Goal: Task Accomplishment & Management: Use online tool/utility

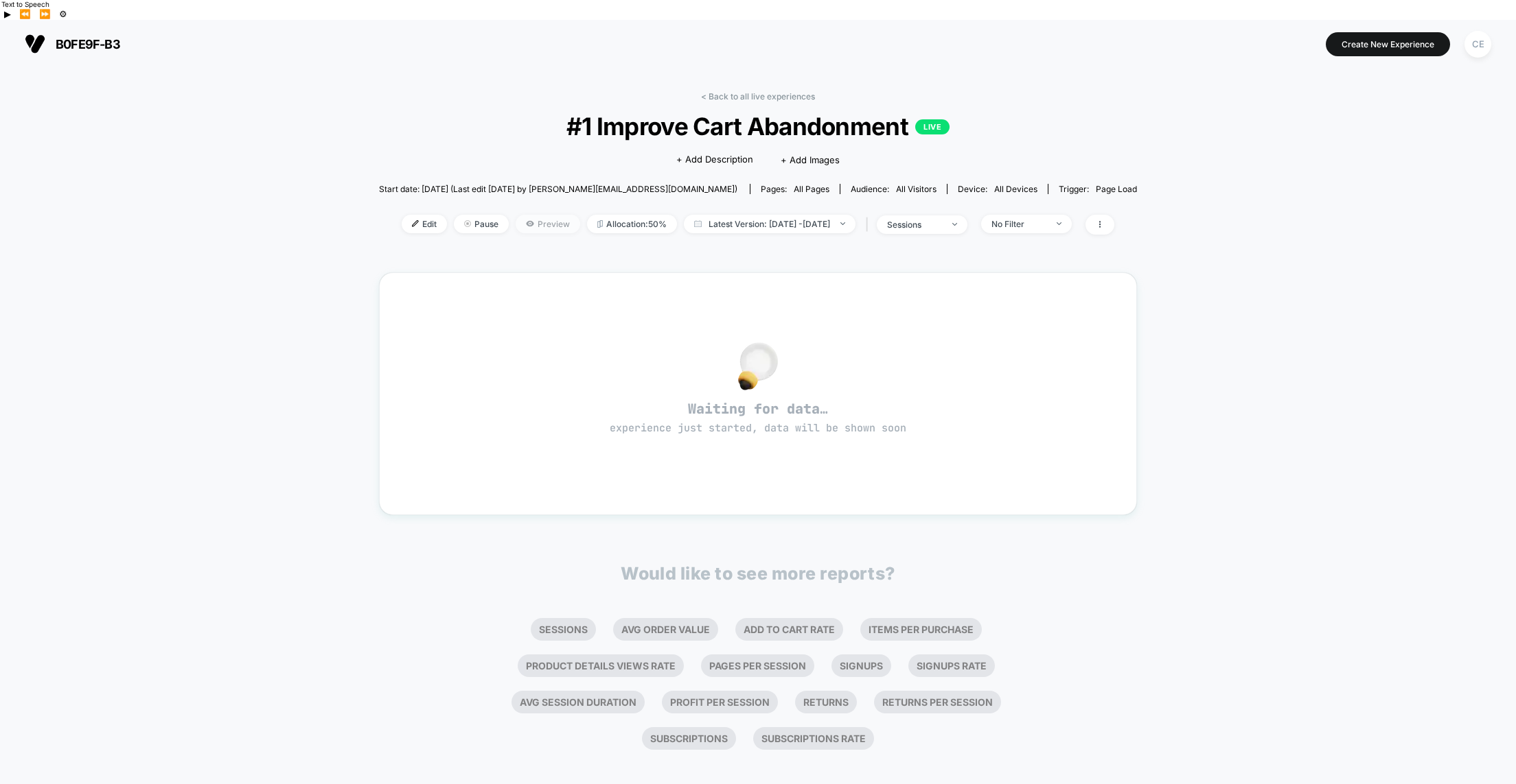
click at [519, 214] on span "Preview" at bounding box center [547, 223] width 65 height 18
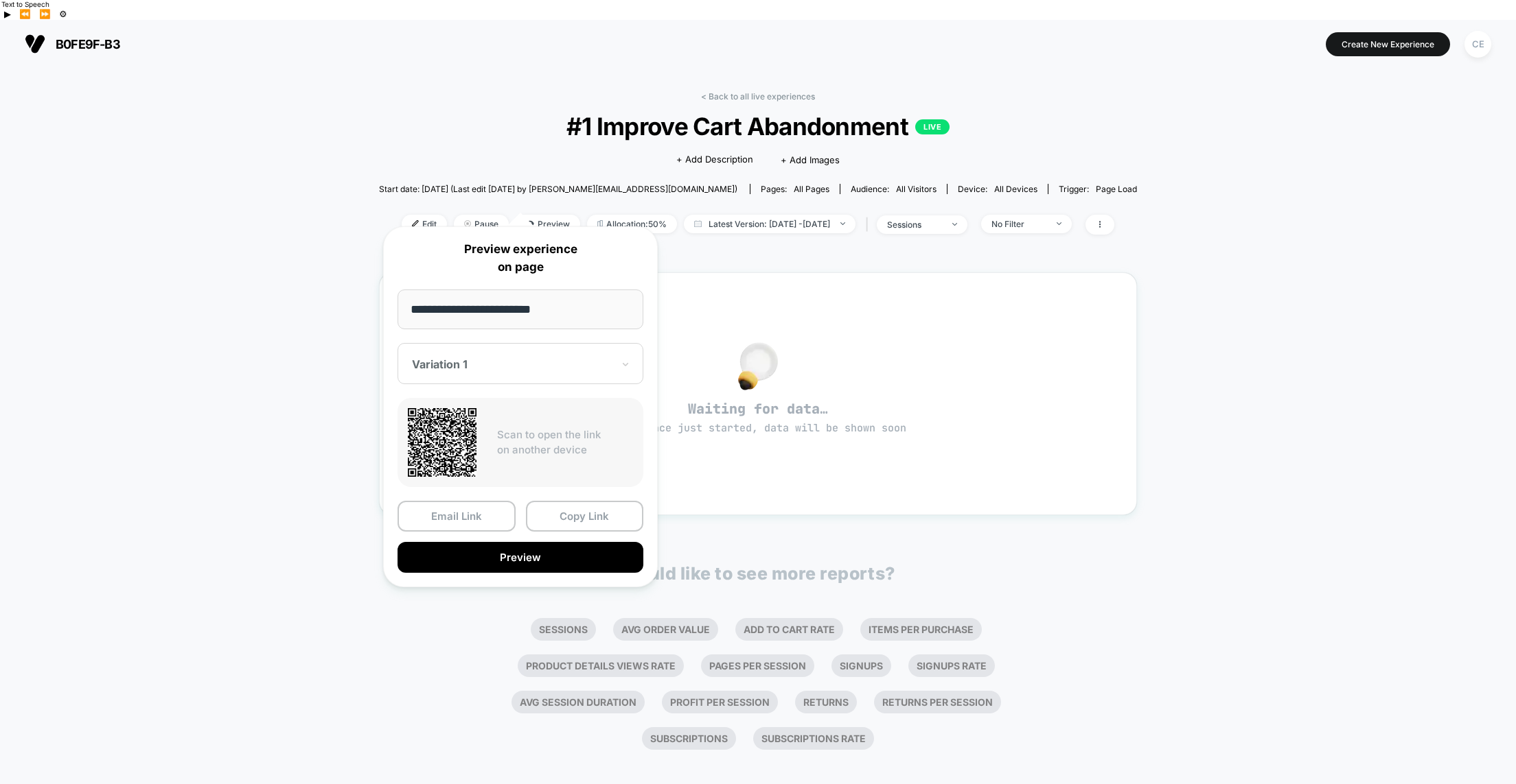
click at [574, 306] on input "**********" at bounding box center [520, 310] width 246 height 40
drag, startPoint x: 556, startPoint y: 311, endPoint x: 411, endPoint y: 310, distance: 145.0
click at [411, 310] on input "**********" at bounding box center [520, 310] width 246 height 40
paste input "**********"
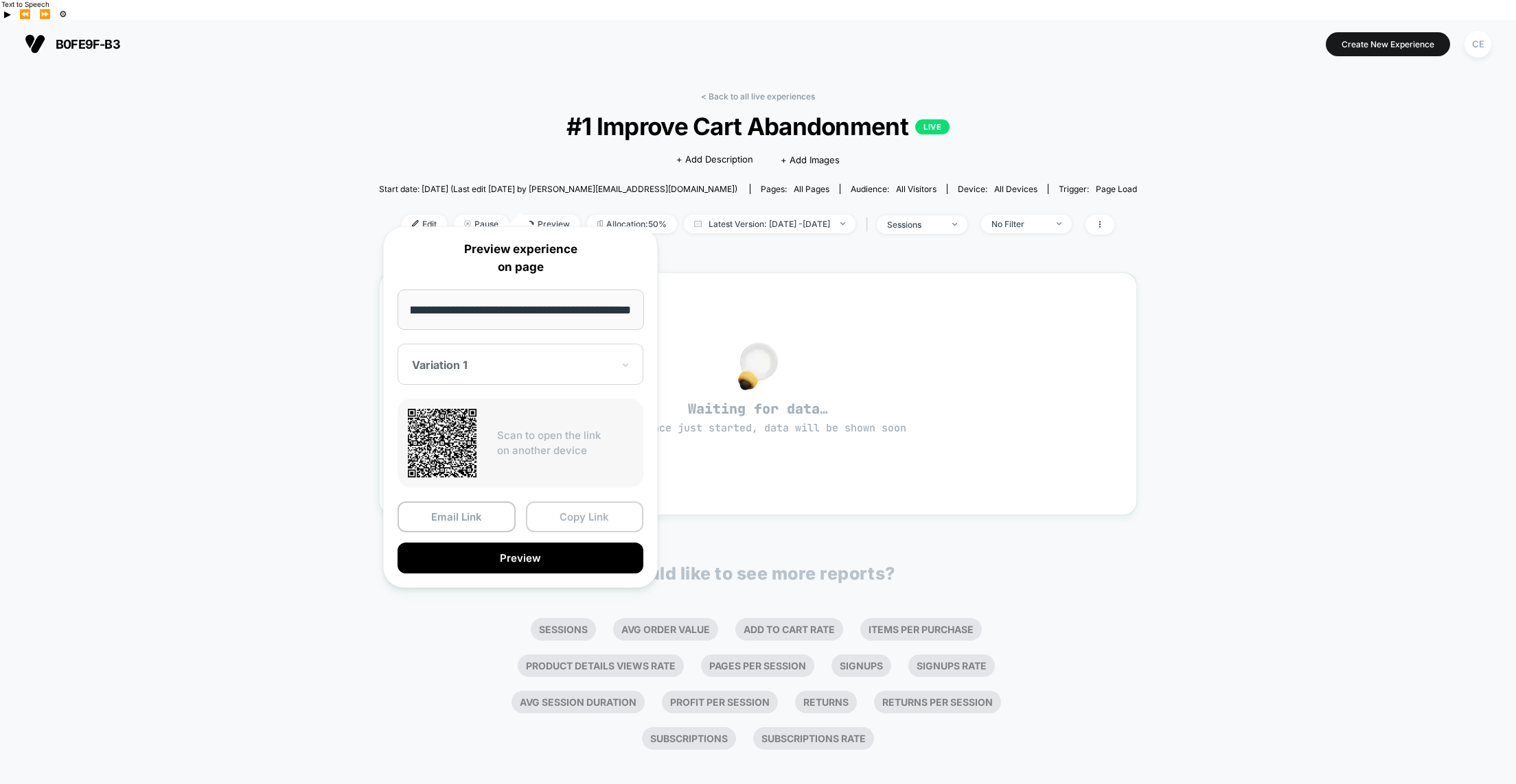
type input "**********"
click at [576, 514] on button "Copy Link" at bounding box center [585, 517] width 118 height 31
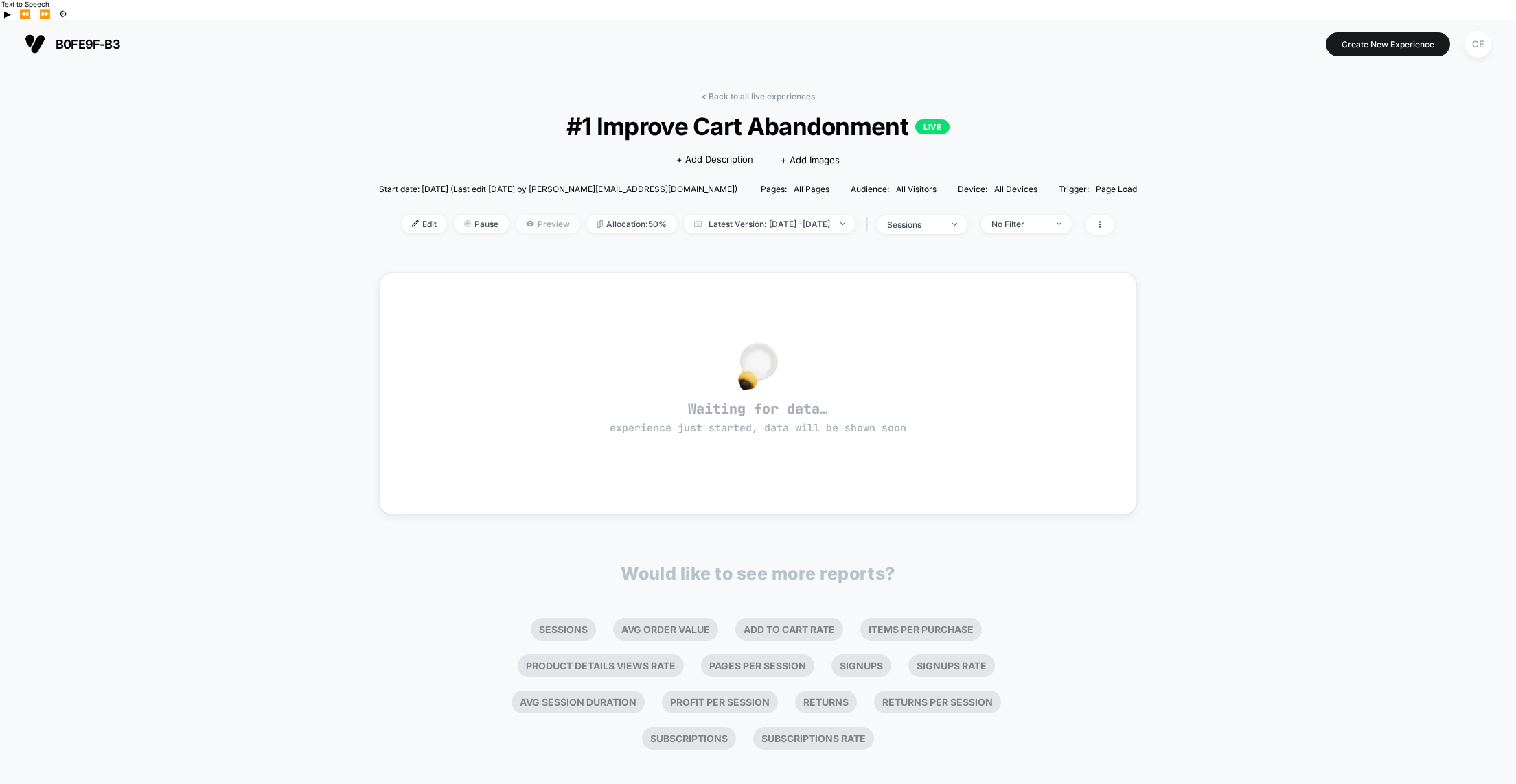
click at [515, 214] on span "Preview" at bounding box center [547, 223] width 65 height 18
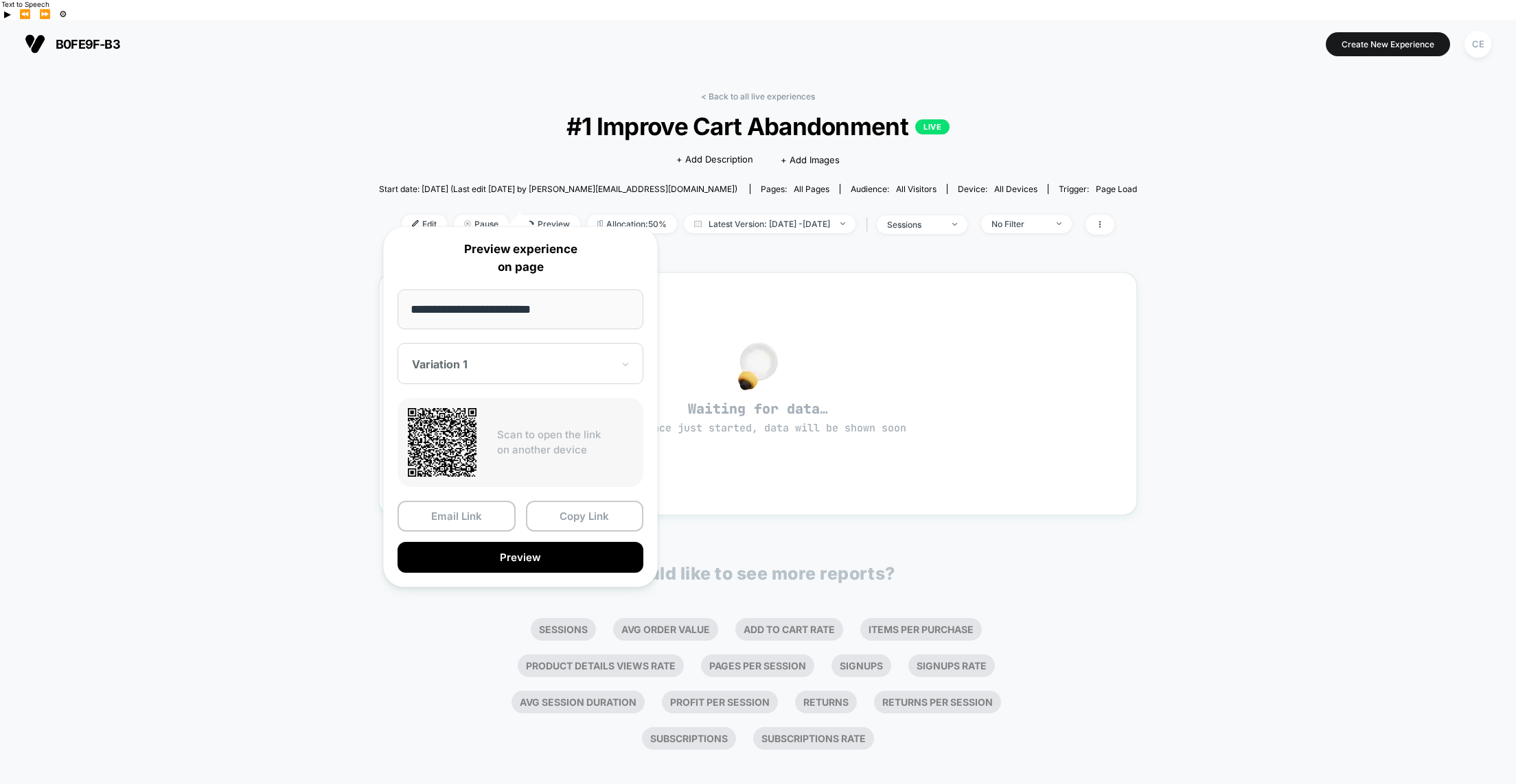
drag, startPoint x: 561, startPoint y: 310, endPoint x: 365, endPoint y: 311, distance: 196.0
click at [363, 311] on body "b0fe9f-b3 https://b0fe9f-b3.myshopify.com Create New Experience CE b0fe9f-b3 < …" at bounding box center [758, 412] width 1516 height 784
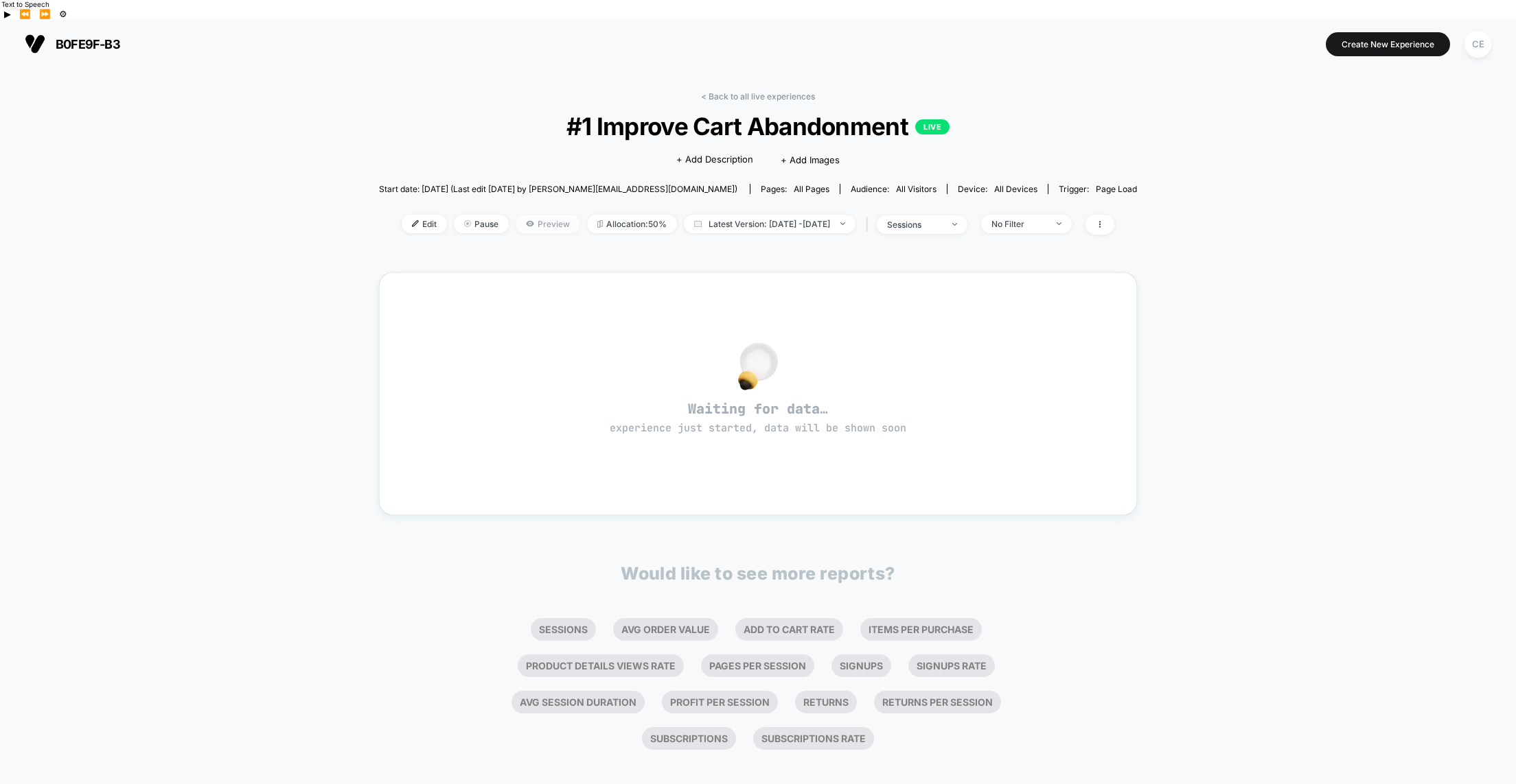
click at [515, 214] on span "Preview" at bounding box center [547, 223] width 65 height 18
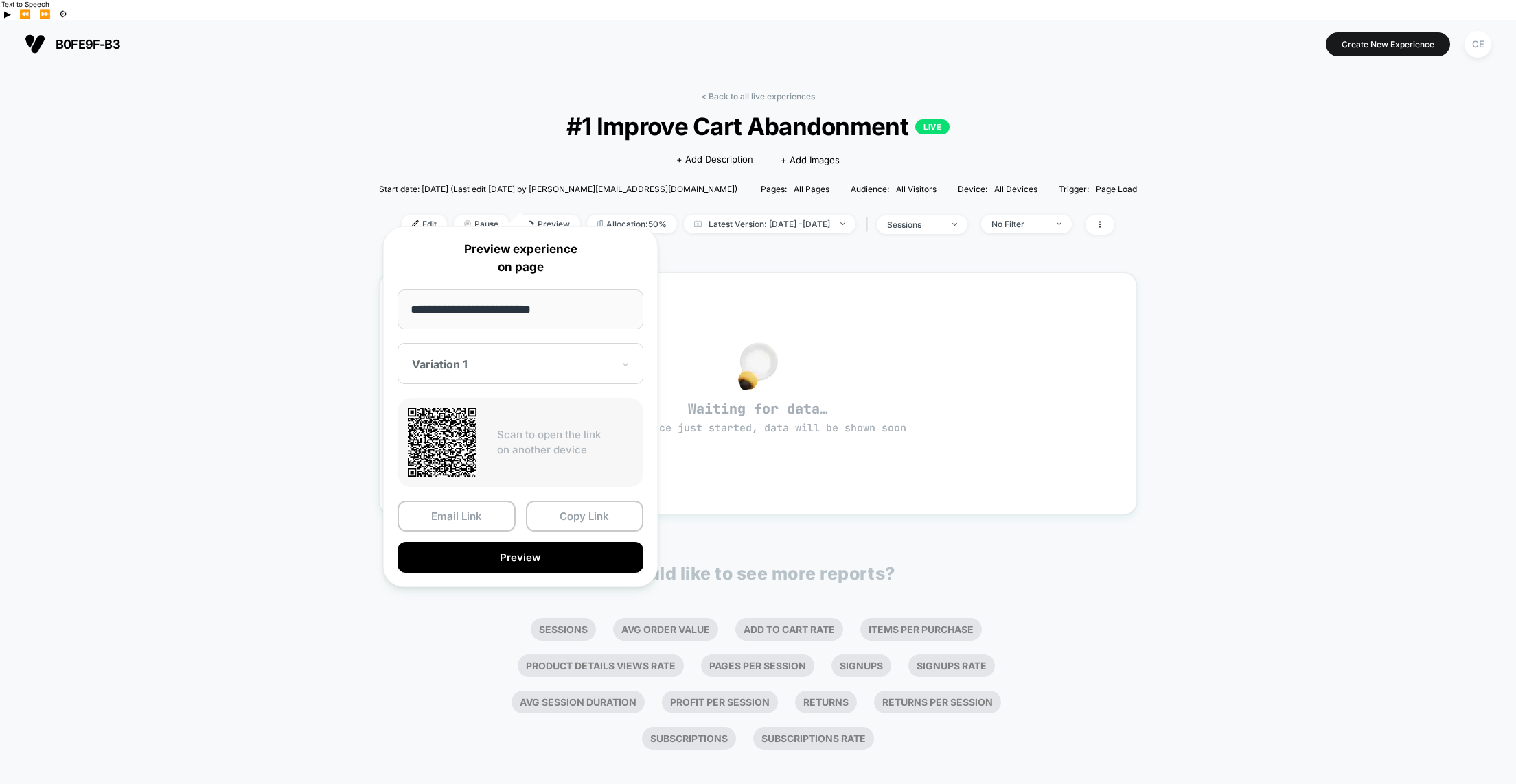
drag, startPoint x: 544, startPoint y: 306, endPoint x: 387, endPoint y: 308, distance: 157.0
click at [387, 308] on div "**********" at bounding box center [520, 406] width 275 height 361
type input "**********"
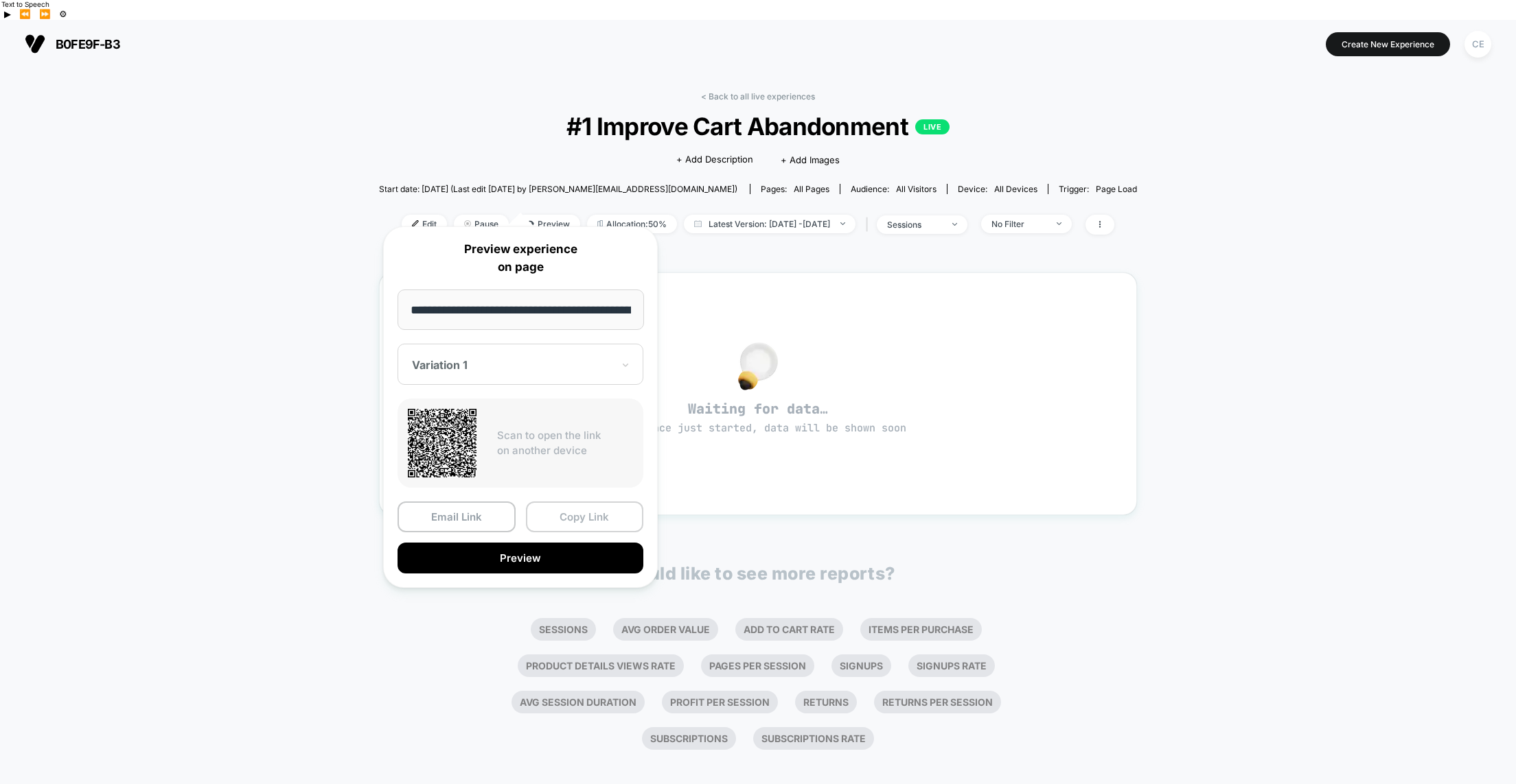
click at [582, 514] on button "Copy Link" at bounding box center [585, 517] width 118 height 31
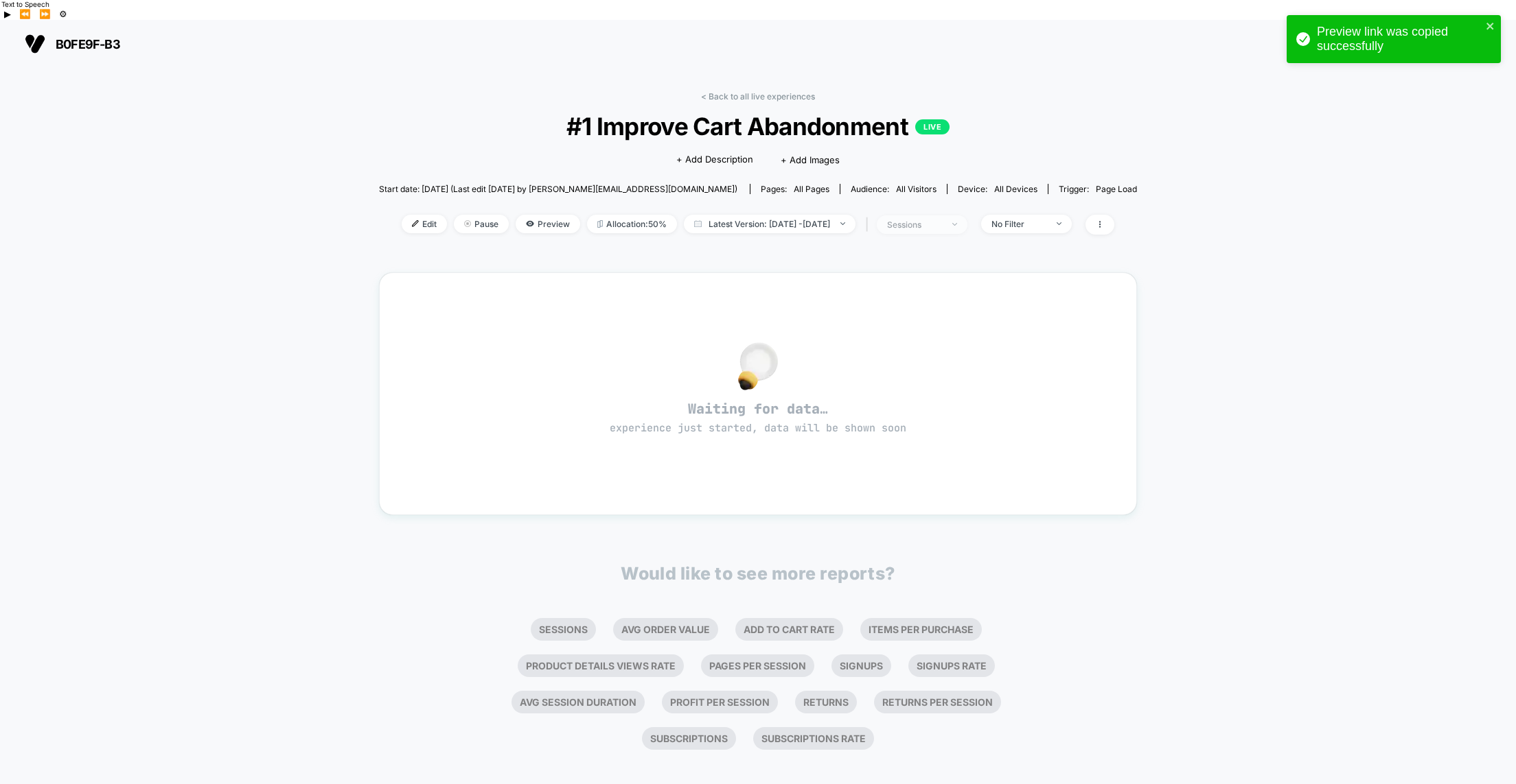
click at [942, 219] on div "sessions" at bounding box center [914, 224] width 55 height 10
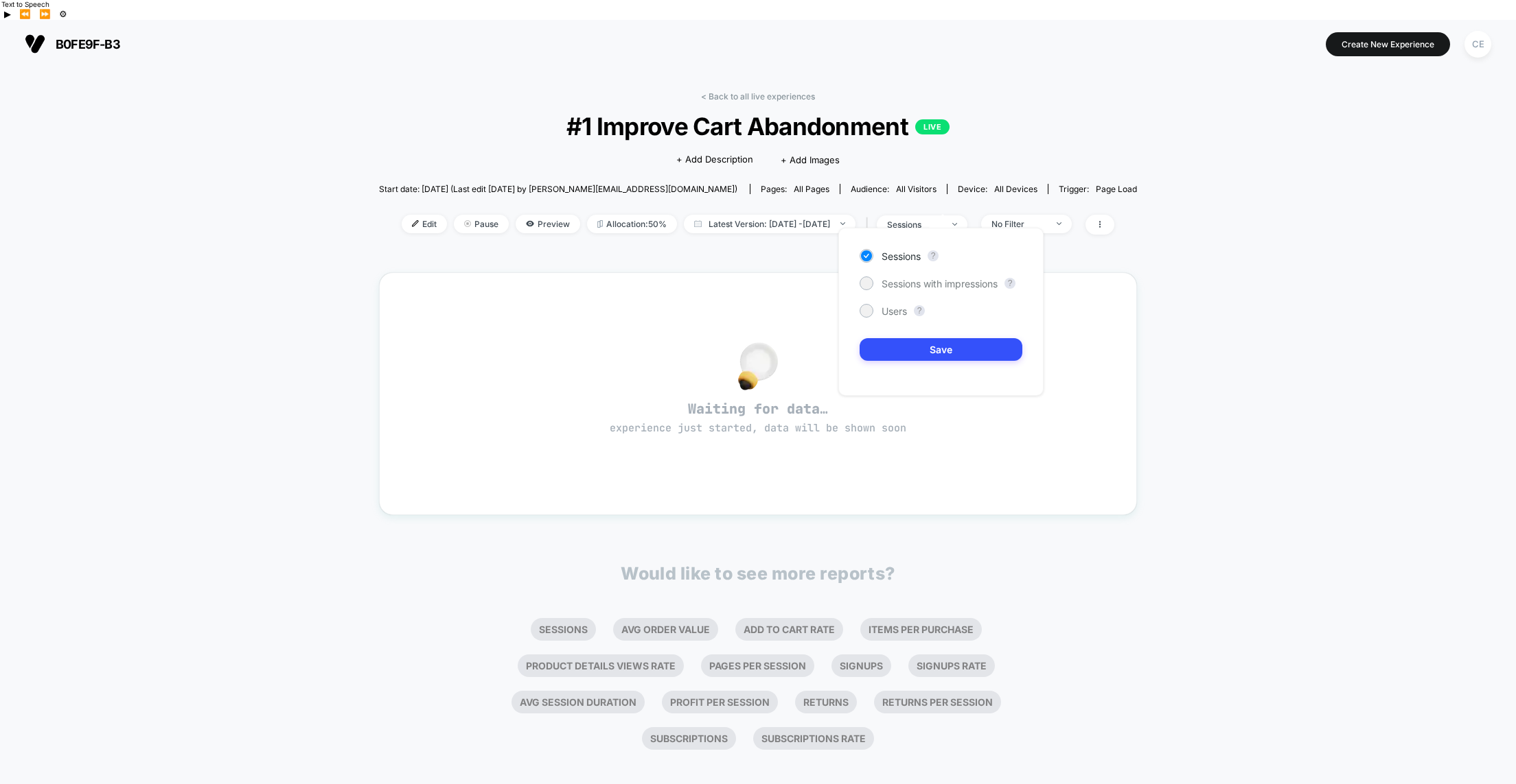
click at [1155, 234] on div "< Back to all live experiences #1 Improve Cart Abandonment LIVE Click to edit e…" at bounding box center [758, 436] width 1516 height 736
click at [1104, 220] on icon at bounding box center [1100, 224] width 8 height 8
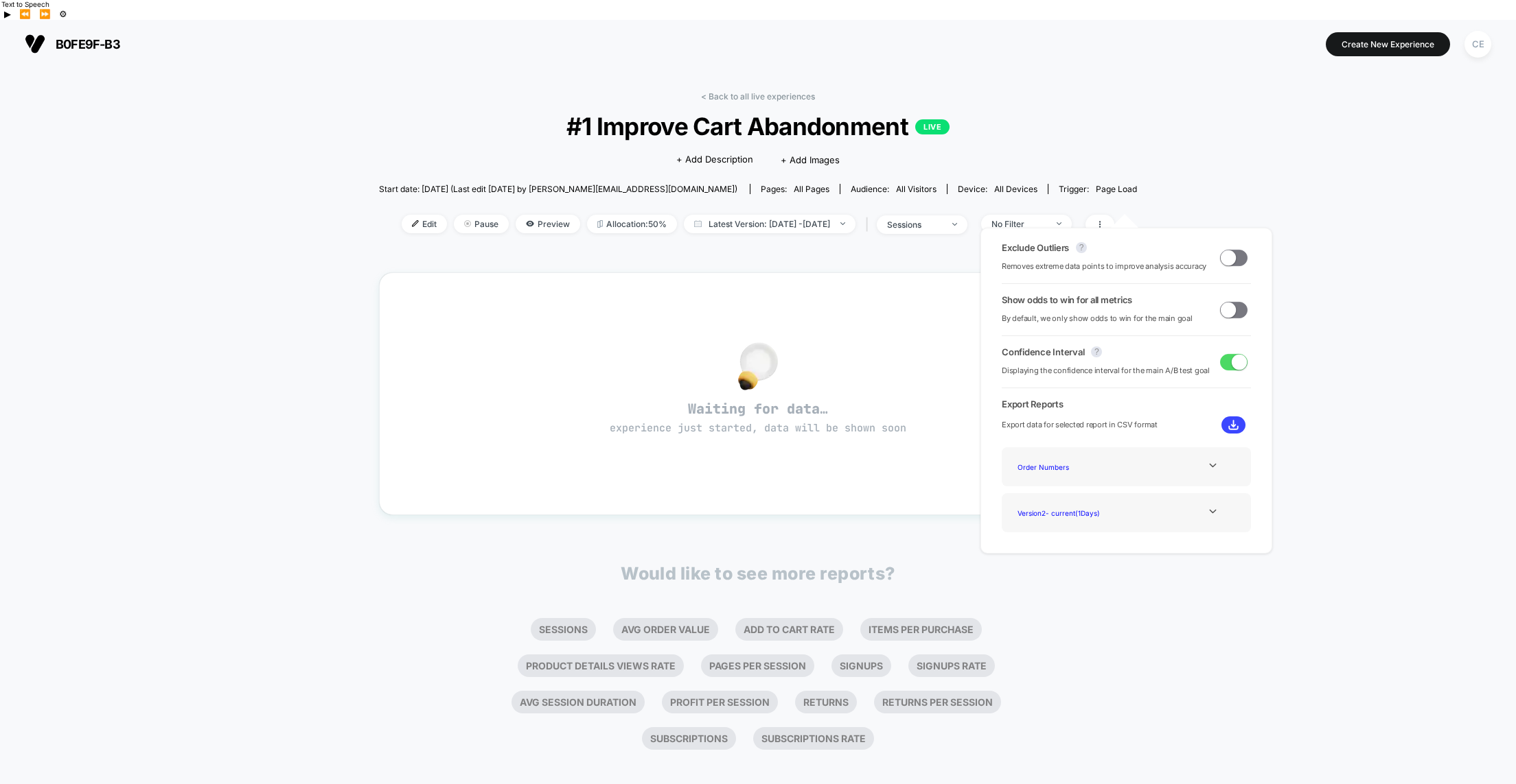
click at [1222, 311] on span at bounding box center [1228, 309] width 15 height 15
click at [1208, 510] on icon at bounding box center [1213, 511] width 10 height 10
click at [343, 413] on div "< Back to all live experiences #1 Improve Cart Abandonment LIVE Click to edit e…" at bounding box center [758, 436] width 1516 height 736
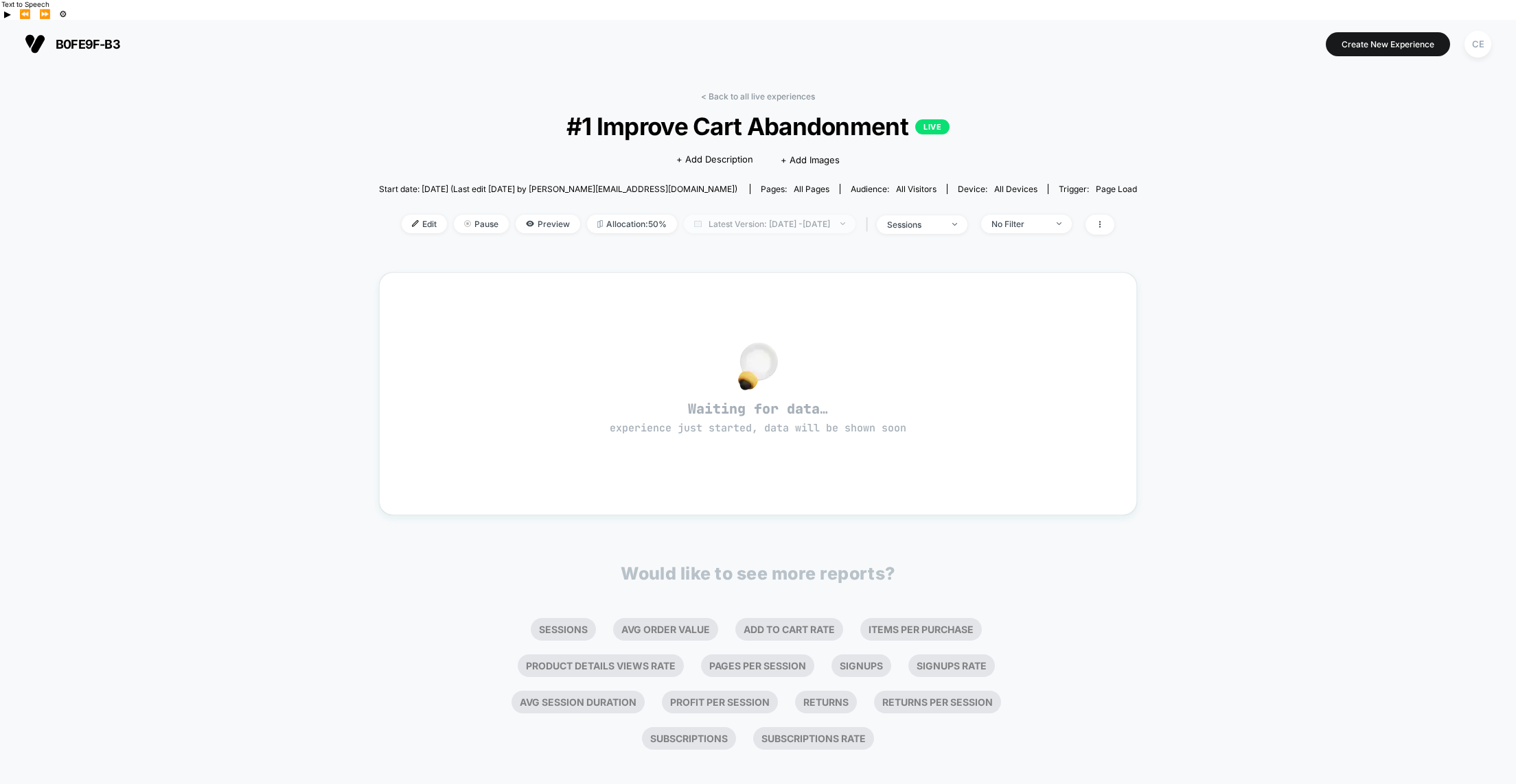
click at [753, 214] on span "Latest Version: Aug 26, 2025 - Aug 26, 2025" at bounding box center [769, 223] width 171 height 18
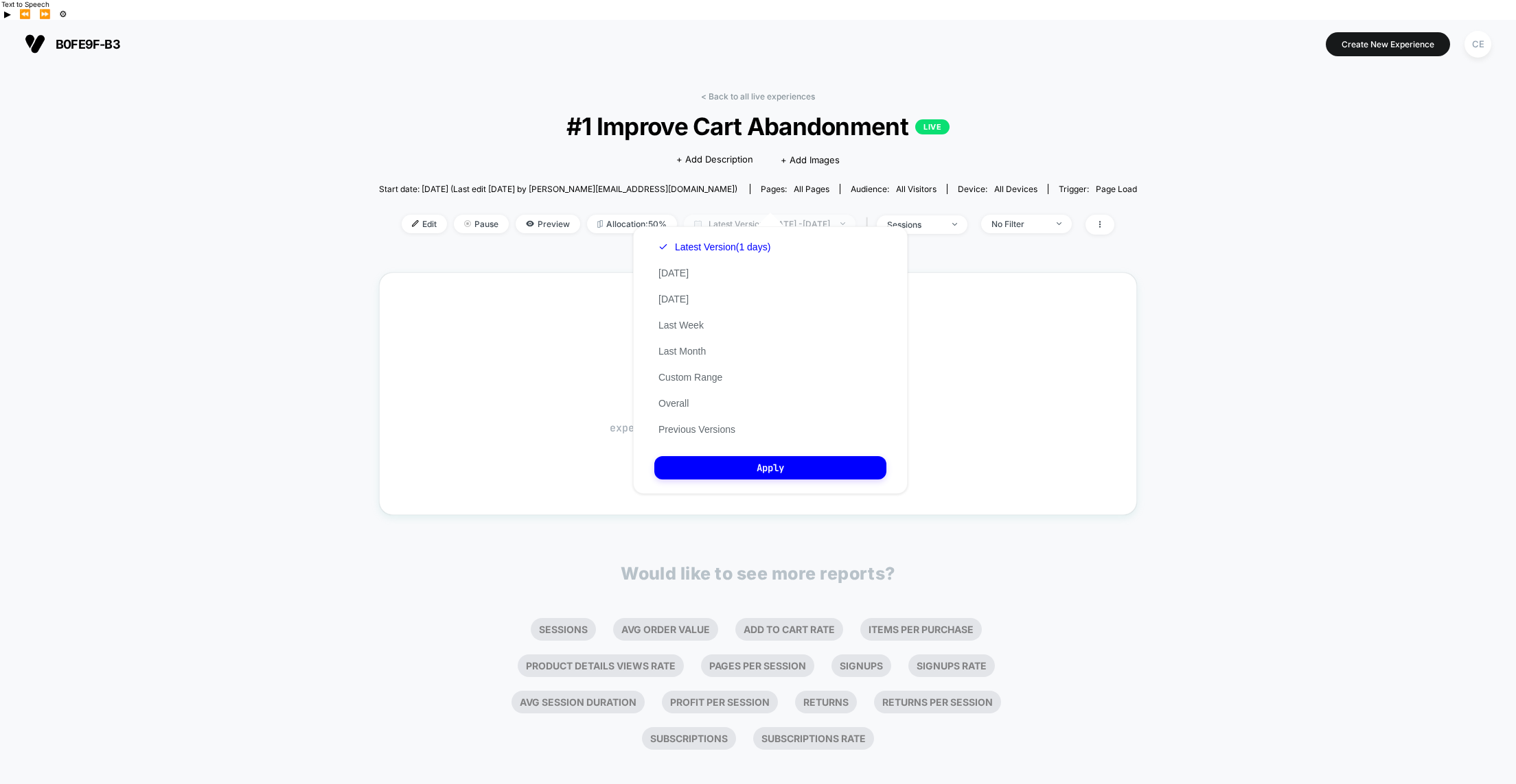
click at [753, 214] on span "Latest Version: Aug 26, 2025 - Aug 26, 2025" at bounding box center [769, 223] width 171 height 18
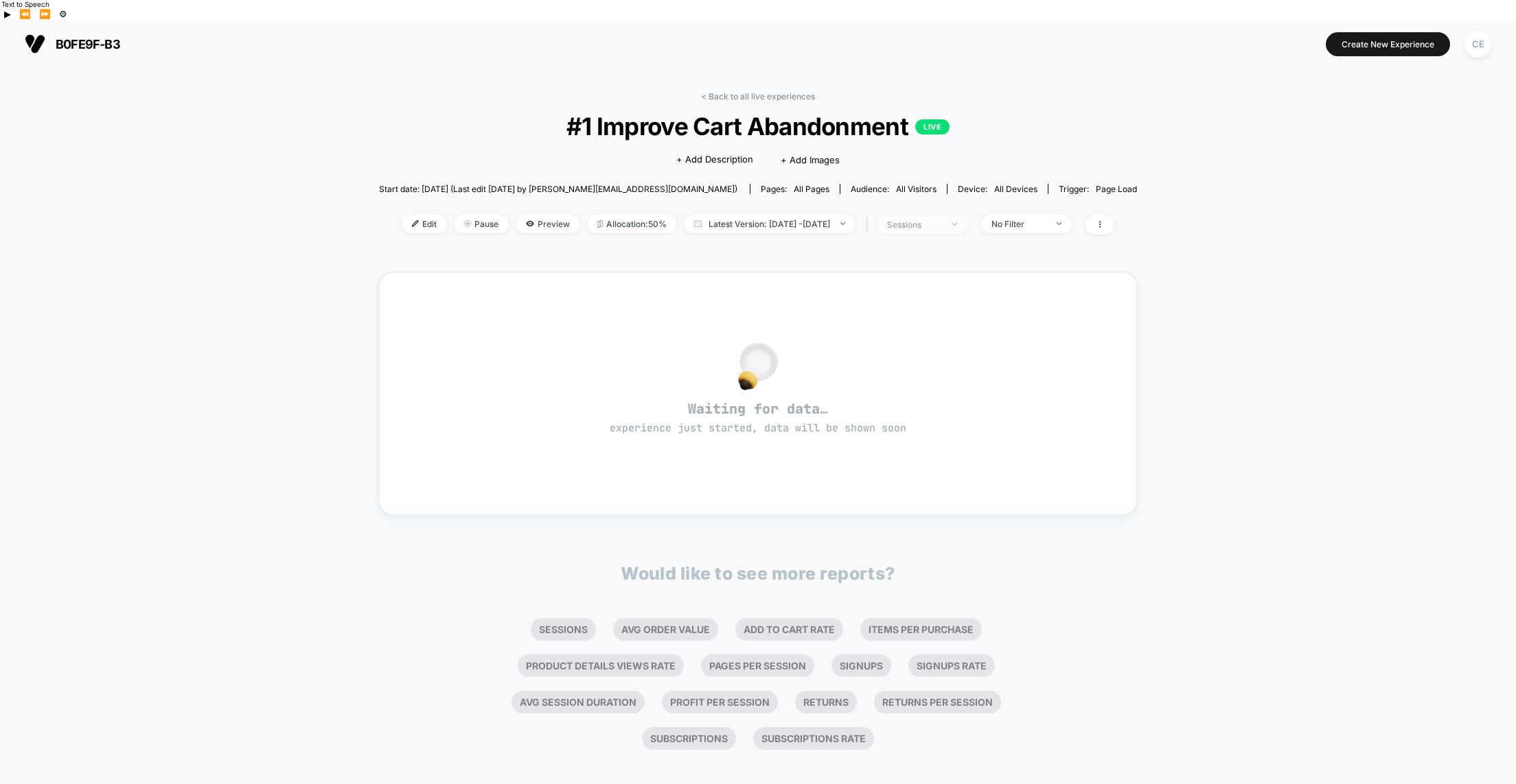
click at [942, 219] on div "sessions" at bounding box center [914, 224] width 55 height 10
click at [657, 273] on div "Waiting for data… experience just started, data will be shown soon" at bounding box center [757, 394] width 758 height 243
click at [1104, 220] on icon at bounding box center [1100, 224] width 8 height 8
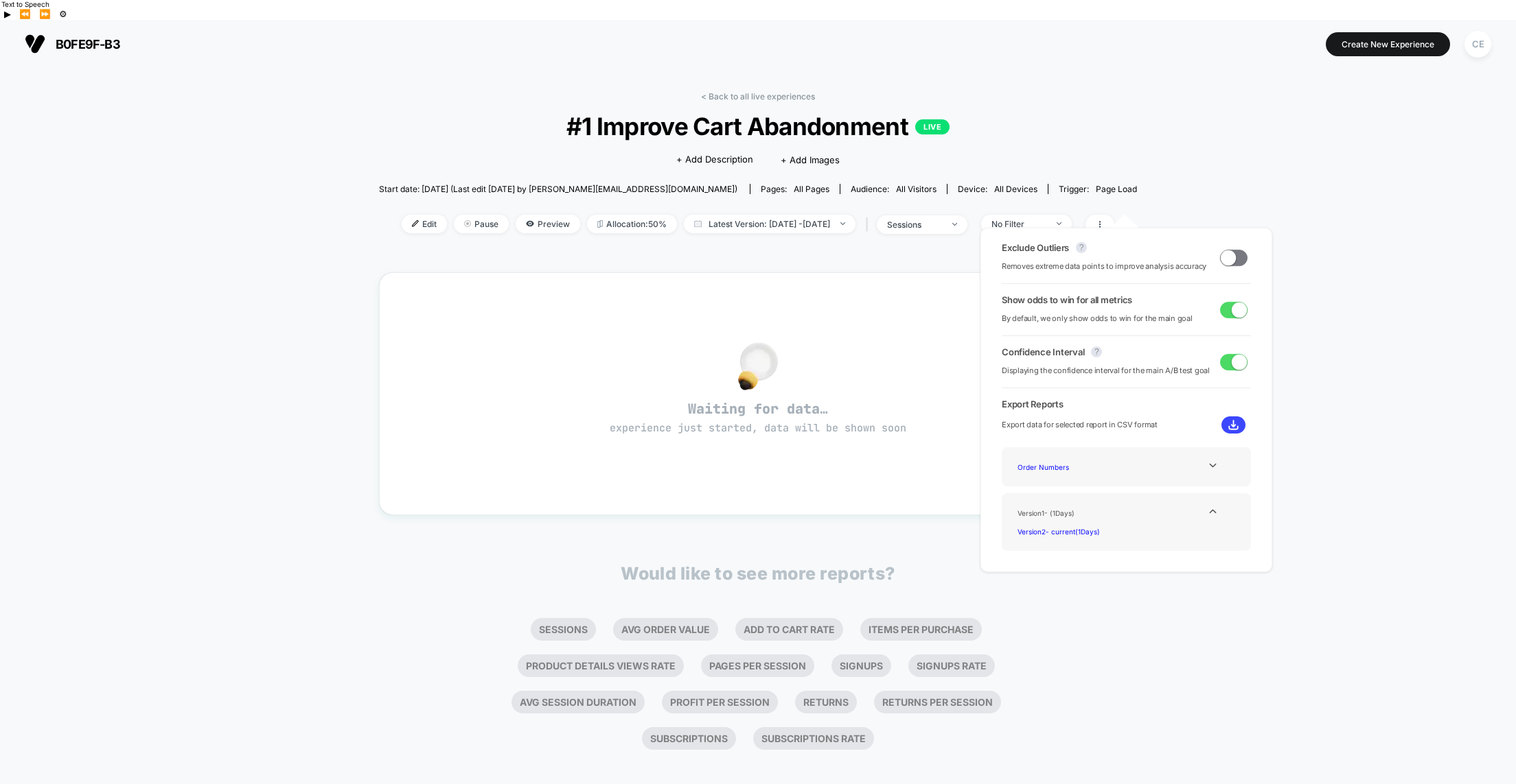
click at [1169, 186] on div "< Back to all live experiences #1 Improve Cart Abandonment LIVE Click to edit e…" at bounding box center [758, 436] width 1516 height 736
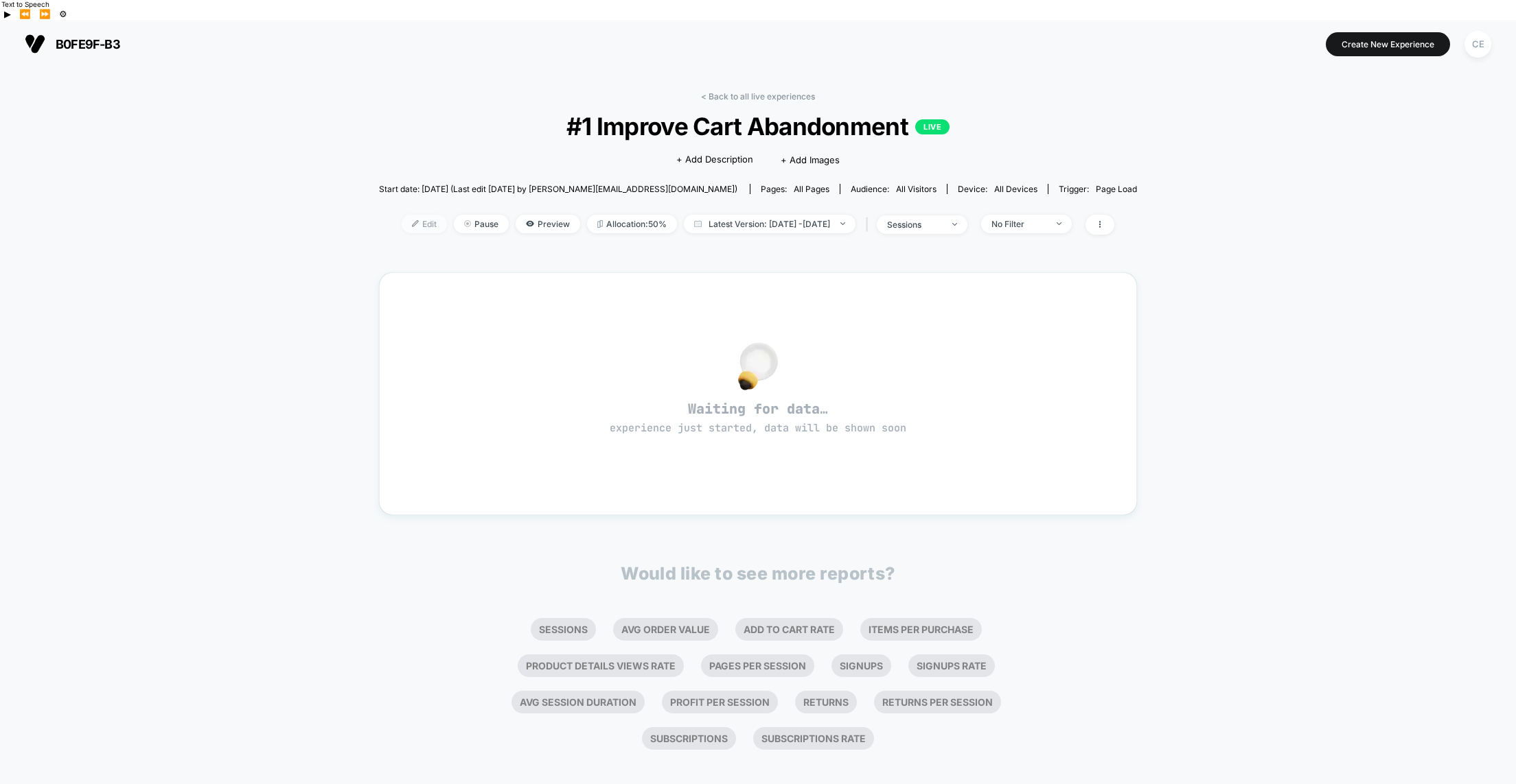
click at [402, 214] on span "Edit" at bounding box center [424, 223] width 46 height 18
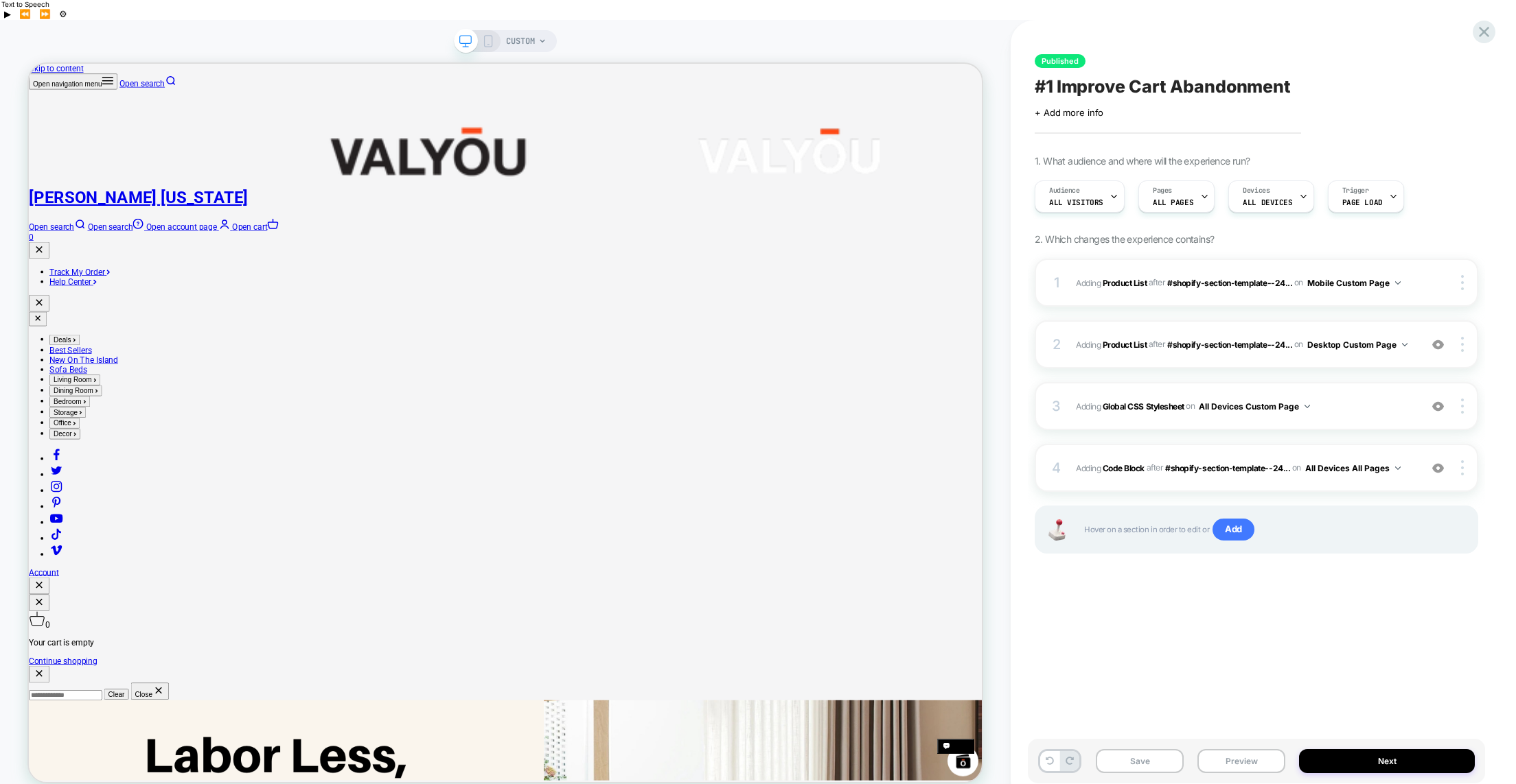
scroll to position [1733, 0]
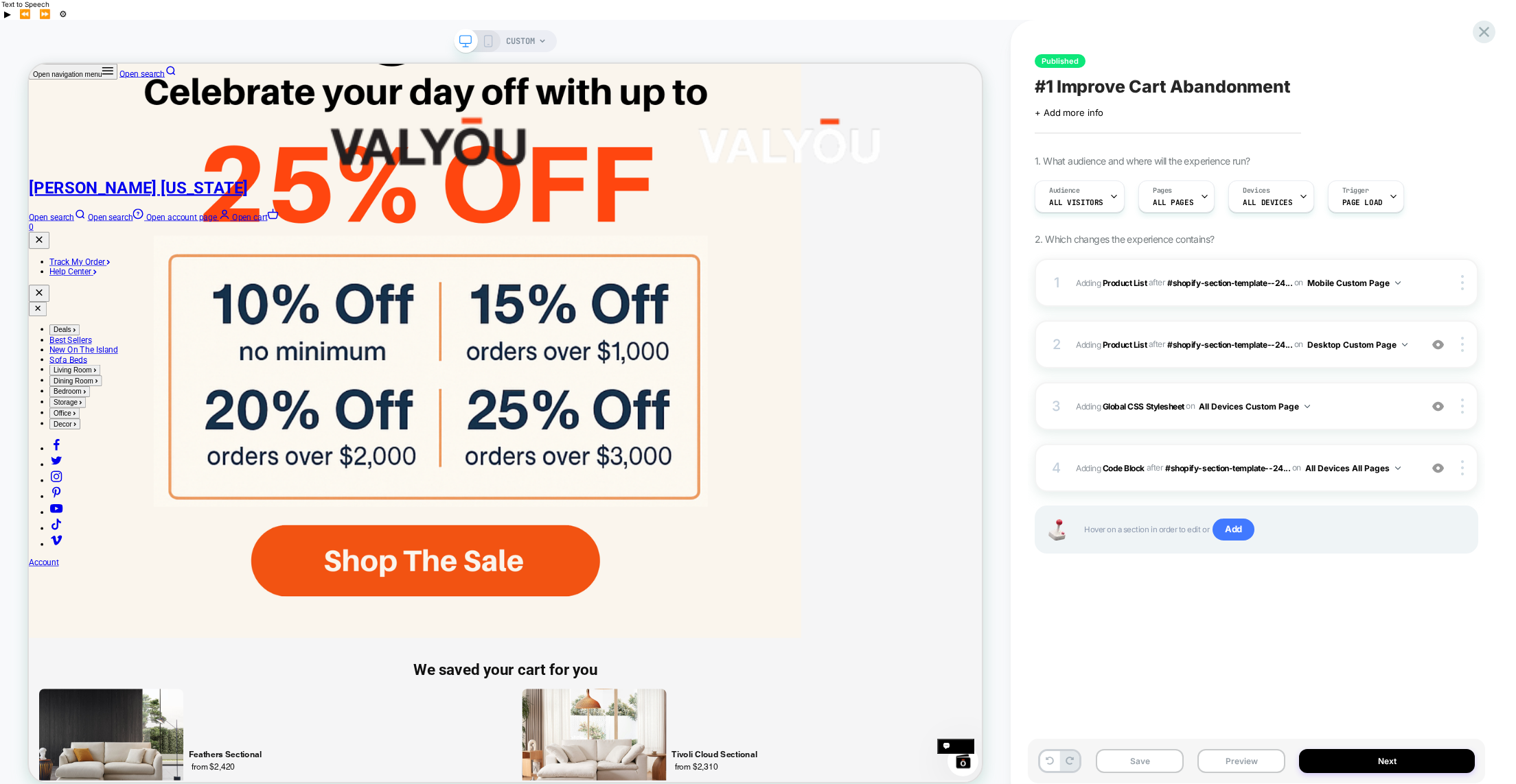
click at [541, 39] on icon at bounding box center [542, 41] width 6 height 3
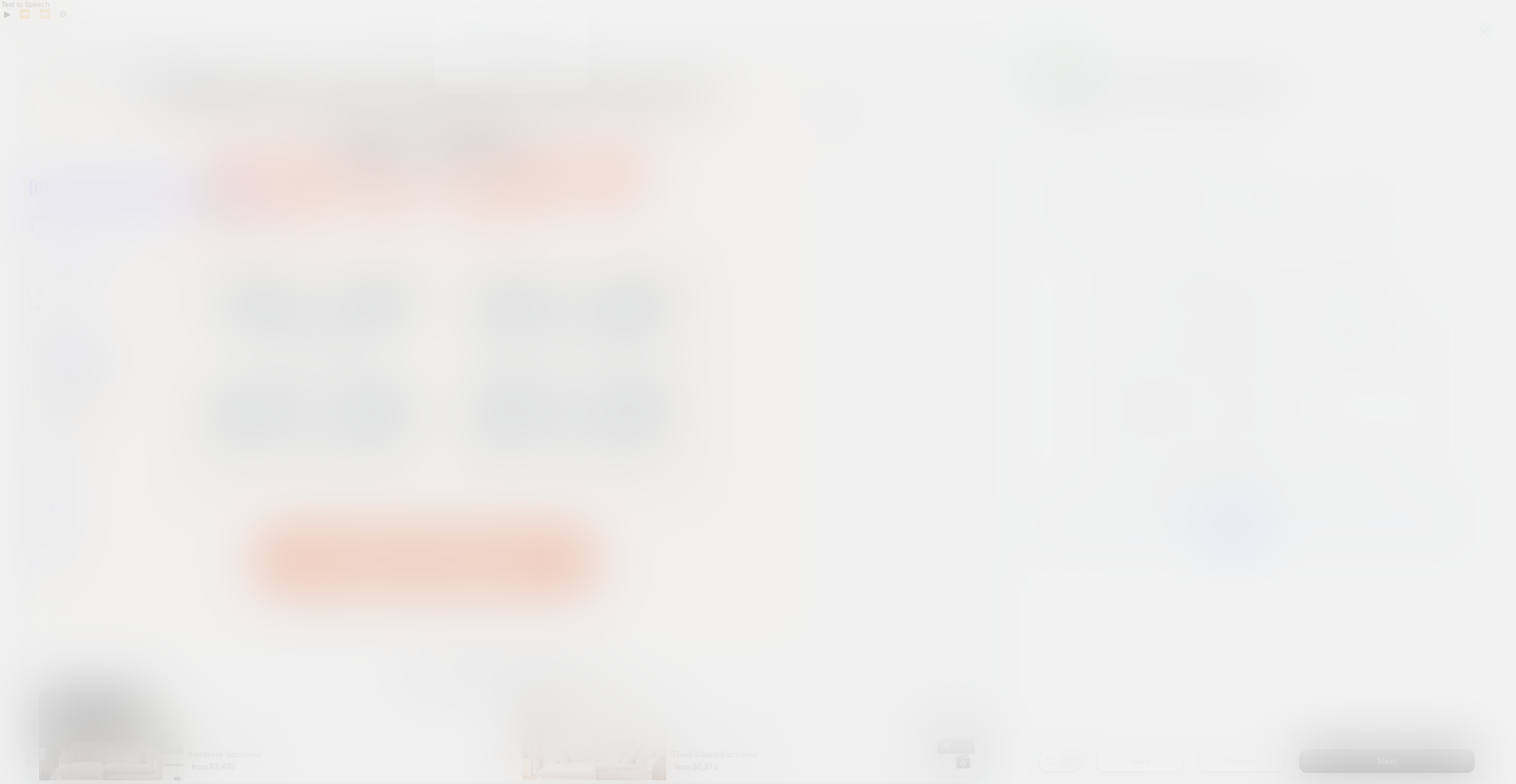
scroll to position [0, 0]
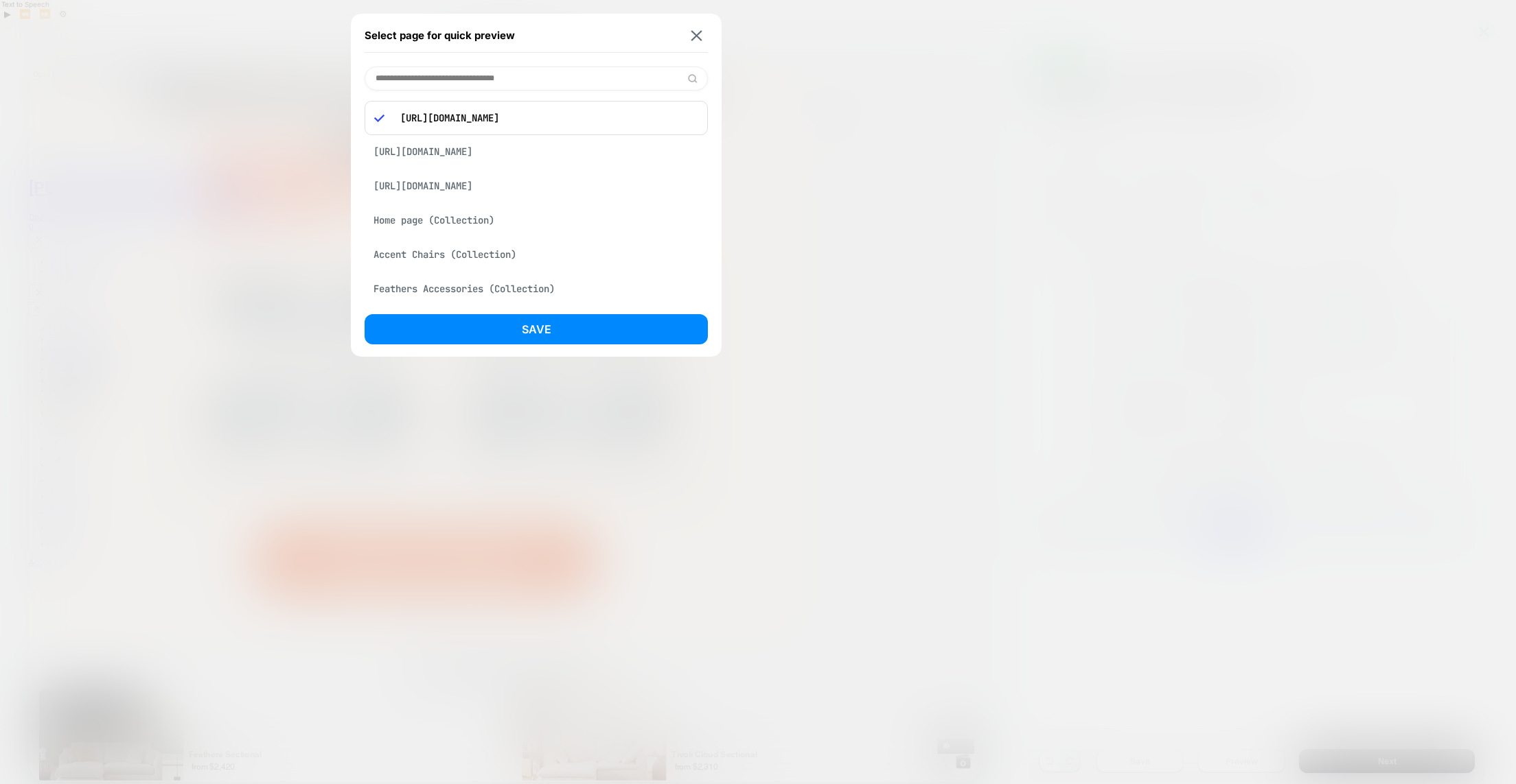
click at [499, 184] on div "[URL][DOMAIN_NAME]" at bounding box center [535, 186] width 343 height 26
click at [519, 334] on button "Save" at bounding box center [535, 330] width 343 height 30
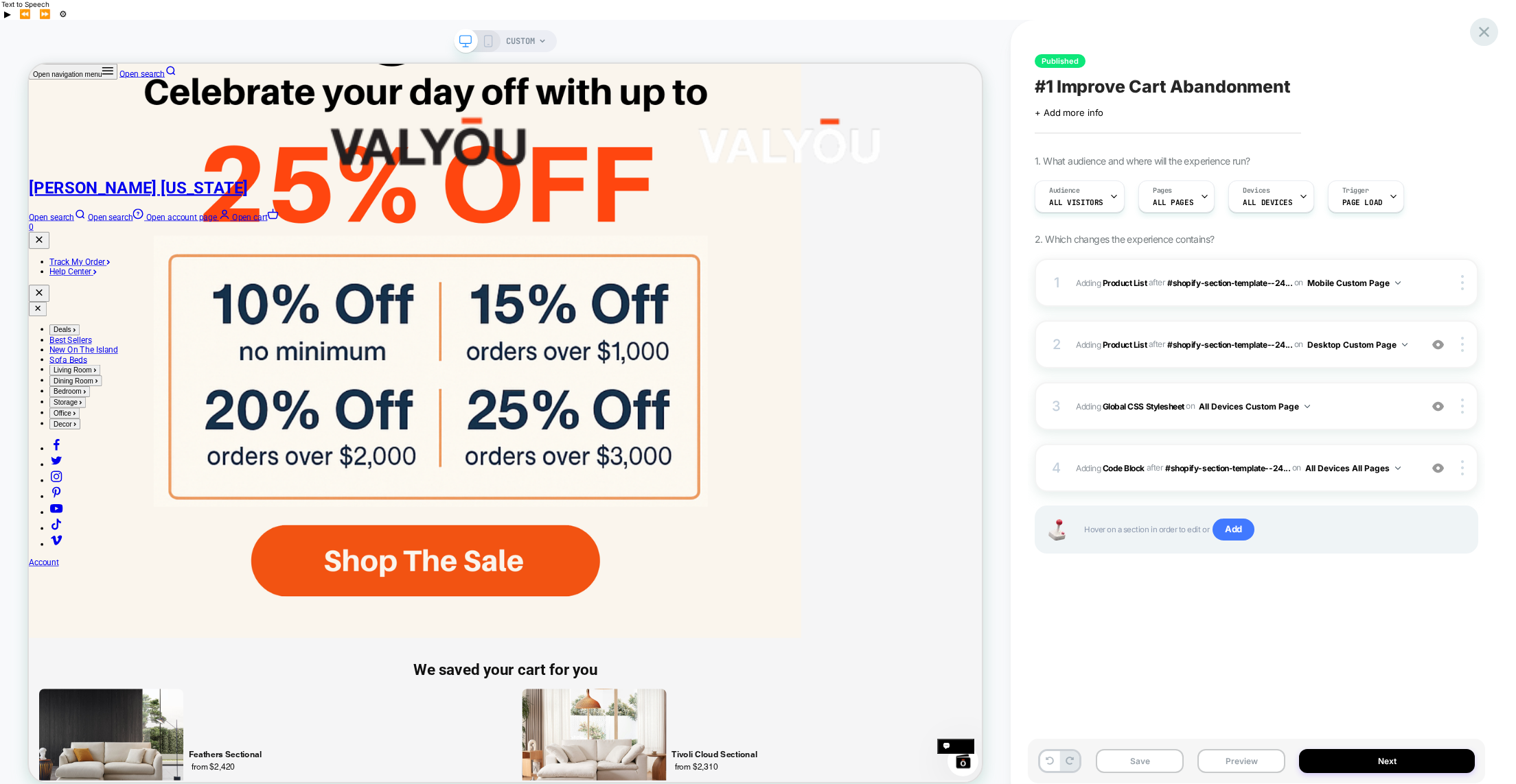
click at [1484, 34] on icon at bounding box center [1483, 31] width 18 height 18
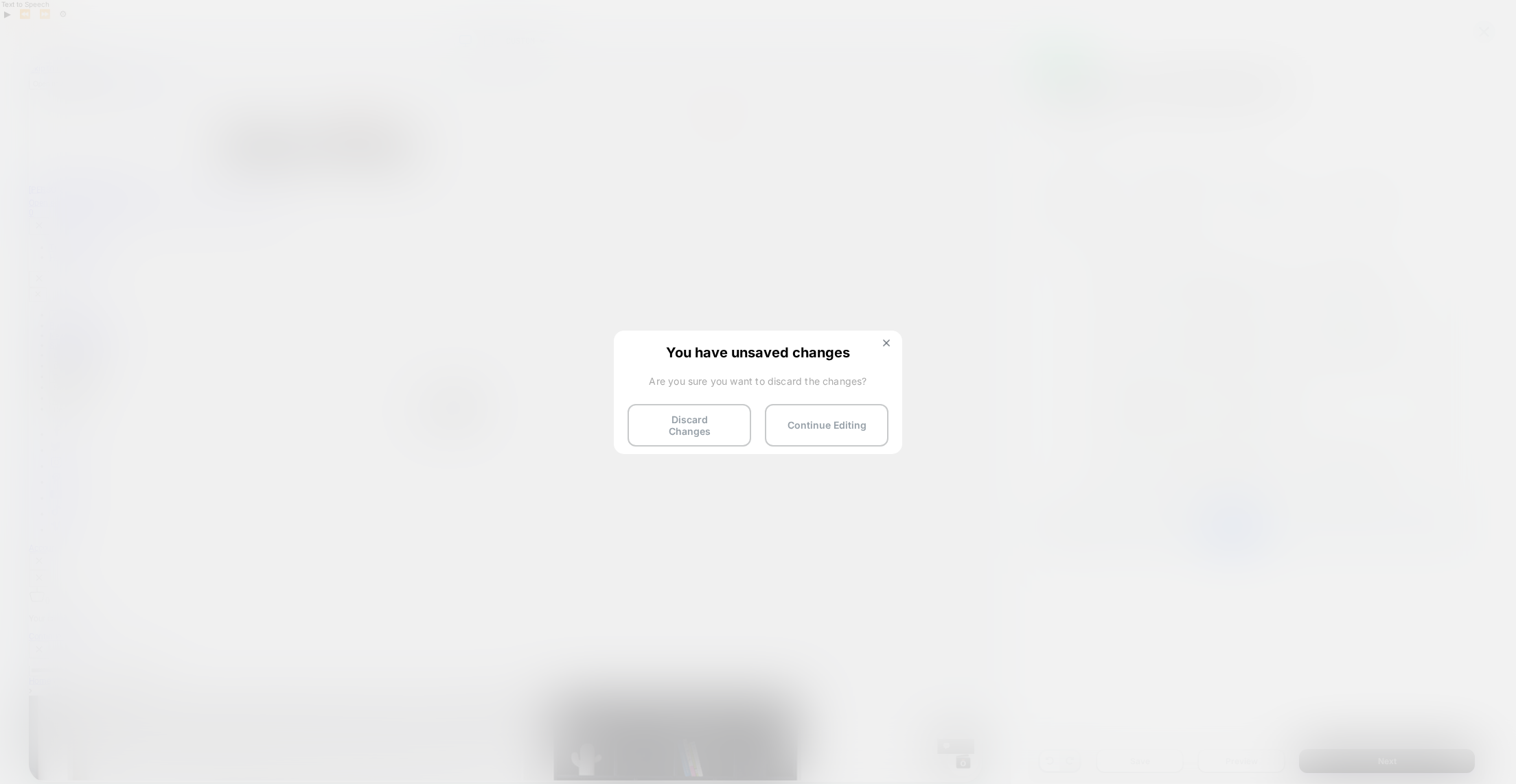
drag, startPoint x: 711, startPoint y: 418, endPoint x: 601, endPoint y: 358, distance: 125.3
click at [711, 418] on button "Discard Changes" at bounding box center [689, 425] width 123 height 42
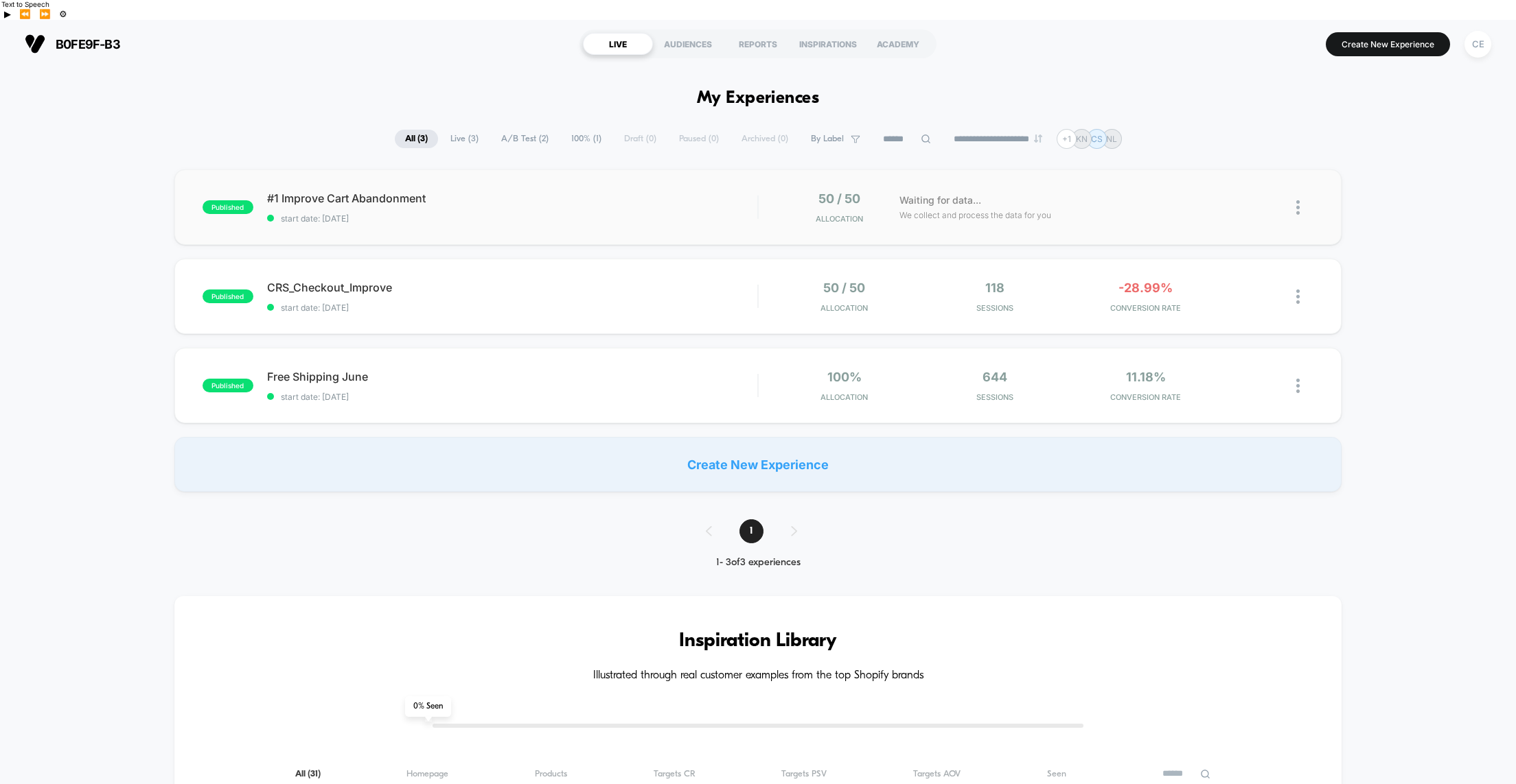
click at [1299, 200] on img at bounding box center [1297, 207] width 3 height 14
click at [1215, 205] on div "Preview Link" at bounding box center [1227, 204] width 123 height 31
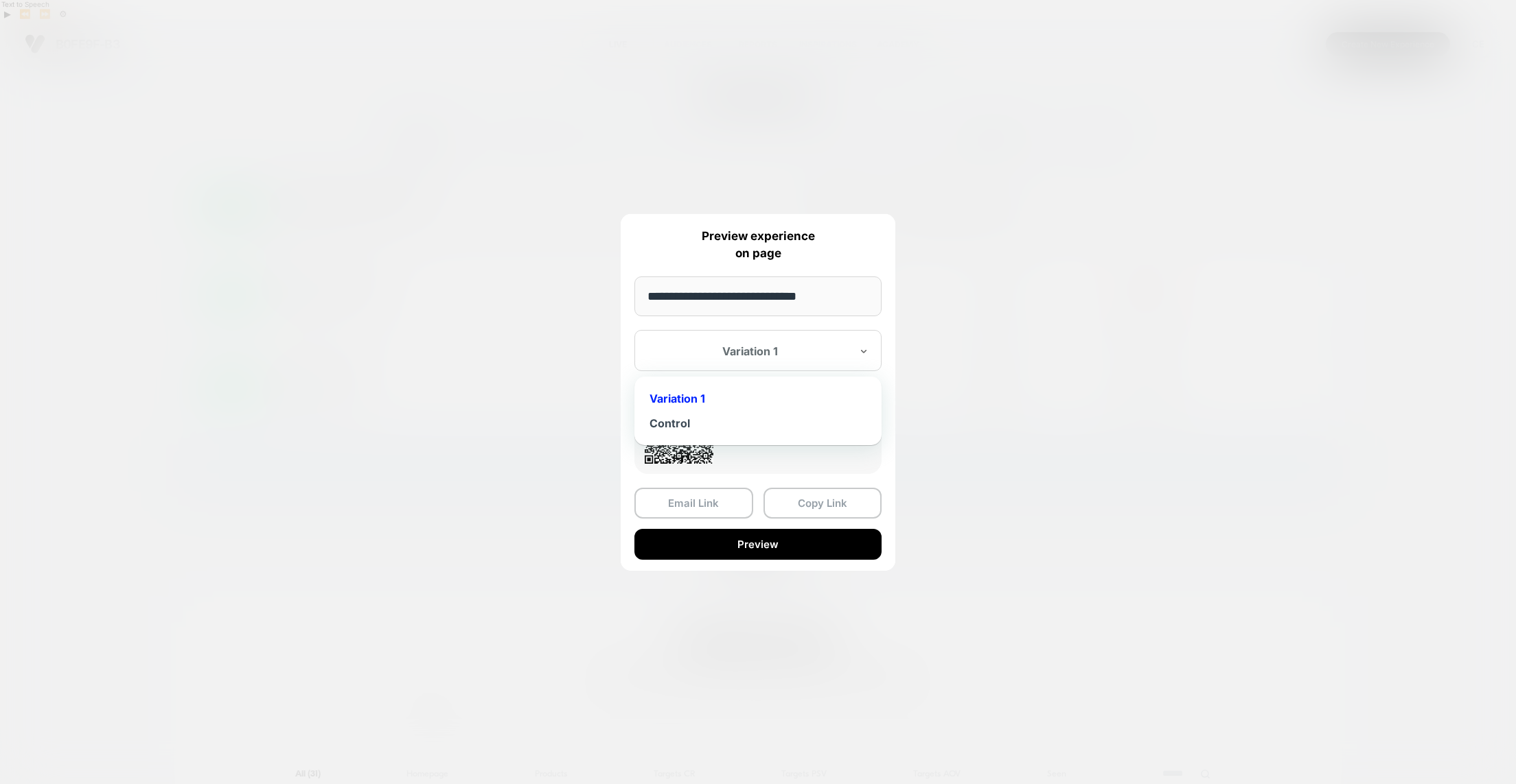
click at [837, 349] on div at bounding box center [750, 351] width 202 height 14
click at [831, 299] on input "**********" at bounding box center [758, 297] width 247 height 40
drag, startPoint x: 825, startPoint y: 295, endPoint x: 844, endPoint y: 353, distance: 61.0
click at [825, 295] on input "**********" at bounding box center [758, 297] width 247 height 40
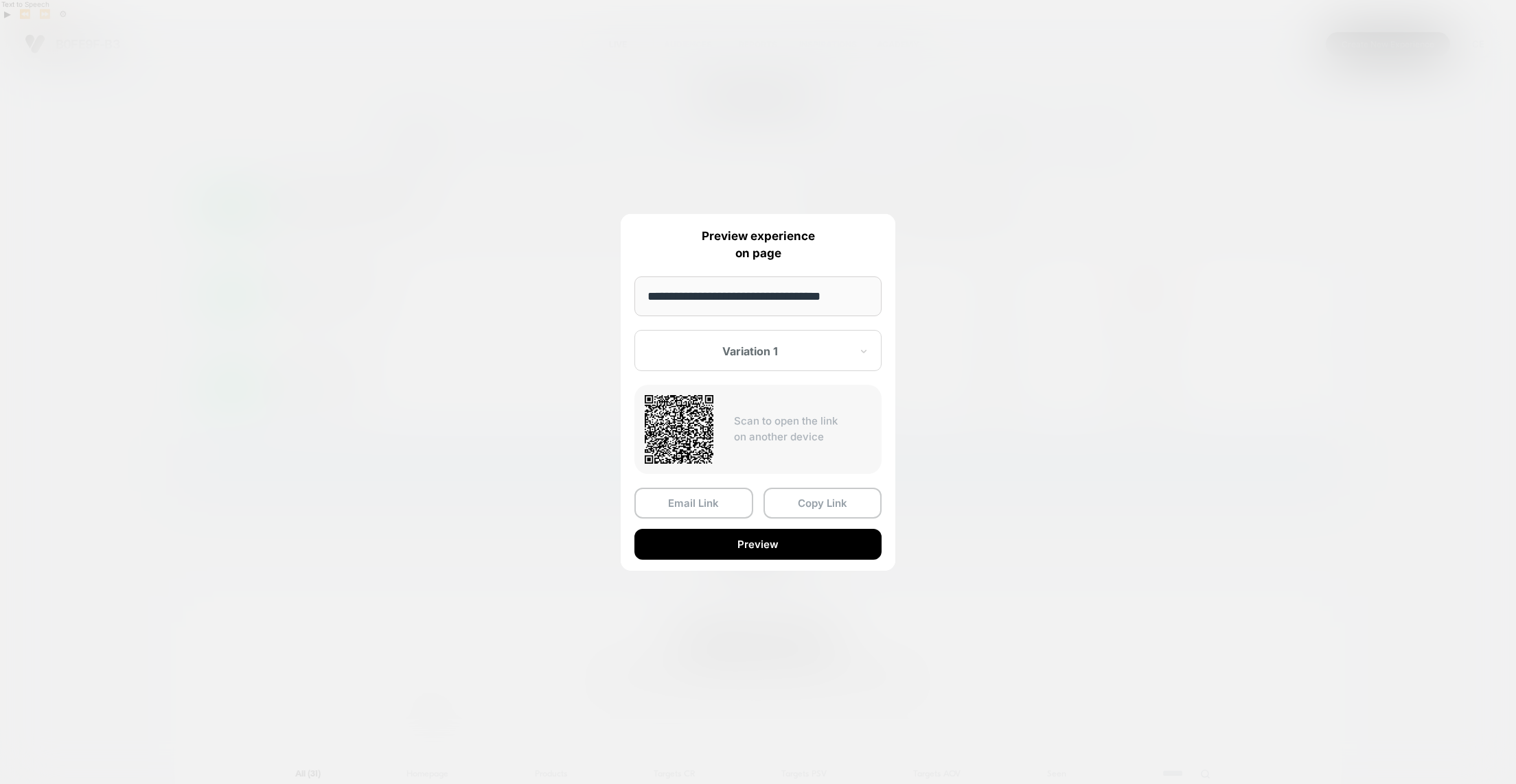
paste input "**********"
type input "**********"
click at [776, 547] on button "Preview" at bounding box center [758, 545] width 247 height 31
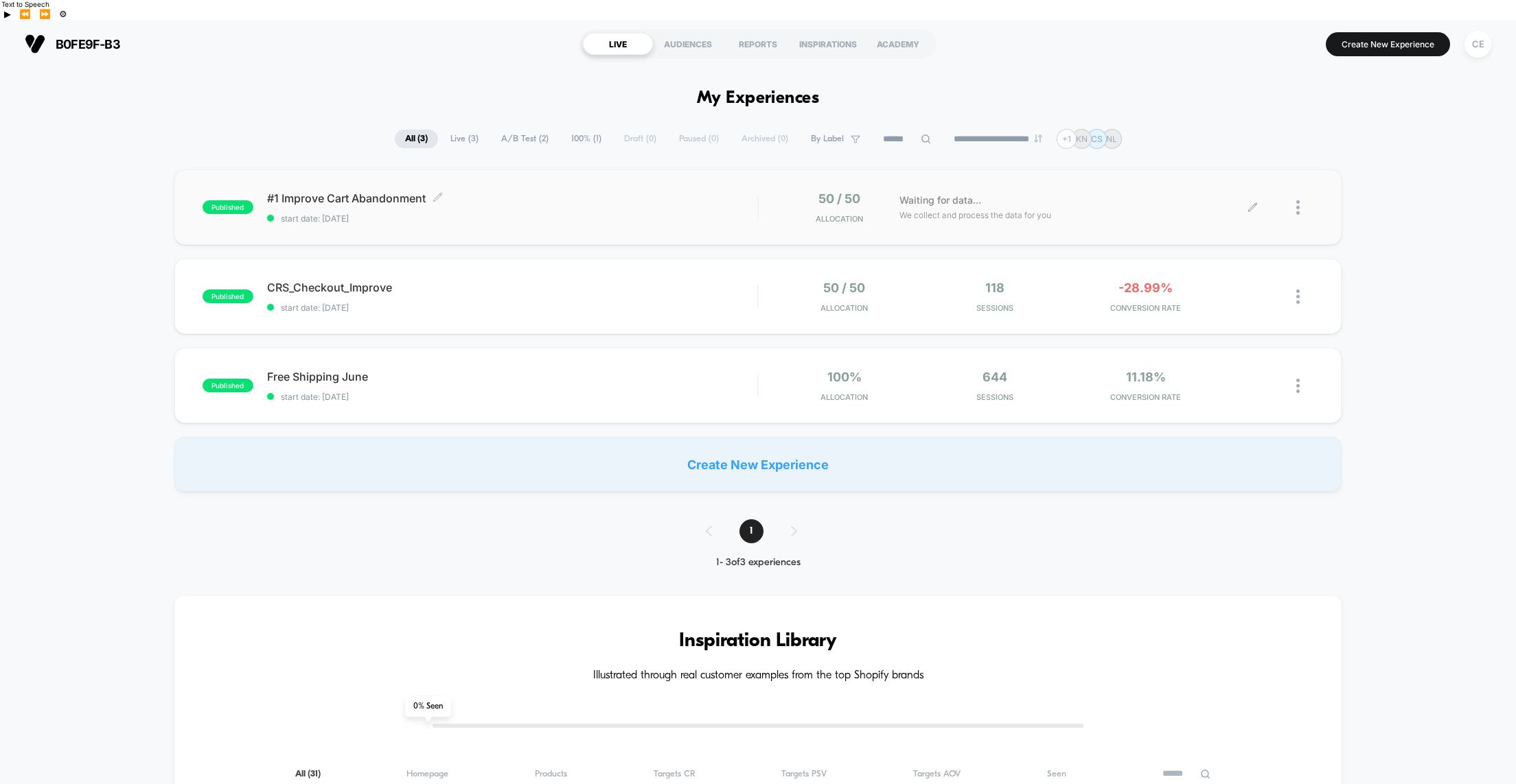
click at [686, 191] on div "#1 Improve Cart Abandonment Click to edit experience details Click to edit expe…" at bounding box center [512, 207] width 490 height 32
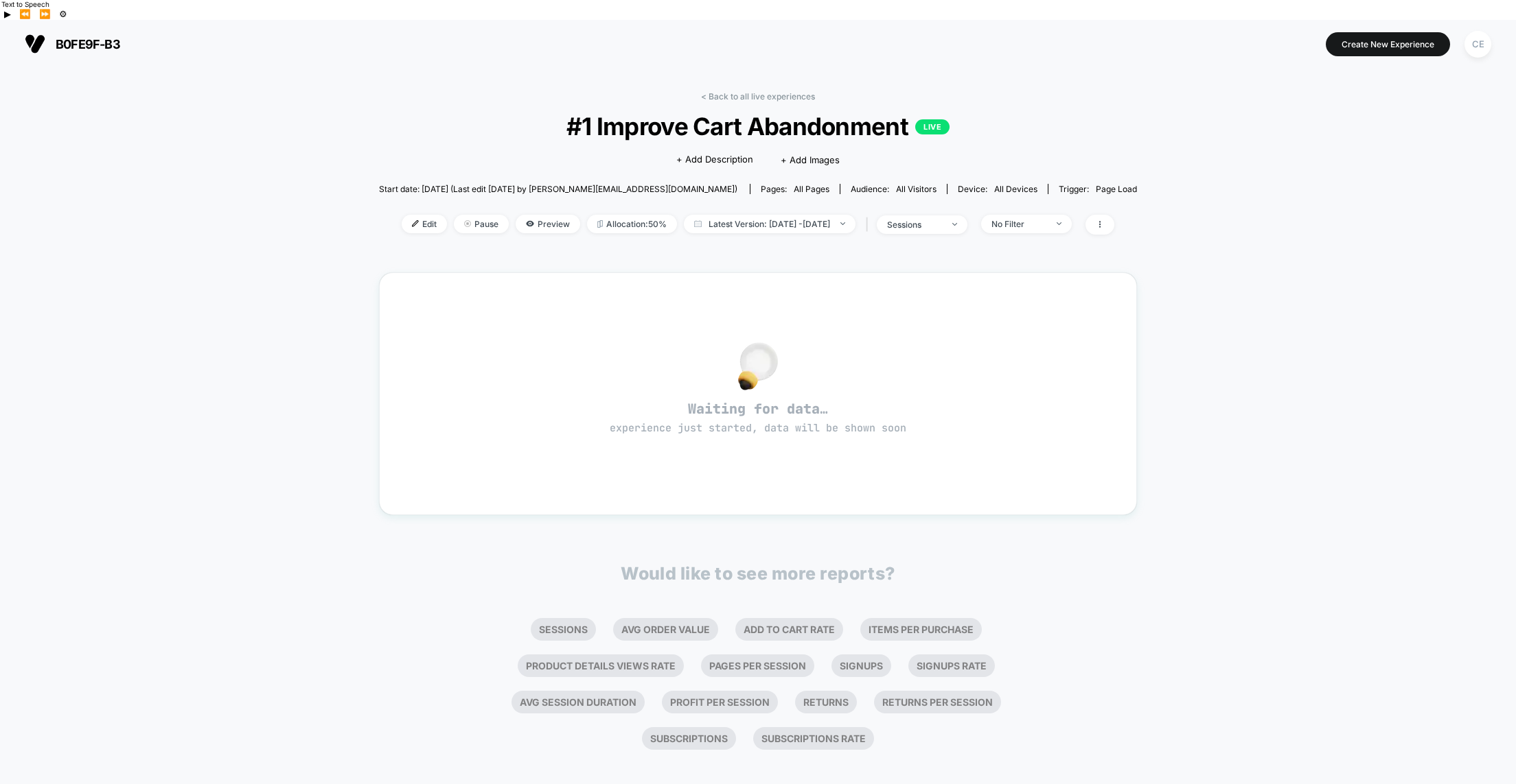
click at [402, 214] on span "Edit" at bounding box center [424, 223] width 46 height 18
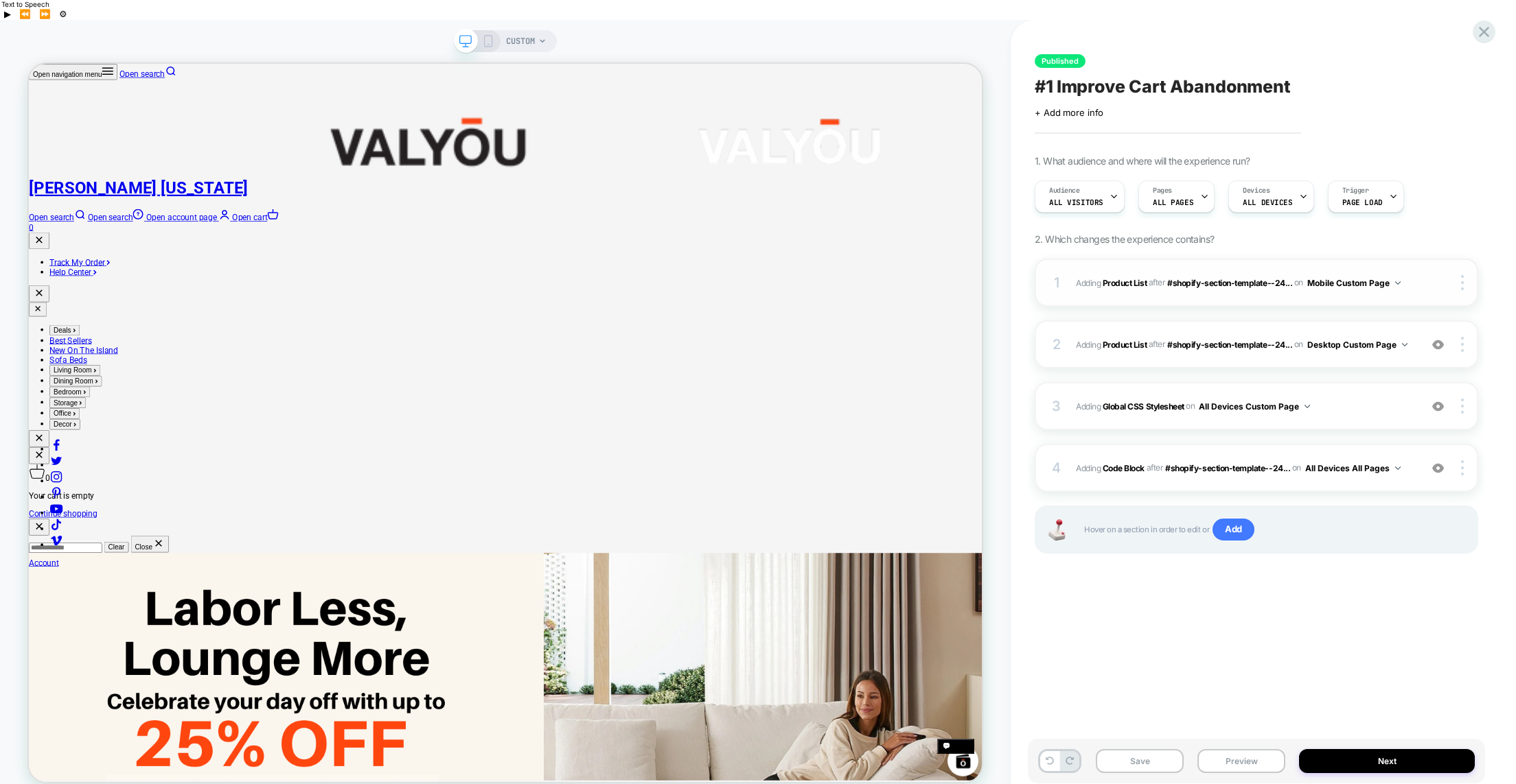
click at [1398, 282] on img at bounding box center [1398, 283] width 6 height 3
click at [1459, 275] on div at bounding box center [1464, 282] width 26 height 15
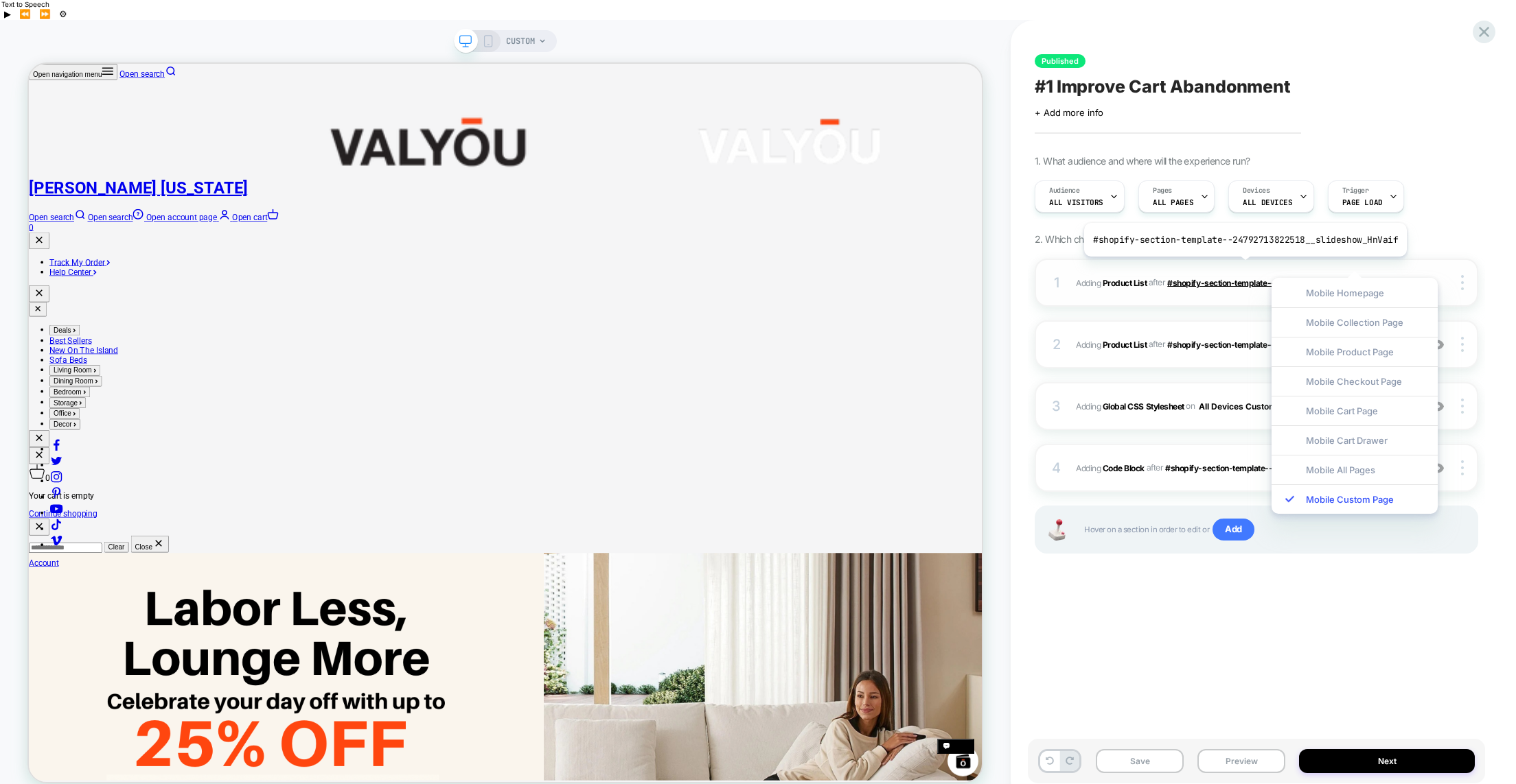
click at [1241, 278] on span "#shopify-section-template--24..." at bounding box center [1229, 282] width 125 height 10
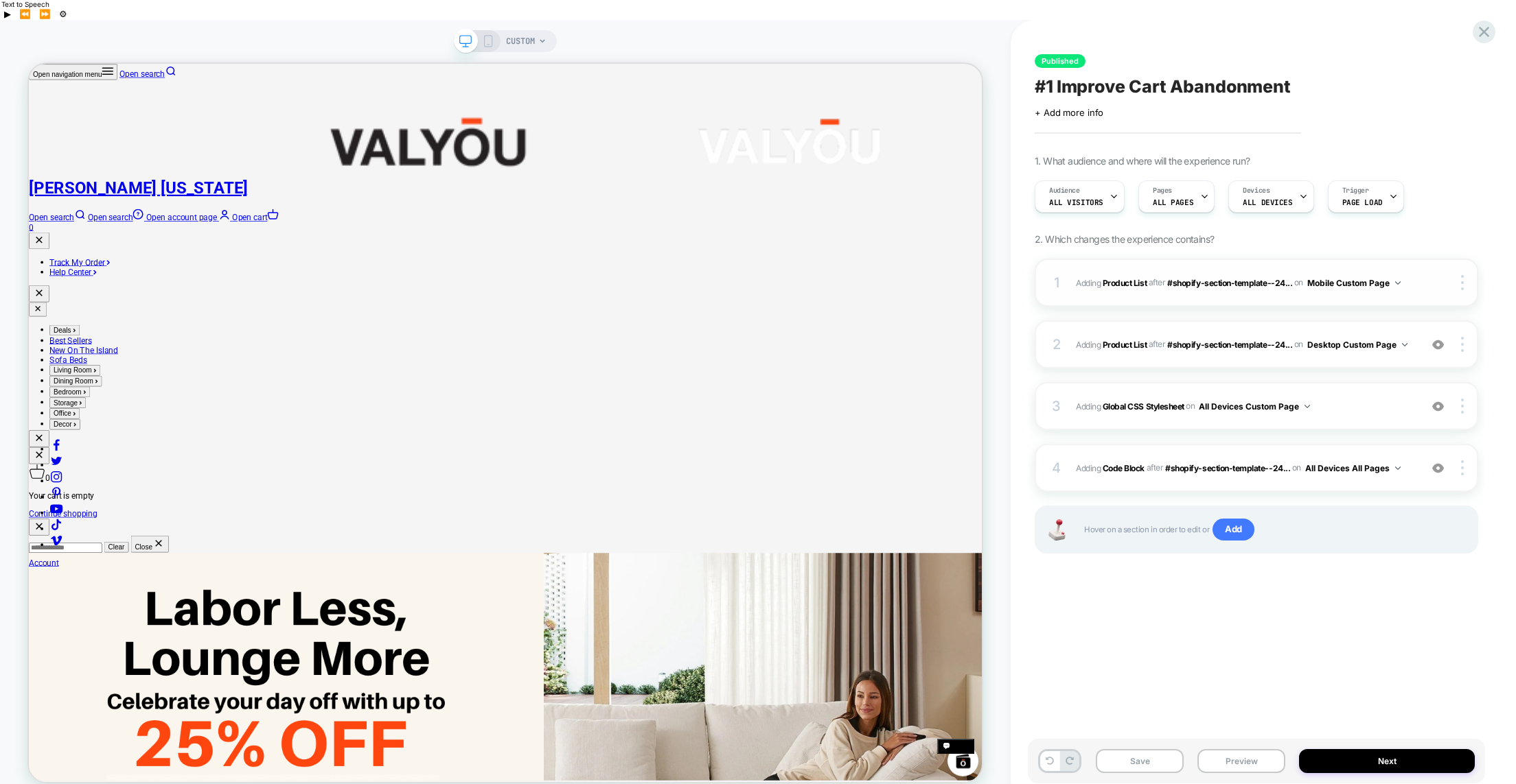
click at [1402, 274] on span "#_loomi_addon_1755817196258 Adding Product List AFTER #shopify-section-template…" at bounding box center [1244, 282] width 337 height 17
click at [1398, 282] on img at bounding box center [1398, 283] width 6 height 3
click at [1398, 282] on img at bounding box center [1398, 283] width 6 height 3
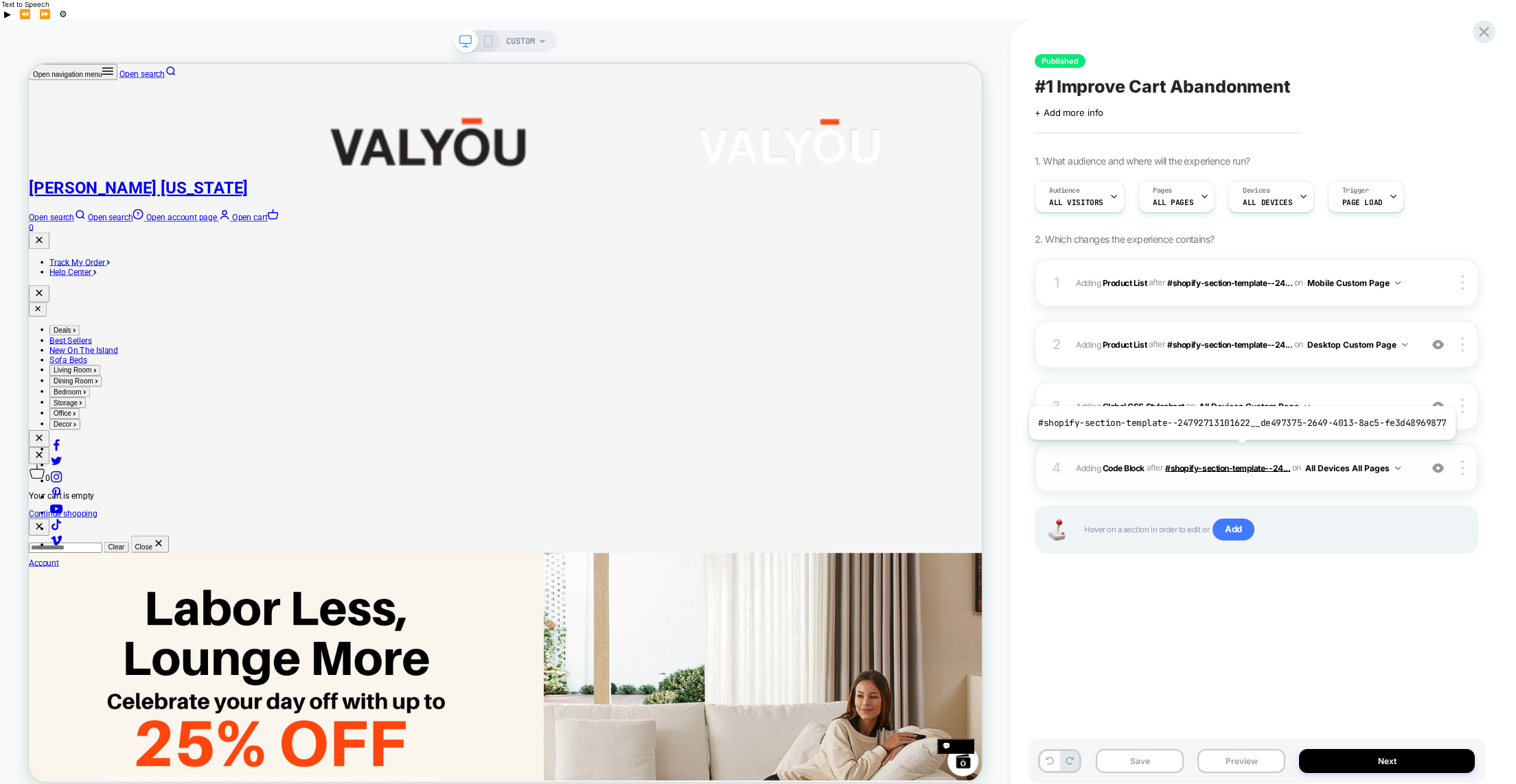
click at [1237, 462] on span "#shopify-section-template--24..." at bounding box center [1228, 467] width 125 height 10
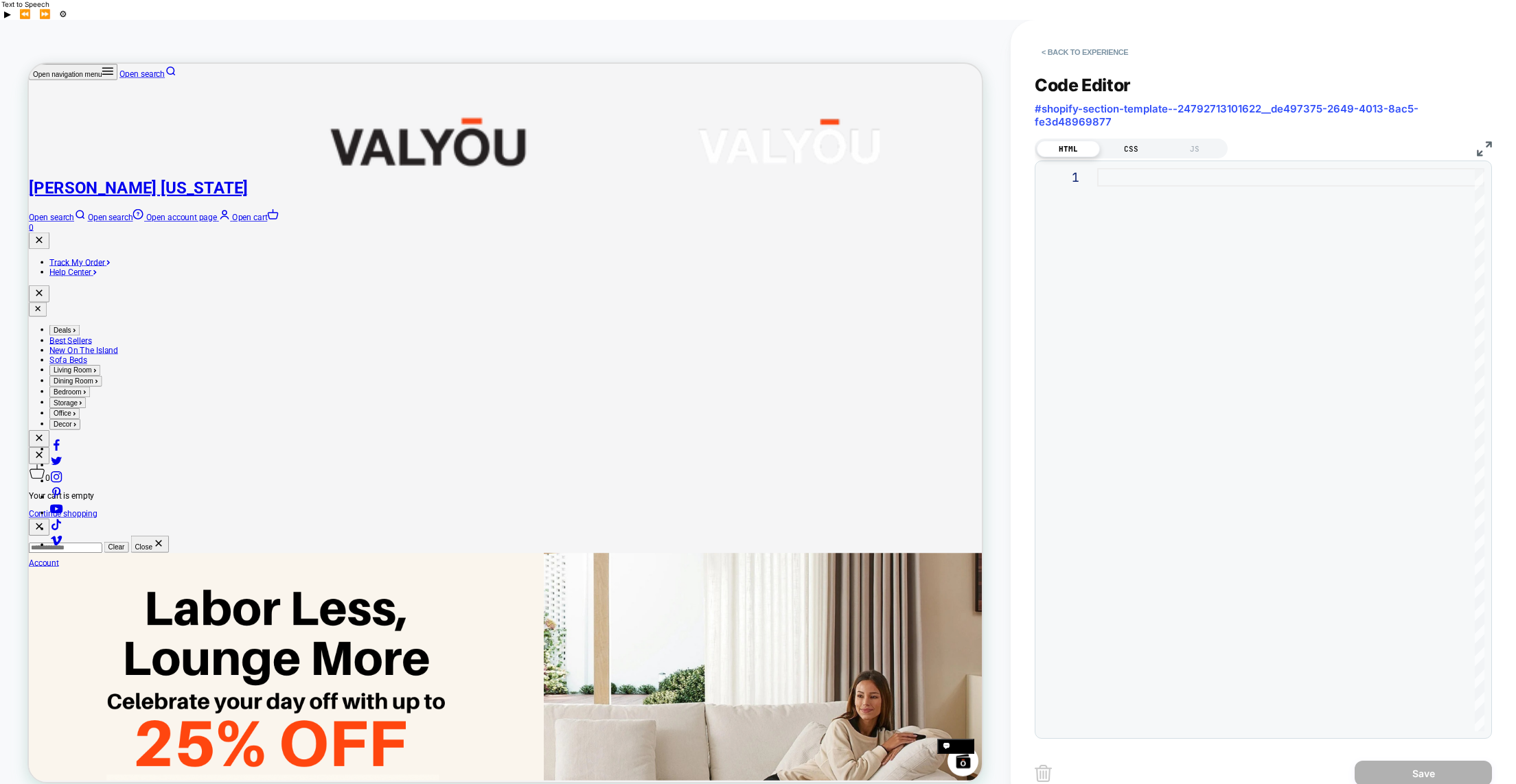
click at [1125, 141] on div "CSS" at bounding box center [1131, 149] width 63 height 17
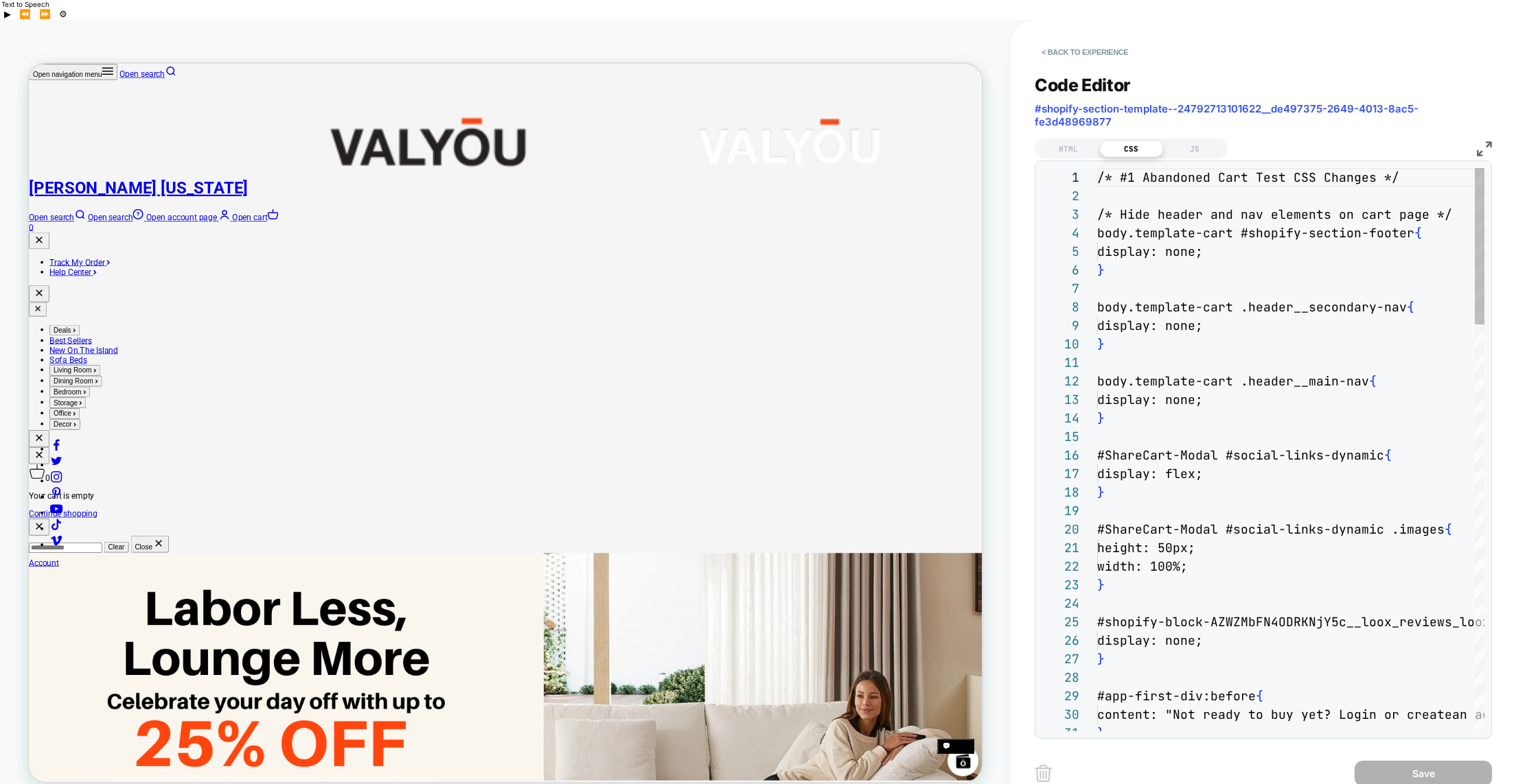
scroll to position [186, 0]
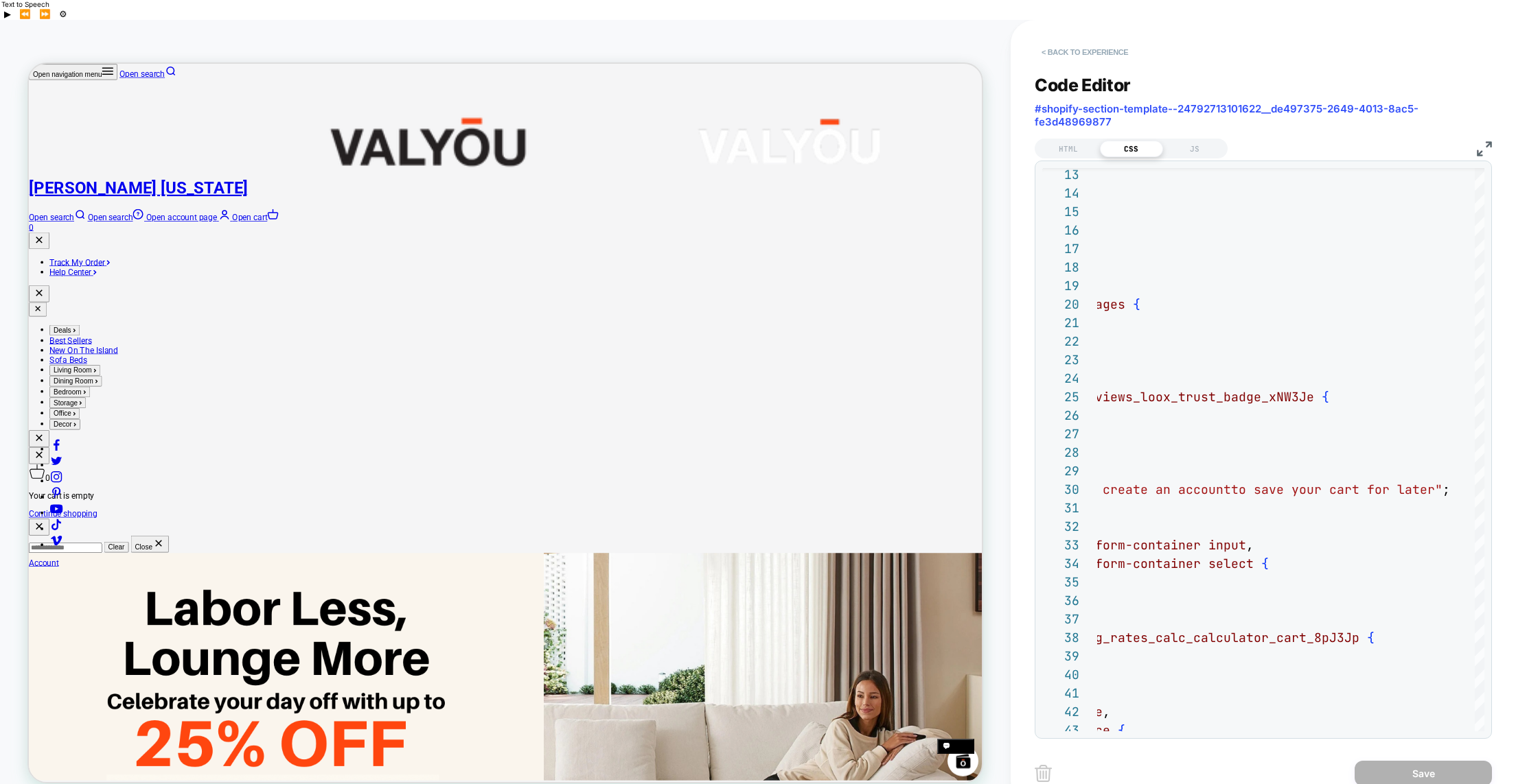
click at [1072, 41] on button "< Back to experience" at bounding box center [1085, 51] width 100 height 22
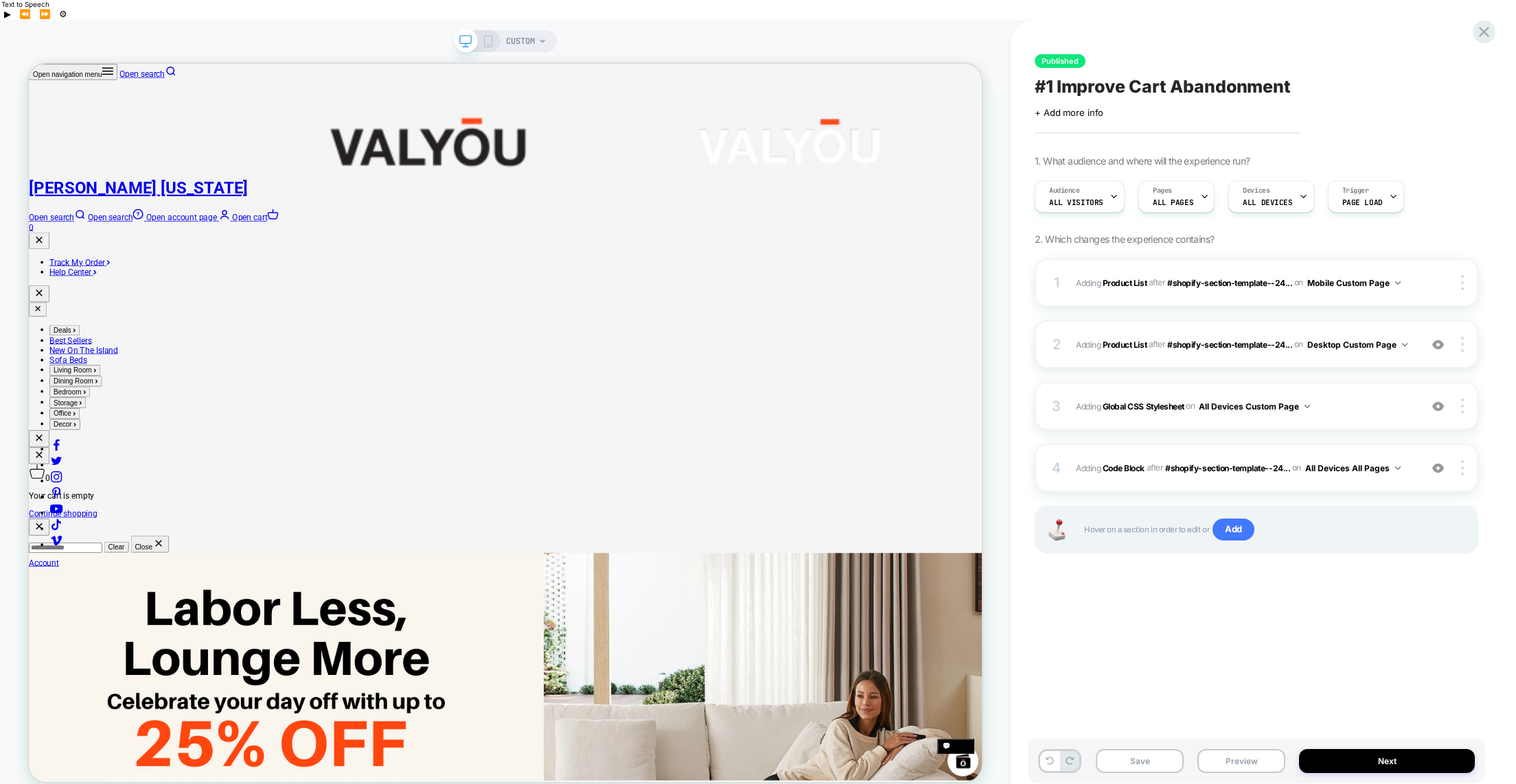
click at [545, 37] on icon at bounding box center [542, 41] width 8 height 8
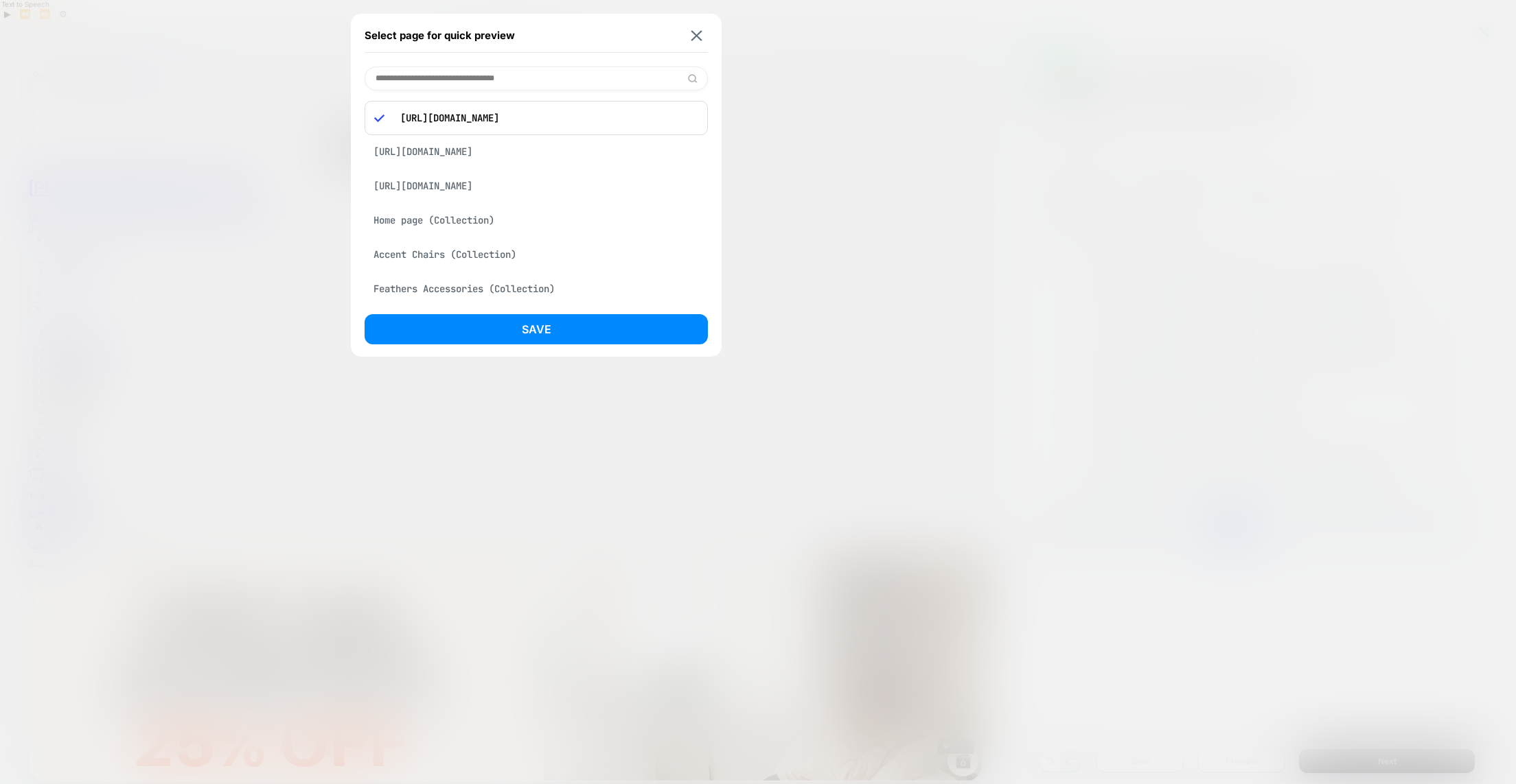
click at [519, 151] on div "[URL][DOMAIN_NAME]" at bounding box center [535, 151] width 343 height 26
click at [543, 326] on button "Save" at bounding box center [535, 330] width 343 height 30
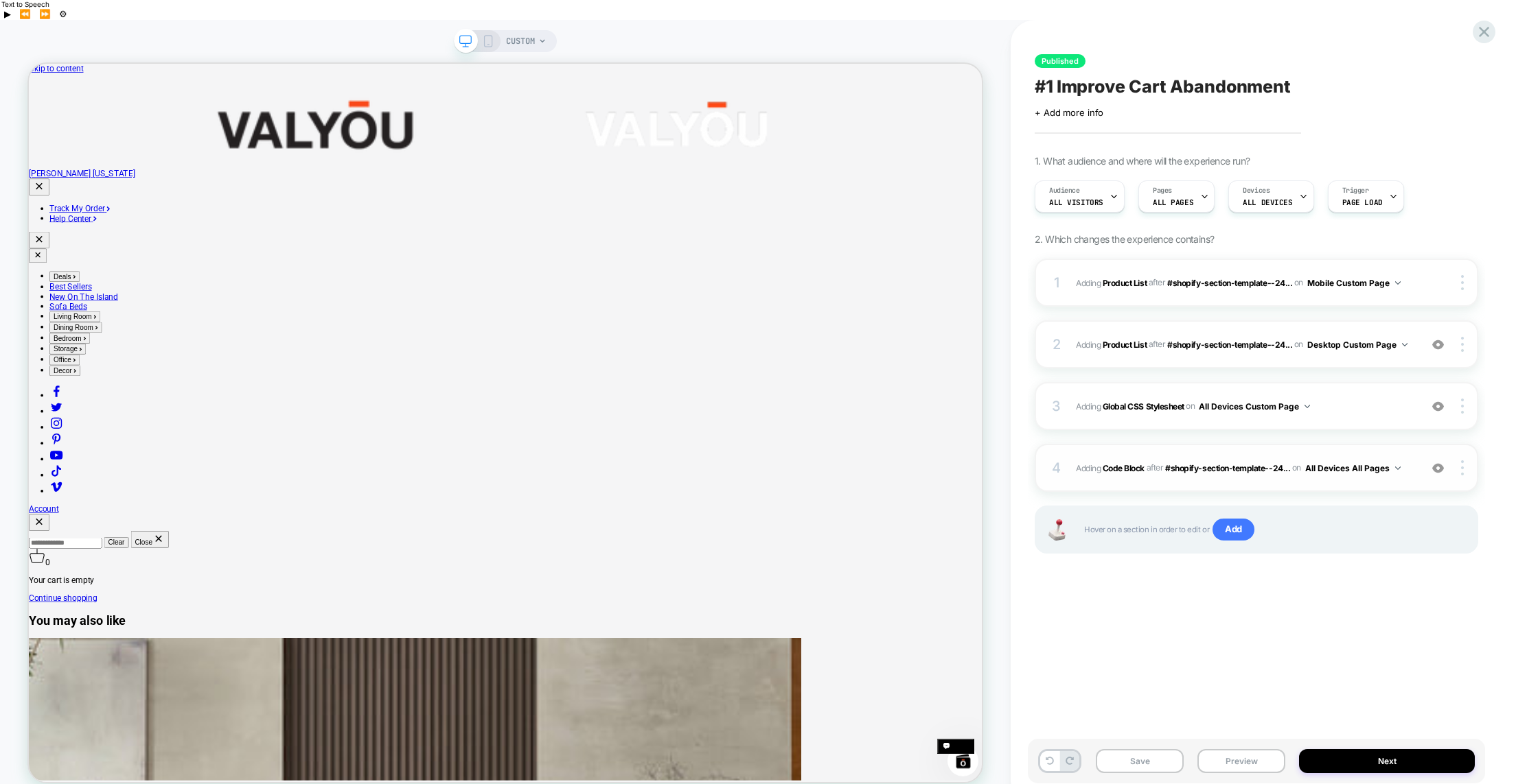
scroll to position [0, 0]
click at [1249, 462] on span "#shopify-section-template--24..." at bounding box center [1228, 467] width 125 height 10
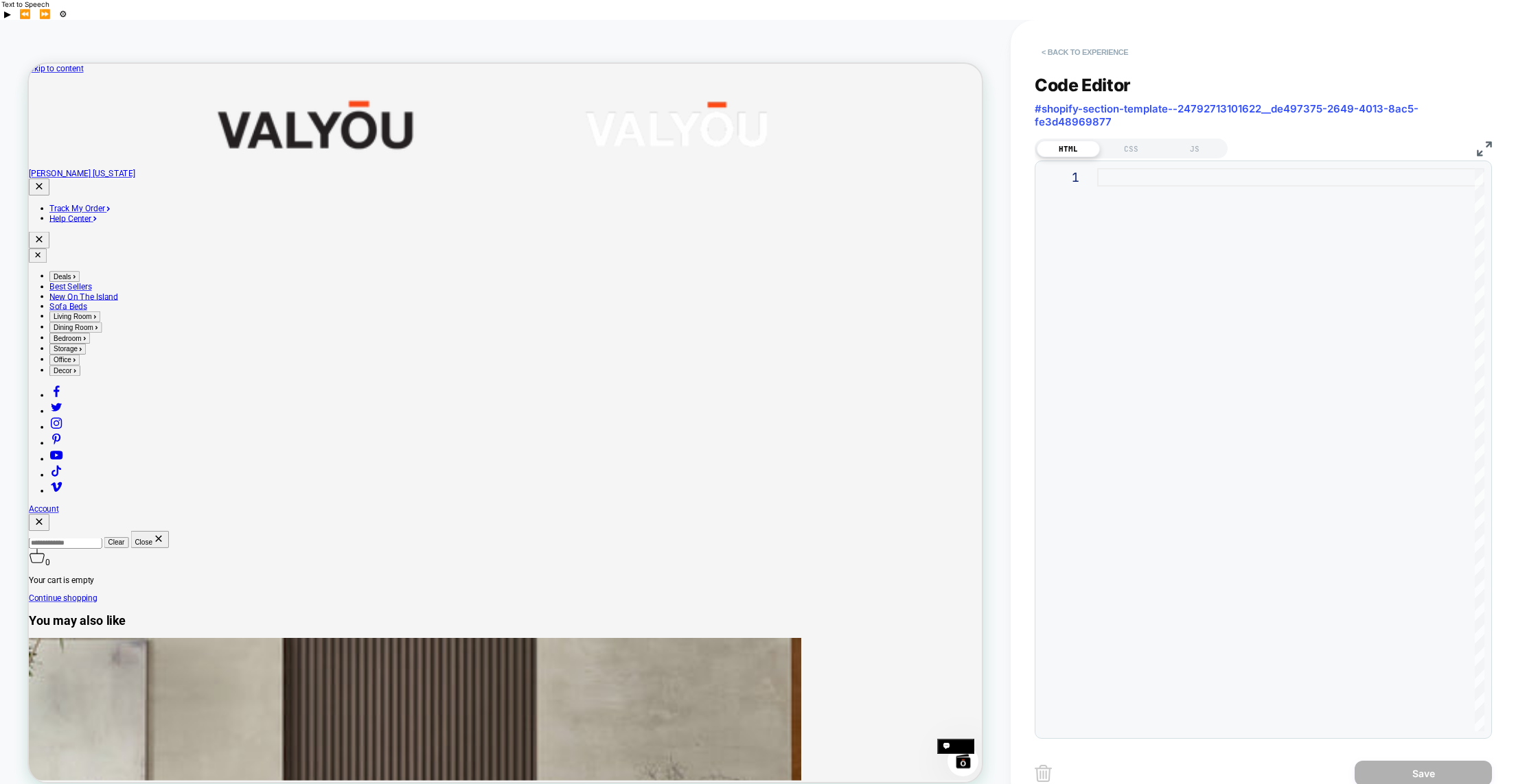
click at [1050, 41] on button "< Back to experience" at bounding box center [1085, 51] width 100 height 22
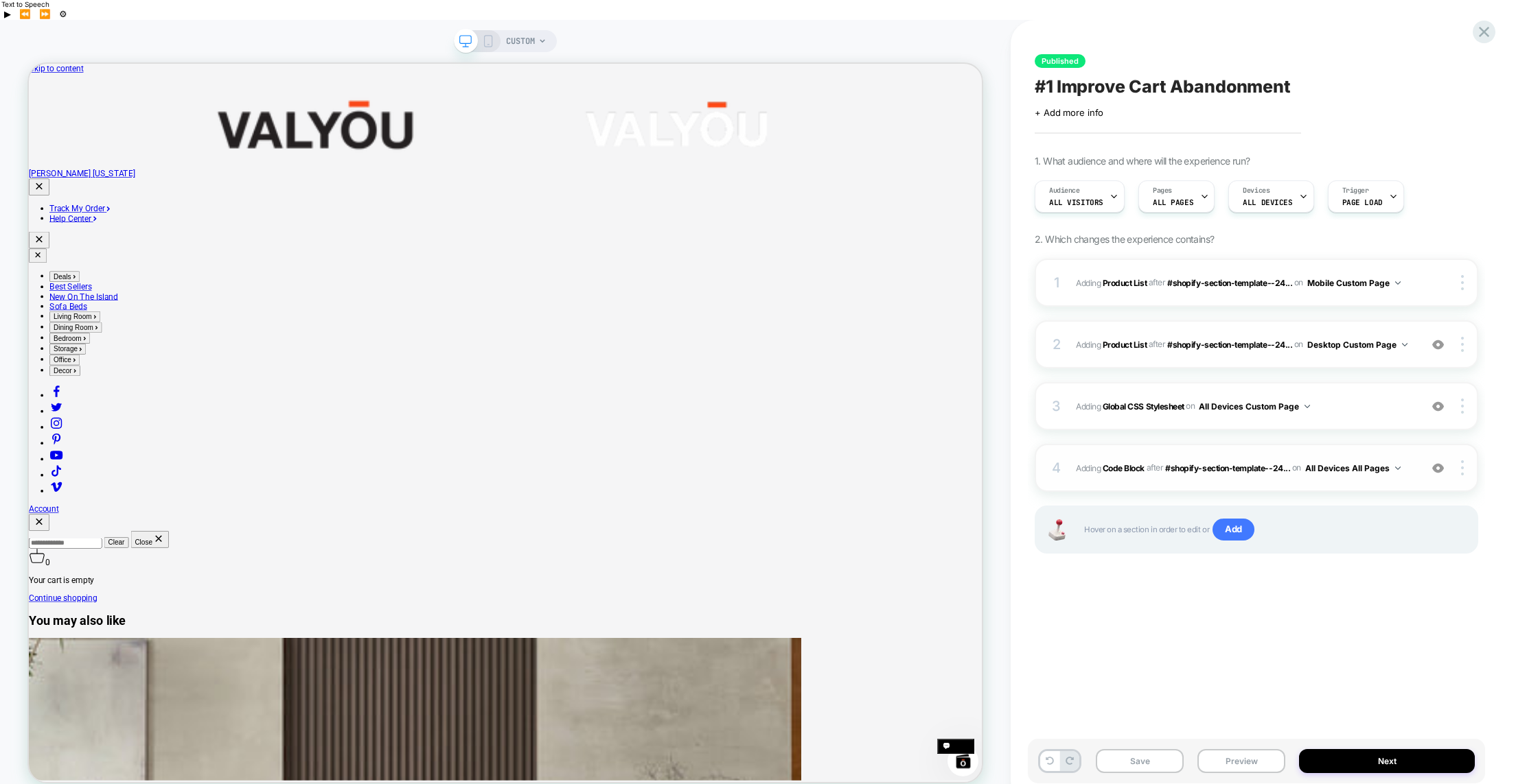
click at [1399, 466] on img at bounding box center [1398, 468] width 6 height 3
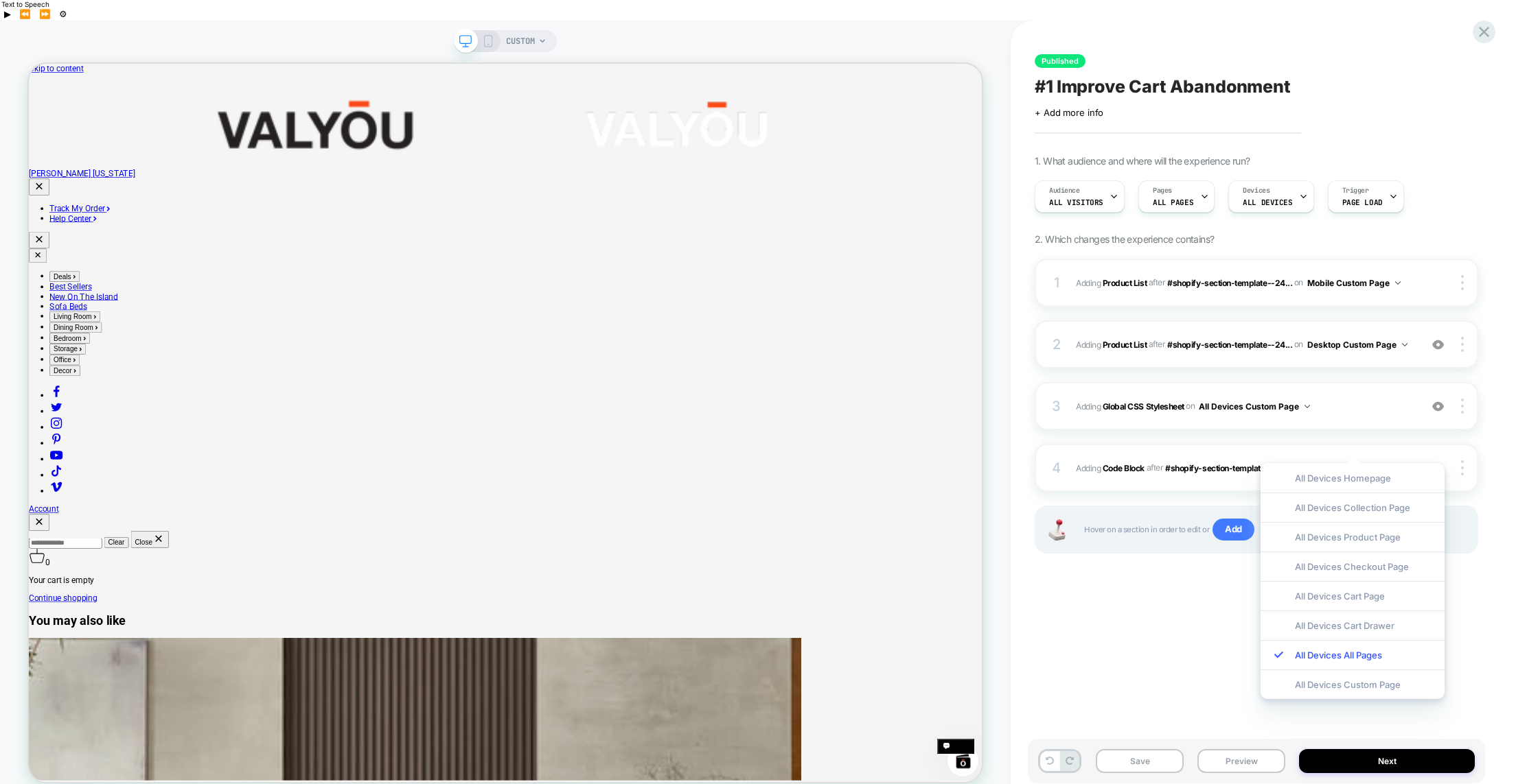
click at [1222, 642] on div "Published #1 Improve Cart Abandonment Click to edit experience details + Add mo…" at bounding box center [1256, 412] width 457 height 757
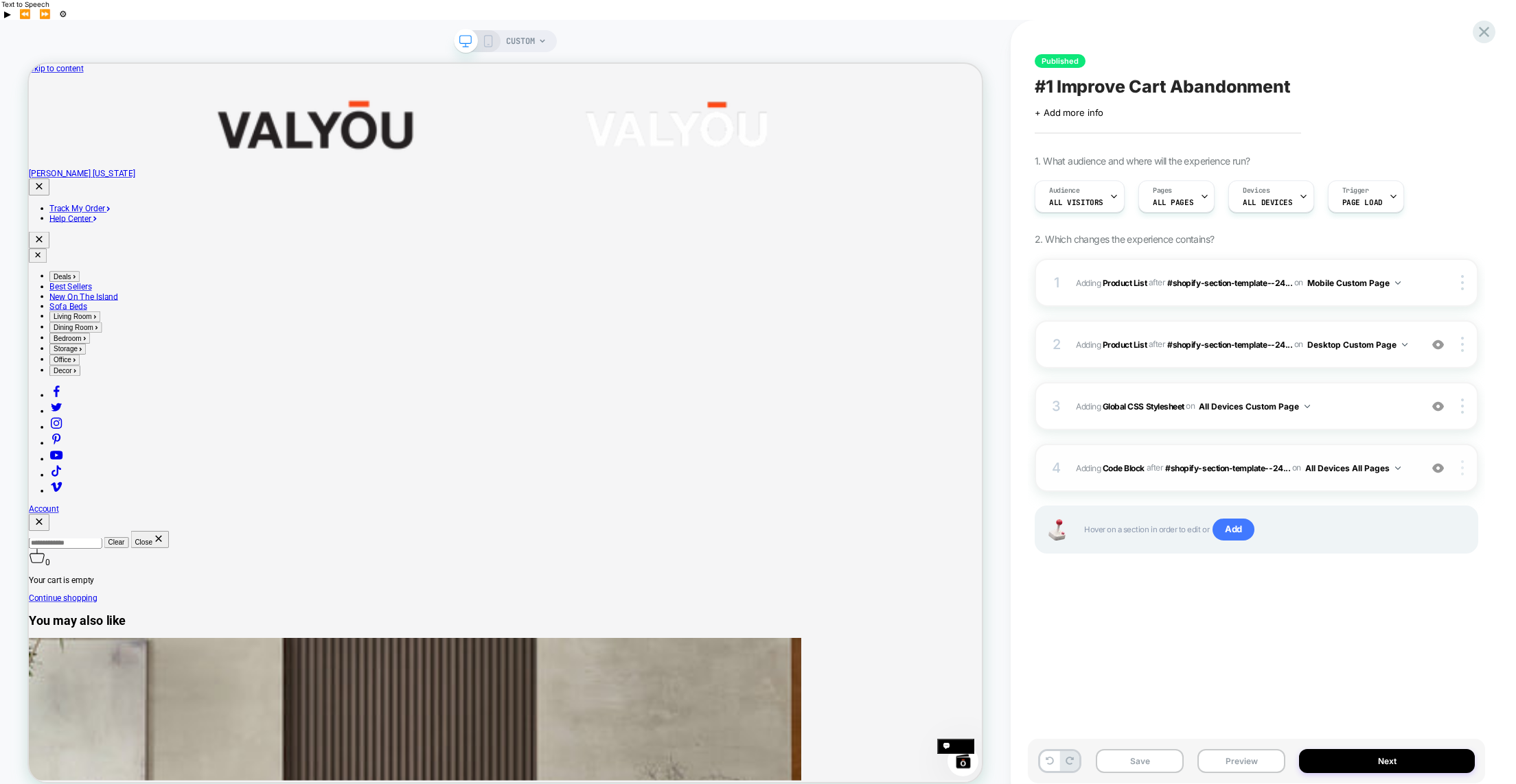
click at [1460, 461] on div at bounding box center [1464, 468] width 26 height 15
click at [1483, 32] on icon at bounding box center [1484, 31] width 10 height 10
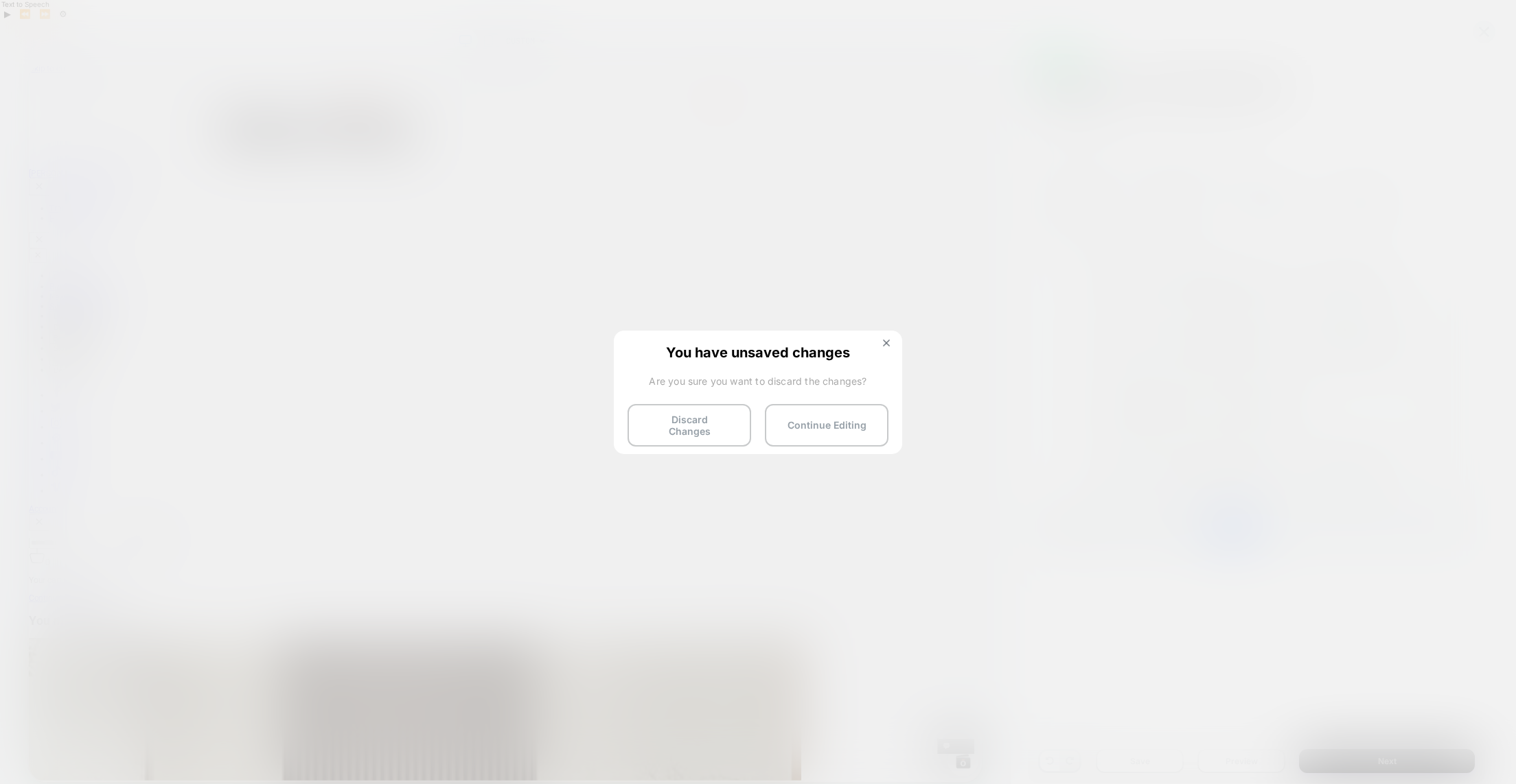
drag, startPoint x: 669, startPoint y: 429, endPoint x: 464, endPoint y: 430, distance: 205.0
click at [669, 429] on button "Discard Changes" at bounding box center [689, 425] width 123 height 42
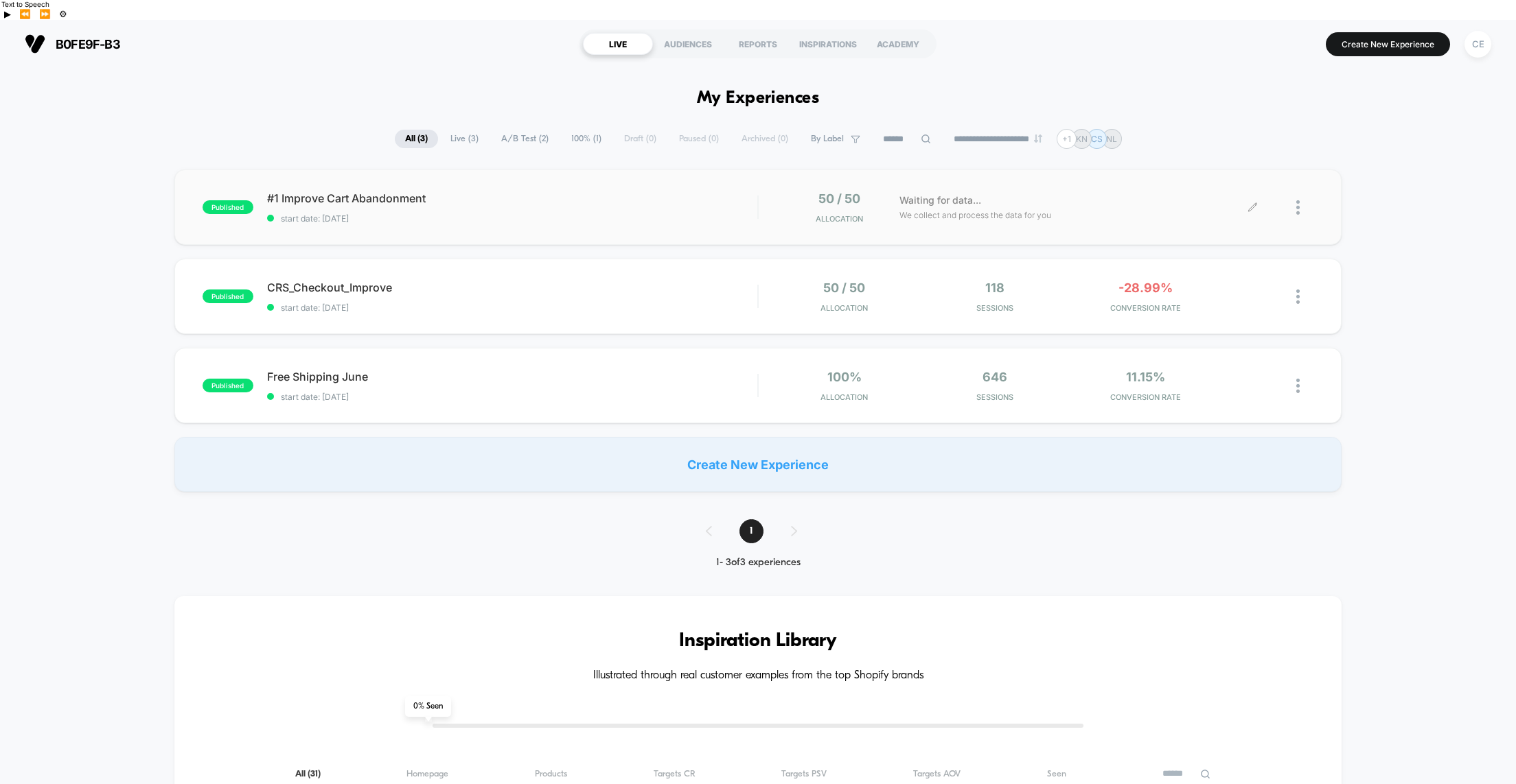
click at [1299, 200] on img at bounding box center [1297, 207] width 3 height 14
click at [657, 214] on span "start date: 25/08/2025" at bounding box center [512, 218] width 490 height 10
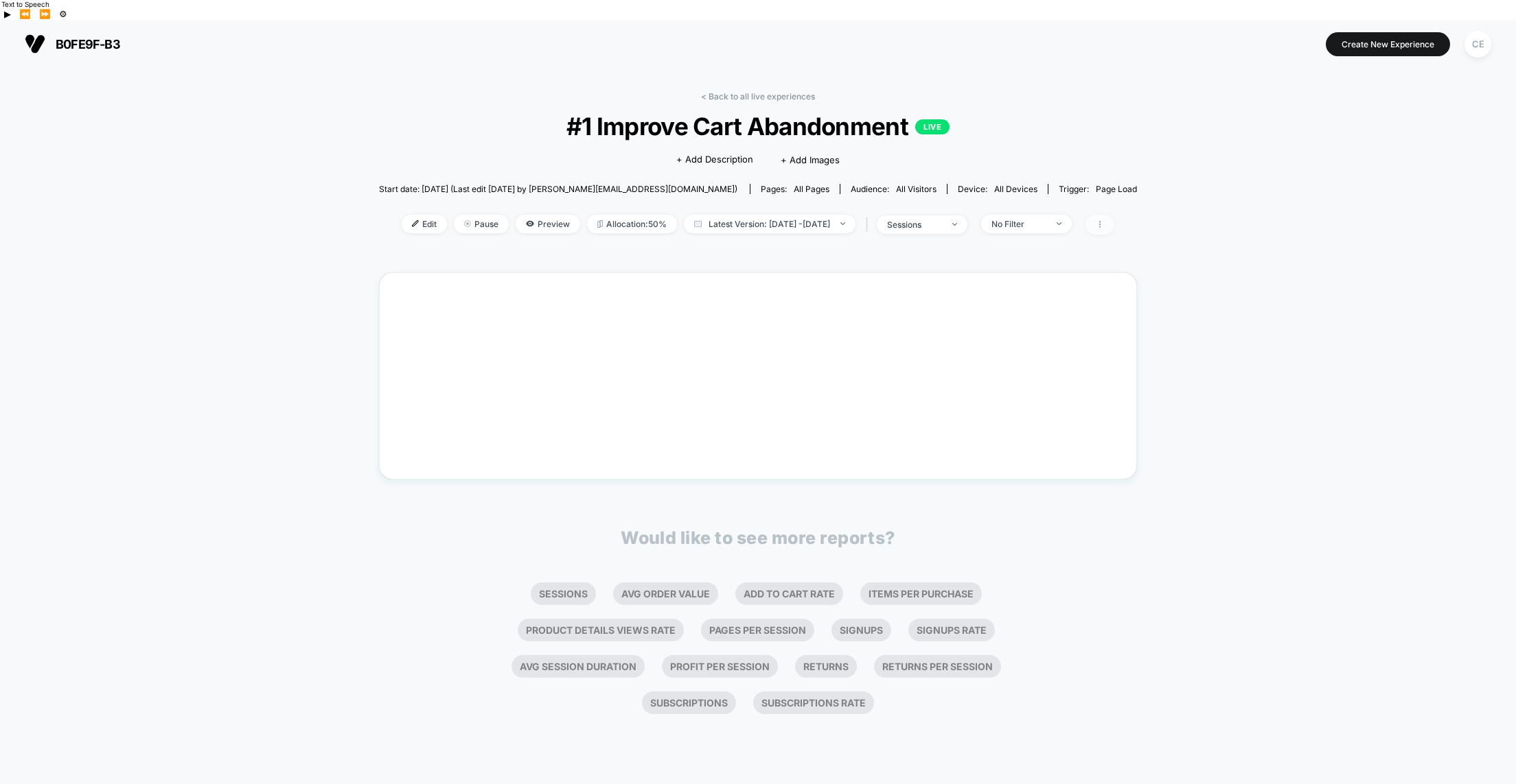
click at [1104, 220] on icon at bounding box center [1100, 224] width 8 height 8
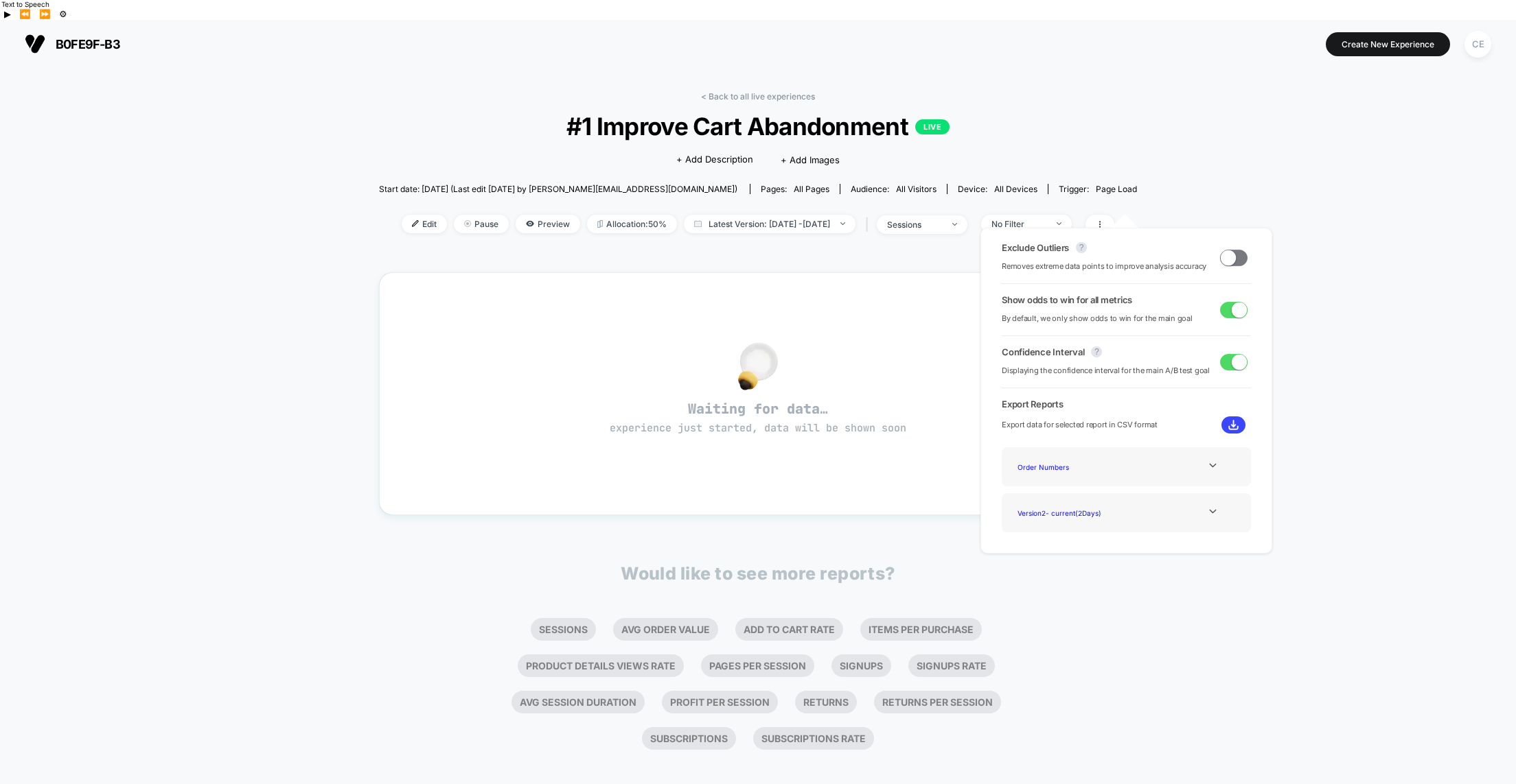
click at [1216, 200] on div "< Back to all live experiences #1 Improve Cart Abandonment LIVE Click to edit e…" at bounding box center [758, 436] width 1516 height 736
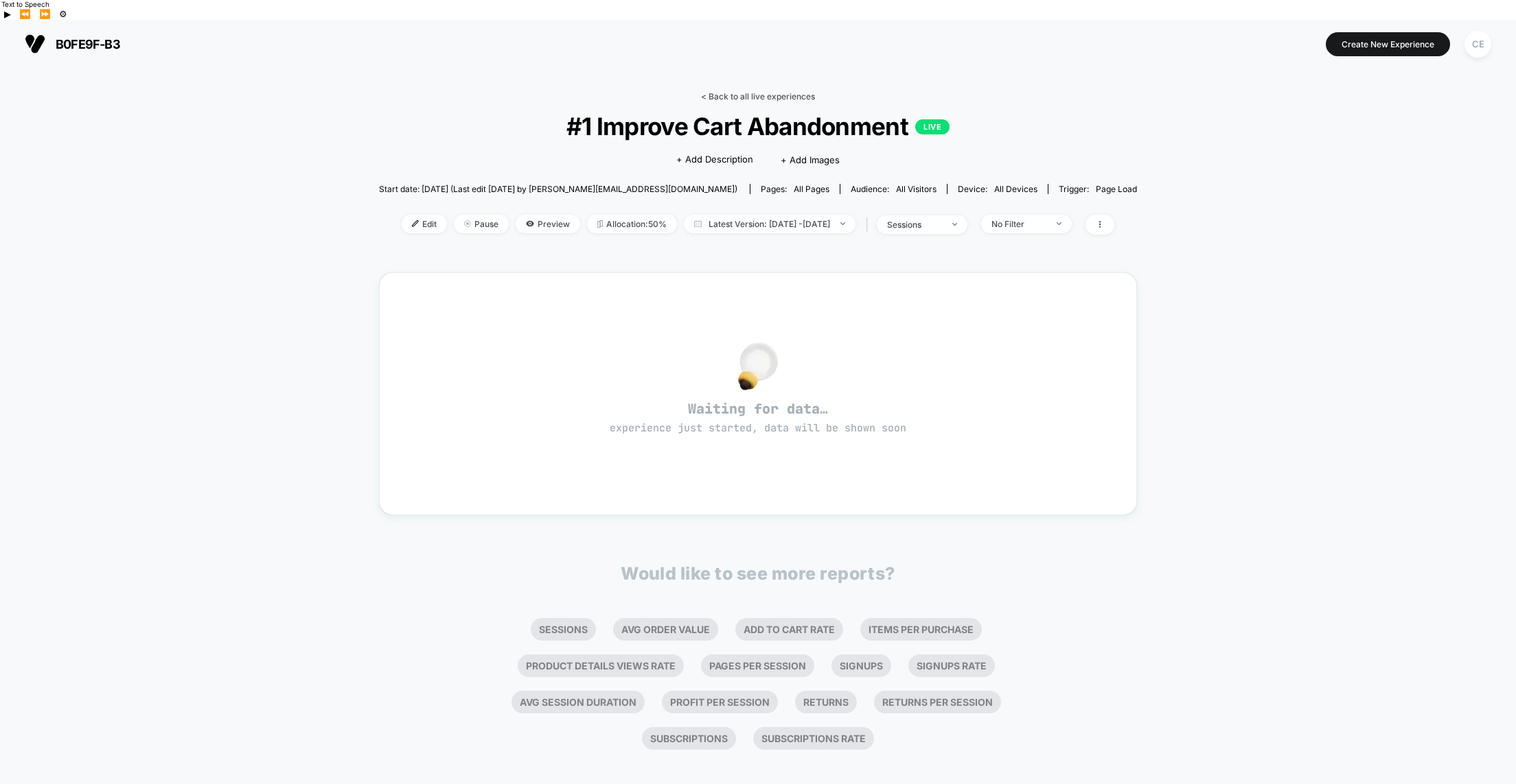
click at [705, 91] on link "< Back to all live experiences" at bounding box center [758, 96] width 114 height 10
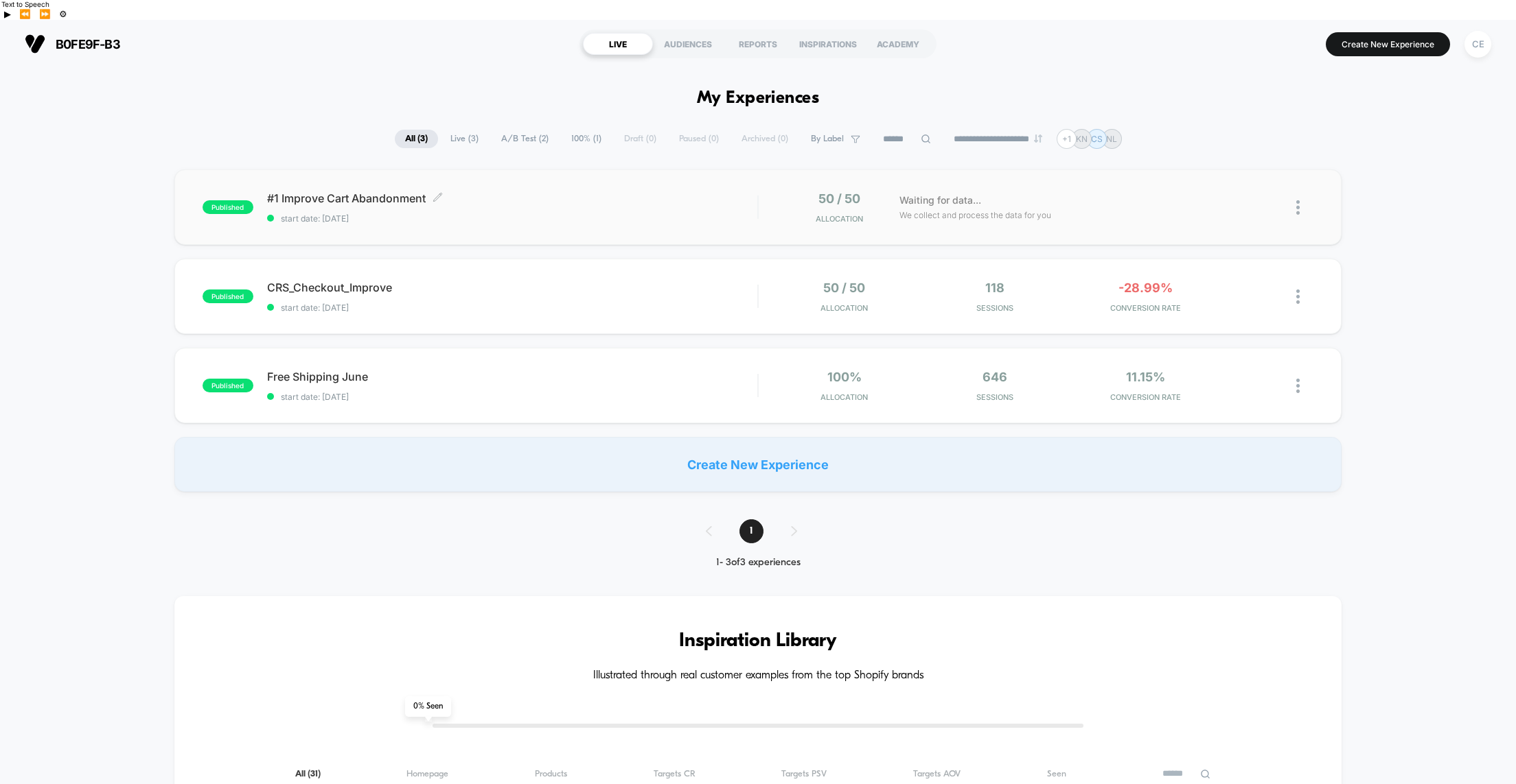
click at [714, 214] on span "start date: 25/08/2025" at bounding box center [512, 218] width 490 height 10
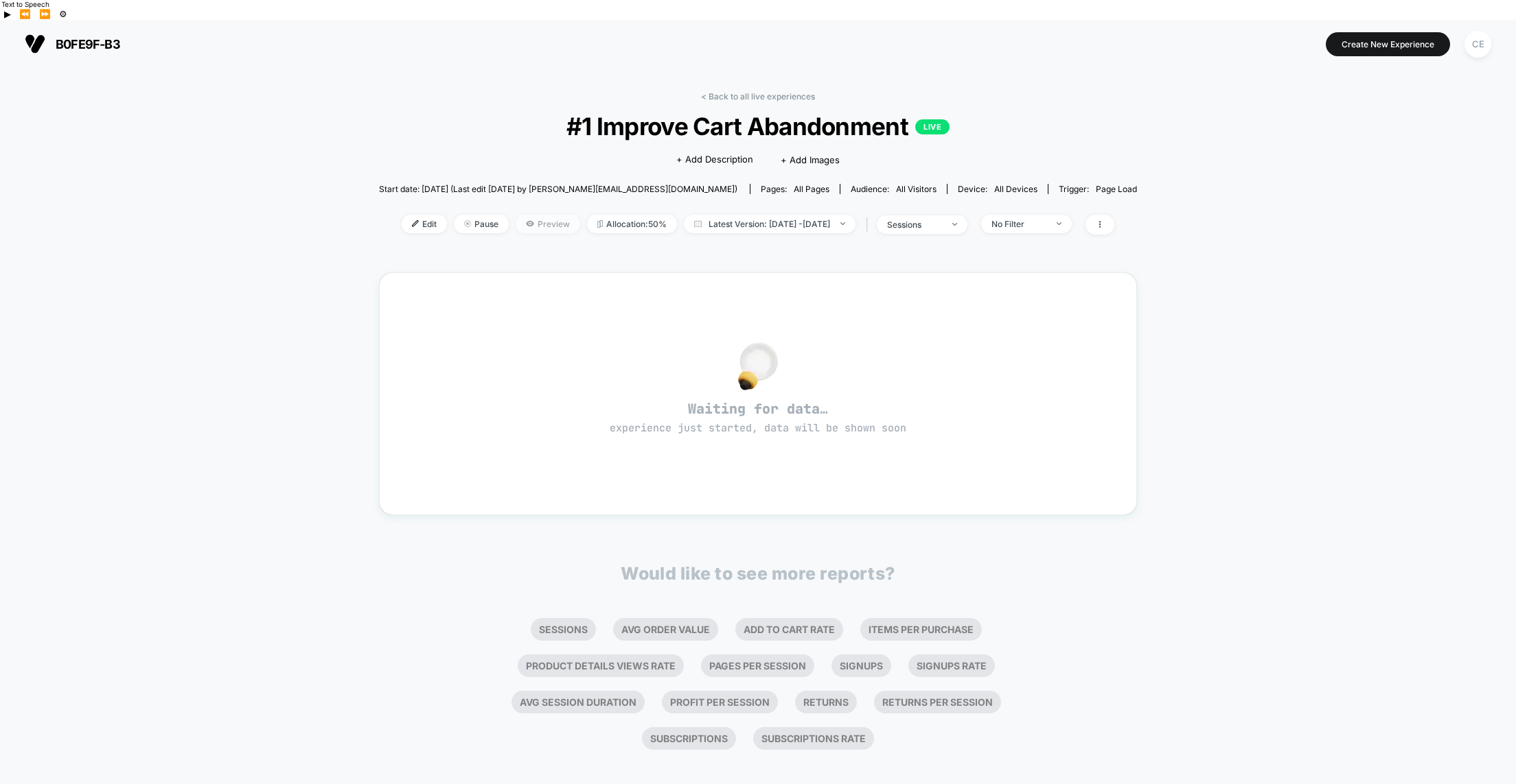
click at [515, 214] on span "Preview" at bounding box center [547, 223] width 65 height 18
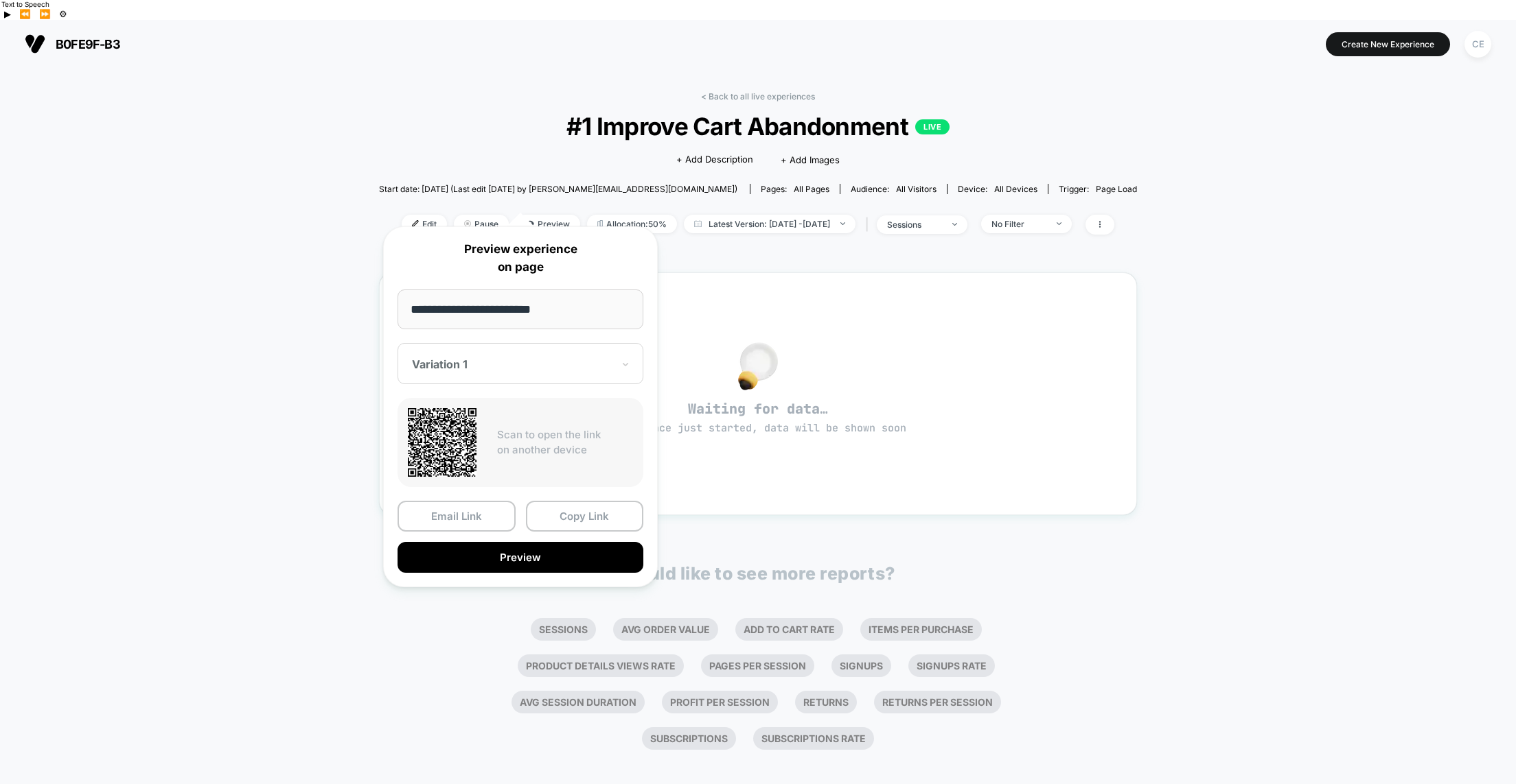
click at [390, 310] on div "**********" at bounding box center [520, 406] width 275 height 361
paste input "**********"
type input "**********"
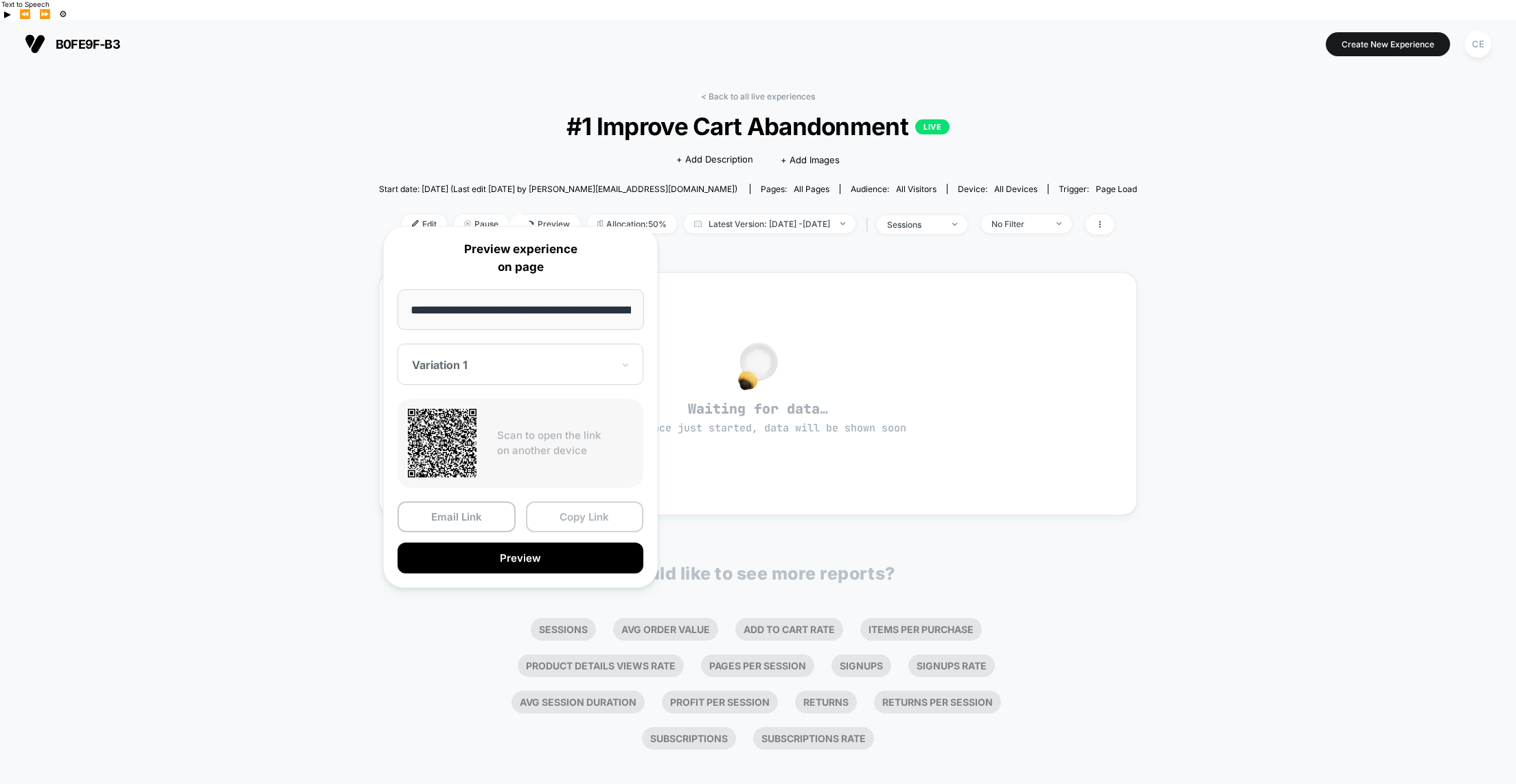
click at [592, 521] on button "Copy Link" at bounding box center [585, 517] width 118 height 31
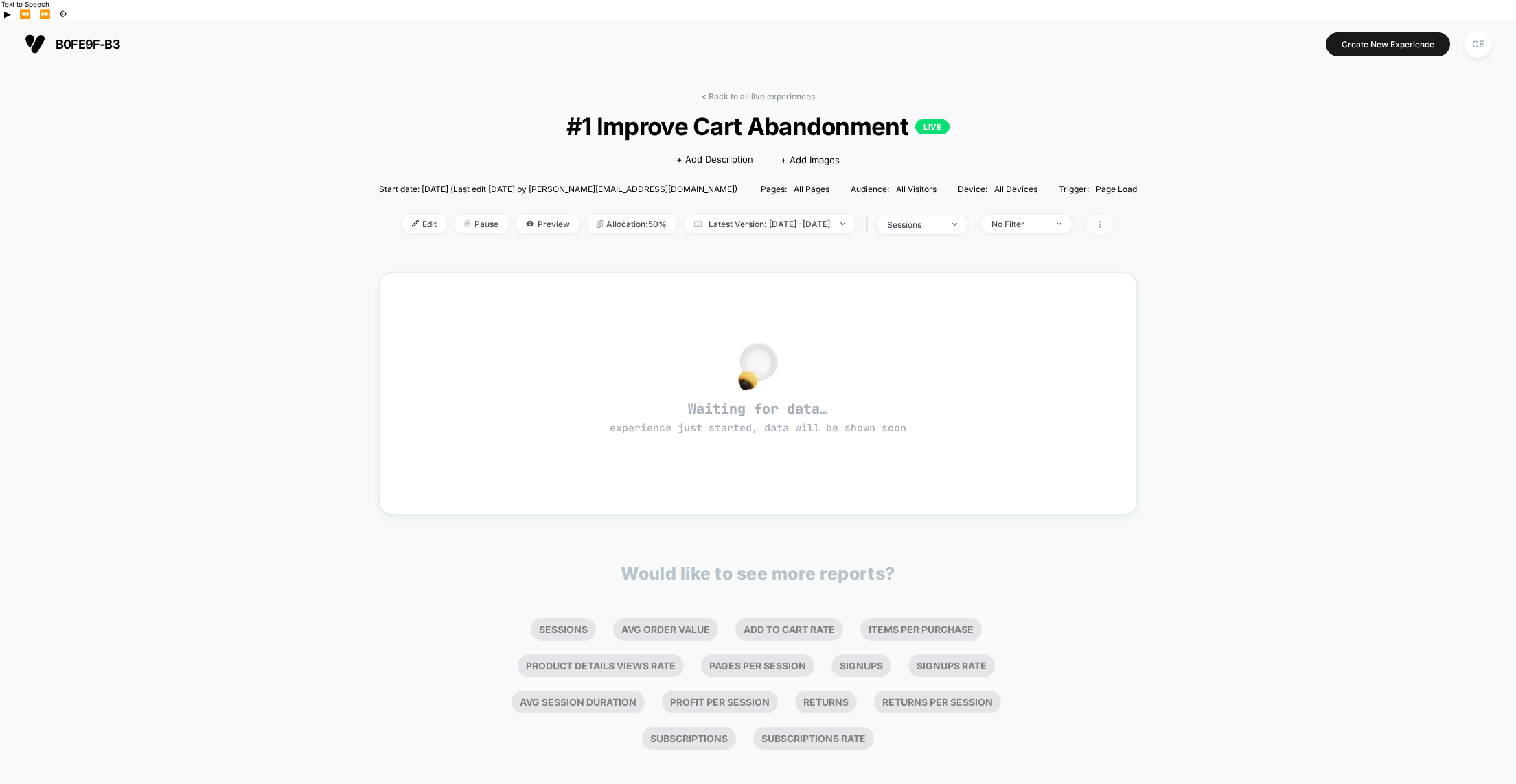
click at [1104, 220] on icon at bounding box center [1100, 224] width 8 height 8
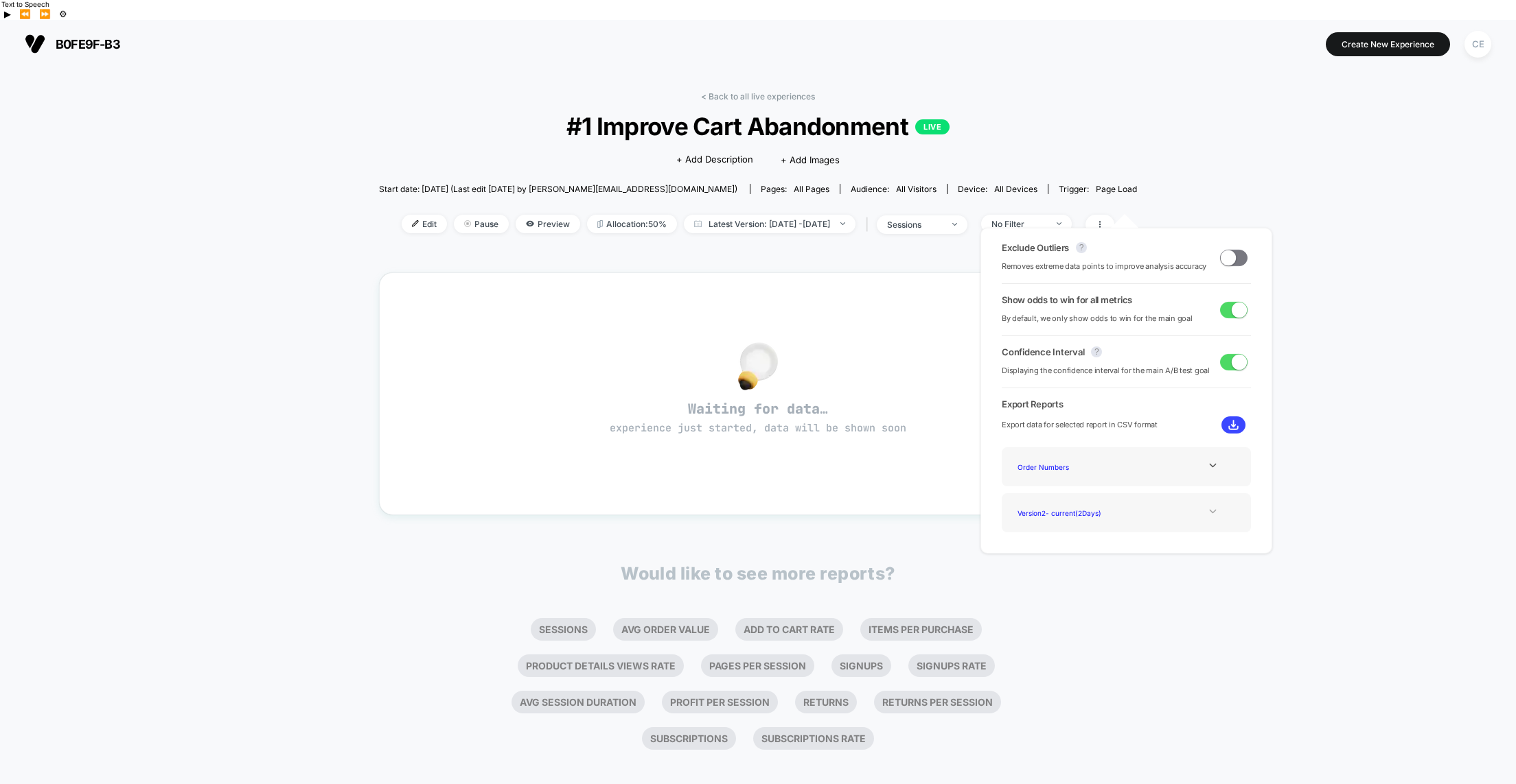
click at [1209, 509] on icon at bounding box center [1213, 511] width 10 height 10
click at [1209, 510] on icon at bounding box center [1213, 511] width 7 height 4
click at [523, 214] on span "Preview" at bounding box center [547, 223] width 65 height 18
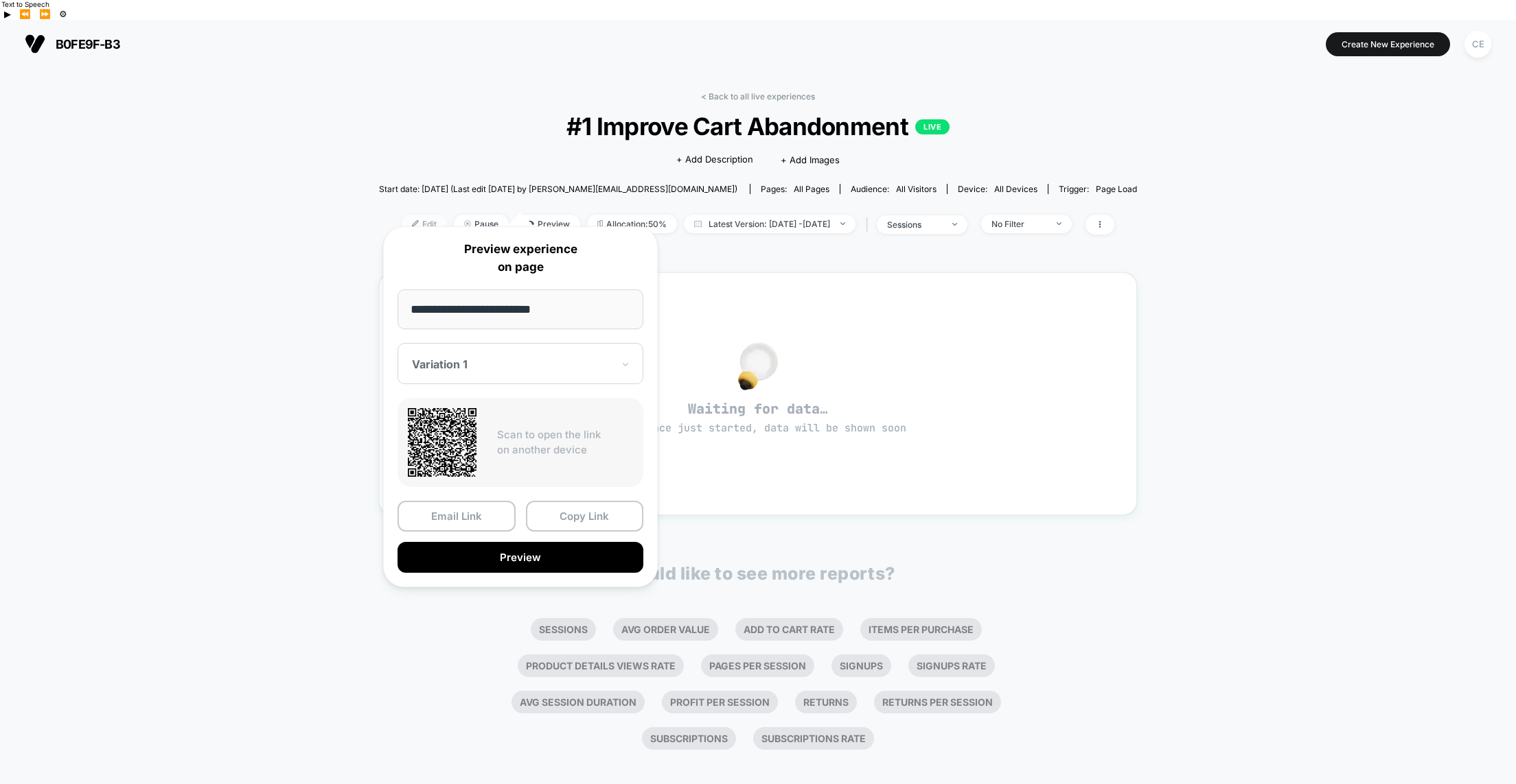
click at [402, 214] on span "Edit" at bounding box center [424, 223] width 46 height 18
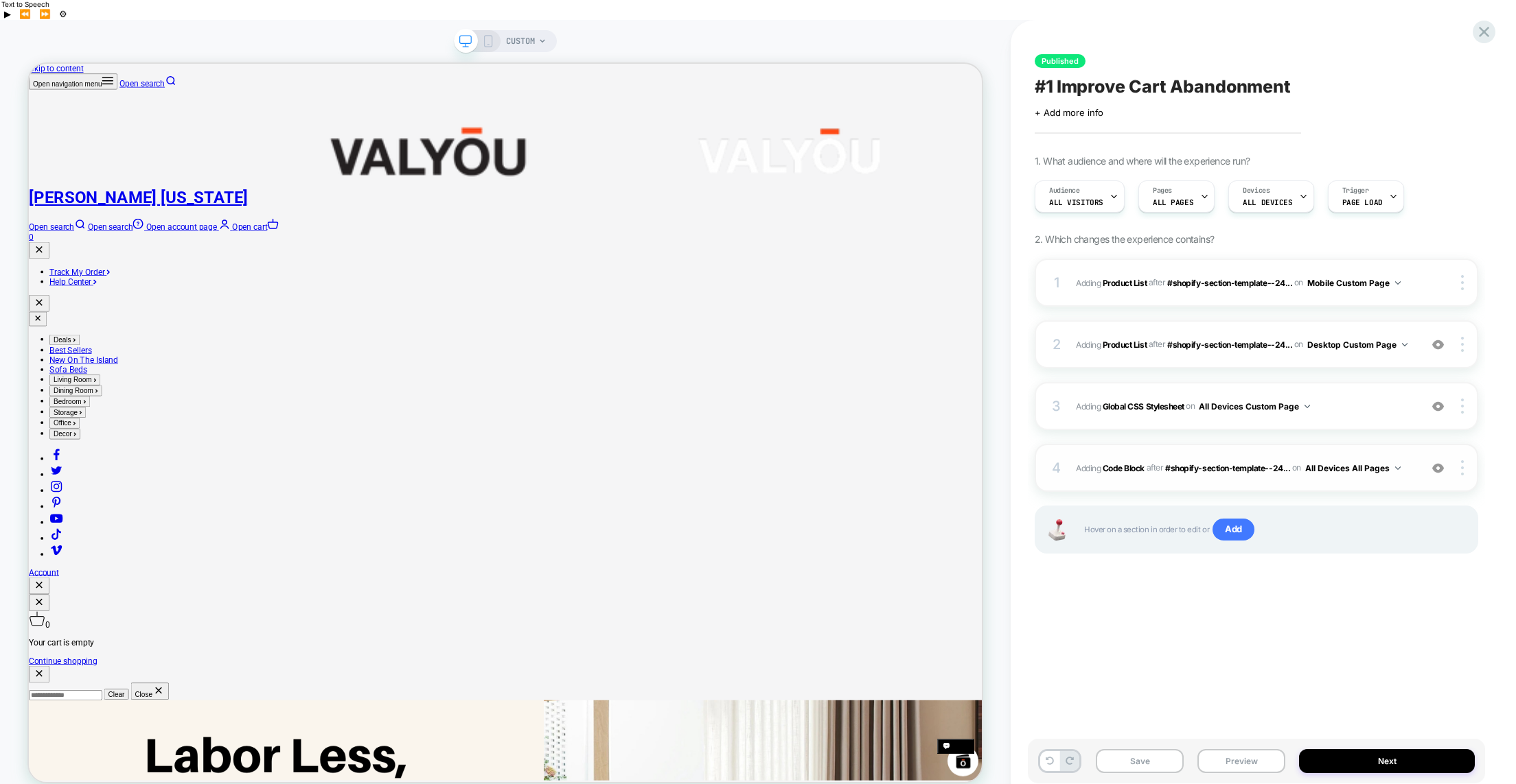
scroll to position [1, 0]
click at [1295, 461] on span "on" at bounding box center [1296, 468] width 9 height 15
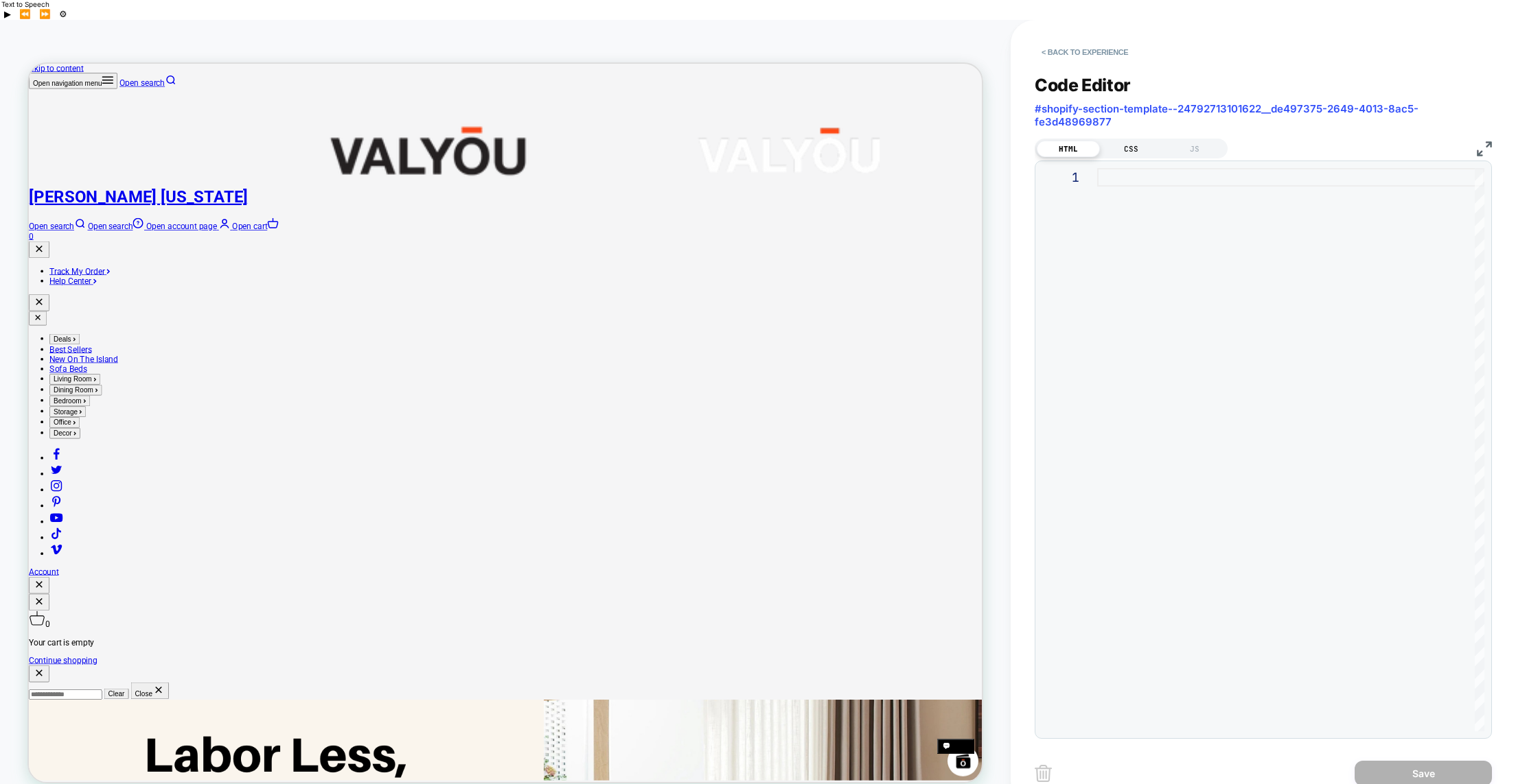
click at [1127, 141] on div "CSS" at bounding box center [1131, 149] width 63 height 17
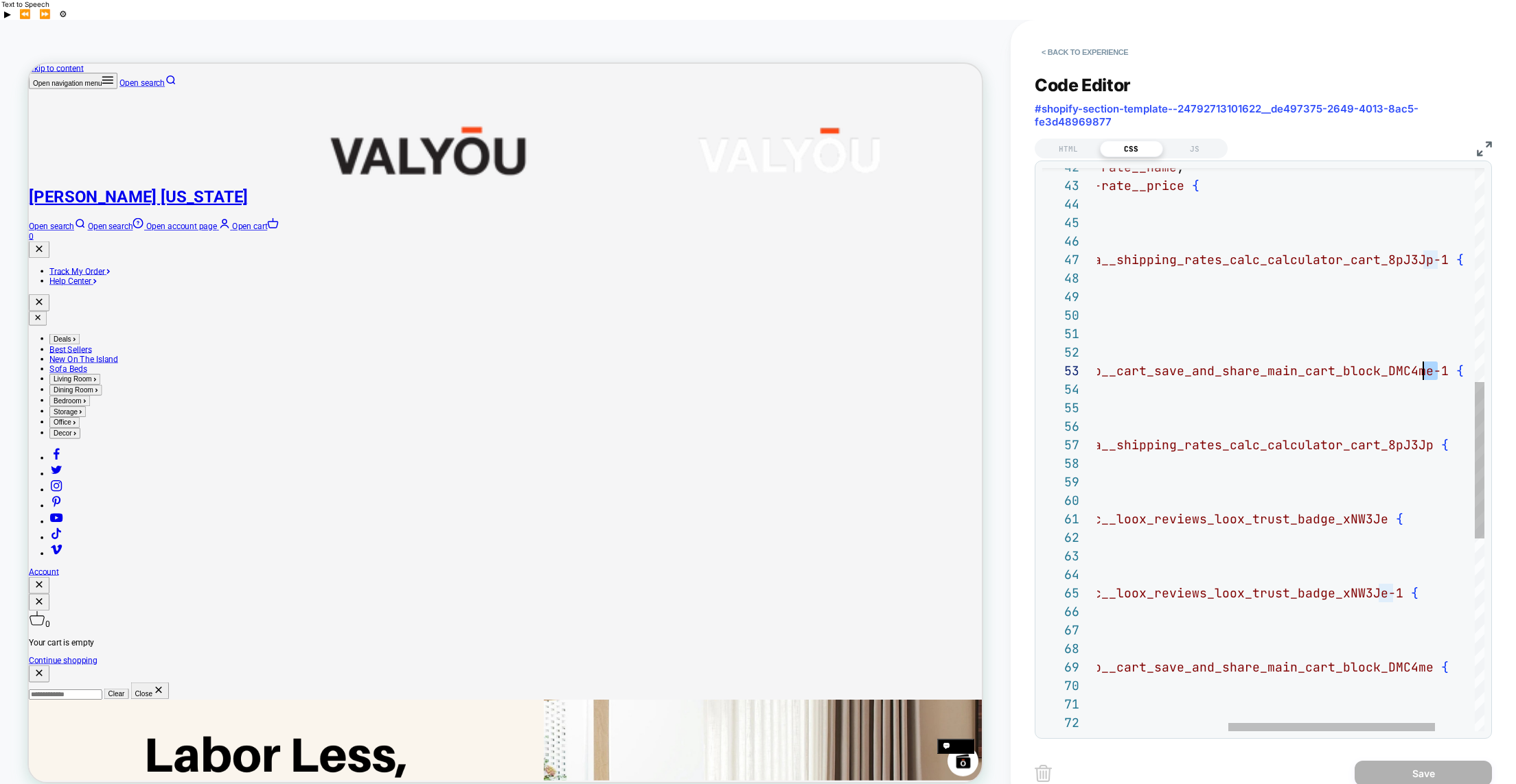
scroll to position [37, 572]
drag, startPoint x: 1440, startPoint y: 350, endPoint x: 1424, endPoint y: 347, distance: 16.3
click at [1424, 363] on span "#shopify-block-AclBDUlh2cVBxdXEzb__cart_save_and_s hare_main_cart_block_DMC4me-…" at bounding box center [1157, 371] width 612 height 16
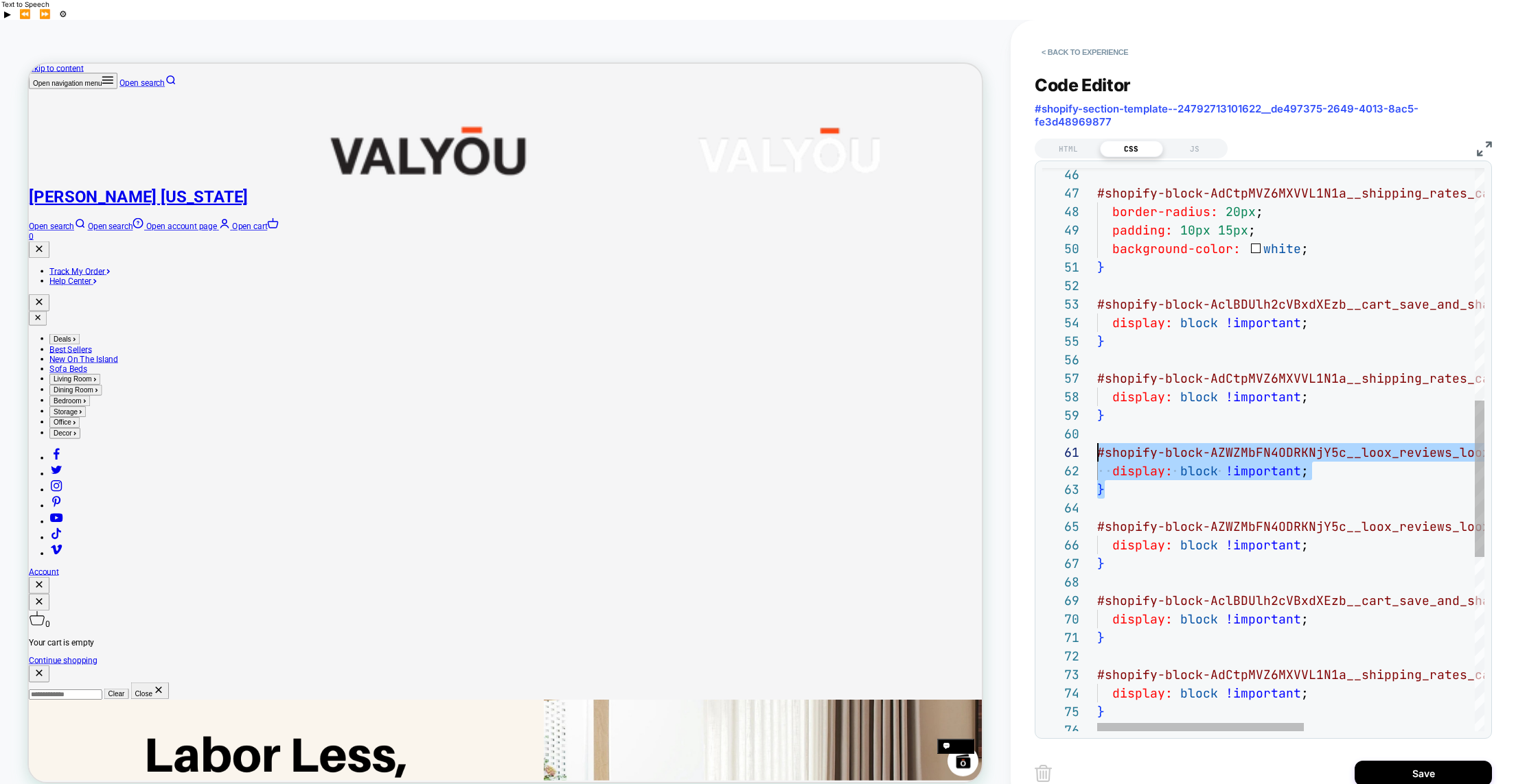
scroll to position [0, 0]
drag, startPoint x: 1098, startPoint y: 450, endPoint x: 1088, endPoint y: 434, distance: 18.9
click at [1087, 434] on div "46 47 48 49 50 51 52 53 54 55 56 57 58 59 60 61 62 63 64 65 66 67 68 69 70 71 7…" at bounding box center [1263, 450] width 442 height 563
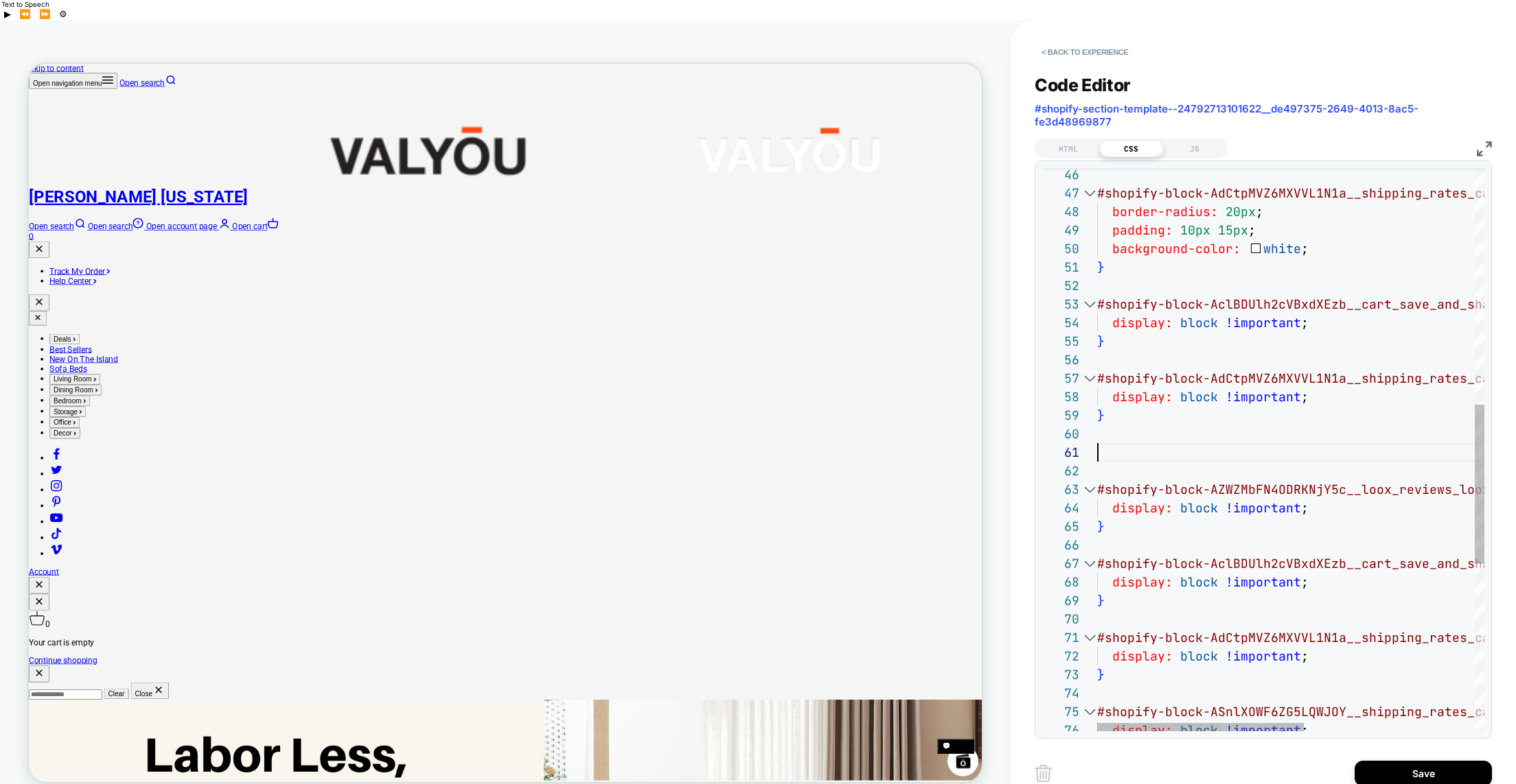
type textarea "**********"
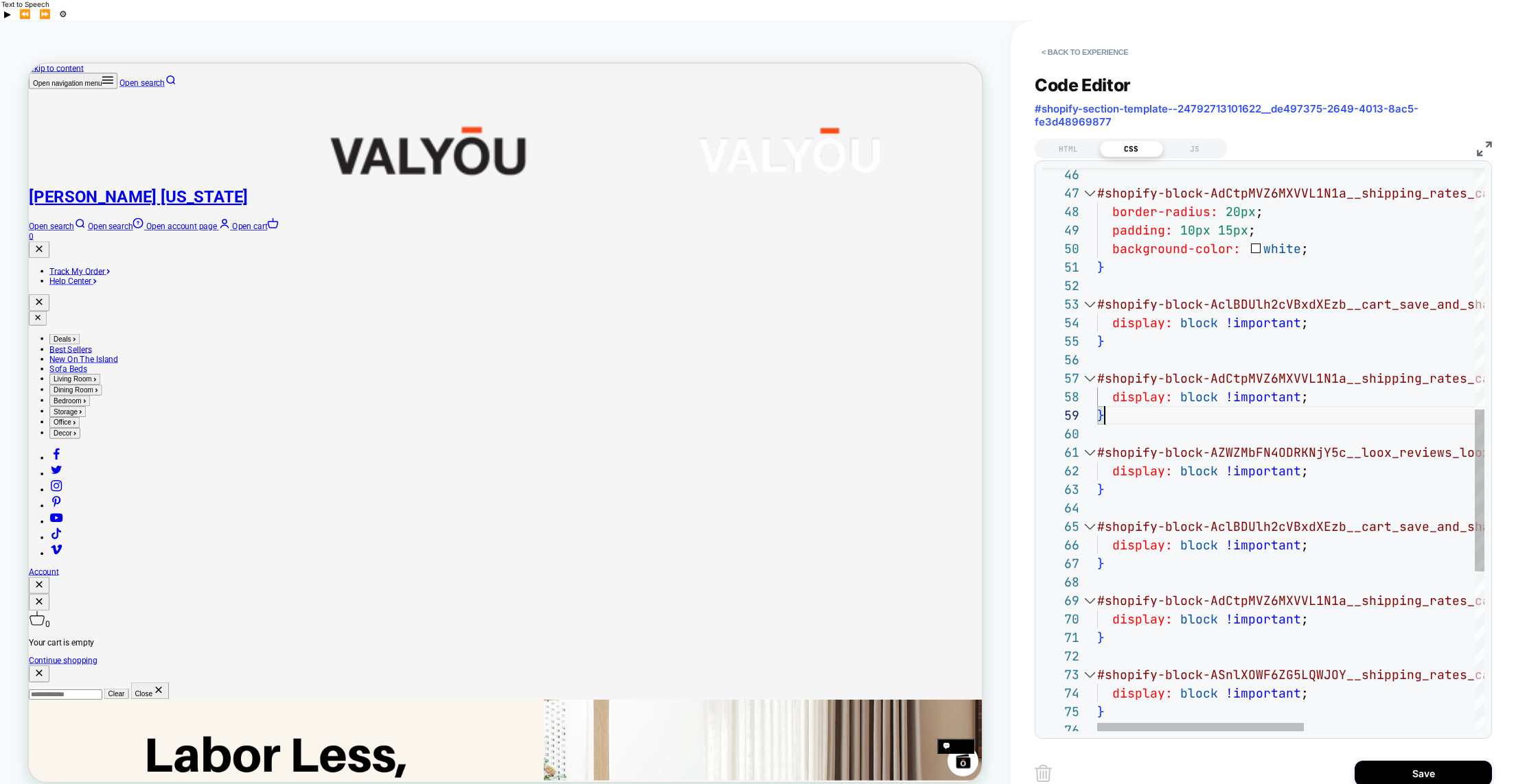
scroll to position [148, 7]
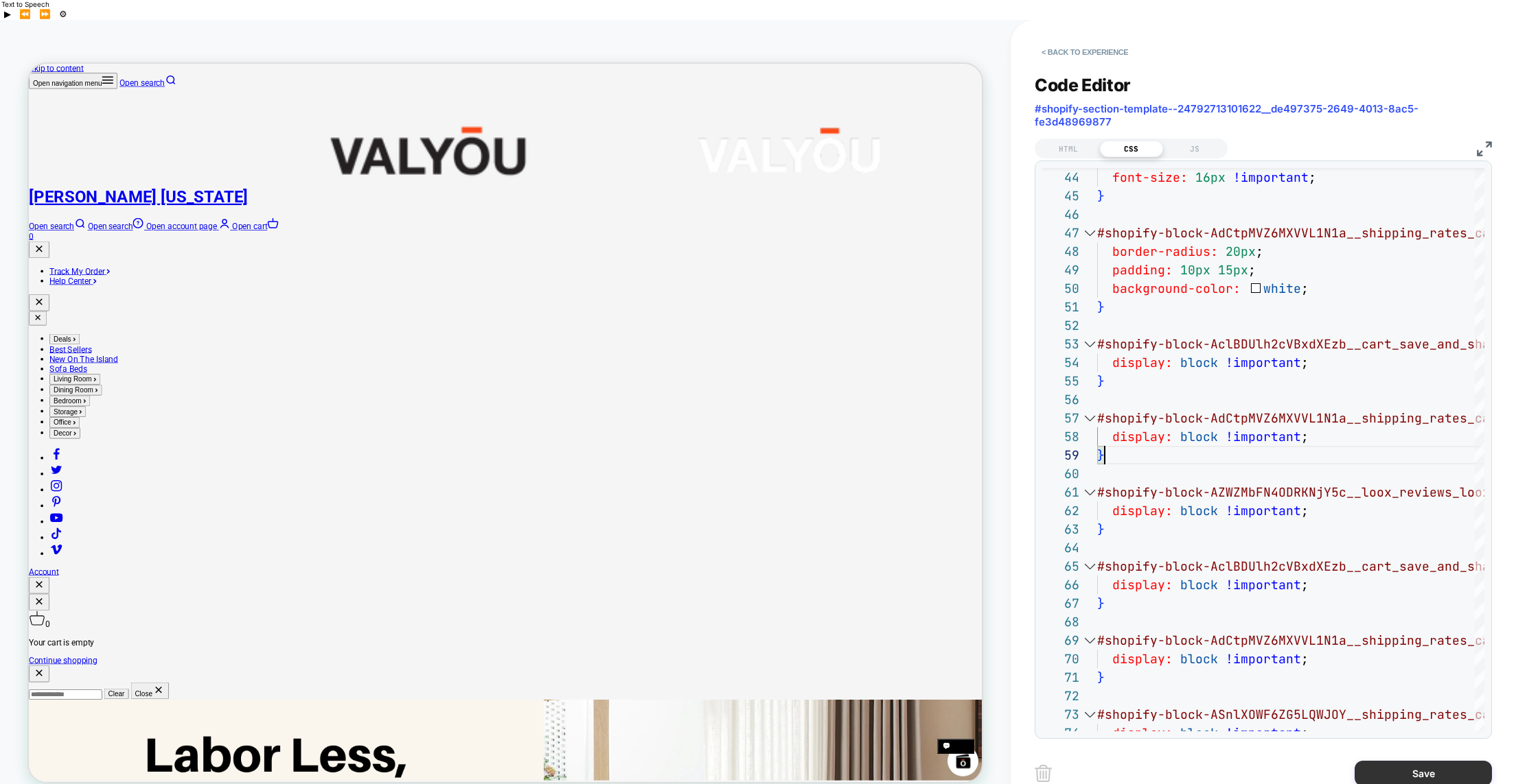
click at [1409, 761] on button "Save" at bounding box center [1423, 774] width 138 height 26
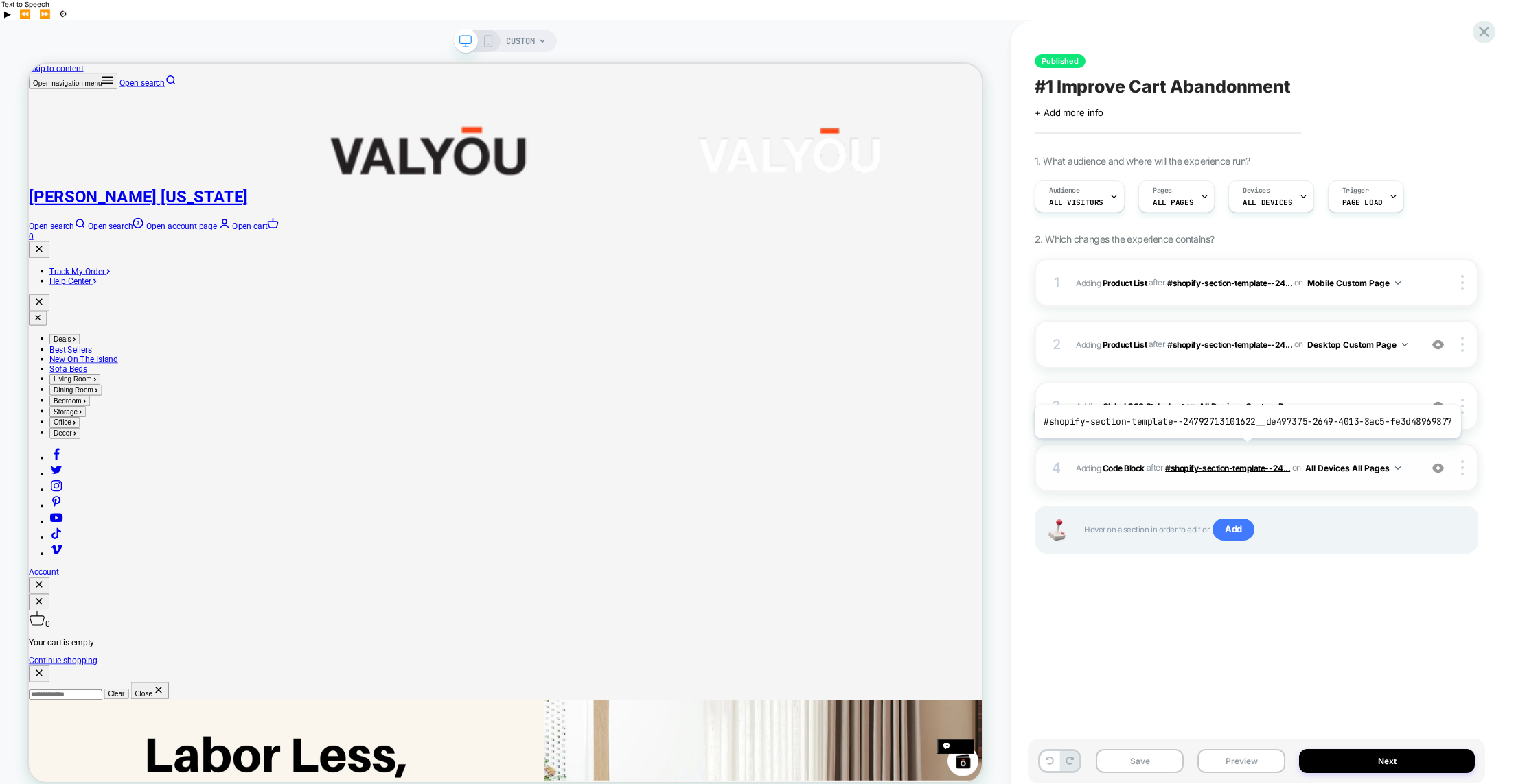
click at [1243, 462] on span "#shopify-section-template--24..." at bounding box center [1228, 467] width 125 height 10
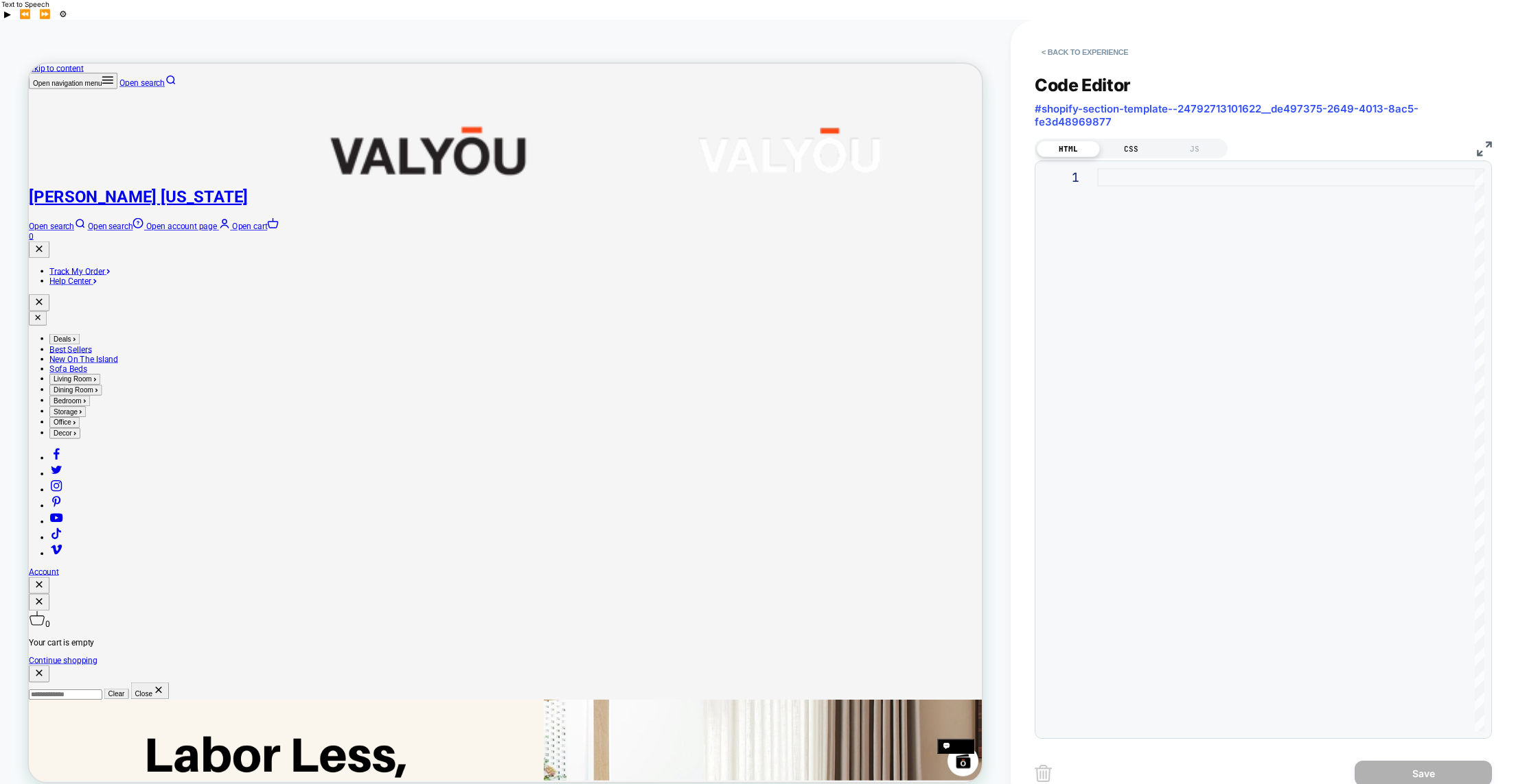
click at [1119, 141] on div "CSS" at bounding box center [1131, 149] width 63 height 17
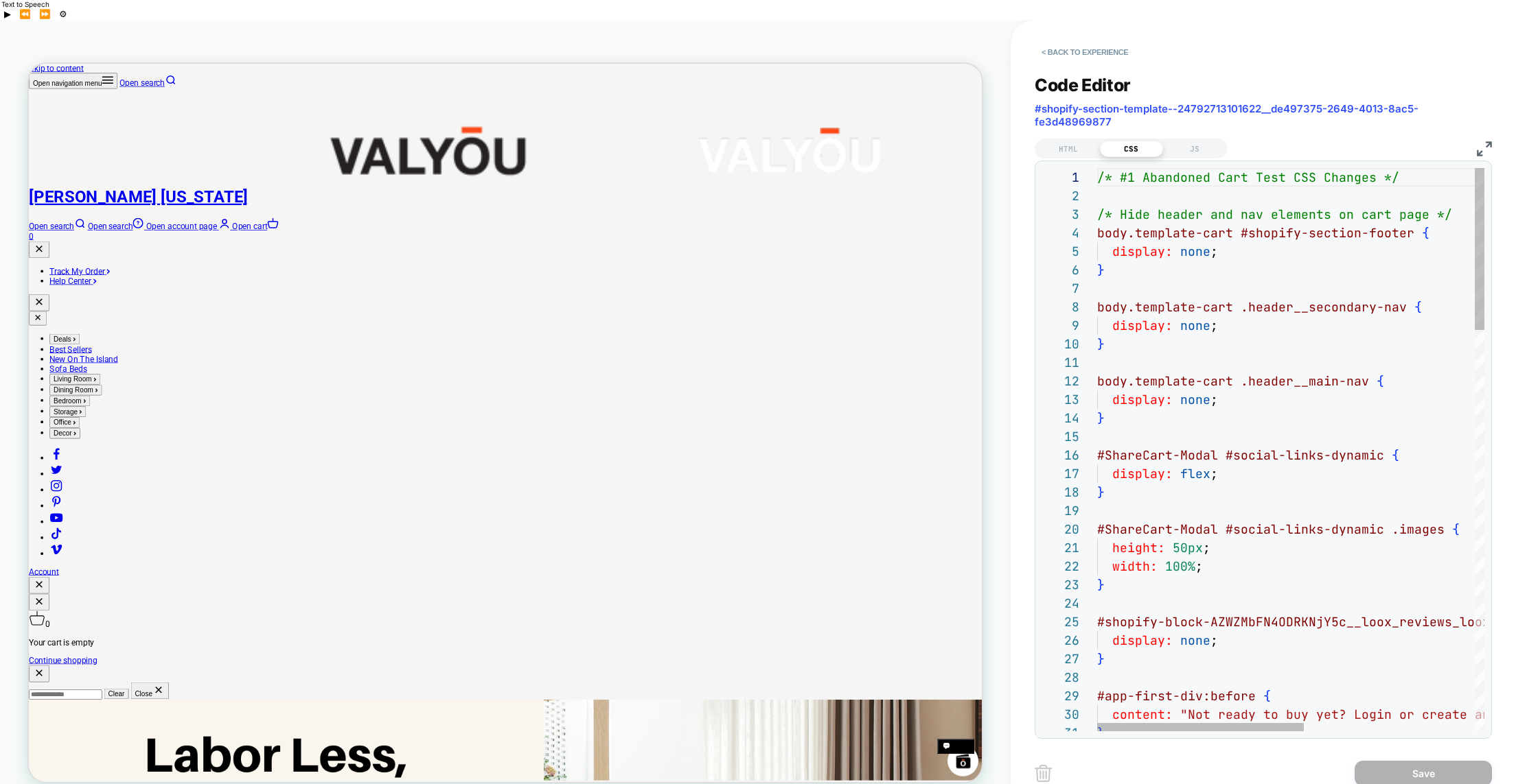
scroll to position [55, 66]
type textarea "**********"
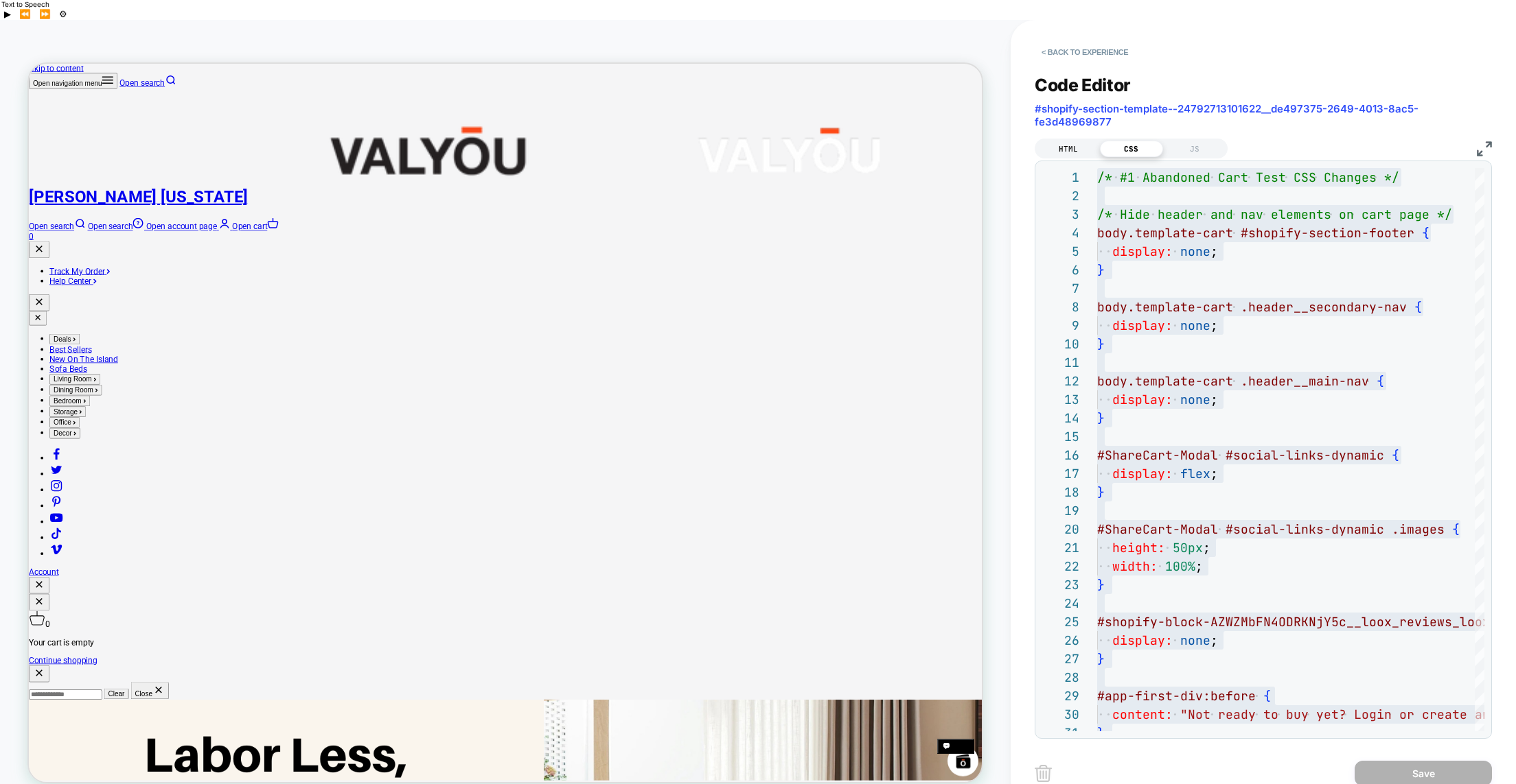
click at [1057, 141] on div "HTML" at bounding box center [1068, 149] width 63 height 17
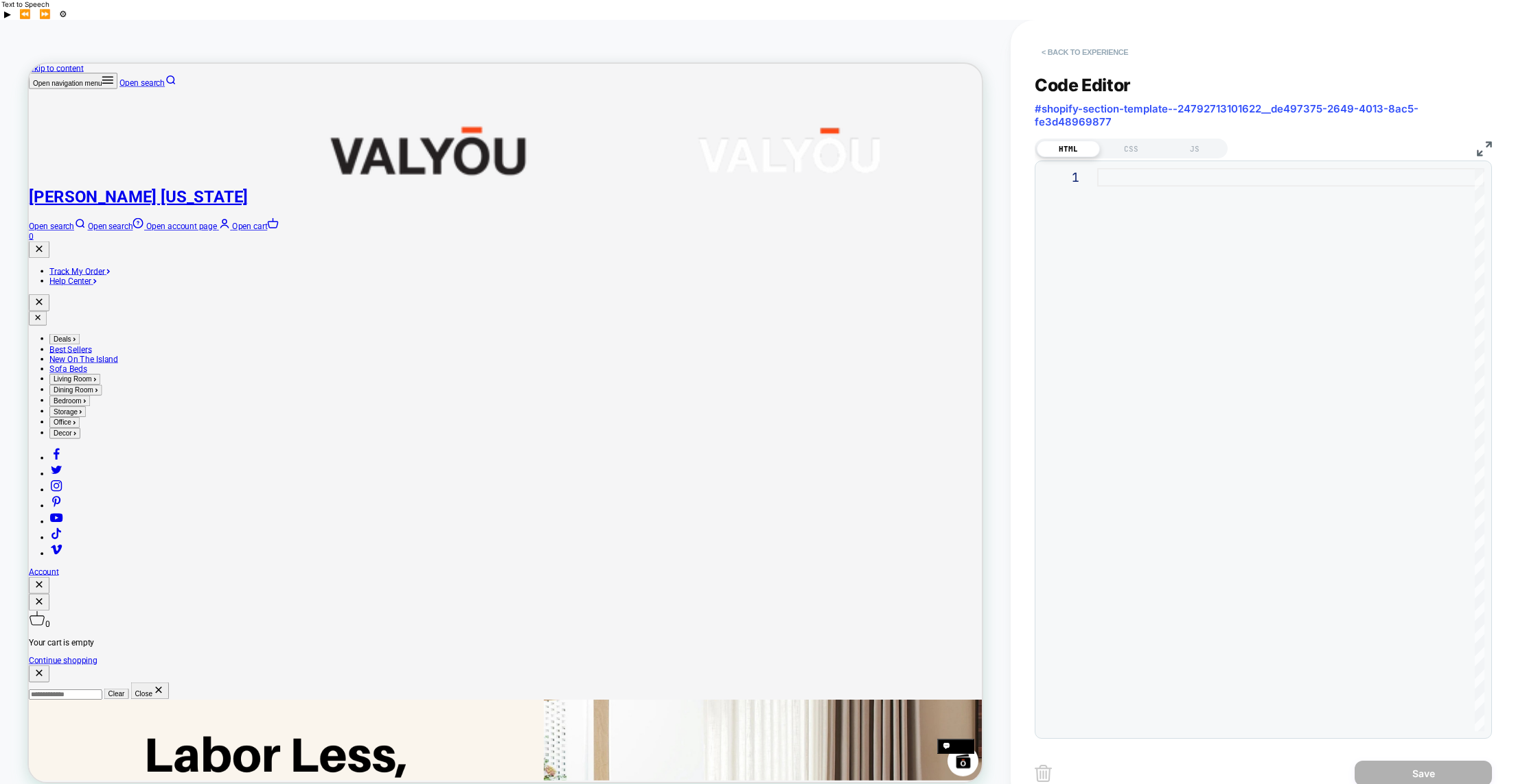
click at [1048, 41] on button "< Back to experience" at bounding box center [1085, 51] width 100 height 22
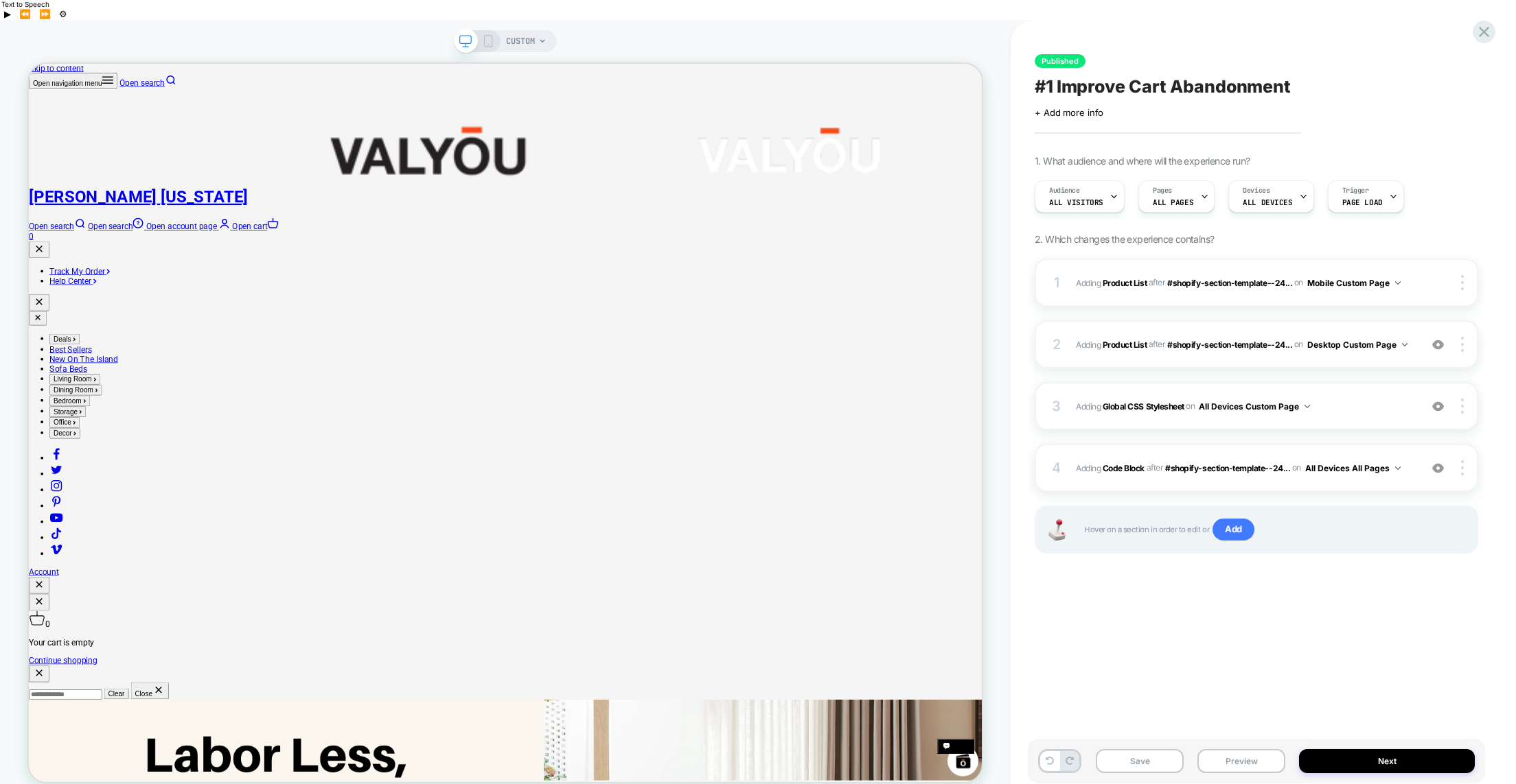
click at [1219, 398] on button "All Devices Custom Page" at bounding box center [1254, 406] width 111 height 17
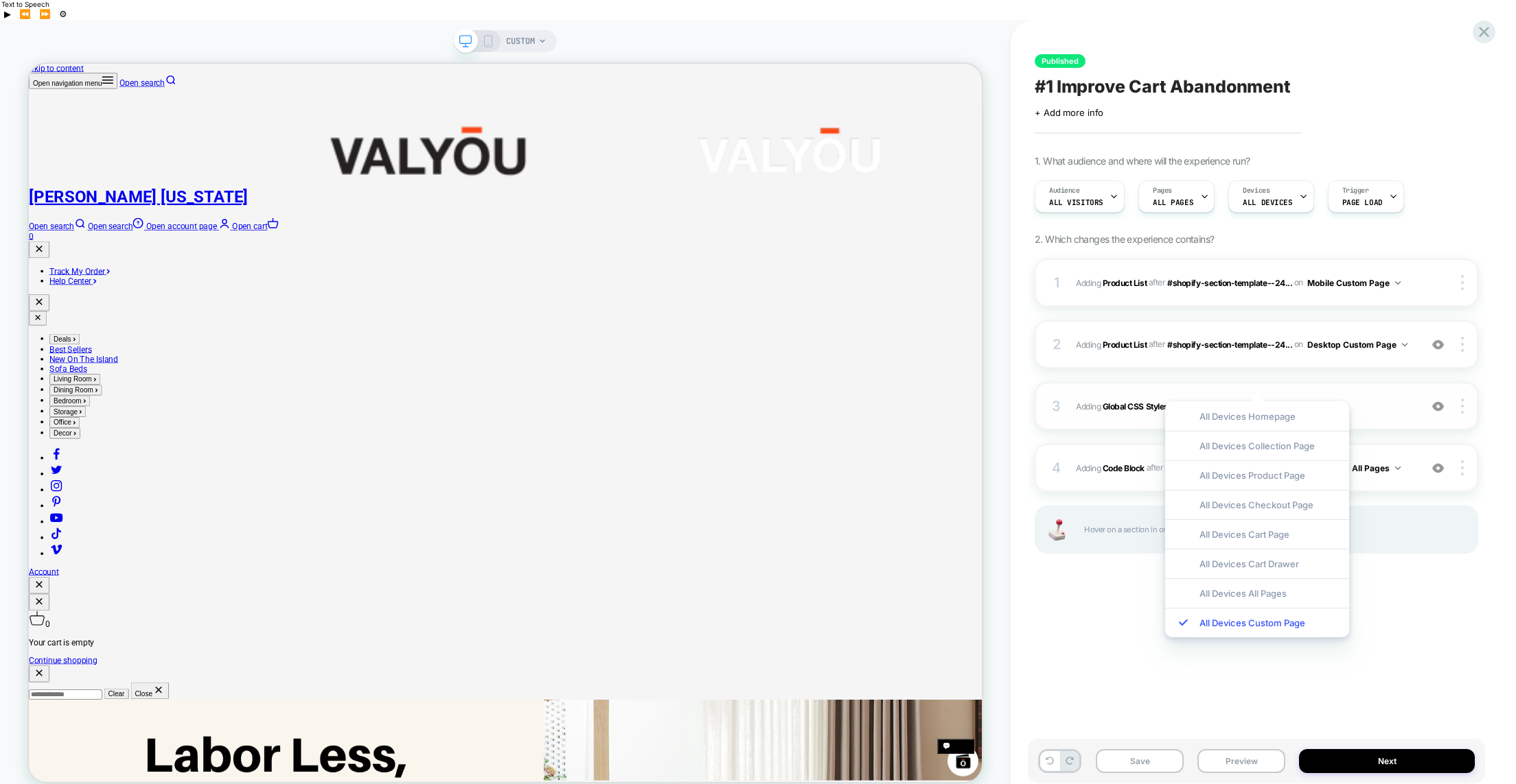
click at [1387, 398] on span "Adding Global CSS Stylesheet on All Devices Custom Page" at bounding box center [1244, 406] width 337 height 17
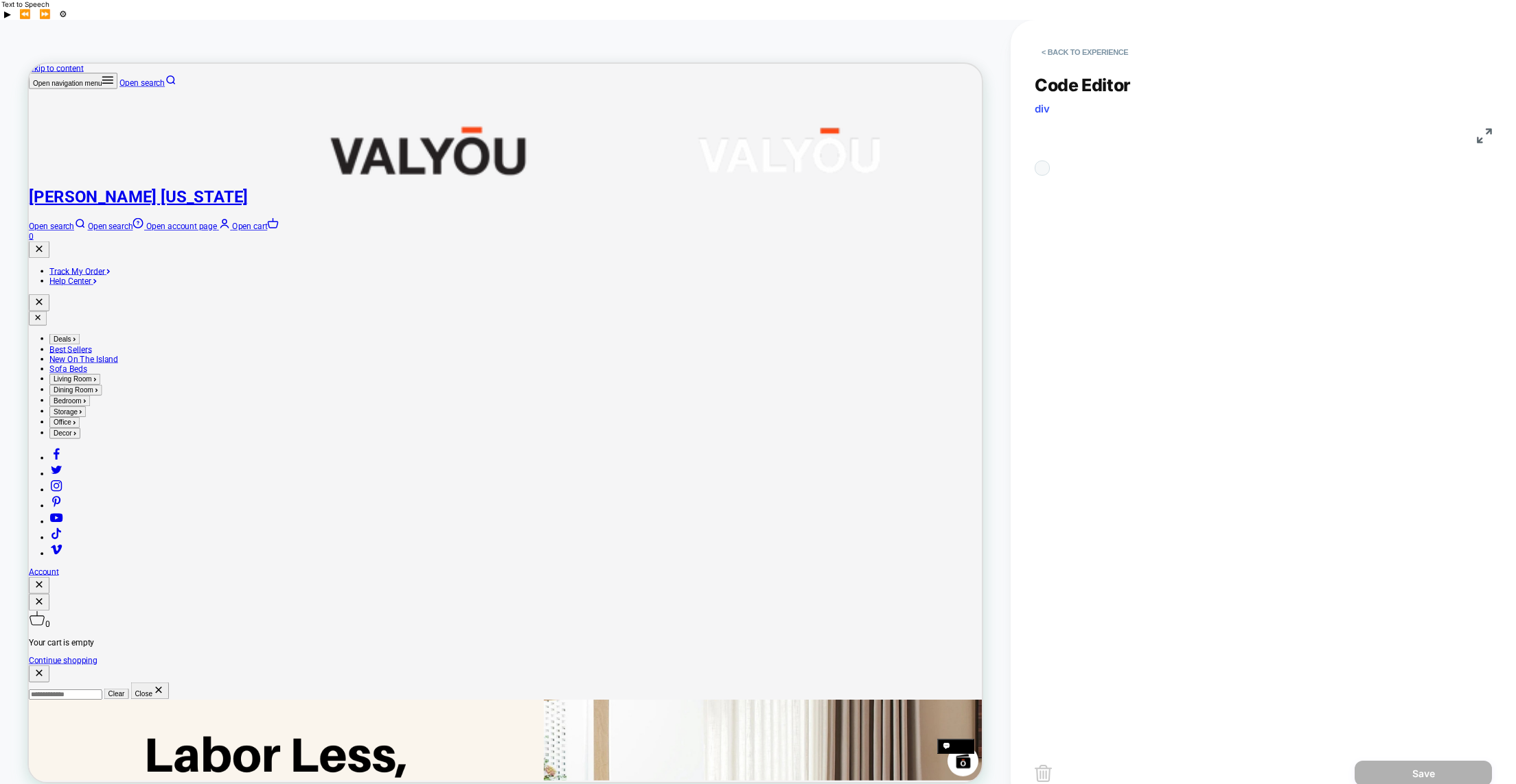
scroll to position [186, 0]
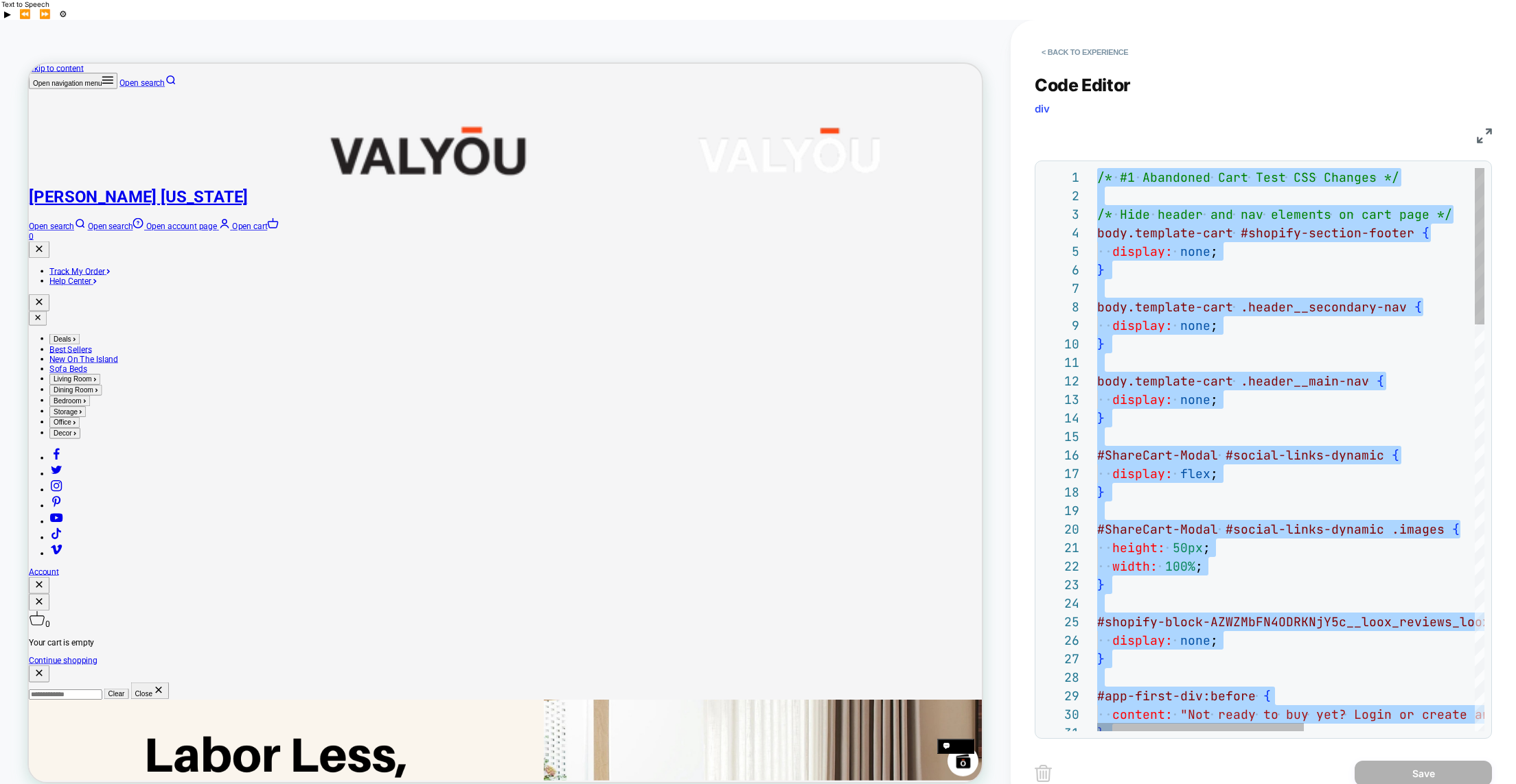
type textarea "**********"
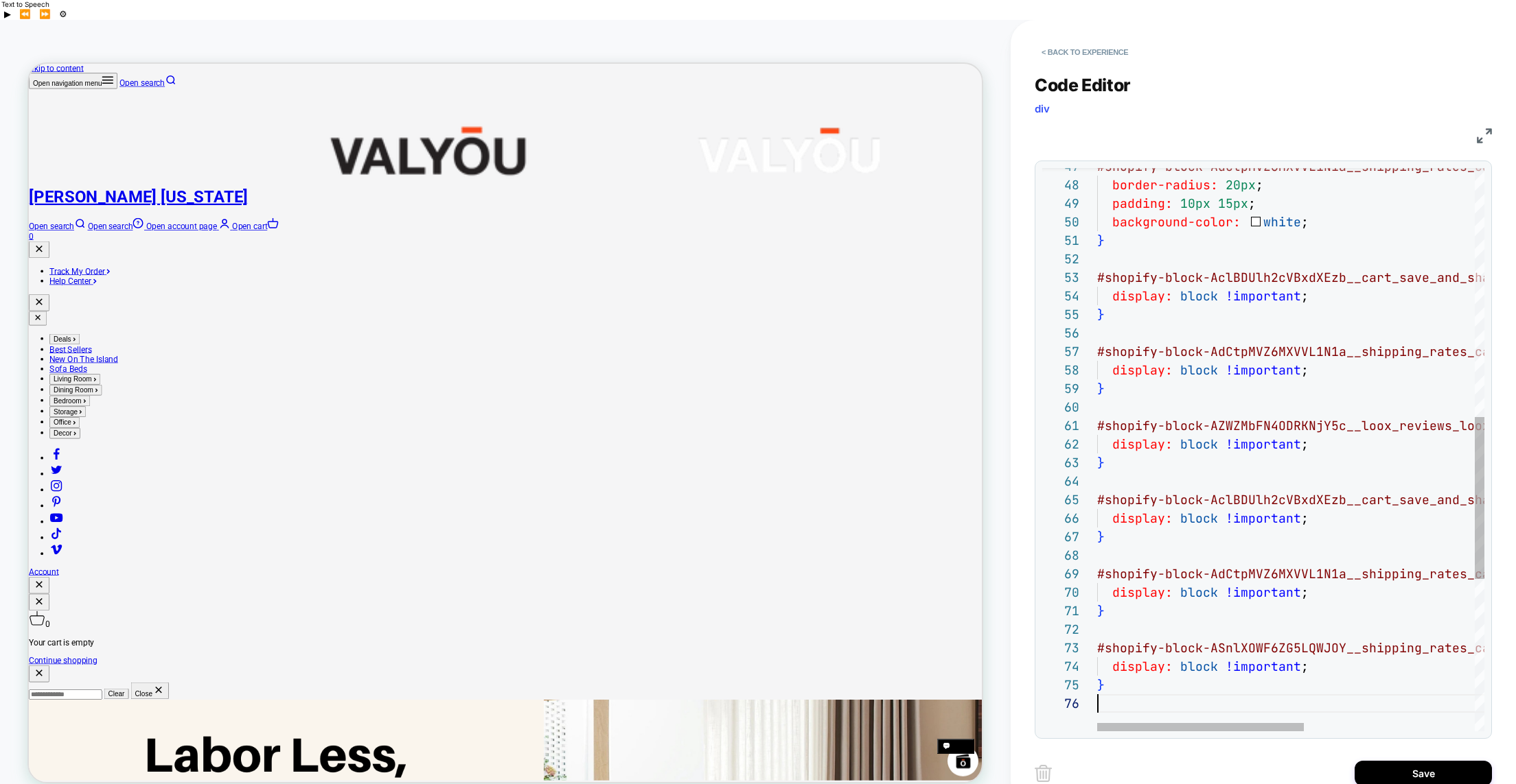
scroll to position [93, 0]
click at [1434, 761] on button "Save" at bounding box center [1423, 774] width 138 height 26
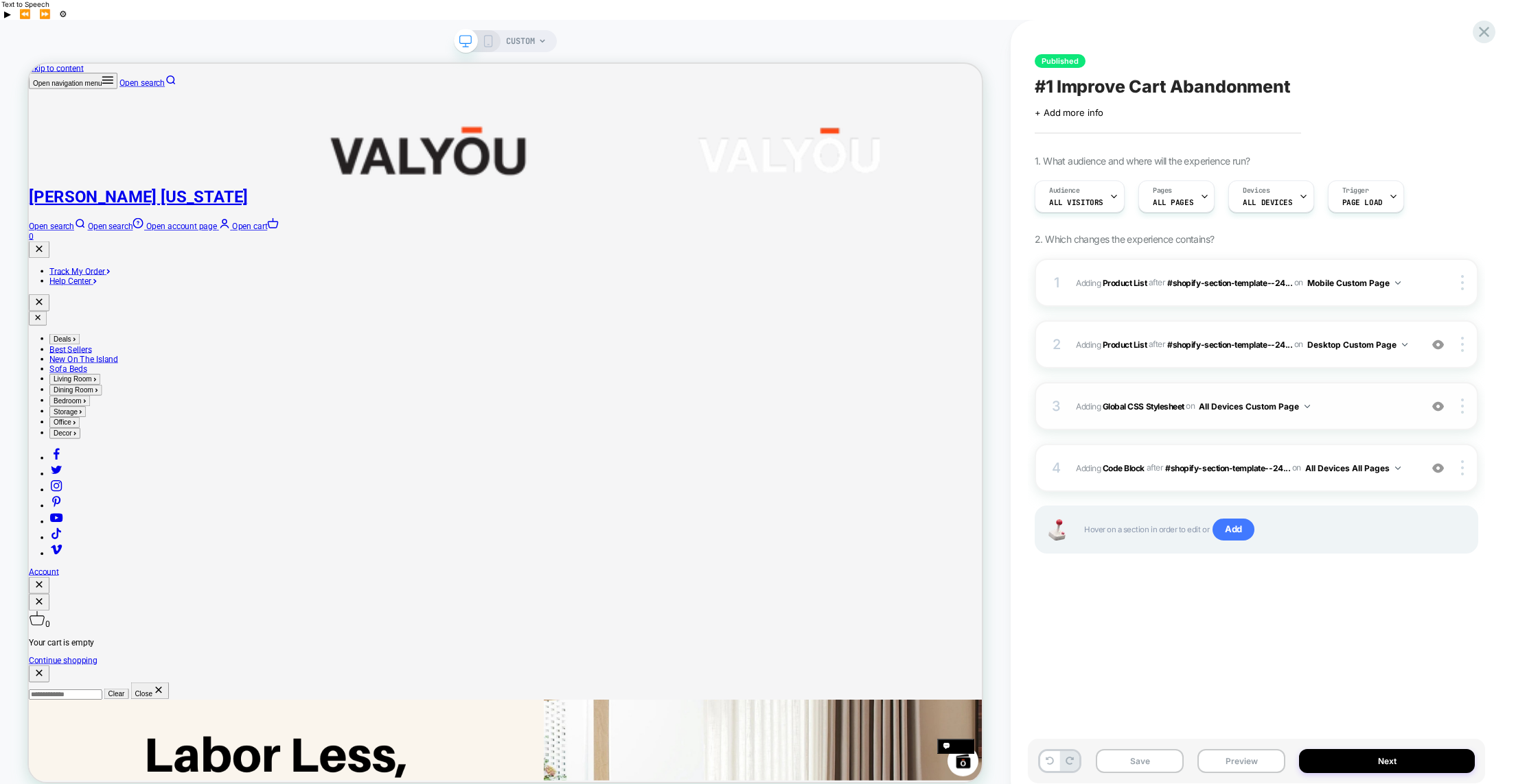
click at [1435, 401] on img at bounding box center [1438, 406] width 12 height 12
click at [1228, 461] on div "4 Adding Code Block AFTER #shopify-section-template--24... #shopify-section-tem…" at bounding box center [1257, 468] width 443 height 48
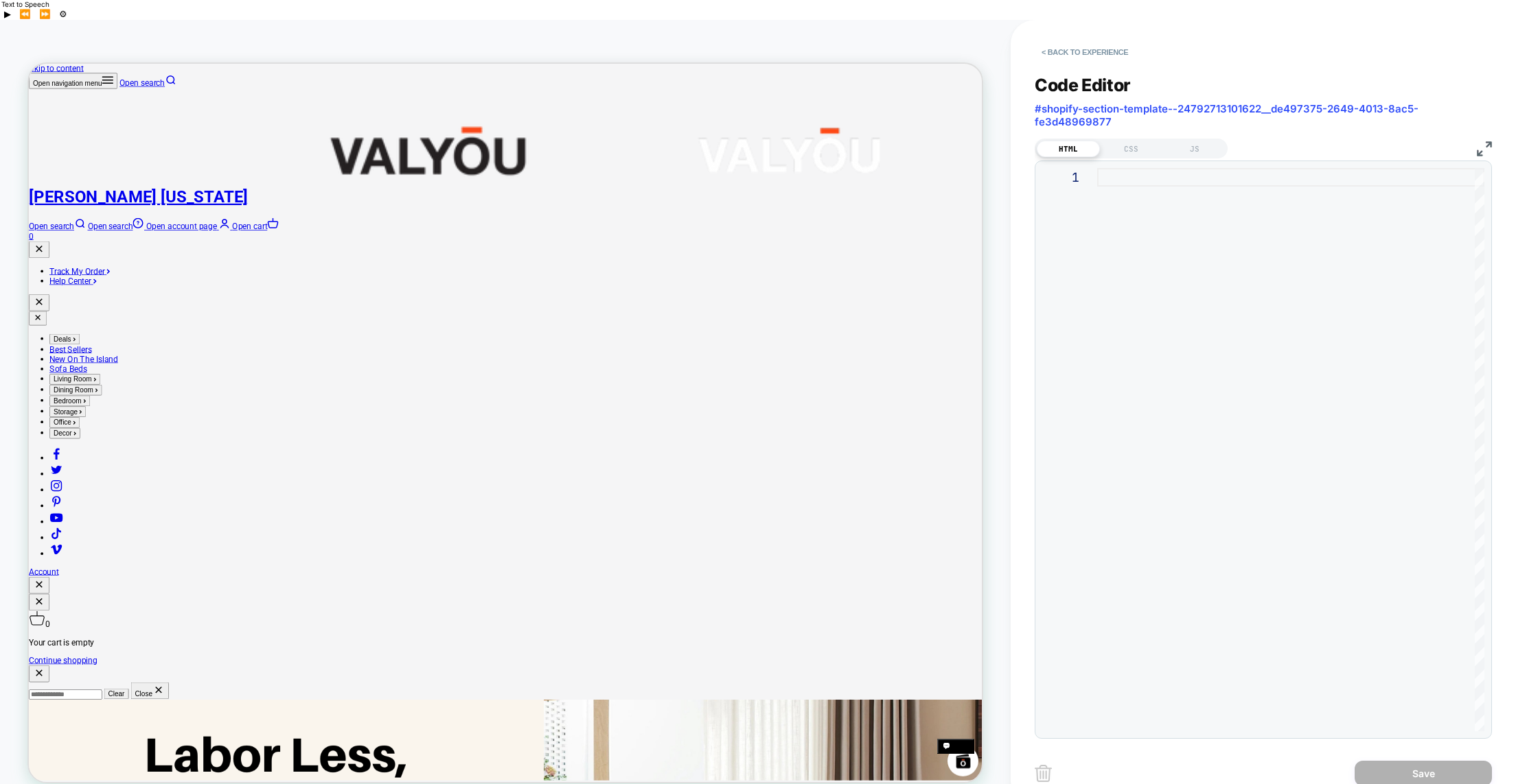
click at [1165, 102] on span "#shopify-section-template--24792713101622__de497375-2649-4013-8ac5-fe3d48969877" at bounding box center [1263, 115] width 457 height 26
click at [1057, 41] on button "< Back to experience" at bounding box center [1085, 51] width 100 height 22
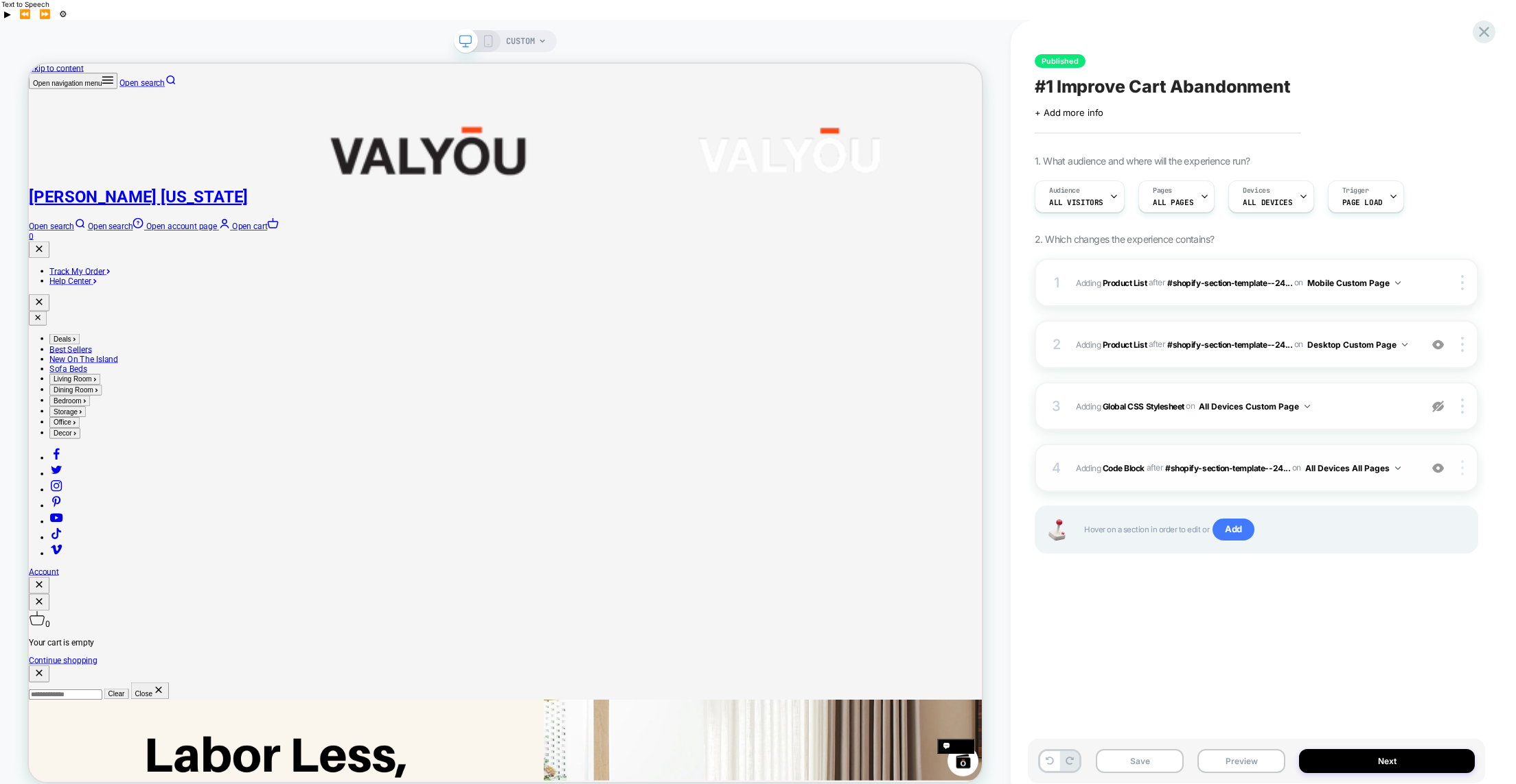
click at [1458, 461] on div at bounding box center [1464, 468] width 26 height 15
click at [1463, 461] on img at bounding box center [1462, 468] width 2 height 15
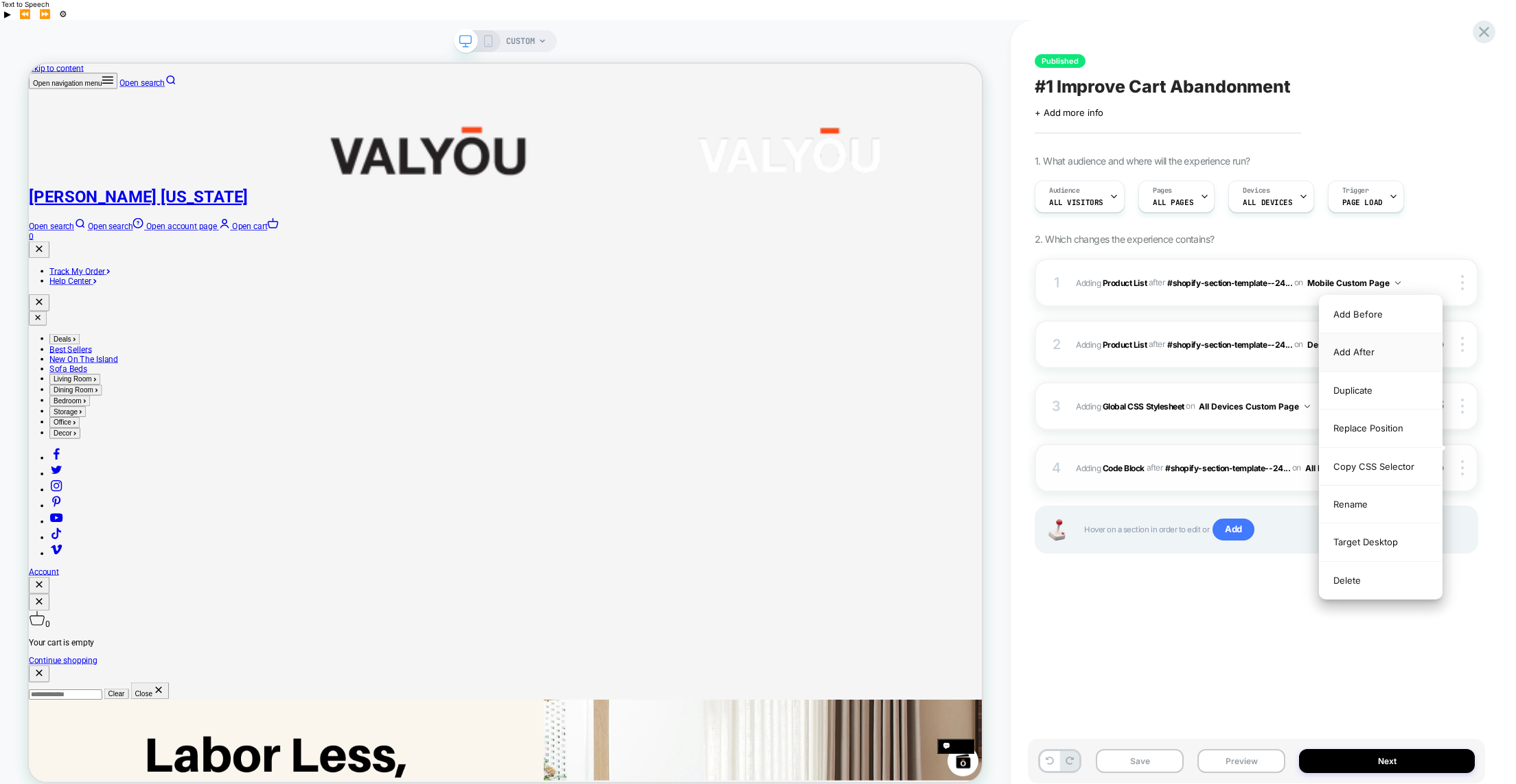
click at [1357, 354] on div "Add After" at bounding box center [1381, 352] width 122 height 38
click at [1354, 354] on div "Add After" at bounding box center [1381, 352] width 122 height 38
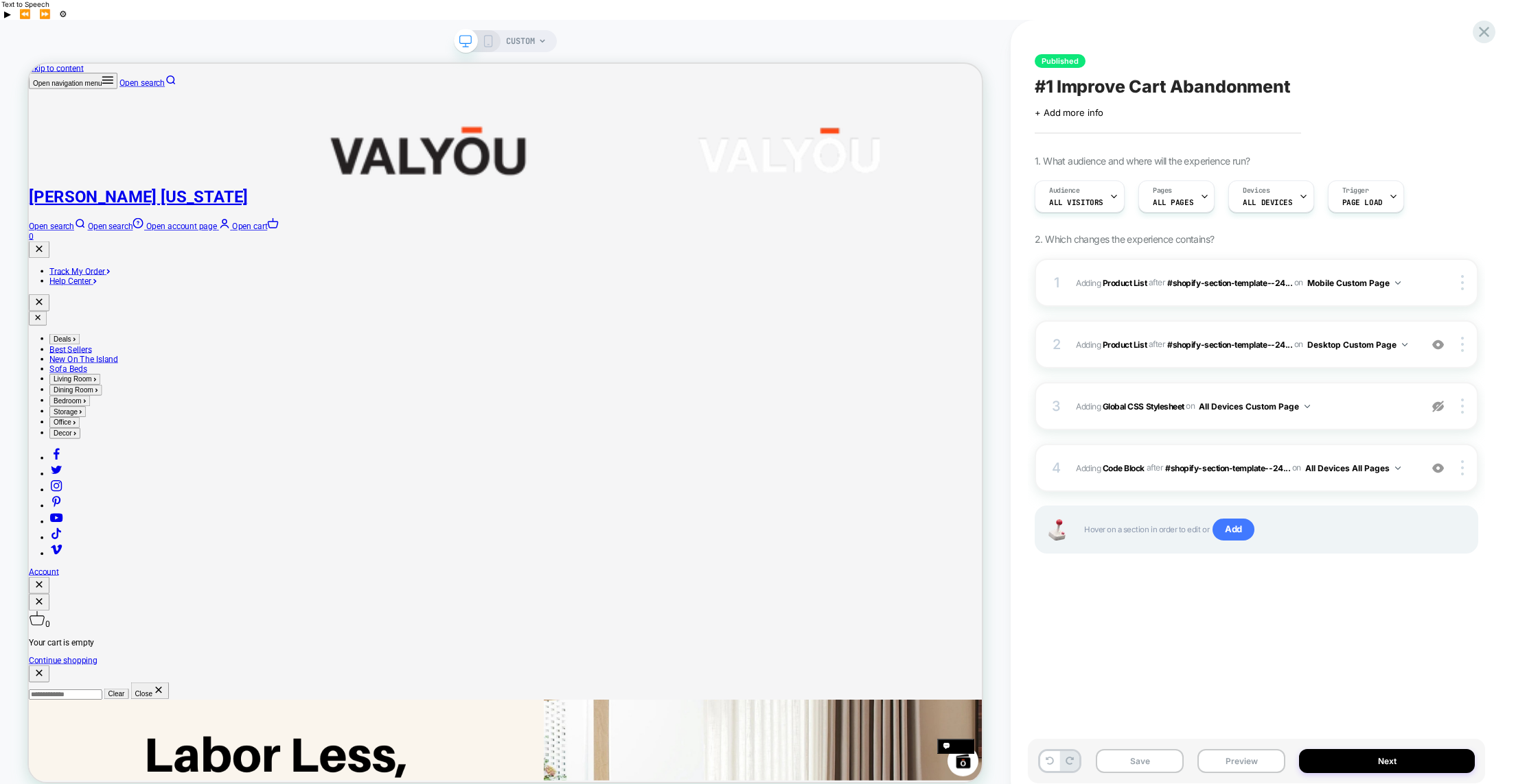
click at [1252, 636] on div "Published #1 Improve Cart Abandonment Click to edit experience details + Add mo…" at bounding box center [1256, 412] width 457 height 757
click at [1462, 456] on div "4 Adding Code Block AFTER #shopify-section-template--24... #shopify-section-tem…" at bounding box center [1257, 468] width 443 height 48
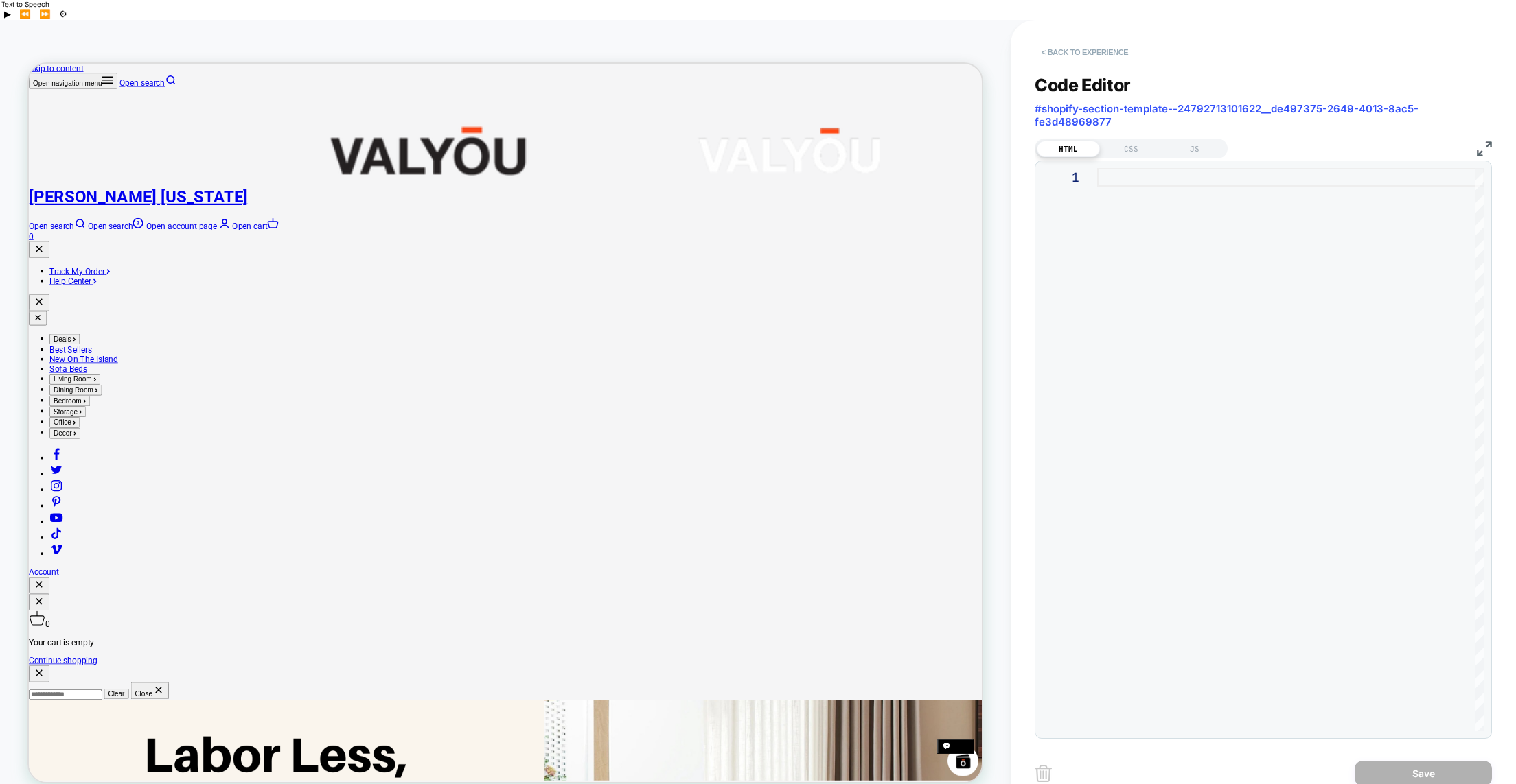
click at [1053, 41] on button "< Back to experience" at bounding box center [1085, 51] width 100 height 22
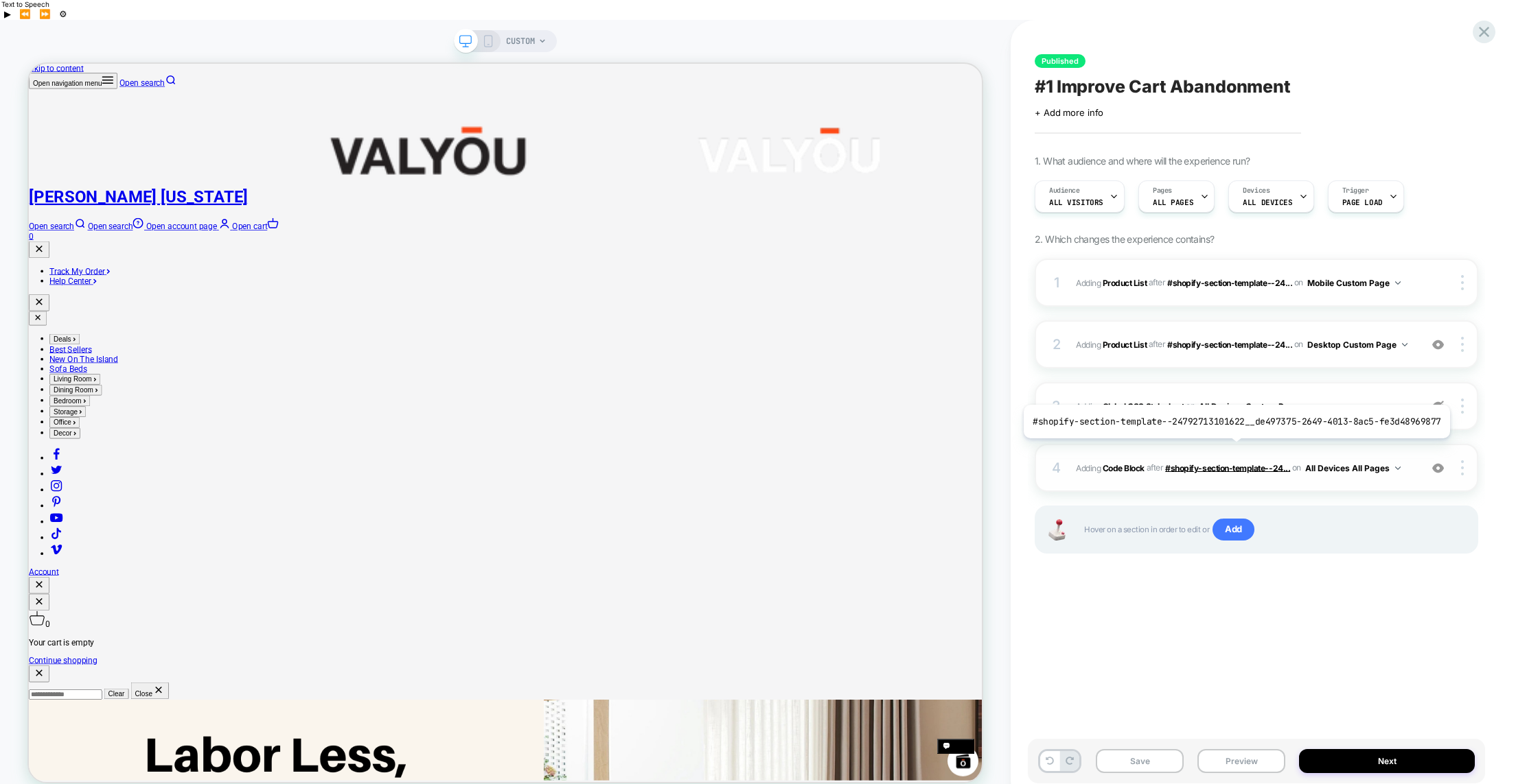
click at [1232, 462] on span "#shopify-section-template--24..." at bounding box center [1228, 467] width 125 height 10
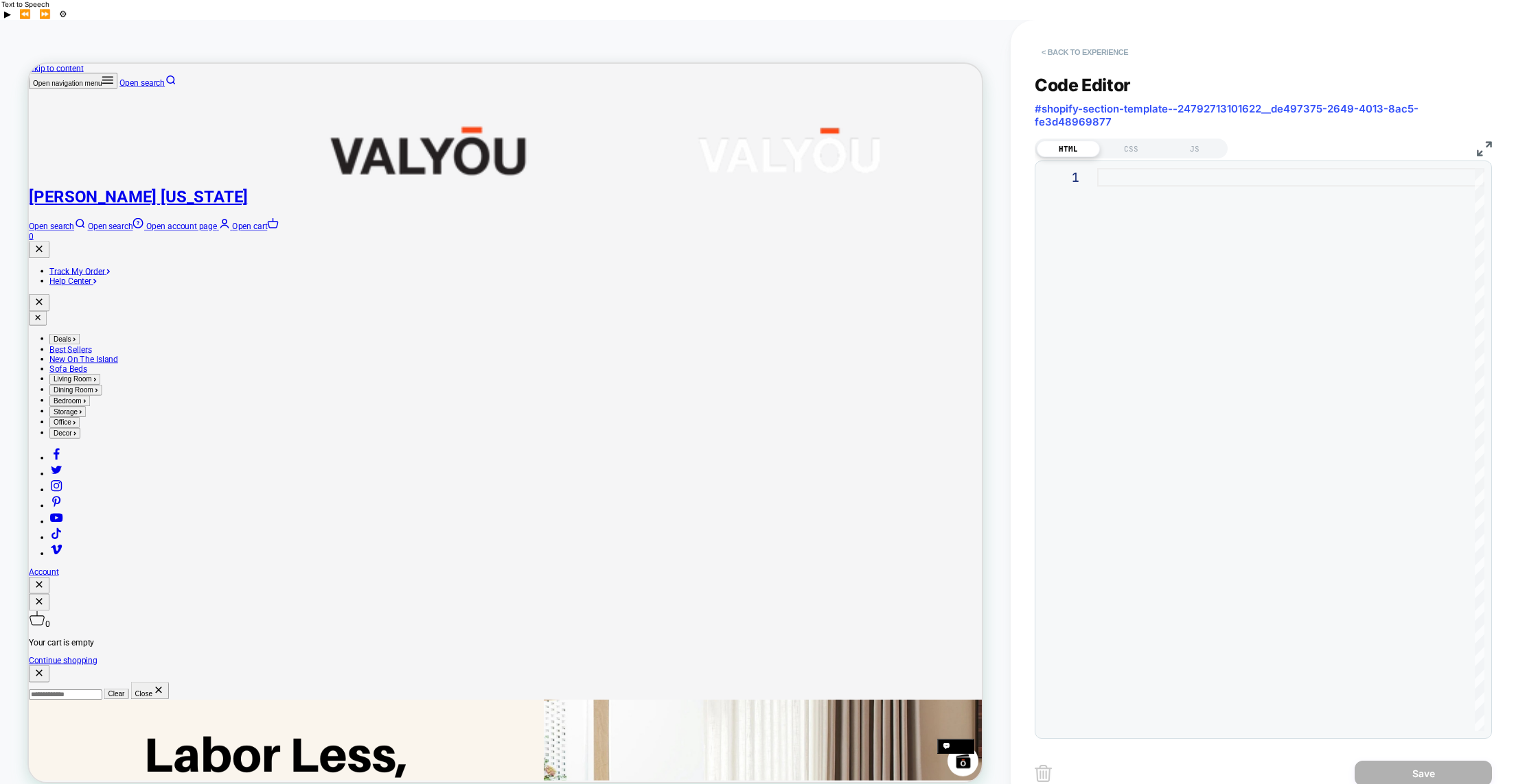
click at [1045, 41] on button "< Back to experience" at bounding box center [1085, 51] width 100 height 22
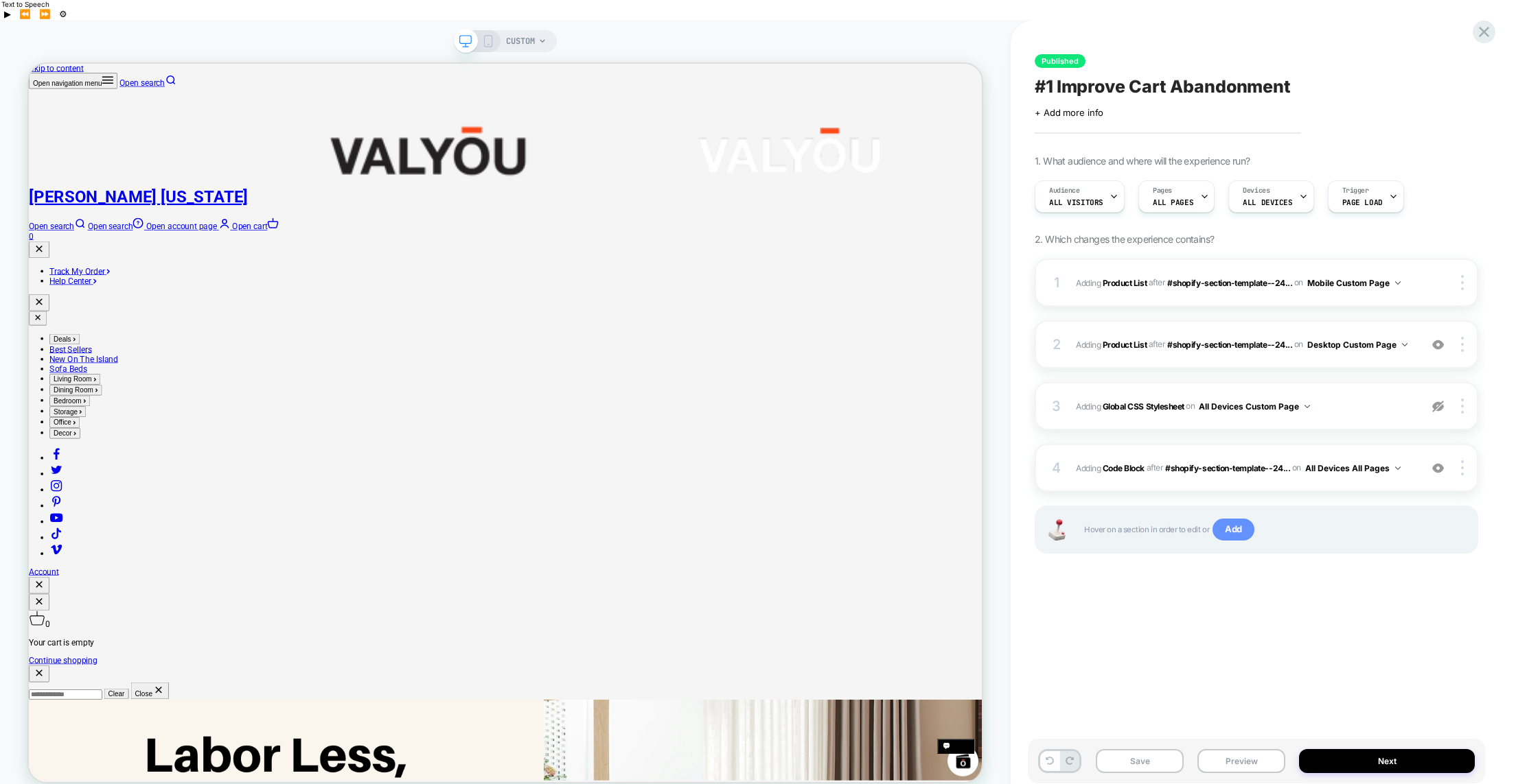
click at [1237, 518] on span "Add" at bounding box center [1233, 529] width 42 height 22
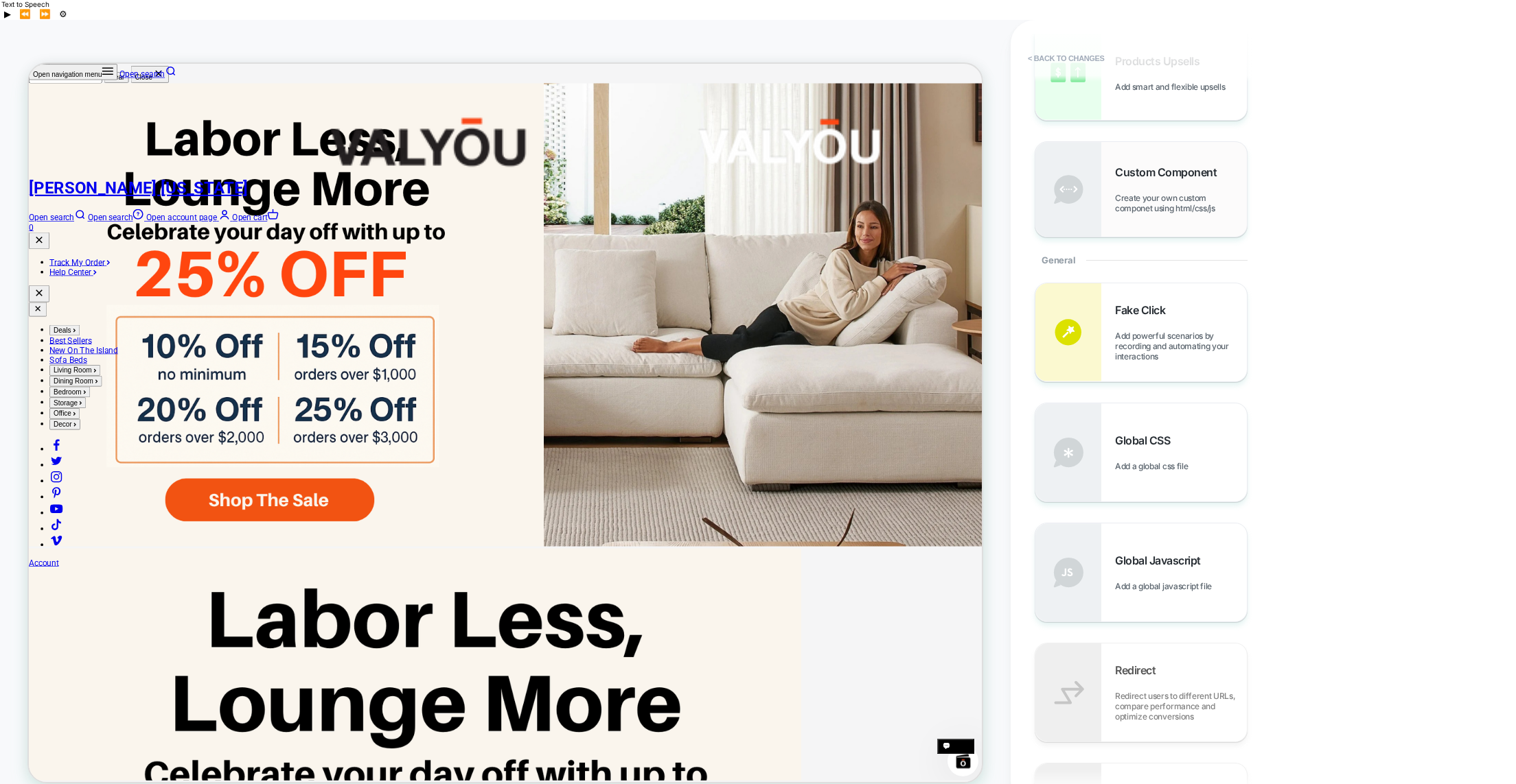
scroll to position [1405, 0]
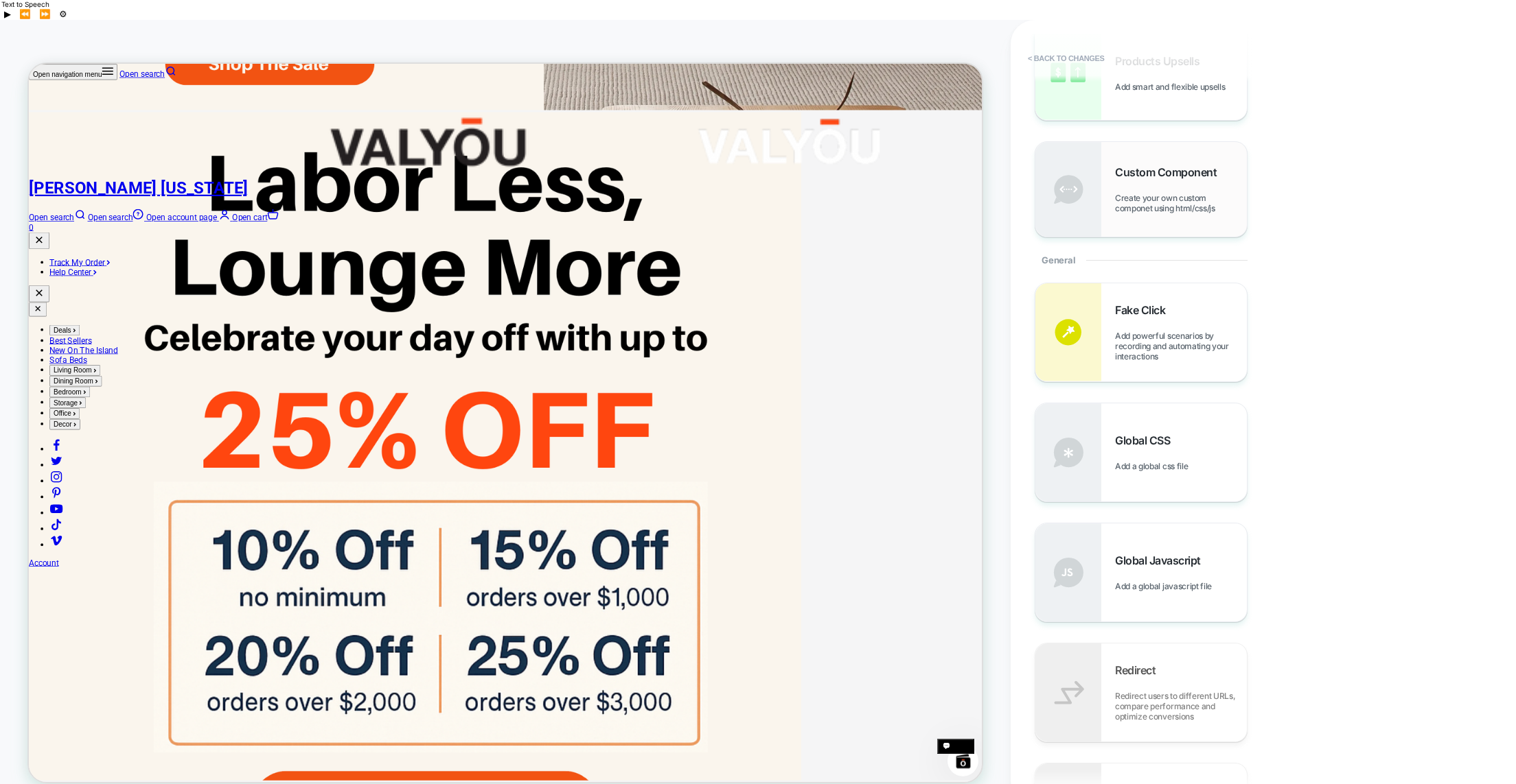
click at [1072, 174] on img at bounding box center [1069, 190] width 66 height 94
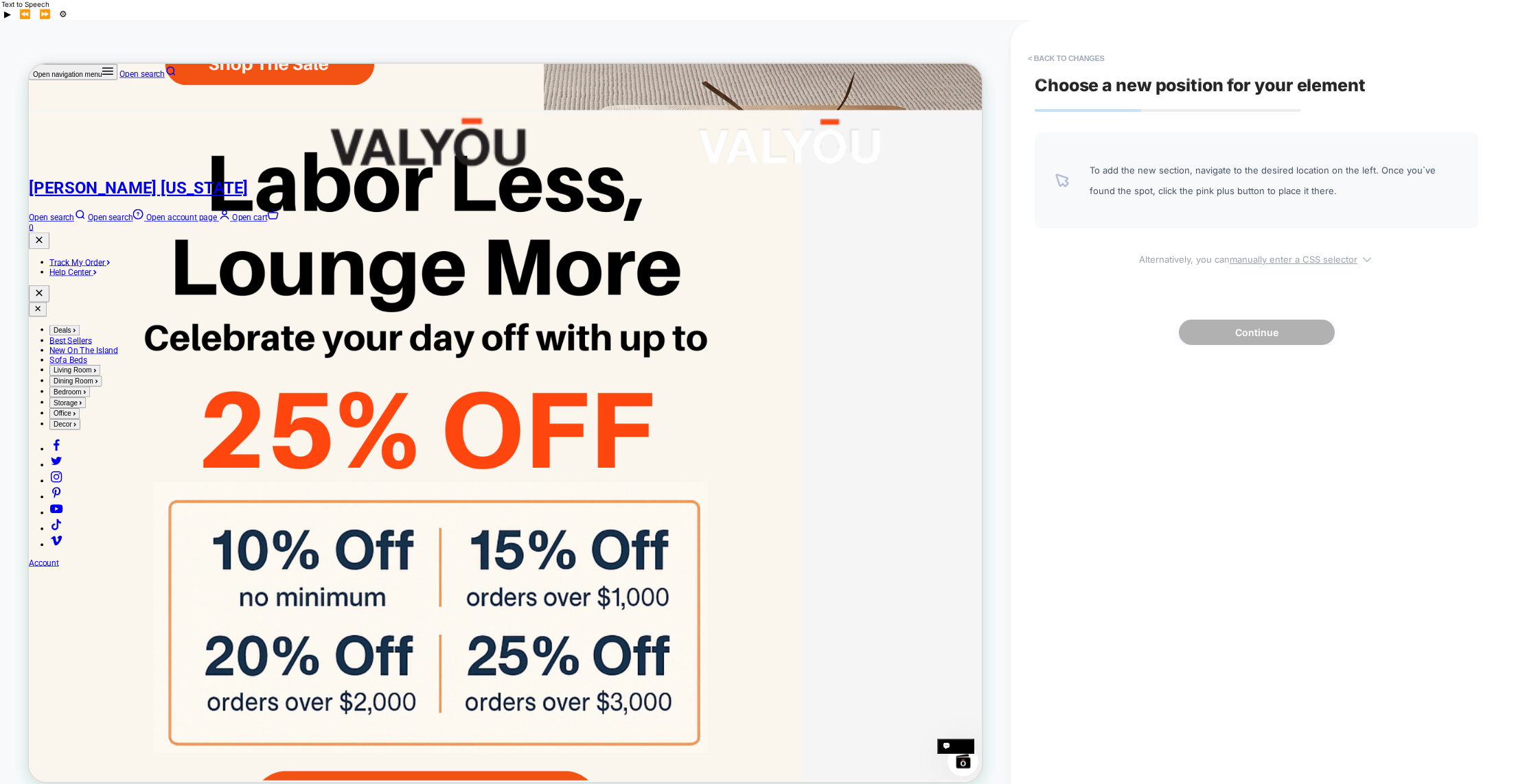
click at [1323, 254] on u "manually enter a CSS selector" at bounding box center [1293, 259] width 128 height 11
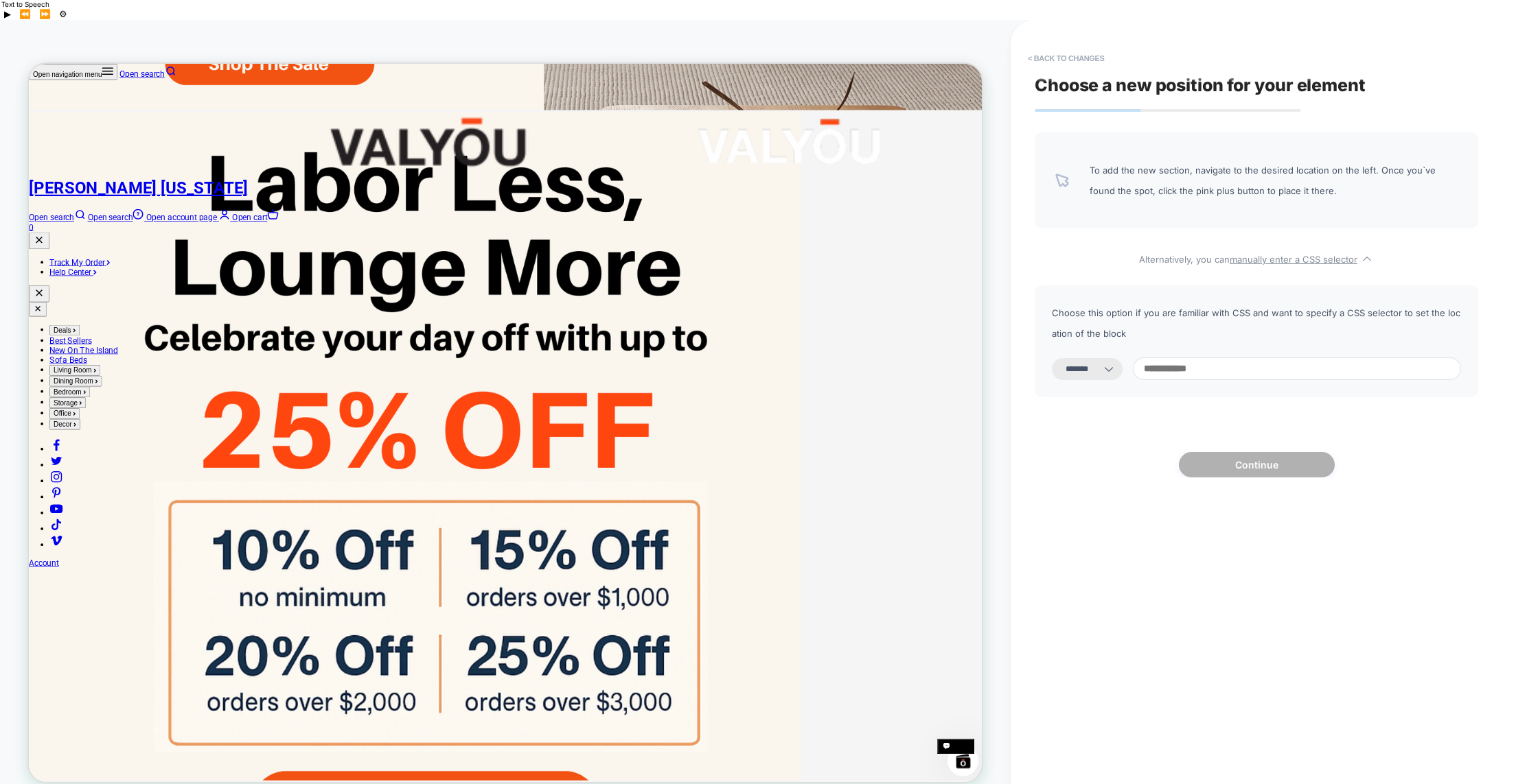
click at [1242, 358] on input at bounding box center [1297, 369] width 328 height 22
click at [1082, 358] on select "**********" at bounding box center [1087, 369] width 70 height 22
select select "*********"
click at [1052, 358] on select "**********" at bounding box center [1087, 369] width 70 height 22
click at [1205, 358] on input at bounding box center [1297, 369] width 328 height 22
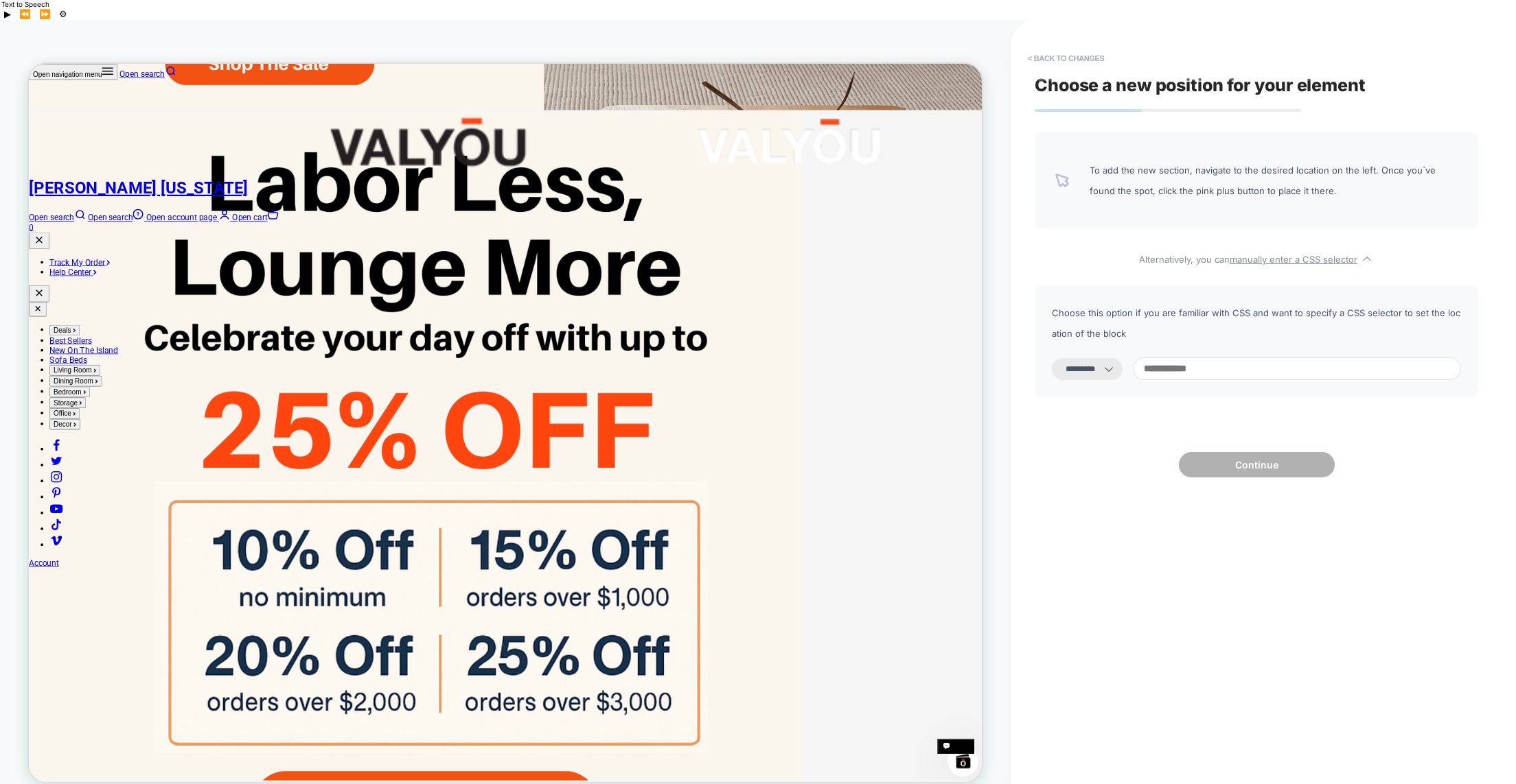
paste input "**********"
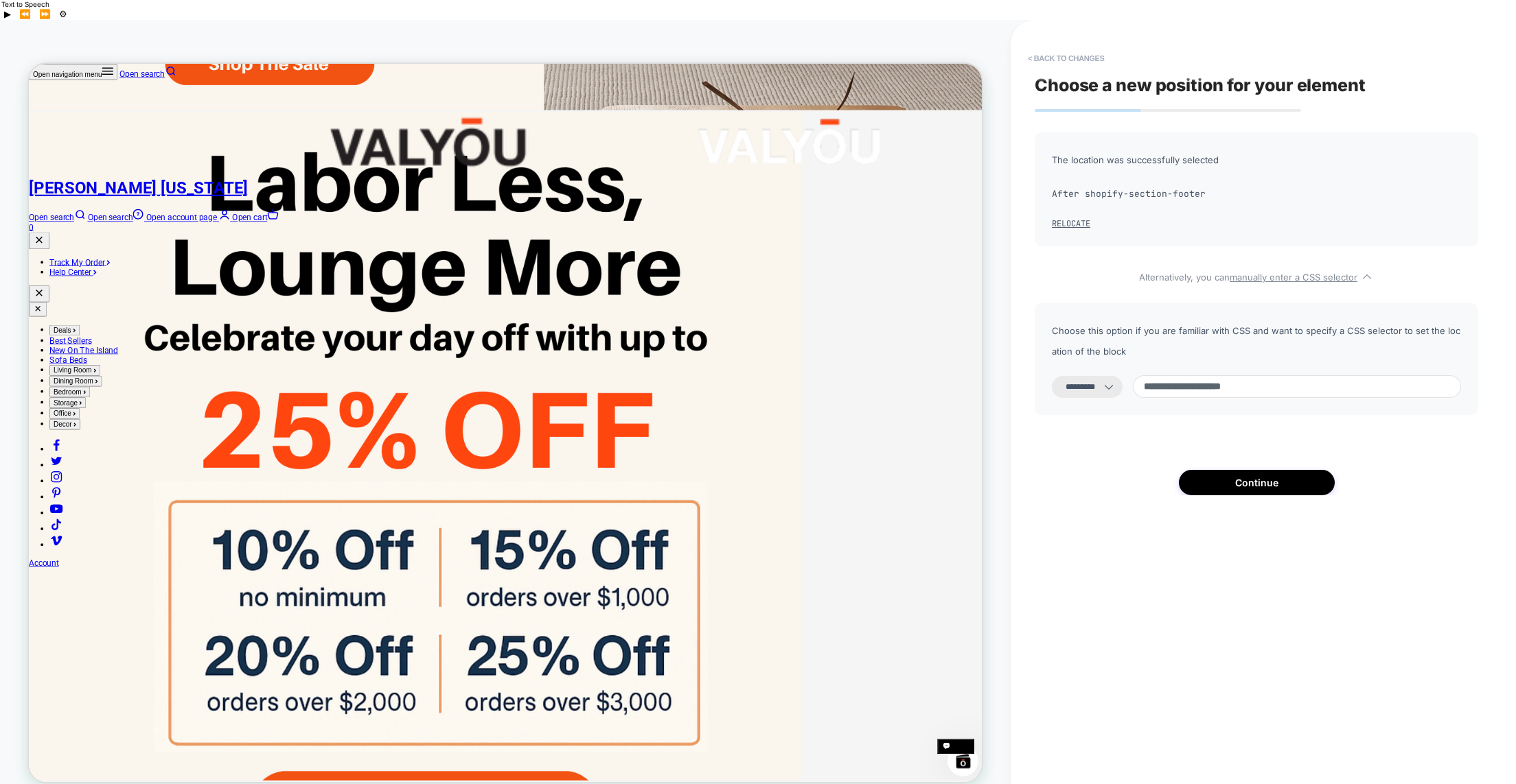
click at [1161, 375] on input "**********" at bounding box center [1297, 386] width 328 height 22
type input "**********"
click at [1250, 470] on button "Continue" at bounding box center [1257, 483] width 156 height 26
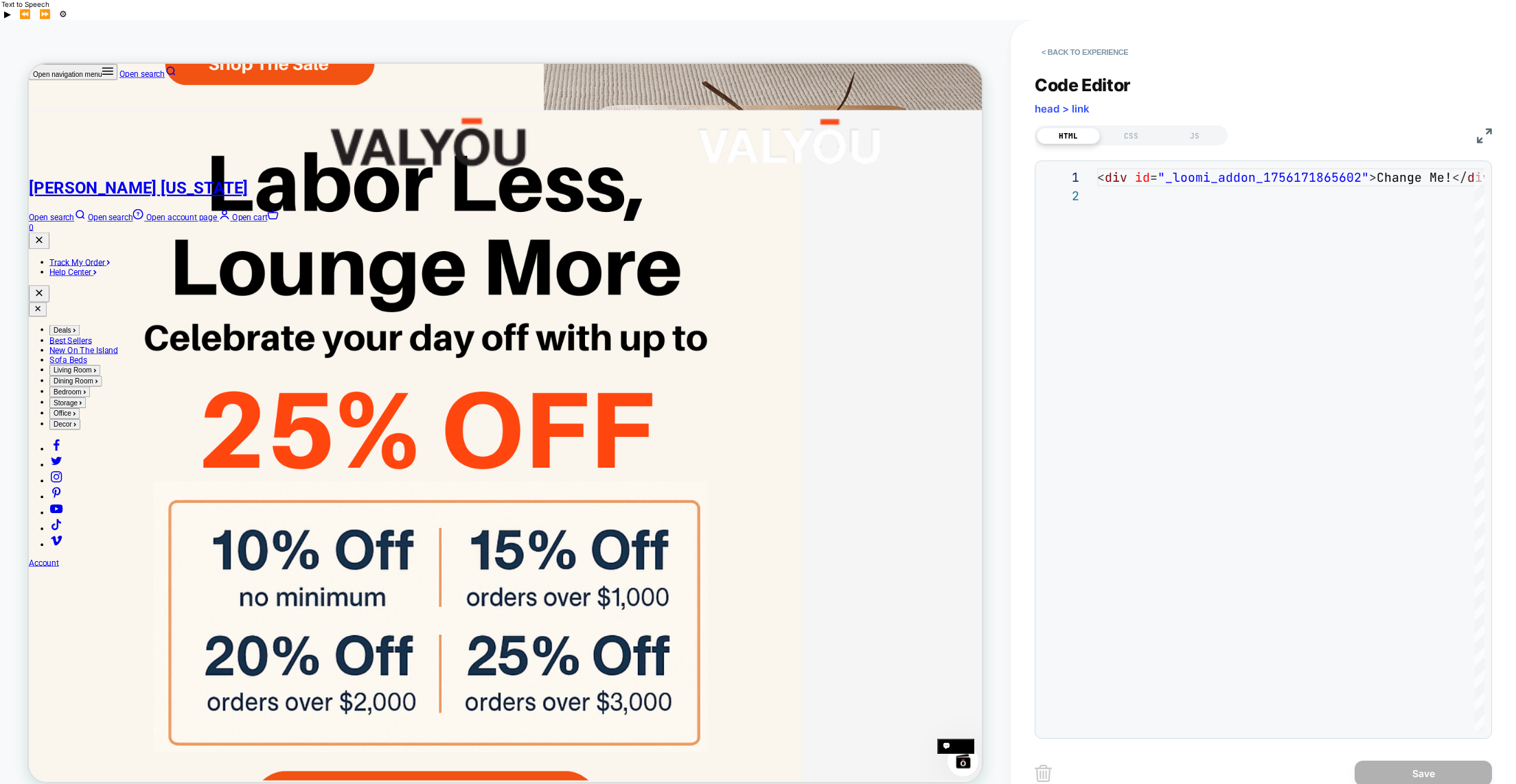
scroll to position [3478, 0]
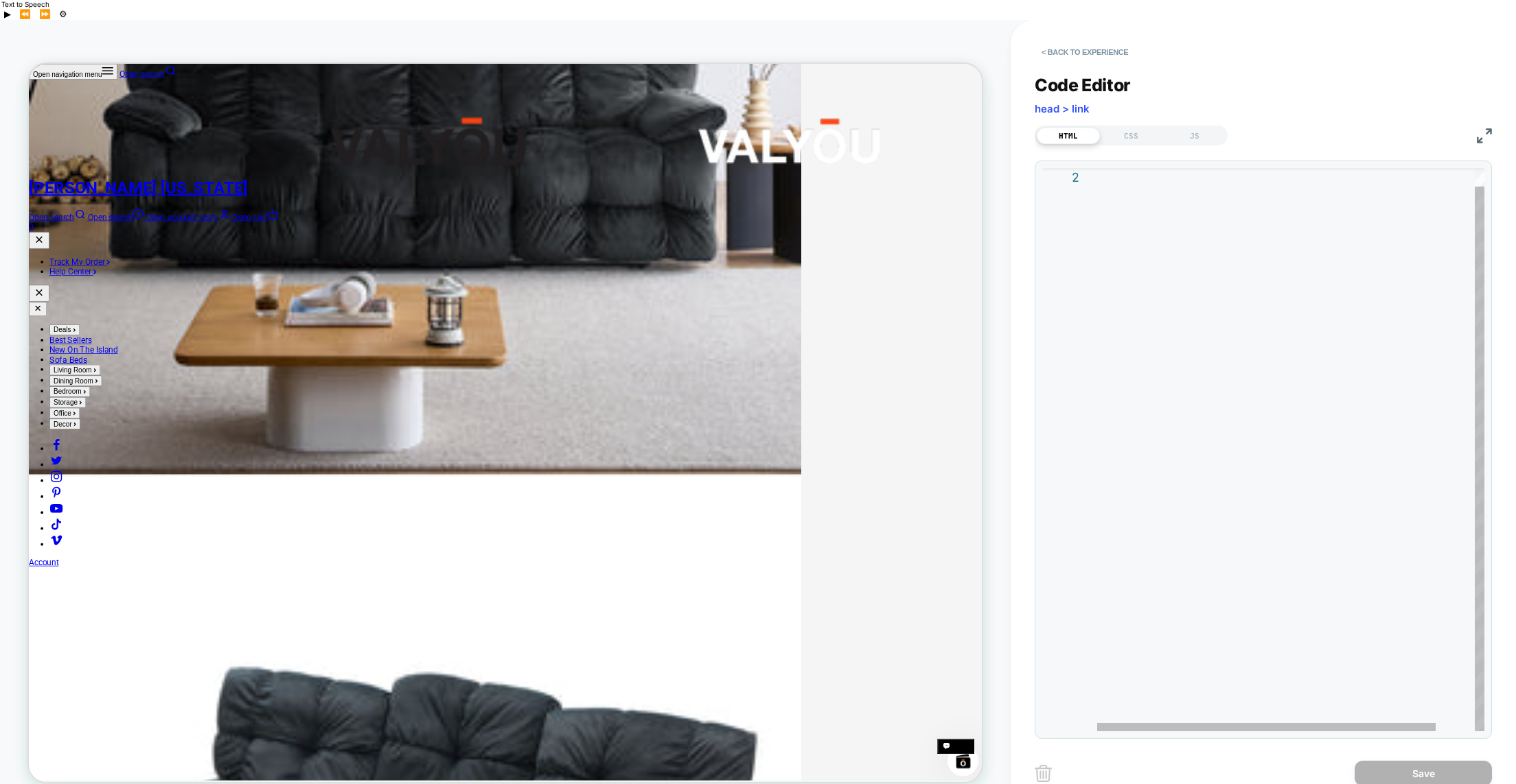
click at [1384, 649] on div at bounding box center [1313, 440] width 432 height 582
click at [1145, 157] on div at bounding box center [1313, 440] width 432 height 582
click at [1139, 155] on div at bounding box center [1313, 440] width 432 height 582
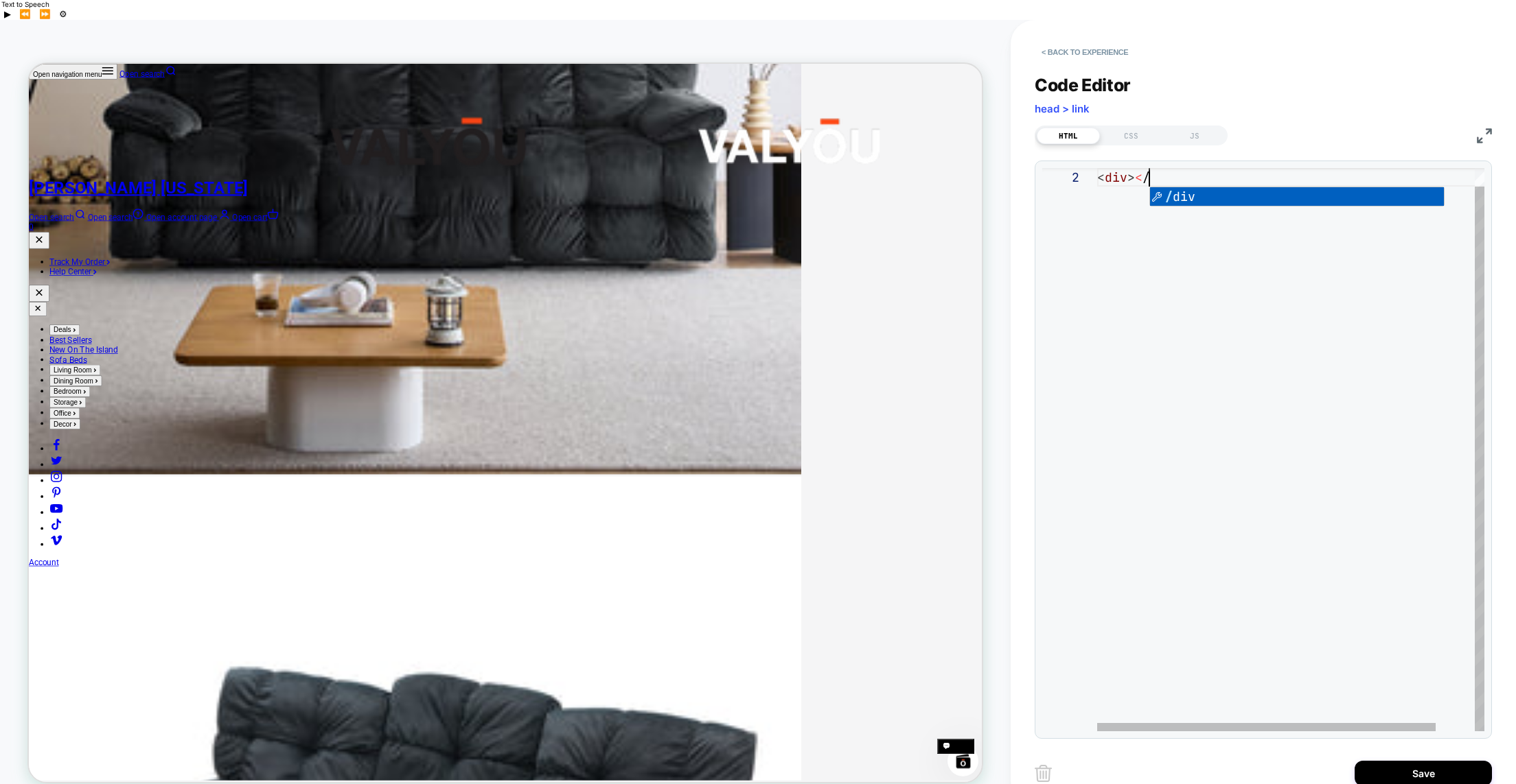
scroll to position [18, 82]
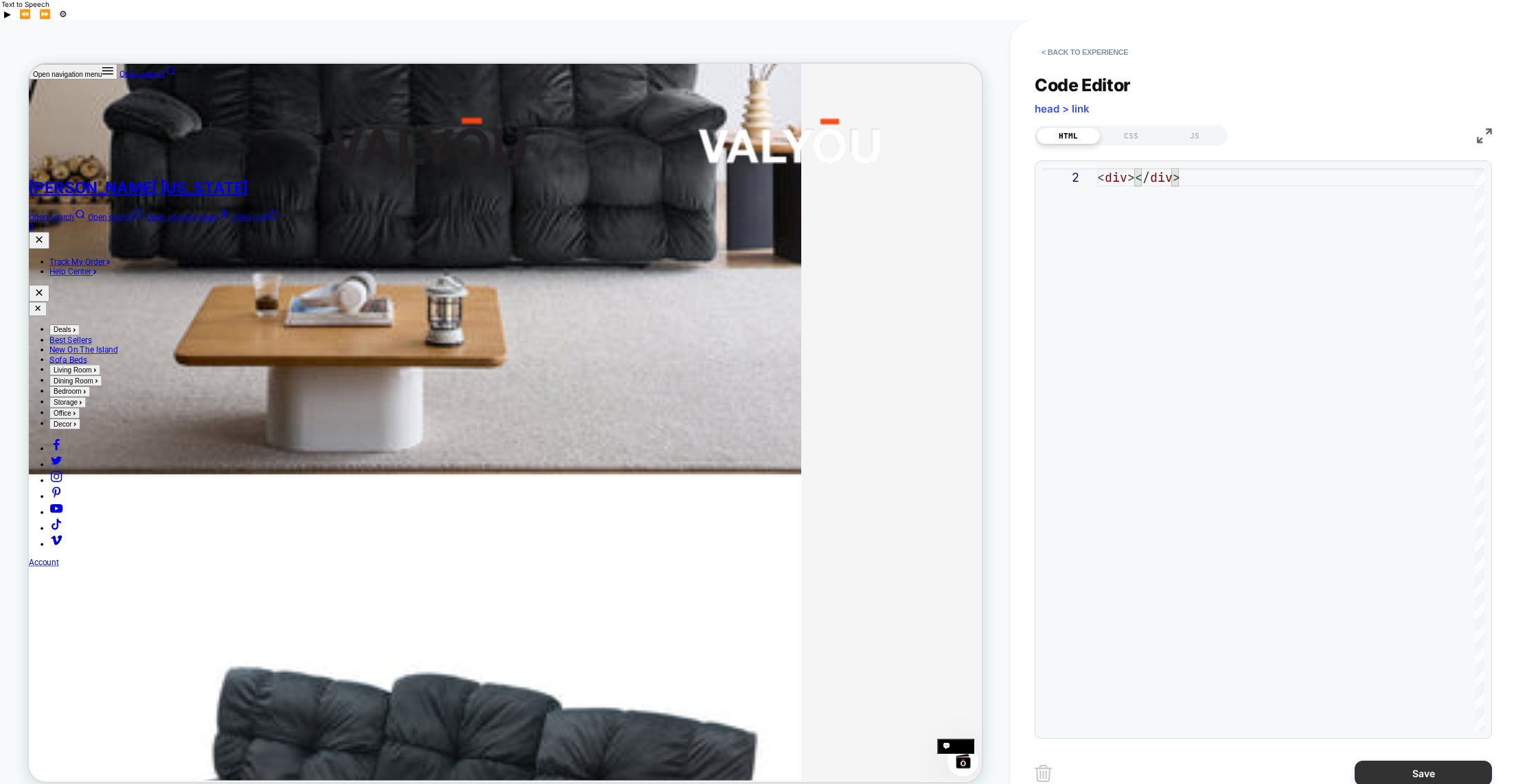
type textarea "**********"
click at [1418, 761] on button "Save" at bounding box center [1423, 774] width 138 height 26
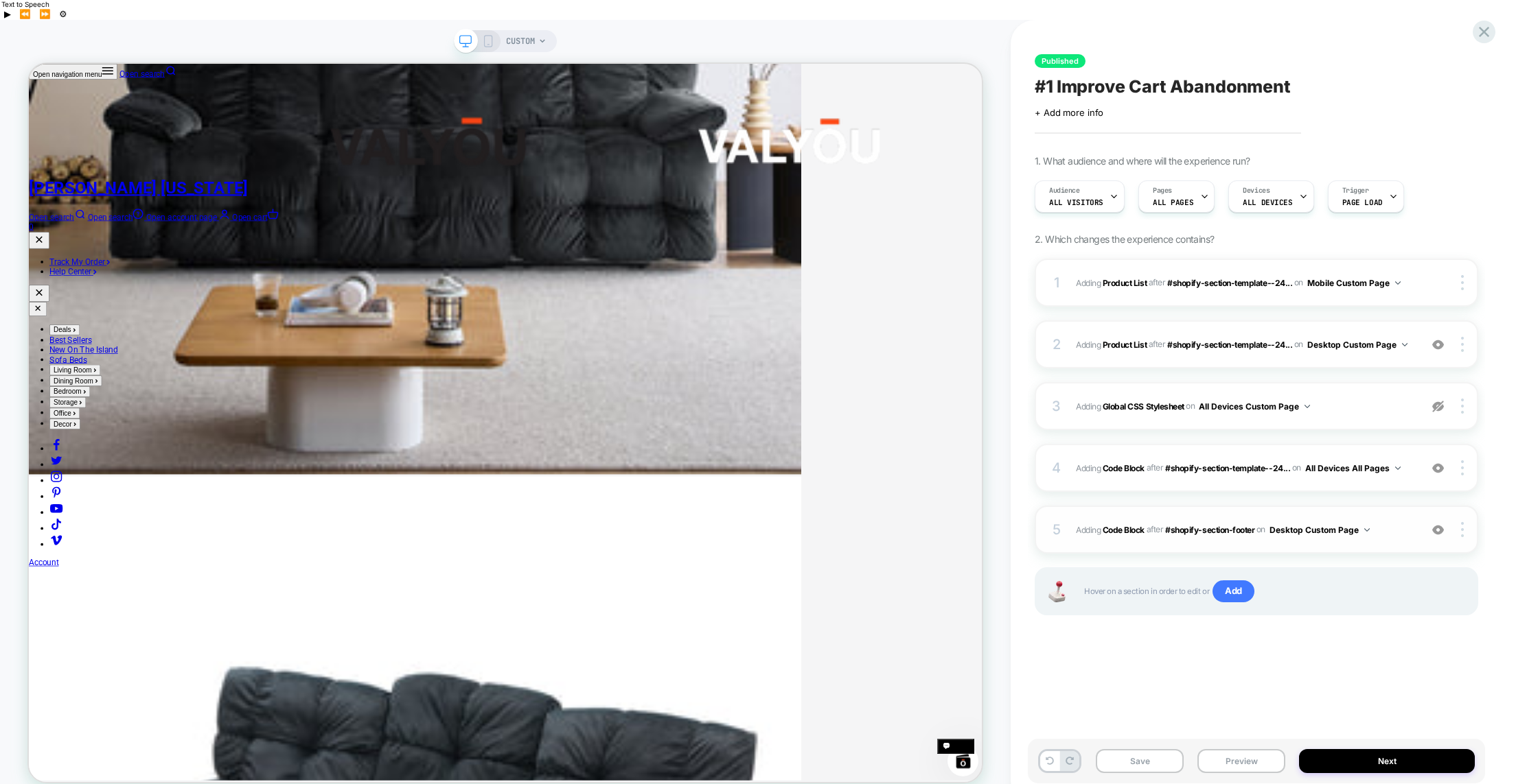
click at [1369, 528] on img at bounding box center [1366, 530] width 6 height 3
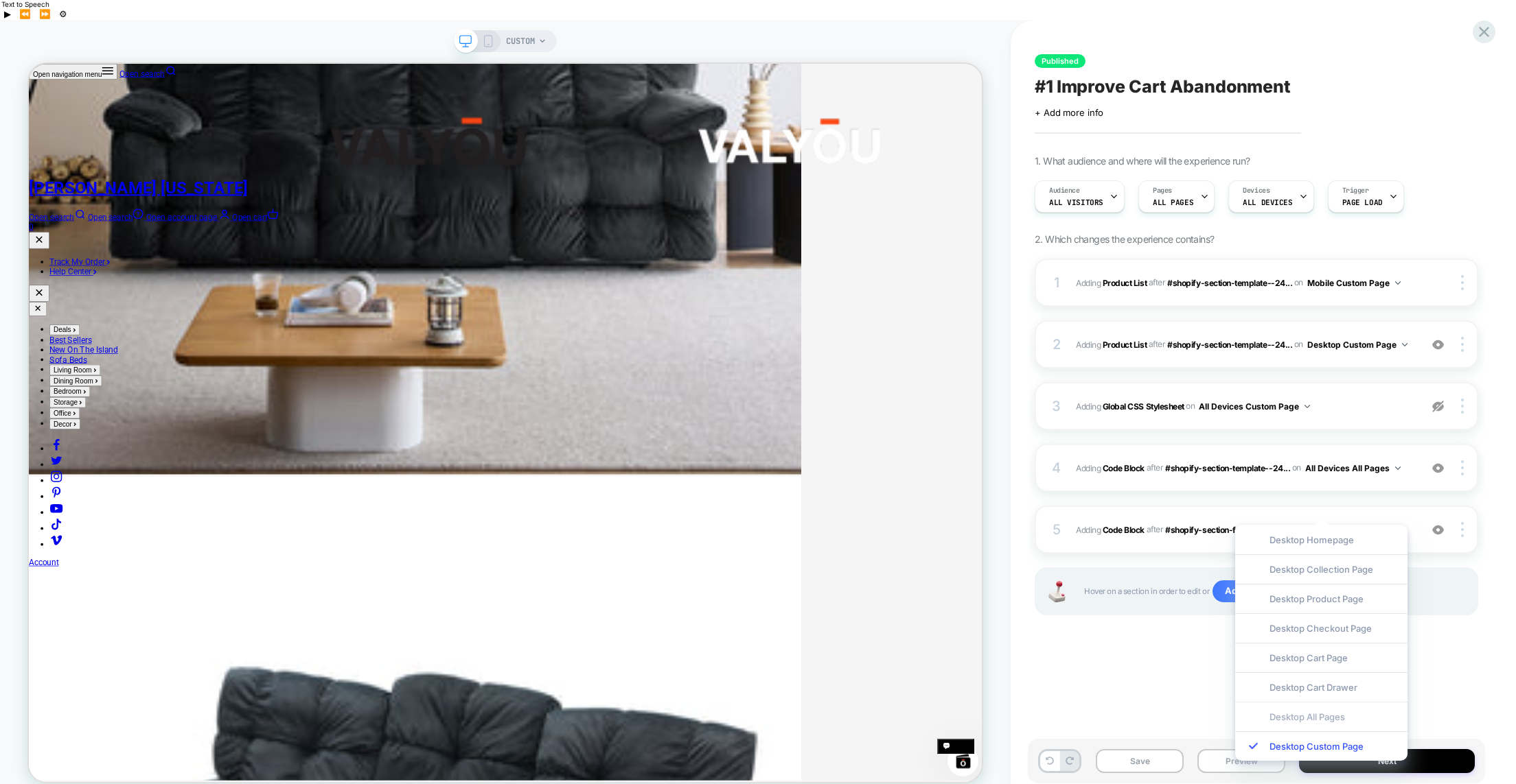
click at [1313, 717] on div "Desktop All Pages" at bounding box center [1321, 716] width 172 height 30
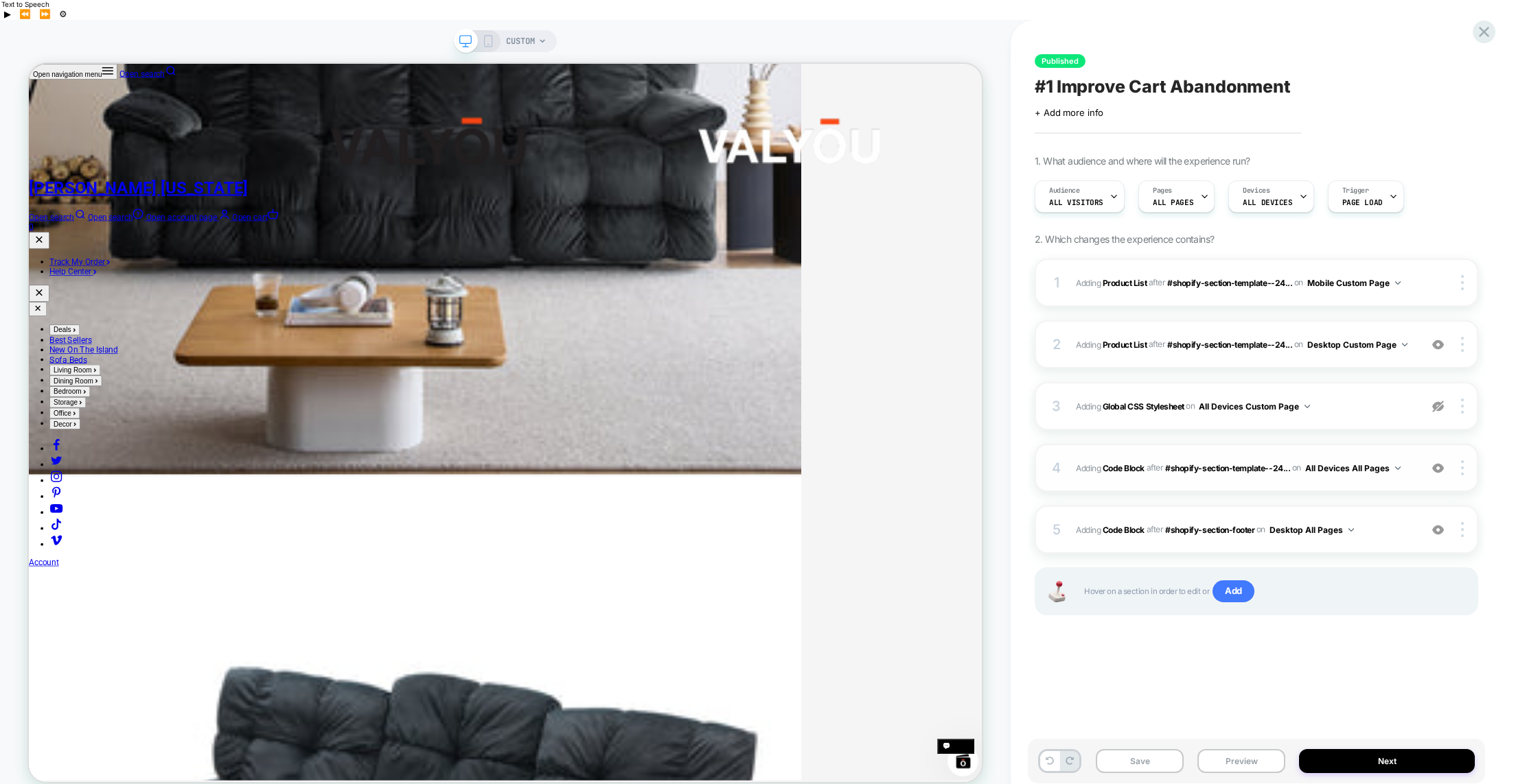
click at [1401, 466] on img at bounding box center [1398, 468] width 6 height 3
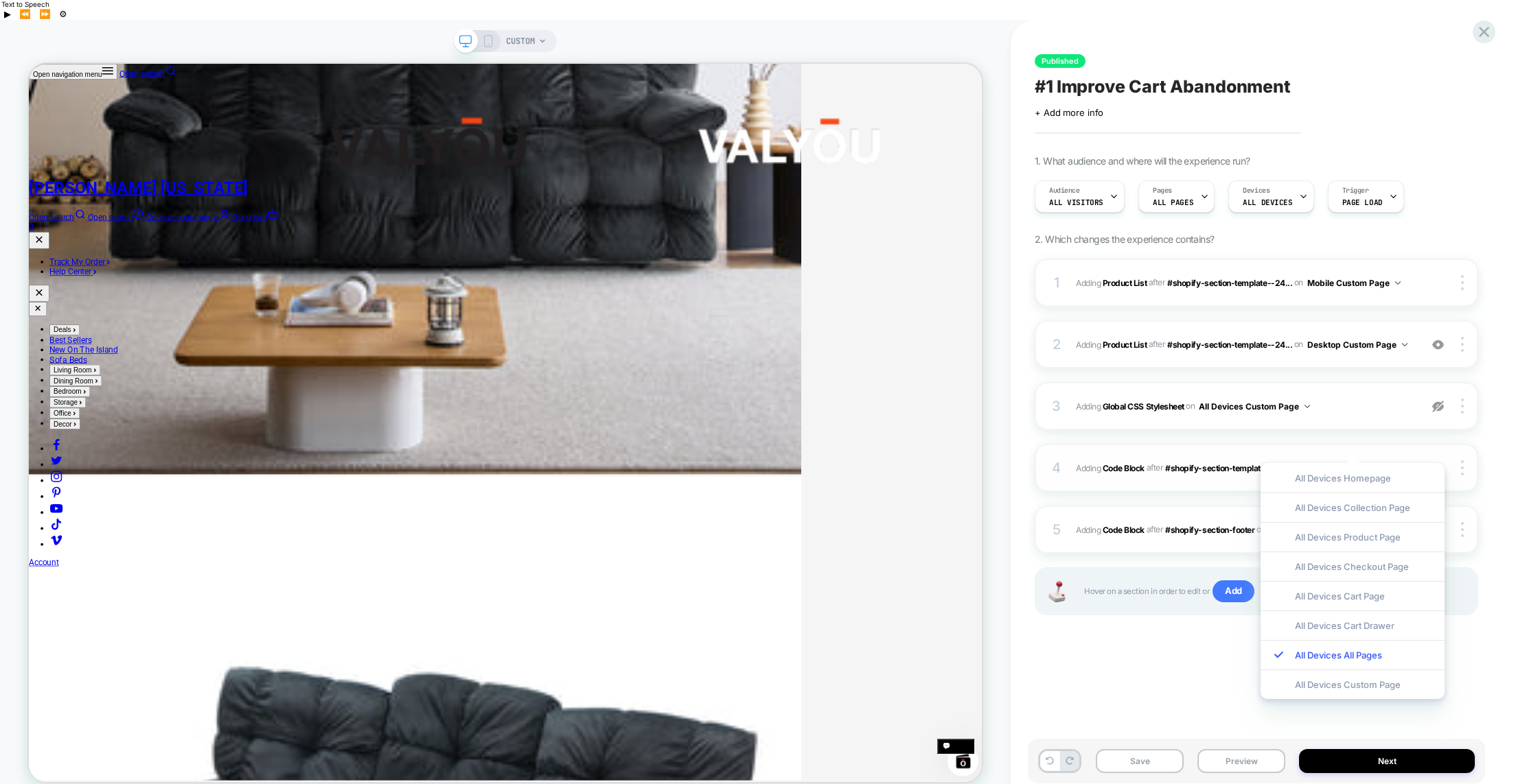
click at [1401, 460] on span "Adding Code Block AFTER #shopify-section-template--24... #shopify-section-templ…" at bounding box center [1244, 468] width 337 height 17
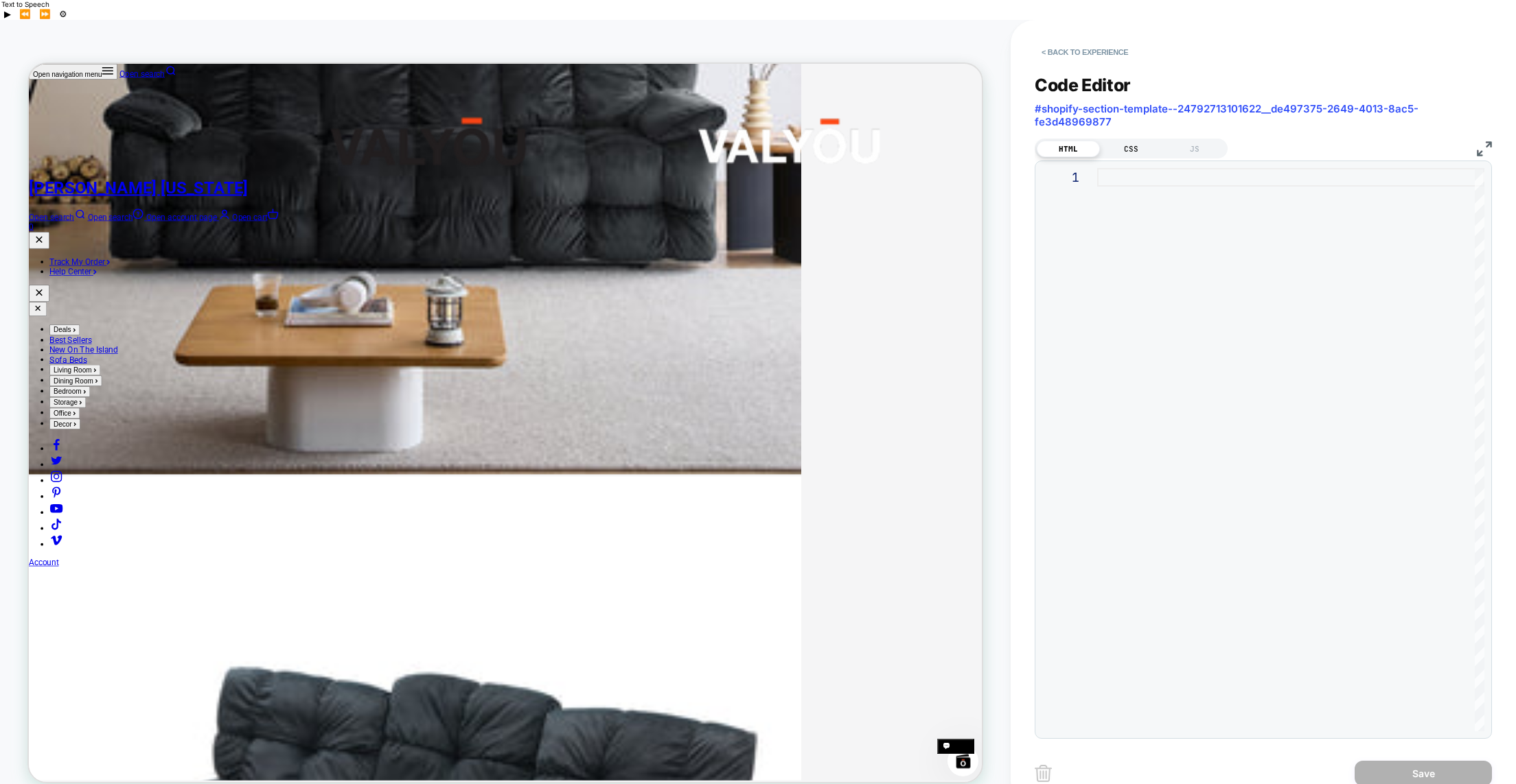
click at [1133, 141] on div "CSS" at bounding box center [1131, 149] width 63 height 17
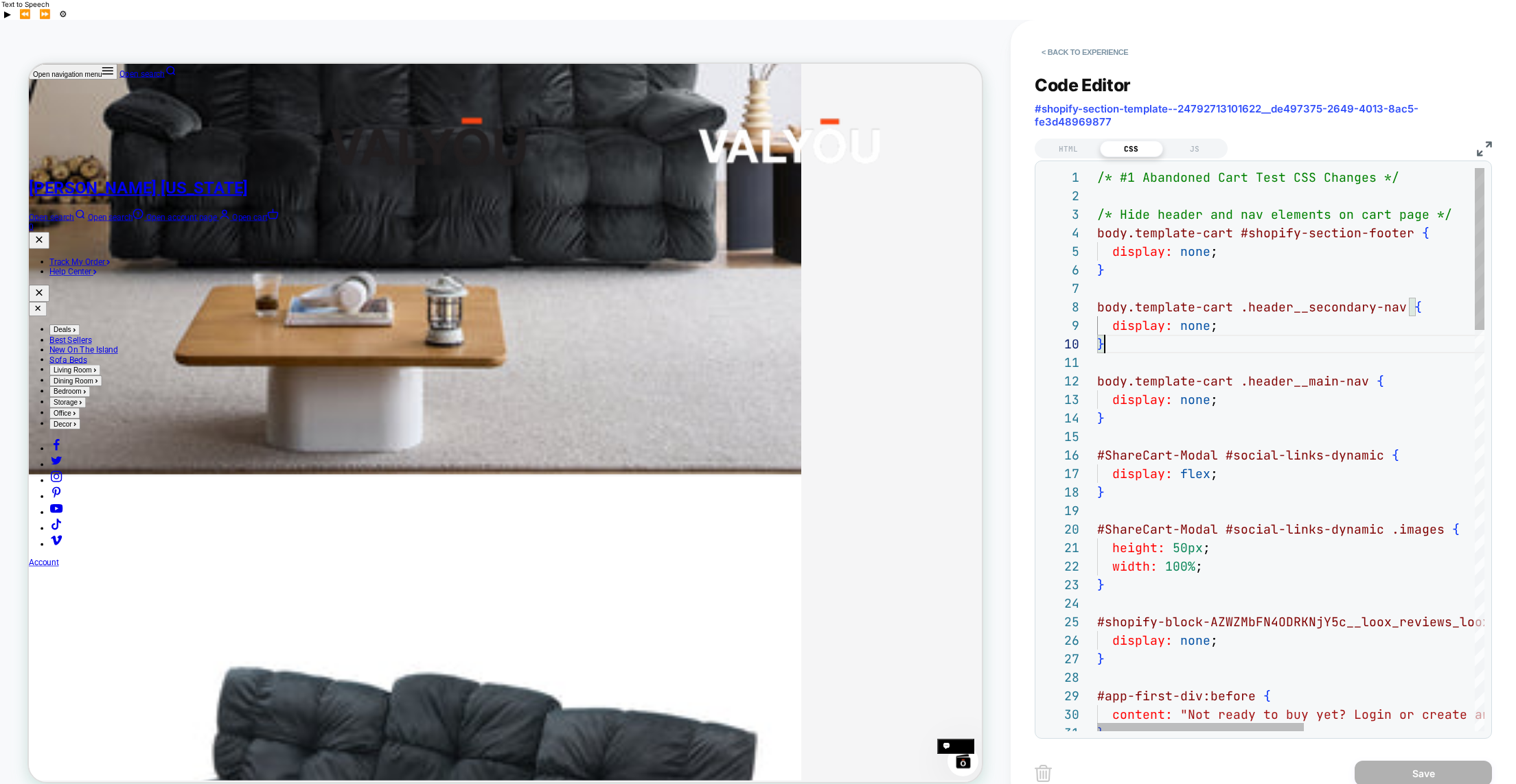
scroll to position [166, 7]
type textarea "**********"
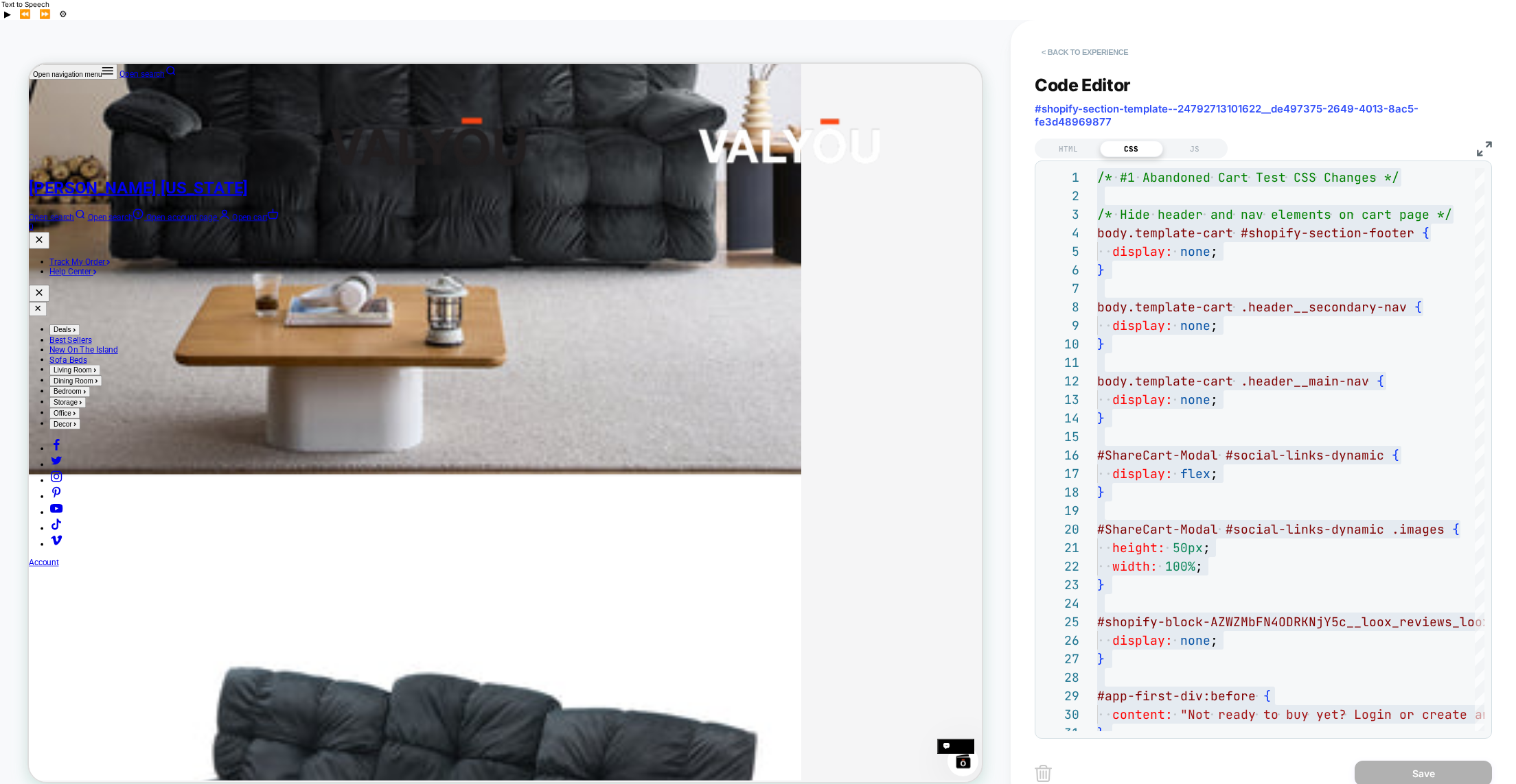
click at [1074, 41] on button "< Back to experience" at bounding box center [1085, 51] width 100 height 22
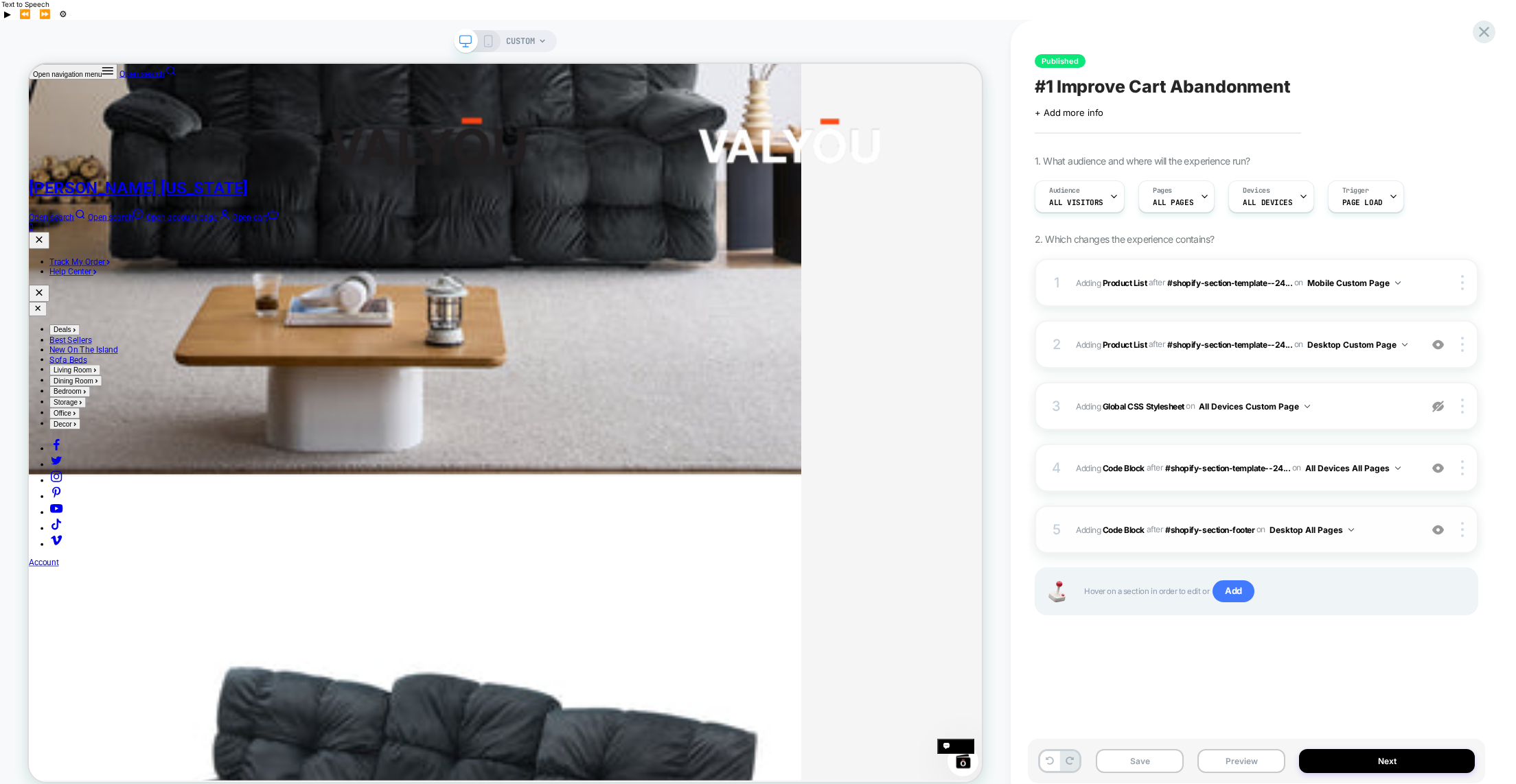
click at [1245, 521] on div "5 Adding Code Block AFTER #shopify-section-footer #shopify-section-footer on De…" at bounding box center [1257, 530] width 443 height 48
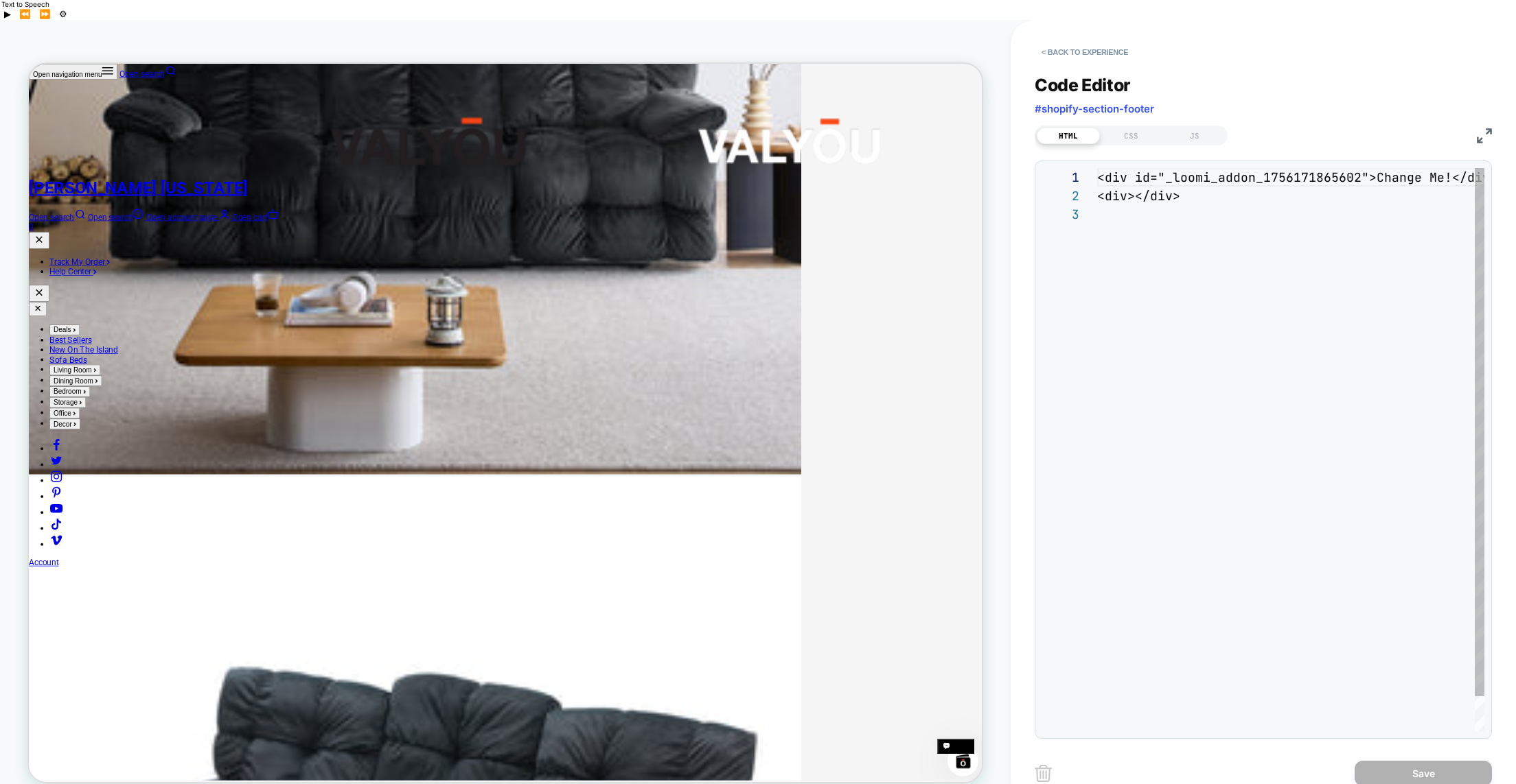
scroll to position [37, 0]
click at [1128, 128] on div "CSS" at bounding box center [1131, 136] width 63 height 17
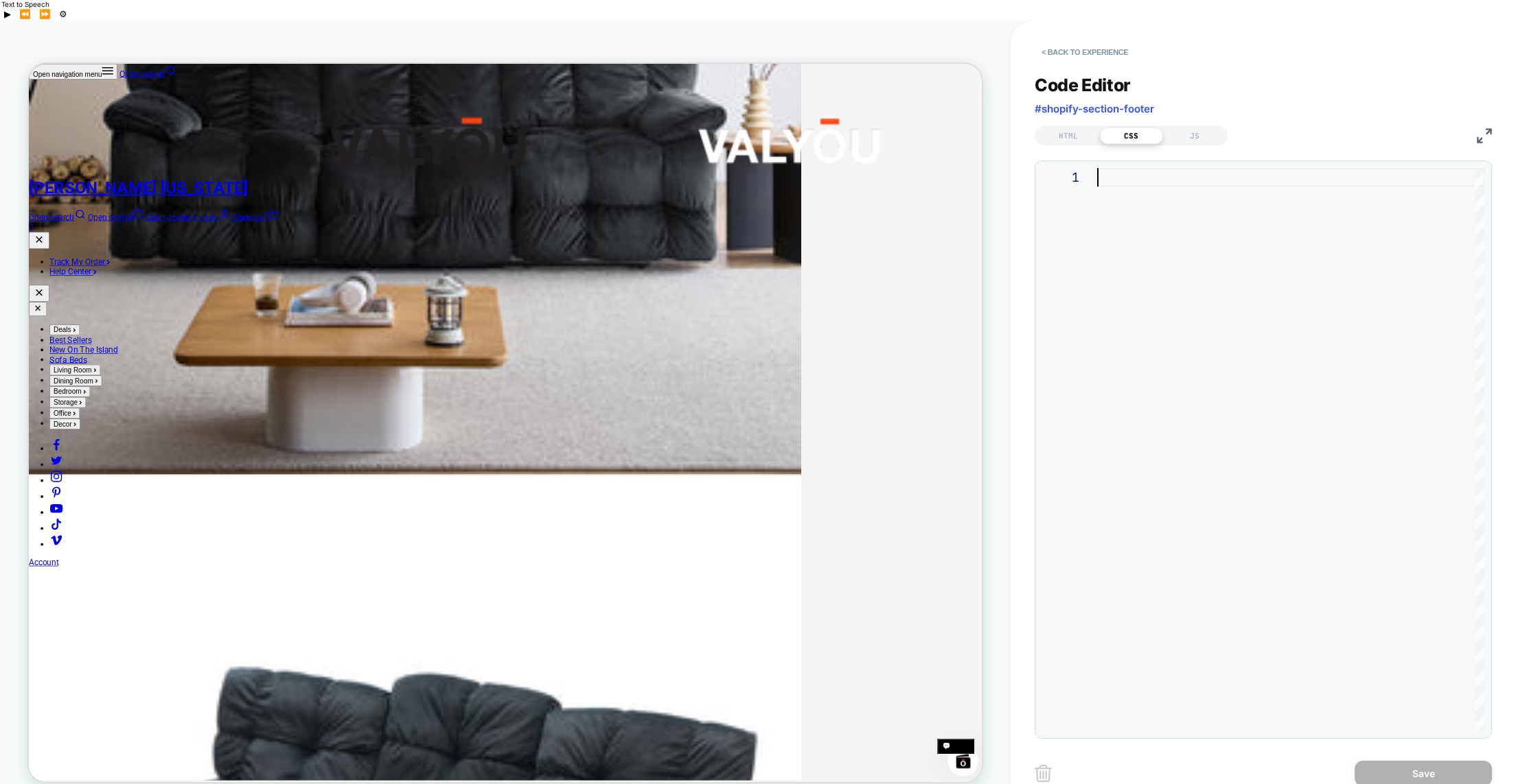
click at [1144, 182] on div at bounding box center [1291, 450] width 387 height 563
type textarea "**********"
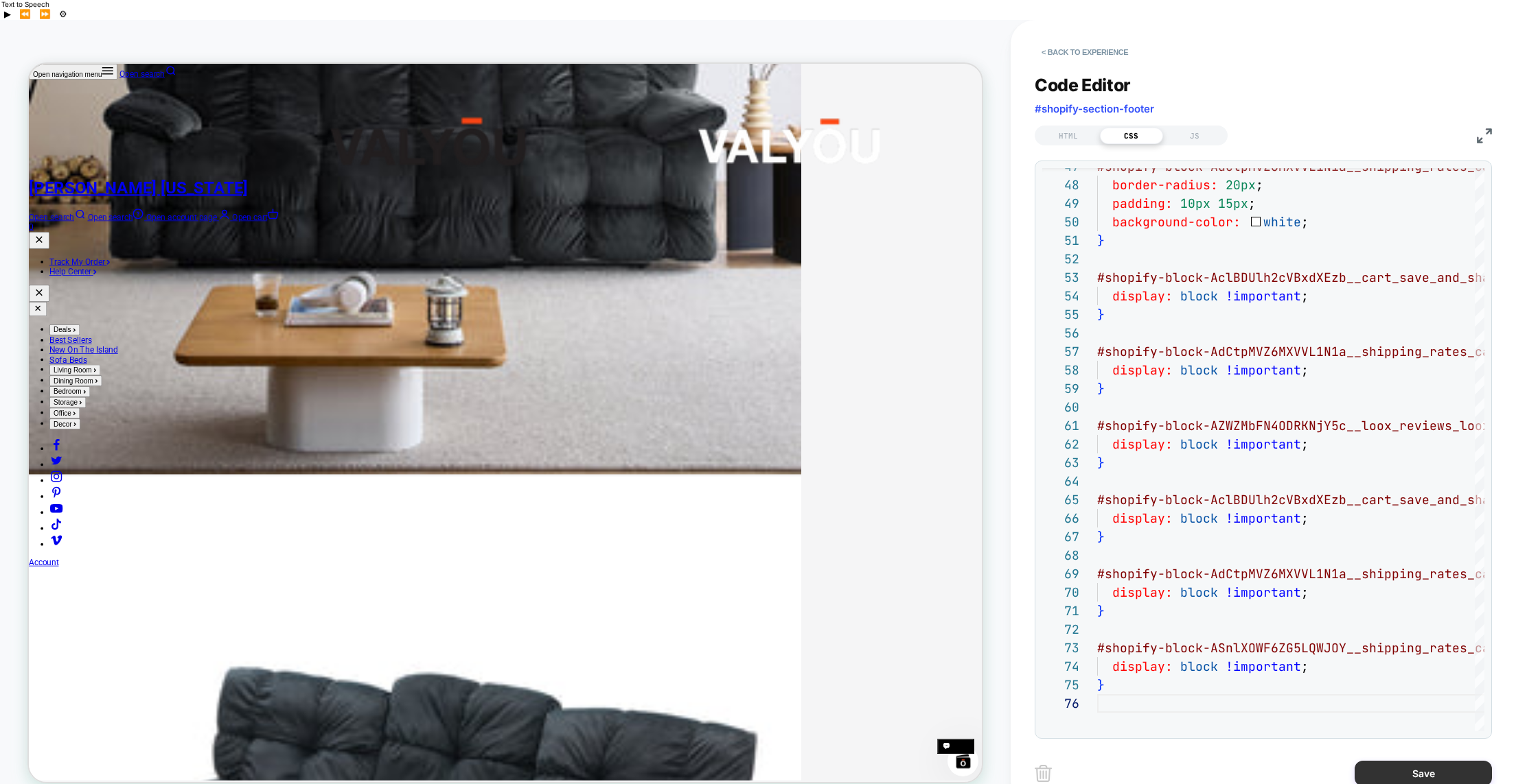
click at [1418, 761] on button "Save" at bounding box center [1423, 774] width 138 height 26
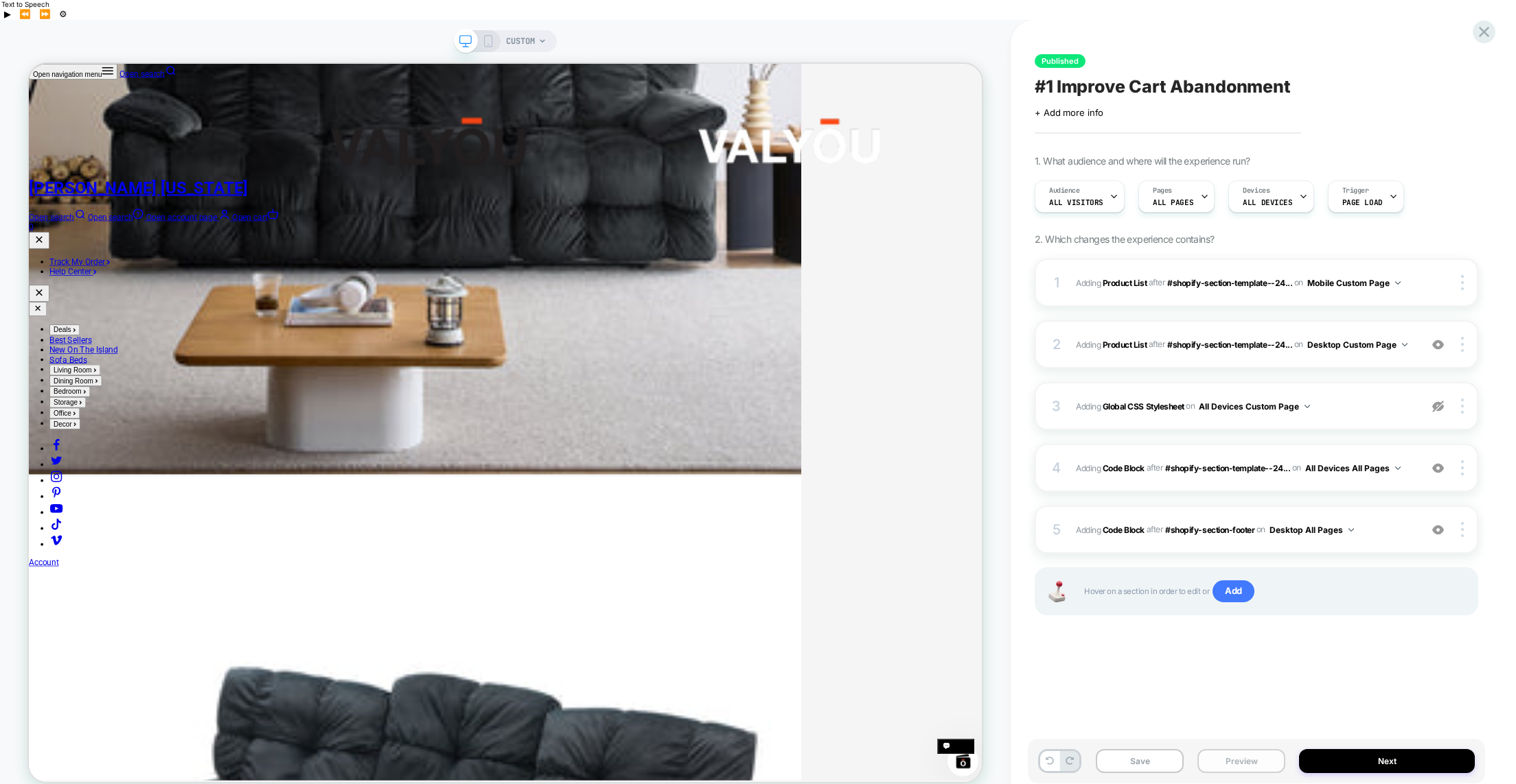
click at [1226, 750] on button "Preview" at bounding box center [1241, 762] width 88 height 24
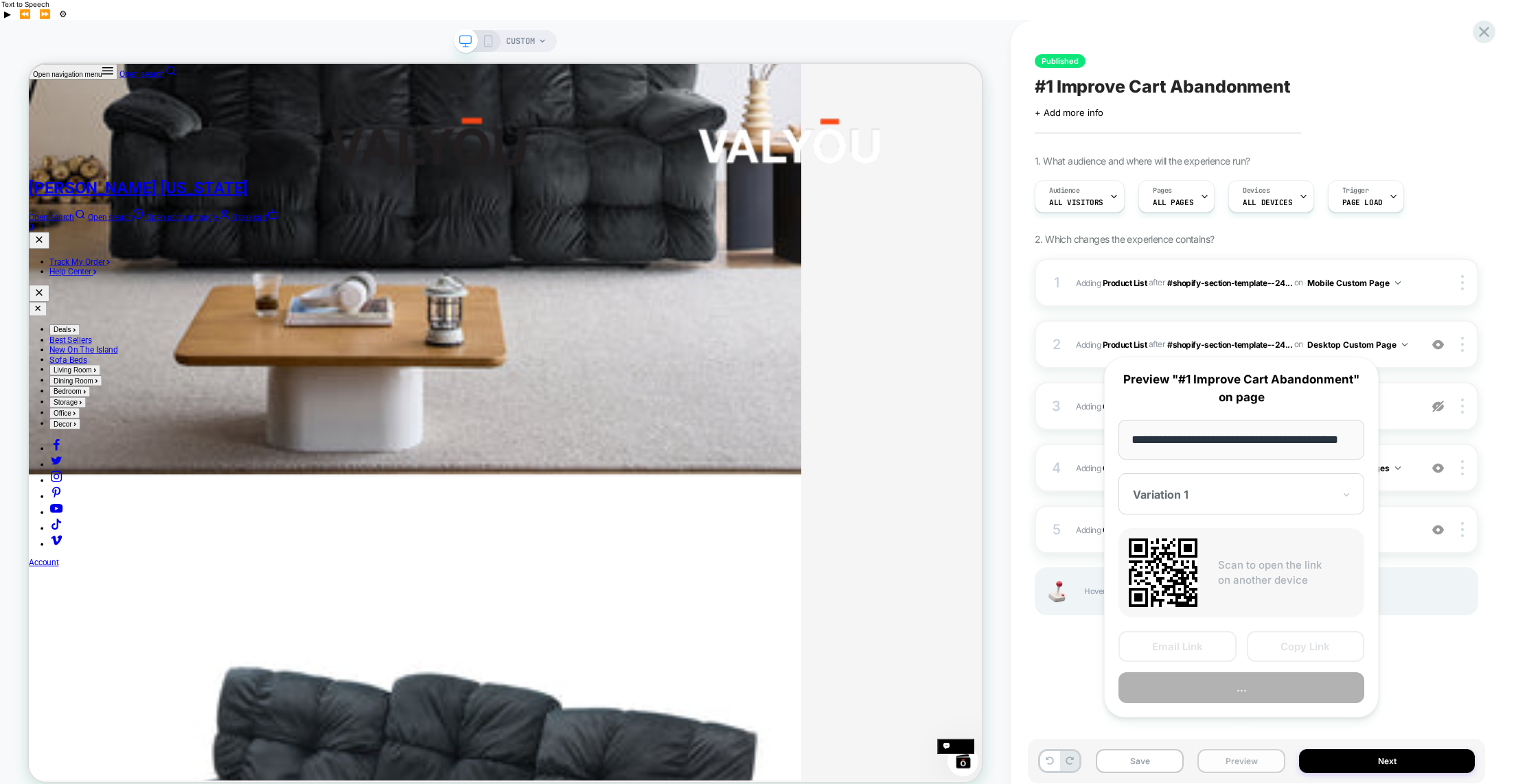
scroll to position [0, 31]
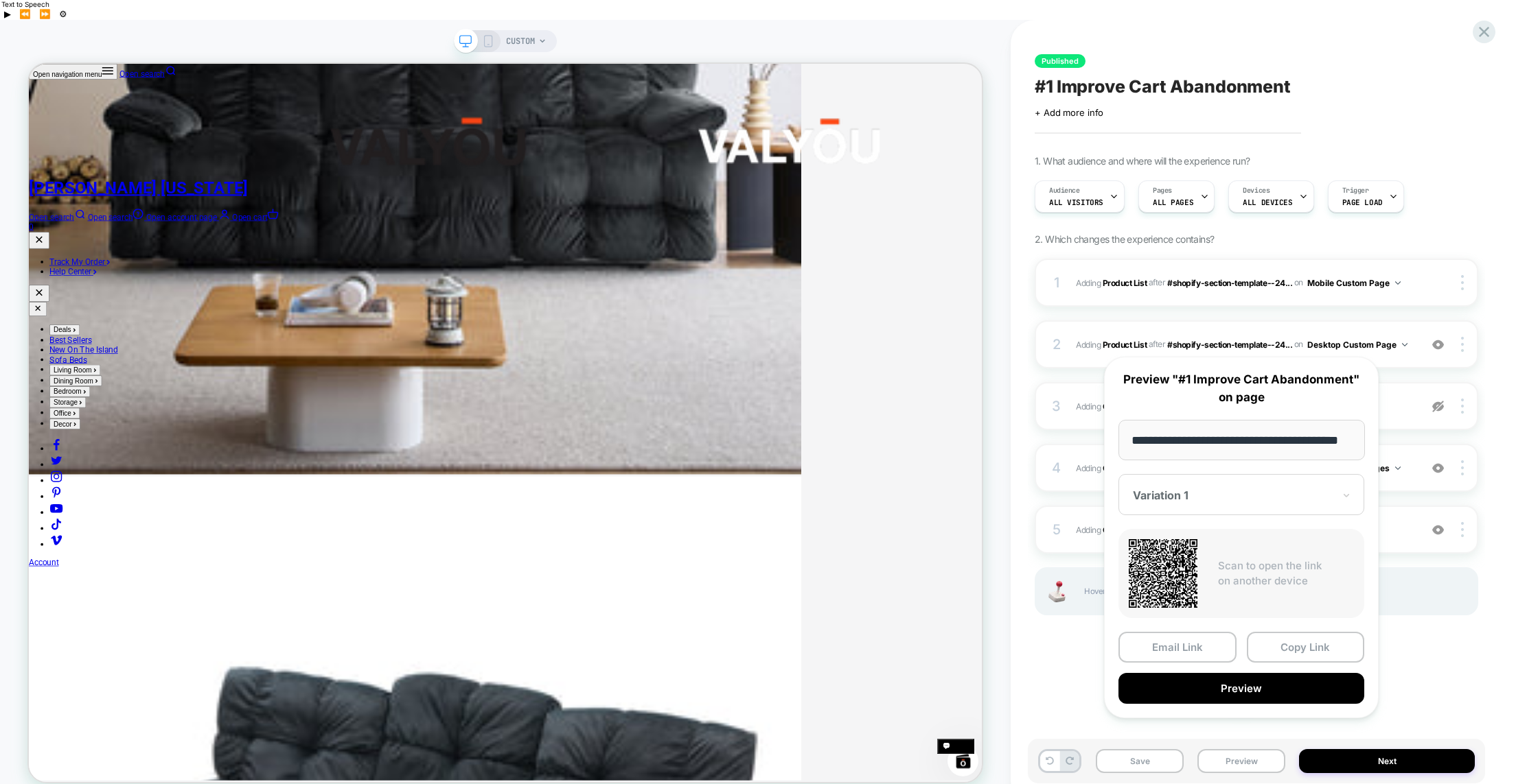
drag, startPoint x: 1249, startPoint y: 442, endPoint x: 1483, endPoint y: 442, distance: 234.0
click at [1483, 442] on body "CUSTOM Published #1 Improve Cart Abandonment Click to edit experience details +…" at bounding box center [758, 412] width 1516 height 784
drag, startPoint x: 1249, startPoint y: 441, endPoint x: 1434, endPoint y: 451, distance: 185.3
click at [1434, 451] on body "CUSTOM Published #1 Improve Cart Abandonment Click to edit experience details +…" at bounding box center [758, 412] width 1516 height 784
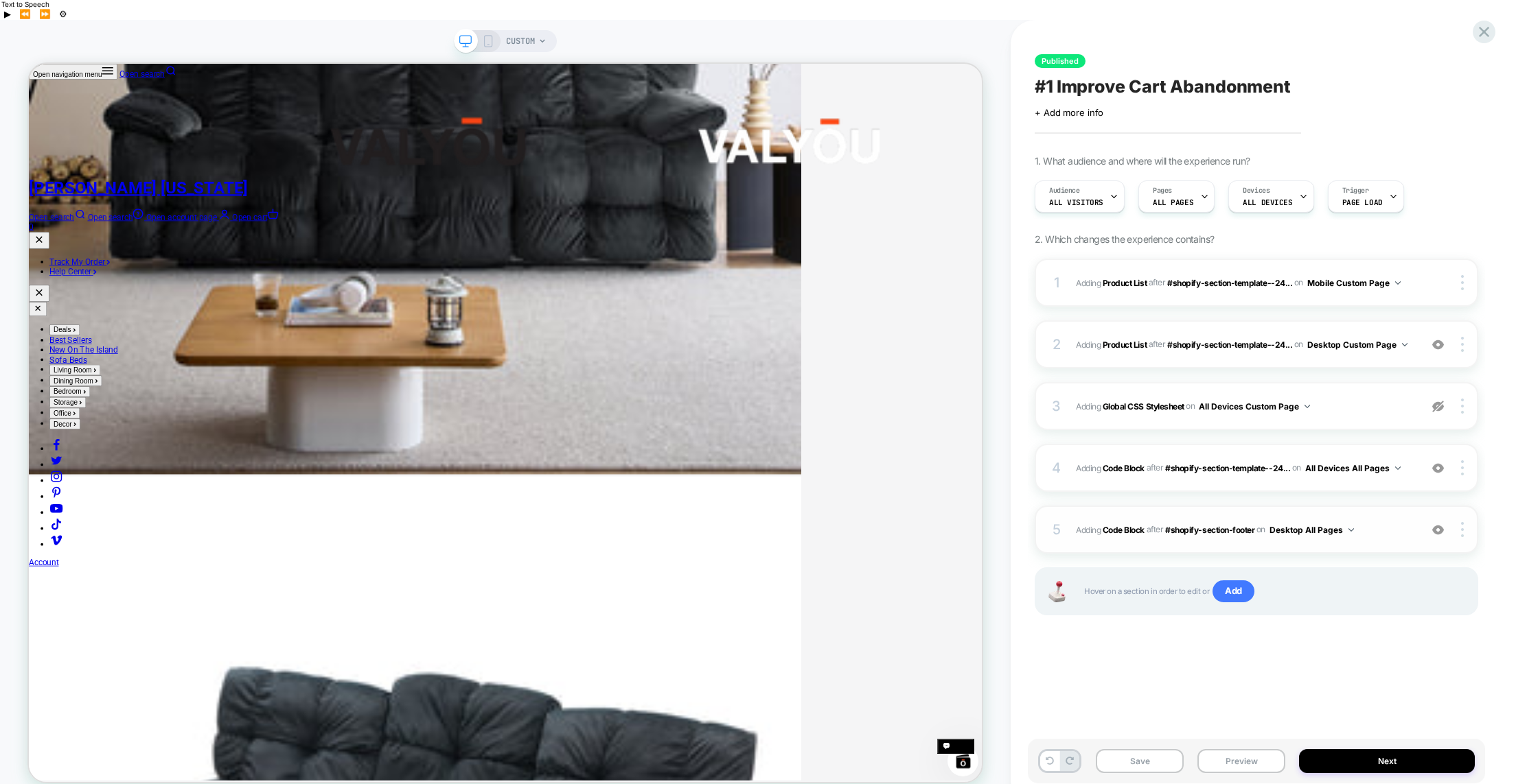
click at [0, 0] on span "Adding Code Block AFTER #shopify-section-footer #shopify-section-footer on Desk…" at bounding box center [0, 0] width 0 height 0
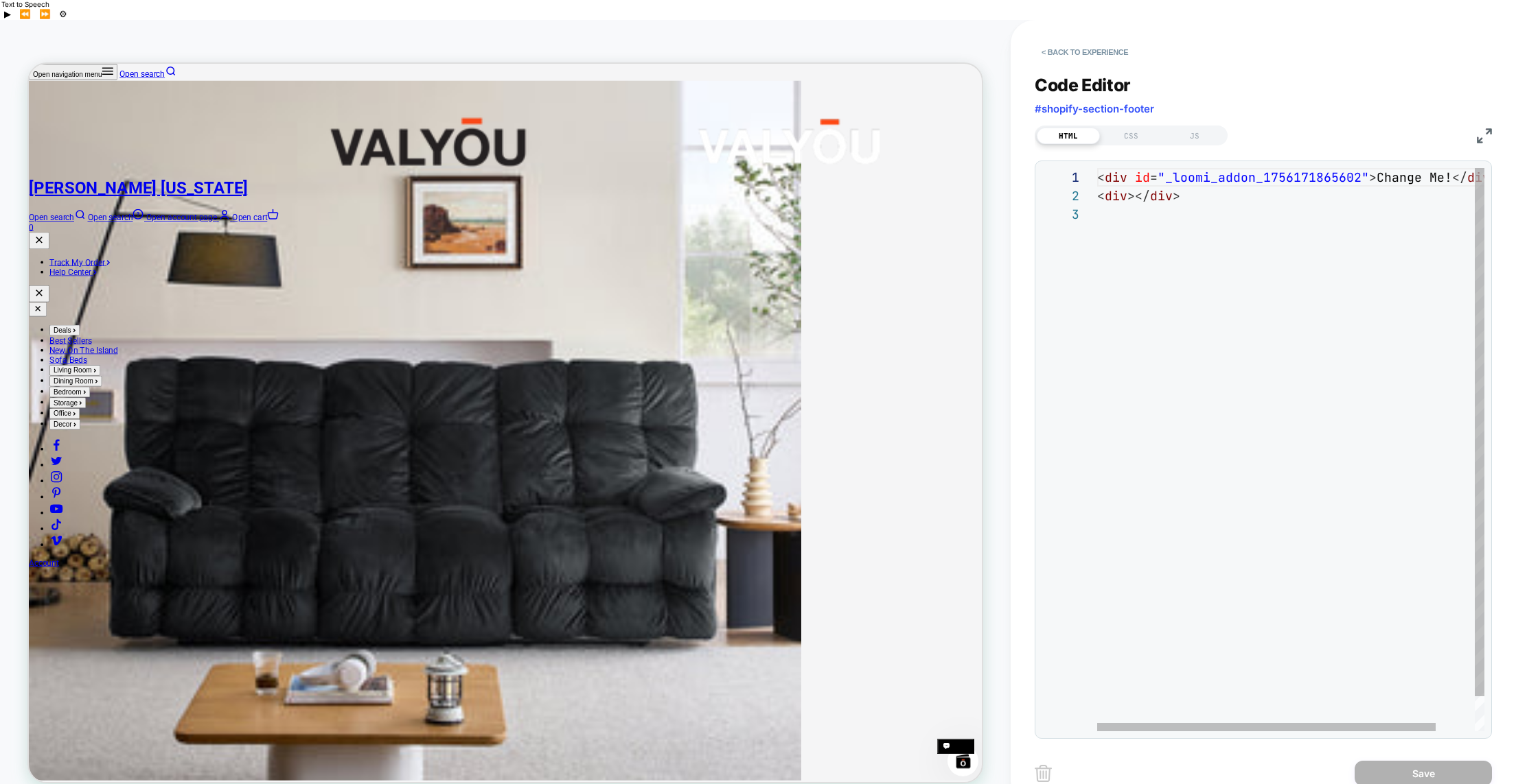
scroll to position [3478, 0]
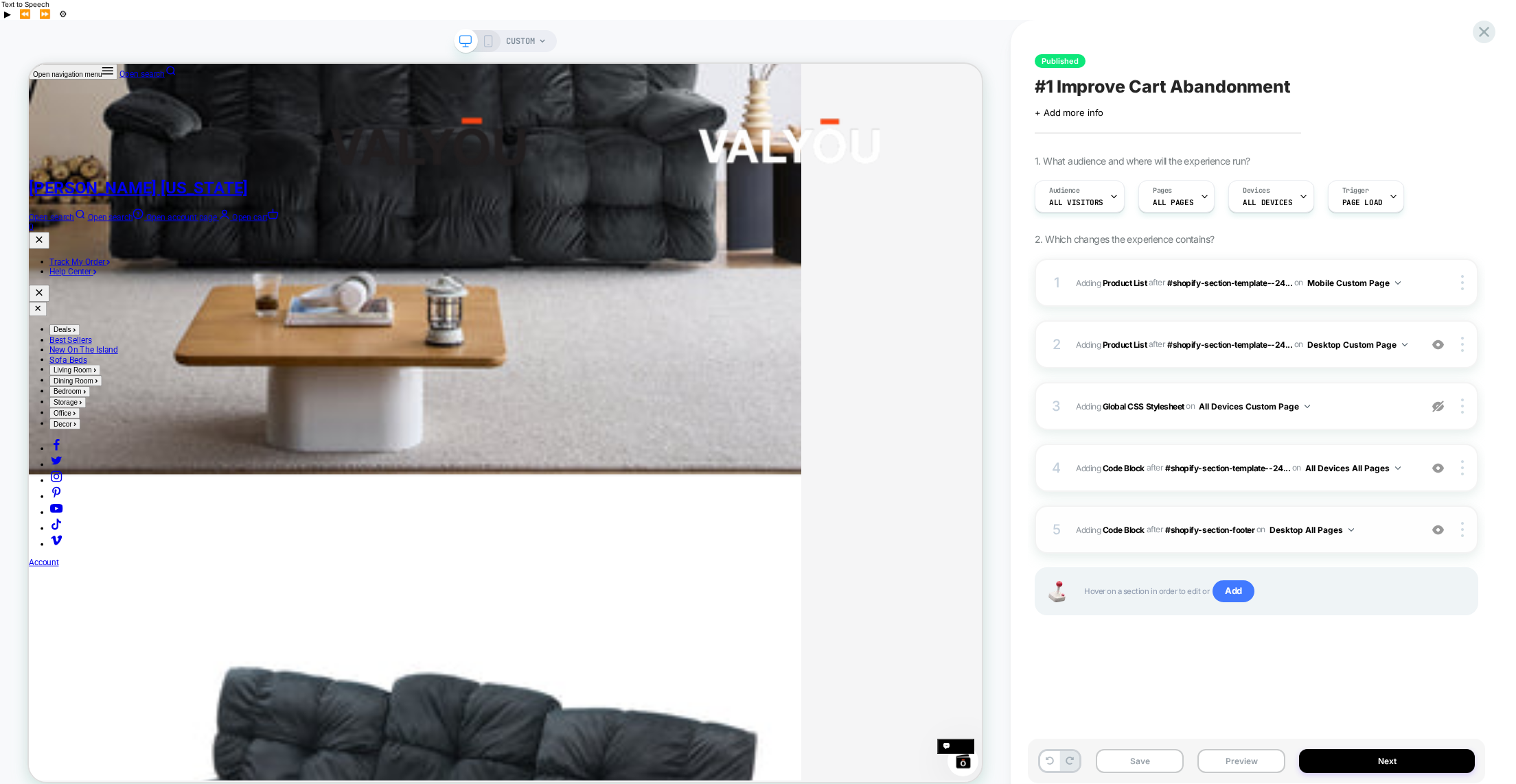
click at [1376, 522] on span "Adding Code Block AFTER #shopify-section-footer #shopify-section-footer on Desk…" at bounding box center [1244, 530] width 337 height 17
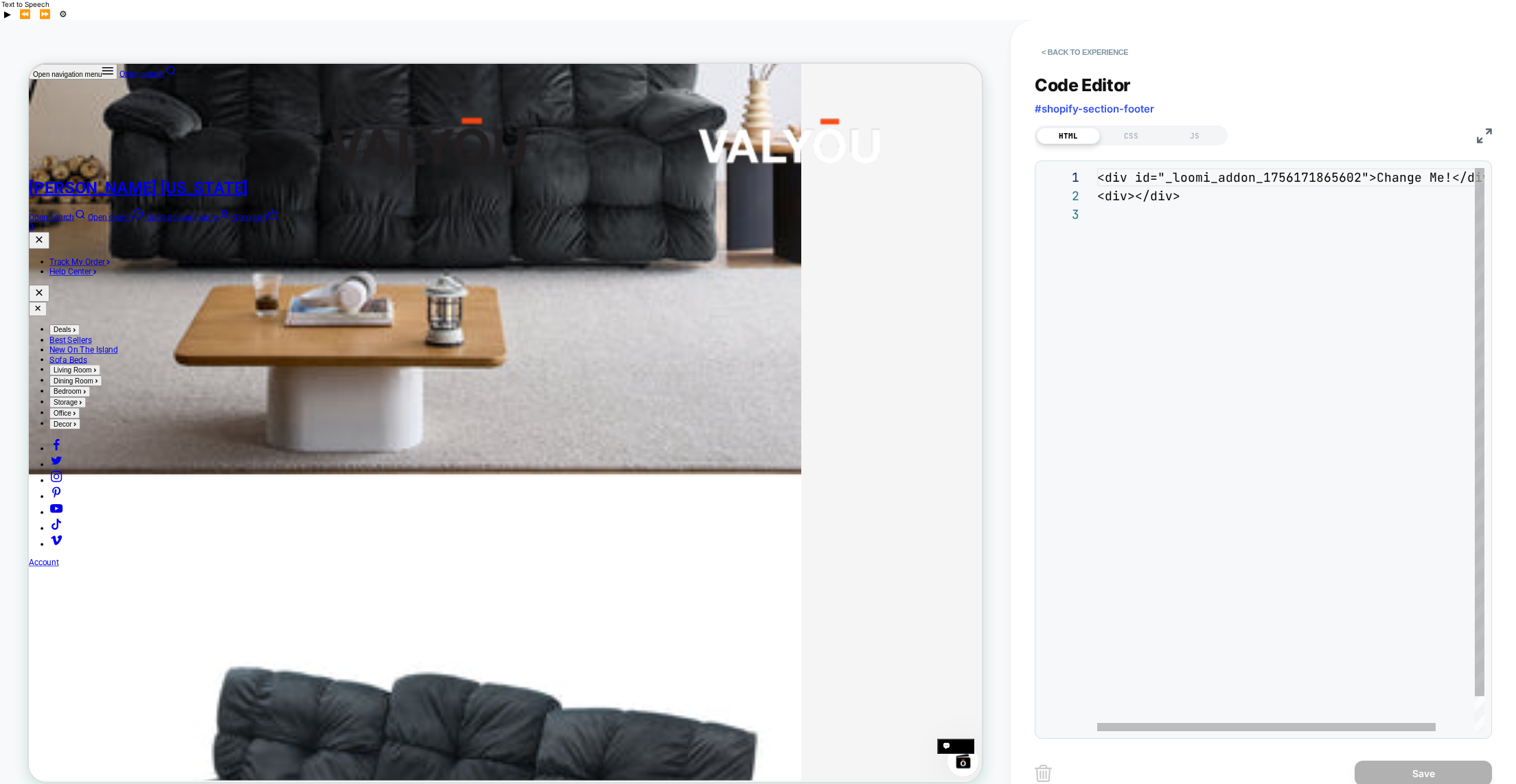
scroll to position [37, 0]
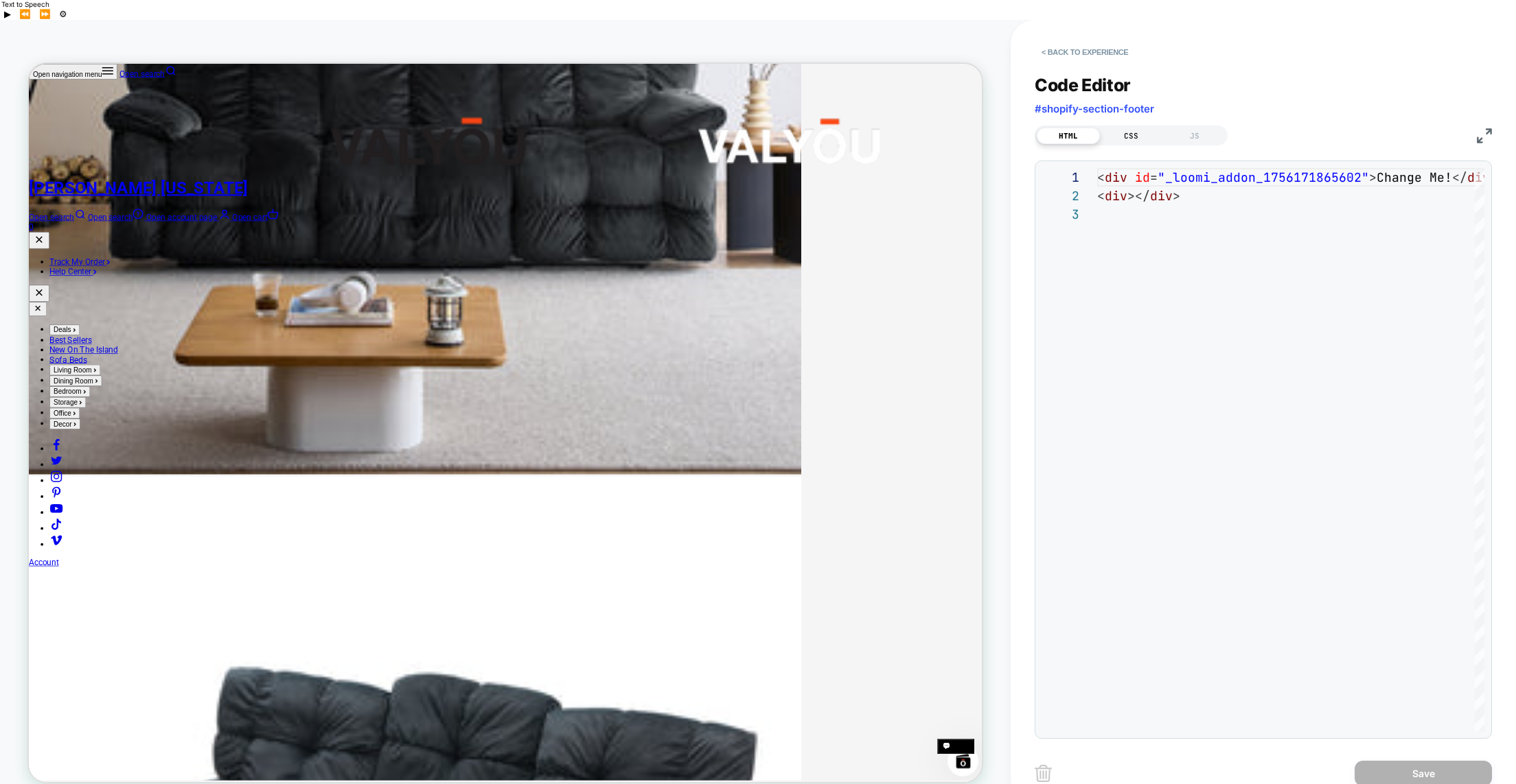
click at [1125, 128] on div "CSS" at bounding box center [1131, 136] width 63 height 17
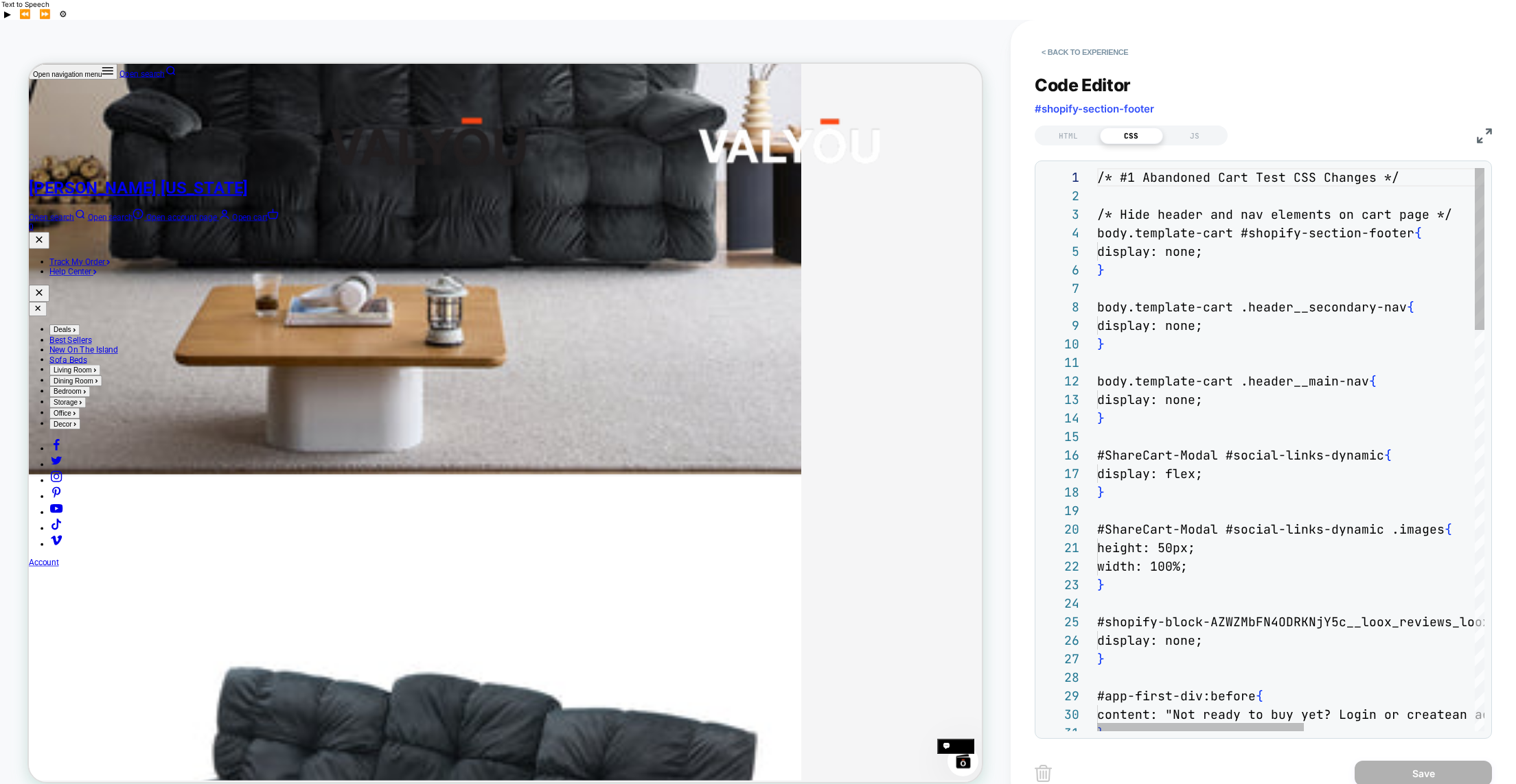
scroll to position [186, 0]
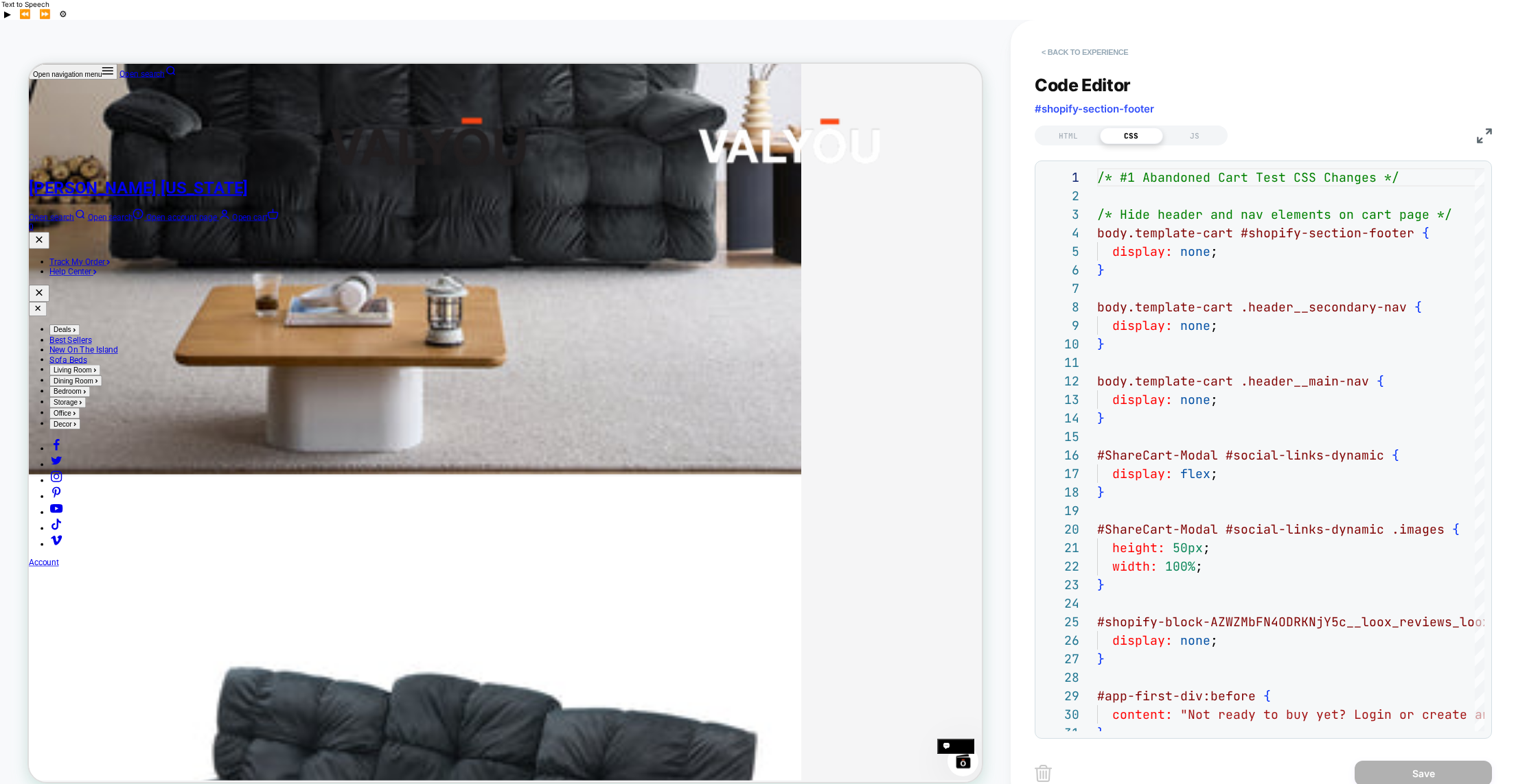
click at [1060, 41] on button "< Back to experience" at bounding box center [1085, 51] width 100 height 22
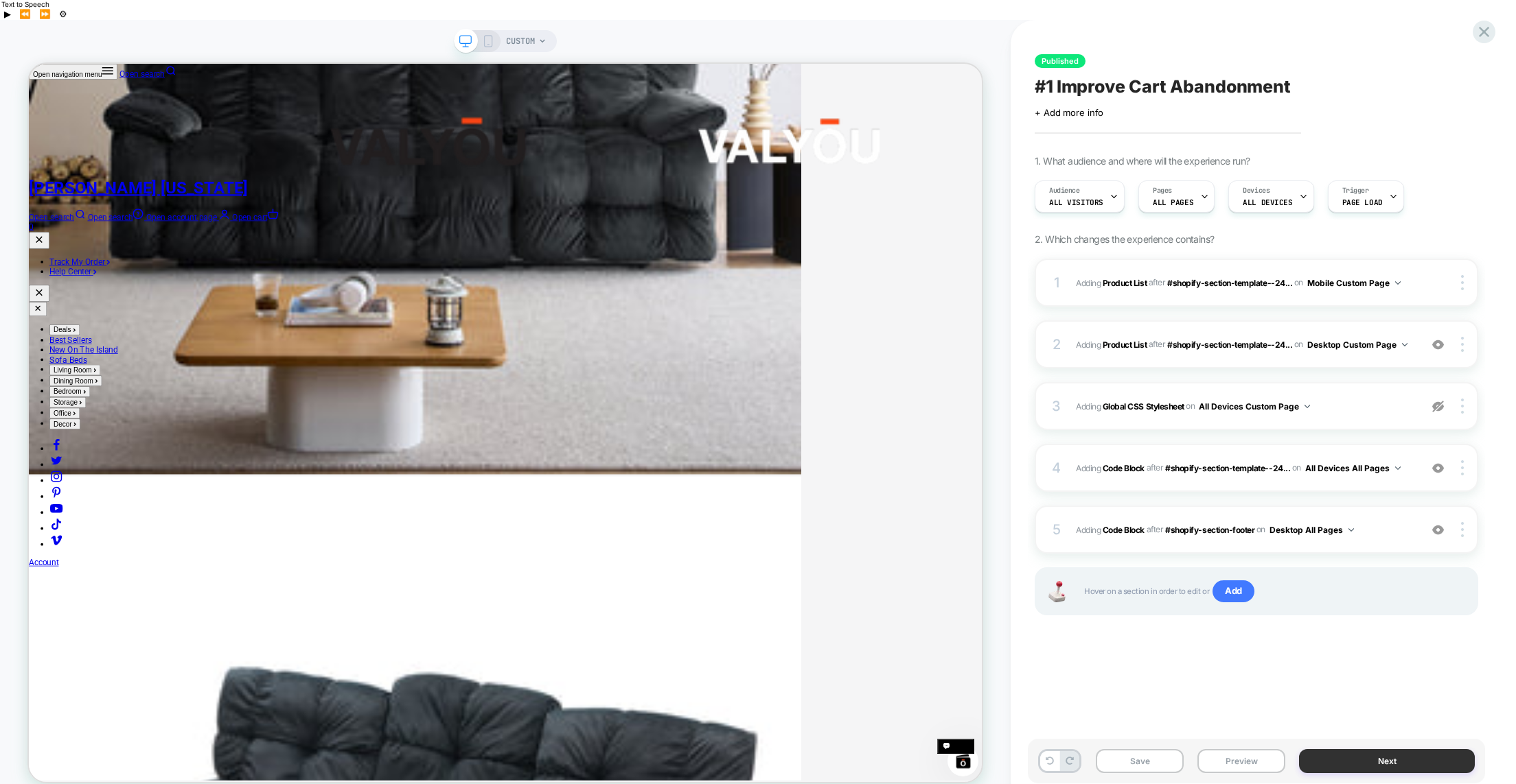
click at [1361, 750] on button "Next" at bounding box center [1387, 762] width 176 height 24
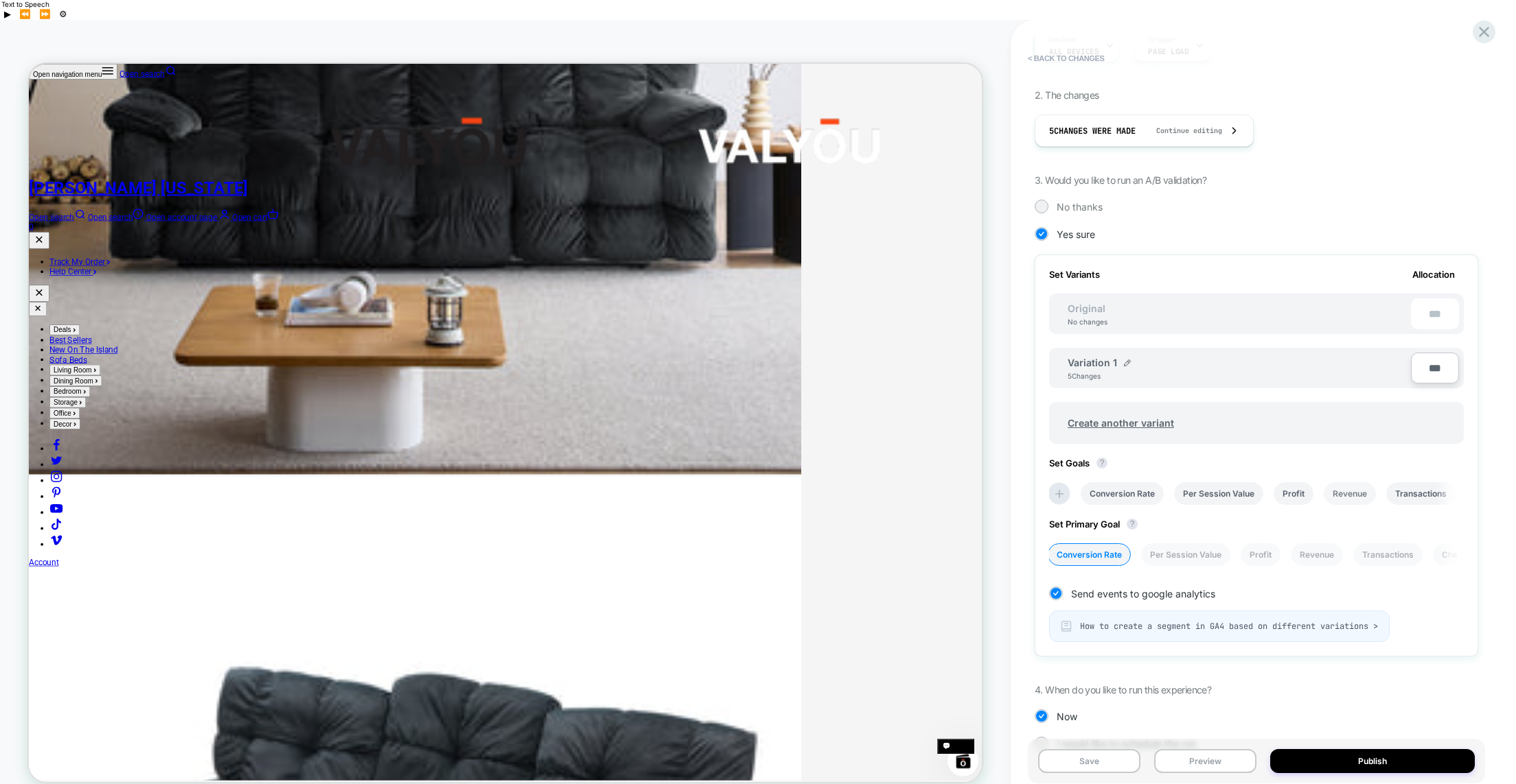
scroll to position [254, 0]
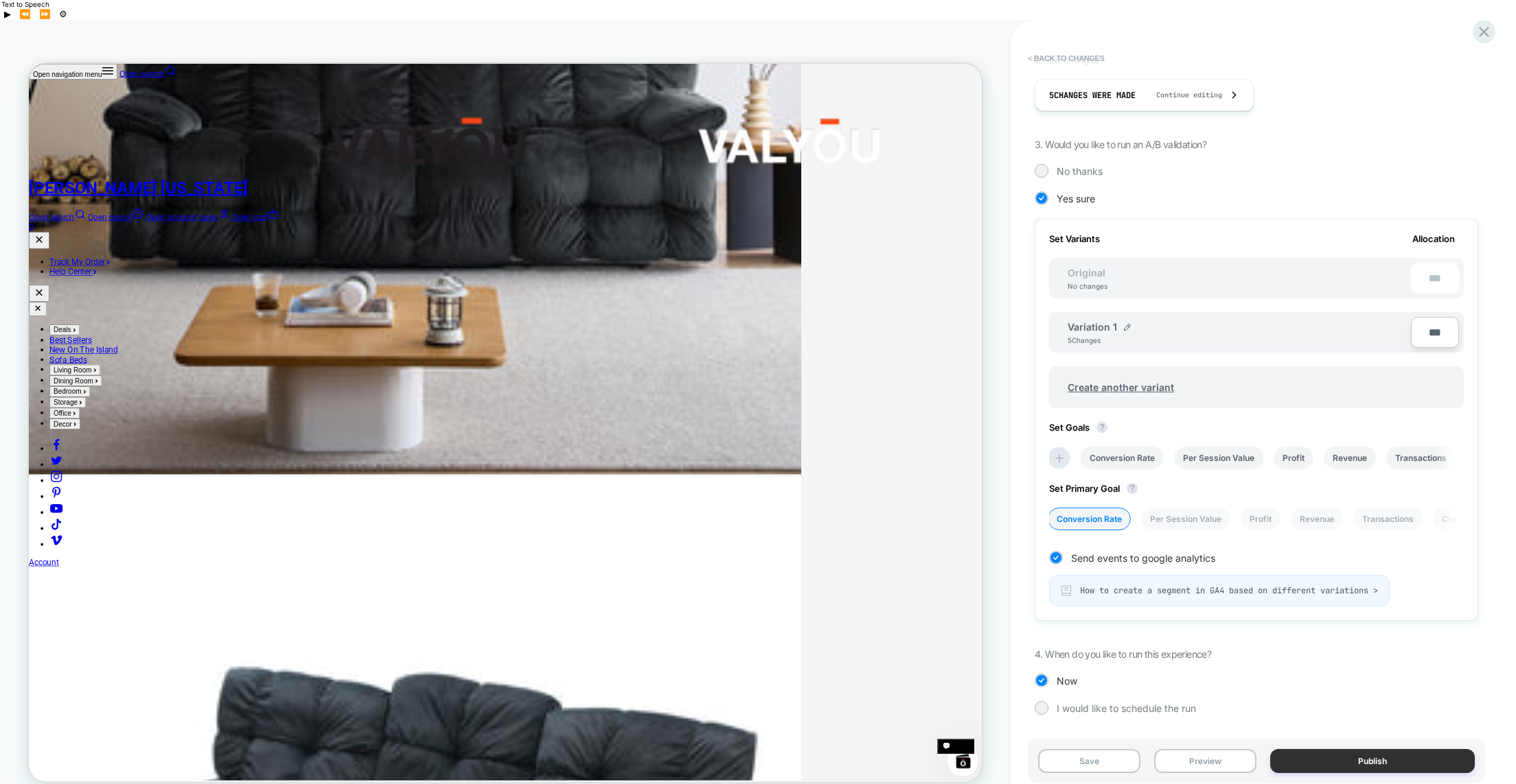
click at [0, 0] on button "Publish" at bounding box center [0, 0] width 0 height 0
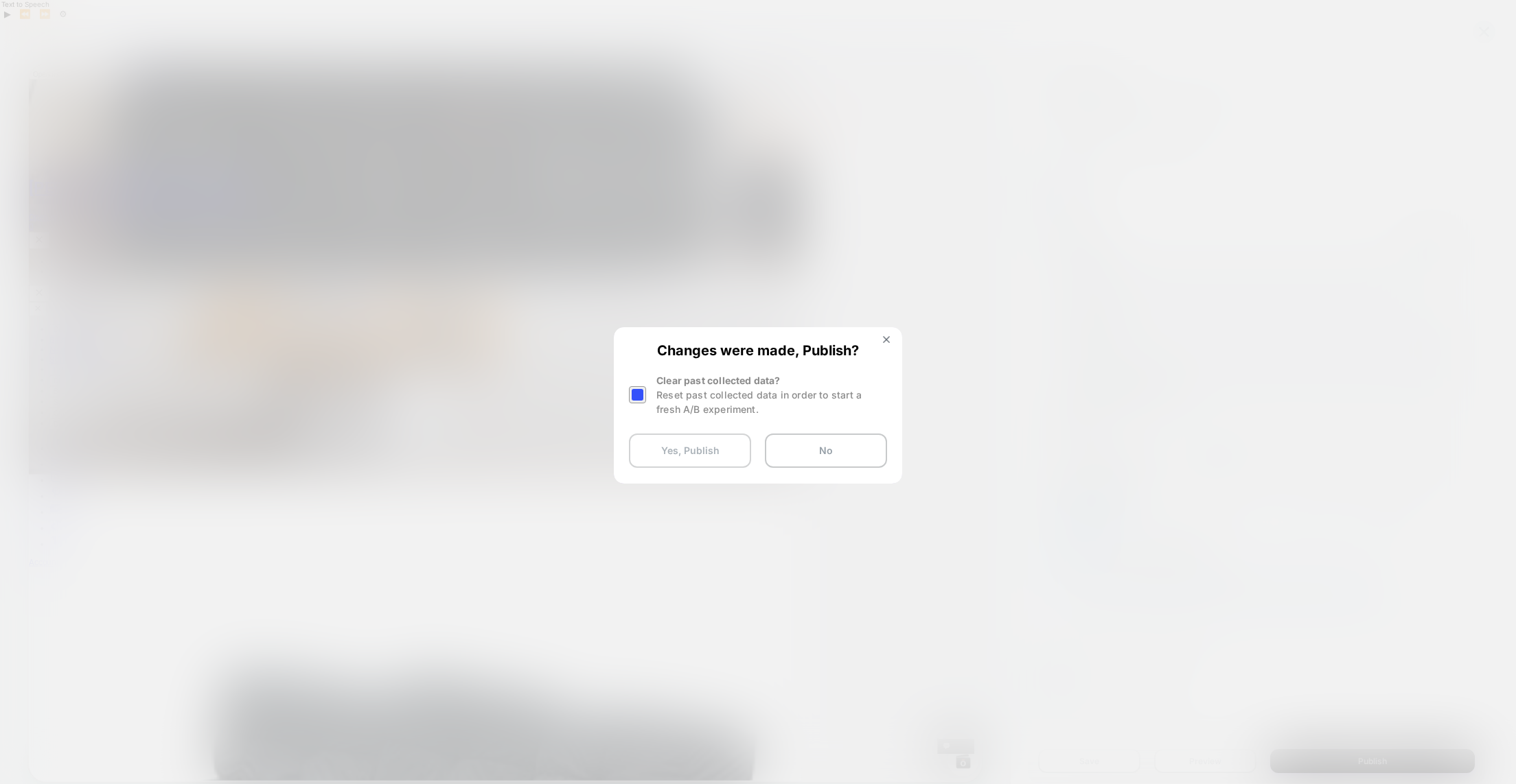
click at [0, 0] on button "Yes, Publish" at bounding box center [0, 0] width 0 height 0
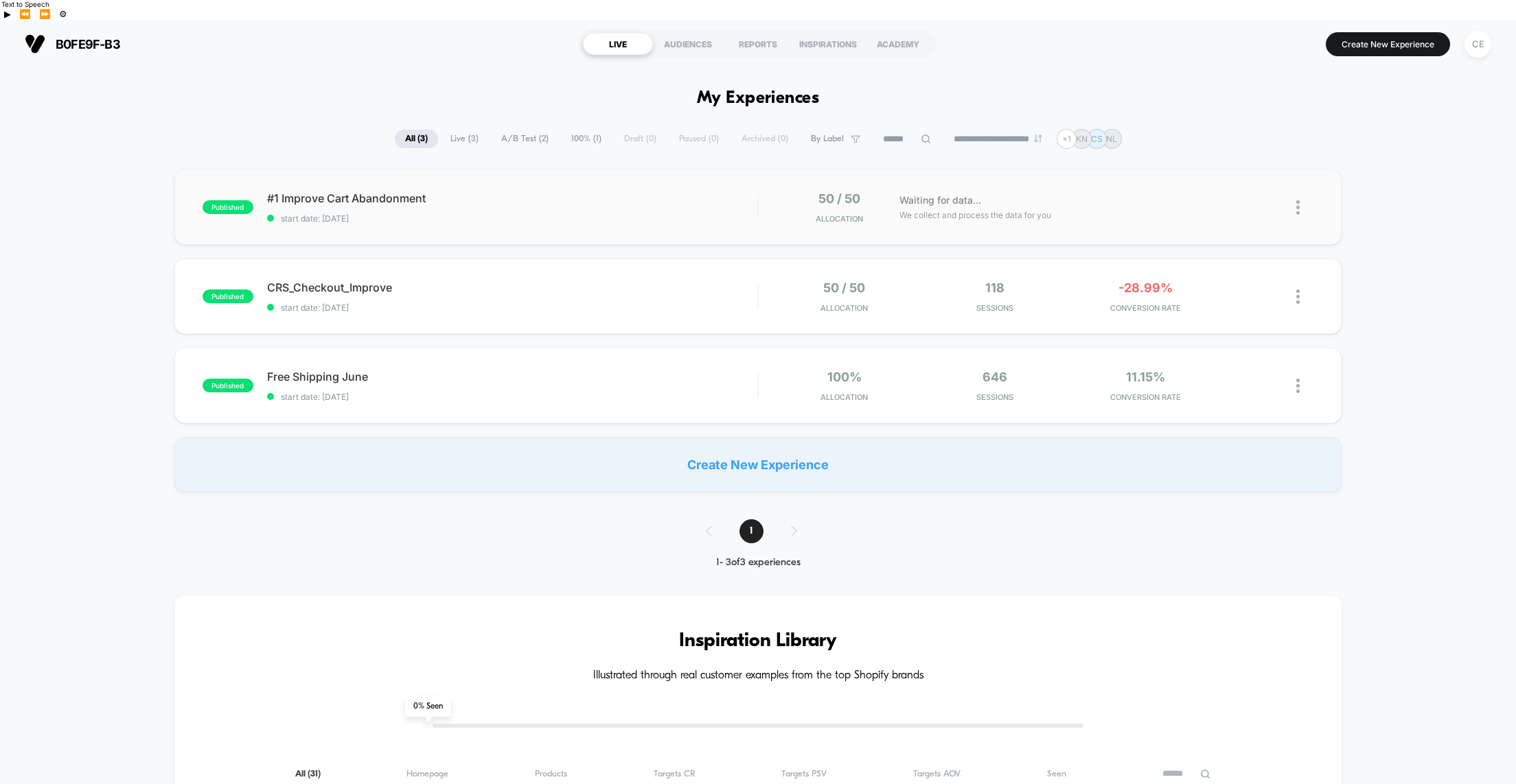
click at [1296, 200] on img at bounding box center [1297, 207] width 3 height 14
click at [1229, 205] on div "Preview Link" at bounding box center [1227, 204] width 123 height 31
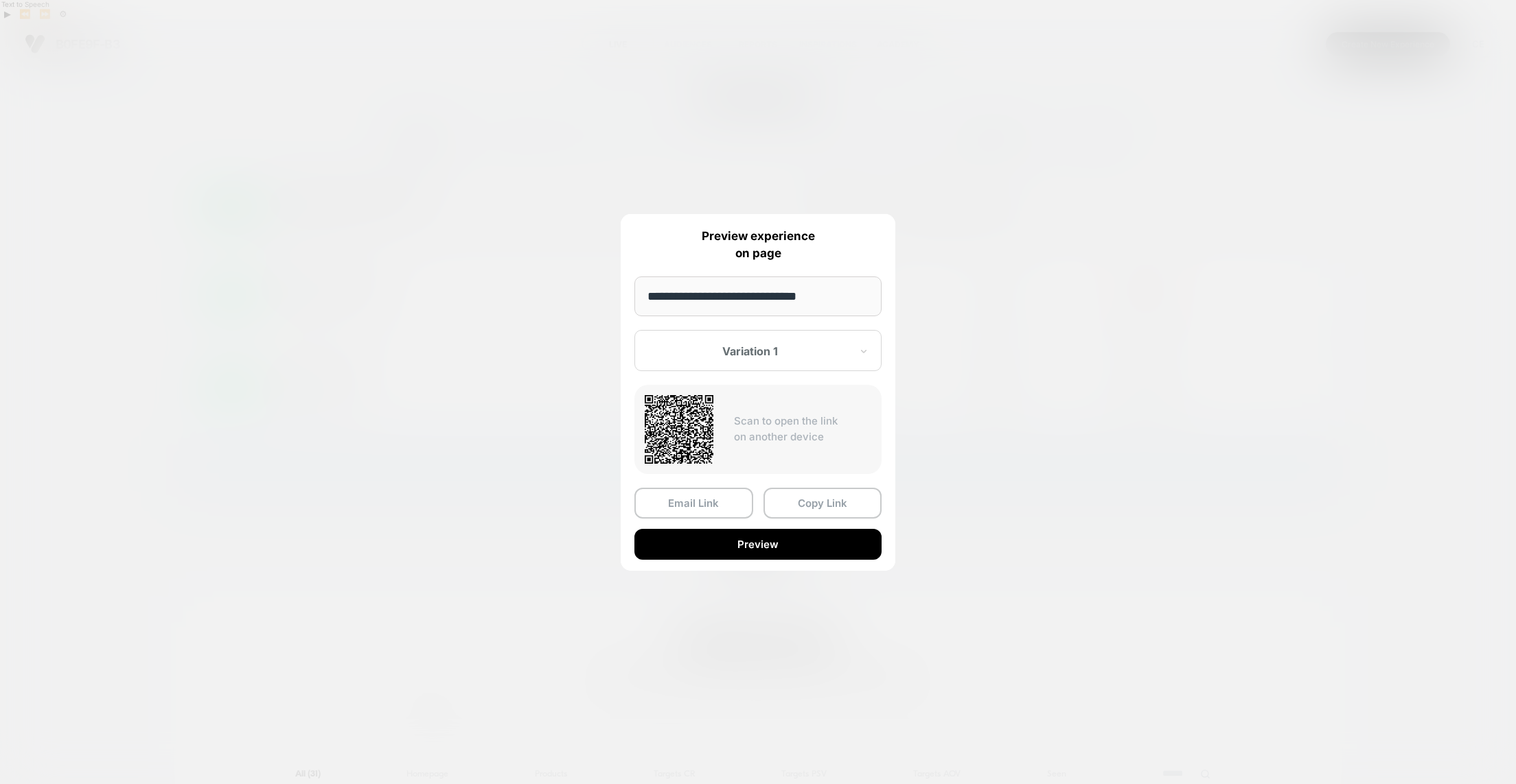
click at [823, 301] on input "**********" at bounding box center [758, 297] width 247 height 40
type input "**********"
click at [799, 474] on div "**********" at bounding box center [757, 393] width 275 height 357
click at [859, 296] on input "**********" at bounding box center [758, 297] width 247 height 40
click at [799, 502] on button "Copy Link" at bounding box center [823, 503] width 118 height 31
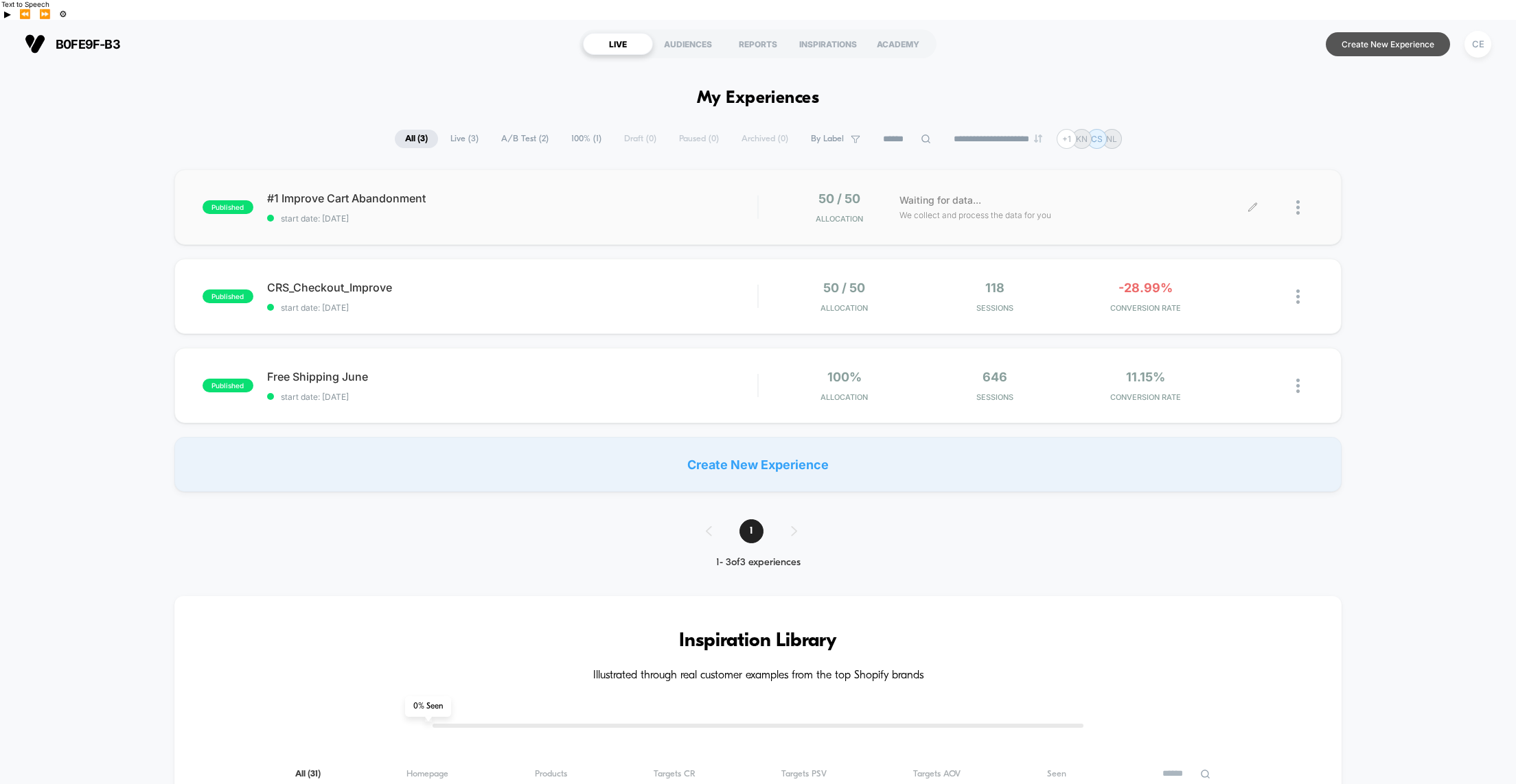
click at [1387, 32] on button "Create New Experience" at bounding box center [1387, 44] width 124 height 24
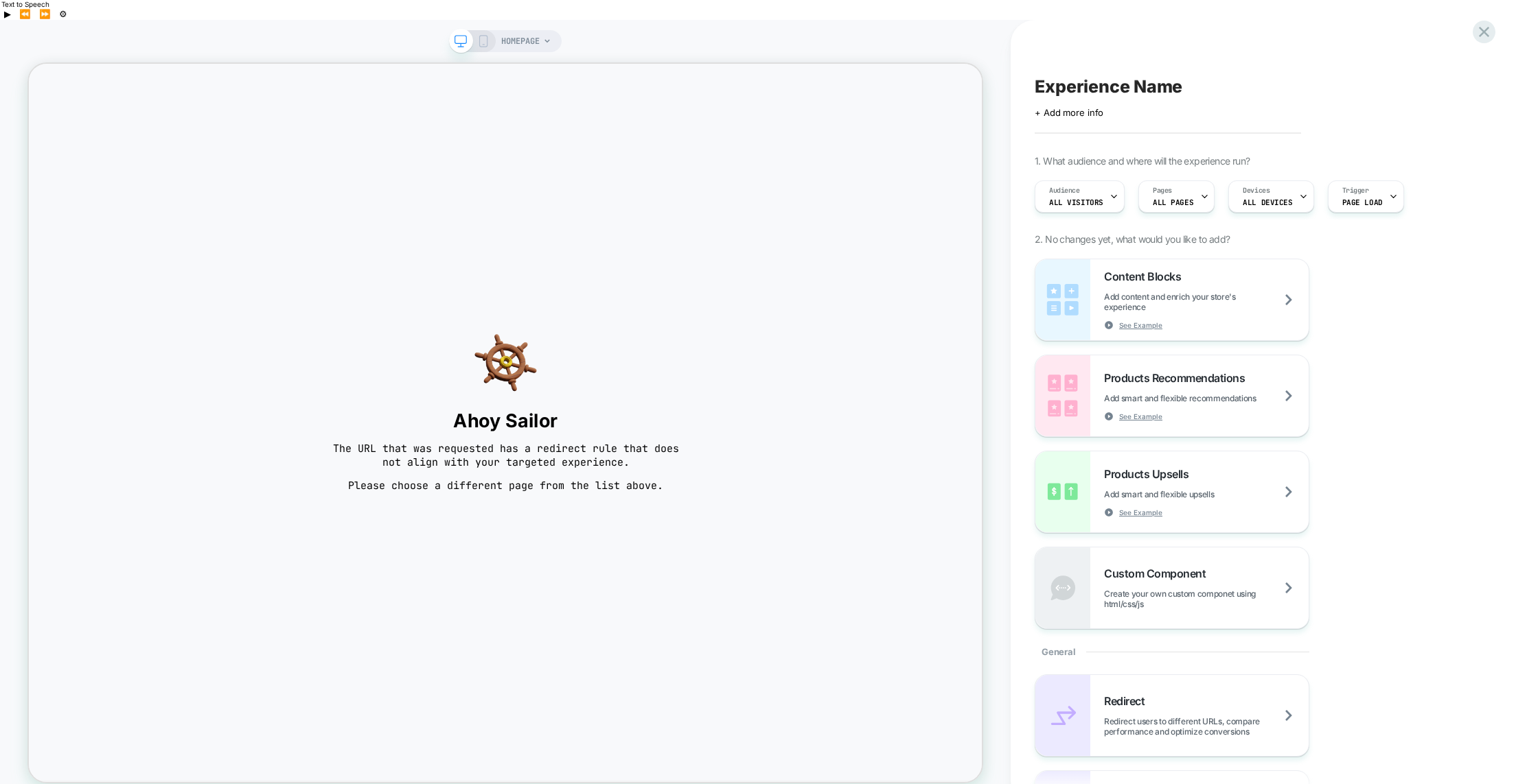
click at [547, 39] on icon at bounding box center [547, 41] width 6 height 3
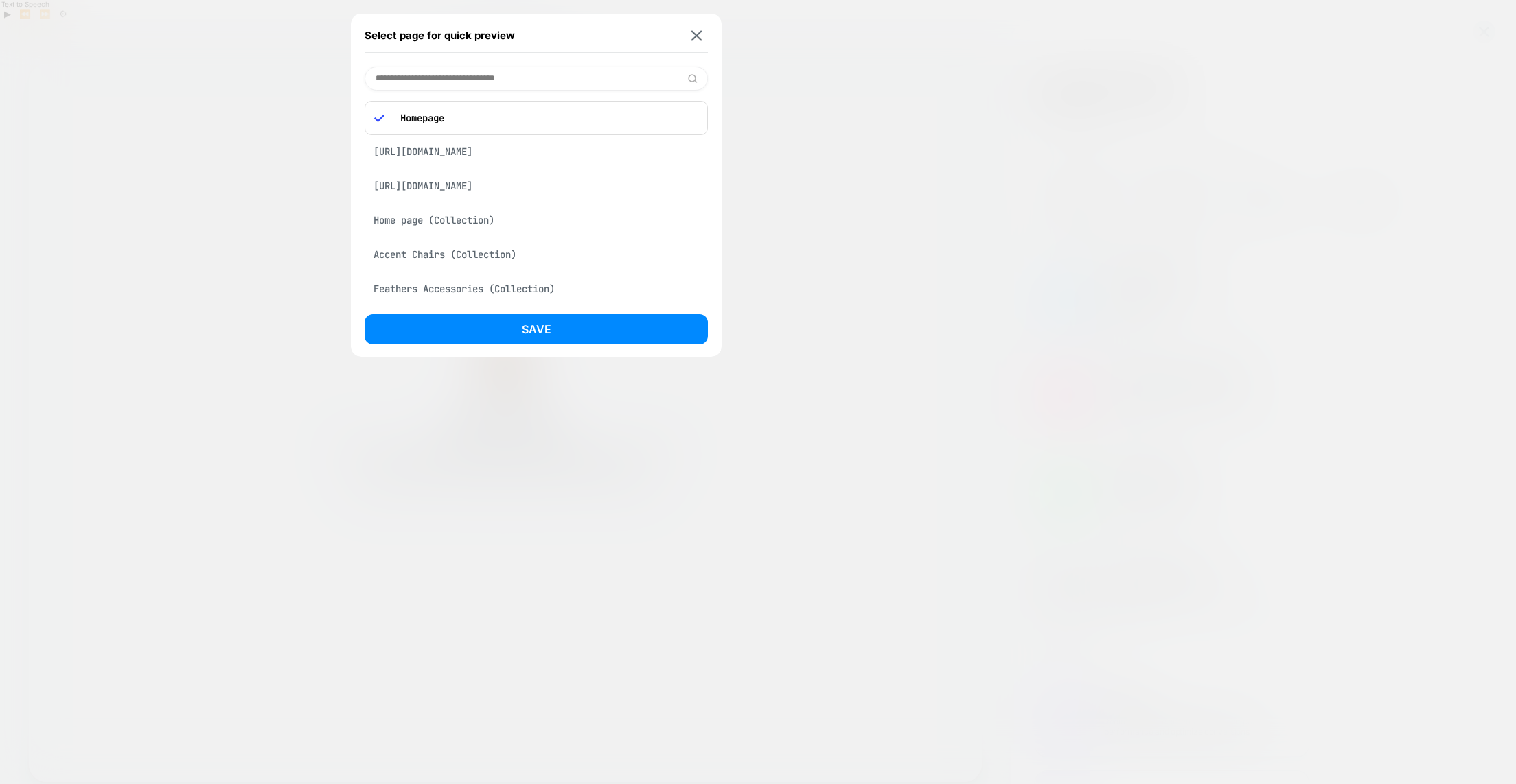
scroll to position [1, 0]
click at [468, 150] on div "[URL][DOMAIN_NAME]" at bounding box center [535, 150] width 343 height 26
click at [557, 327] on button "Save" at bounding box center [535, 330] width 343 height 30
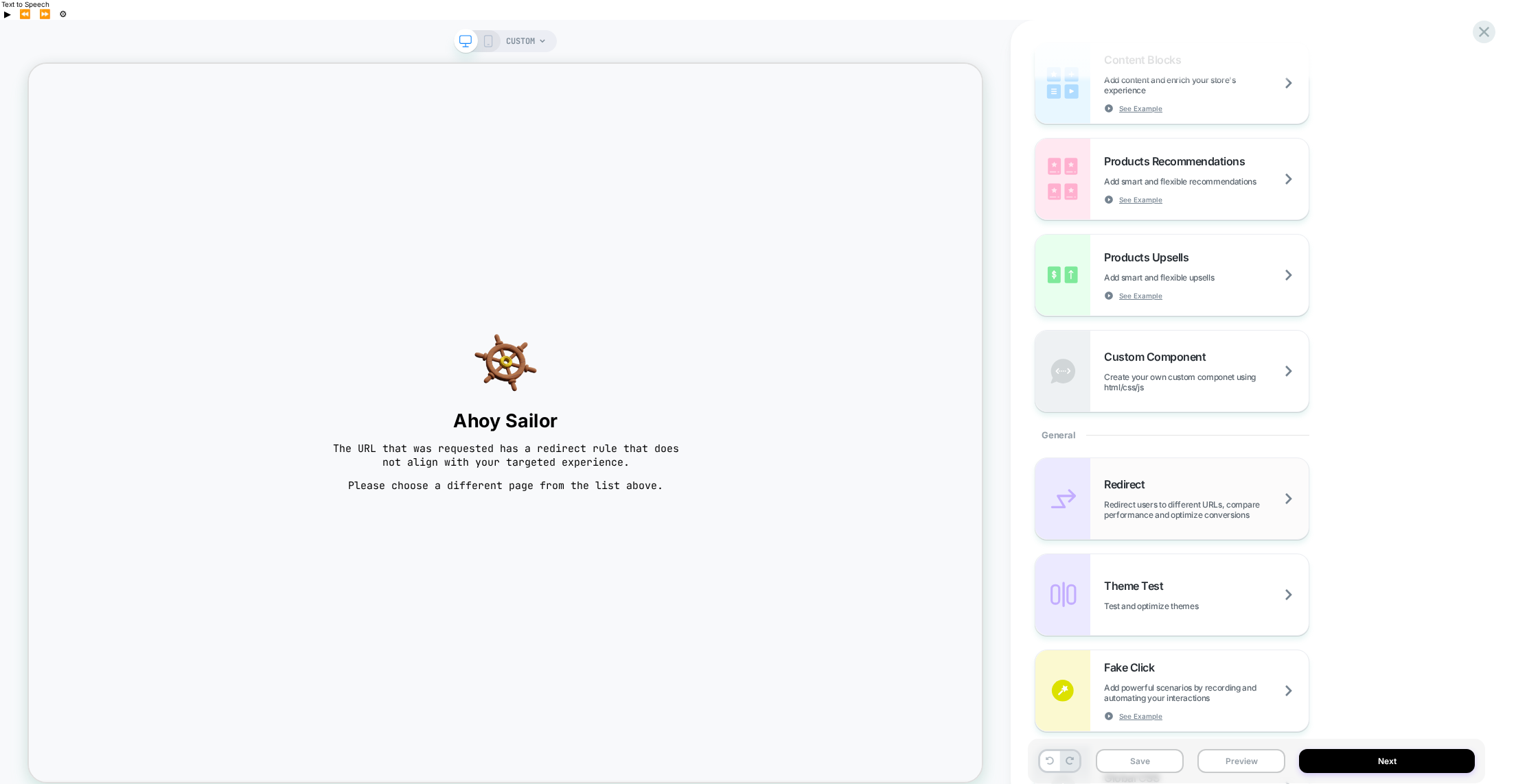
scroll to position [645, 0]
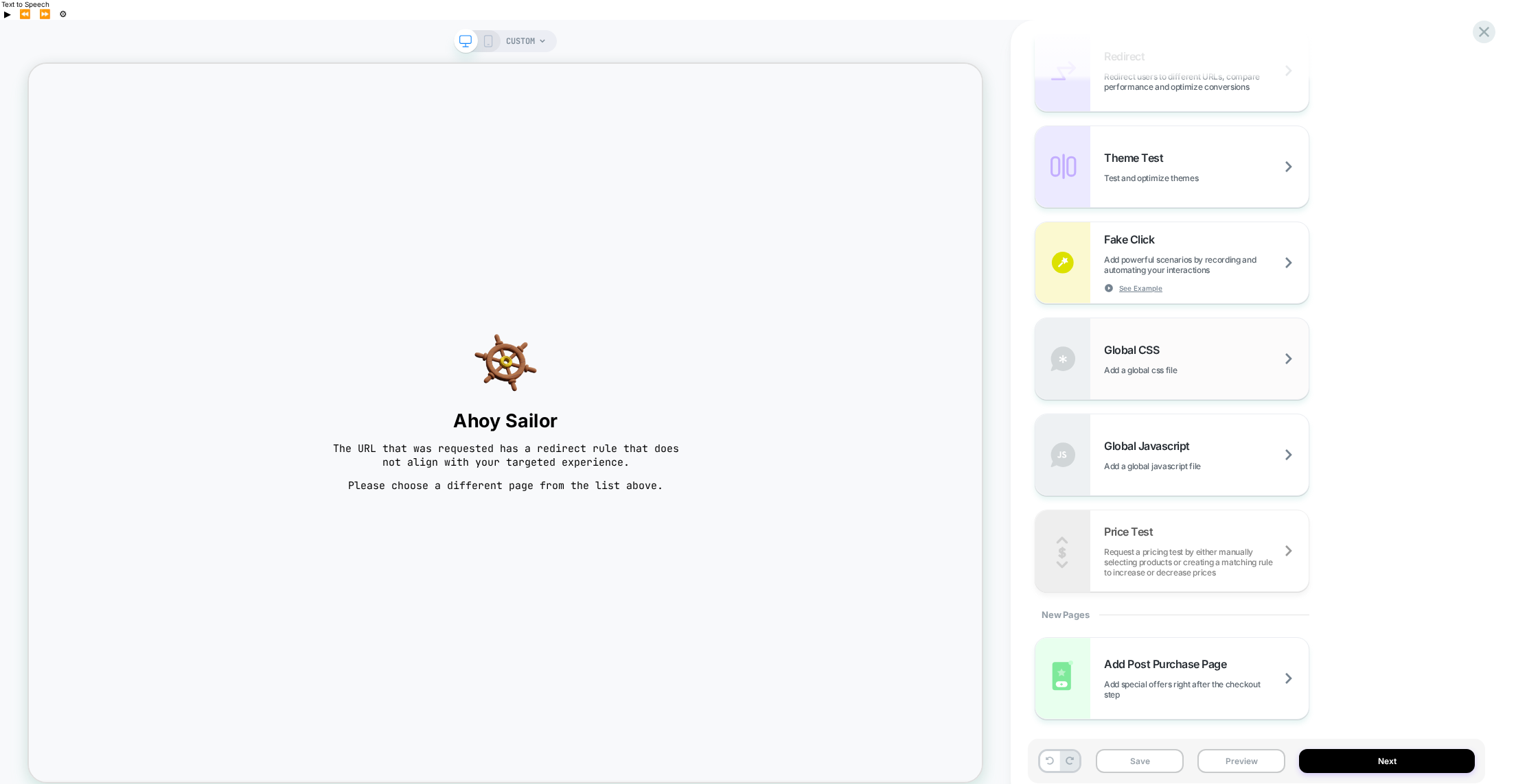
click at [1147, 365] on span "Add a global css file" at bounding box center [1157, 370] width 107 height 10
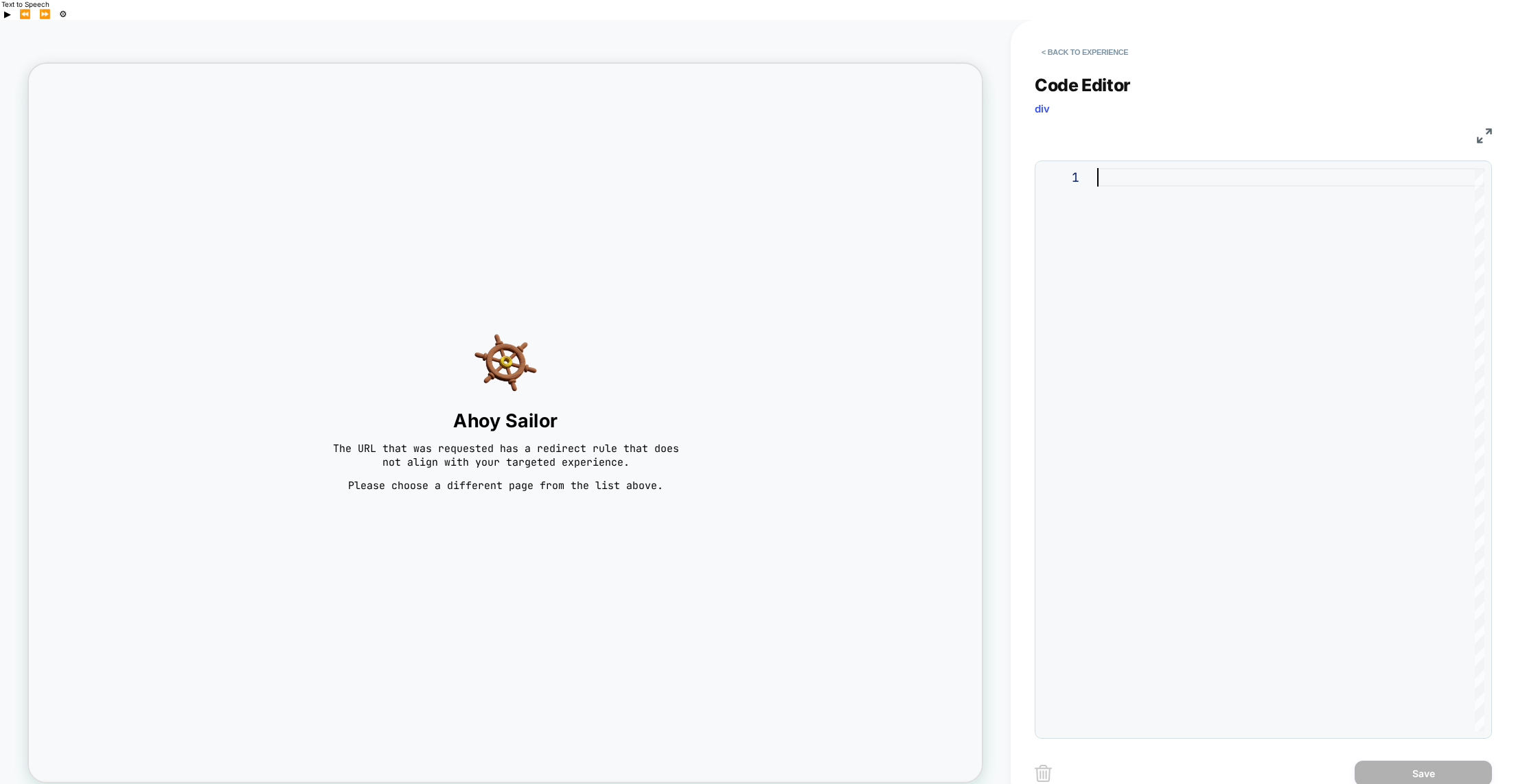
click at [1108, 168] on div at bounding box center [1291, 177] width 387 height 18
type textarea "**********"
click at [1171, 168] on div "https: //valyouhawaii.com/?lmi_preview=persistent-0aad4bf d-e6cf-47a3-b47a-908c…" at bounding box center [608, 450] width 1789 height 563
click at [1044, 170] on span "MmZkZjIzYTMifQ==&vsly_vid=46dbb6a4-cb43-4b18-bb66-" at bounding box center [855, 178] width 378 height 16
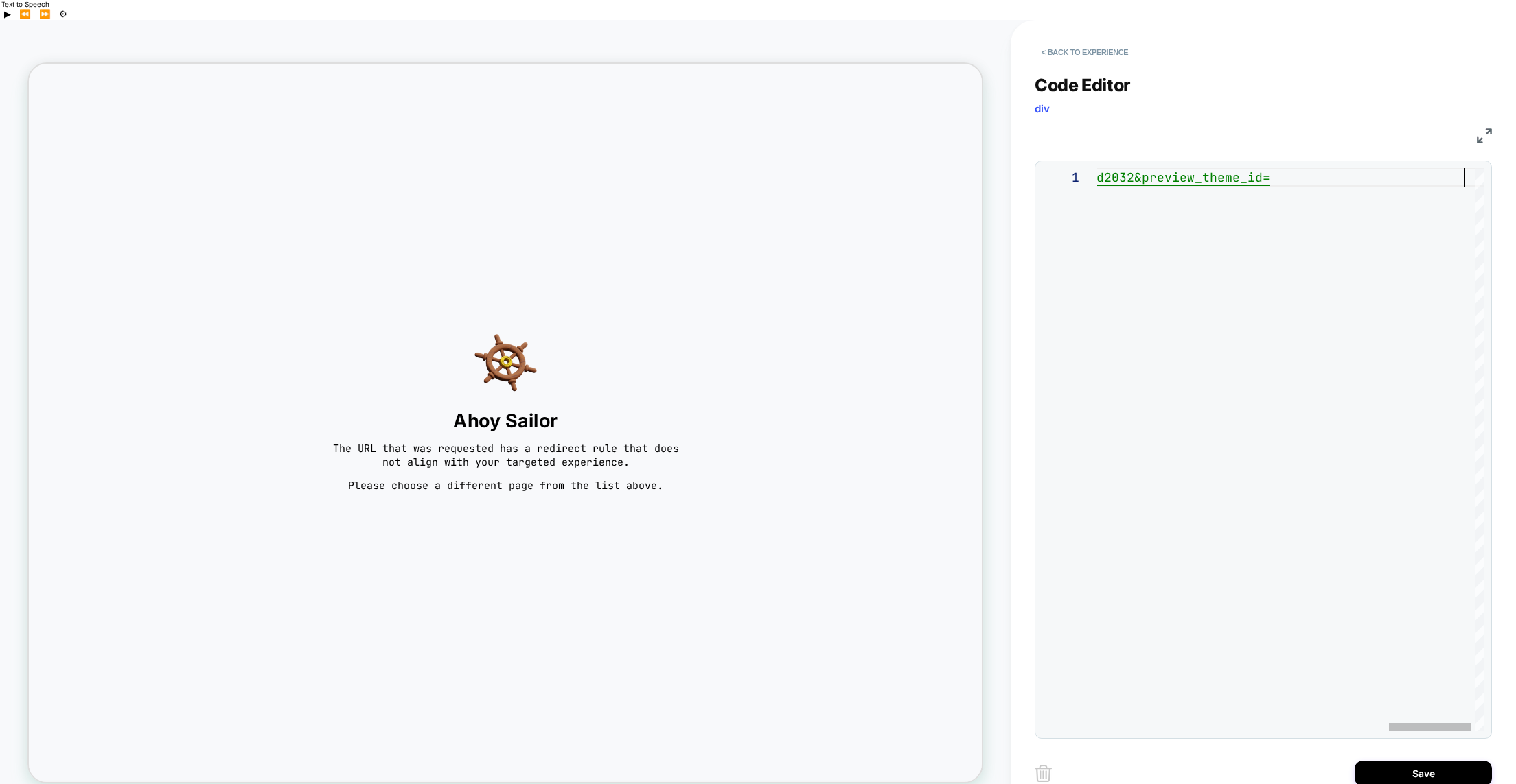
click at [1171, 168] on div "https: //valyouhawaii.com/?lmi_preview=persistent-0aad4bf d-e6cf-47a3-b47a-908c…" at bounding box center [608, 450] width 1789 height 563
click at [1041, 765] on img at bounding box center [1043, 773] width 17 height 17
click at [1045, 765] on img at bounding box center [1043, 773] width 17 height 17
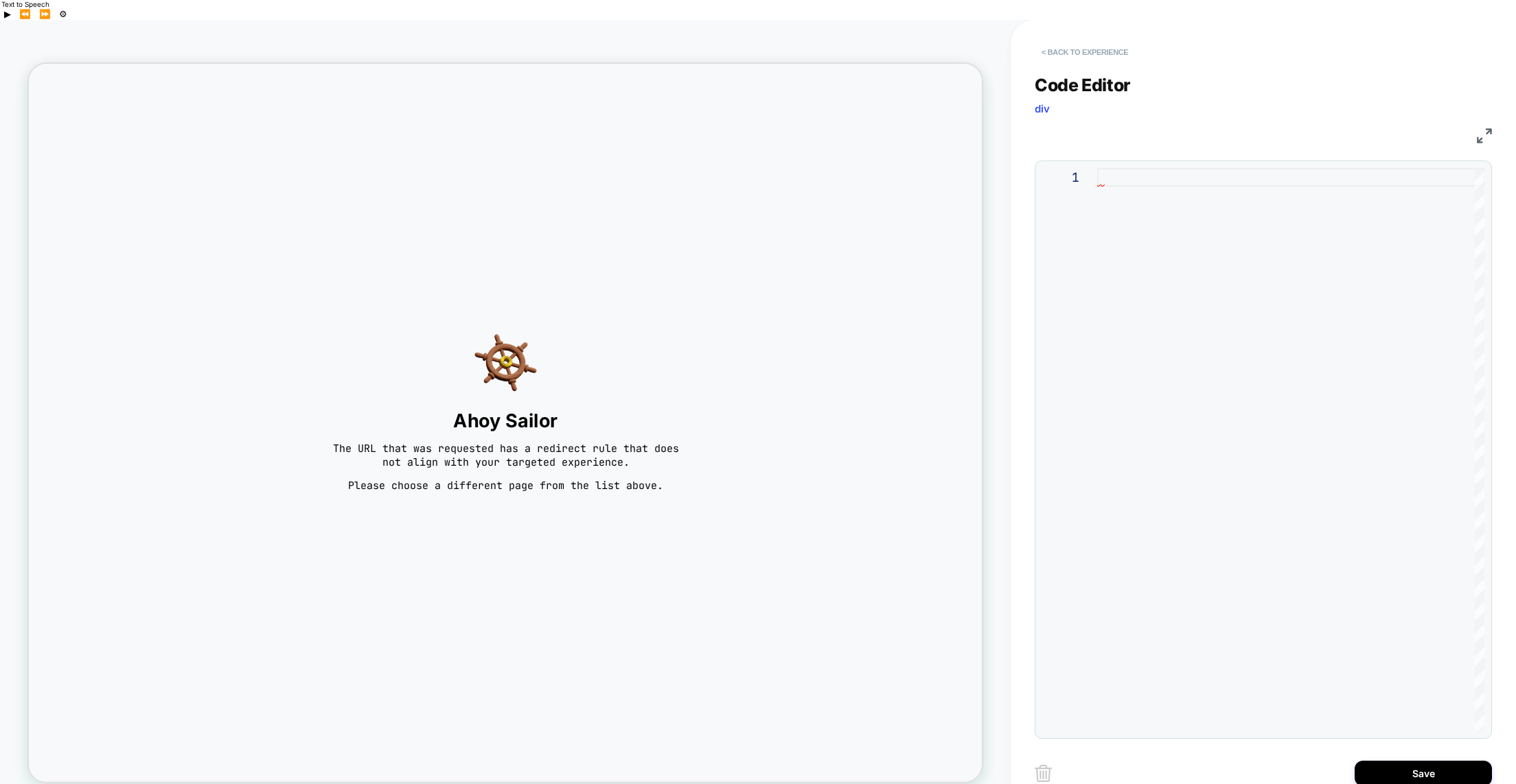
click at [1067, 41] on button "< Back to experience" at bounding box center [1085, 51] width 100 height 22
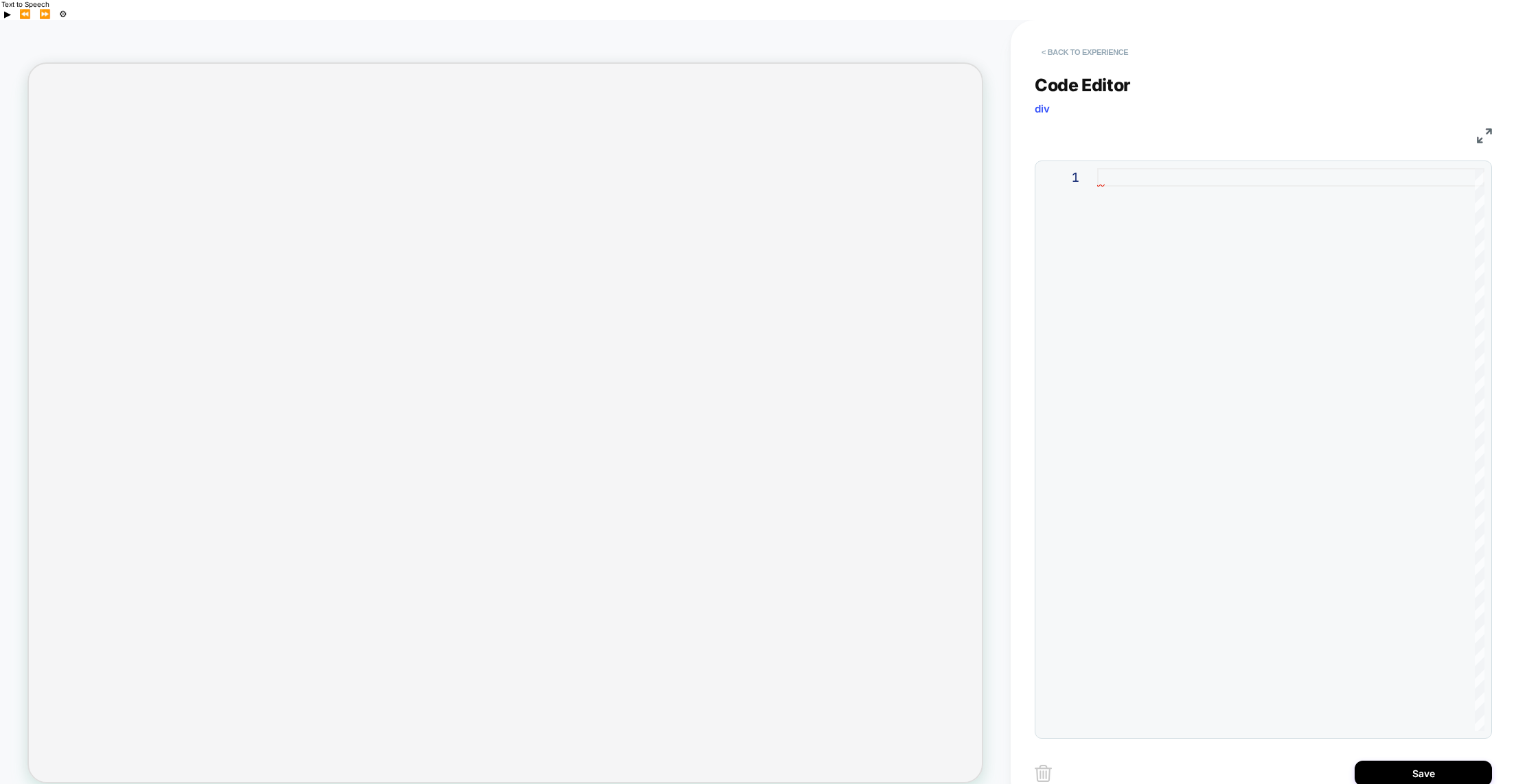
click at [1076, 41] on button "< Back to experience" at bounding box center [1085, 51] width 100 height 22
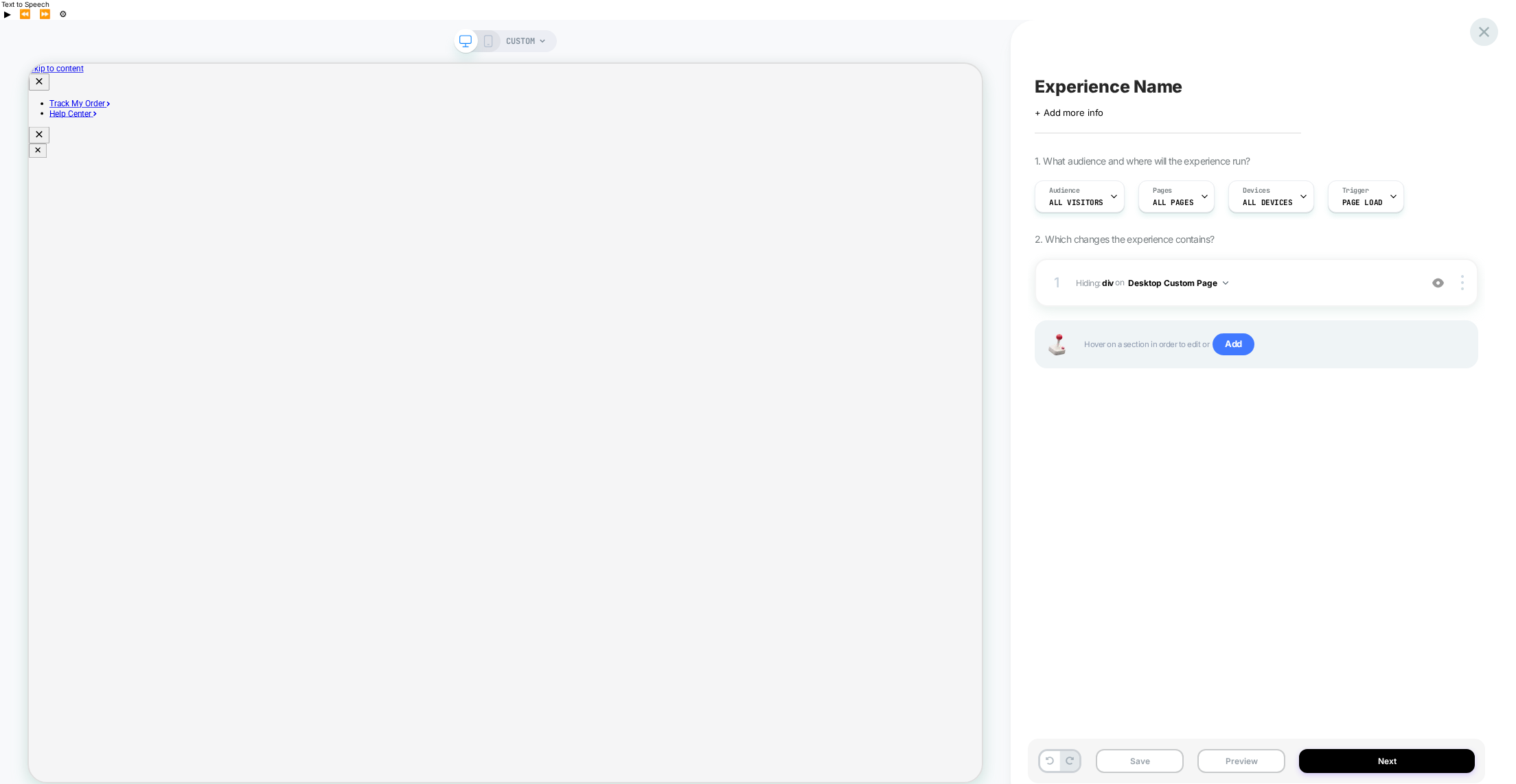
click at [1485, 31] on icon at bounding box center [1484, 31] width 10 height 10
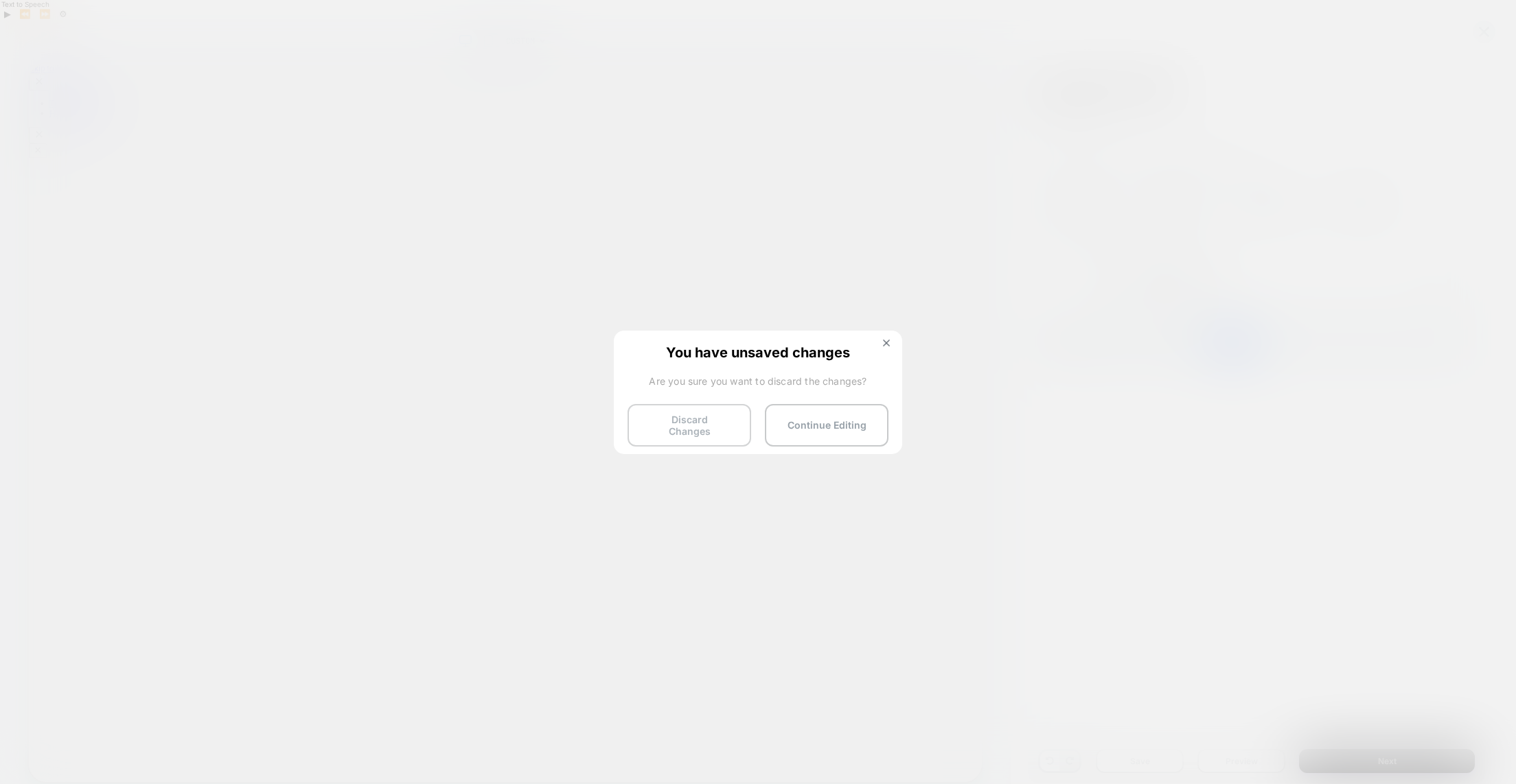
click at [688, 427] on button "Discard Changes" at bounding box center [689, 425] width 123 height 42
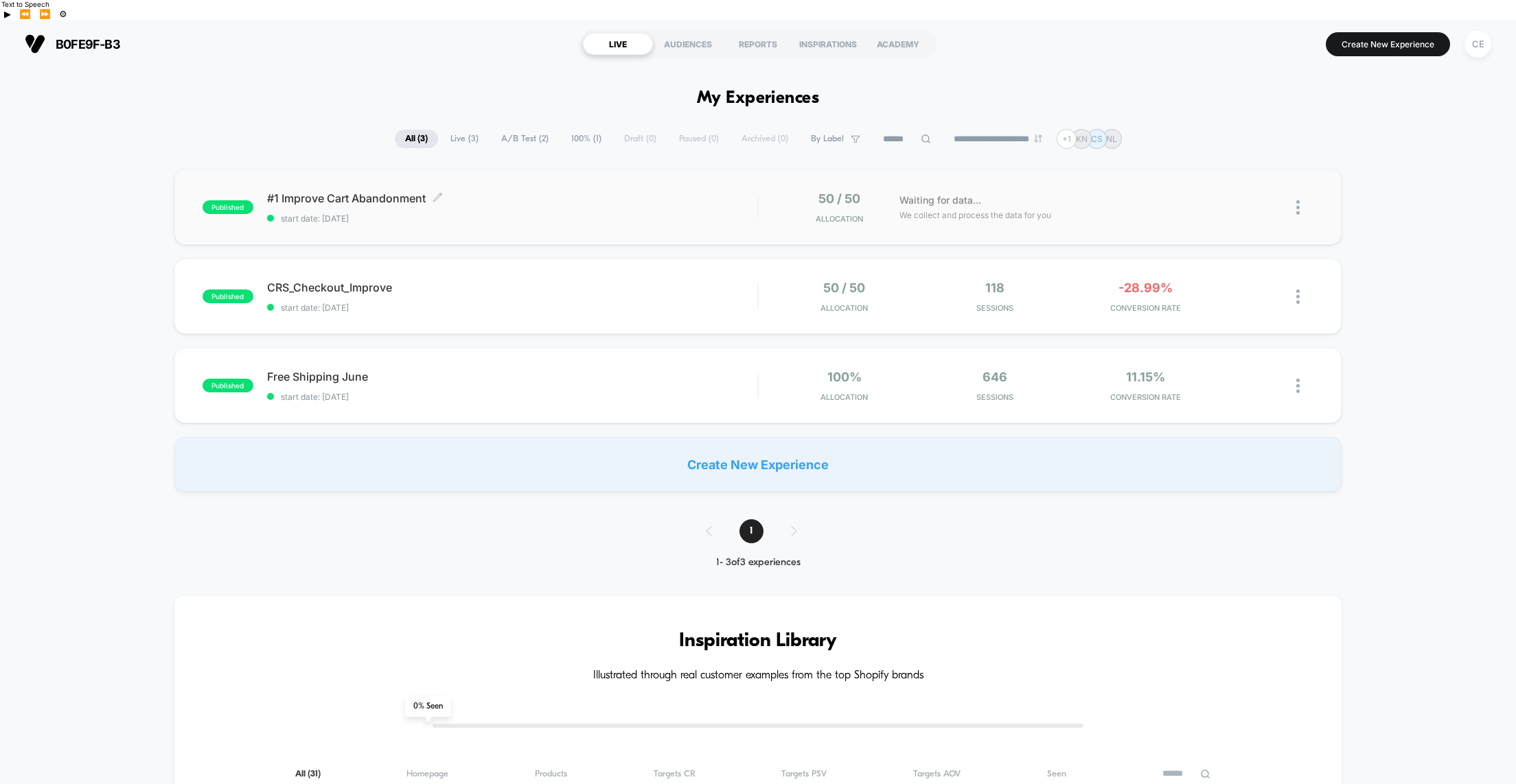
click at [453, 191] on div "#1 Improve Cart Abandonment Click to edit experience details Click to edit expe…" at bounding box center [512, 207] width 490 height 32
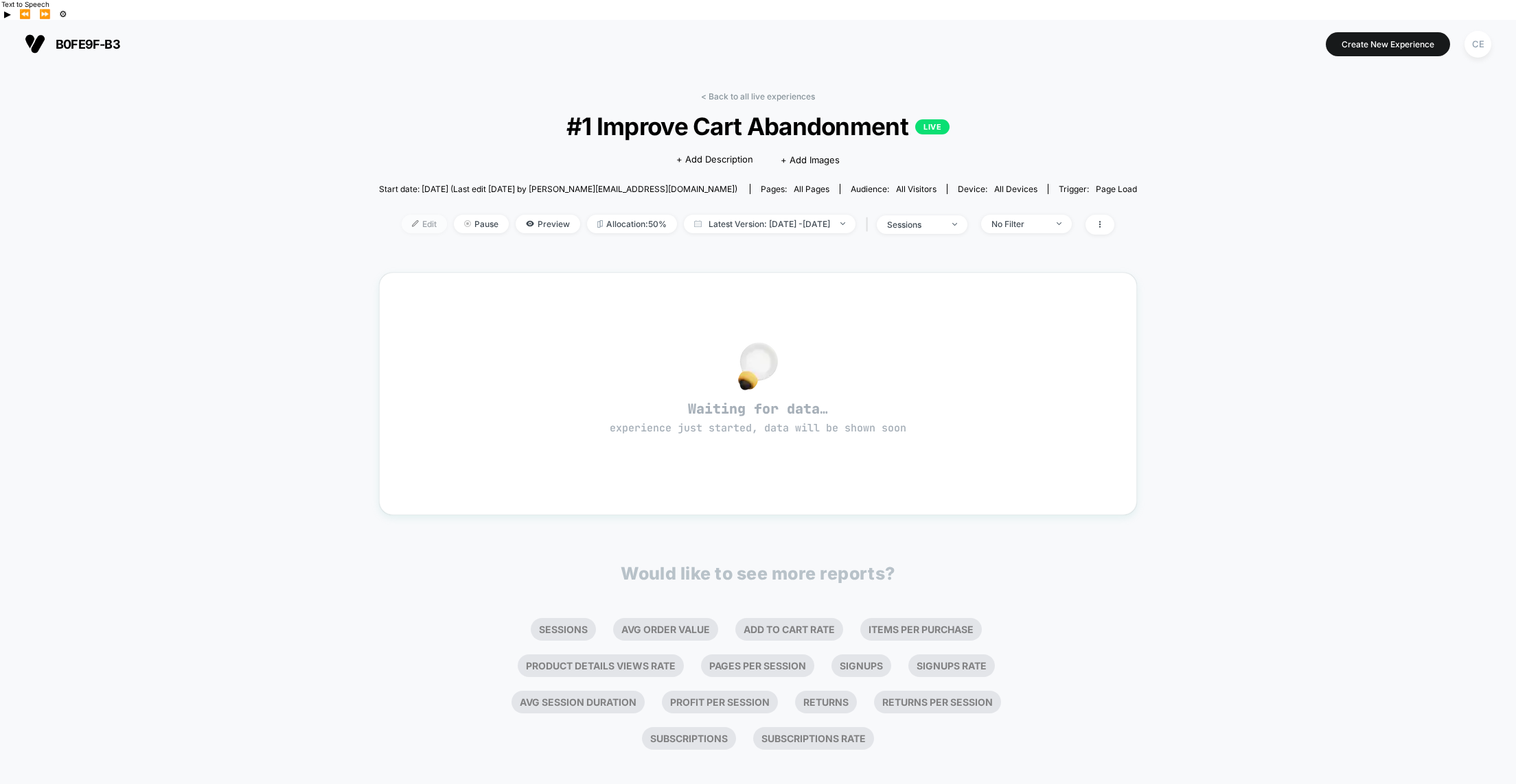
click at [402, 214] on span "Edit" at bounding box center [424, 223] width 46 height 18
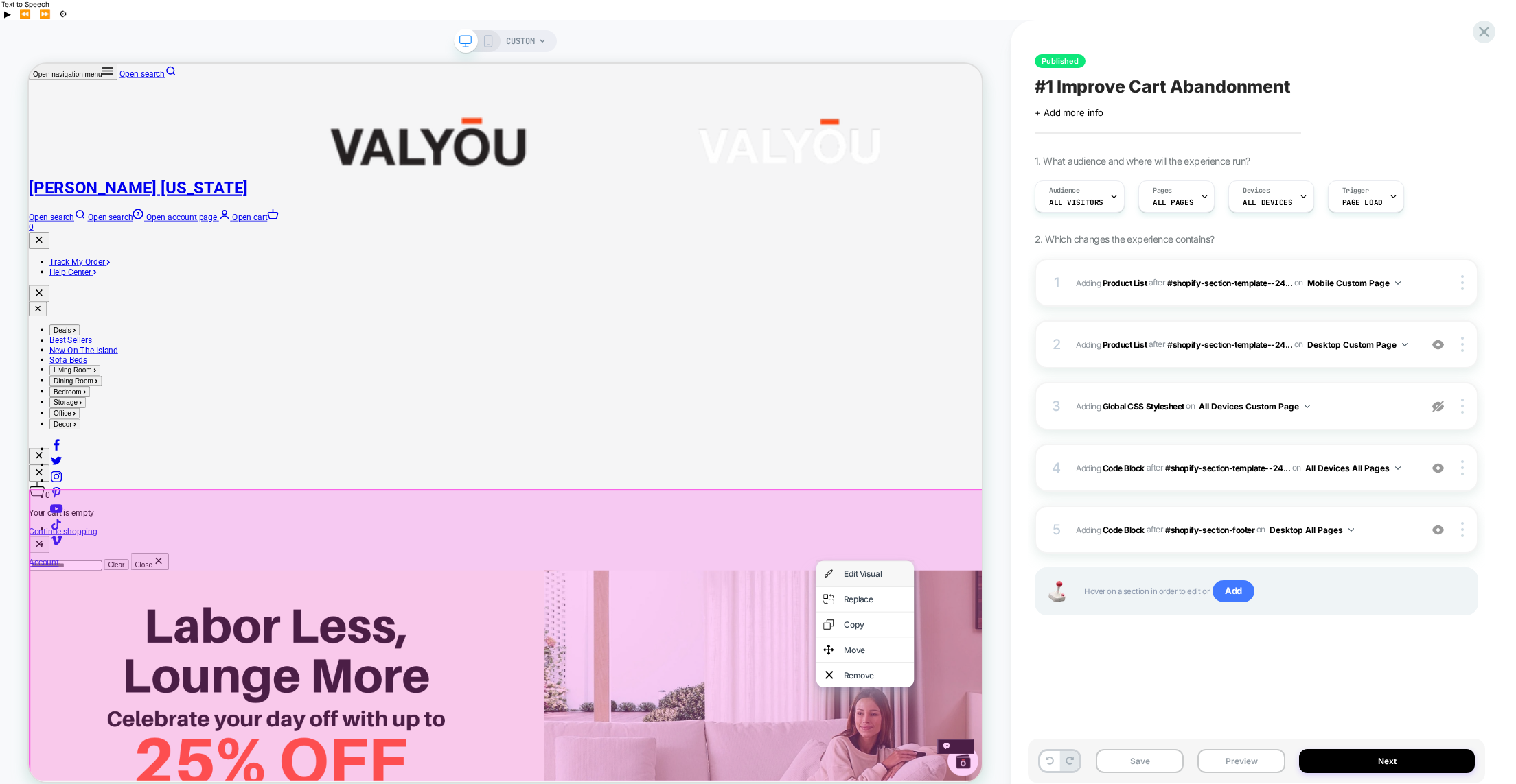
click at [1133, 743] on div "Edit Visual" at bounding box center [1157, 743] width 84 height 14
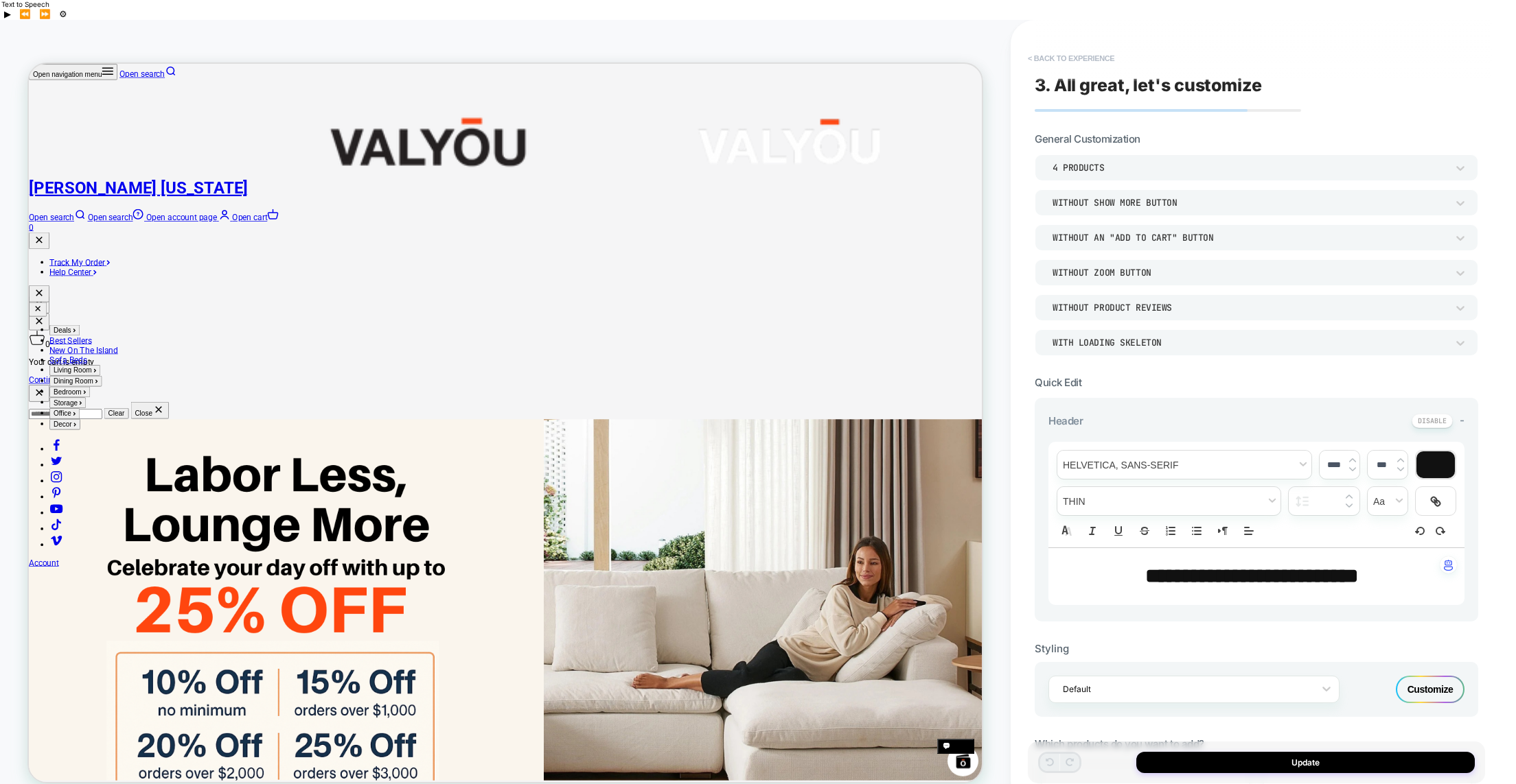
scroll to position [372, 0]
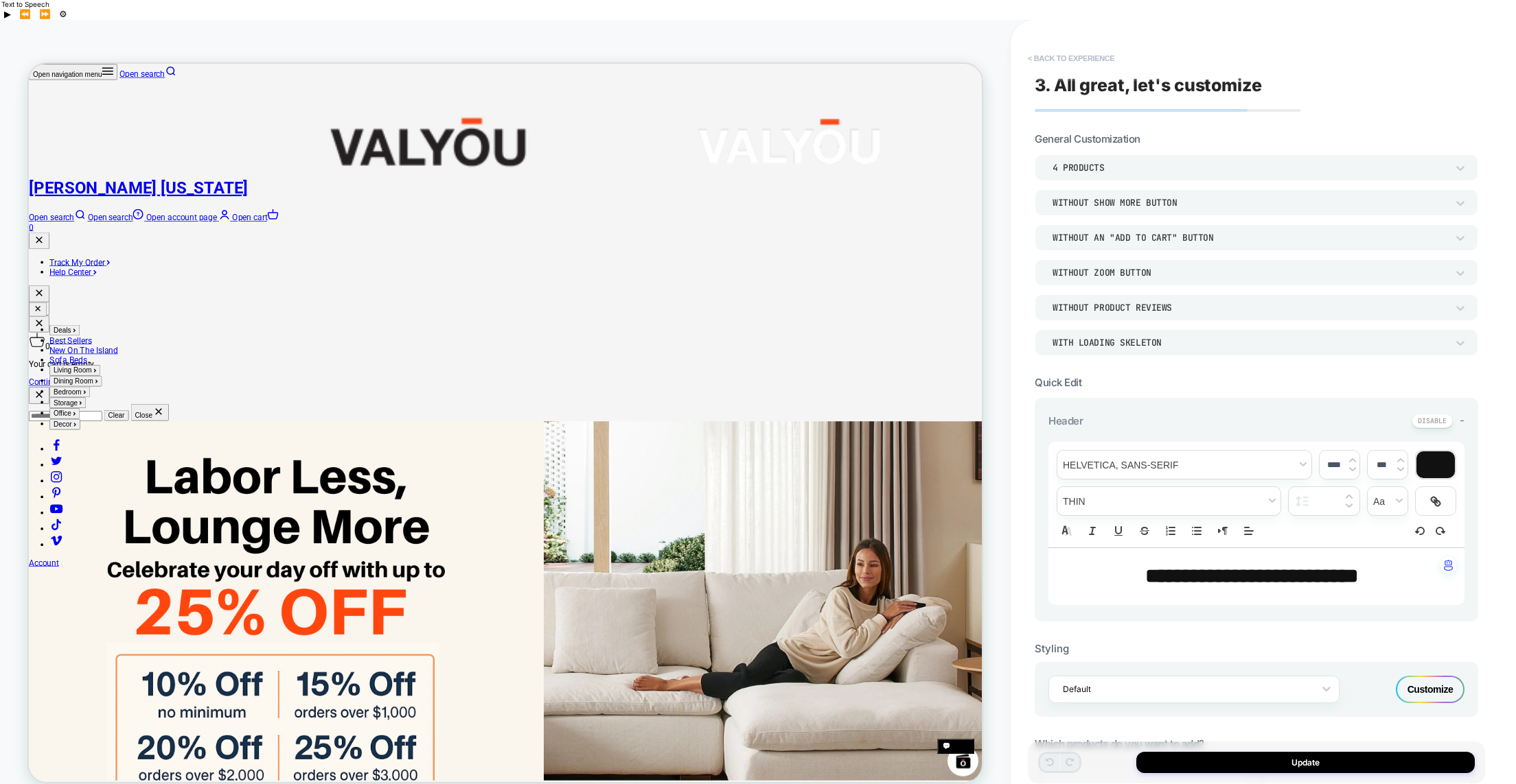
click at [1033, 47] on button "< Back to experience" at bounding box center [1071, 58] width 100 height 22
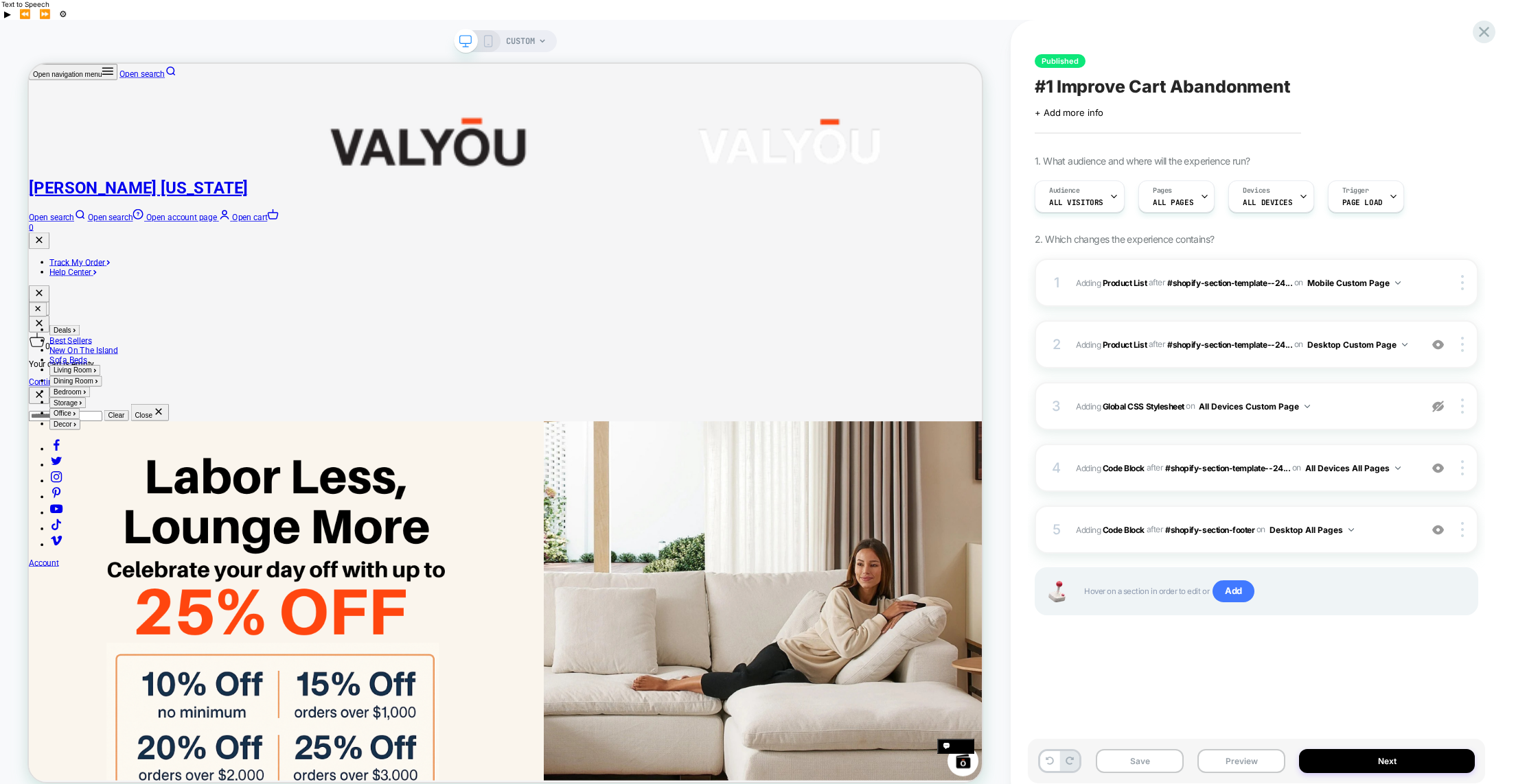
scroll to position [851, 0]
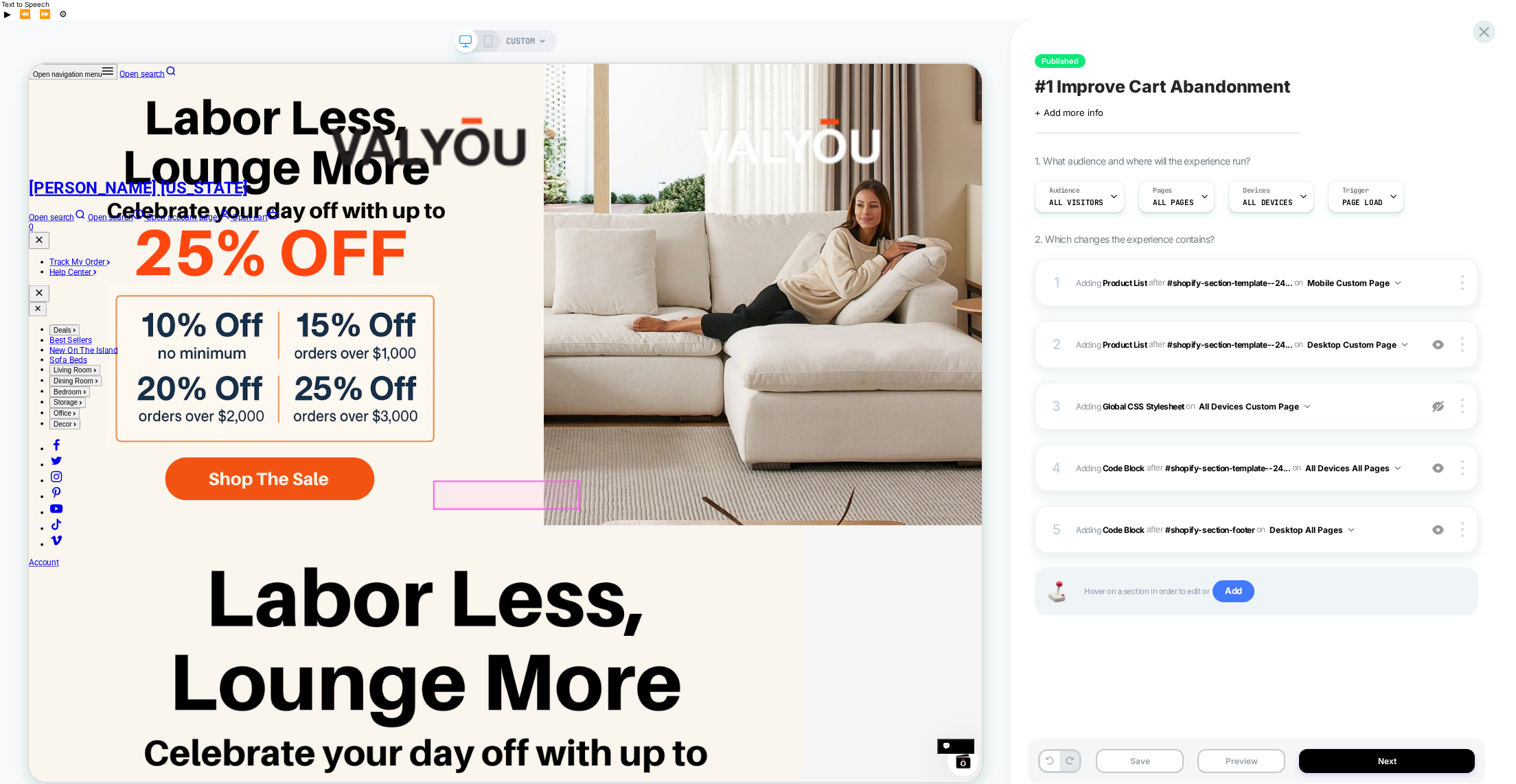
click at [715, 634] on div at bounding box center [665, 638] width 193 height 36
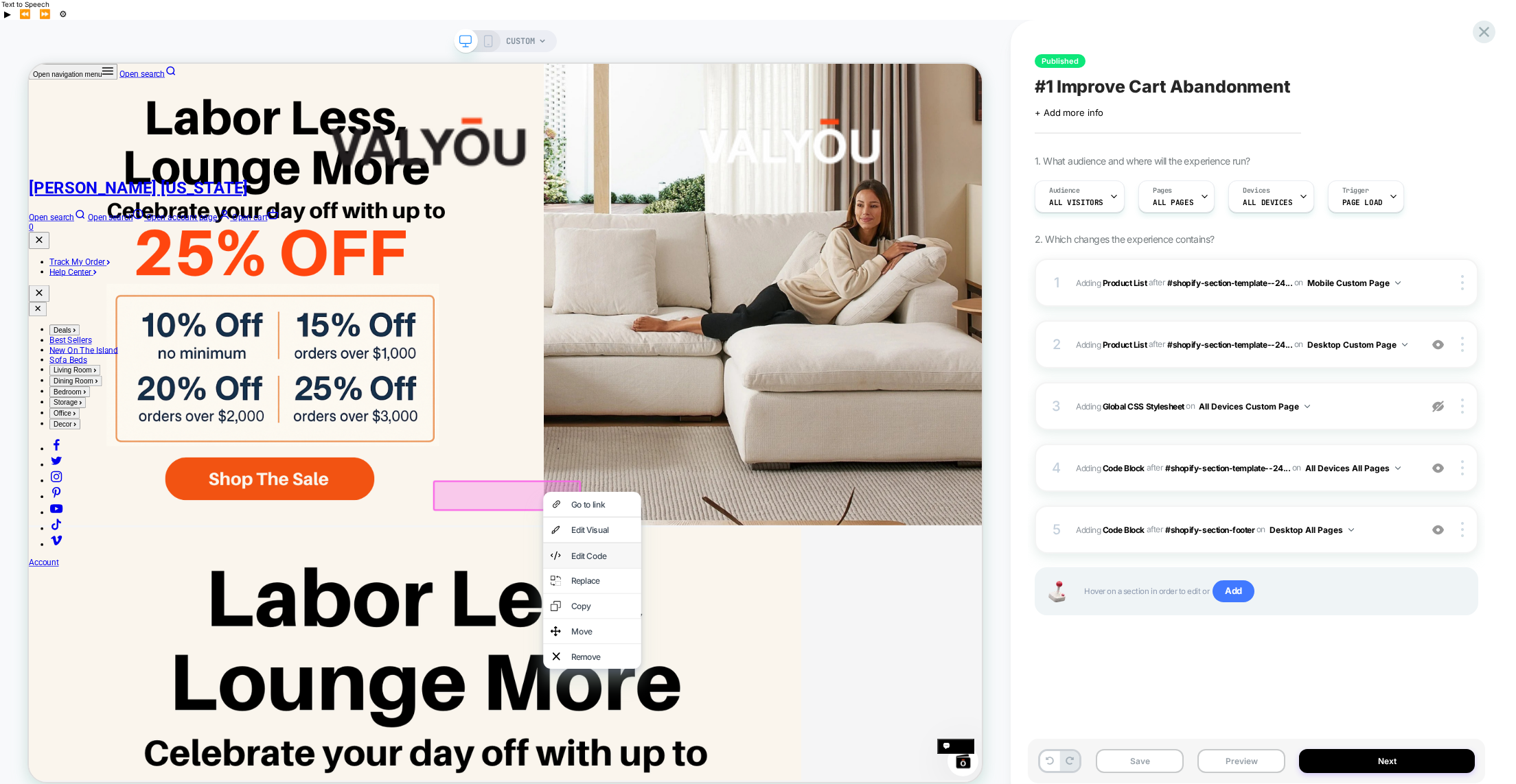
click at [778, 726] on div "Edit Code" at bounding box center [793, 719] width 84 height 14
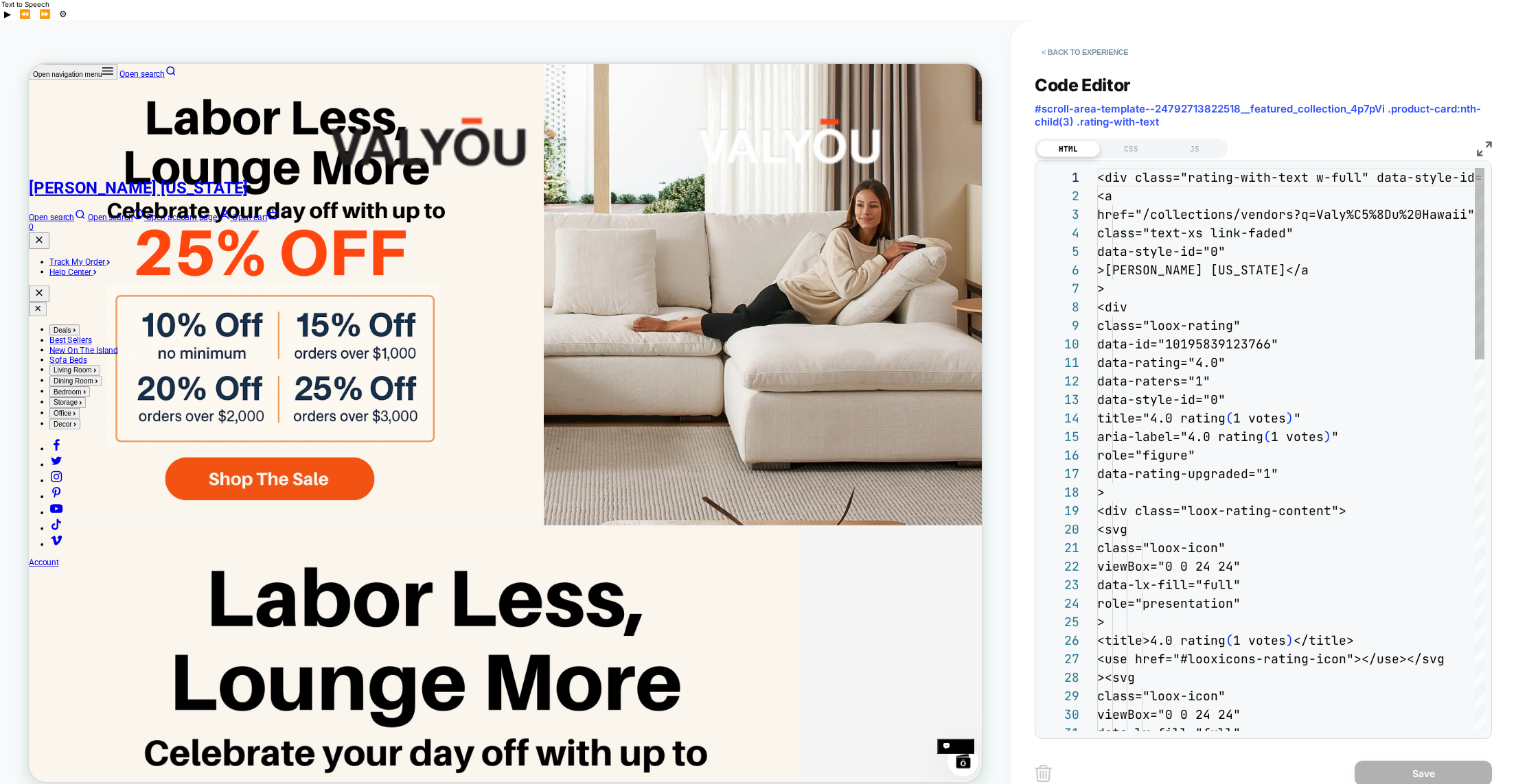
scroll to position [906, 0]
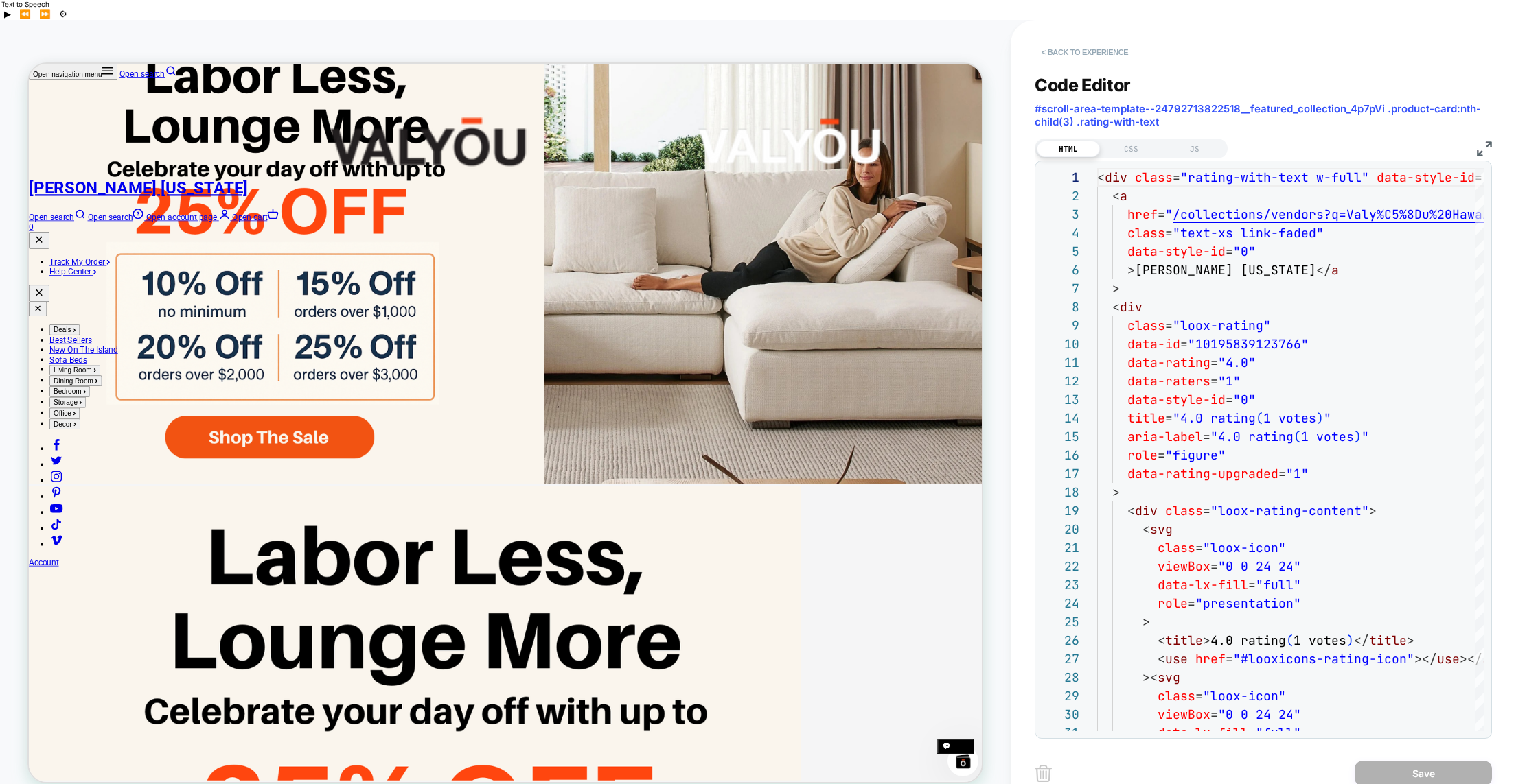
click at [1060, 41] on button "< Back to experience" at bounding box center [1085, 51] width 100 height 22
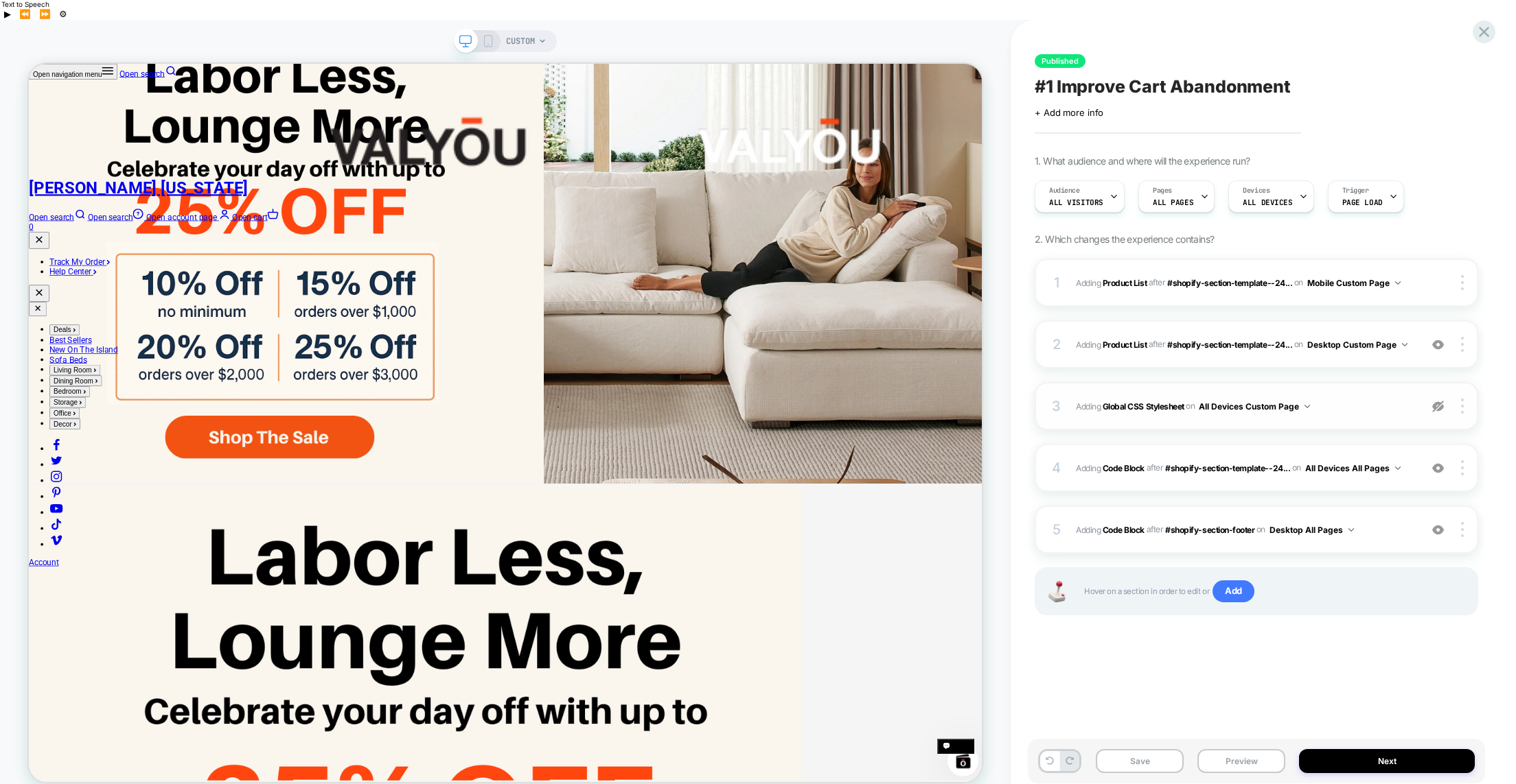
click at [1361, 398] on span "Adding Global CSS Stylesheet on All Devices Custom Page" at bounding box center [1244, 406] width 337 height 17
click at [0, 0] on button "All Devices Custom Page" at bounding box center [0, 0] width 0 height 0
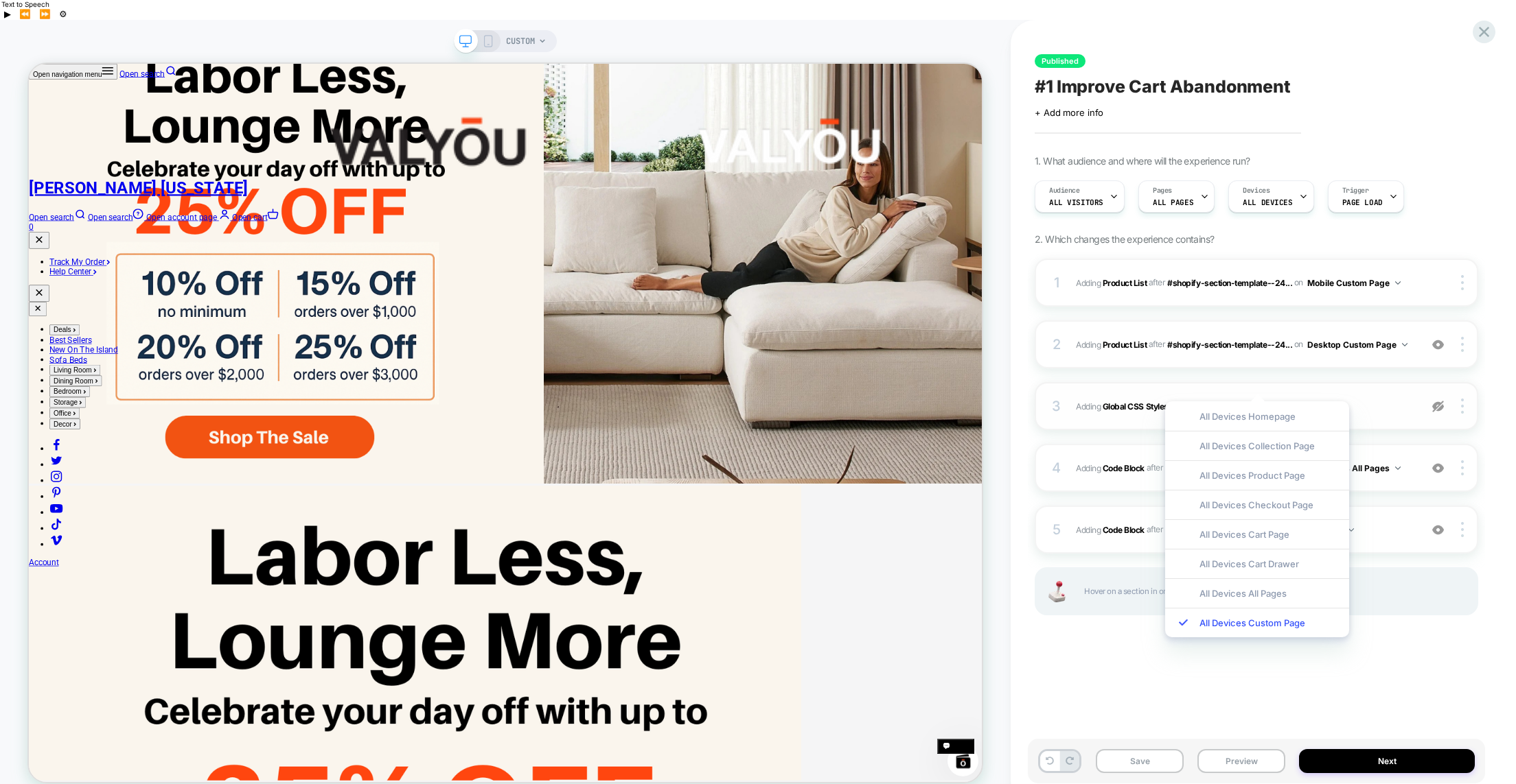
click at [1346, 382] on div "3 Adding Global CSS Stylesheet on All Devices Custom Page Target Desktop Delete" at bounding box center [1257, 406] width 443 height 48
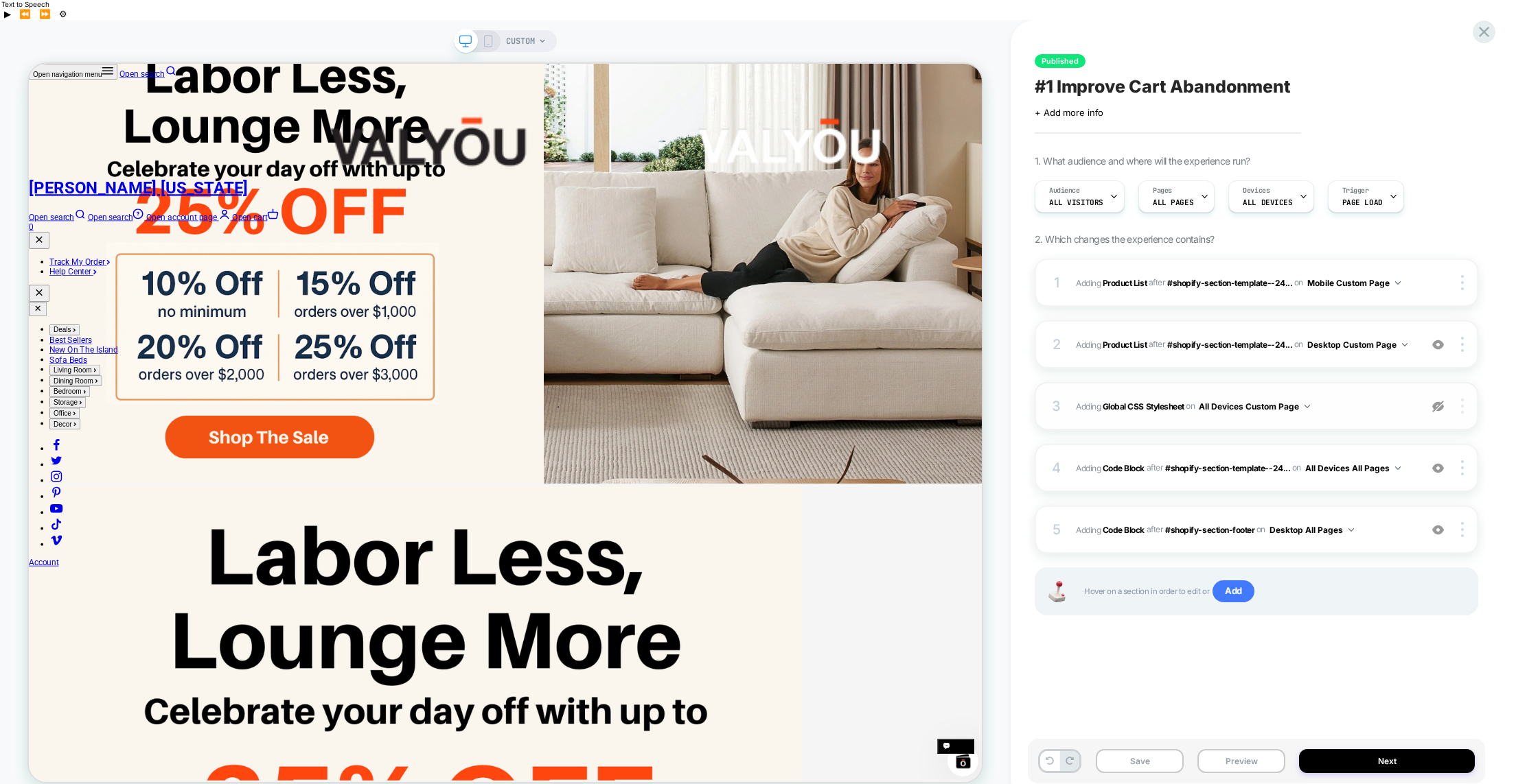
click at [0, 0] on img at bounding box center [0, 0] width 0 height 0
click at [0, 0] on span "Adding Code Block AFTER #shopify-section-footer #shopify-section-footer on Desk…" at bounding box center [0, 0] width 0 height 0
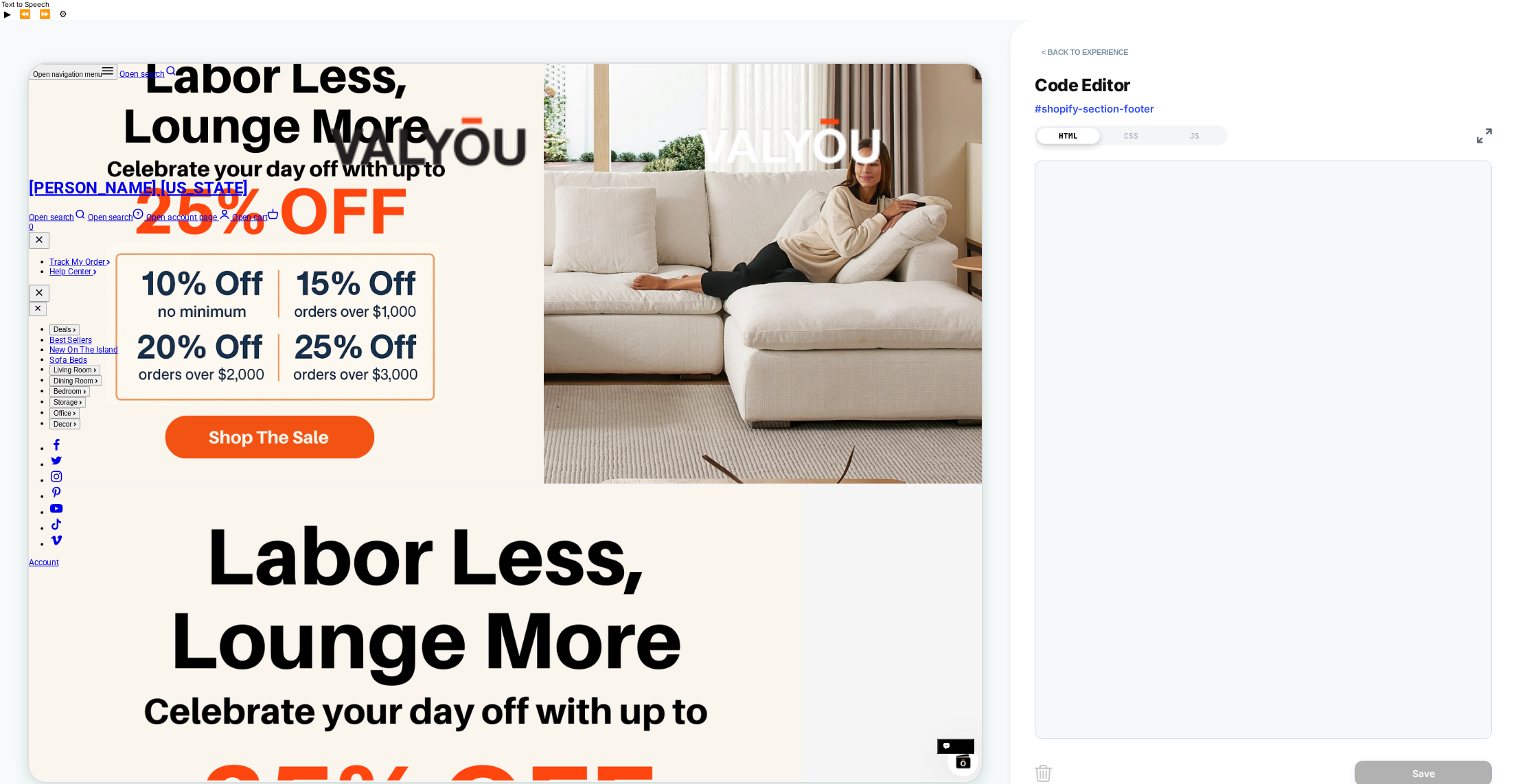
scroll to position [37, 0]
click at [1119, 128] on div "CSS" at bounding box center [1131, 136] width 63 height 17
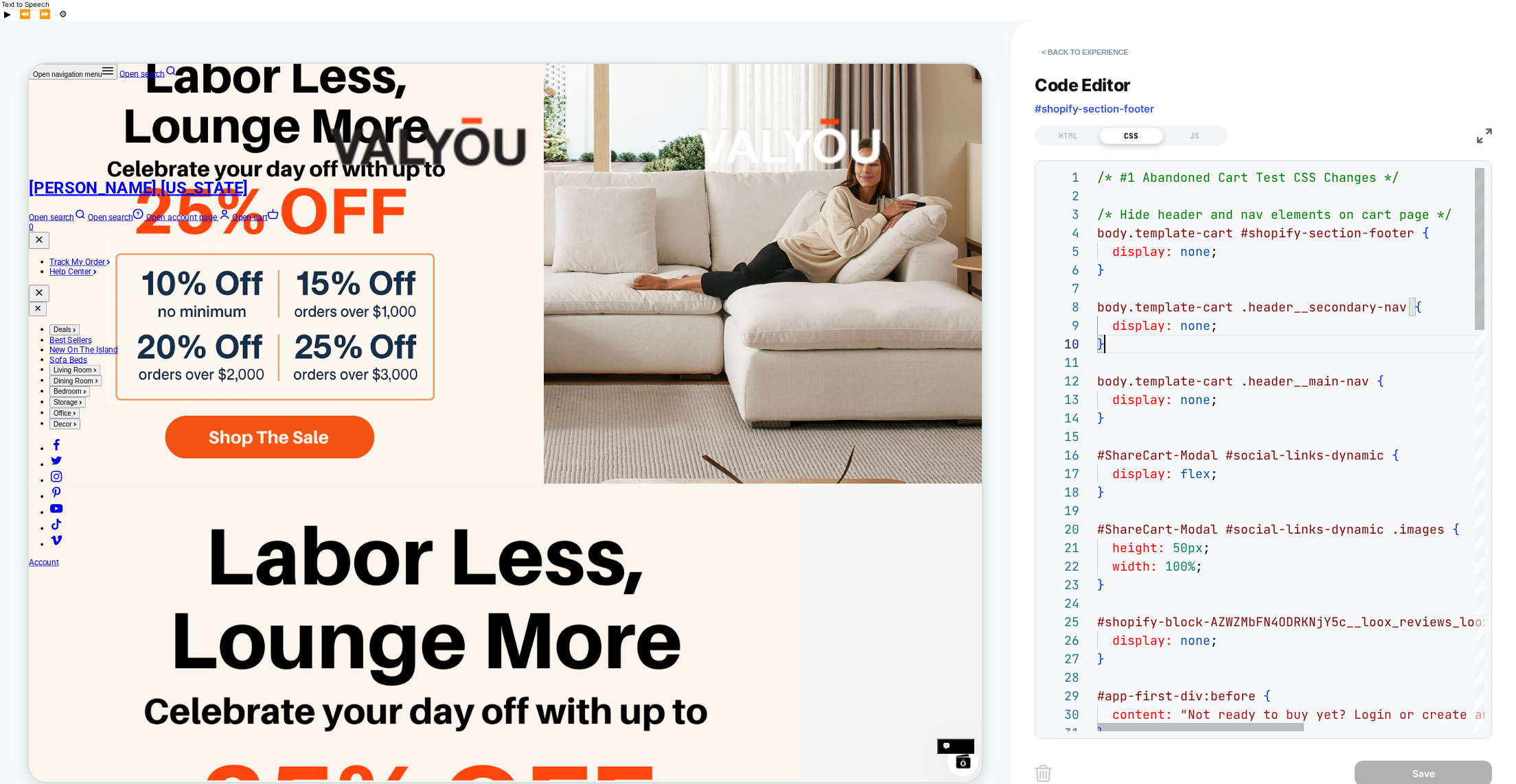
scroll to position [166, 7]
type textarea "**********"
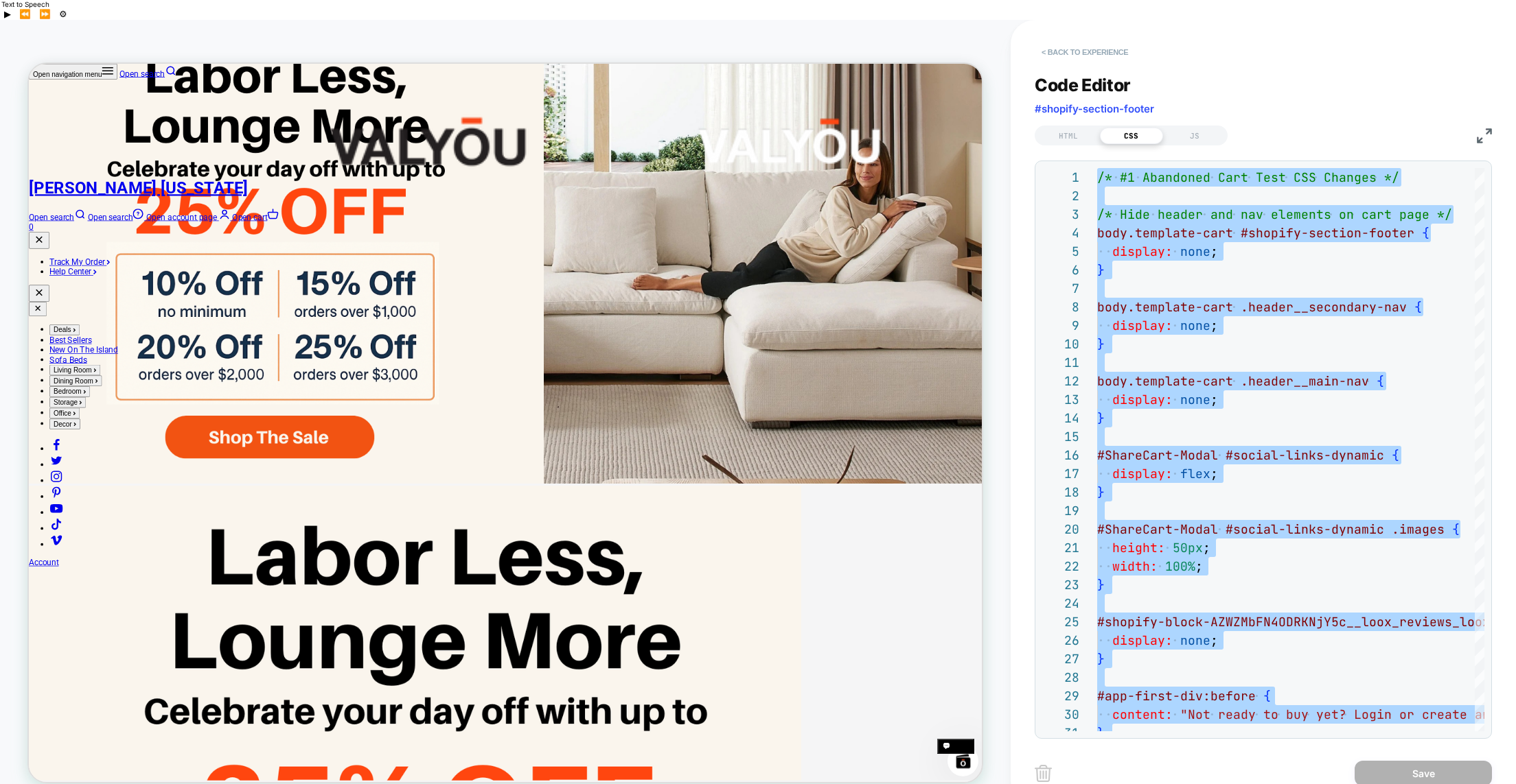
click at [0, 0] on button "< Back to experience" at bounding box center [0, 0] width 0 height 0
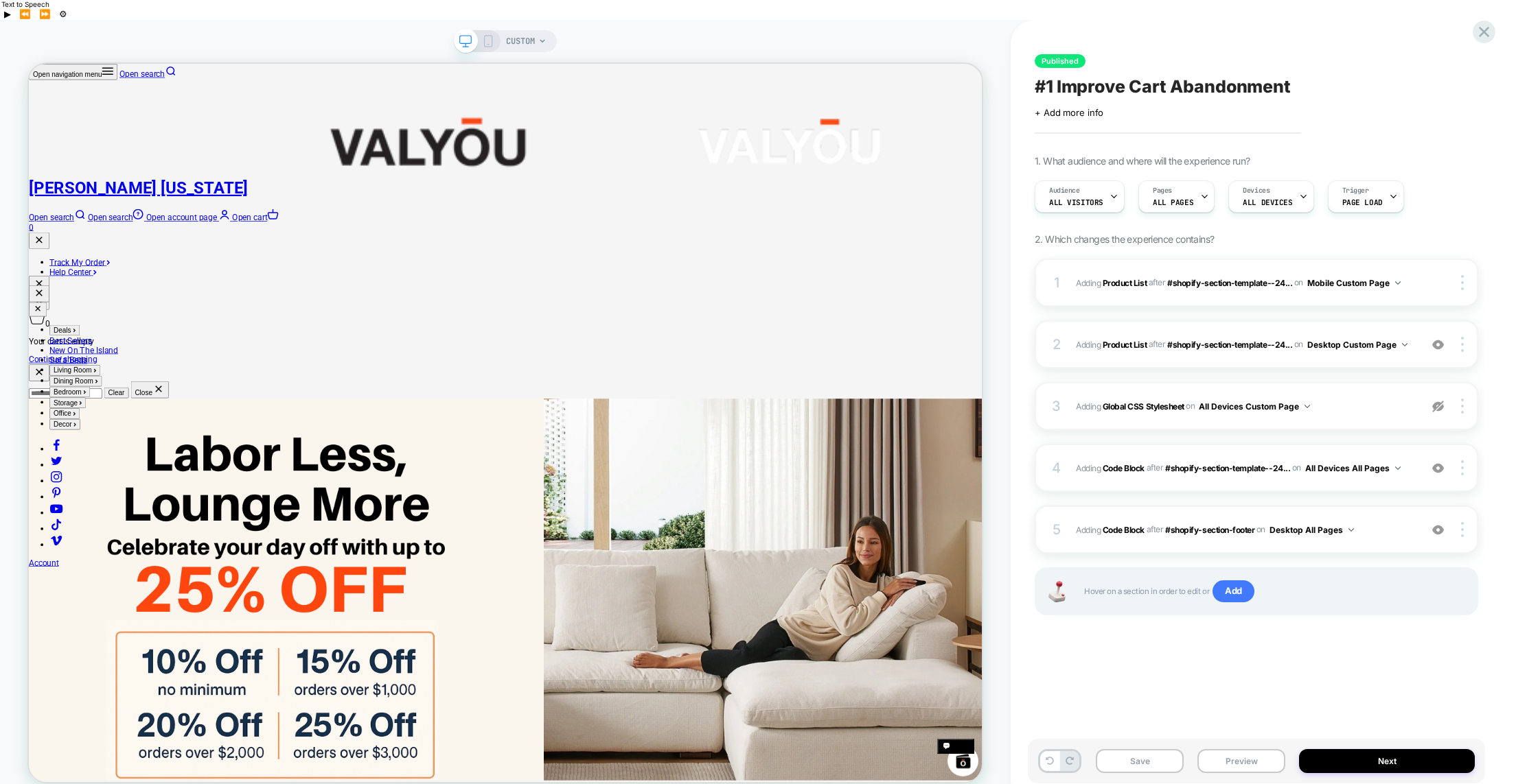
scroll to position [906, 0]
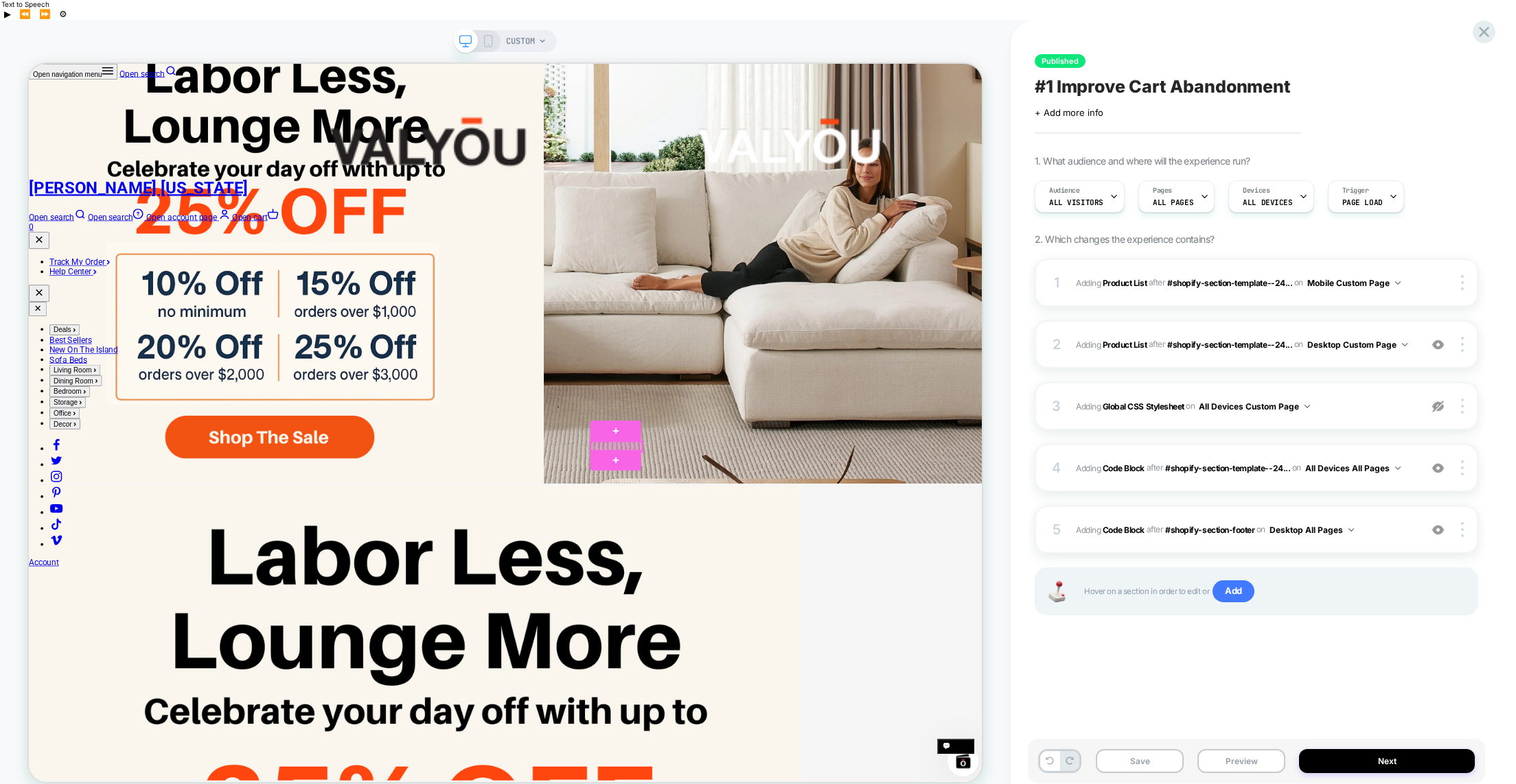
click at [827, 573] on div at bounding box center [812, 574] width 68 height 13
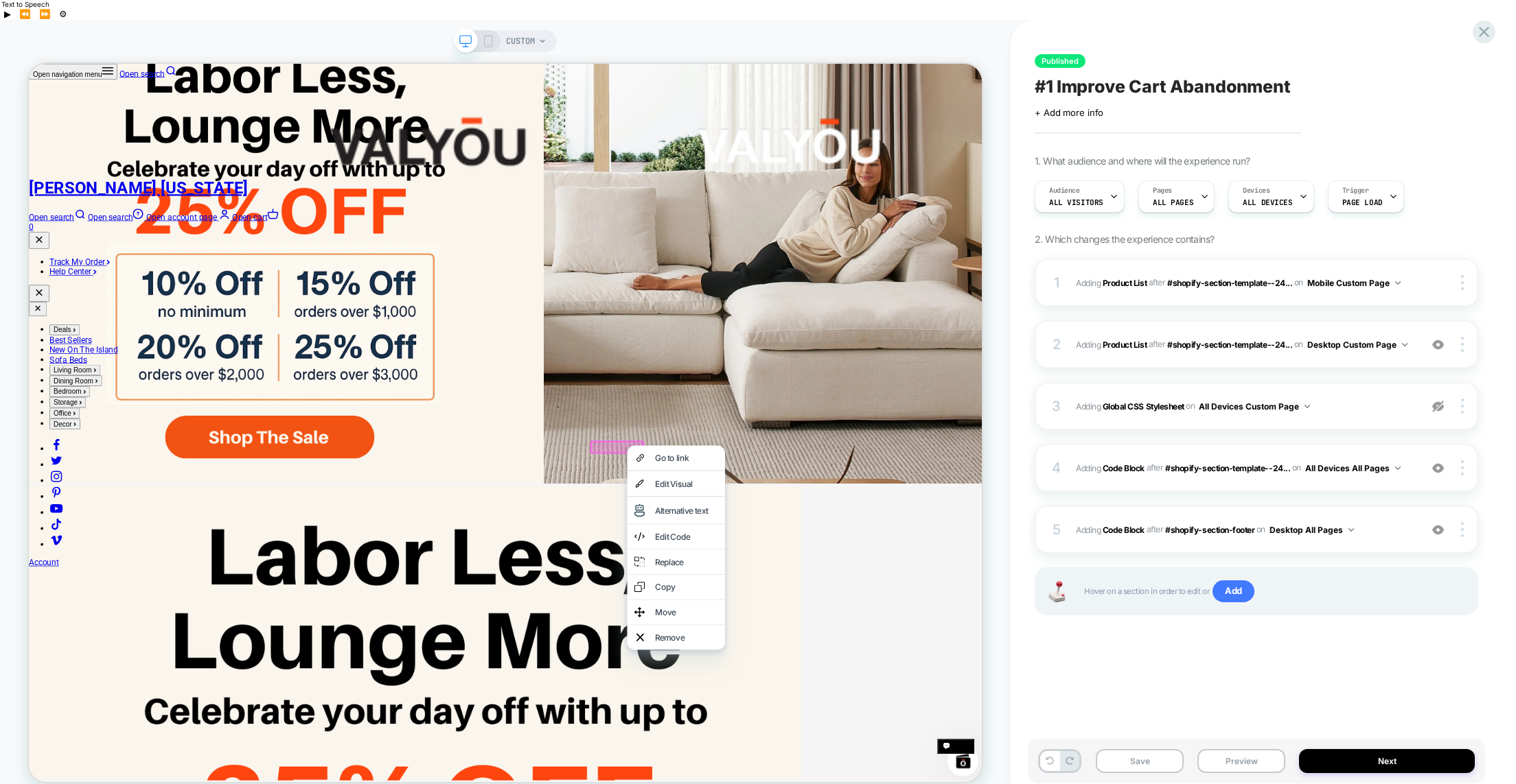
click at [997, 191] on div "CUSTOM" at bounding box center [505, 412] width 1011 height 757
click at [0, 0] on icon at bounding box center [0, 0] width 0 height 0
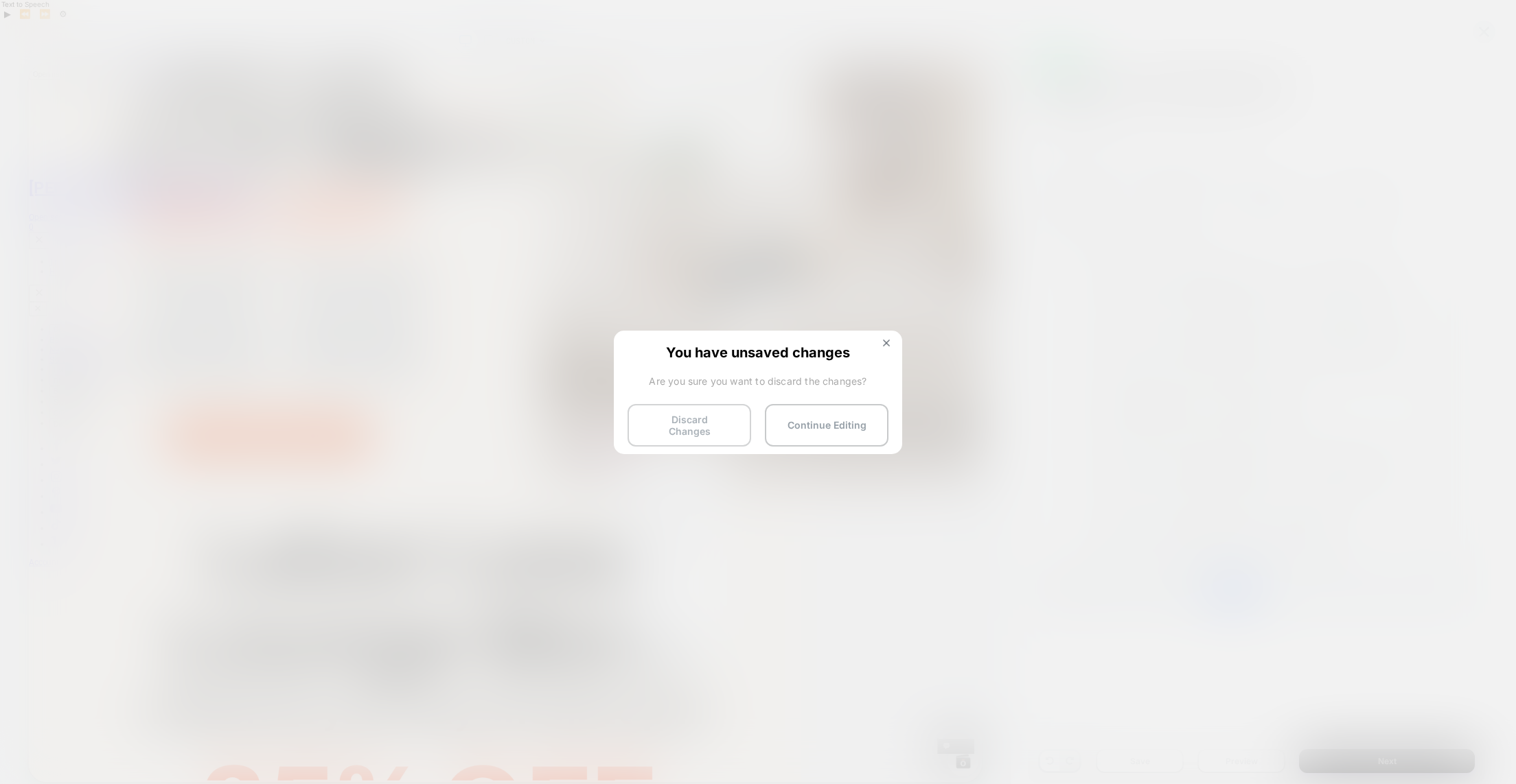
click at [681, 418] on button "Discard Changes" at bounding box center [689, 425] width 123 height 42
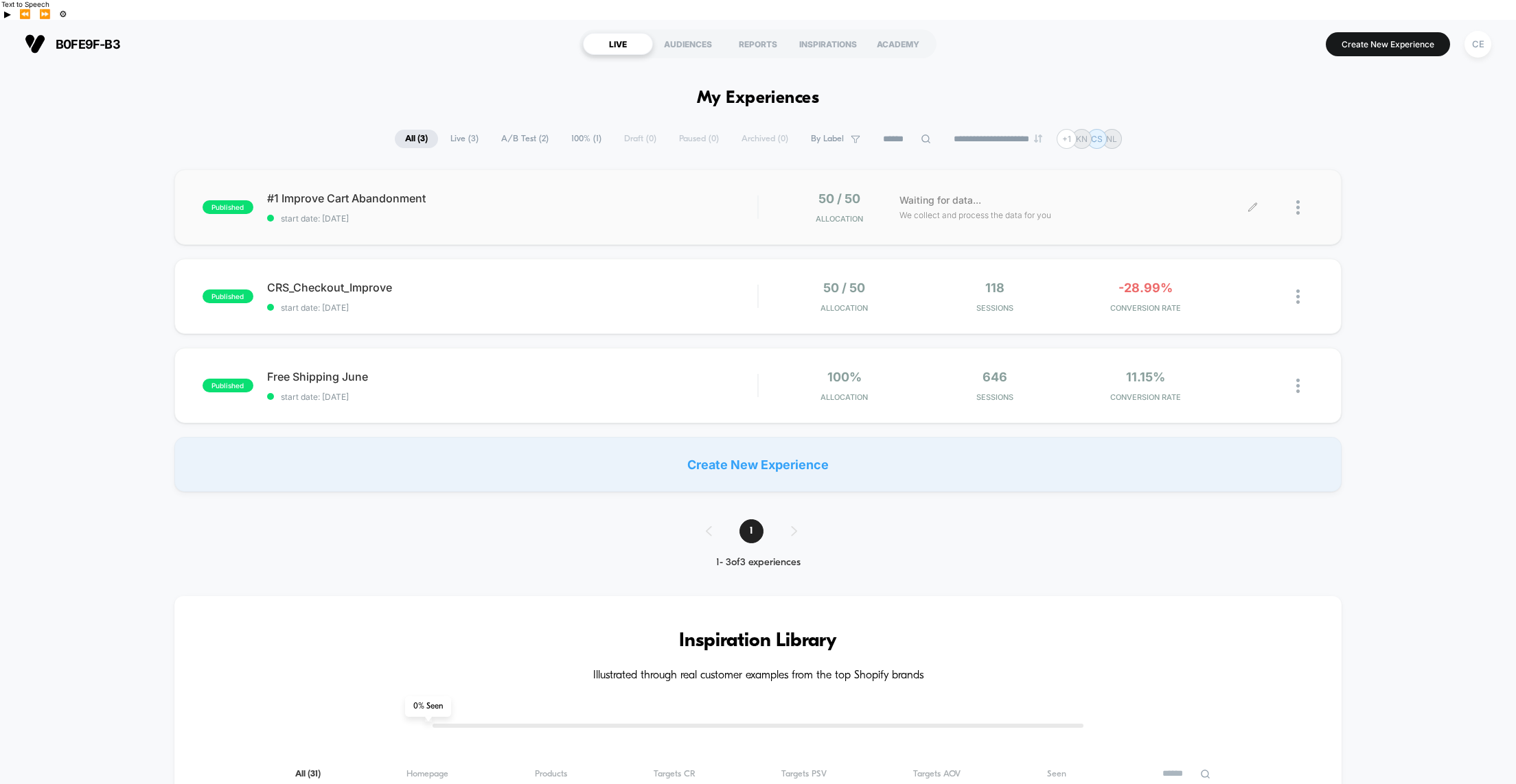
click at [1301, 191] on div at bounding box center [1304, 207] width 17 height 32
click at [1218, 171] on div "Pause" at bounding box center [1227, 172] width 123 height 31
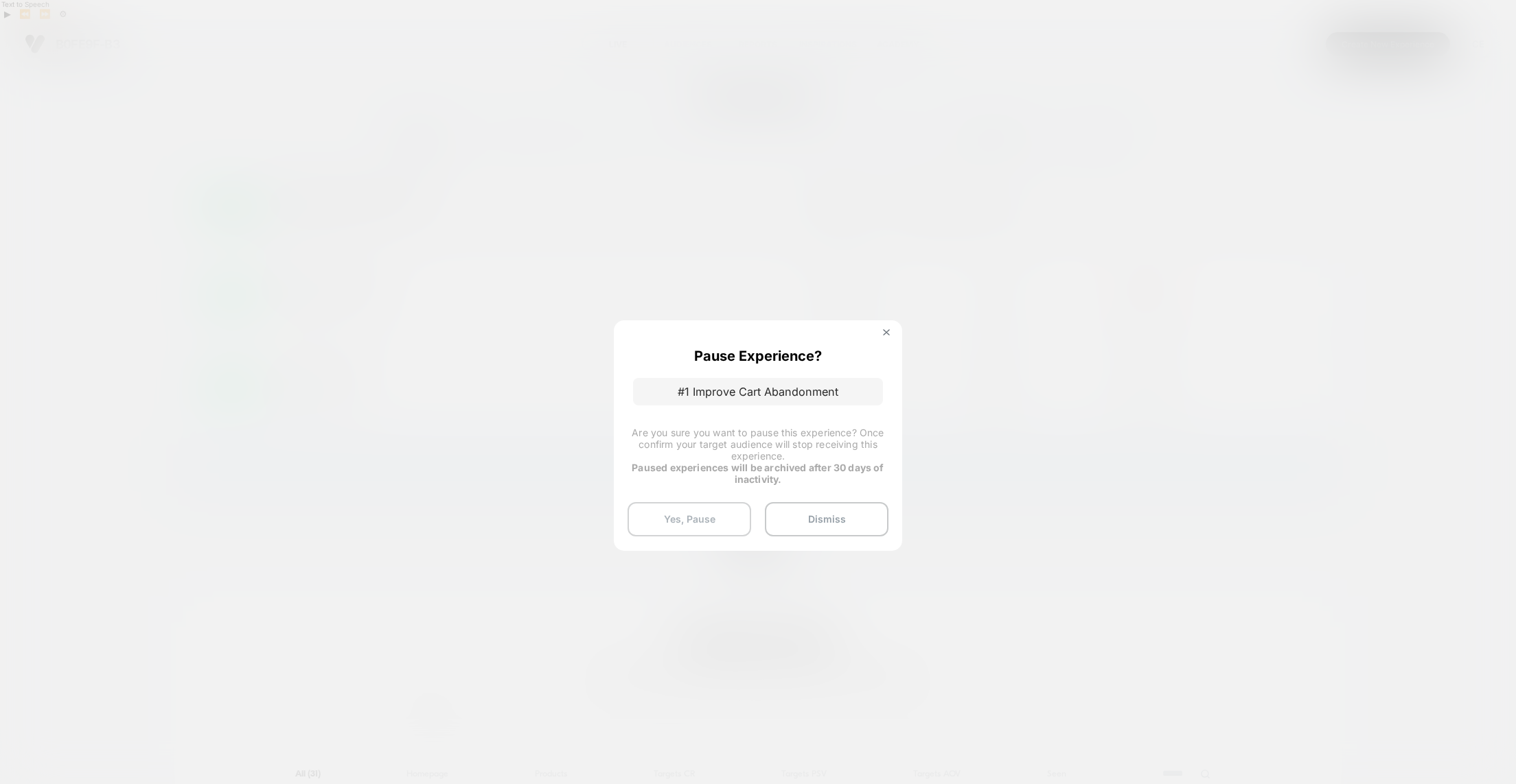
click at [688, 525] on button "Yes, Pause" at bounding box center [689, 519] width 123 height 34
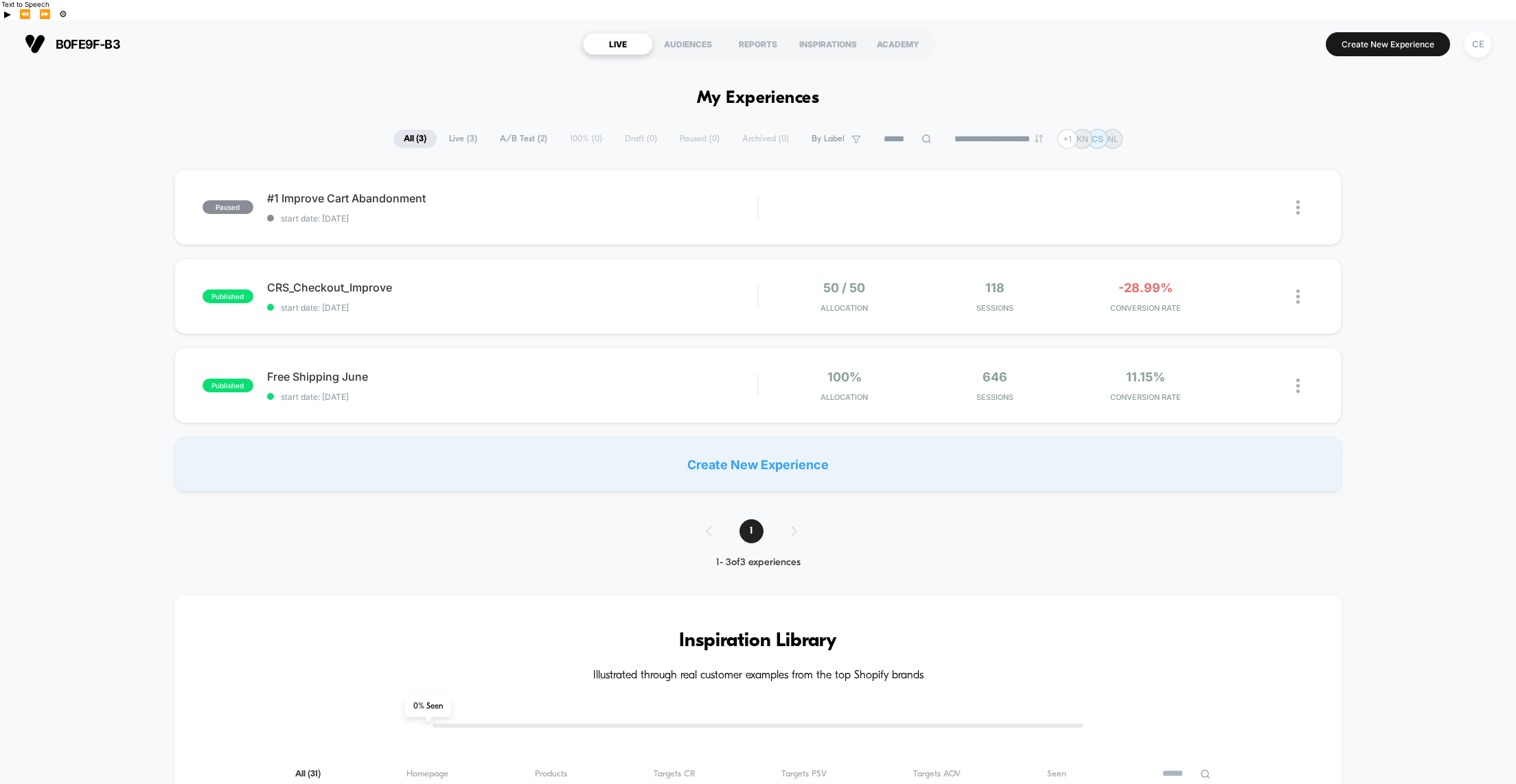
click at [983, 192] on div "Edit" at bounding box center [981, 207] width 65 height 31
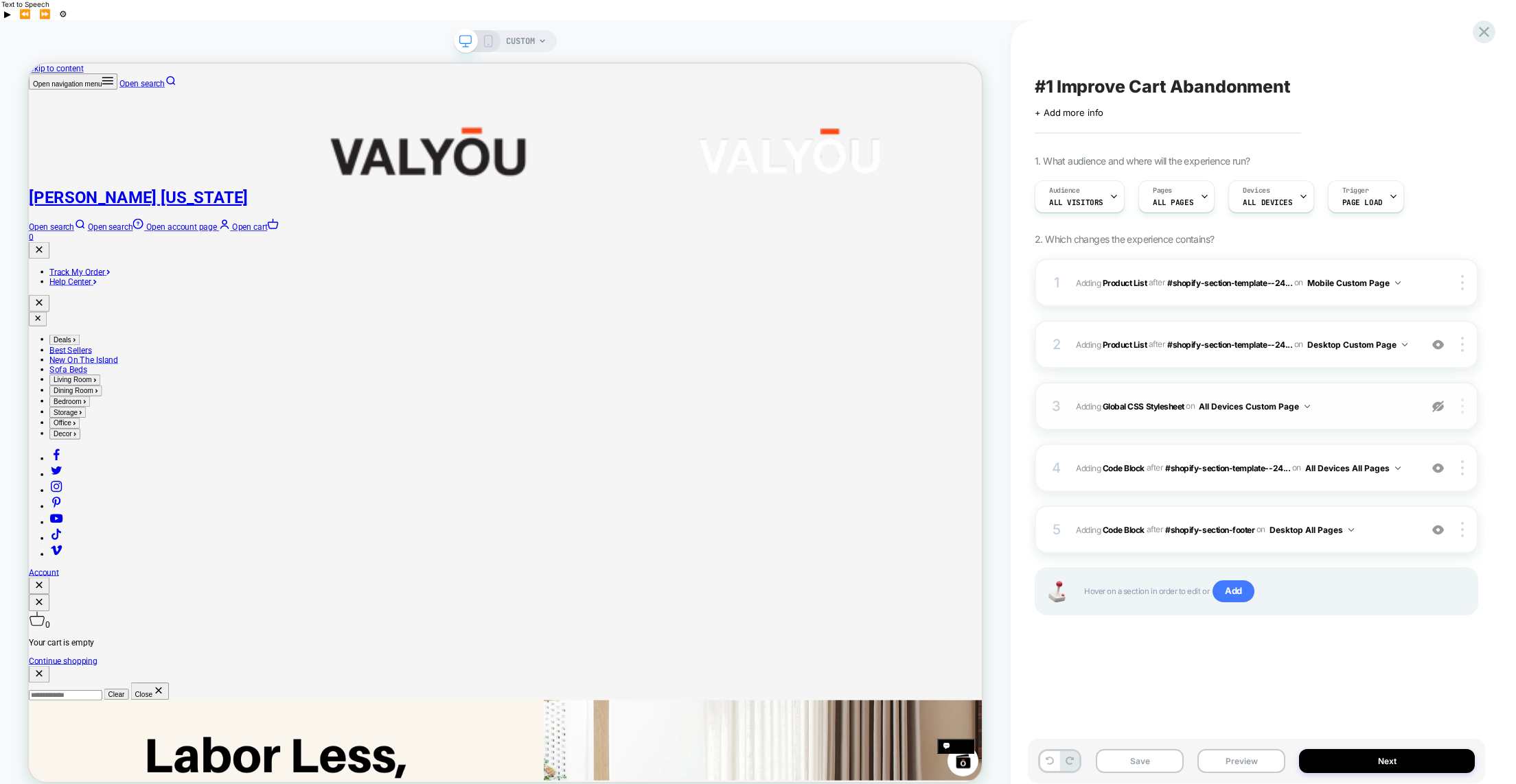
click at [0, 0] on img at bounding box center [0, 0] width 0 height 0
click at [1354, 407] on div "Delete" at bounding box center [1381, 405] width 122 height 37
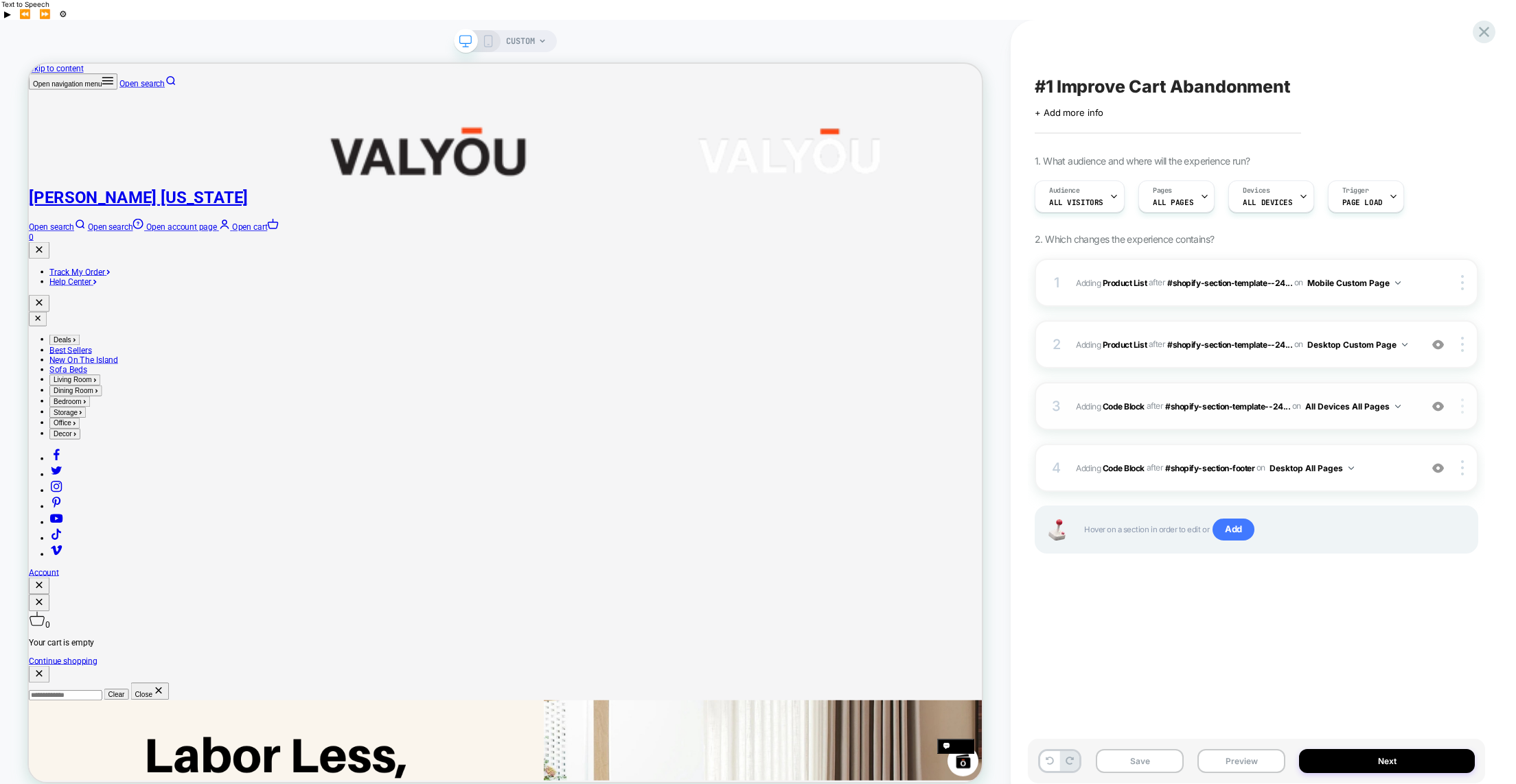
click at [1462, 398] on img at bounding box center [1462, 406] width 2 height 15
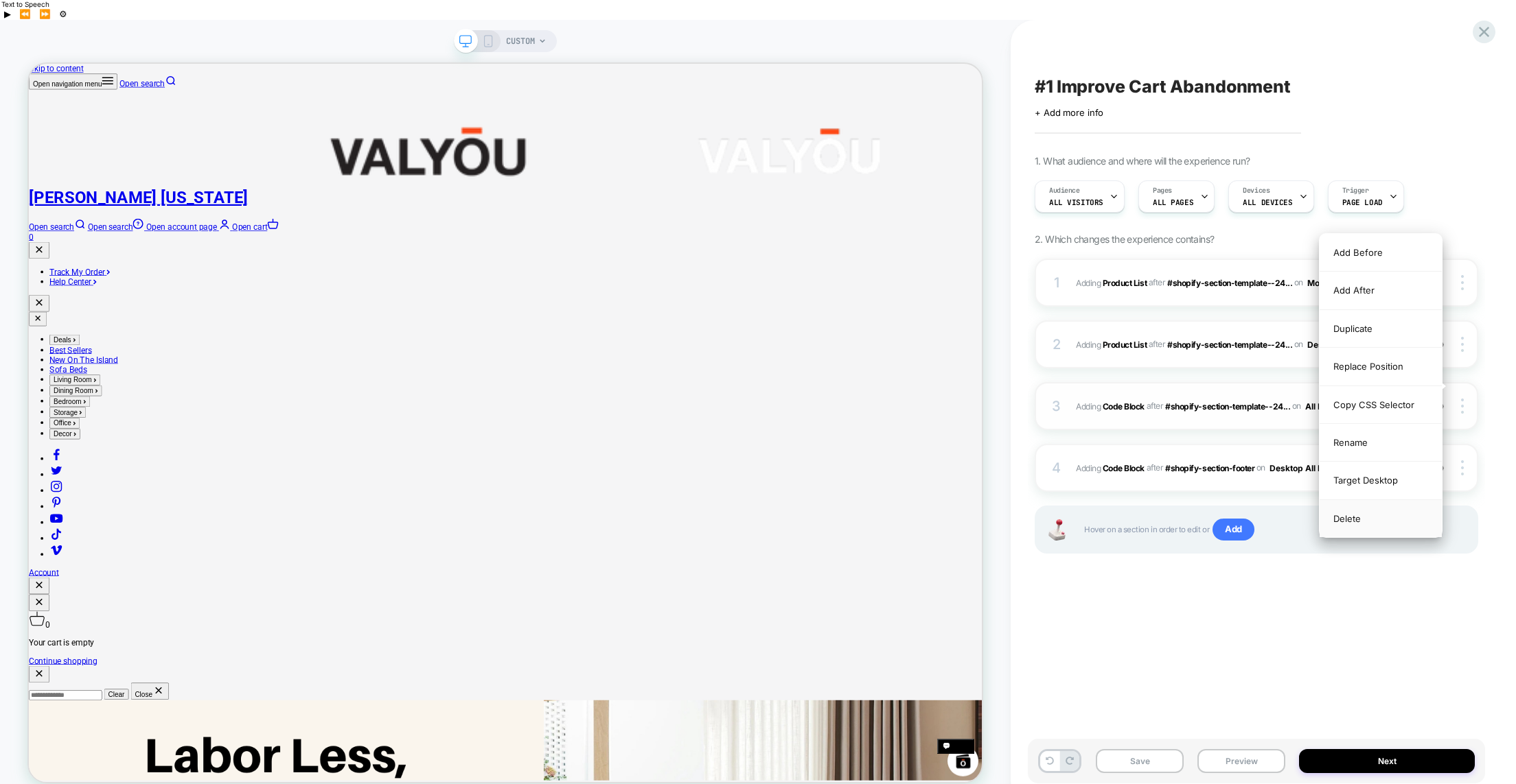
click at [1352, 524] on div "Delete" at bounding box center [1381, 518] width 122 height 37
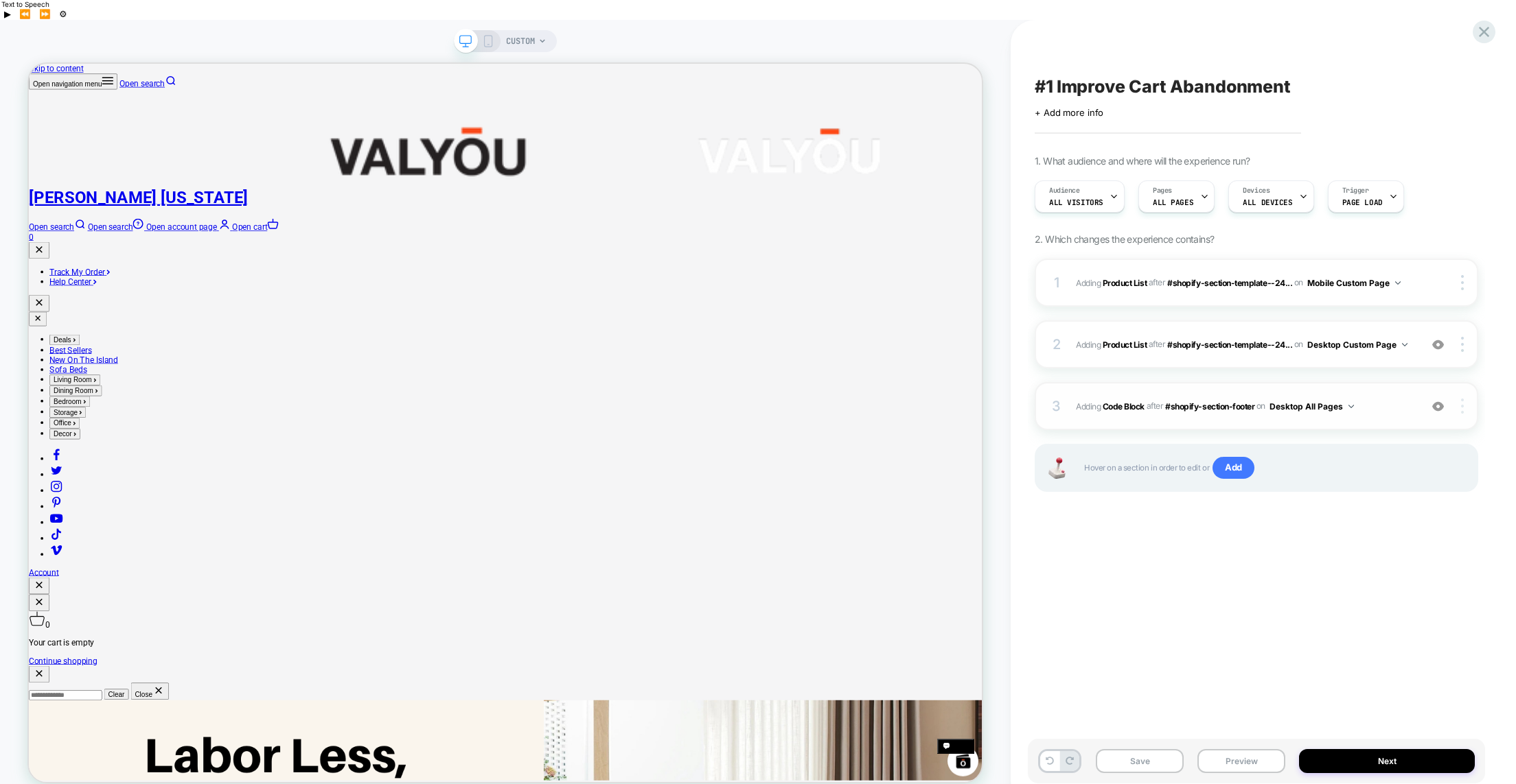
click at [0, 0] on div at bounding box center [0, 0] width 0 height 0
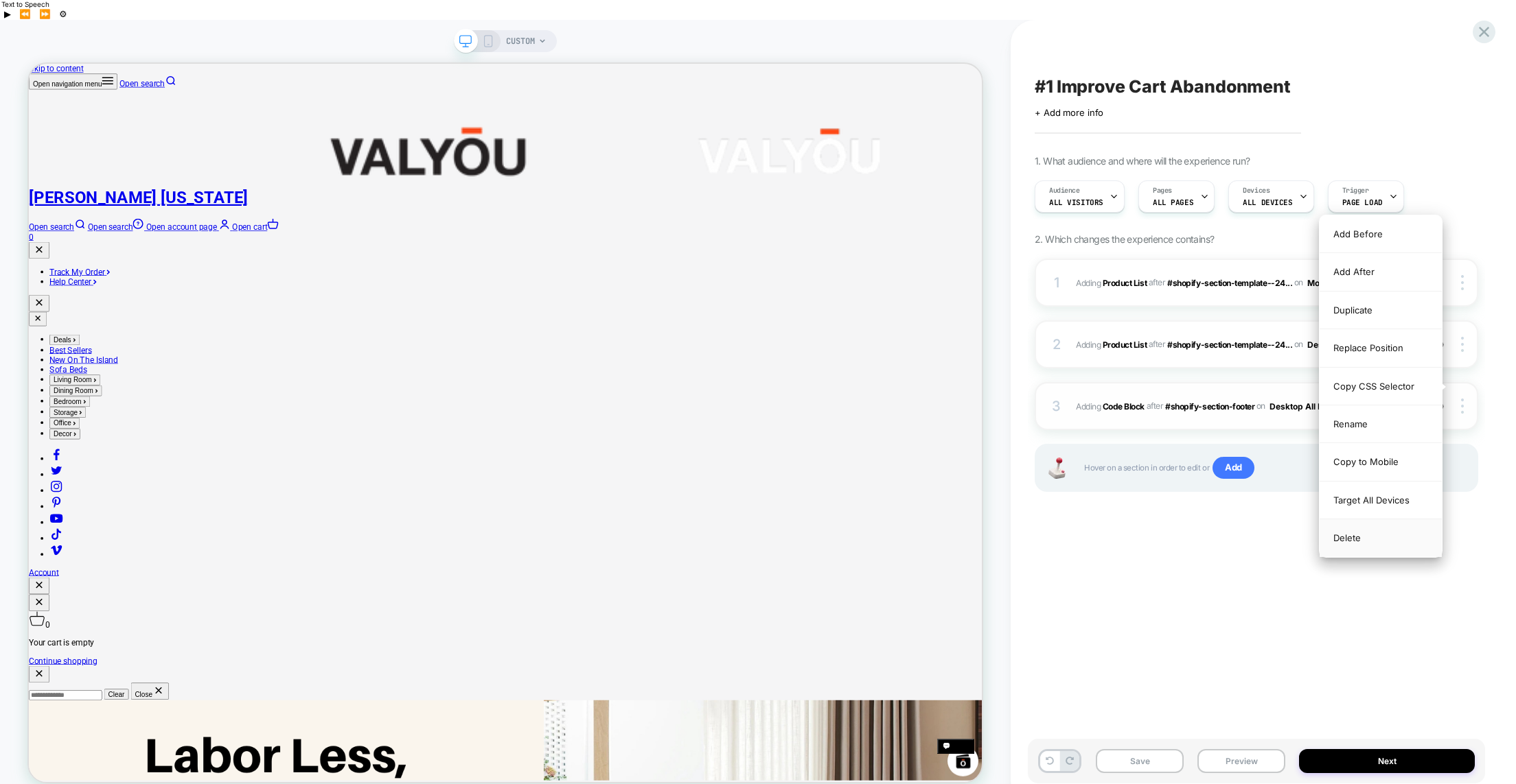
click at [0, 0] on div "Delete" at bounding box center [0, 0] width 0 height 0
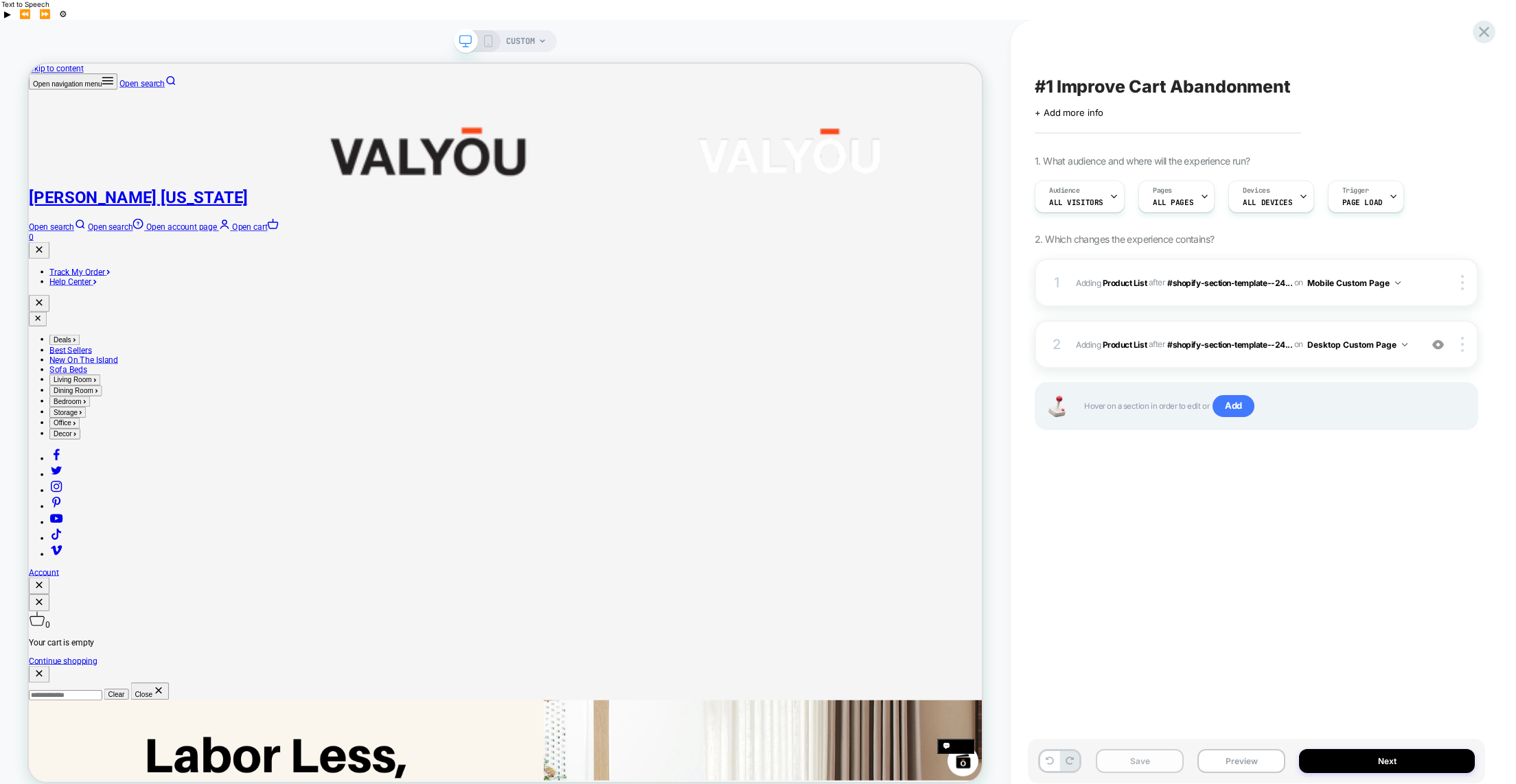
click at [1153, 750] on button "Save" at bounding box center [1140, 762] width 88 height 24
click at [542, 37] on icon at bounding box center [542, 41] width 8 height 8
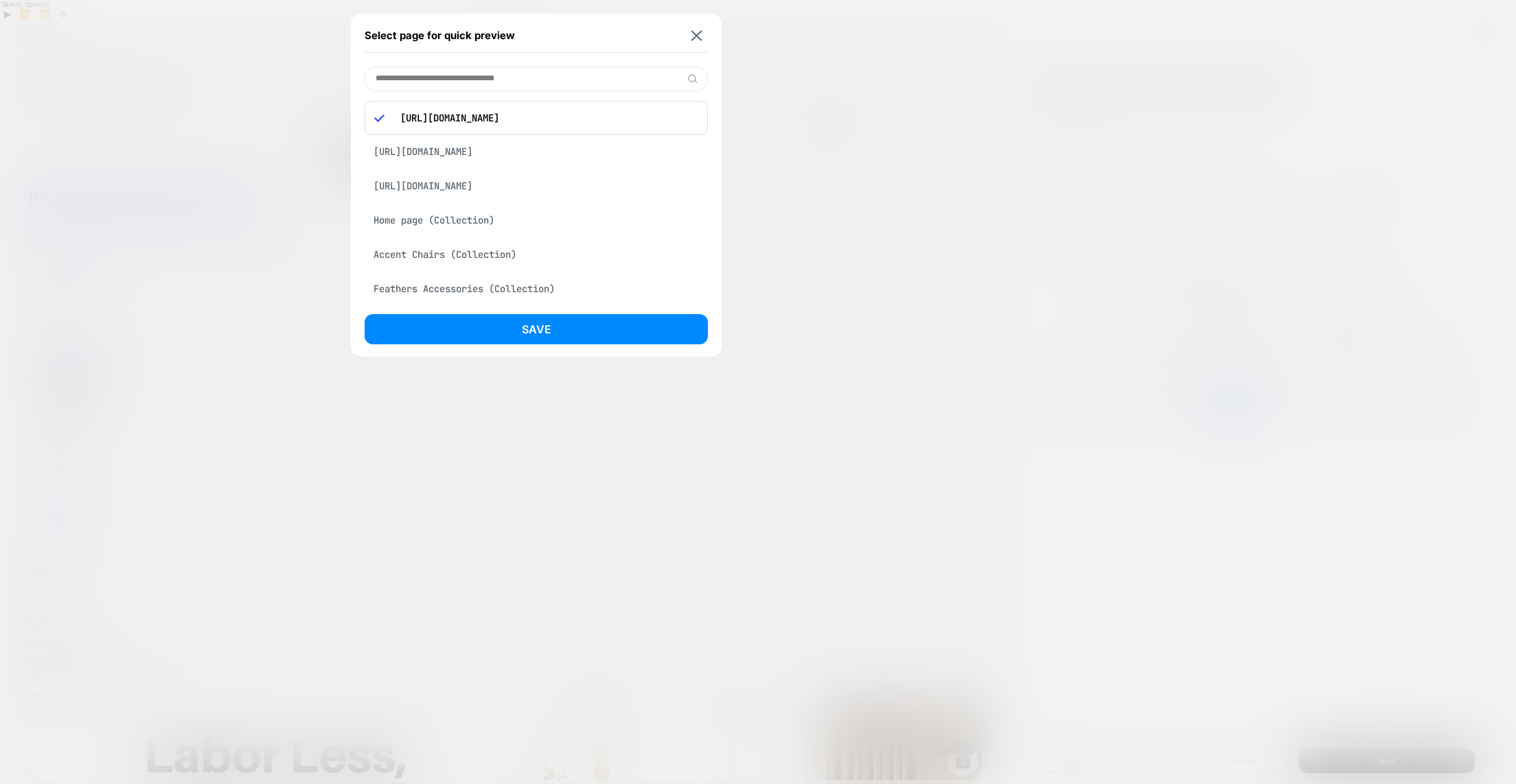
click at [527, 187] on div "[URL][DOMAIN_NAME]" at bounding box center [535, 186] width 343 height 26
click at [524, 332] on button "Save" at bounding box center [535, 330] width 343 height 30
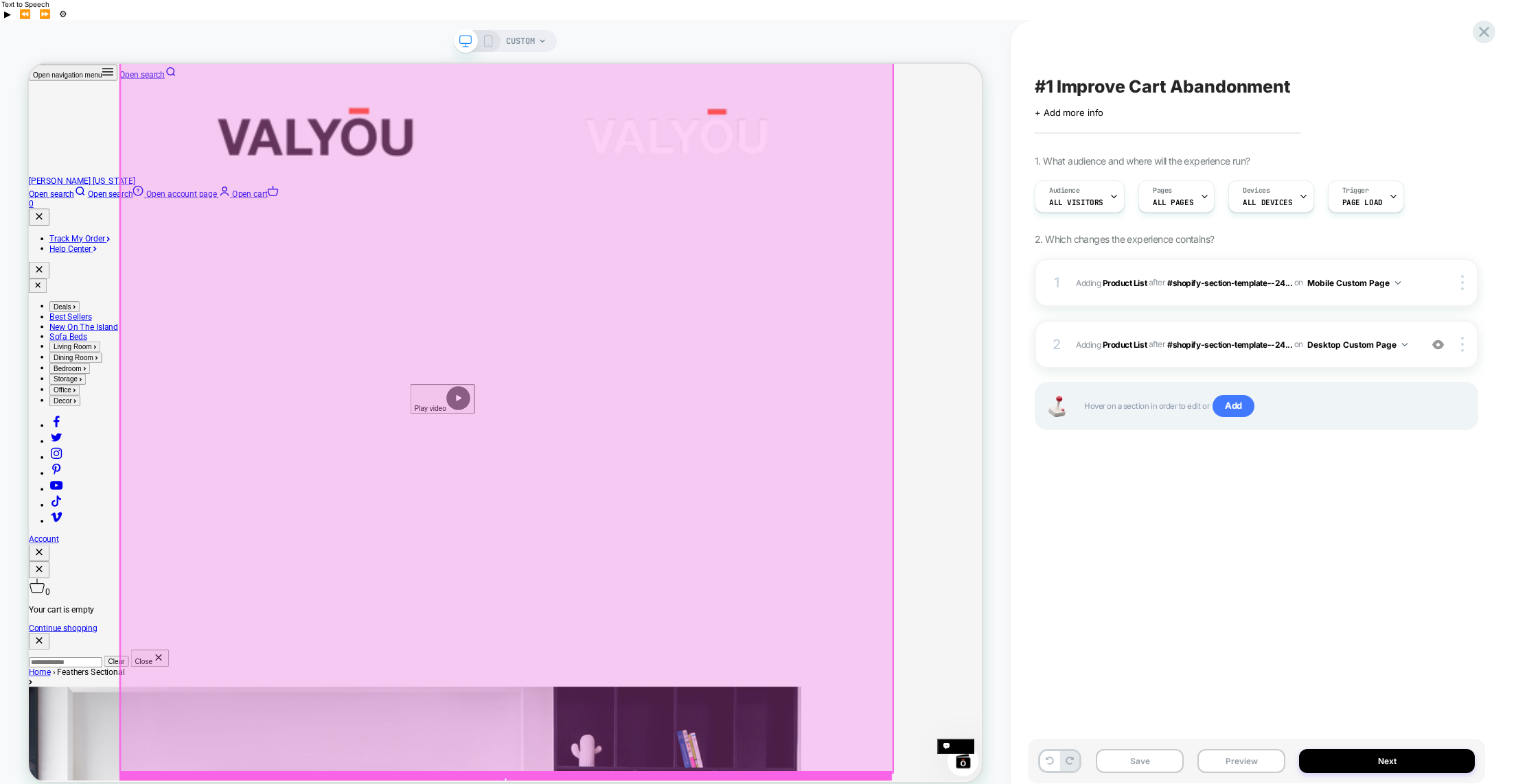
scroll to position [14, 0]
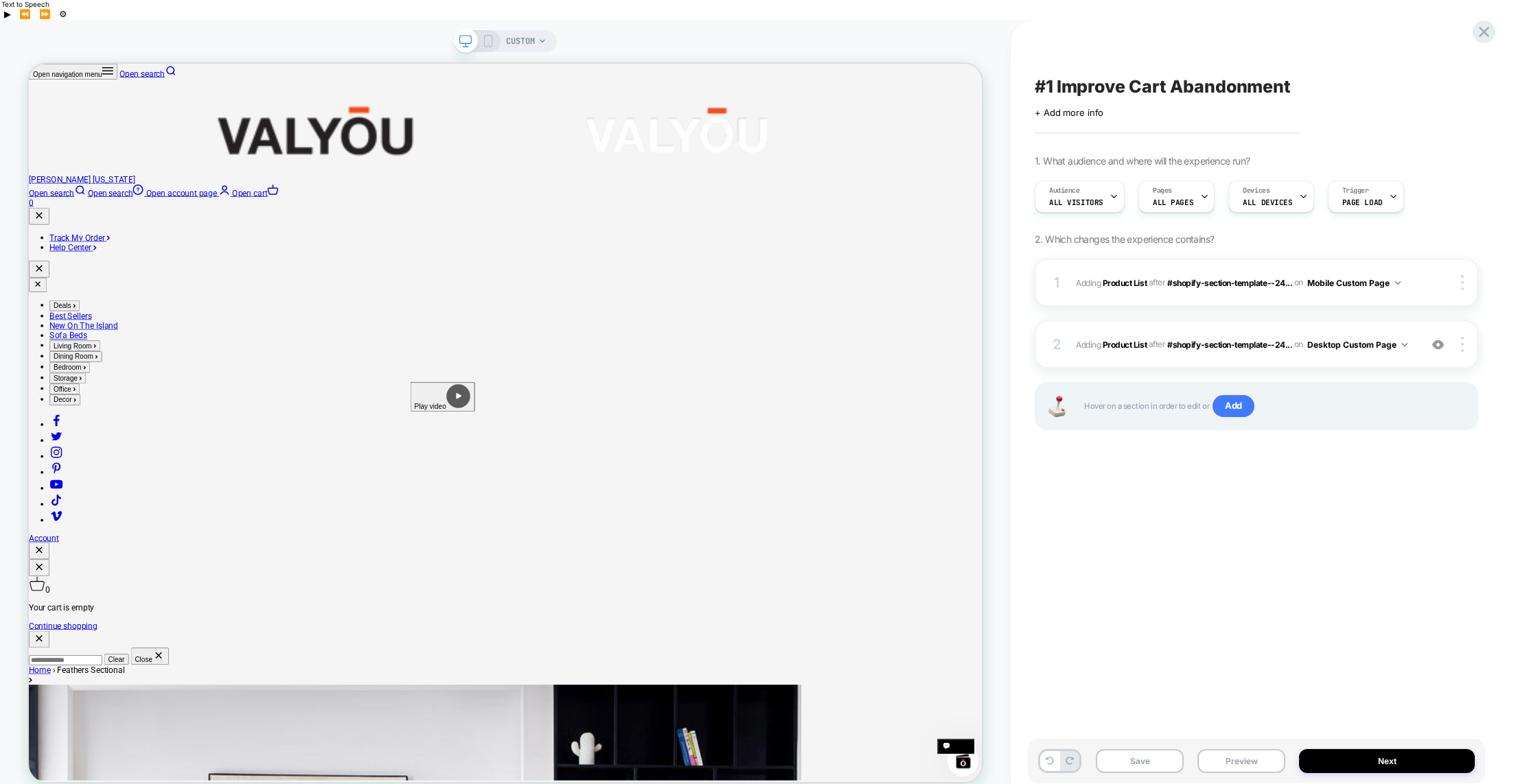
click at [536, 30] on div "CUSTOM" at bounding box center [526, 41] width 41 height 22
click at [543, 37] on icon at bounding box center [542, 41] width 8 height 8
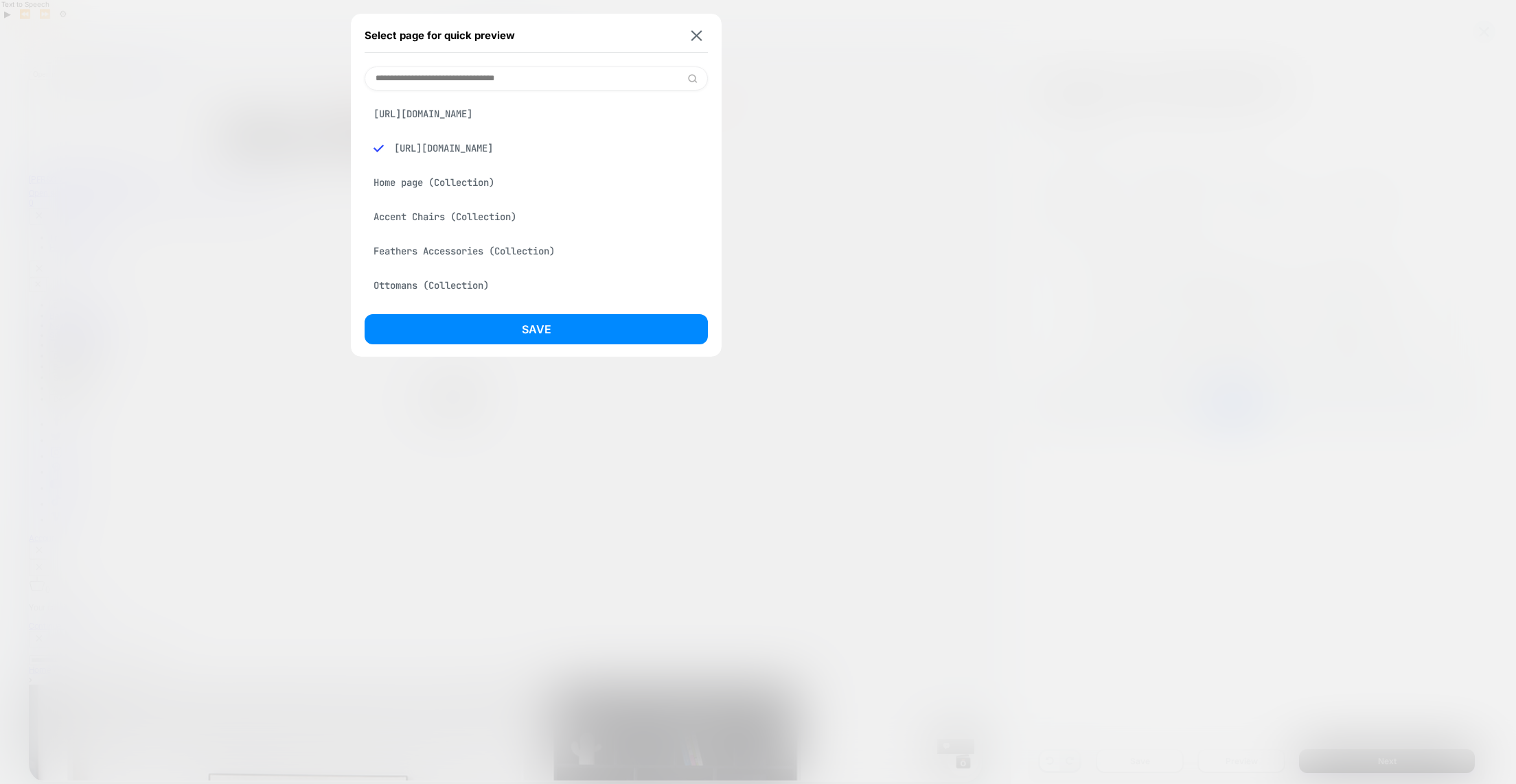
click at [533, 146] on div "[URL][DOMAIN_NAME]" at bounding box center [535, 148] width 343 height 26
drag, startPoint x: 522, startPoint y: 330, endPoint x: 658, endPoint y: 383, distance: 146.0
click at [522, 330] on button "Save" at bounding box center [535, 330] width 343 height 30
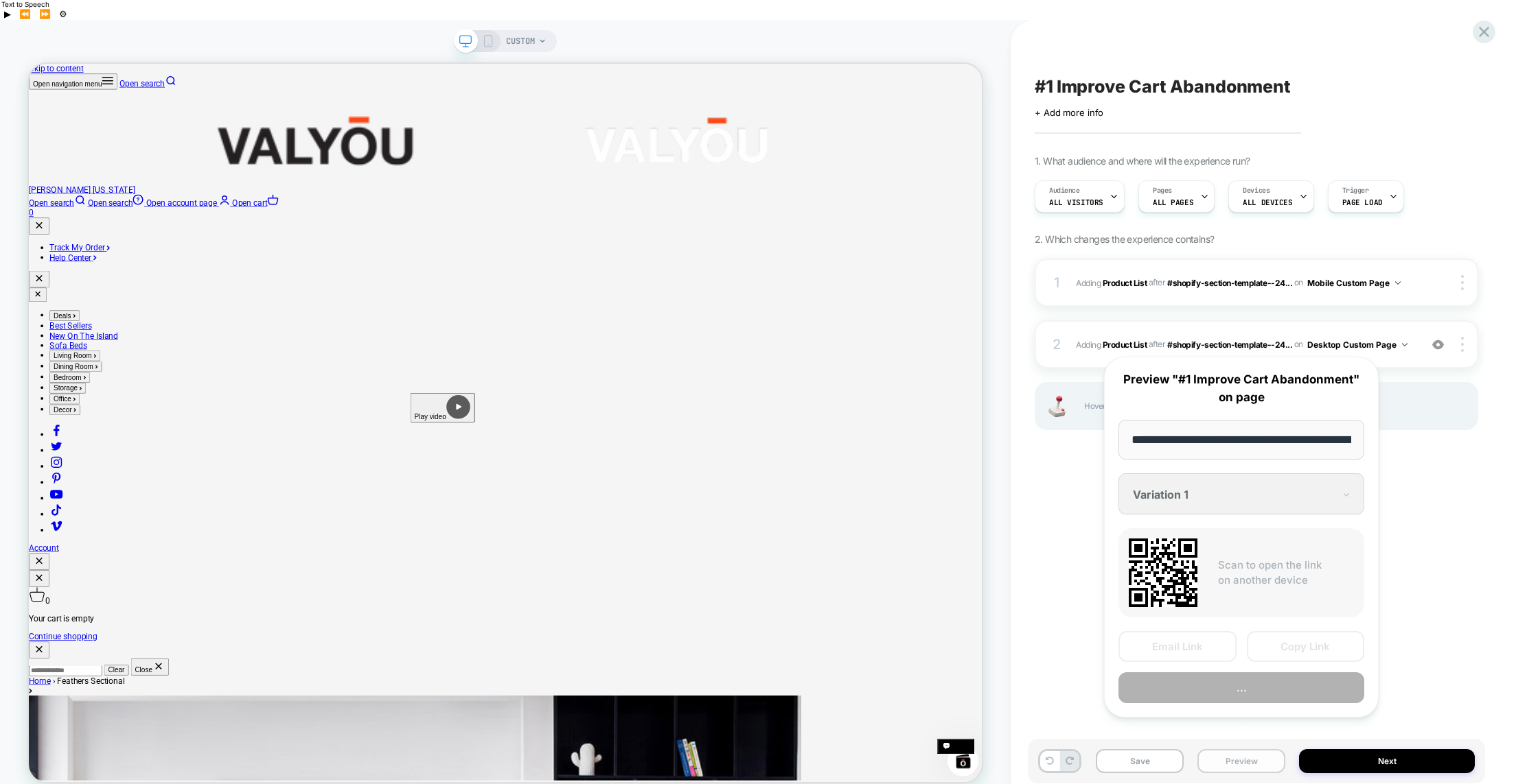
scroll to position [0, 181]
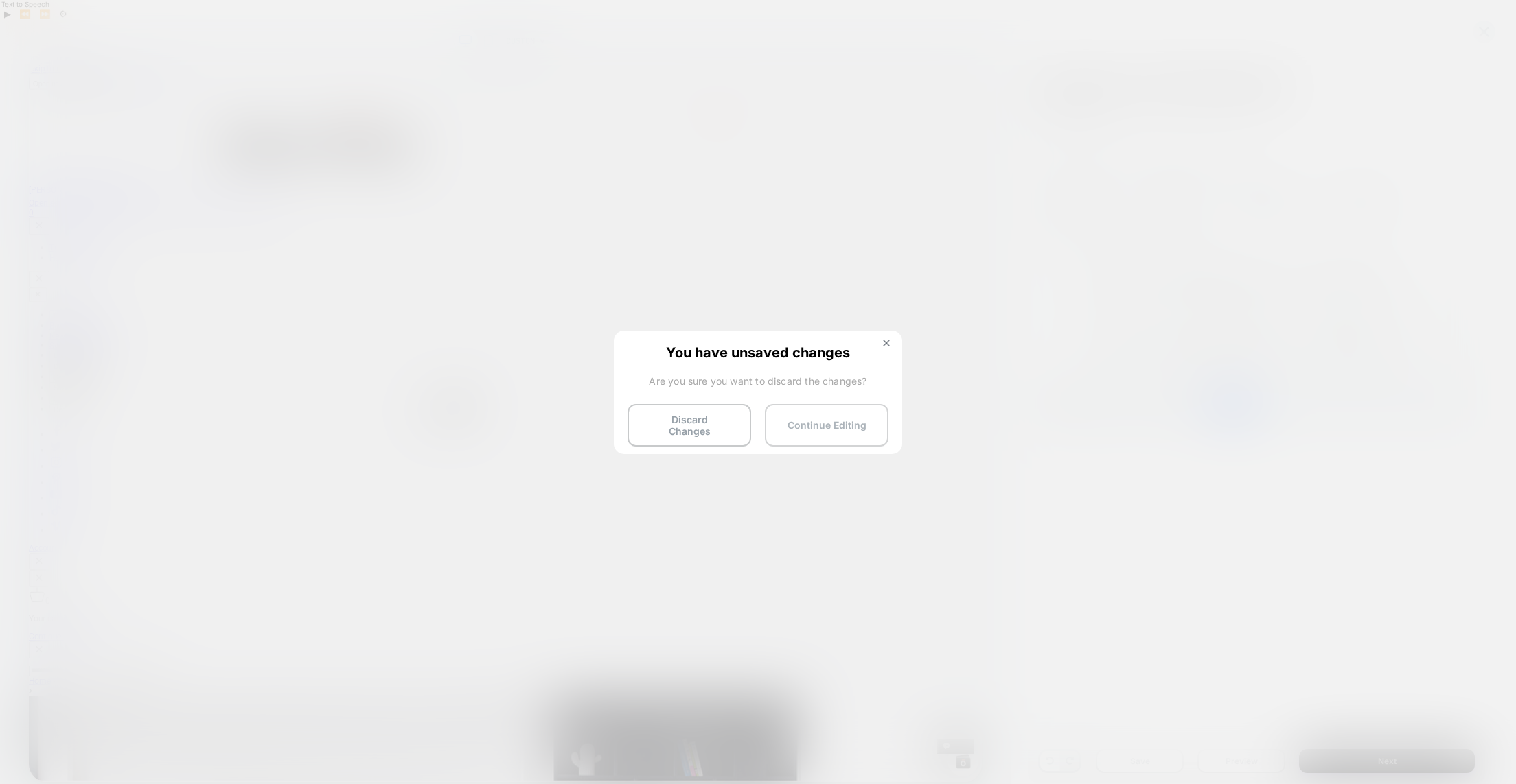
click at [812, 424] on button "Continue Editing" at bounding box center [827, 425] width 123 height 42
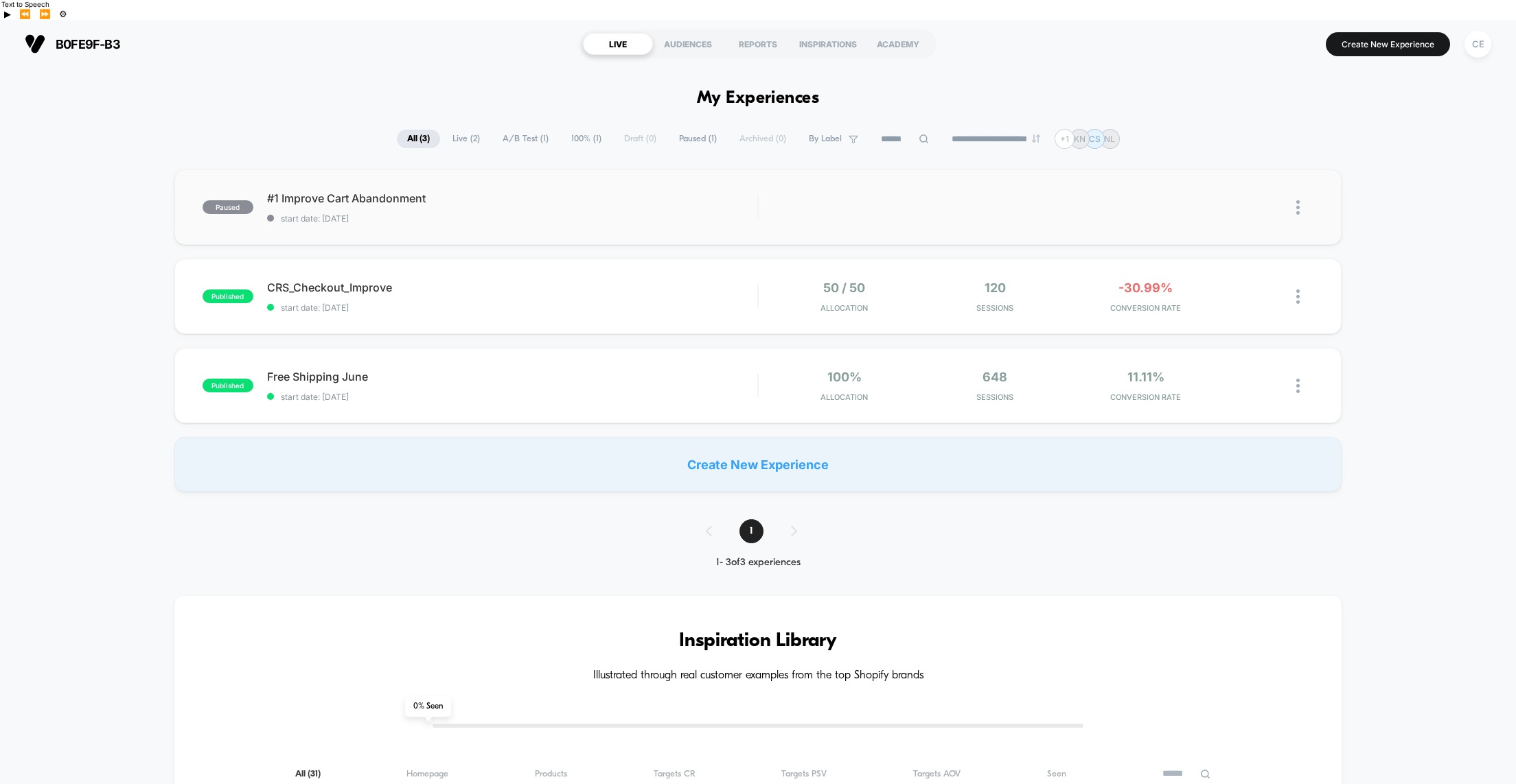
click at [1297, 200] on img at bounding box center [1297, 207] width 3 height 14
click at [1205, 205] on div "Preview Link" at bounding box center [1227, 204] width 123 height 31
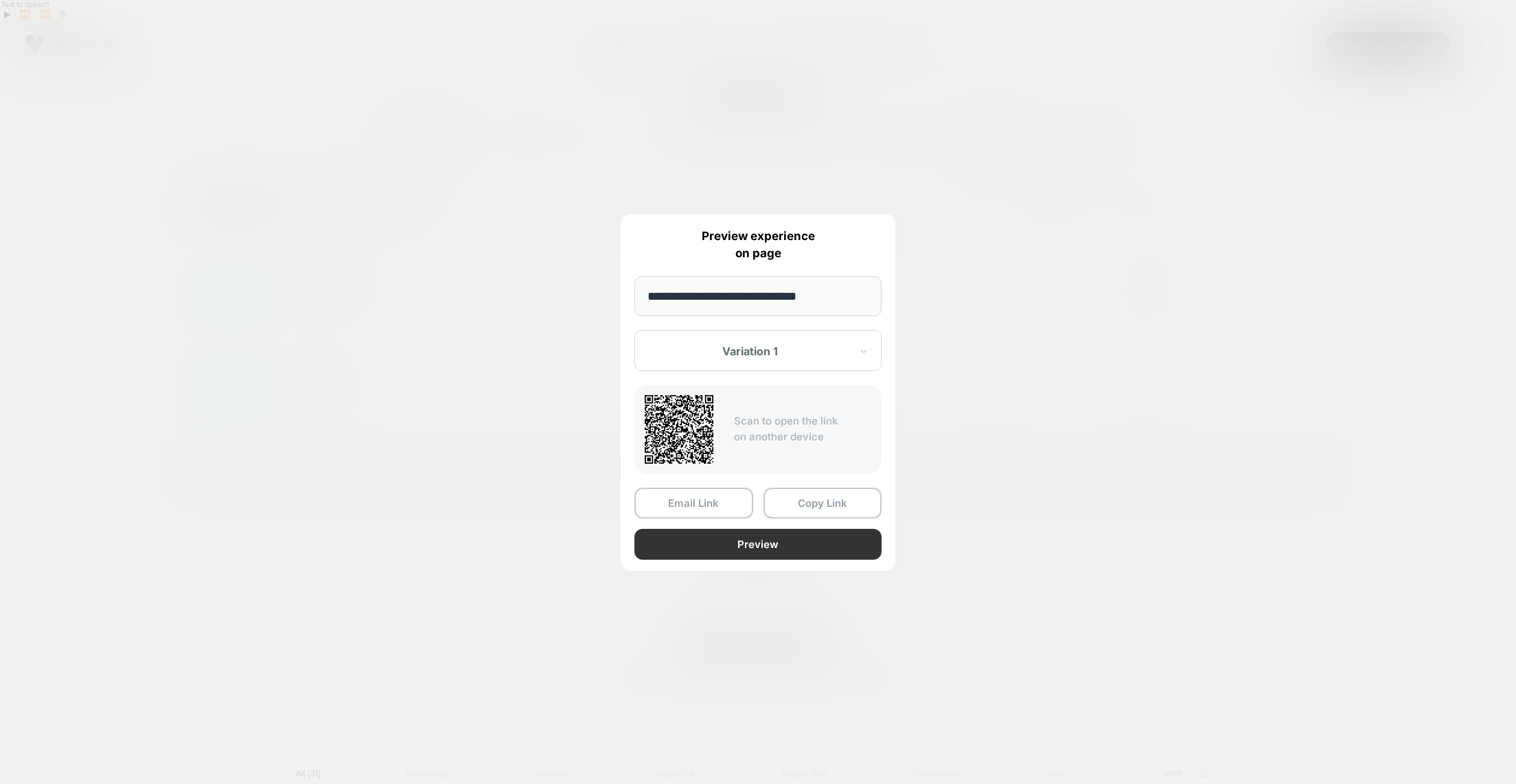
click at [804, 538] on button "Preview" at bounding box center [758, 544] width 247 height 31
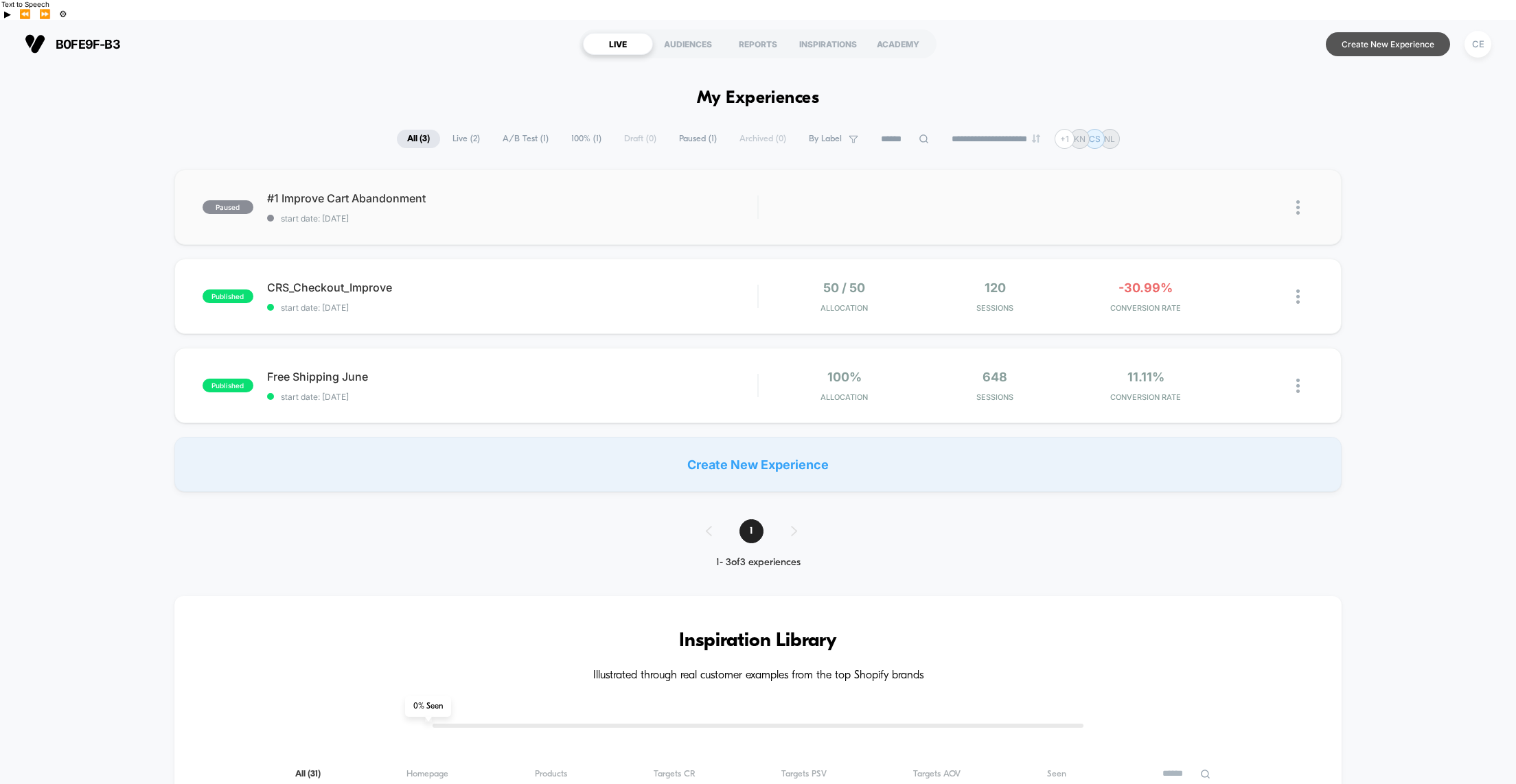
click at [1351, 32] on button "Create New Experience" at bounding box center [1387, 44] width 124 height 24
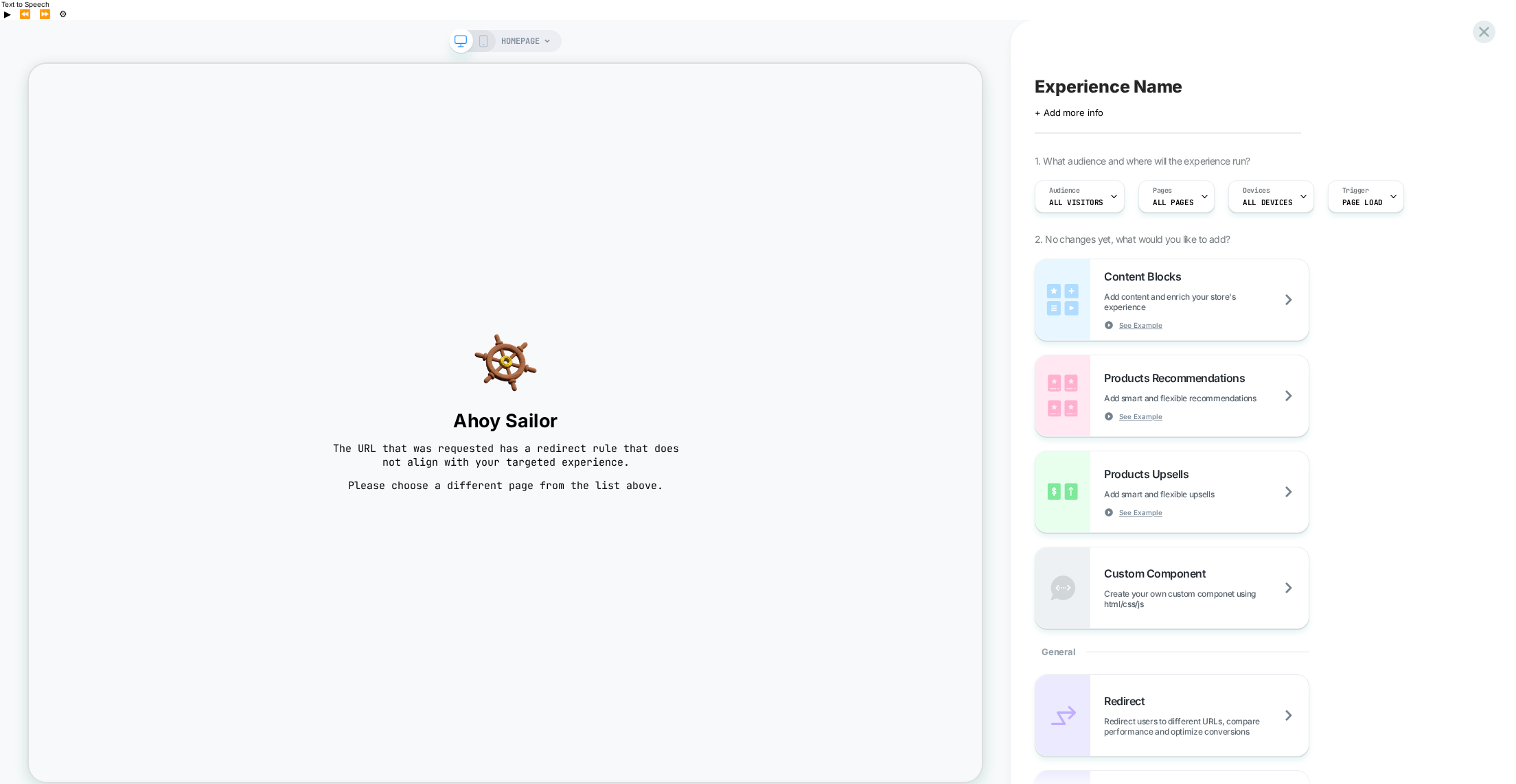
click at [547, 39] on icon at bounding box center [547, 41] width 6 height 3
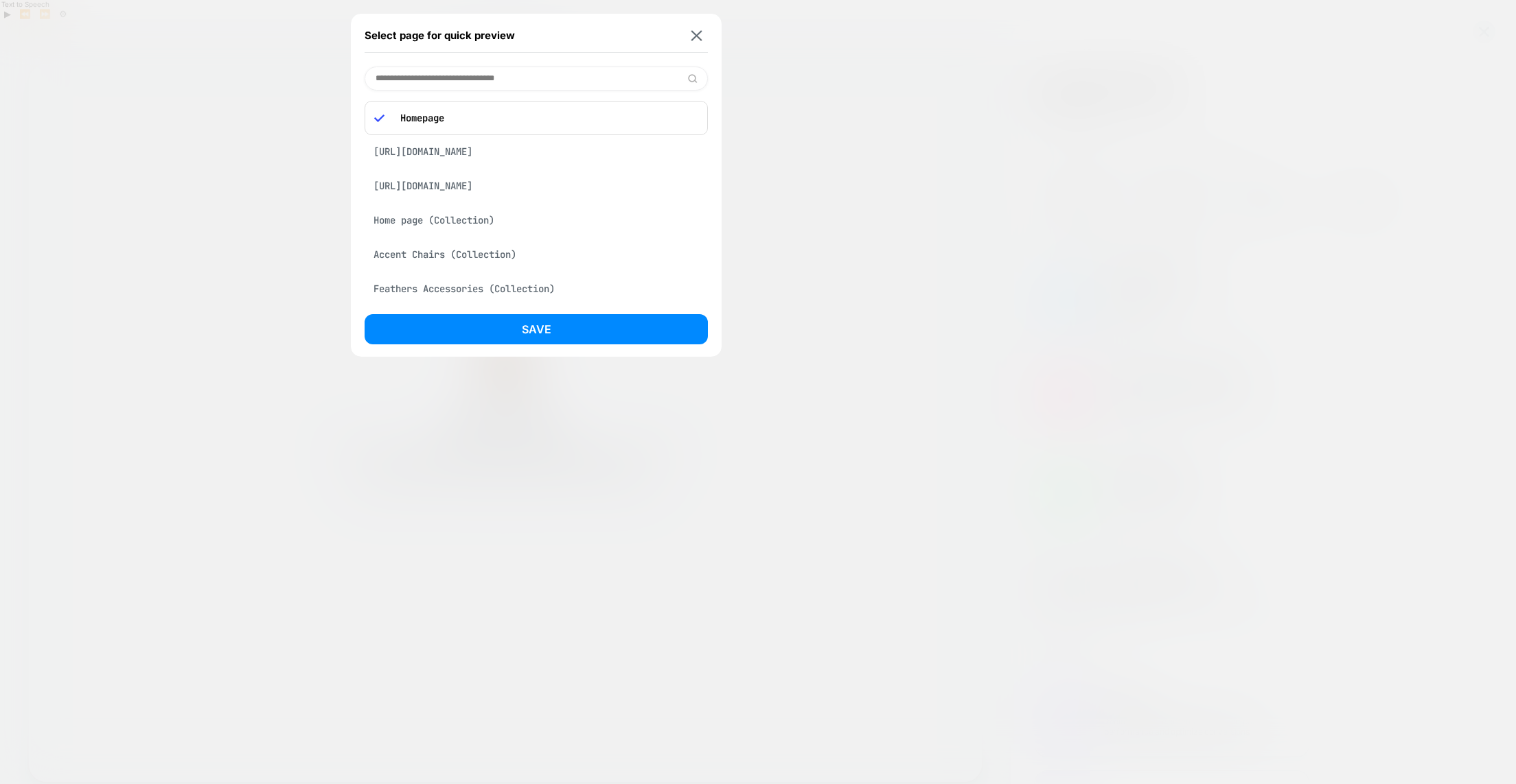
click at [553, 184] on div "[URL][DOMAIN_NAME]" at bounding box center [535, 186] width 343 height 26
click at [547, 326] on button "Save" at bounding box center [535, 330] width 343 height 30
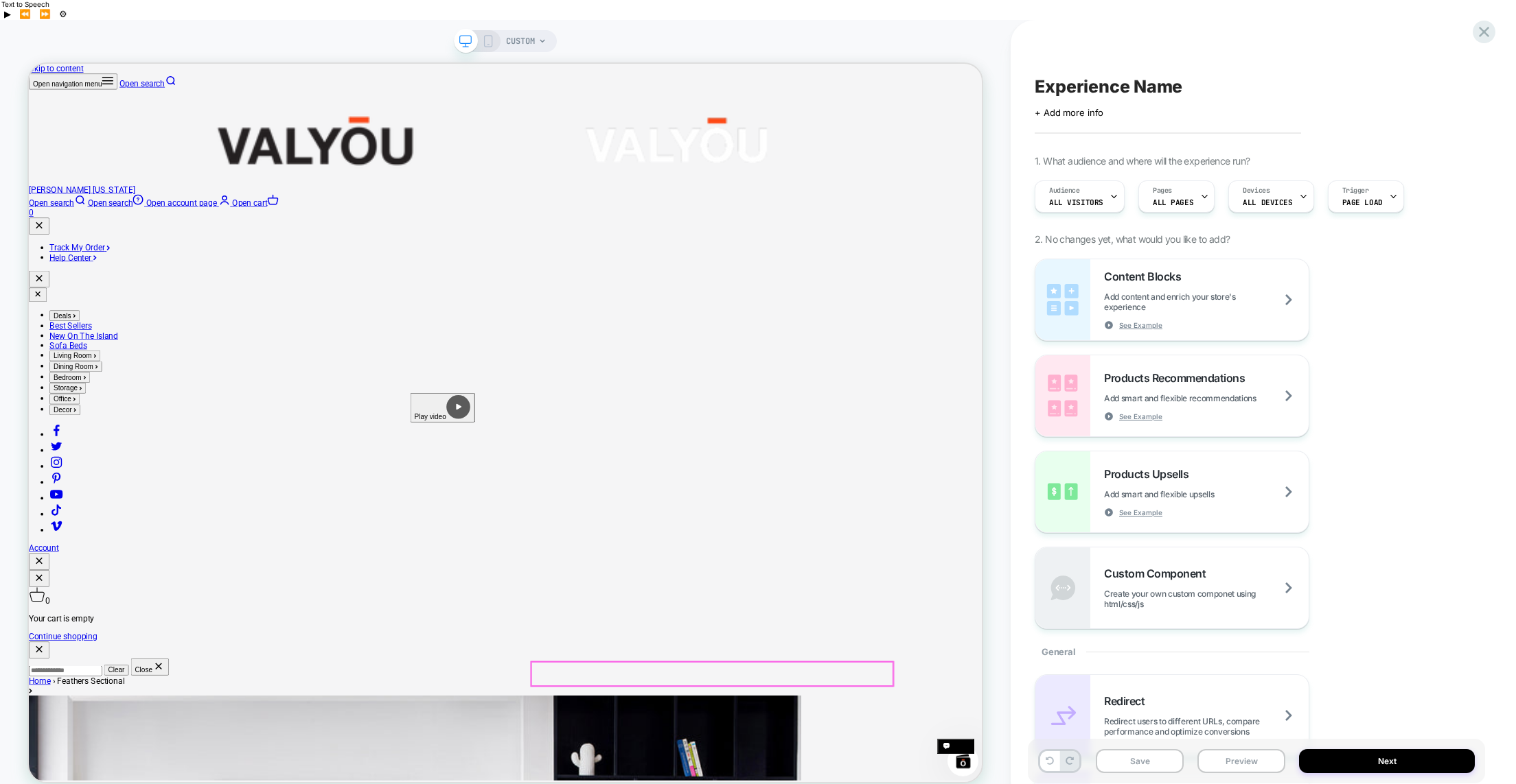
click at [0, 0] on span "ALL PAGES" at bounding box center [0, 0] width 0 height 0
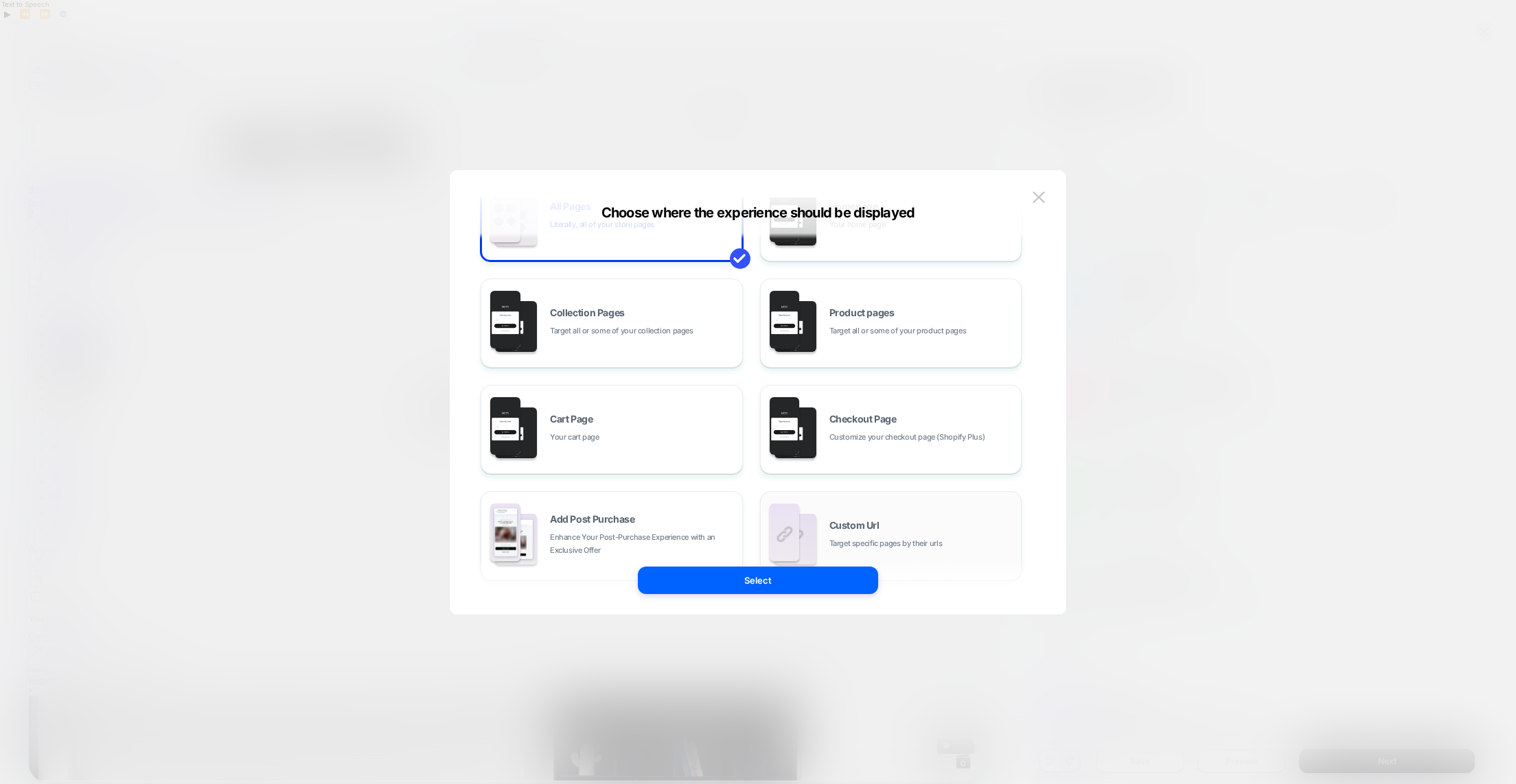
scroll to position [207, 0]
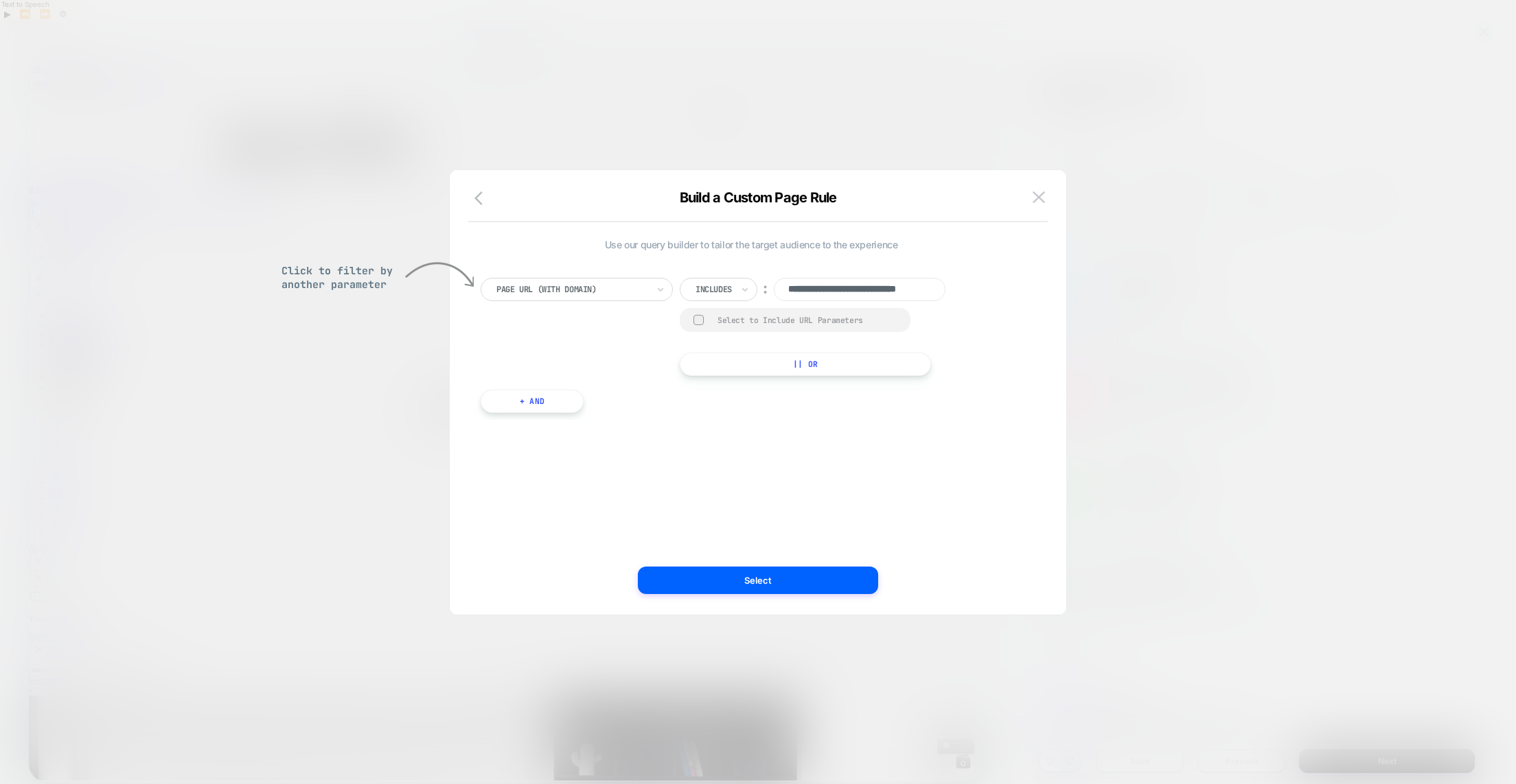
scroll to position [0, 36]
click at [634, 289] on div at bounding box center [572, 289] width 151 height 12
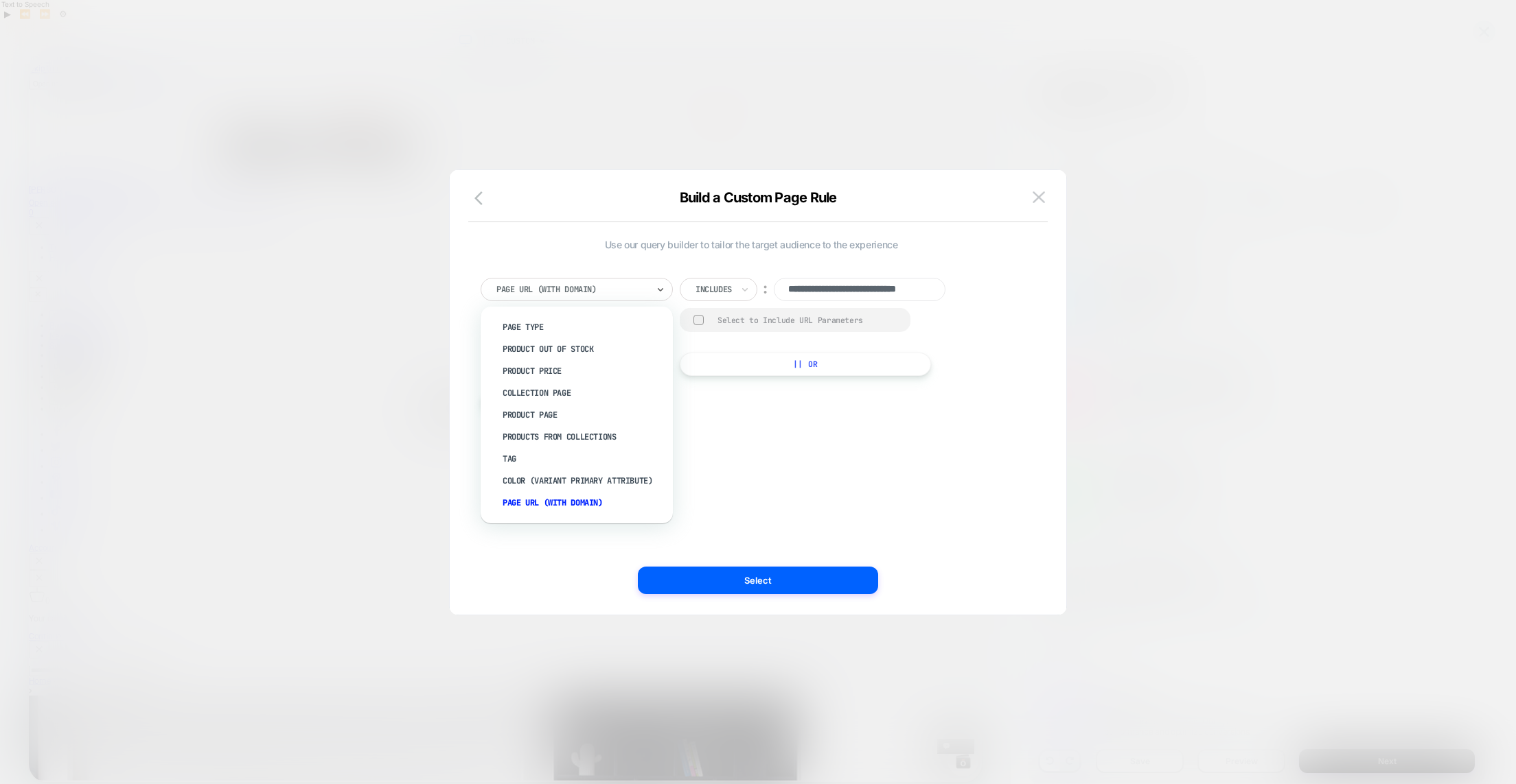
scroll to position [0, 0]
click at [633, 289] on div at bounding box center [572, 289] width 151 height 12
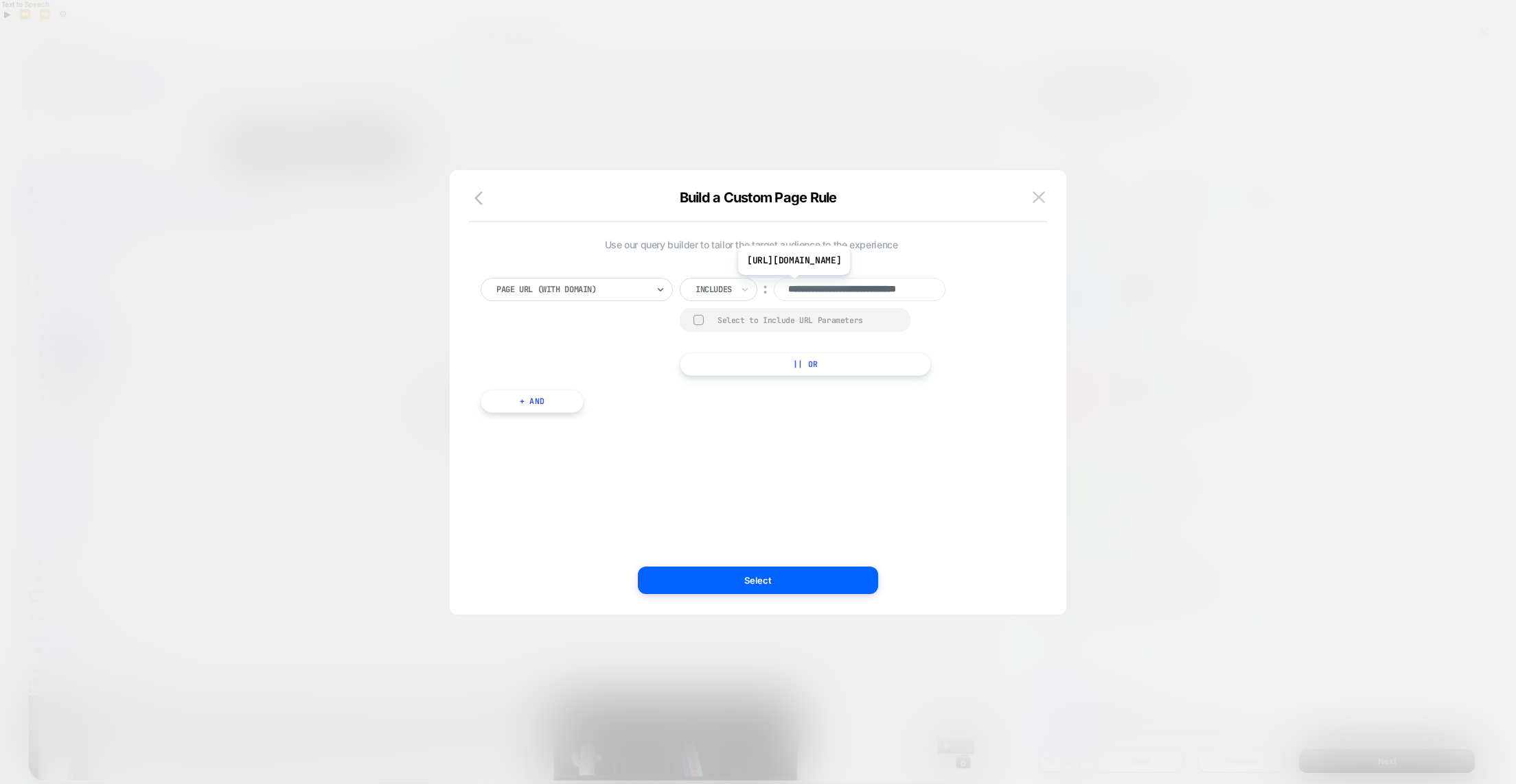
scroll to position [0, 36]
click at [0, 0] on input "**********" at bounding box center [0, 0] width 0 height 0
paste input "**********"
type input "**********"
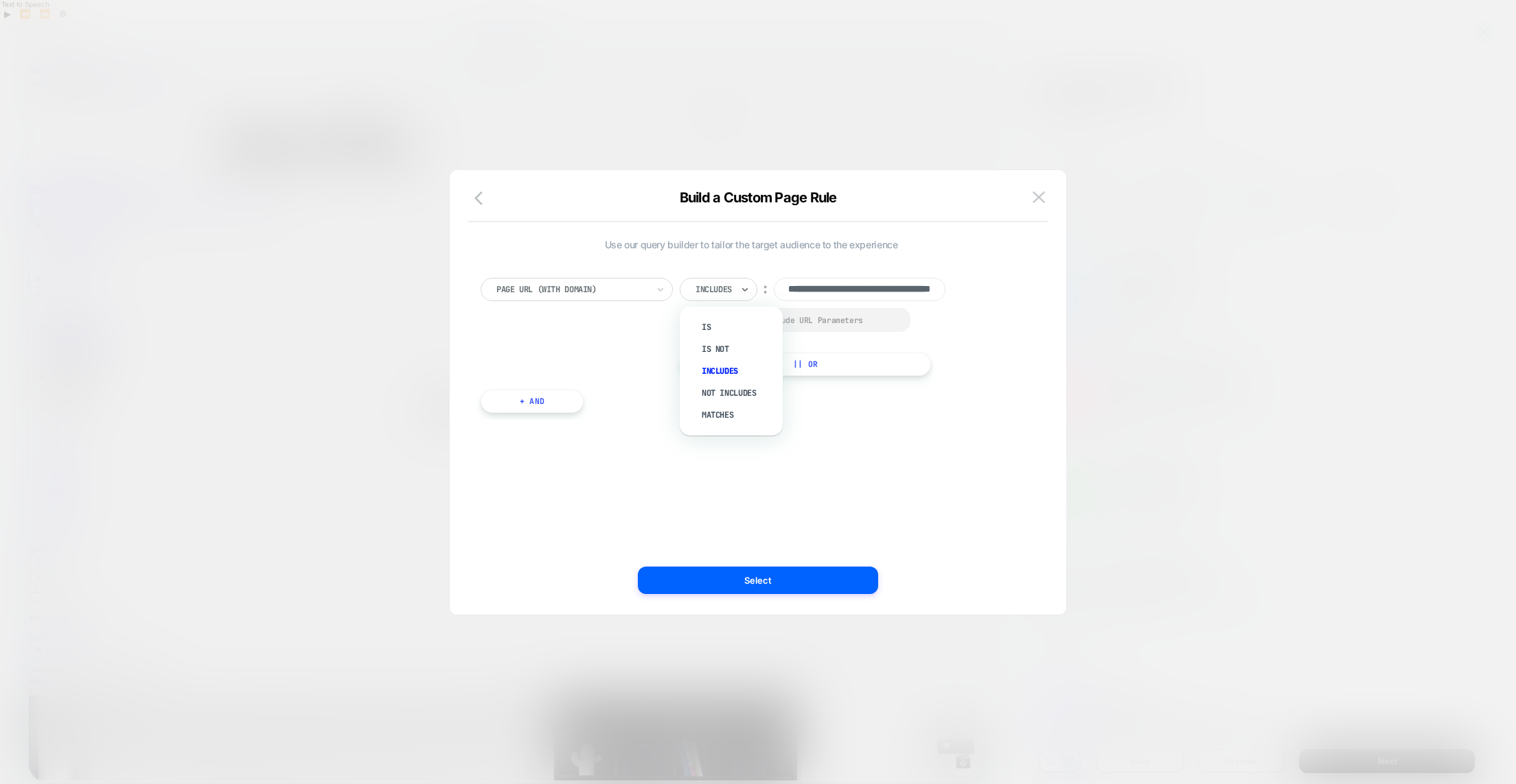
scroll to position [0, 0]
click at [0, 0] on div at bounding box center [0, 0] width 0 height 0
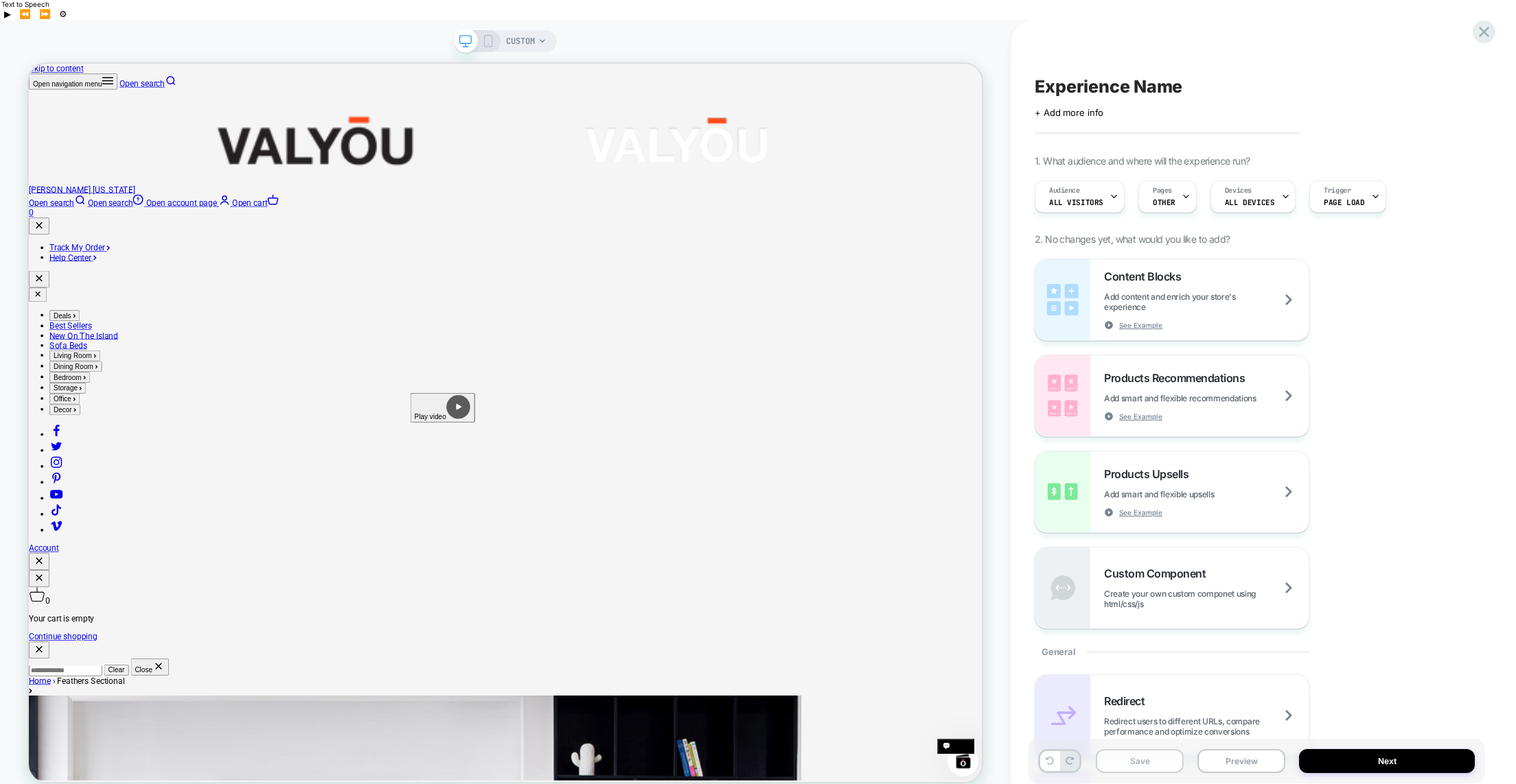
click at [1124, 750] on button "Save" at bounding box center [1140, 762] width 88 height 24
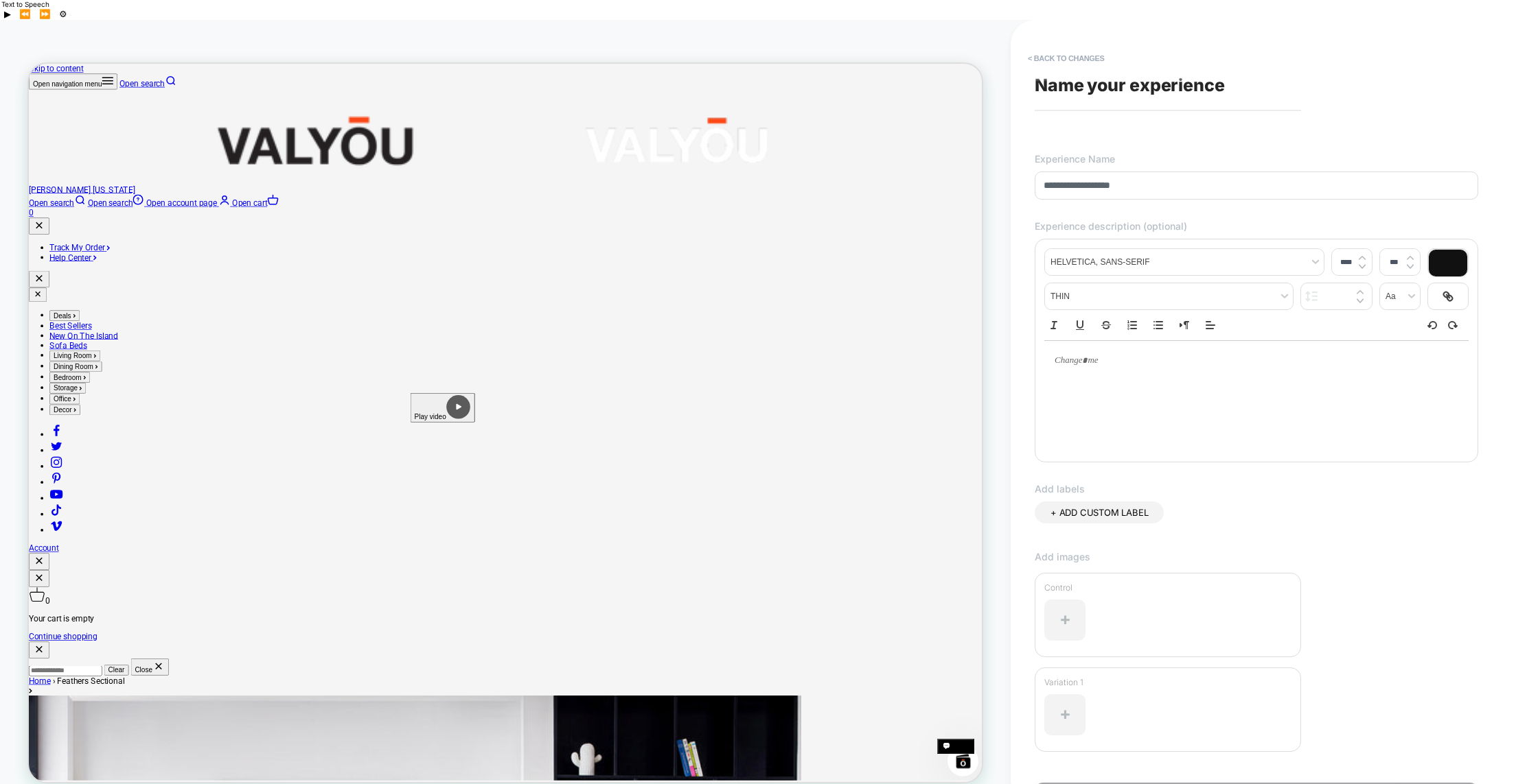
scroll to position [73, 0]
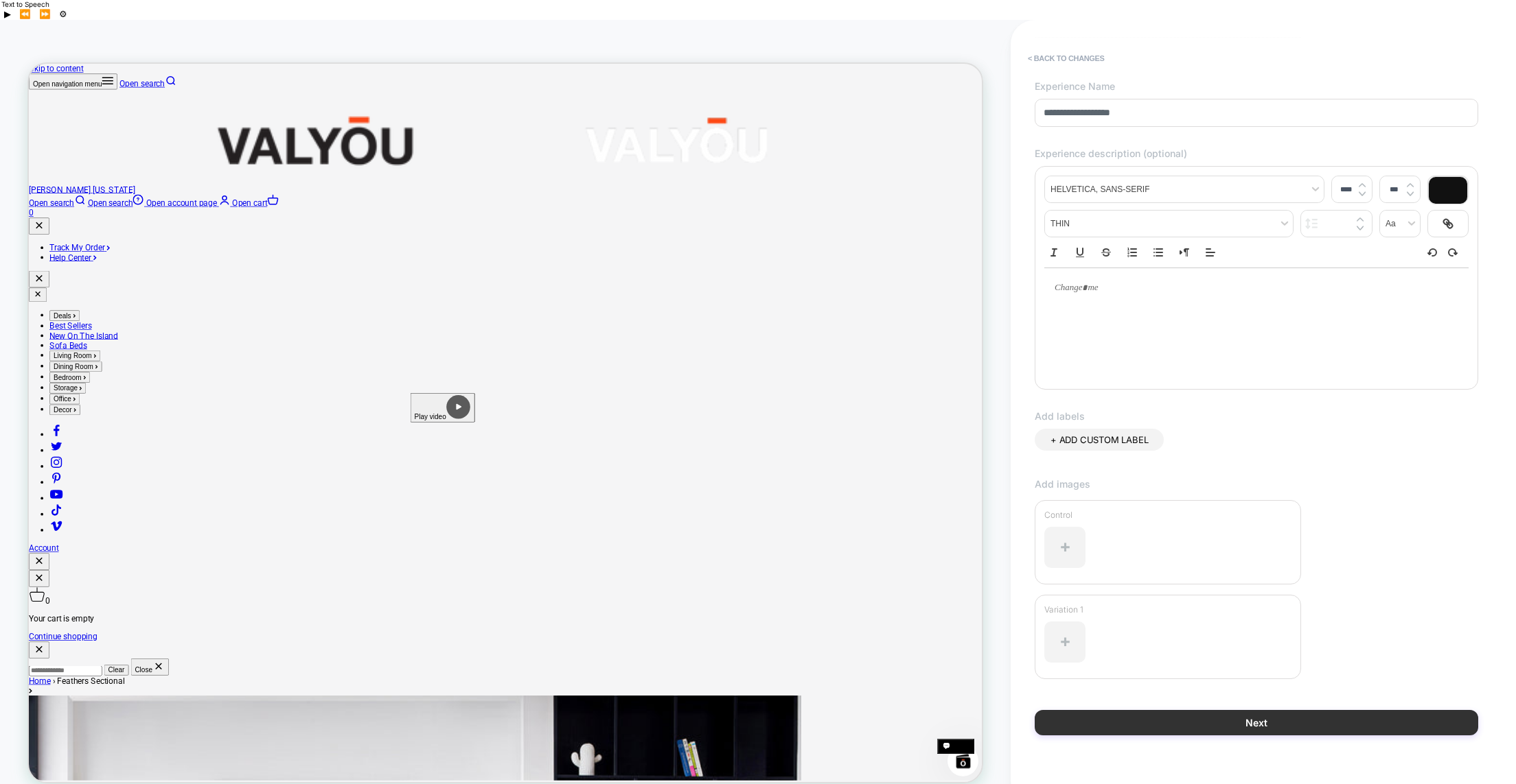
type input "**********"
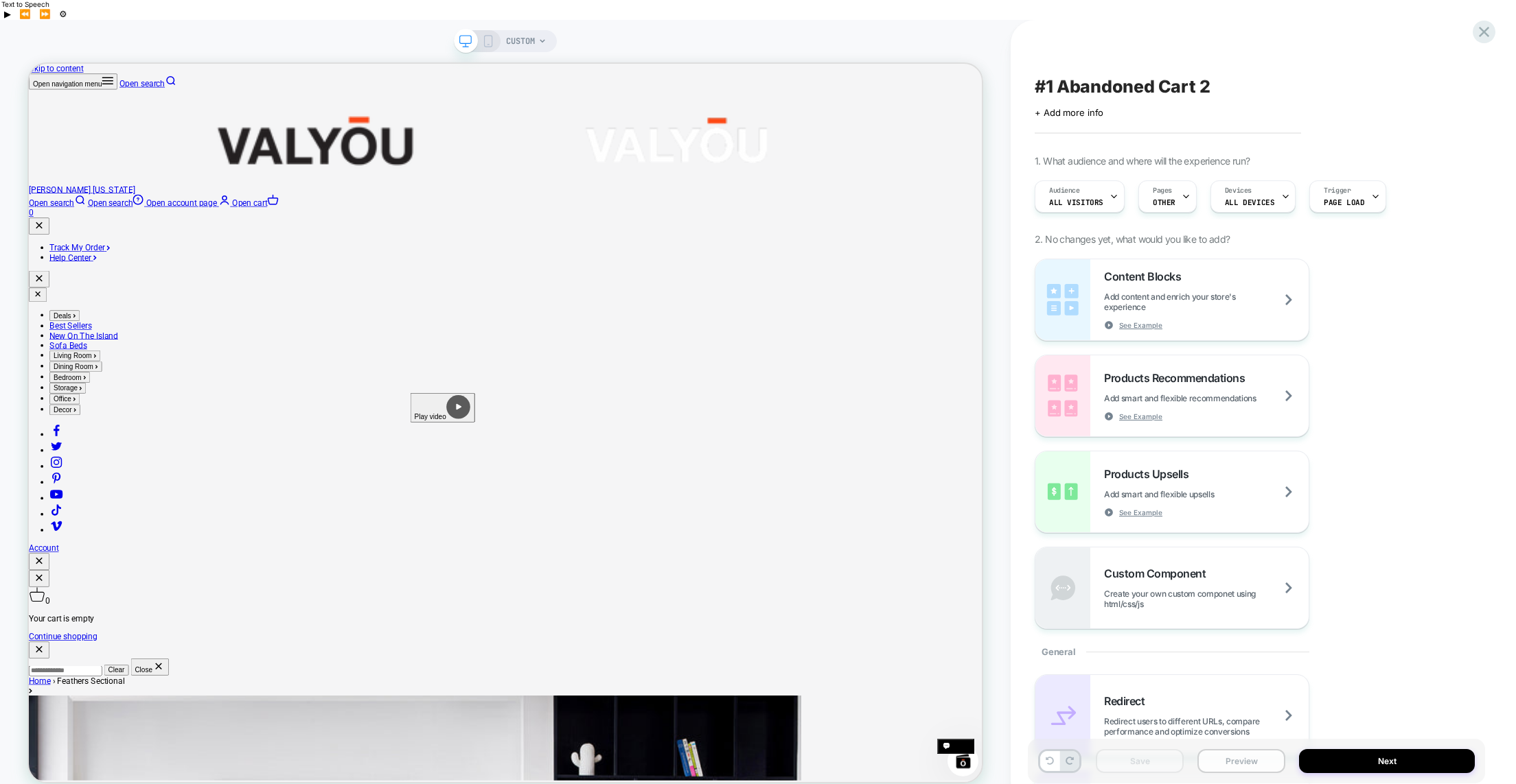
click at [0, 0] on button "Preview" at bounding box center [0, 0] width 0 height 0
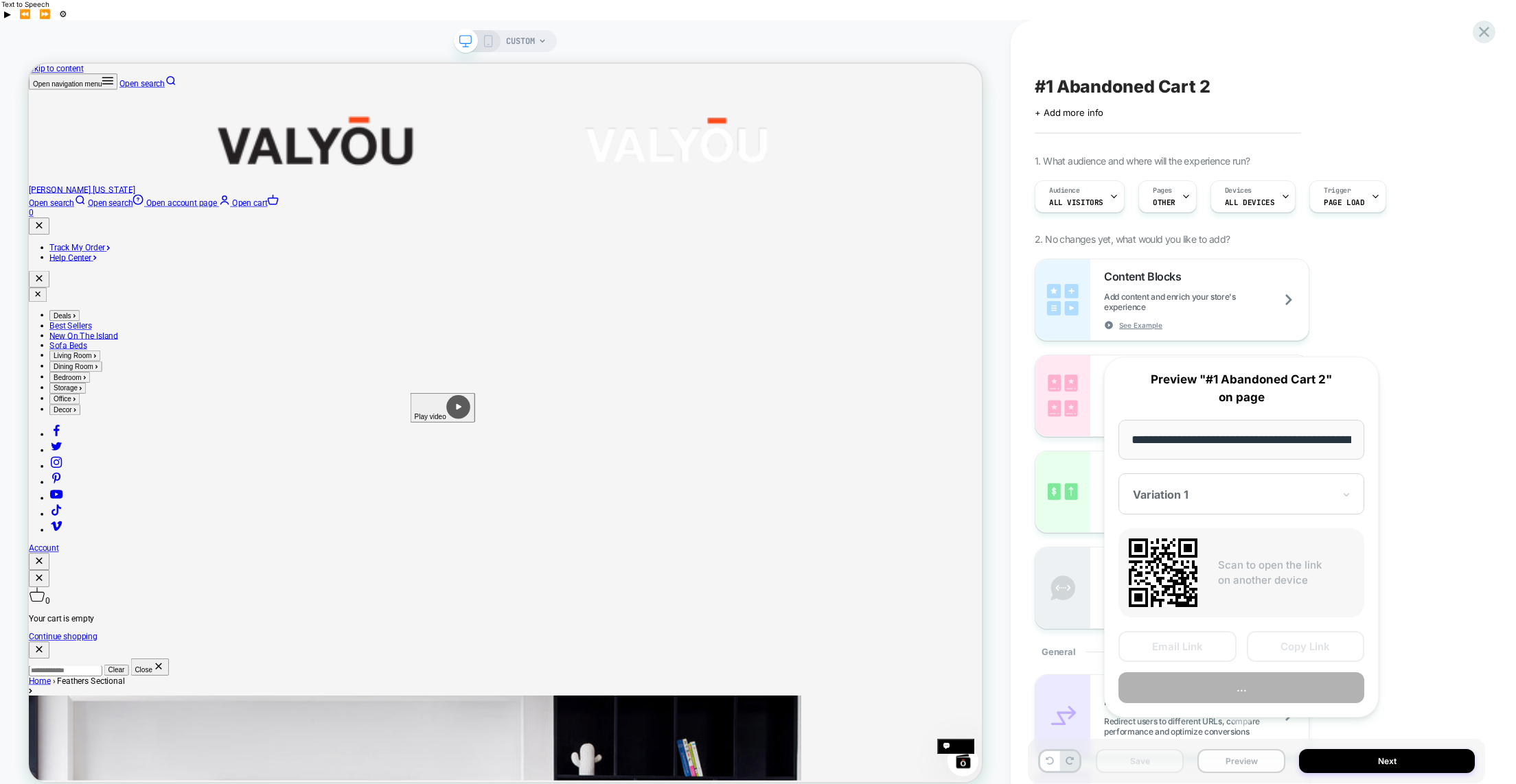
scroll to position [0, 181]
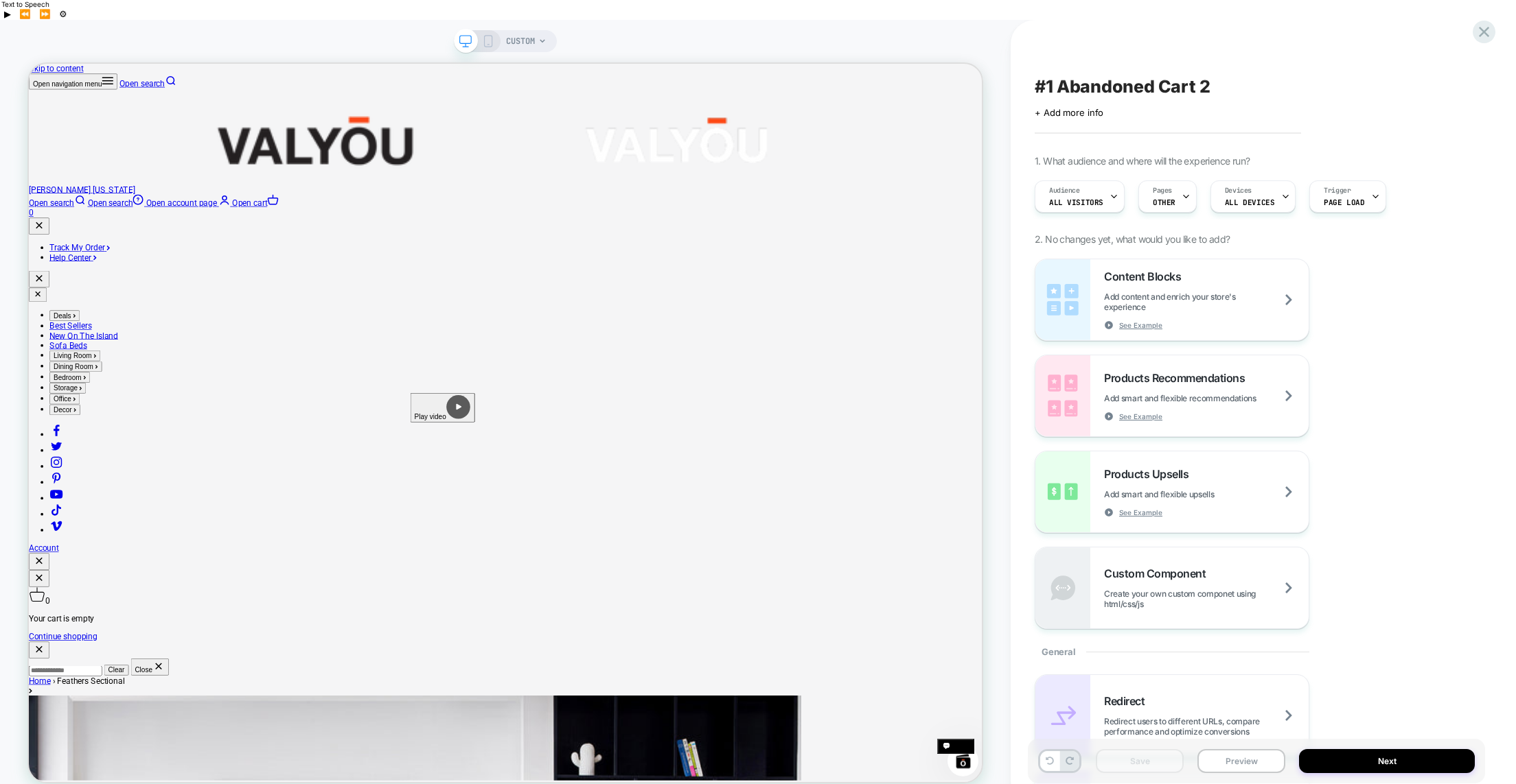
click at [485, 35] on icon at bounding box center [487, 41] width 12 height 12
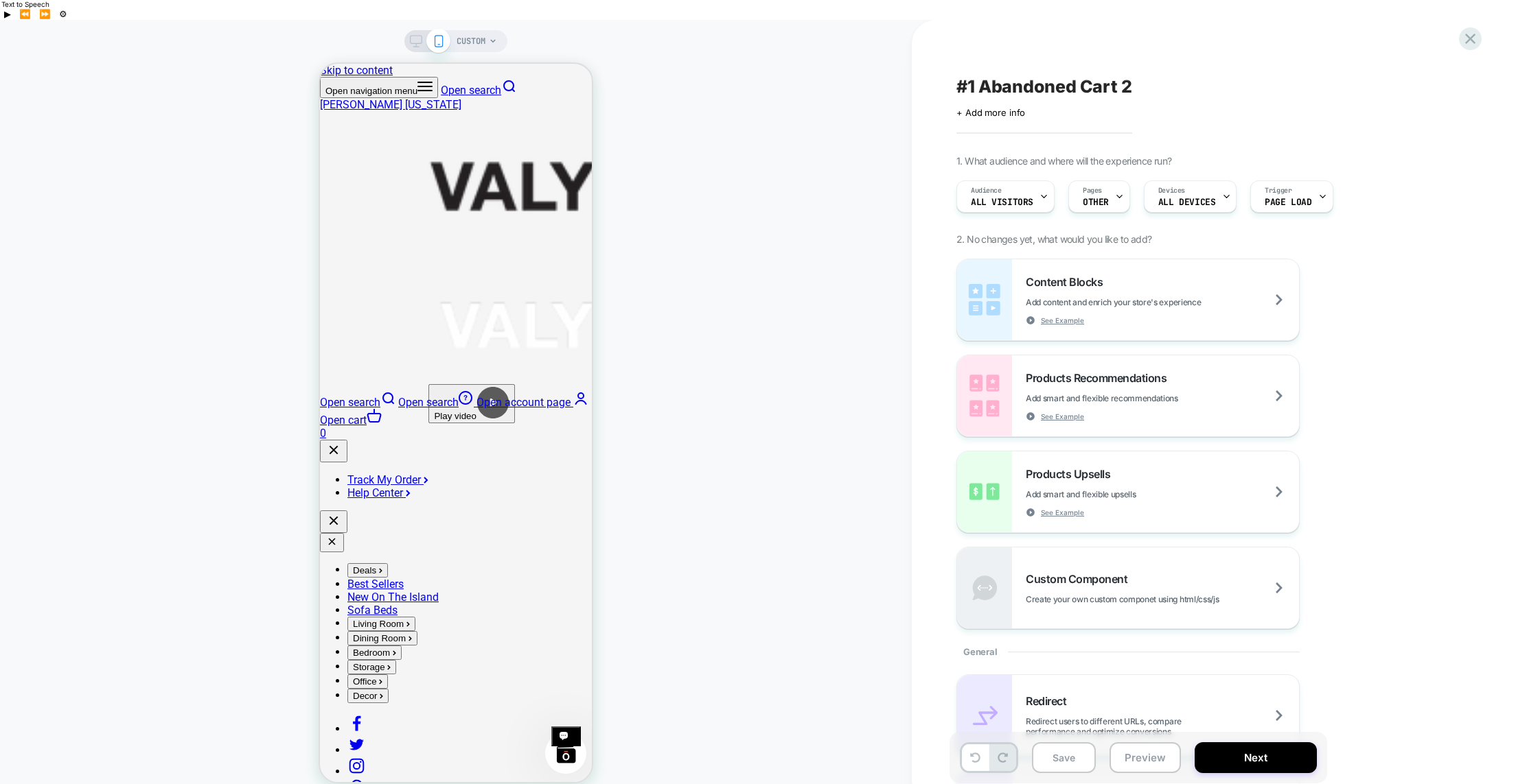
scroll to position [0, 51191]
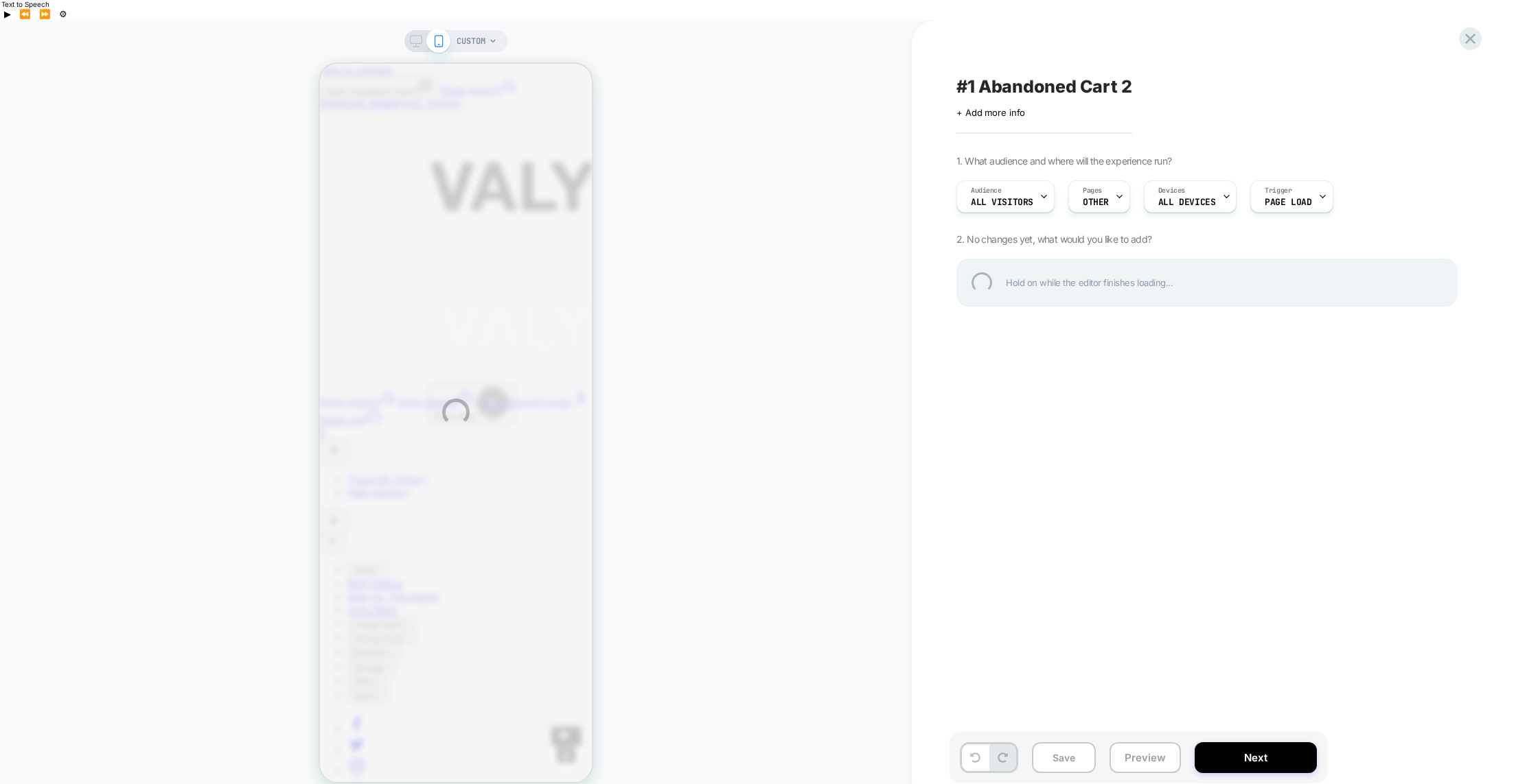
click at [1302, 186] on div "CUSTOM #1 Abandoned Cart 2 Click to edit experience details + Add more info 1. …" at bounding box center [758, 412] width 1516 height 784
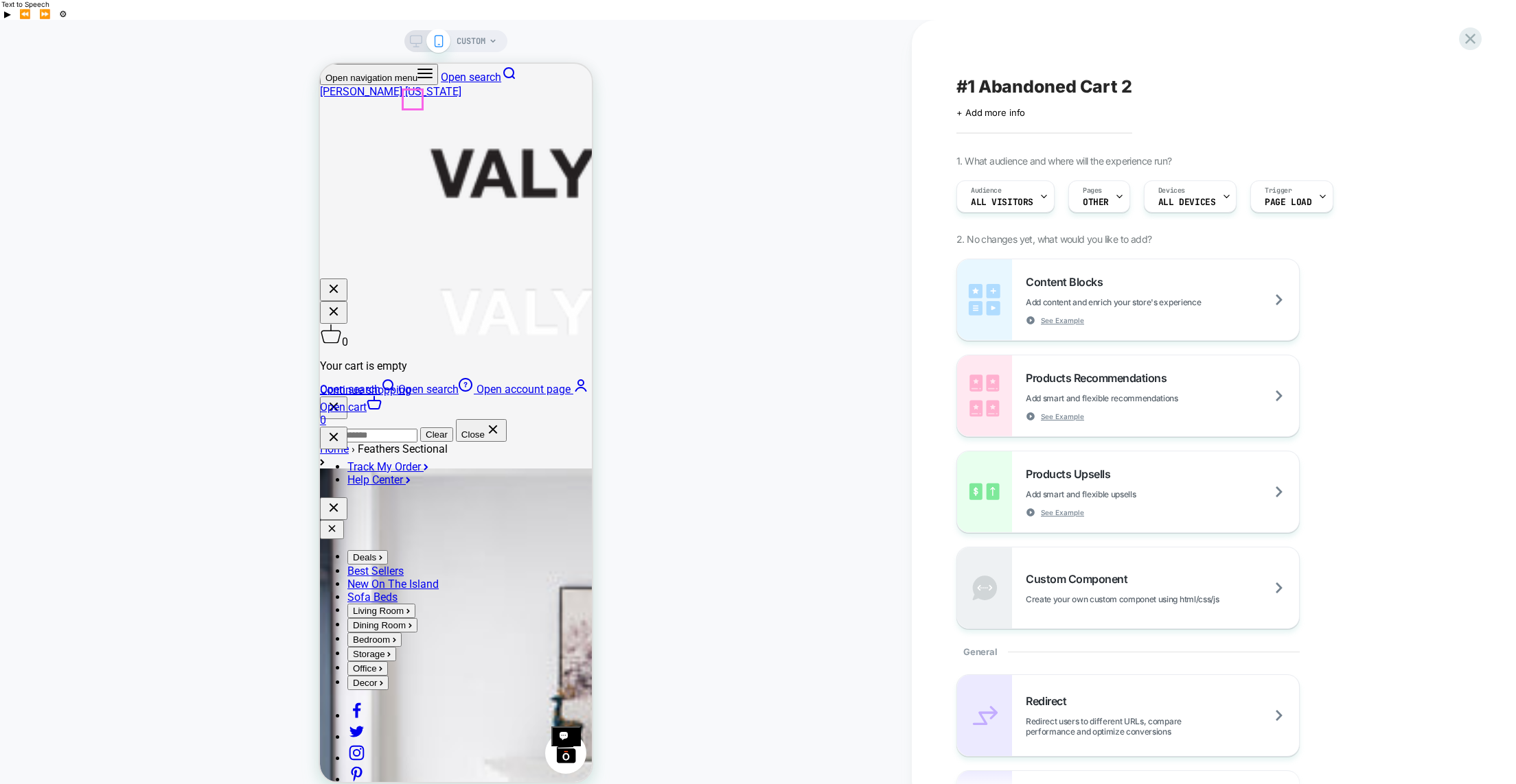
scroll to position [630, 0]
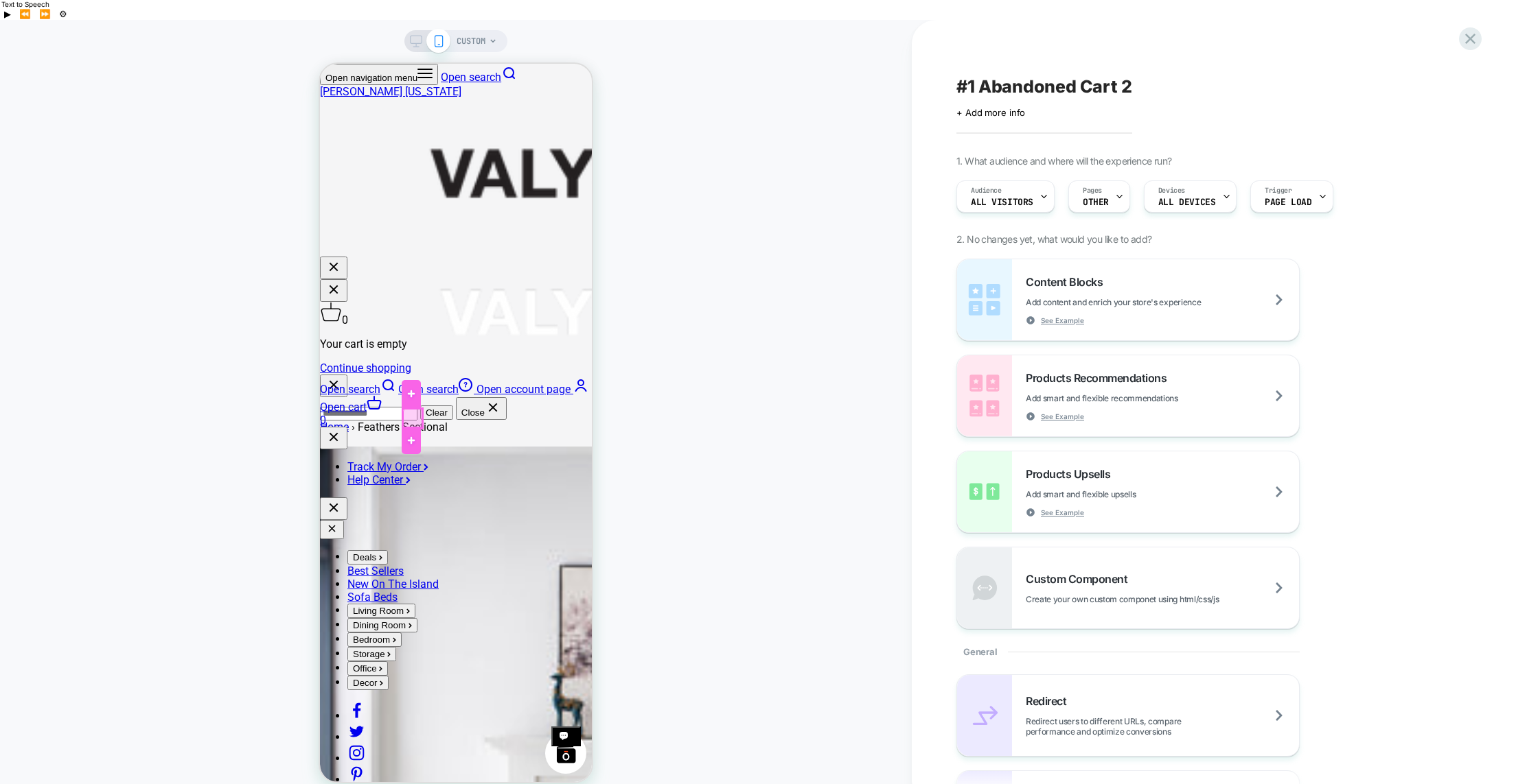
click at [411, 413] on div at bounding box center [413, 418] width 19 height 19
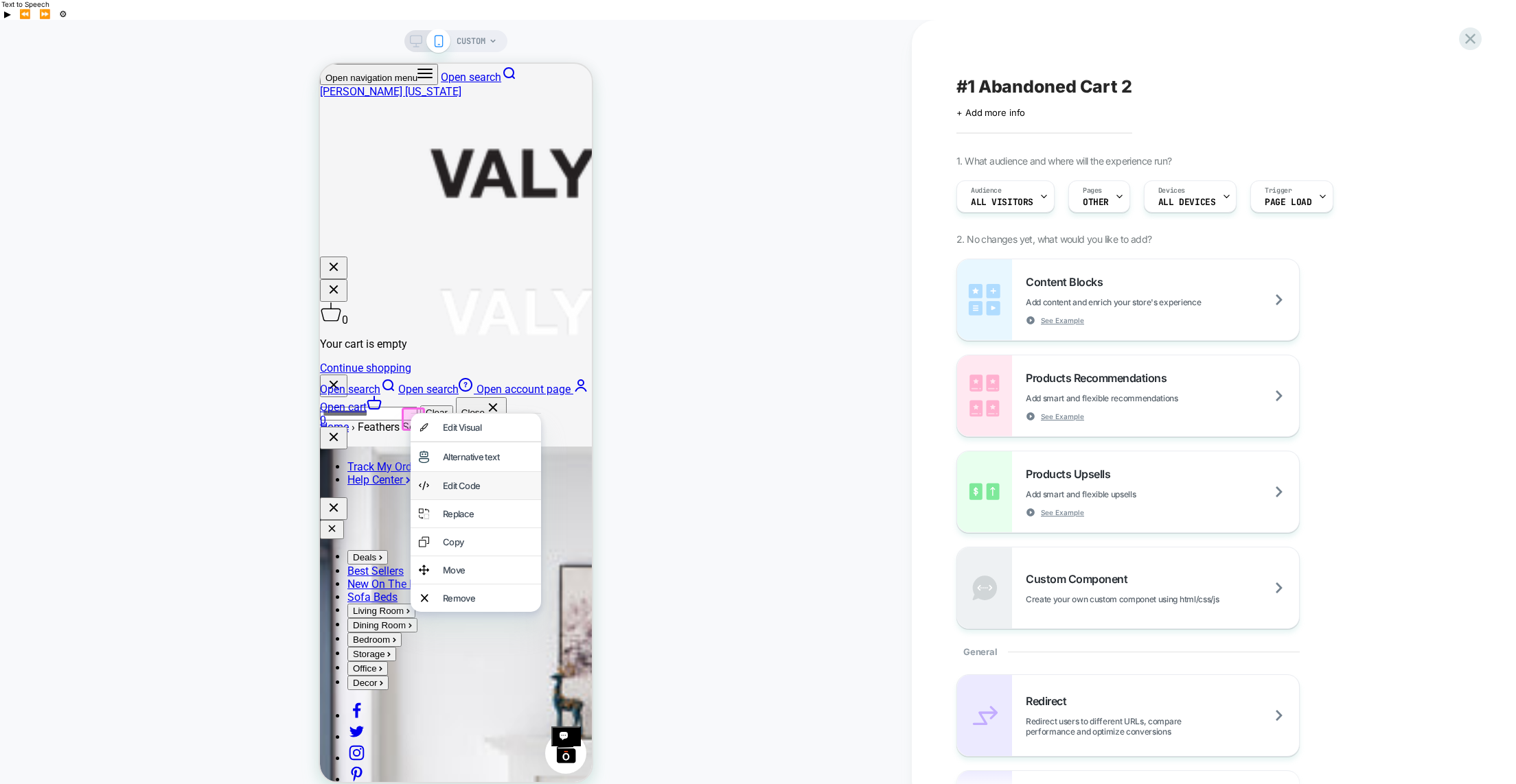
click at [462, 491] on div "Edit Code" at bounding box center [487, 486] width 90 height 11
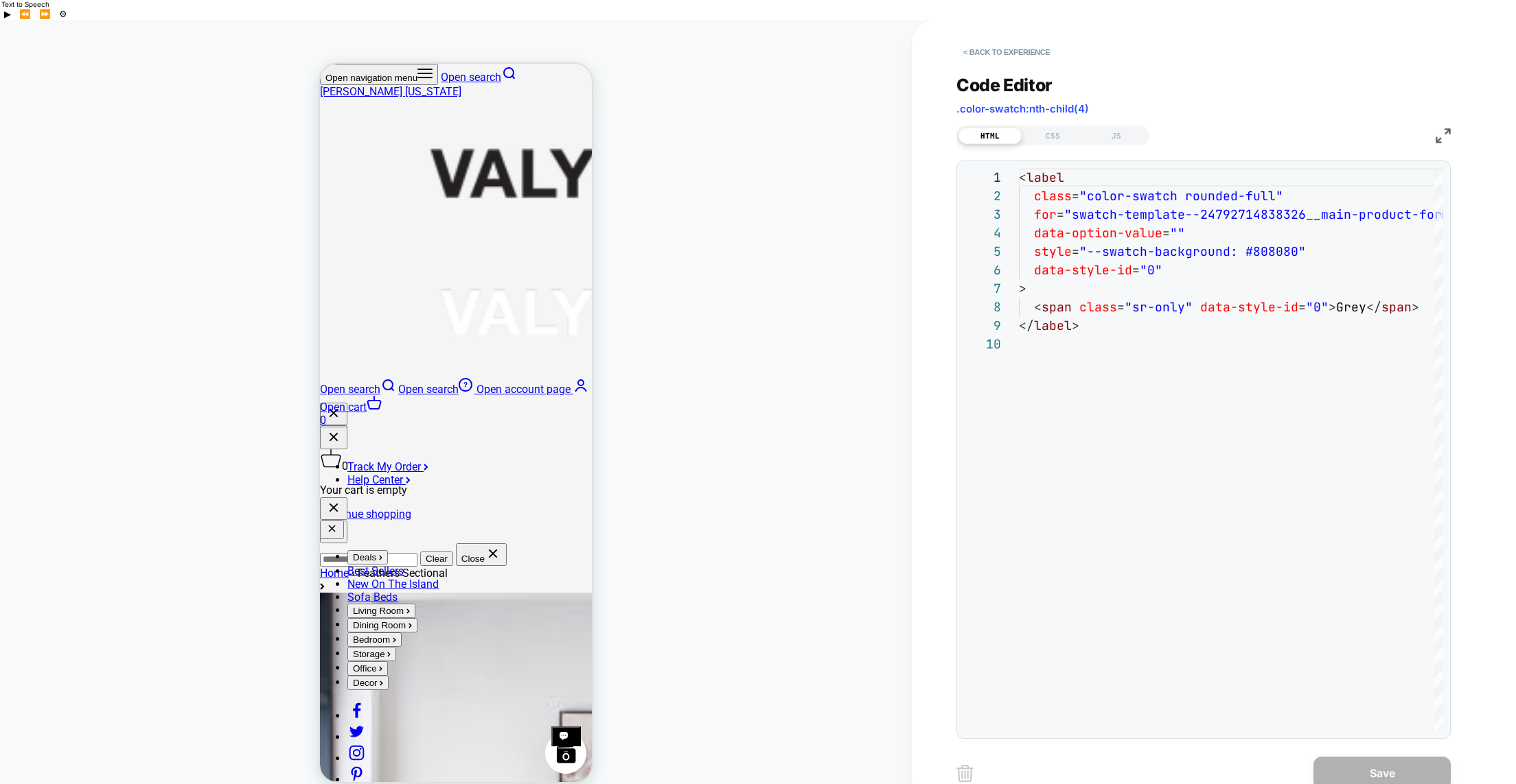
scroll to position [486, 0]
click at [997, 41] on button "< Back to experience" at bounding box center [1006, 51] width 100 height 22
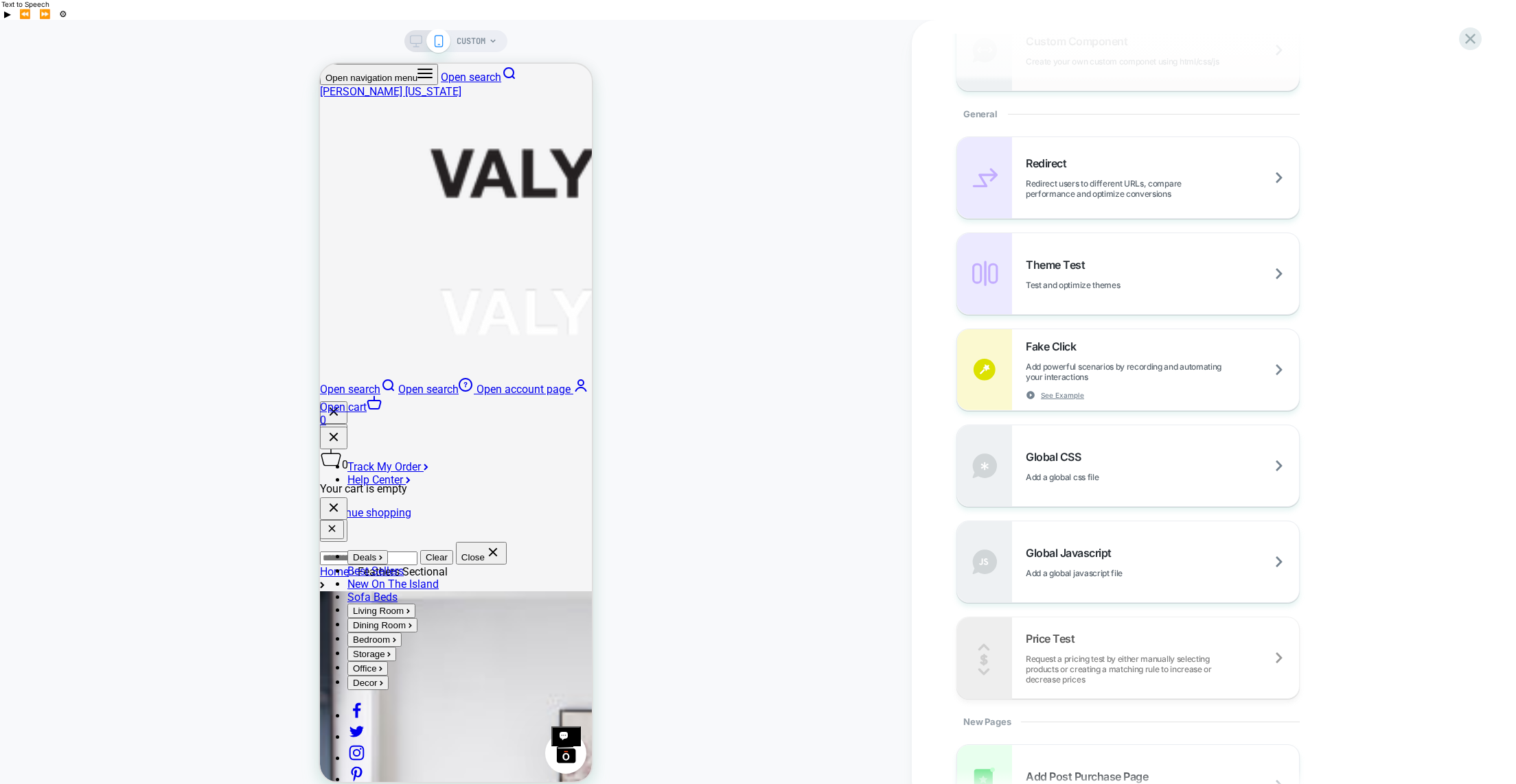
scroll to position [547, 0]
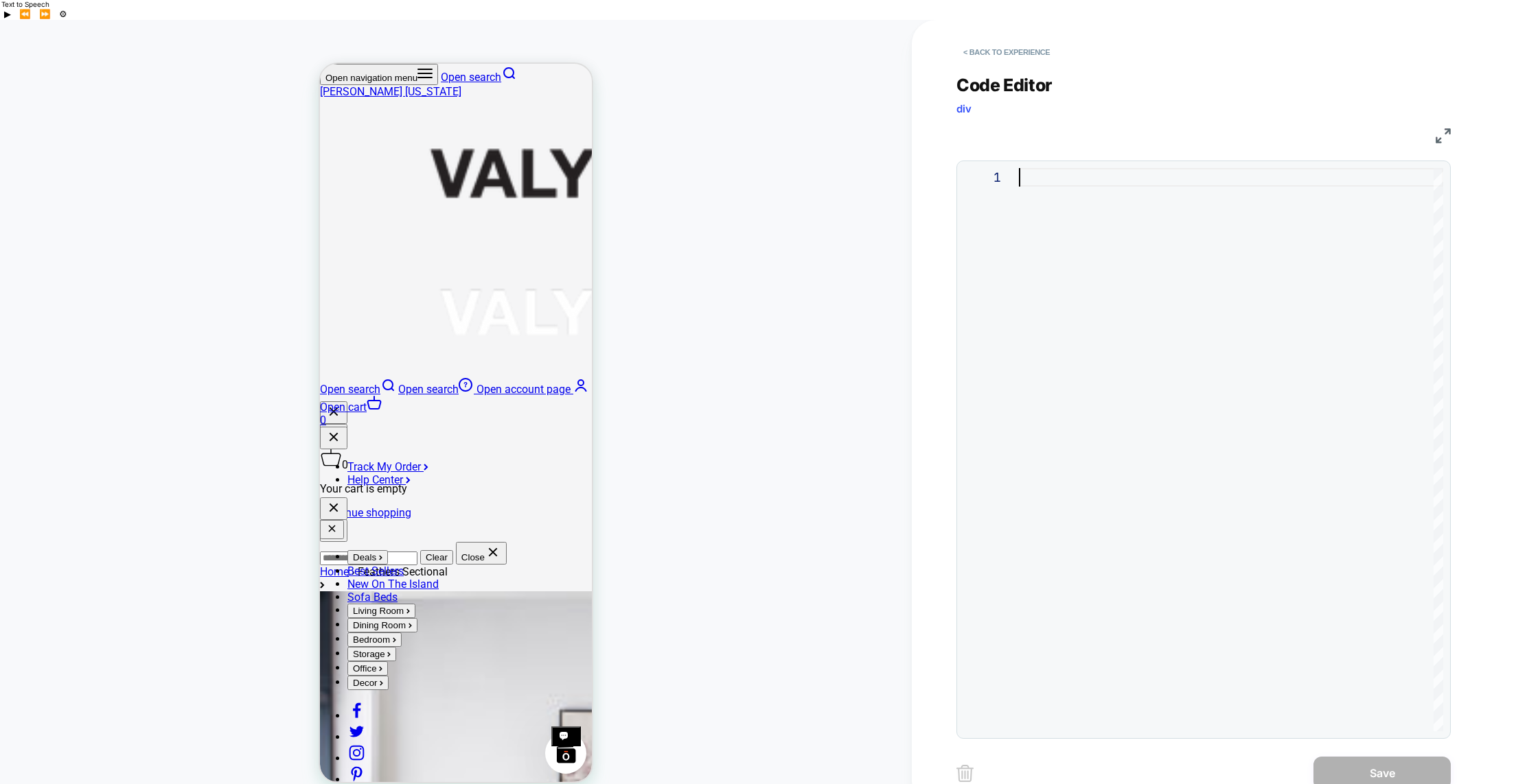
type textarea "**********"
drag, startPoint x: 1106, startPoint y: 162, endPoint x: 993, endPoint y: 148, distance: 113.9
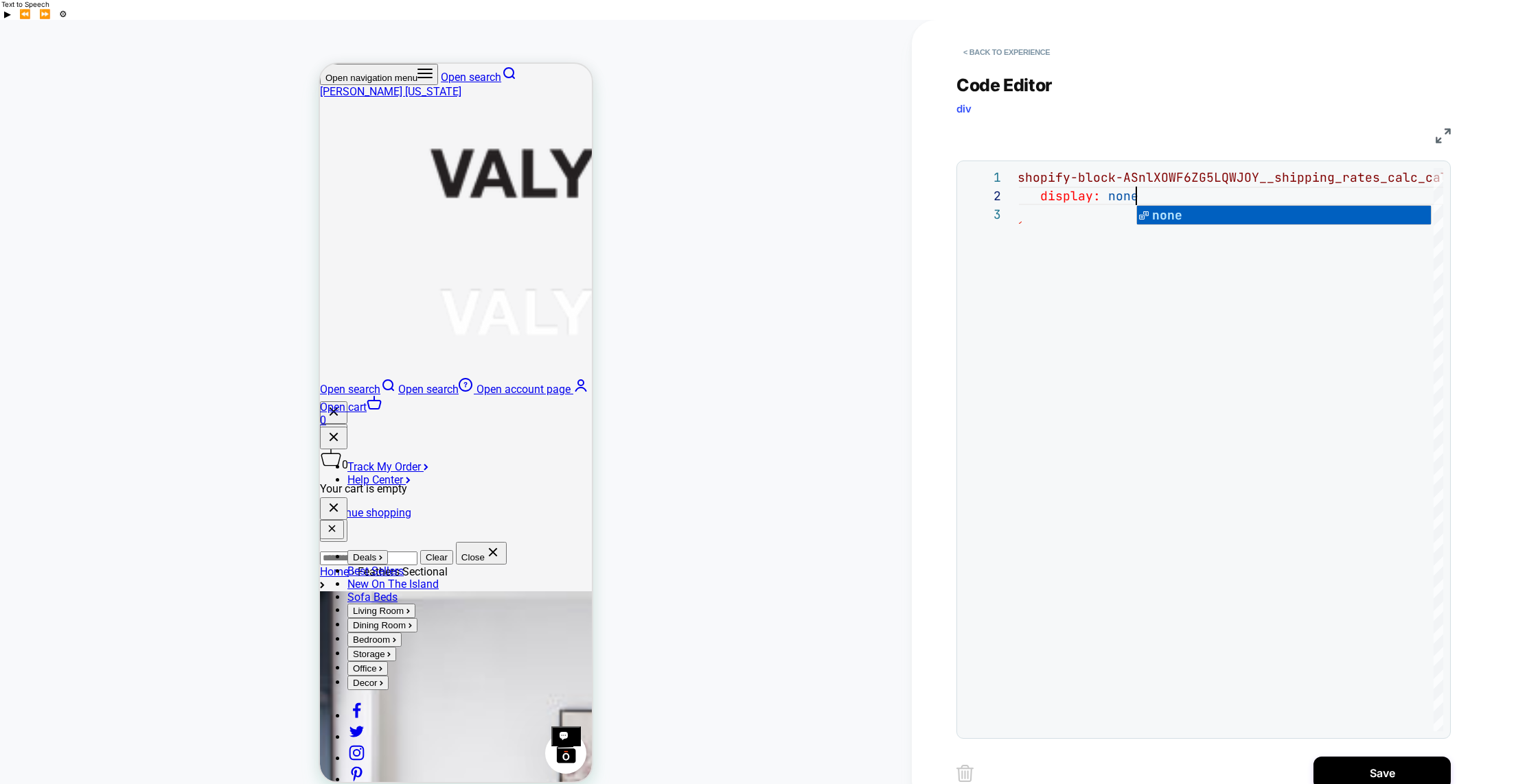
scroll to position [18, 133]
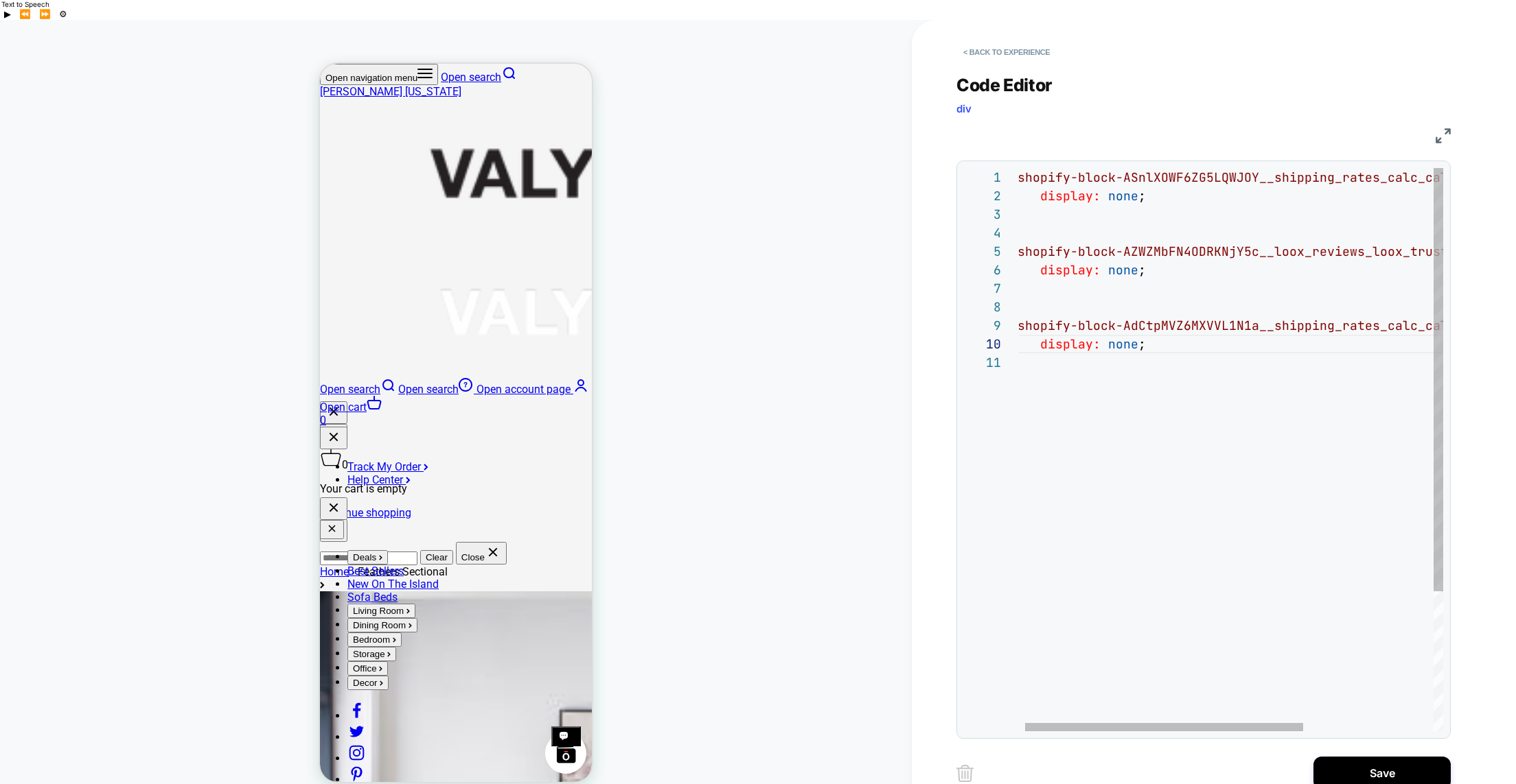
scroll to position [0, 7]
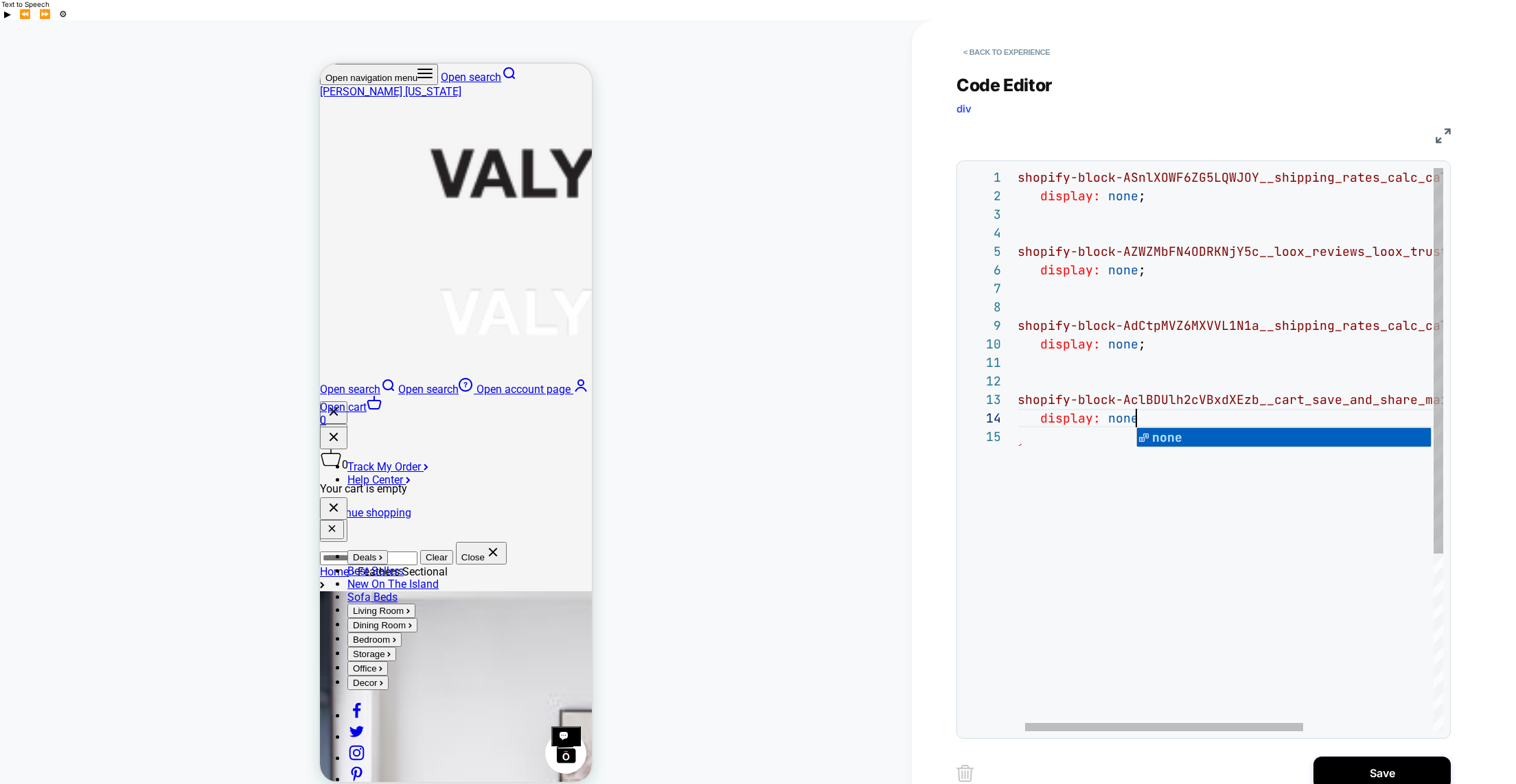
scroll to position [55, 133]
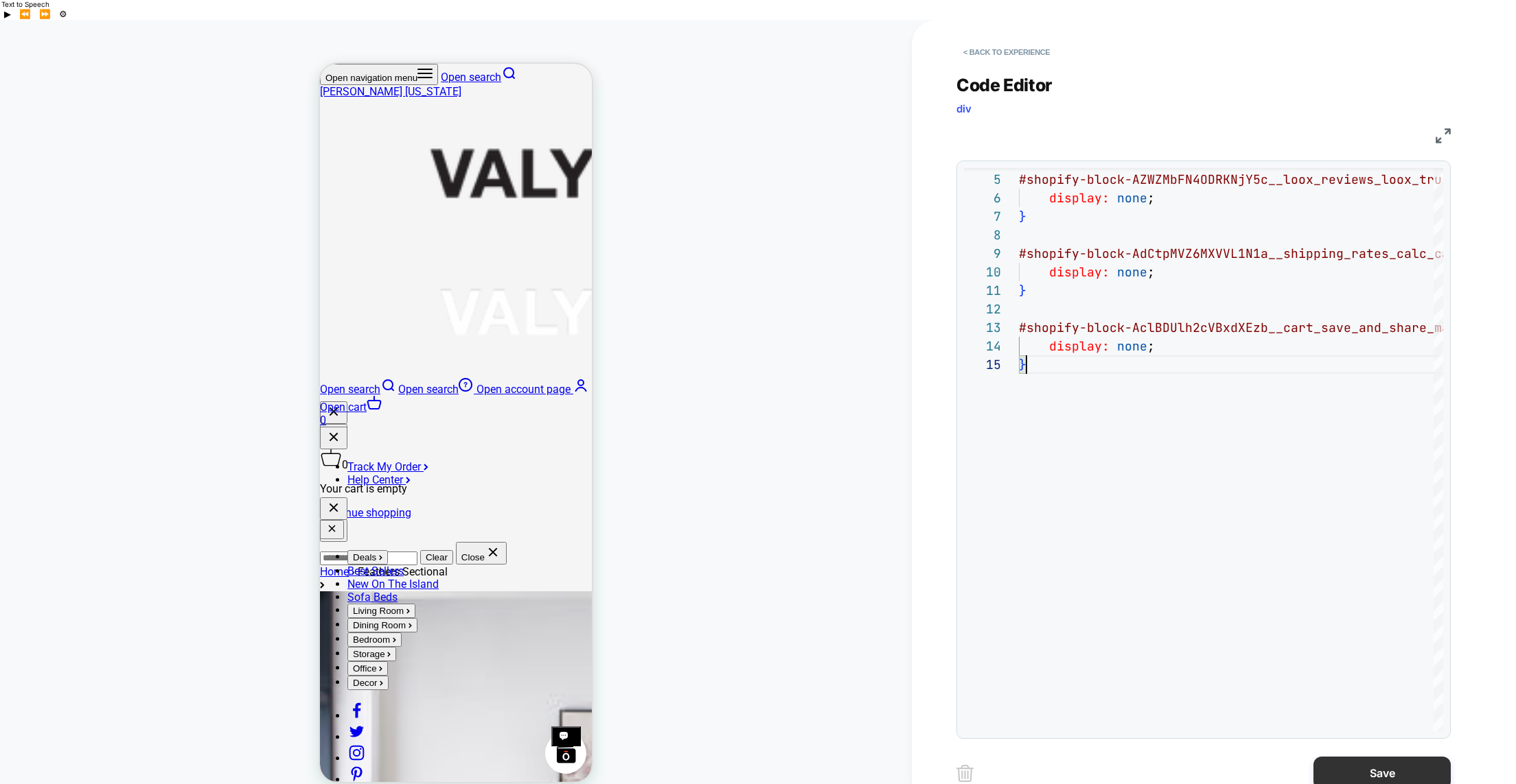
type textarea "**********"
click at [1367, 757] on button "Save" at bounding box center [1382, 773] width 138 height 33
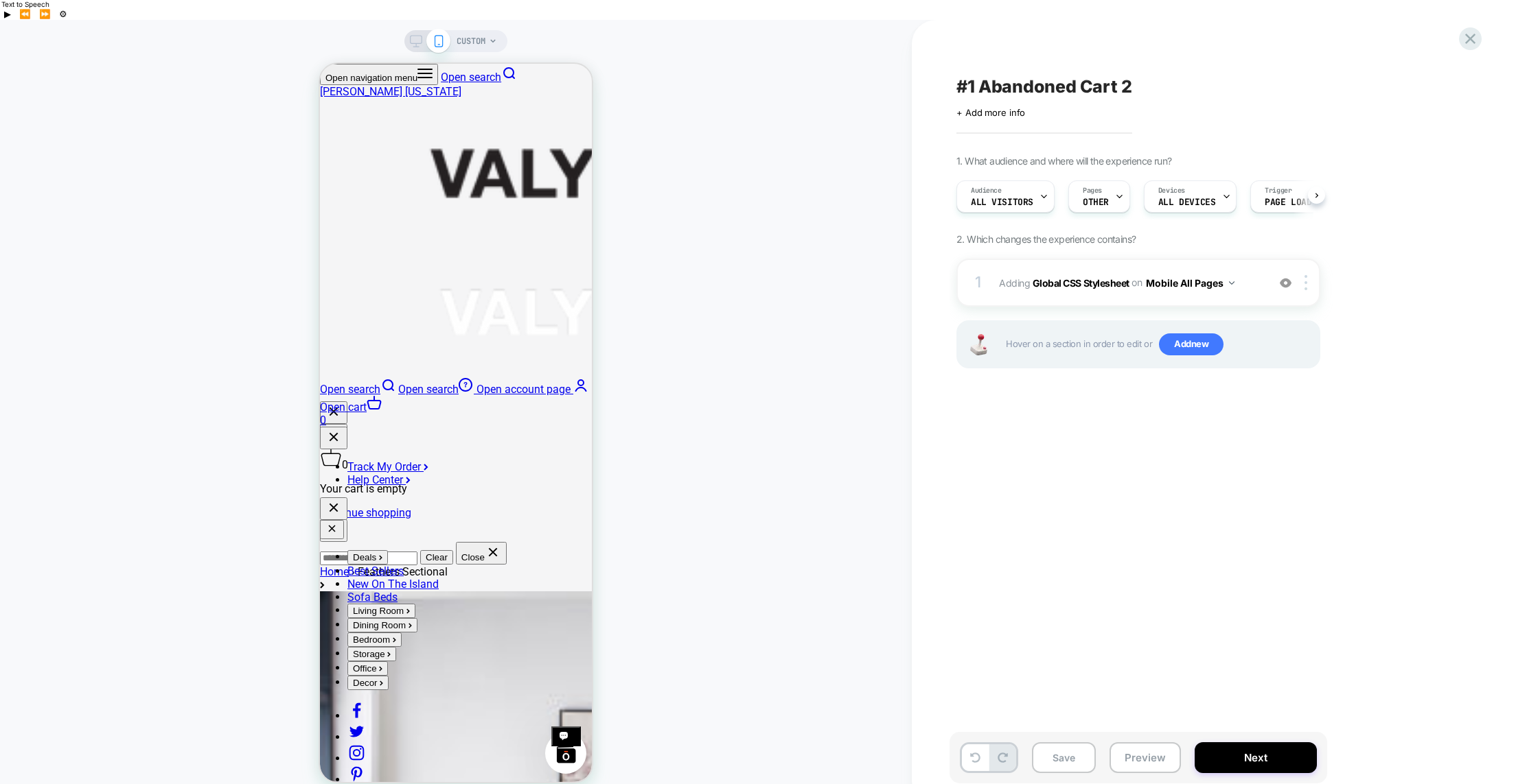
scroll to position [0, 1]
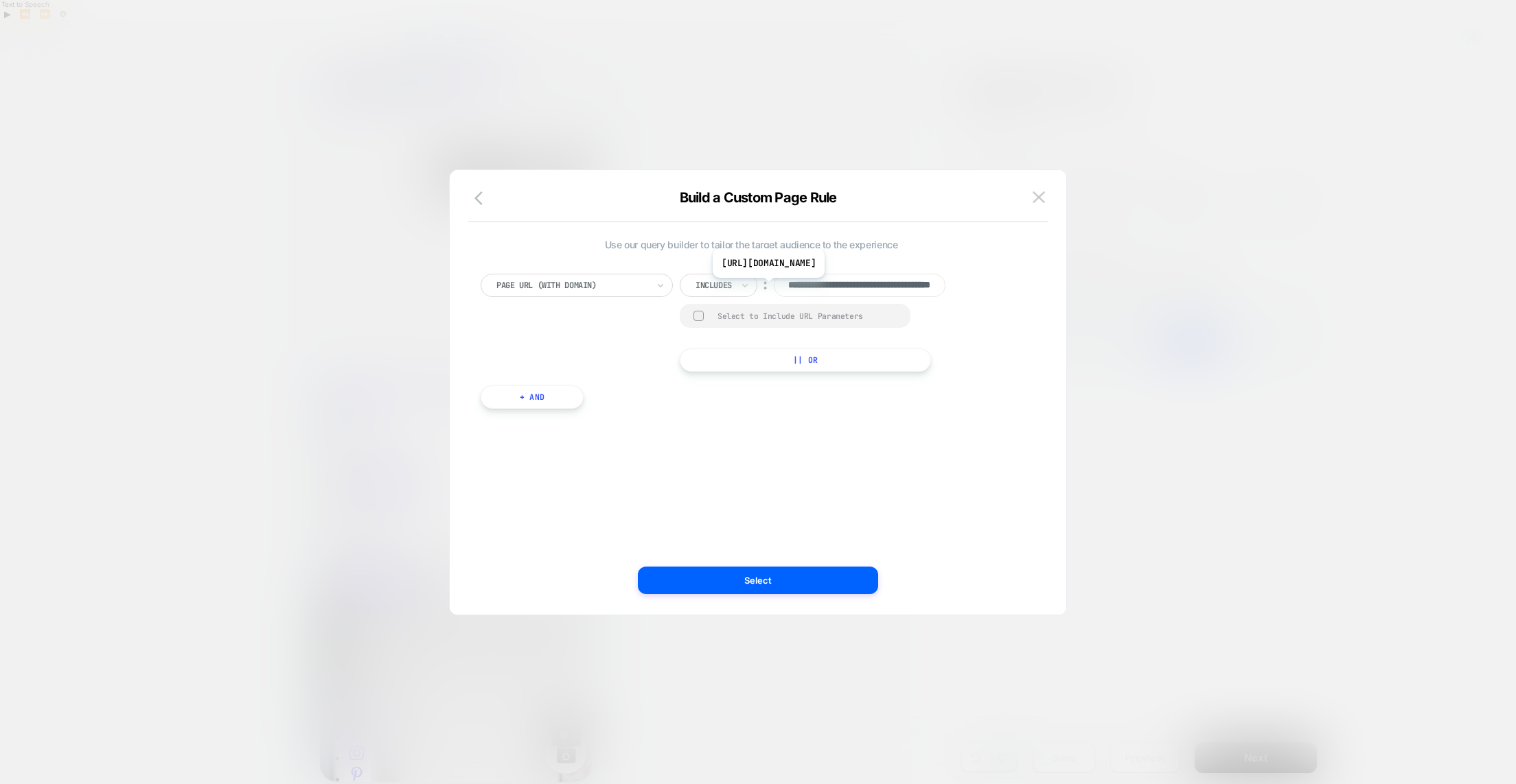
scroll to position [0, 94]
drag, startPoint x: 879, startPoint y: 286, endPoint x: 990, endPoint y: 288, distance: 111.0
click at [990, 288] on div "**********" at bounding box center [751, 322] width 541 height 98
type input "**********"
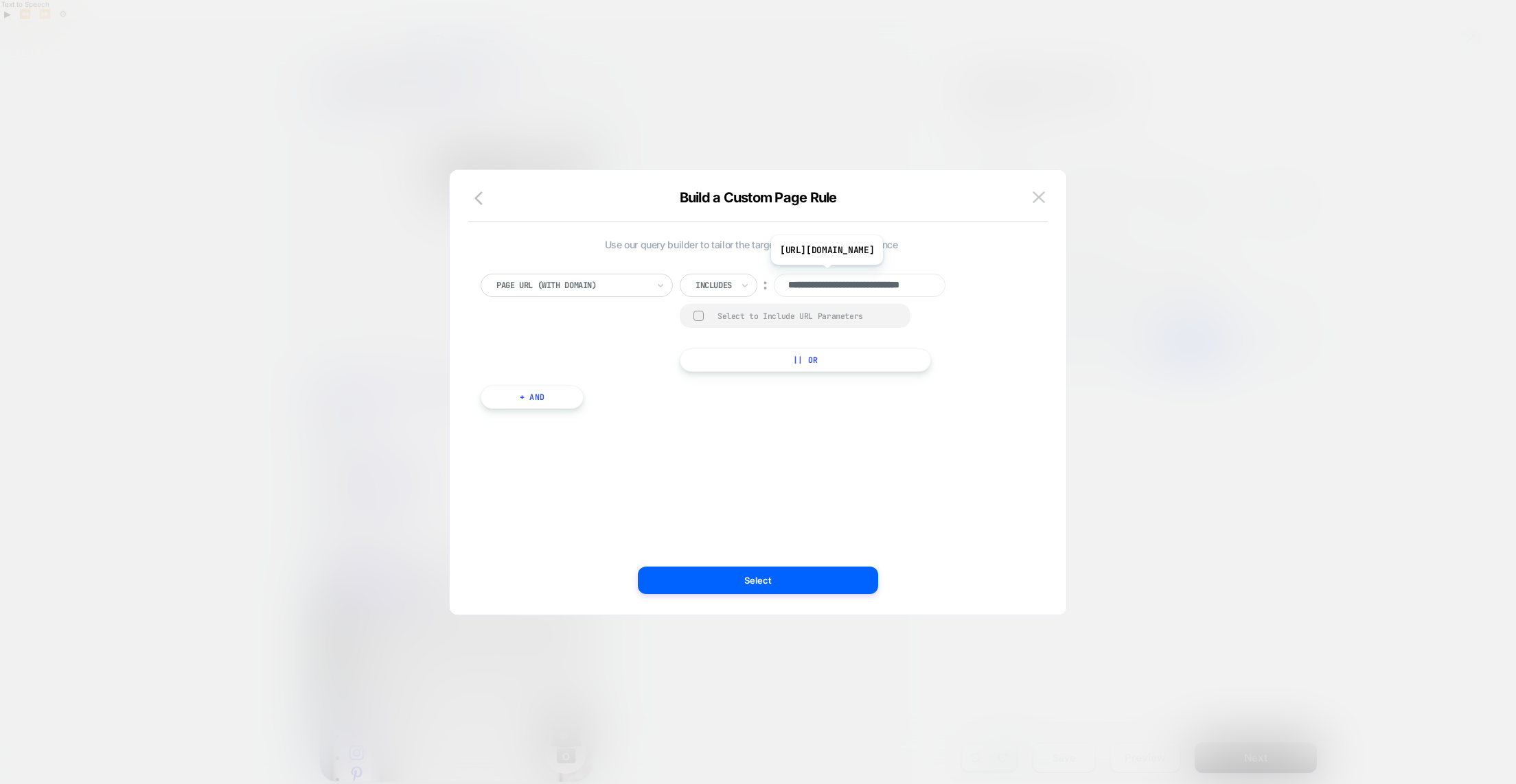
scroll to position [0, 0]
paste input "**********"
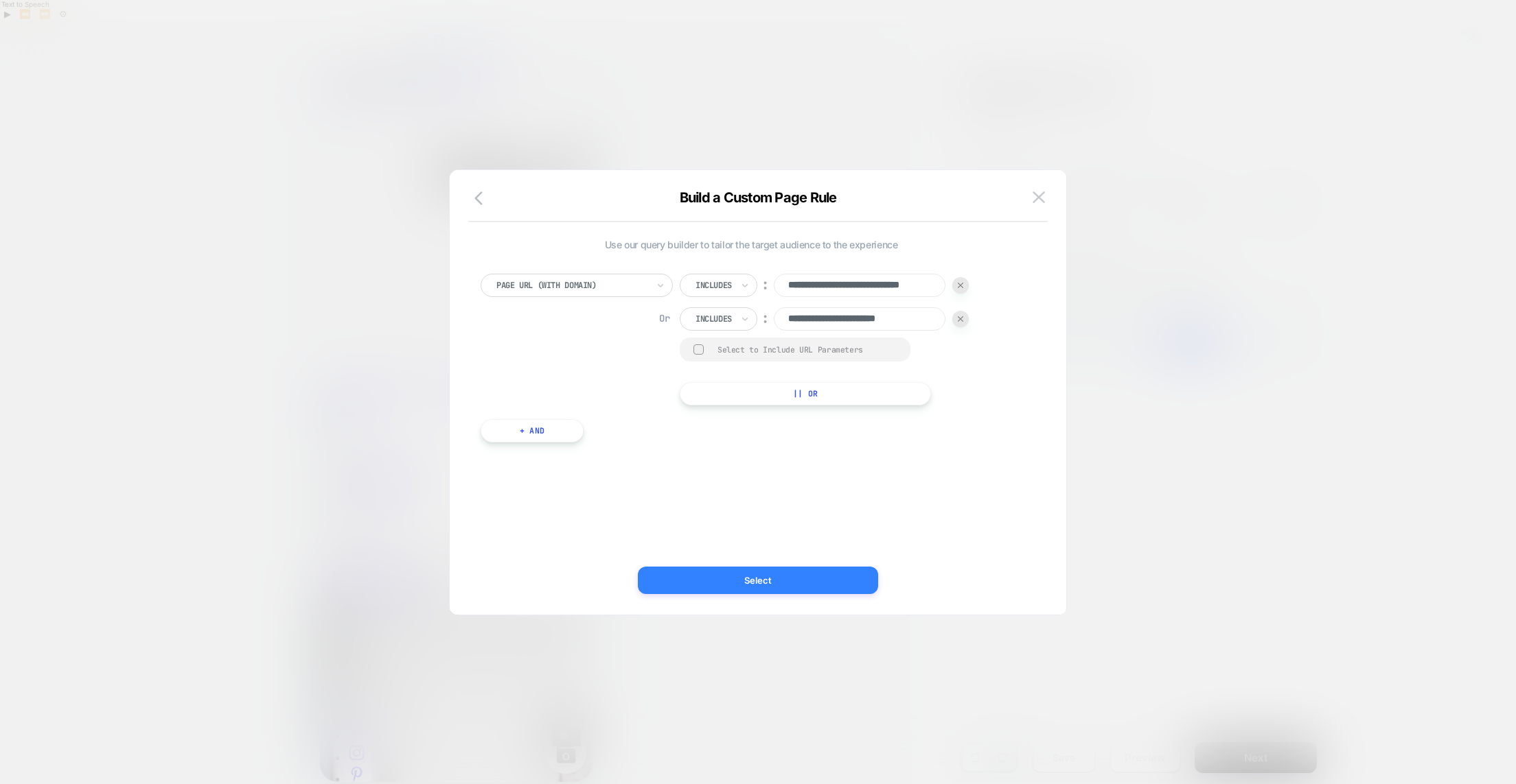
type input "**********"
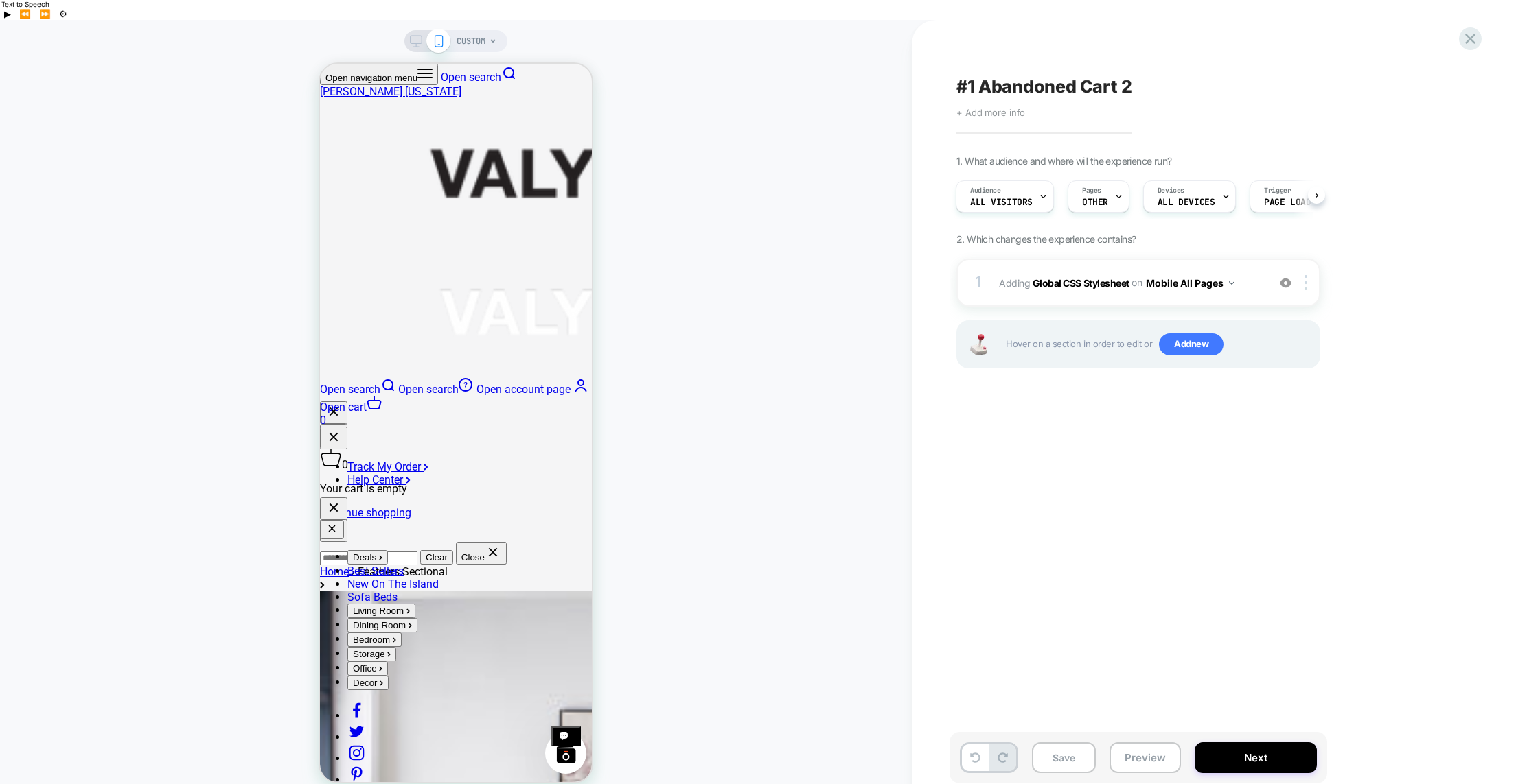
click at [0, 0] on span "+ Add more info" at bounding box center [0, 0] width 0 height 0
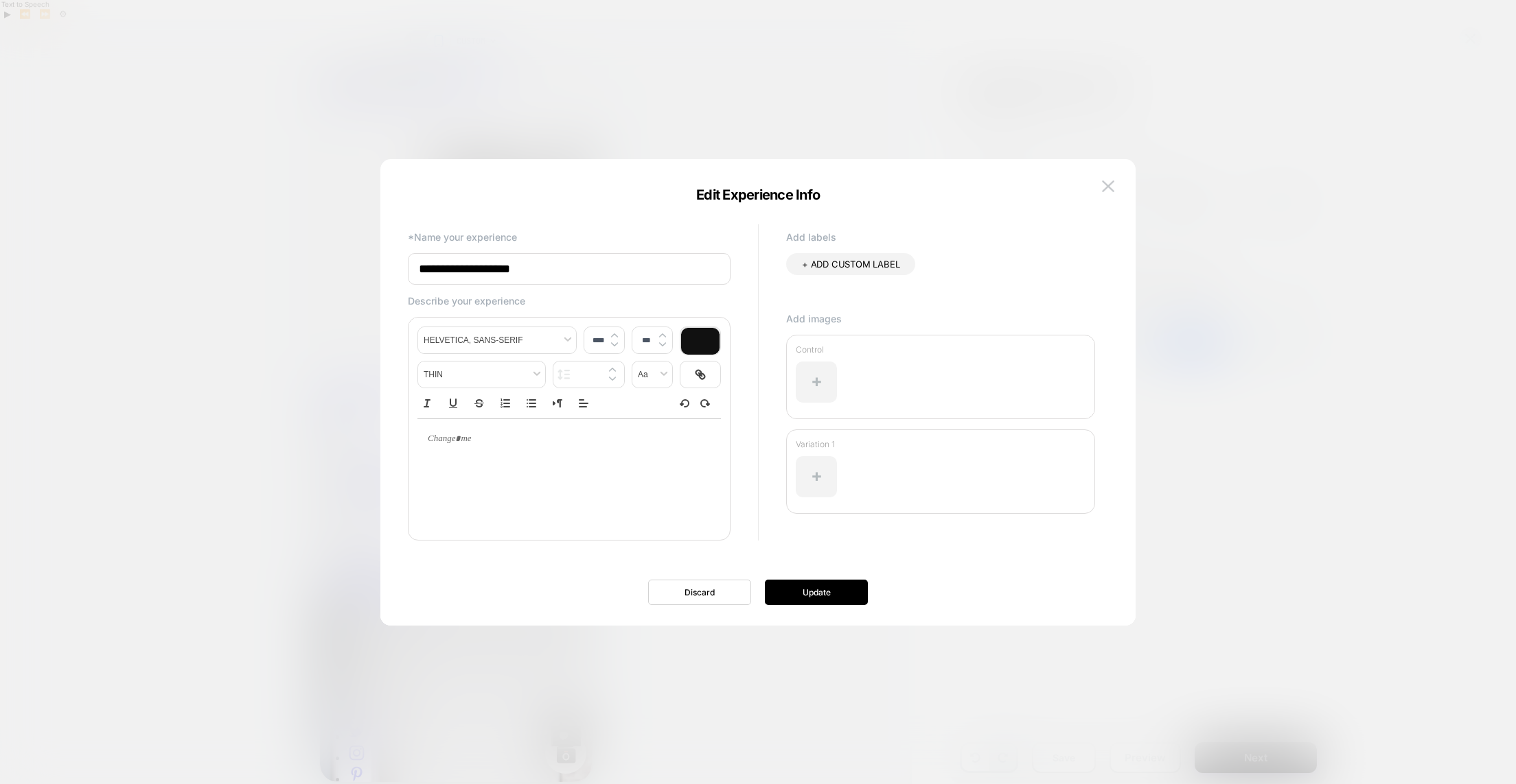
type input "****"
click at [486, 439] on p at bounding box center [564, 438] width 266 height 12
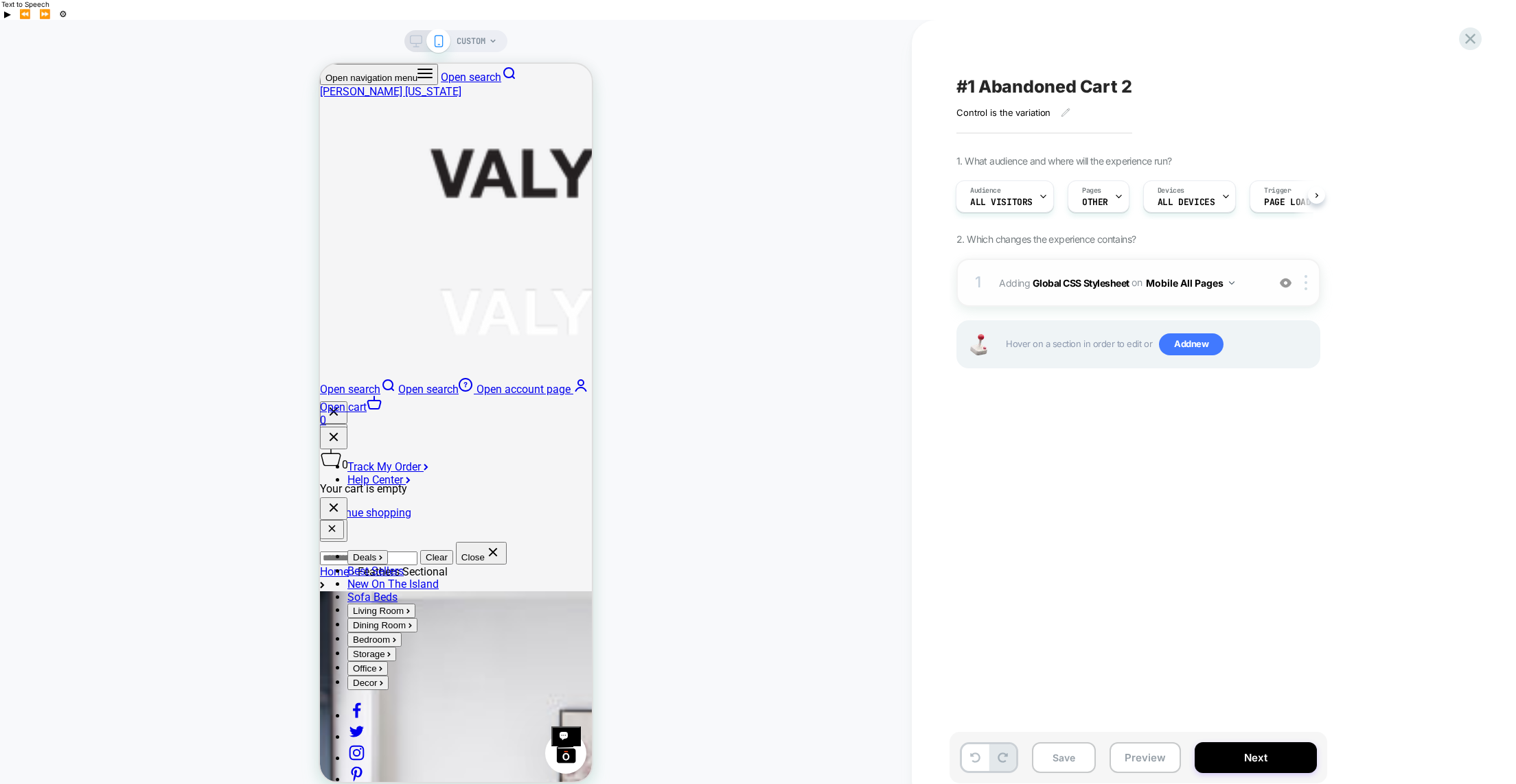
click at [1233, 273] on button "Mobile All Pages" at bounding box center [1190, 282] width 89 height 20
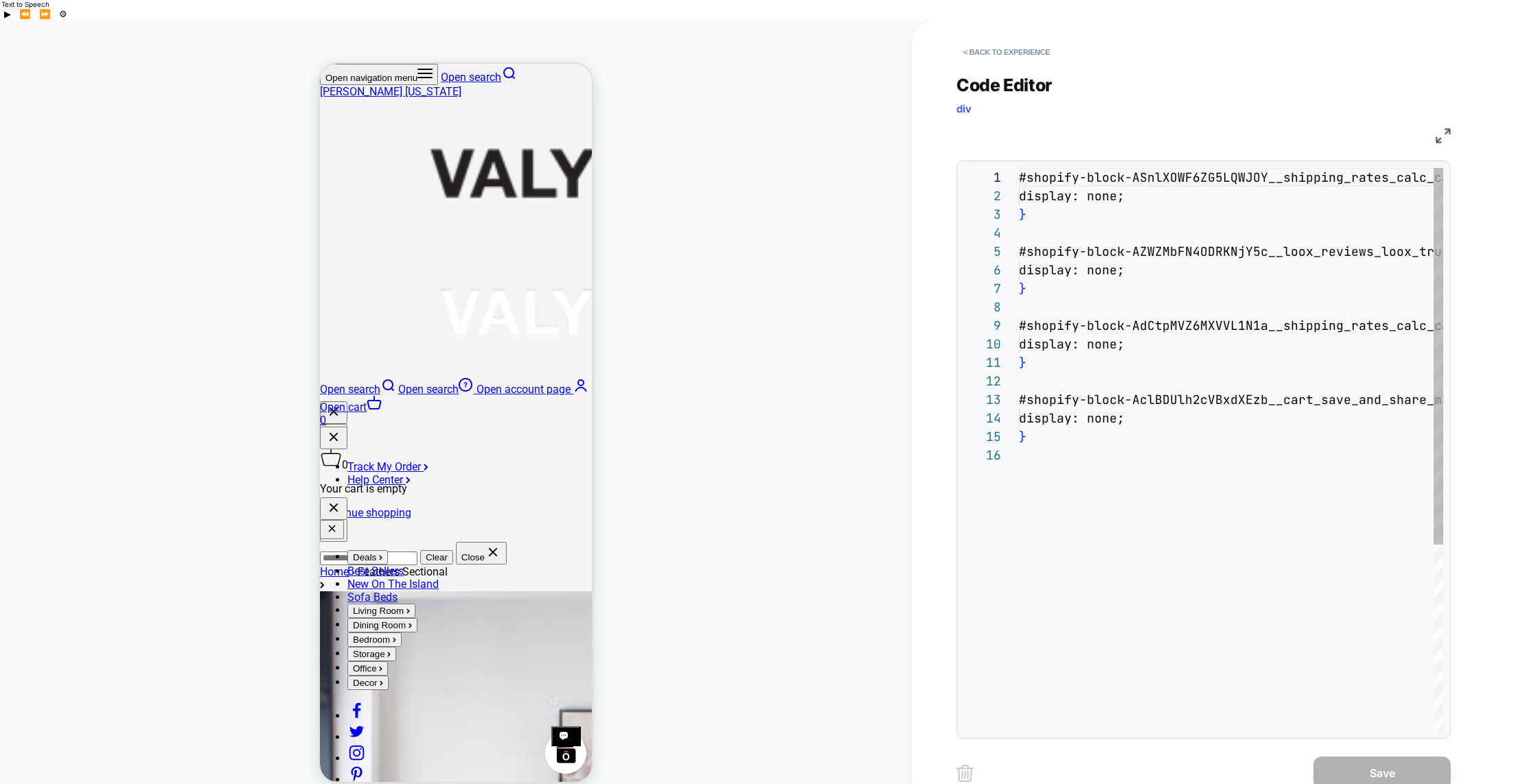
scroll to position [186, 0]
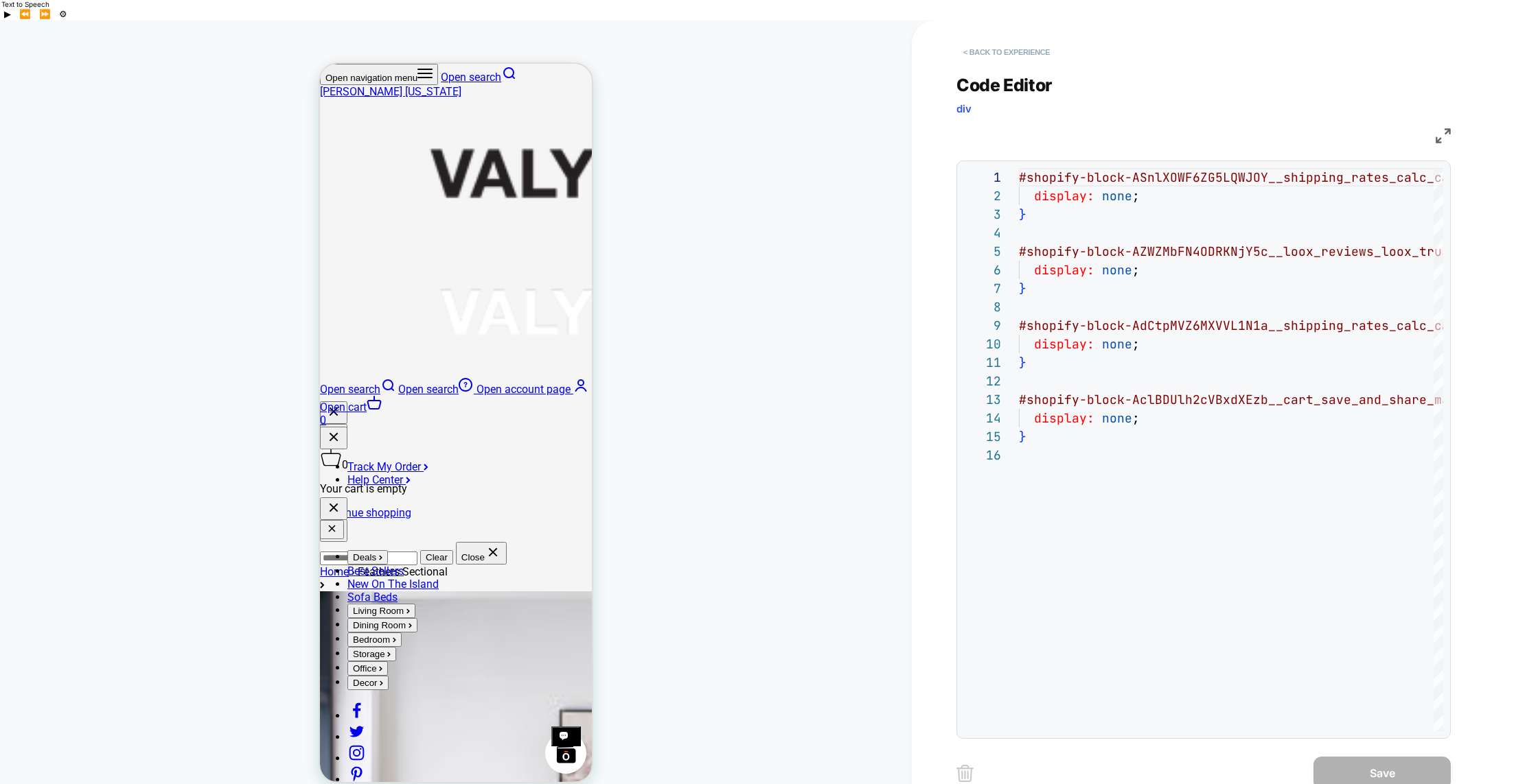
click at [968, 41] on button "< Back to experience" at bounding box center [1006, 51] width 100 height 22
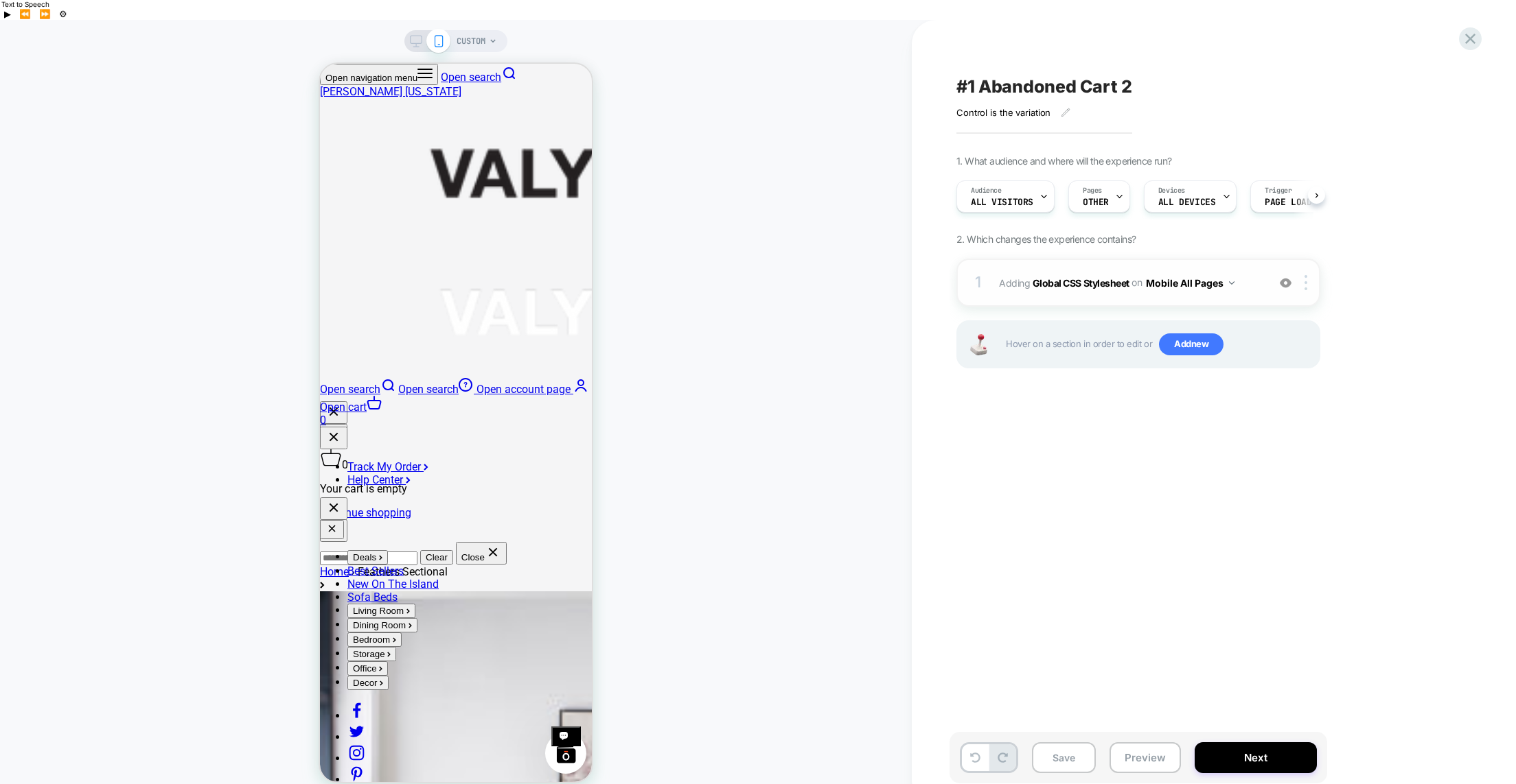
scroll to position [0, 1]
click at [1307, 275] on div at bounding box center [1308, 282] width 22 height 15
click at [0, 0] on div "Target All Devices" at bounding box center [0, 0] width 0 height 0
click at [1242, 742] on button "Next" at bounding box center [1256, 758] width 122 height 31
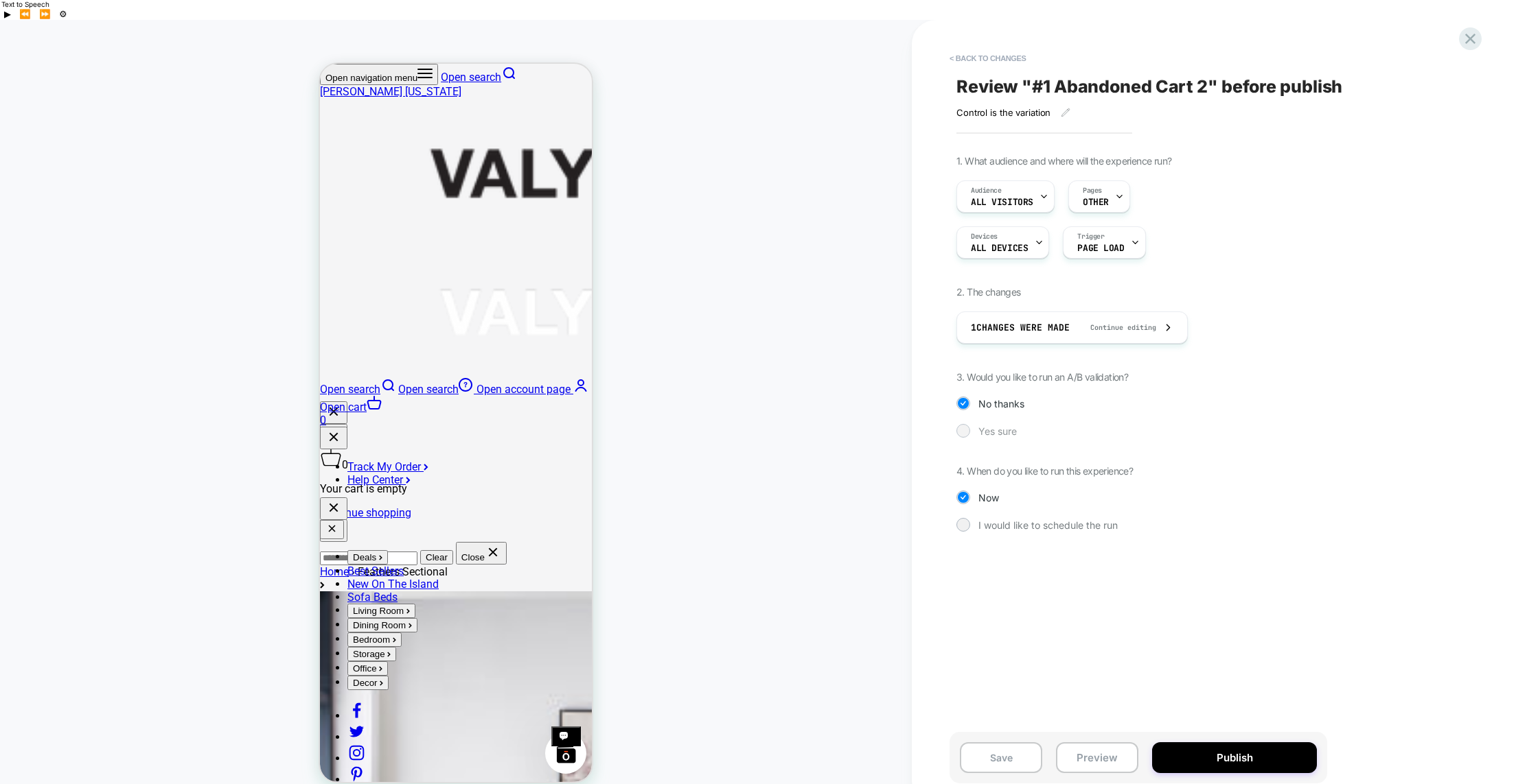
click at [962, 426] on div at bounding box center [963, 430] width 10 height 10
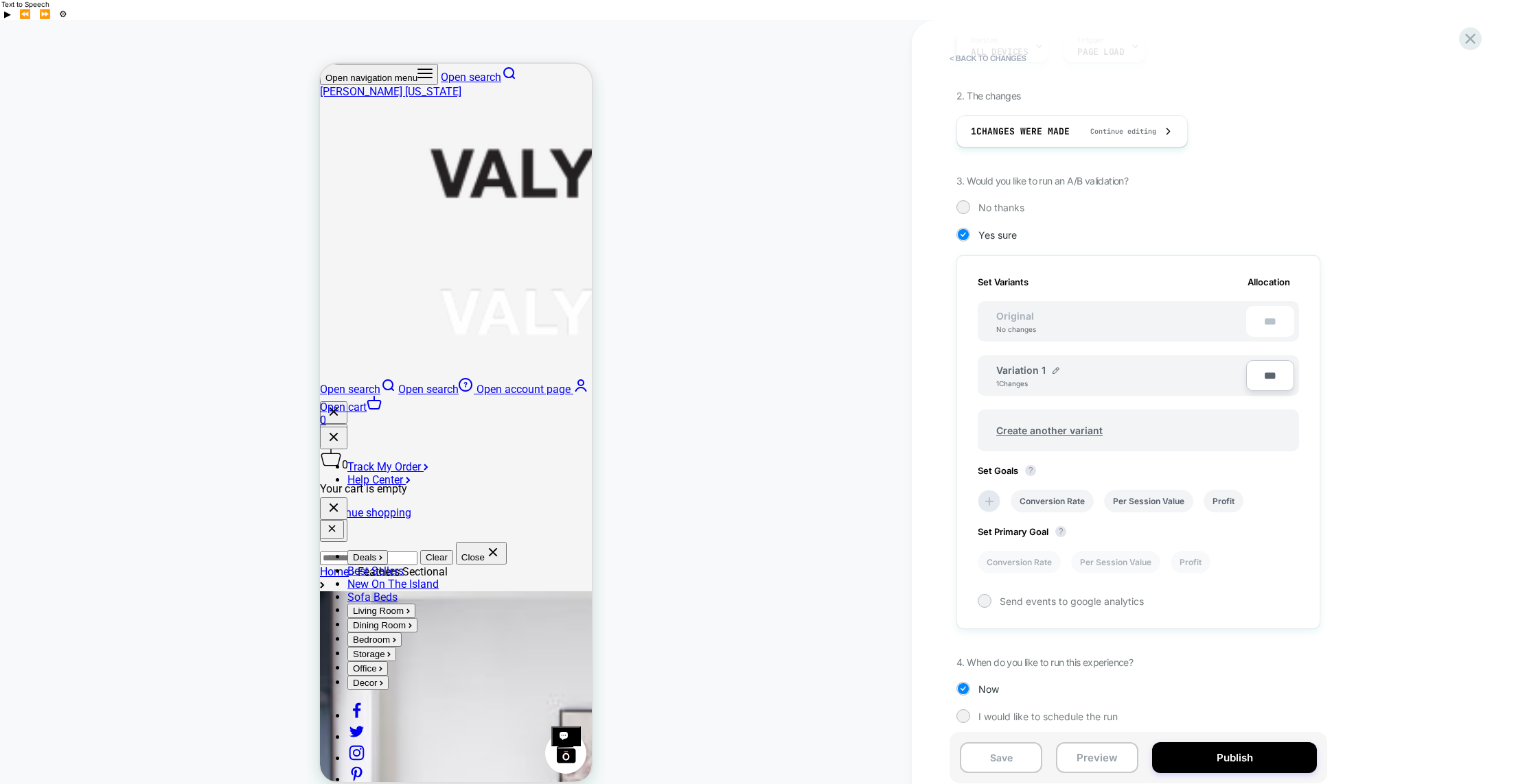
scroll to position [205, 0]
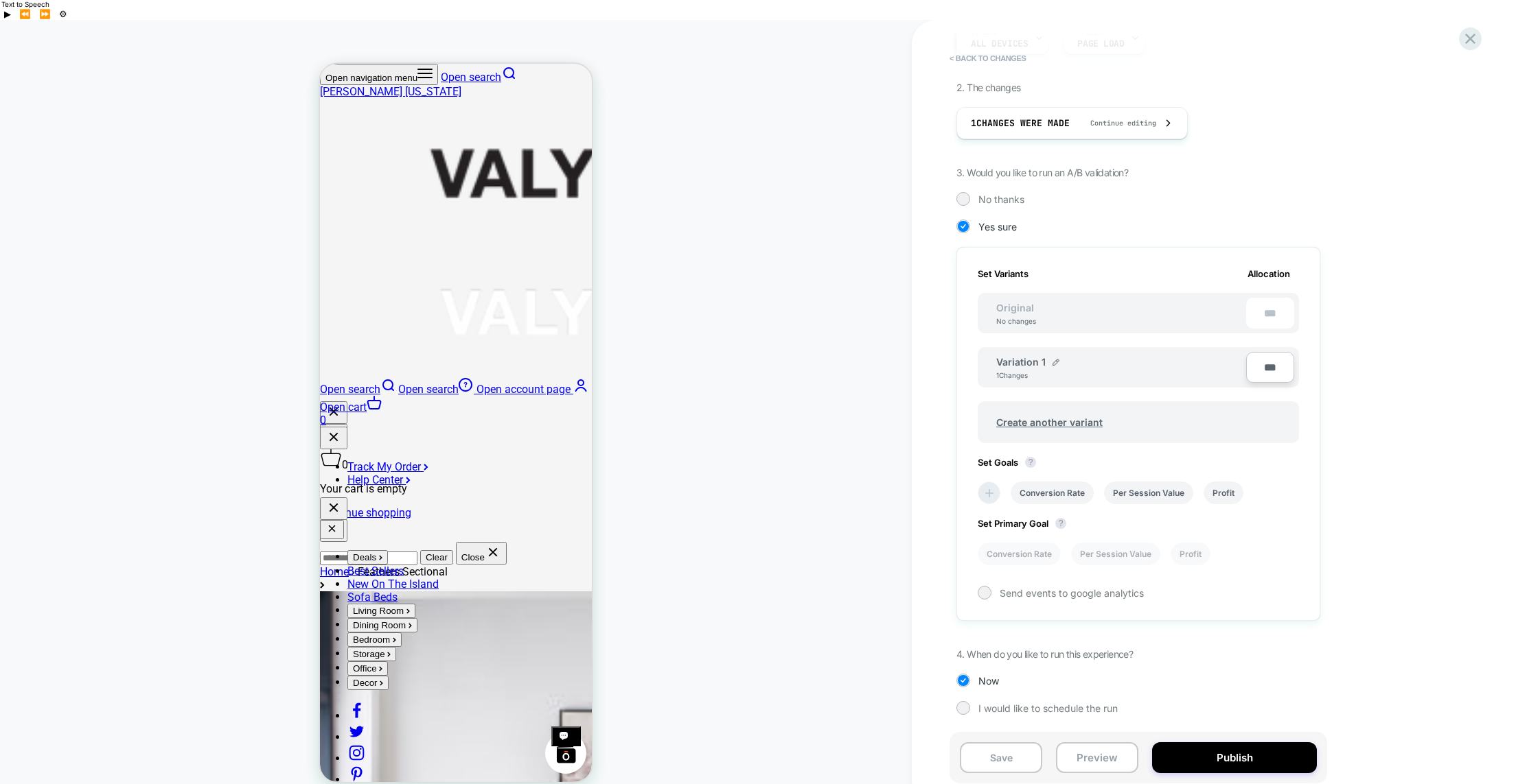
click at [989, 486] on icon at bounding box center [989, 493] width 14 height 14
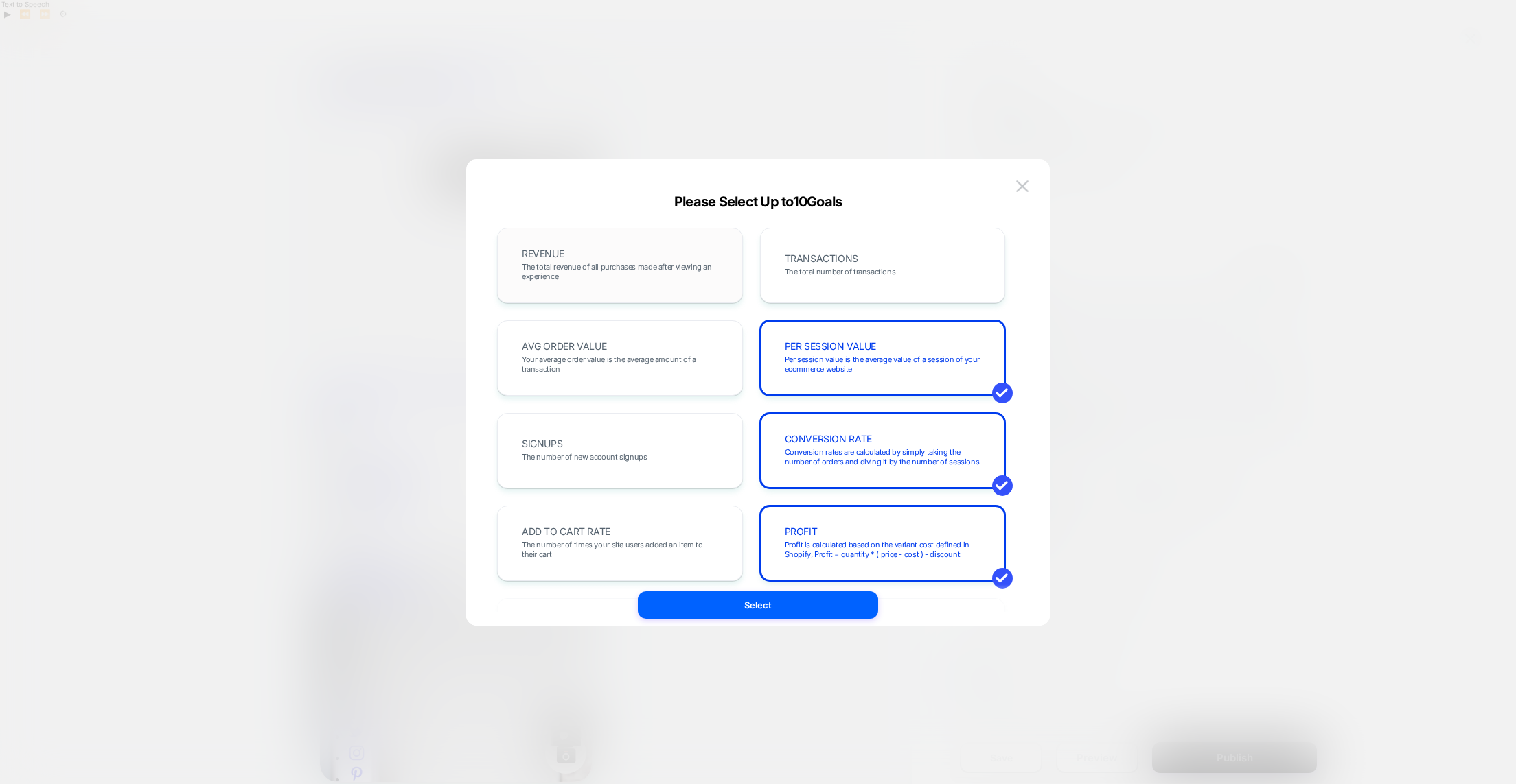
click at [644, 260] on div "REVENUE The total revenue of all purchases made after viewing an experience" at bounding box center [620, 266] width 217 height 46
click at [850, 258] on span "TRANSACTIONS" at bounding box center [821, 258] width 74 height 10
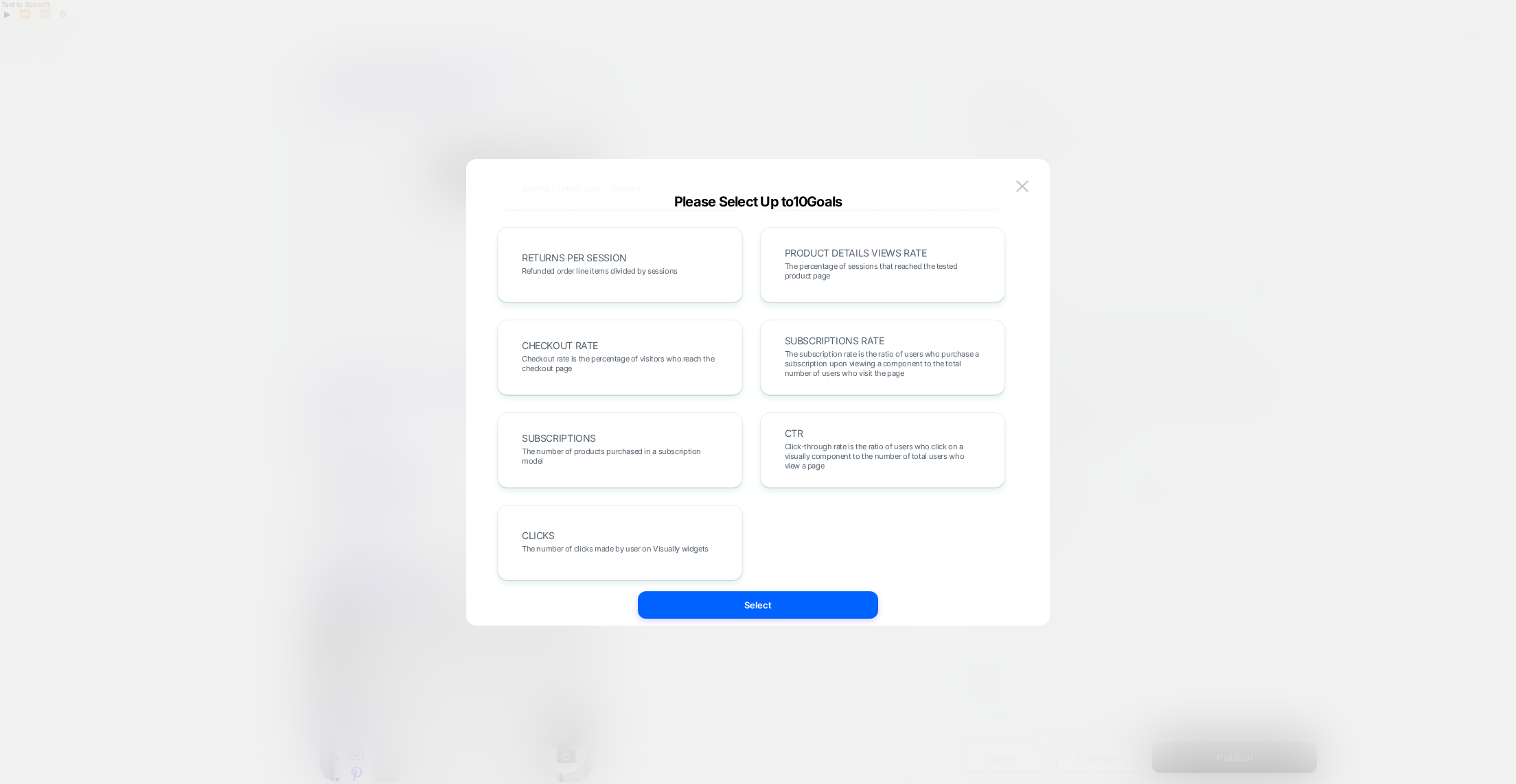
scroll to position [470, 0]
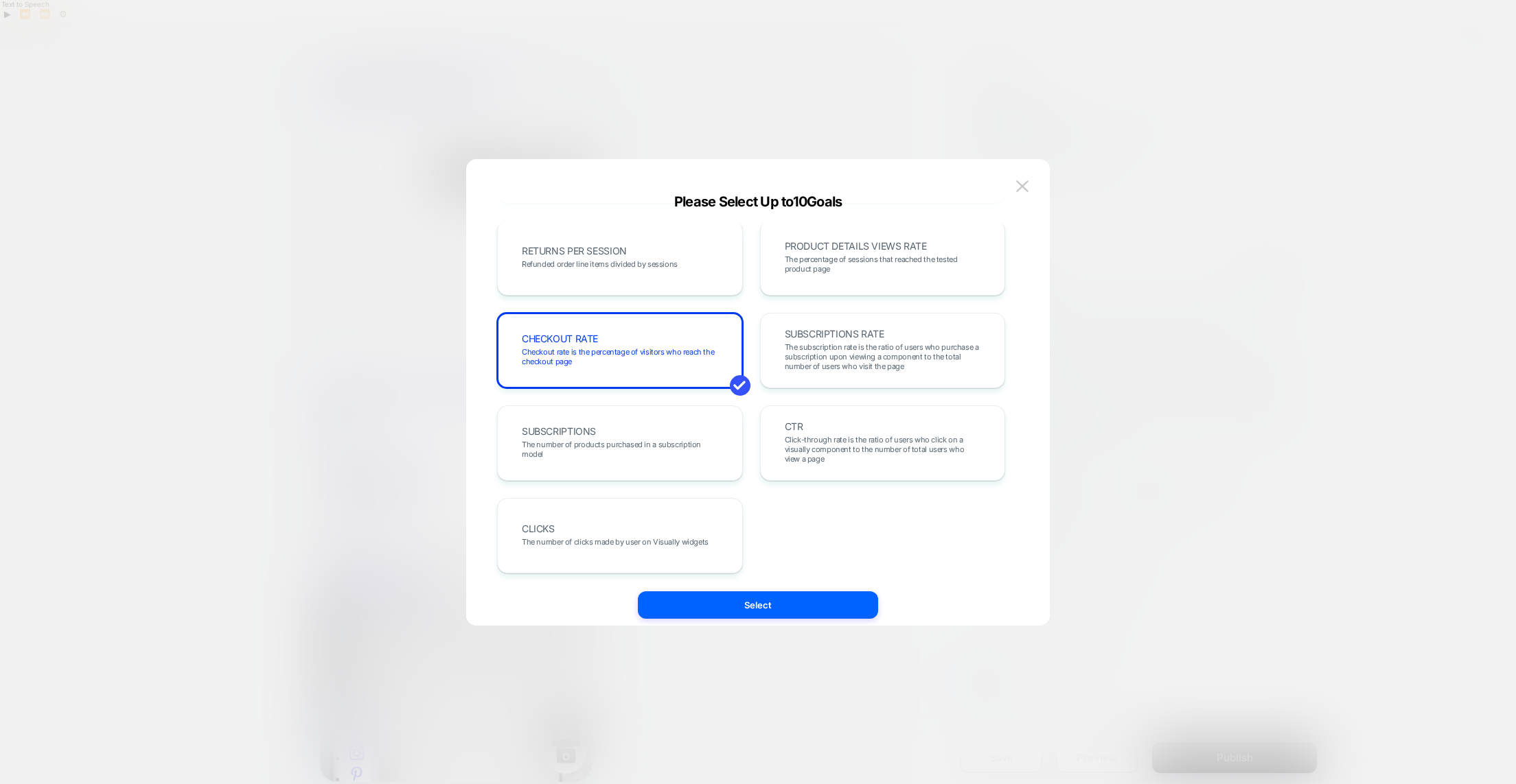
scroll to position [474, 0]
click at [0, 0] on div "CLICKS The number of clicks made by user on Visually widgets" at bounding box center [0, 0] width 0 height 0
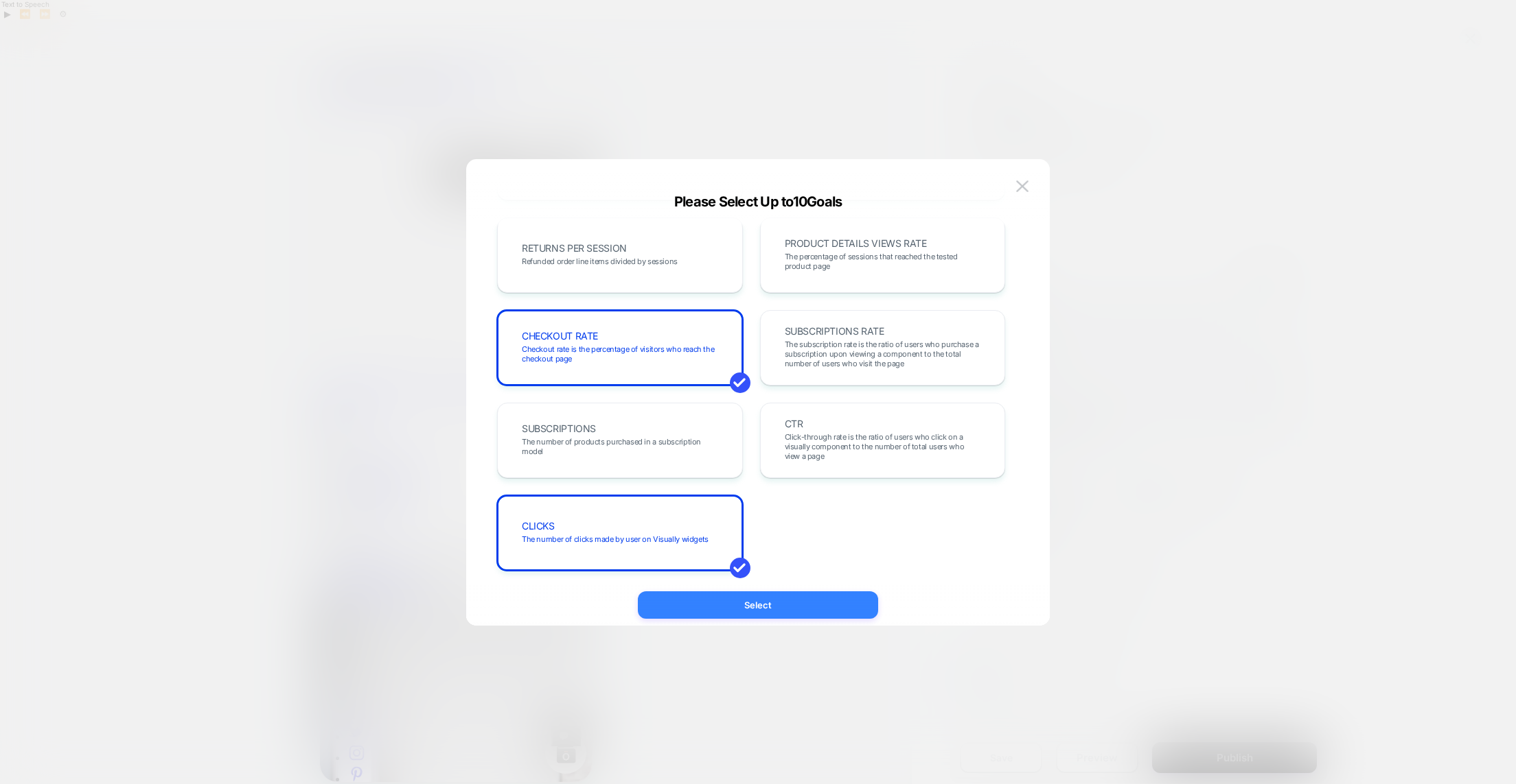
click at [765, 601] on button "Select" at bounding box center [758, 605] width 240 height 27
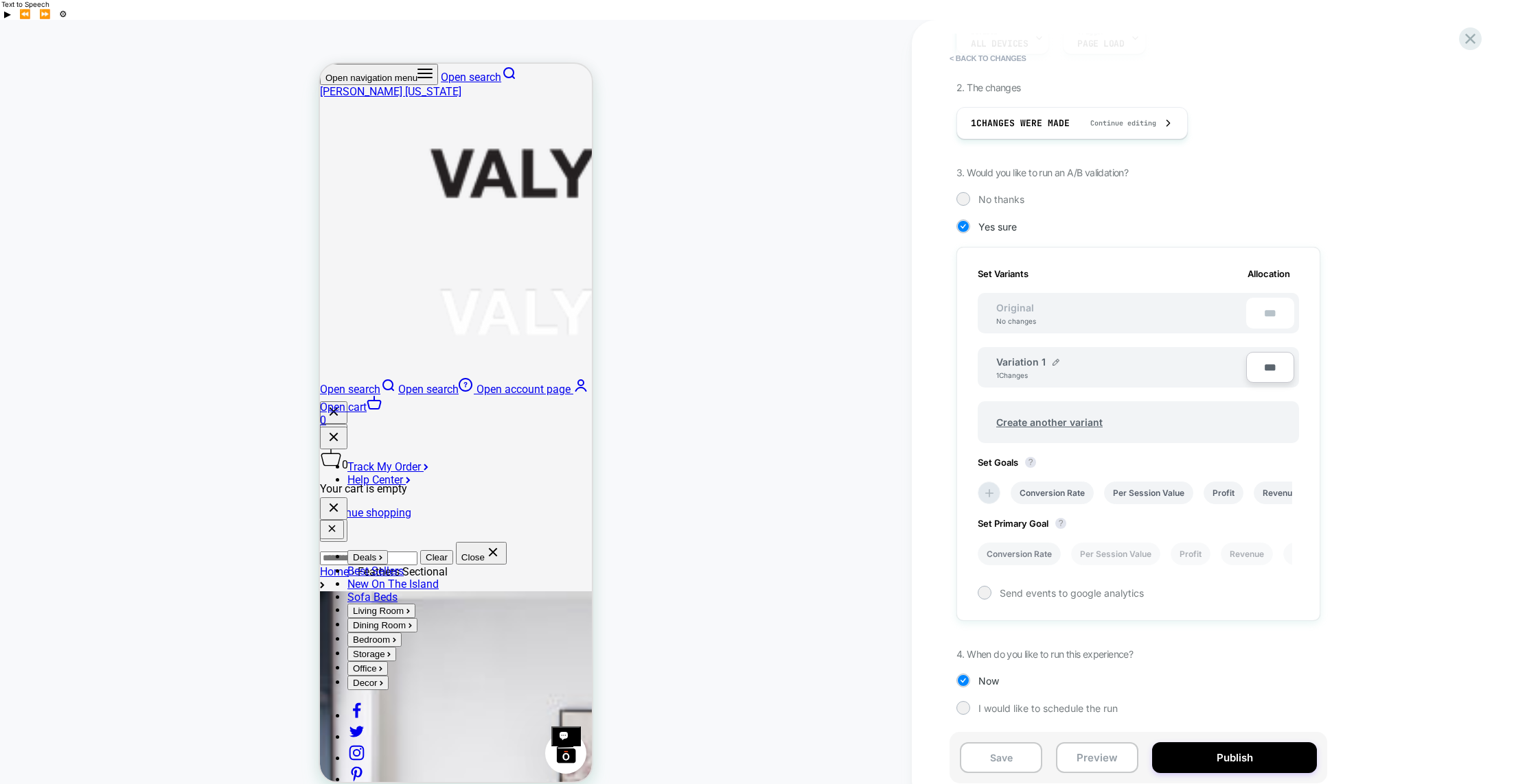
click at [987, 586] on div at bounding box center [984, 593] width 14 height 14
click at [1001, 742] on button "Save" at bounding box center [1001, 758] width 82 height 31
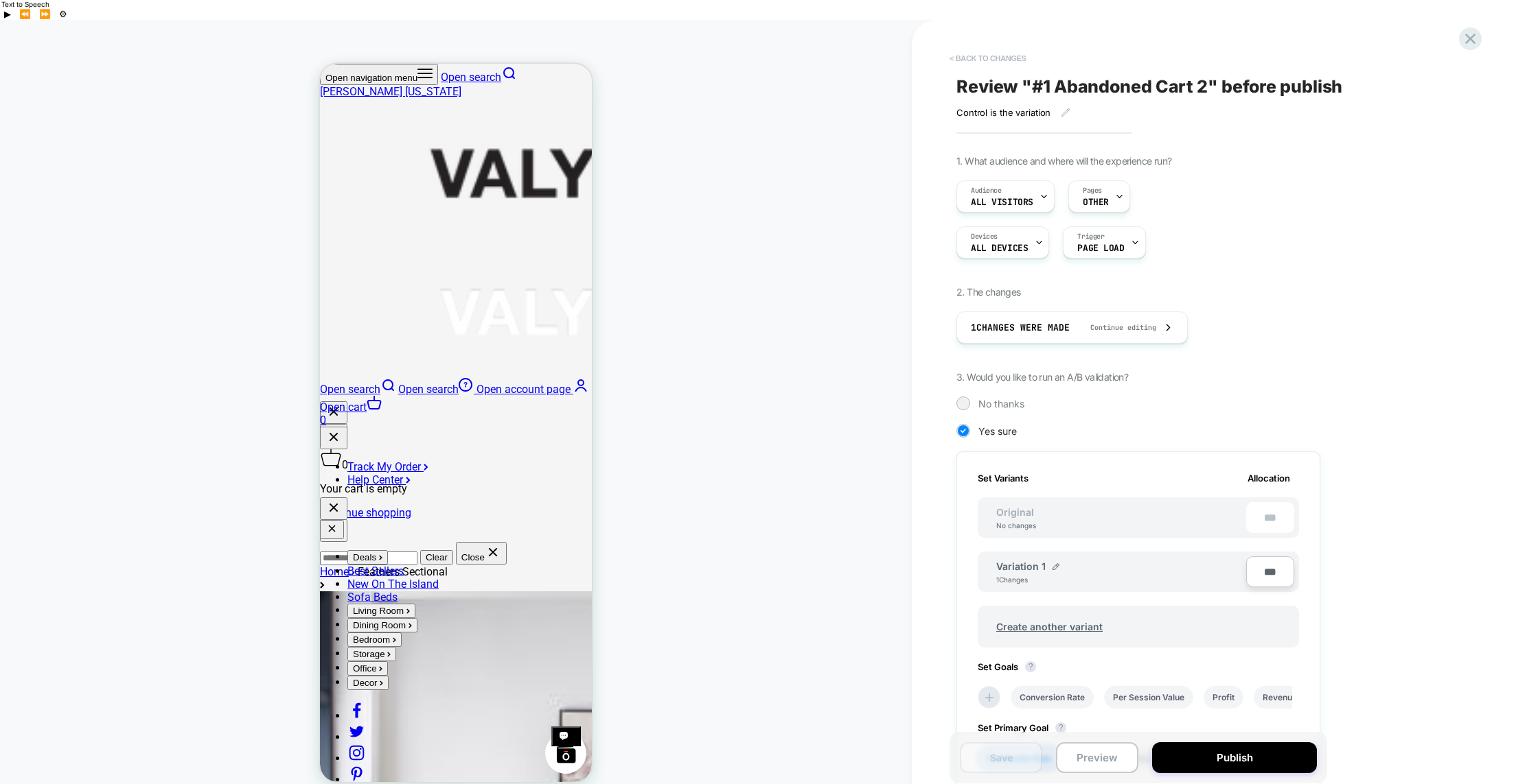
click at [0, 0] on button "< Back to changes" at bounding box center [0, 0] width 0 height 0
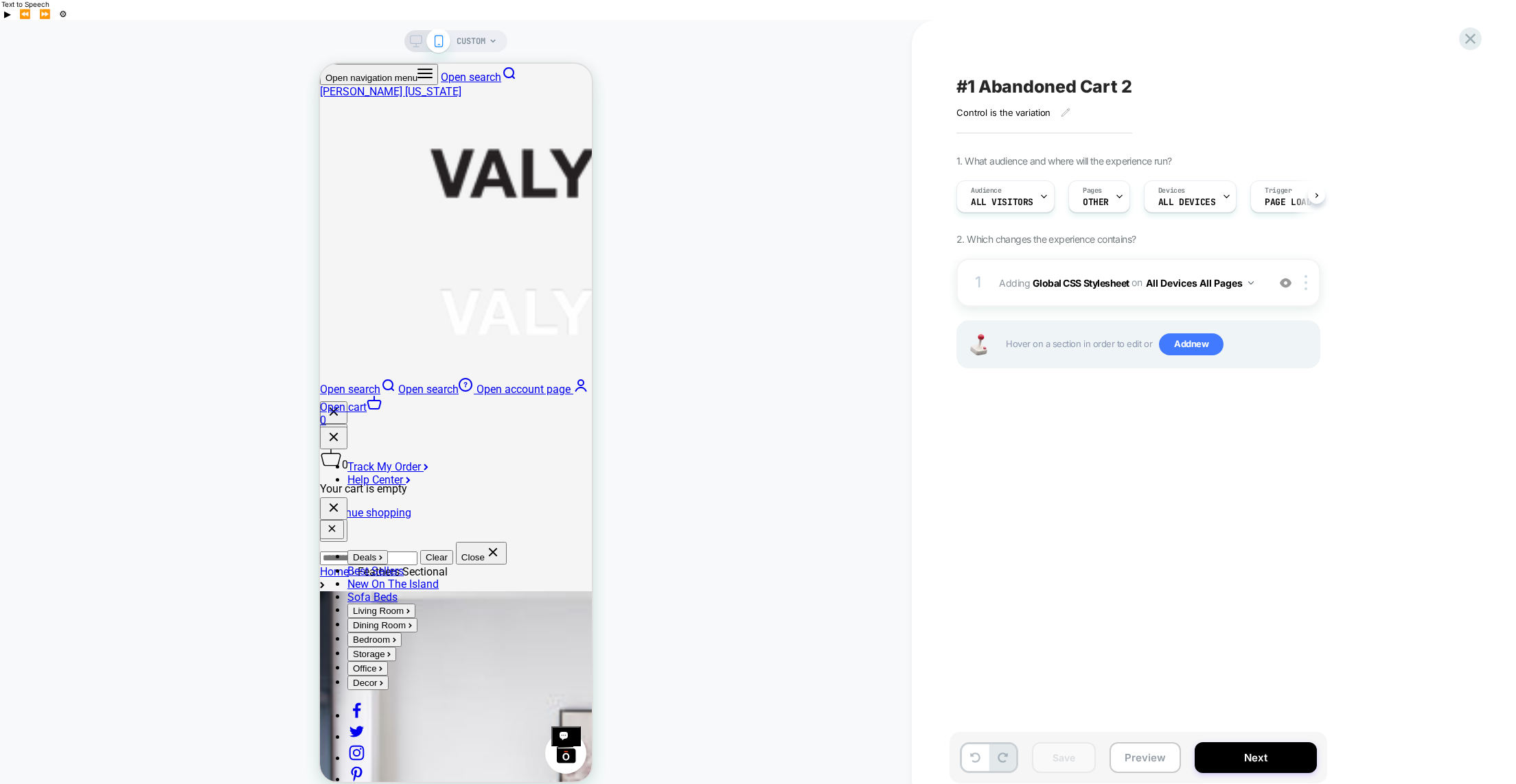
scroll to position [0, 1]
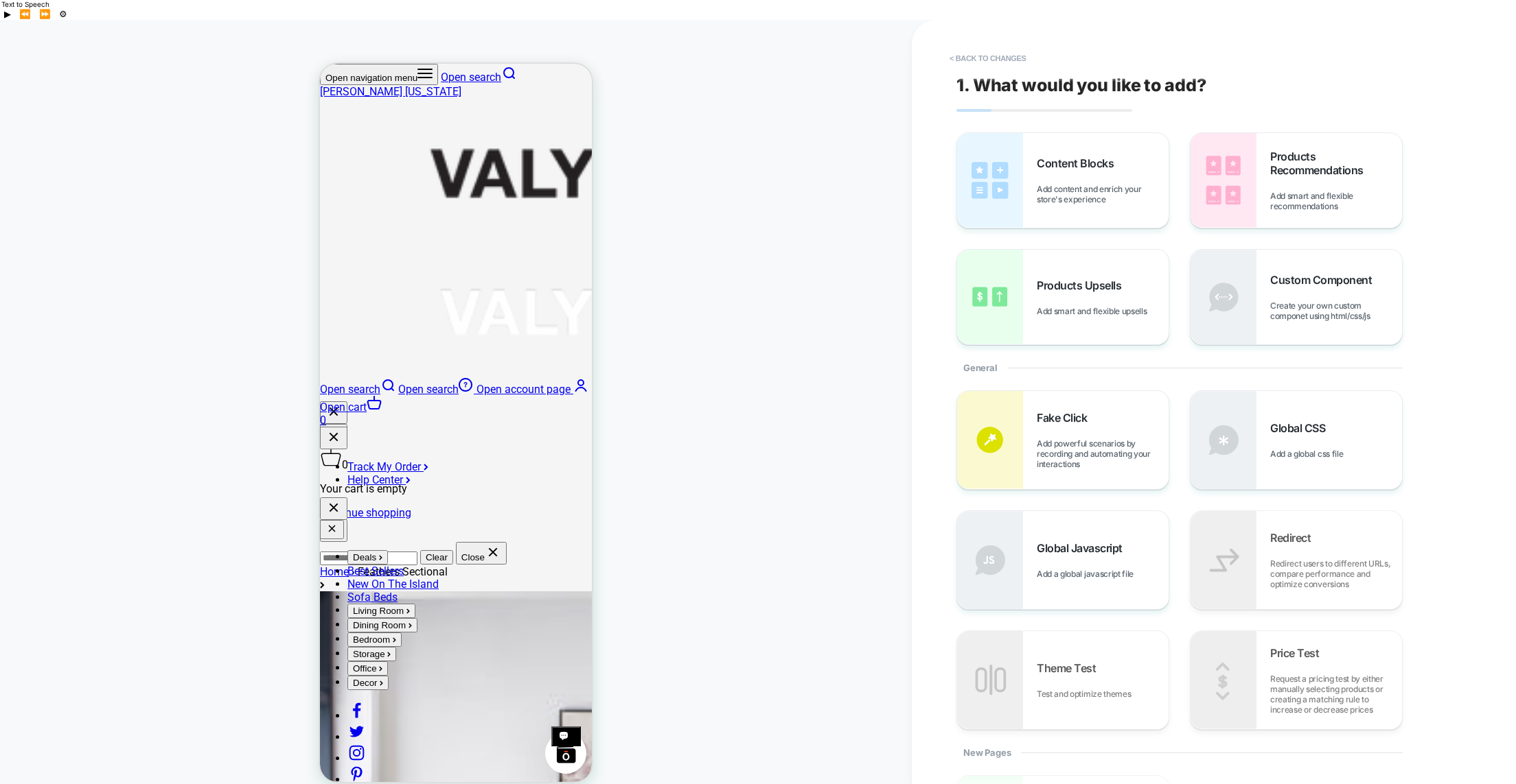
click at [442, 36] on rect at bounding box center [439, 42] width 7 height 11
click at [663, 257] on div "CUSTOM" at bounding box center [455, 412] width 912 height 757
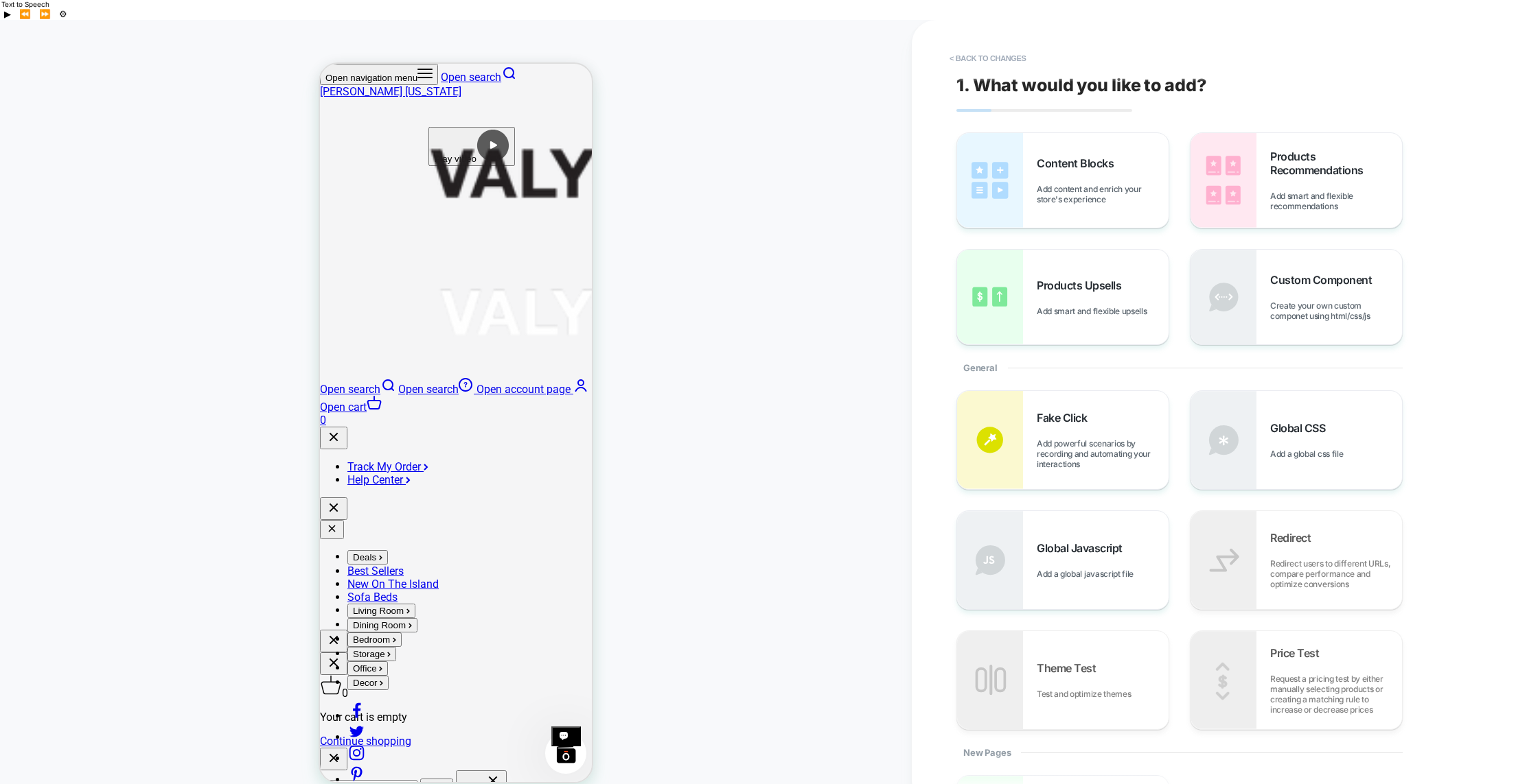
scroll to position [0, 0]
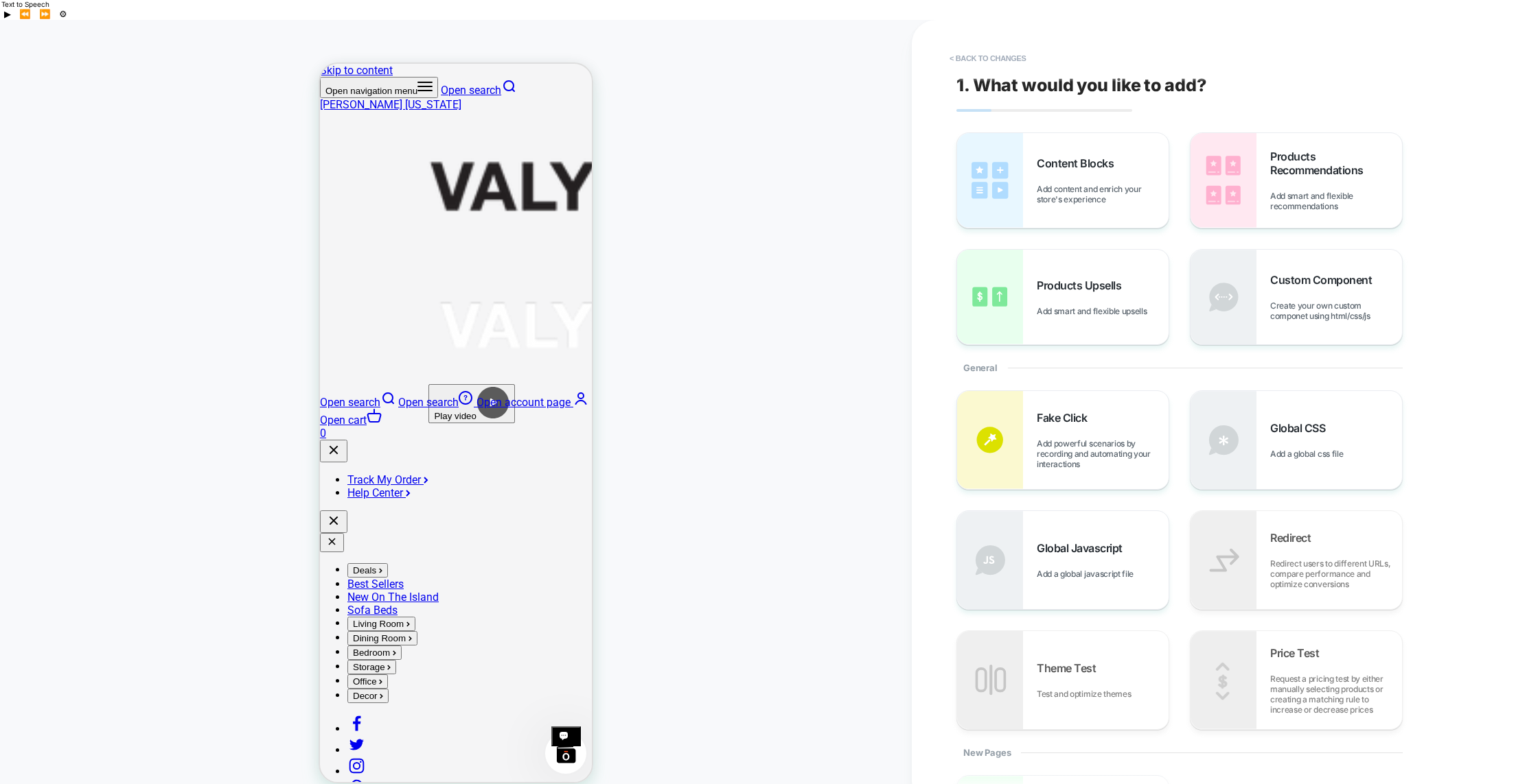
click at [451, 251] on img at bounding box center [560, 320] width 480 height 138
click at [456, 251] on img at bounding box center [560, 320] width 480 height 138
click at [418, 85] on icon "button" at bounding box center [424, 86] width 14 height 8
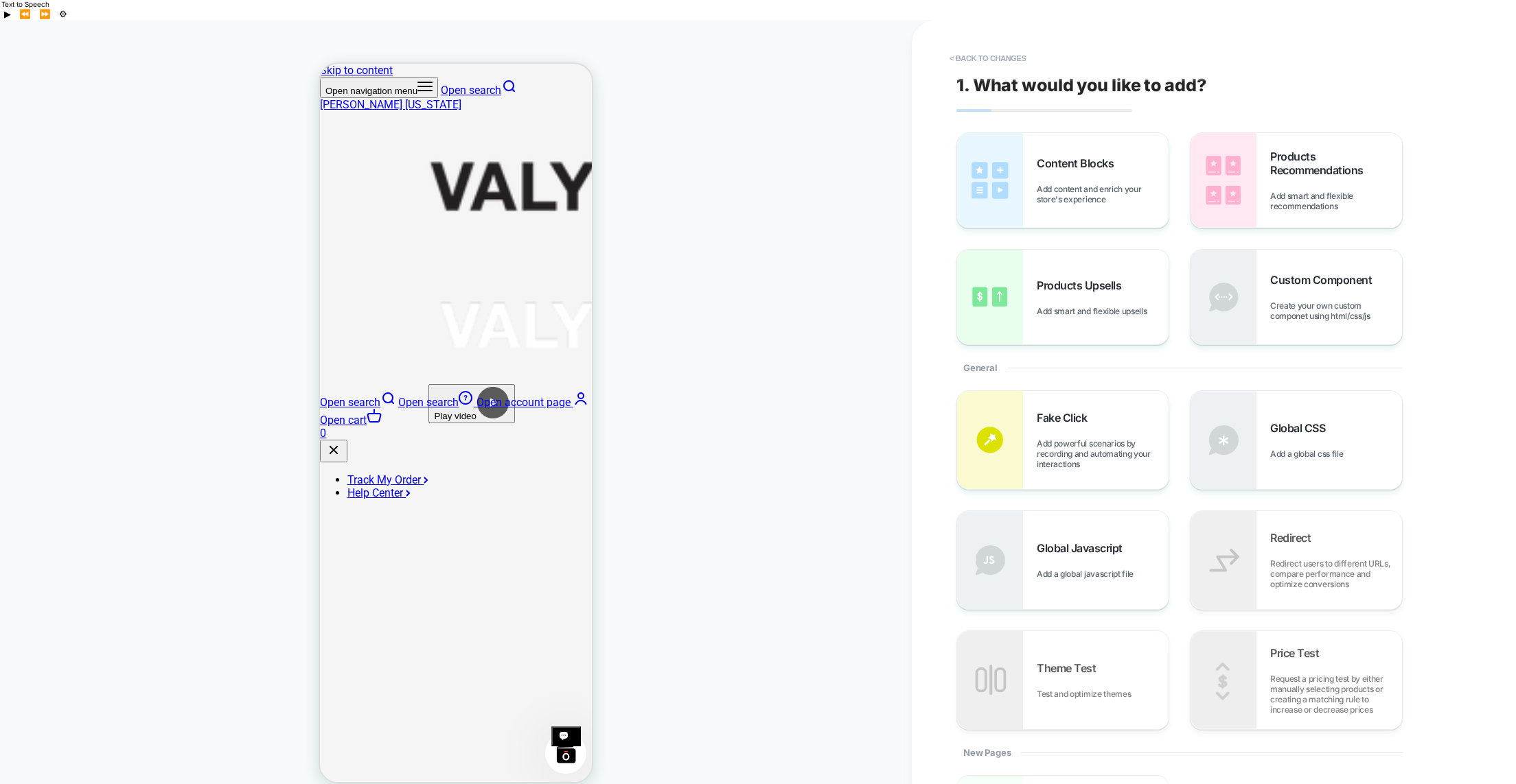
click at [796, 66] on div "CUSTOM" at bounding box center [455, 412] width 912 height 757
click at [975, 47] on button "< Back to changes" at bounding box center [988, 58] width 90 height 22
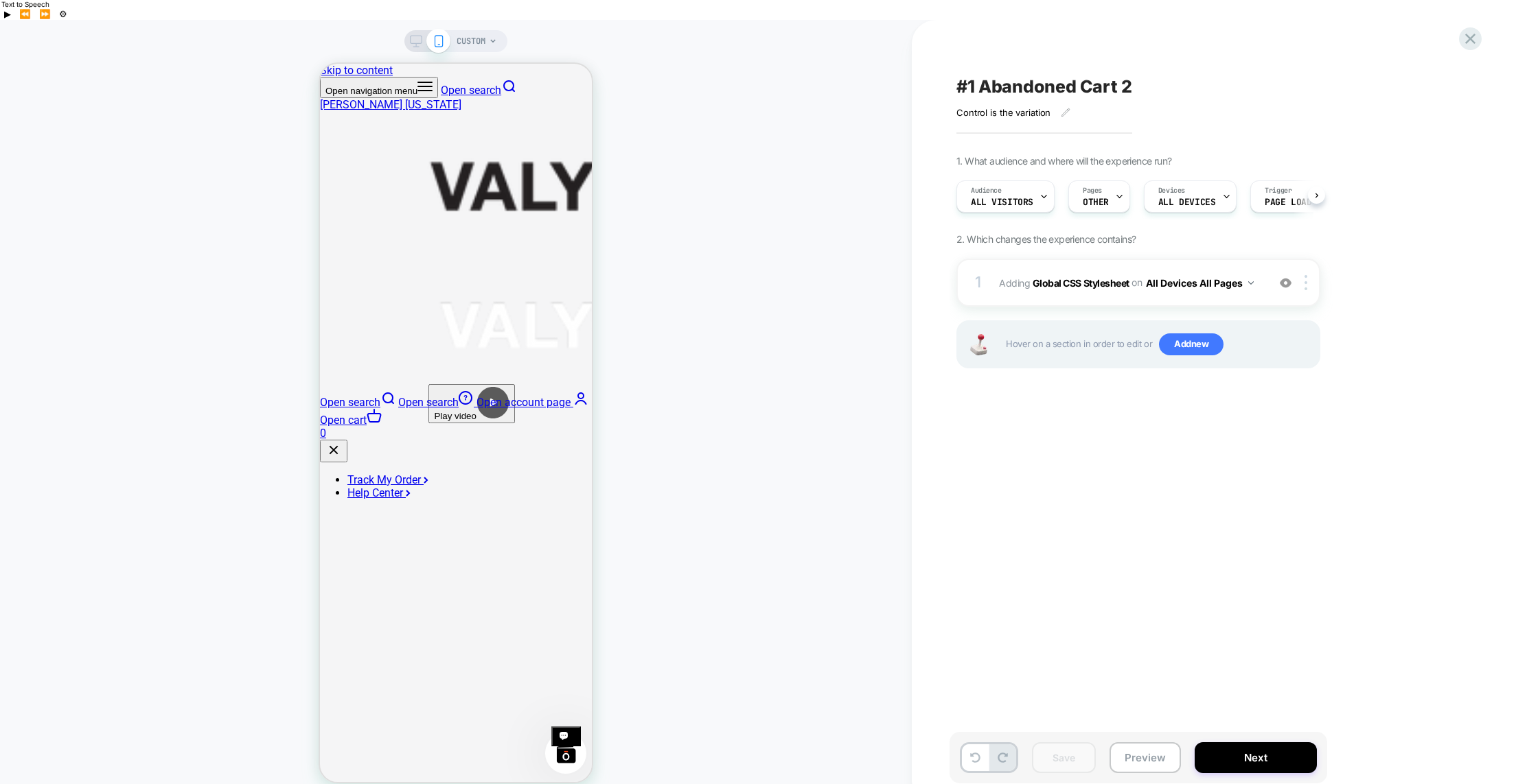
scroll to position [0, 1]
click at [1473, 34] on icon at bounding box center [1470, 38] width 18 height 18
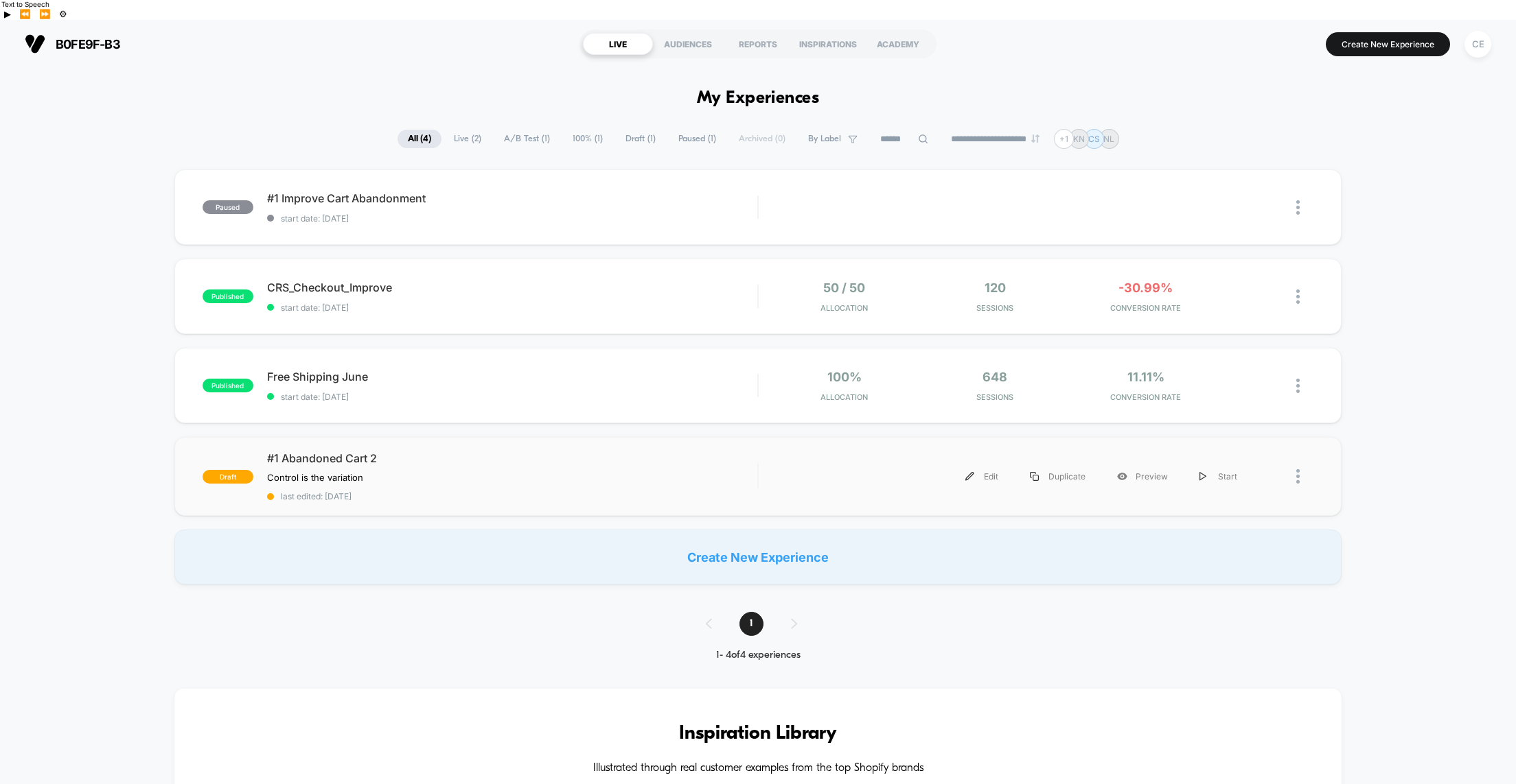
click at [469, 437] on div "draft #1 Abandoned Cart 2 Control is the variation Click to edit experience det…" at bounding box center [758, 476] width 1167 height 79
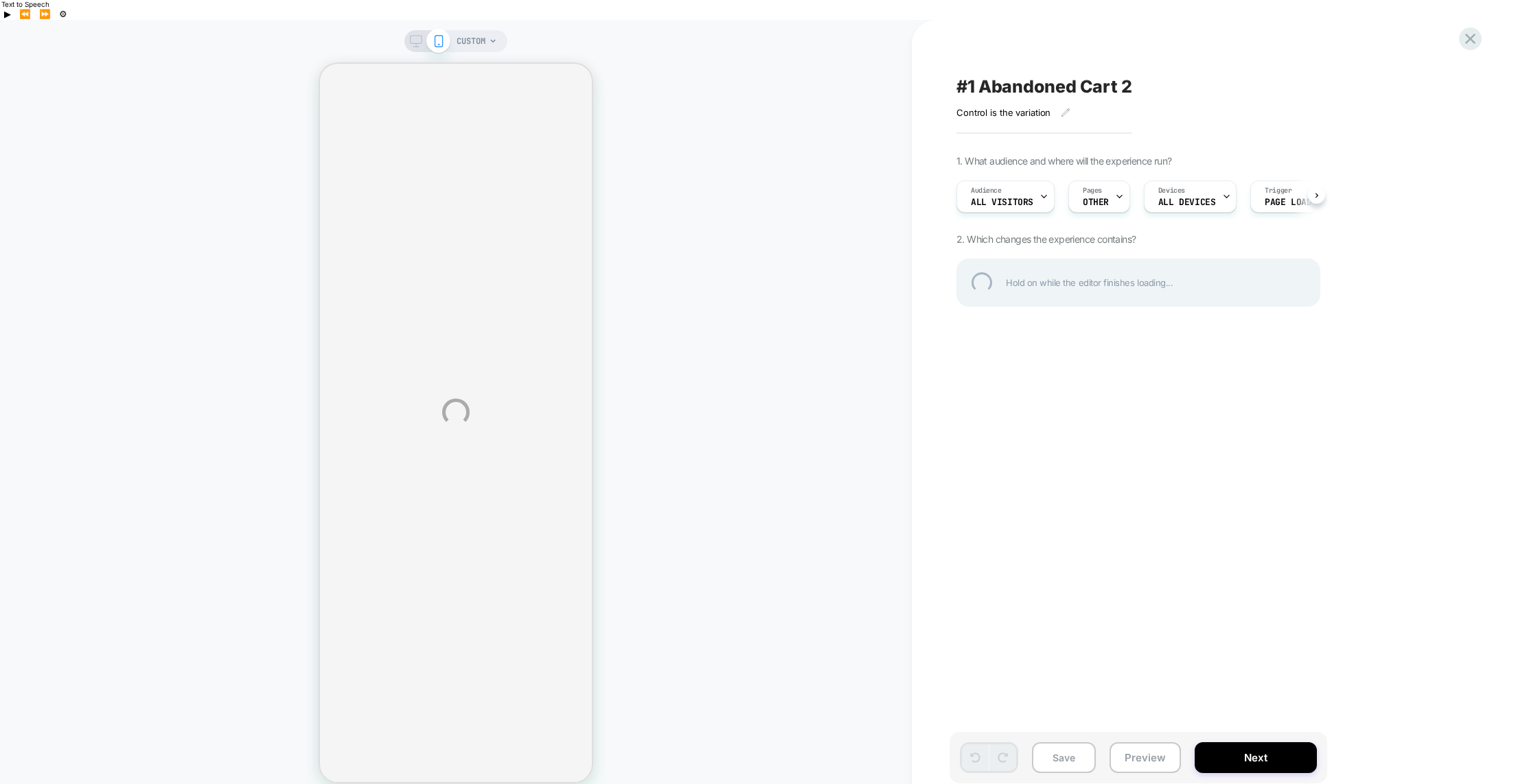
click at [491, 21] on div "CUSTOM #1 Abandoned Cart 2 Control is the variation Click to edit experience de…" at bounding box center [758, 412] width 1516 height 784
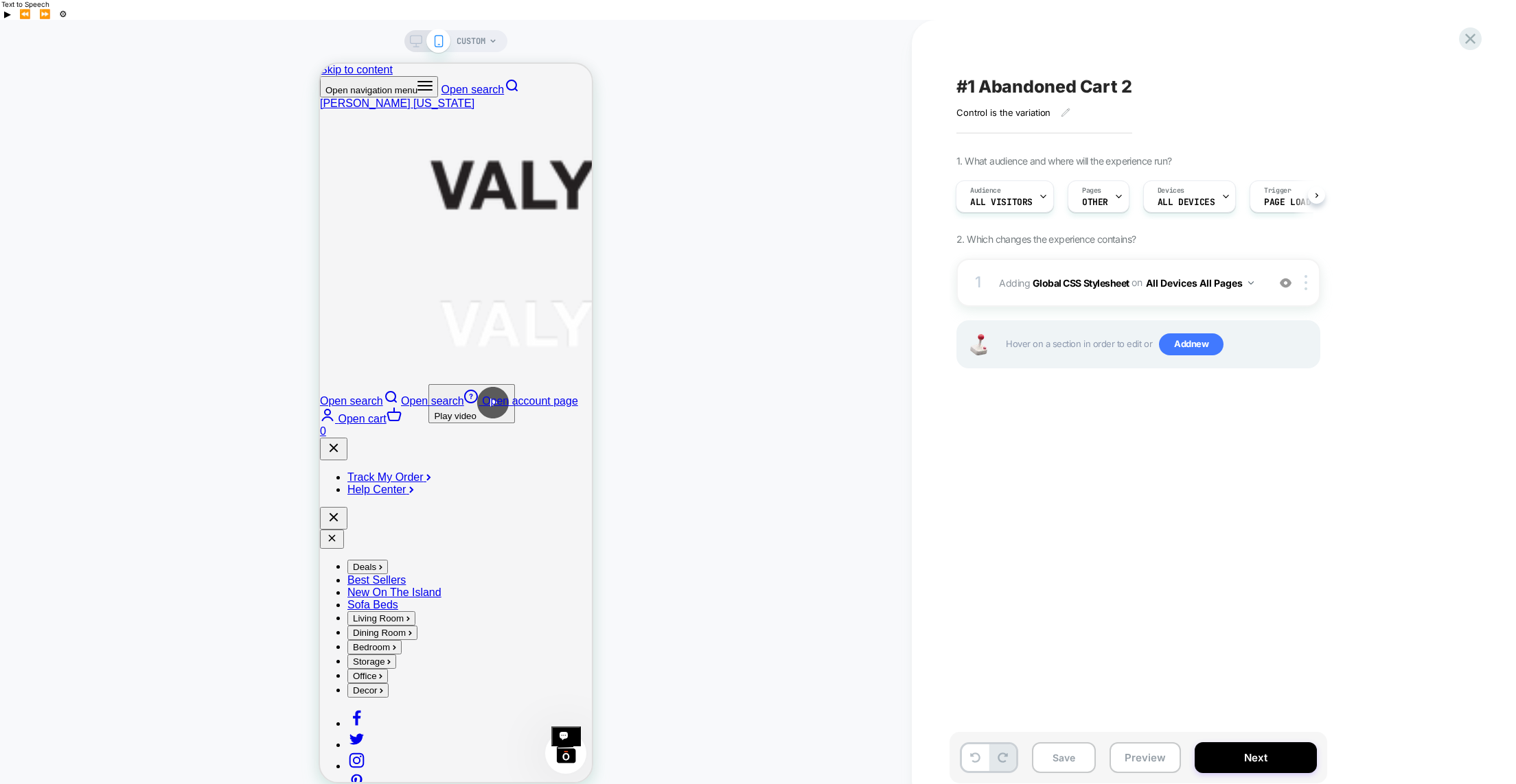
click at [484, 30] on span "CUSTOM" at bounding box center [471, 41] width 29 height 22
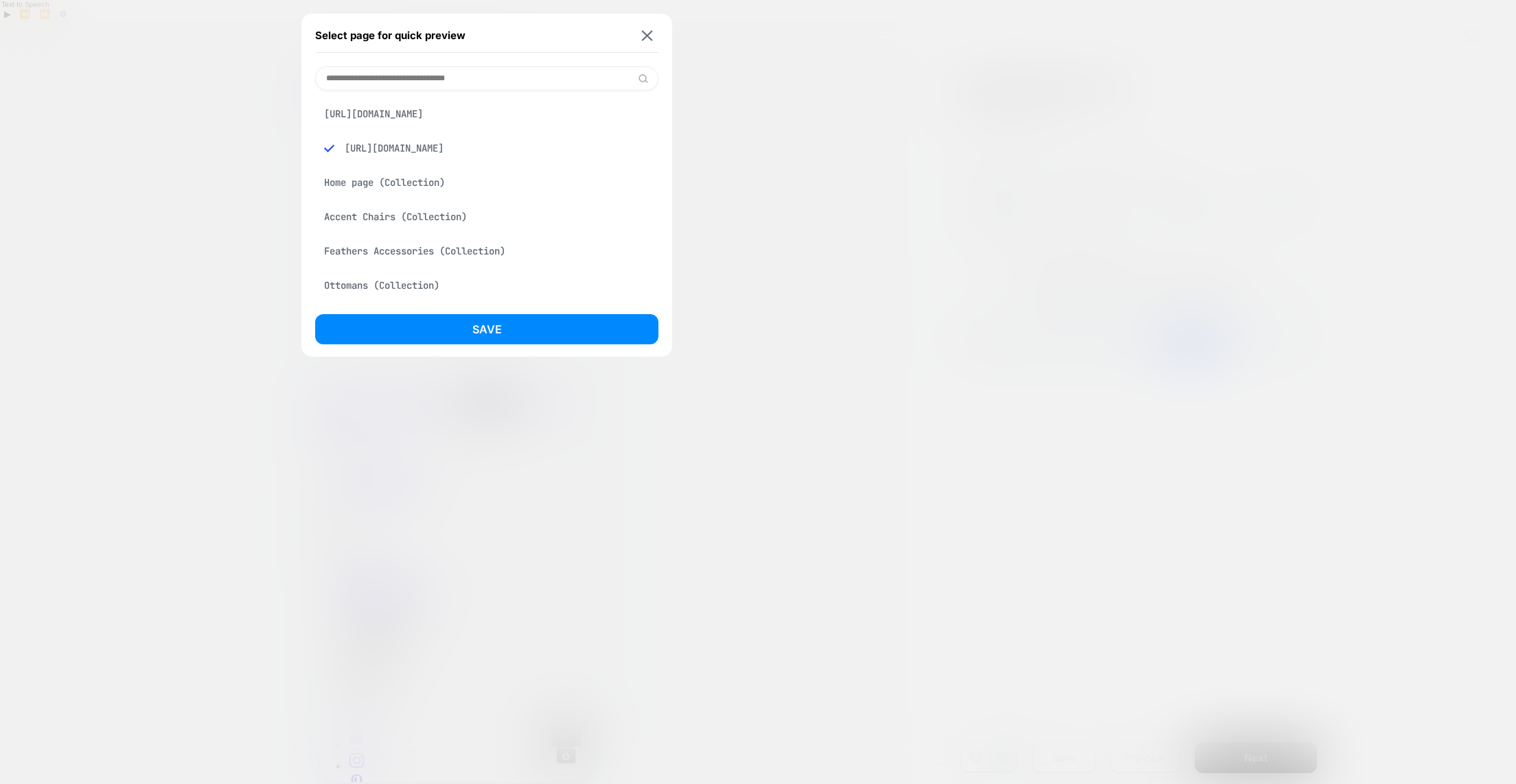
click at [451, 77] on input at bounding box center [487, 78] width 343 height 24
paste input "**********"
type input "**********"
click at [432, 184] on div "[URL][DOMAIN_NAME]" at bounding box center [487, 182] width 343 height 26
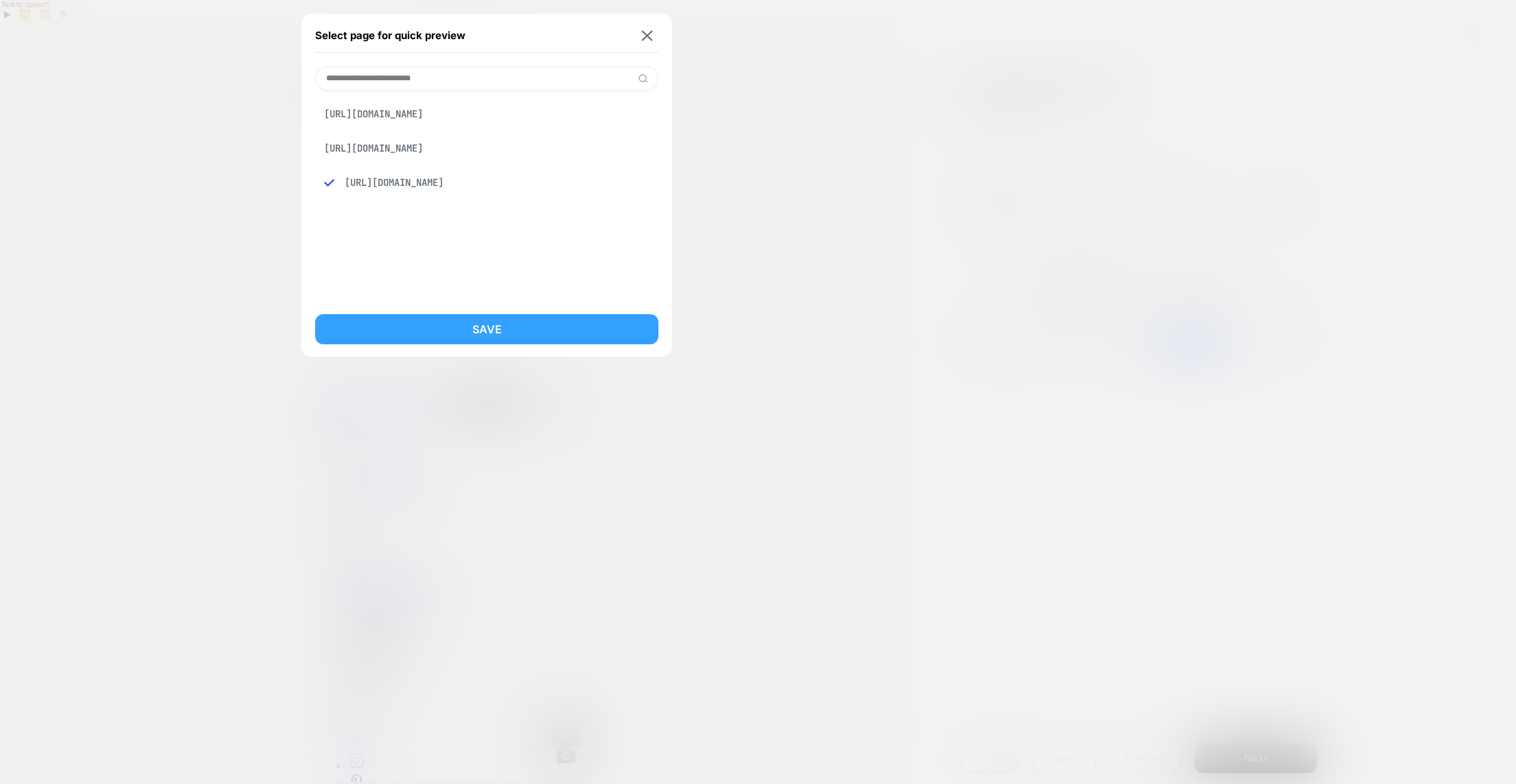
click at [505, 330] on button "Save" at bounding box center [487, 330] width 343 height 30
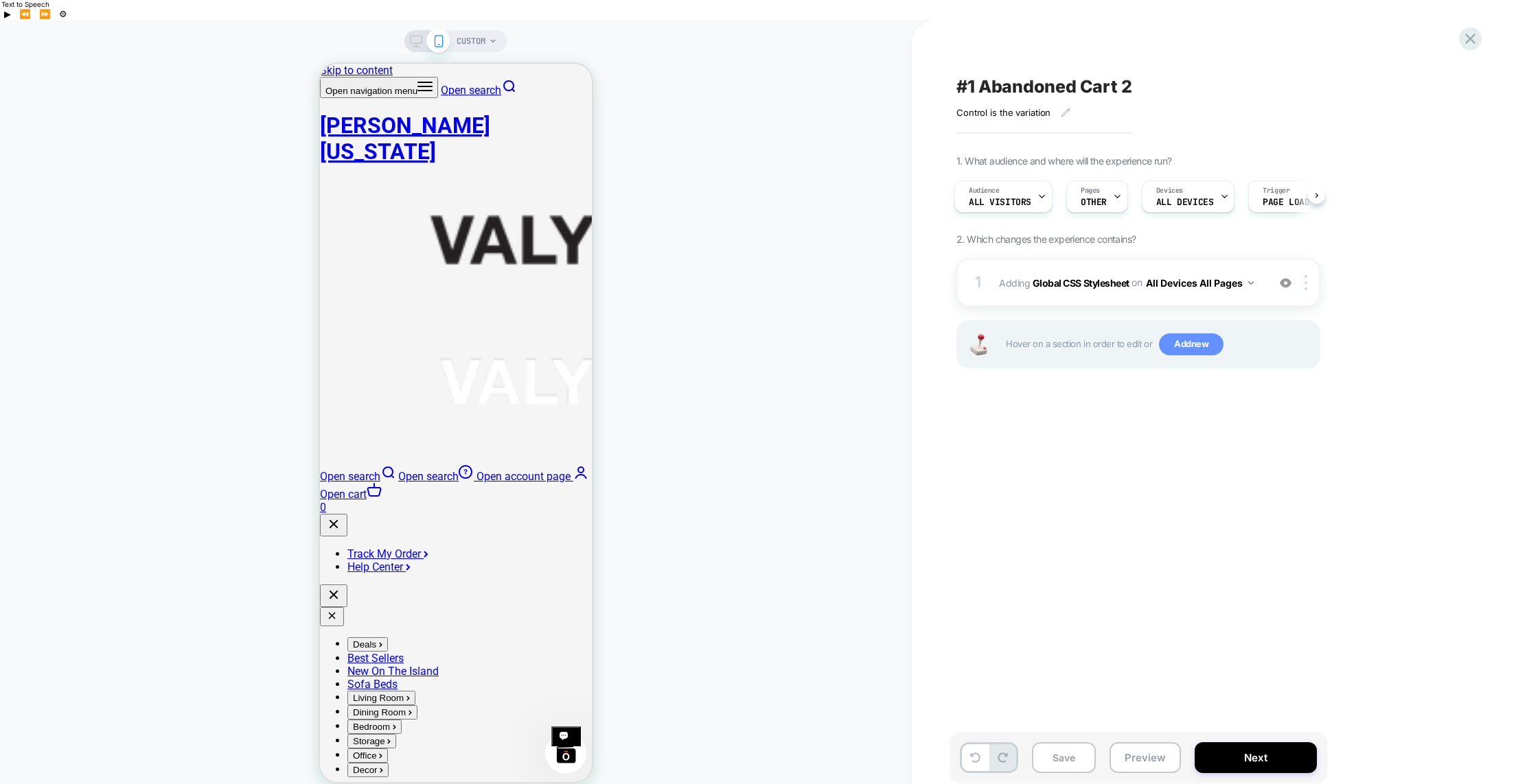
click at [1190, 334] on span "Add new" at bounding box center [1191, 344] width 65 height 22
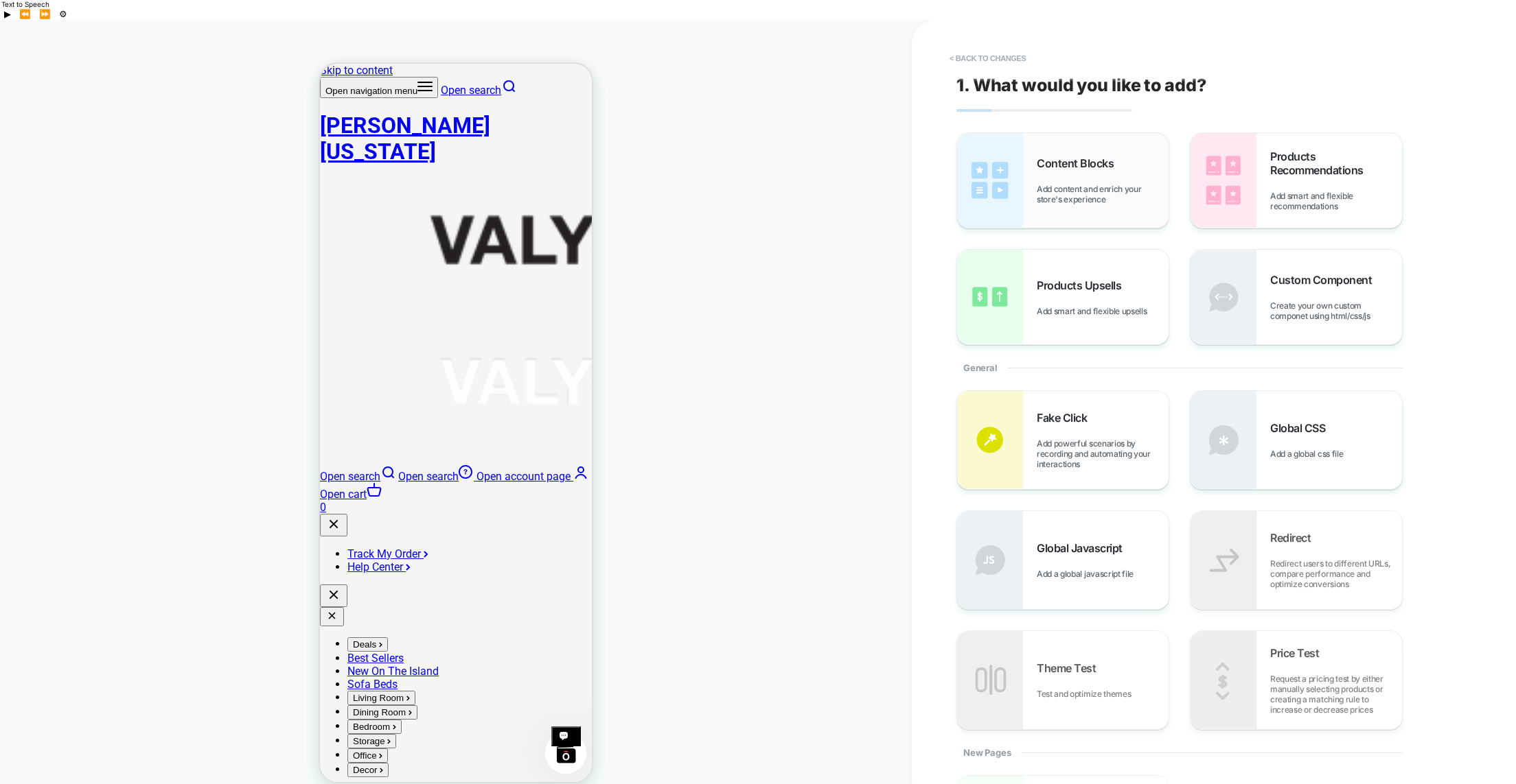
click at [1017, 169] on img at bounding box center [990, 180] width 66 height 94
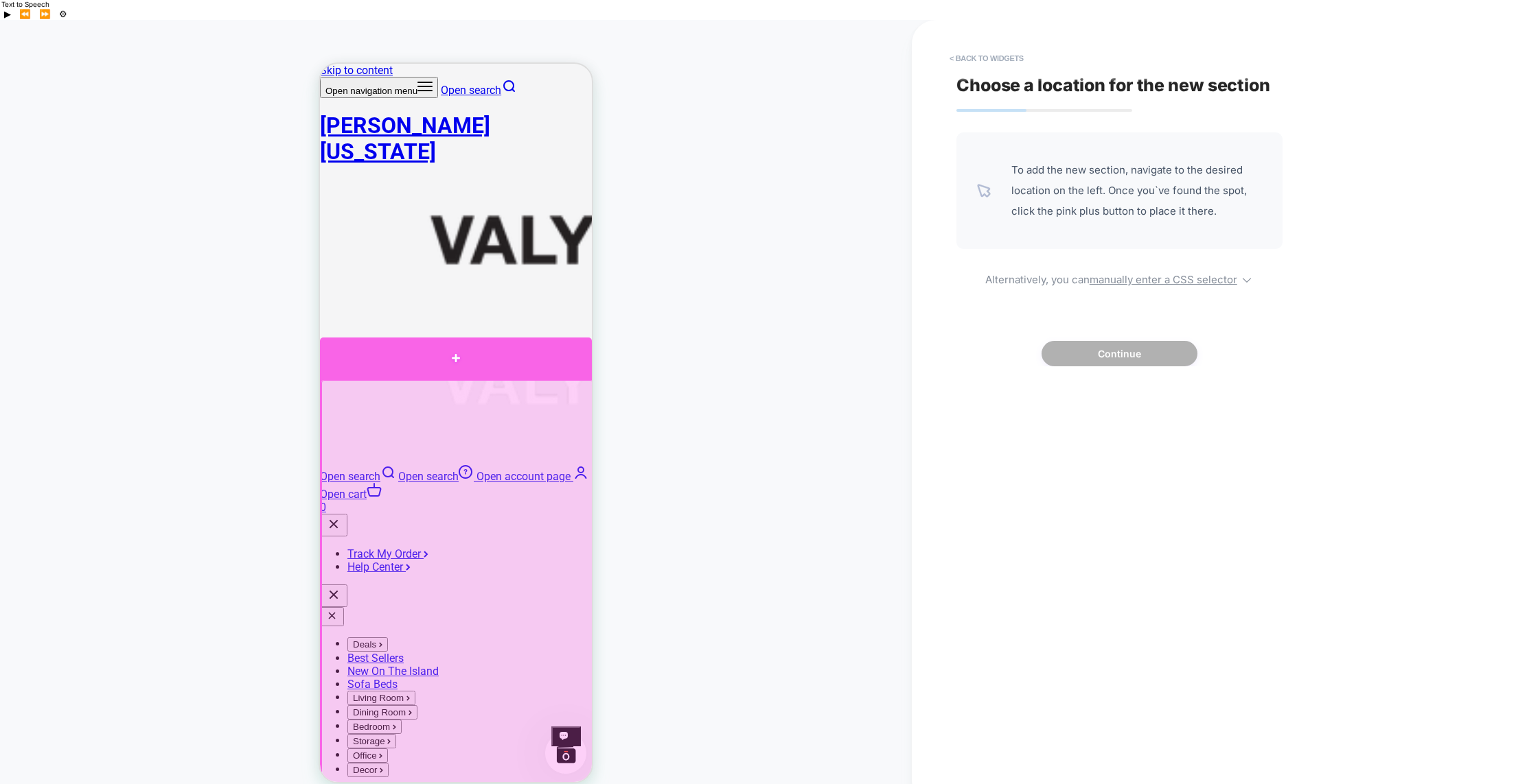
click at [451, 358] on div at bounding box center [456, 358] width 272 height 41
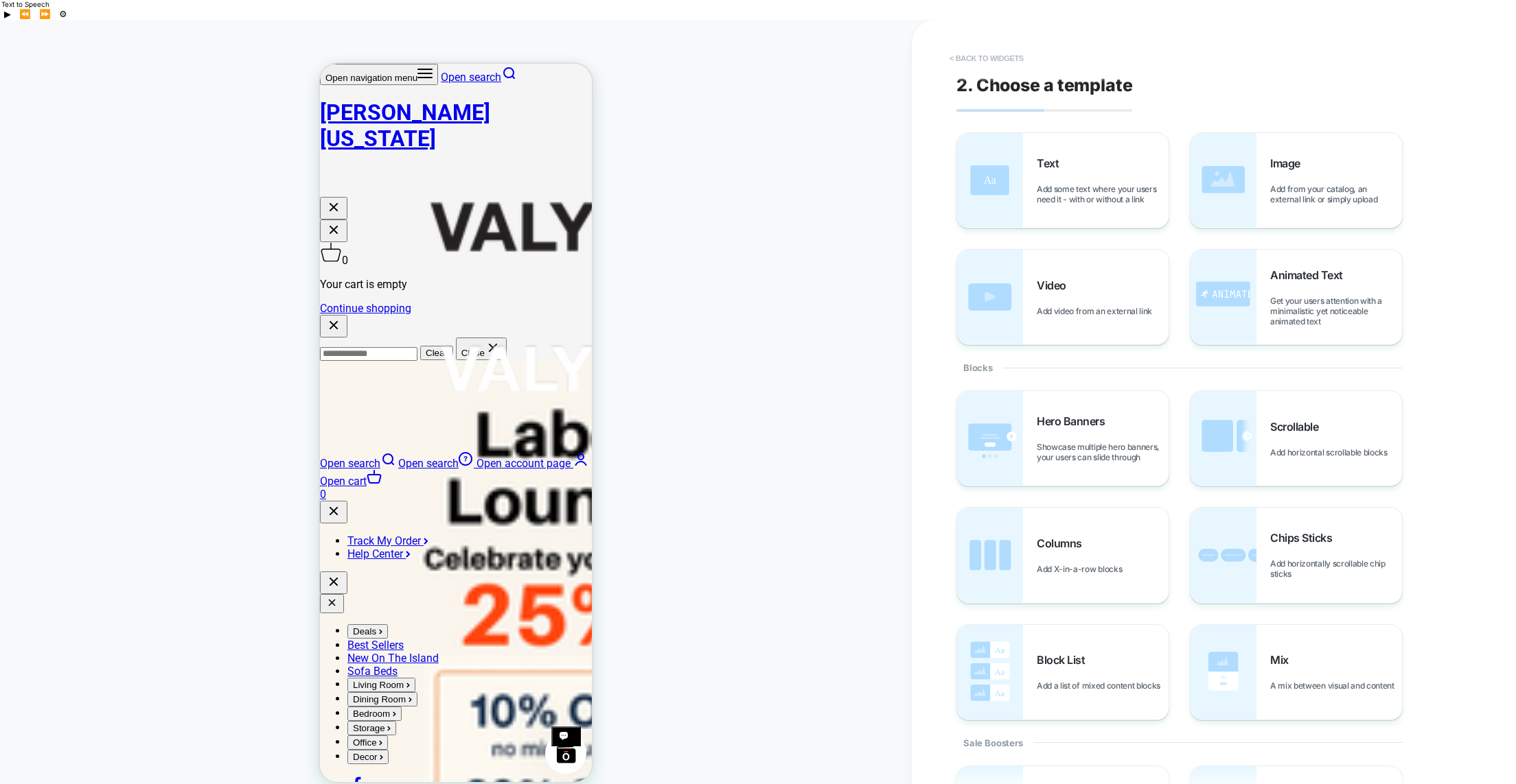
click at [981, 47] on button "< Back to widgets" at bounding box center [987, 58] width 88 height 22
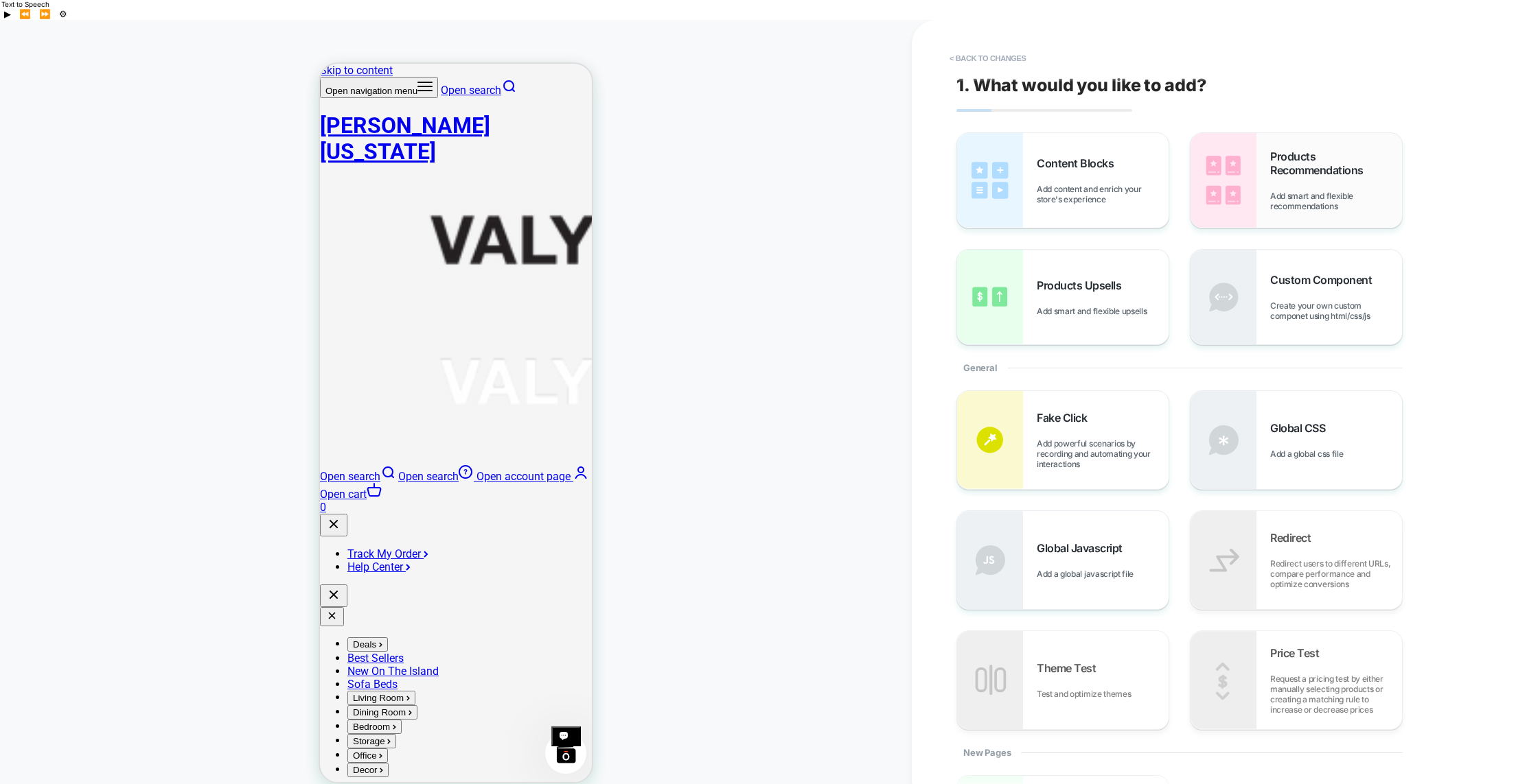
click at [1233, 158] on img at bounding box center [1223, 180] width 66 height 94
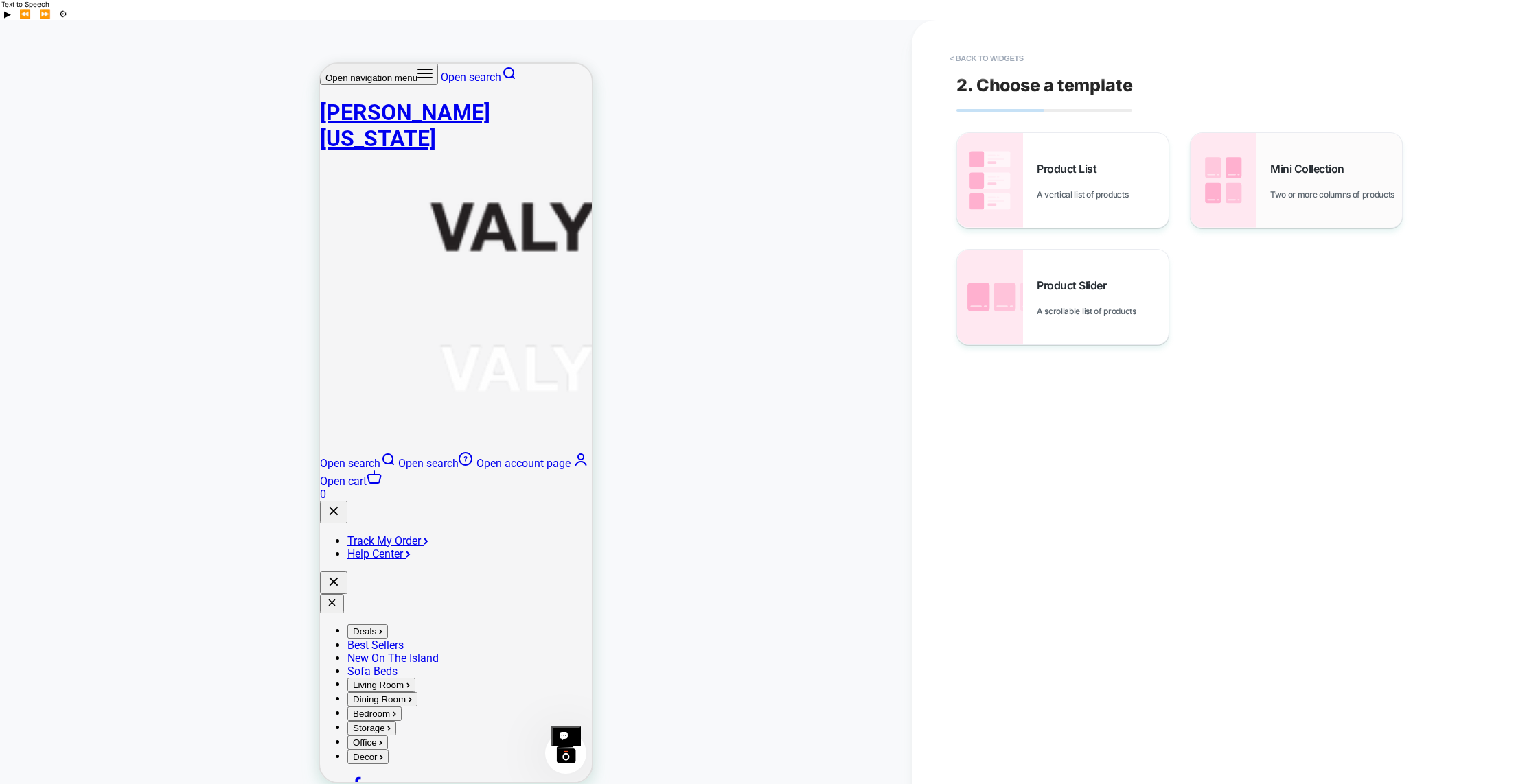
scroll to position [163, 0]
click at [0, 0] on span "Product Slider" at bounding box center [0, 0] width 0 height 0
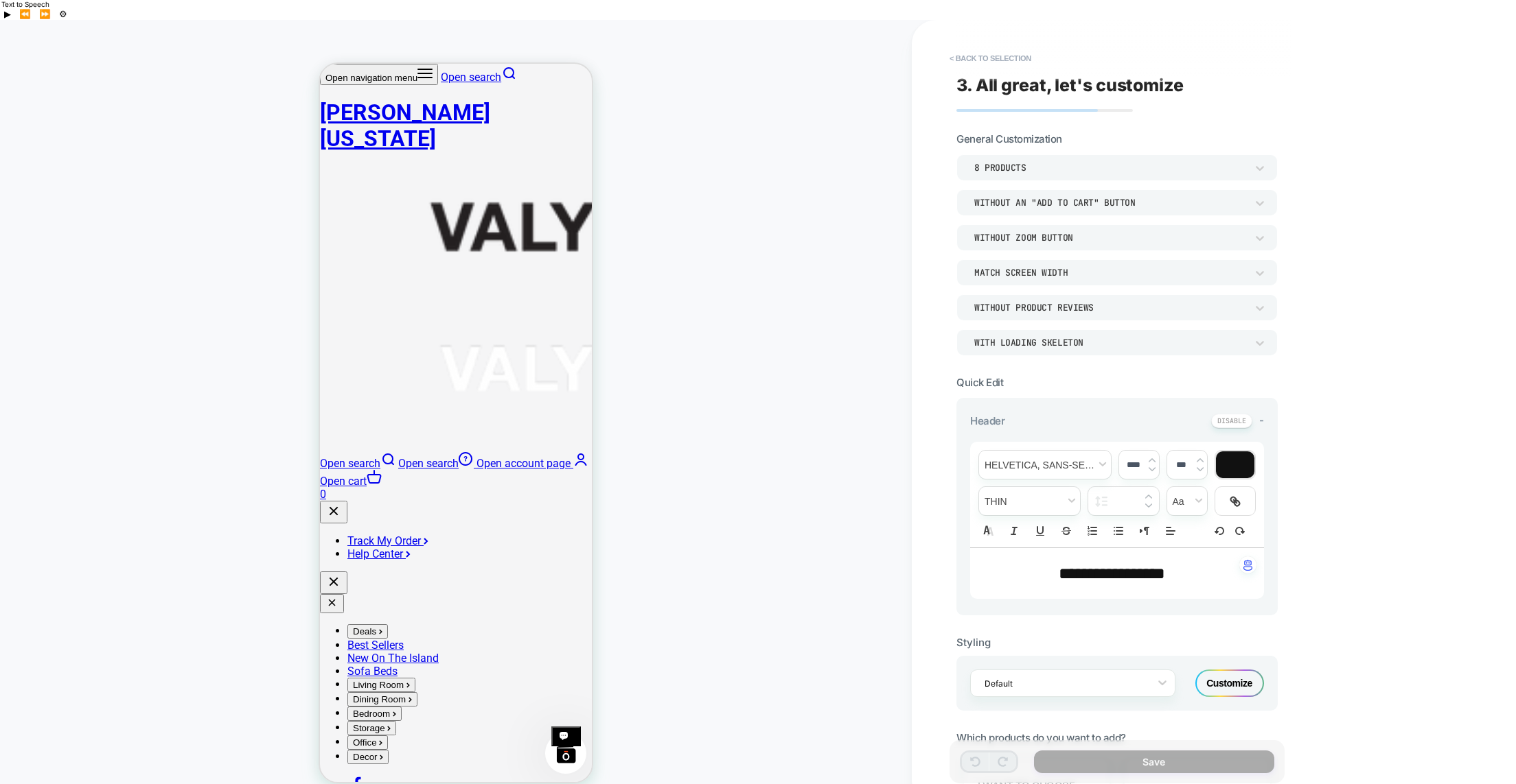
click at [0, 0] on div "Without an "add to cart" button" at bounding box center [0, 0] width 0 height 0
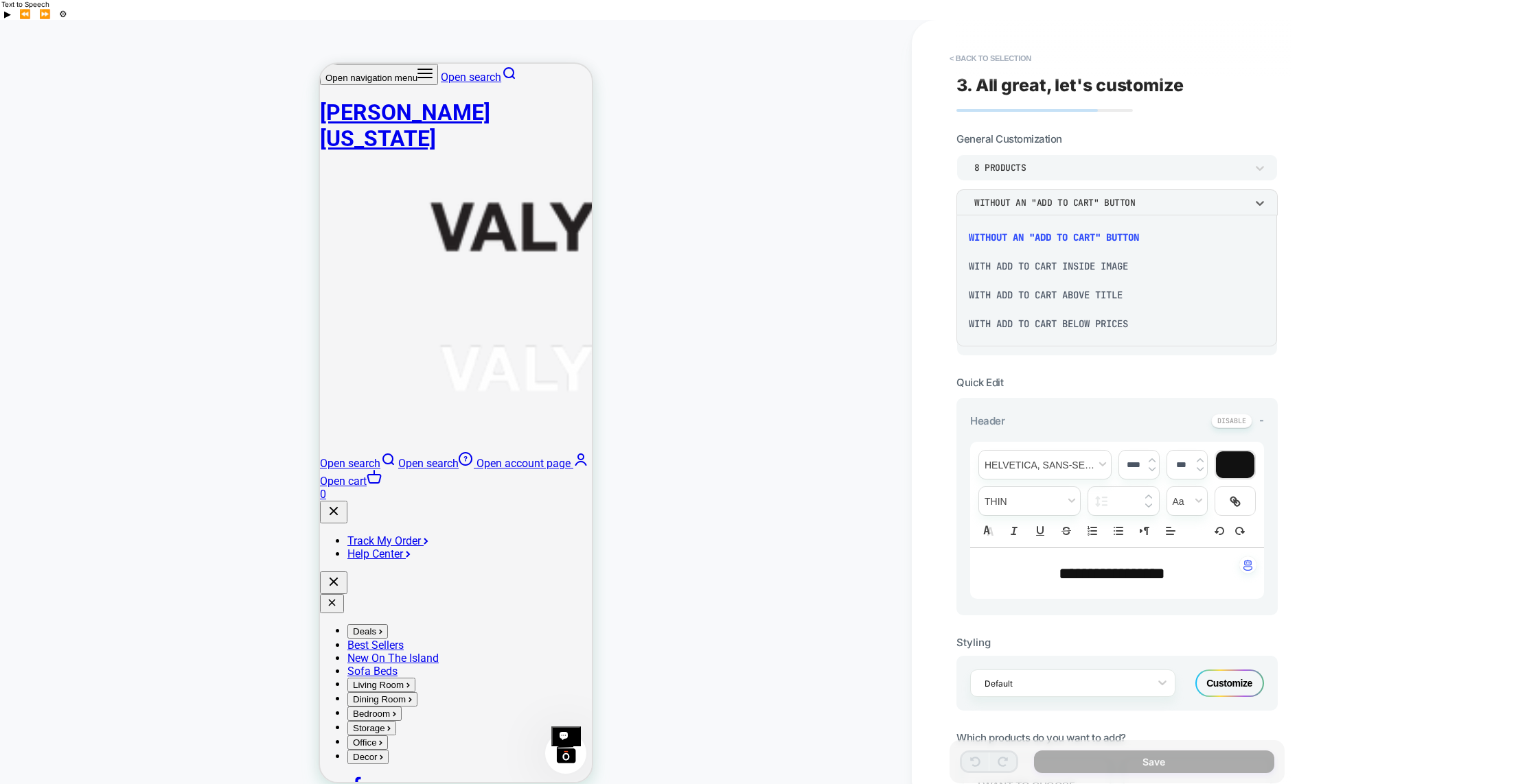
click at [1176, 182] on div at bounding box center [758, 392] width 1516 height 784
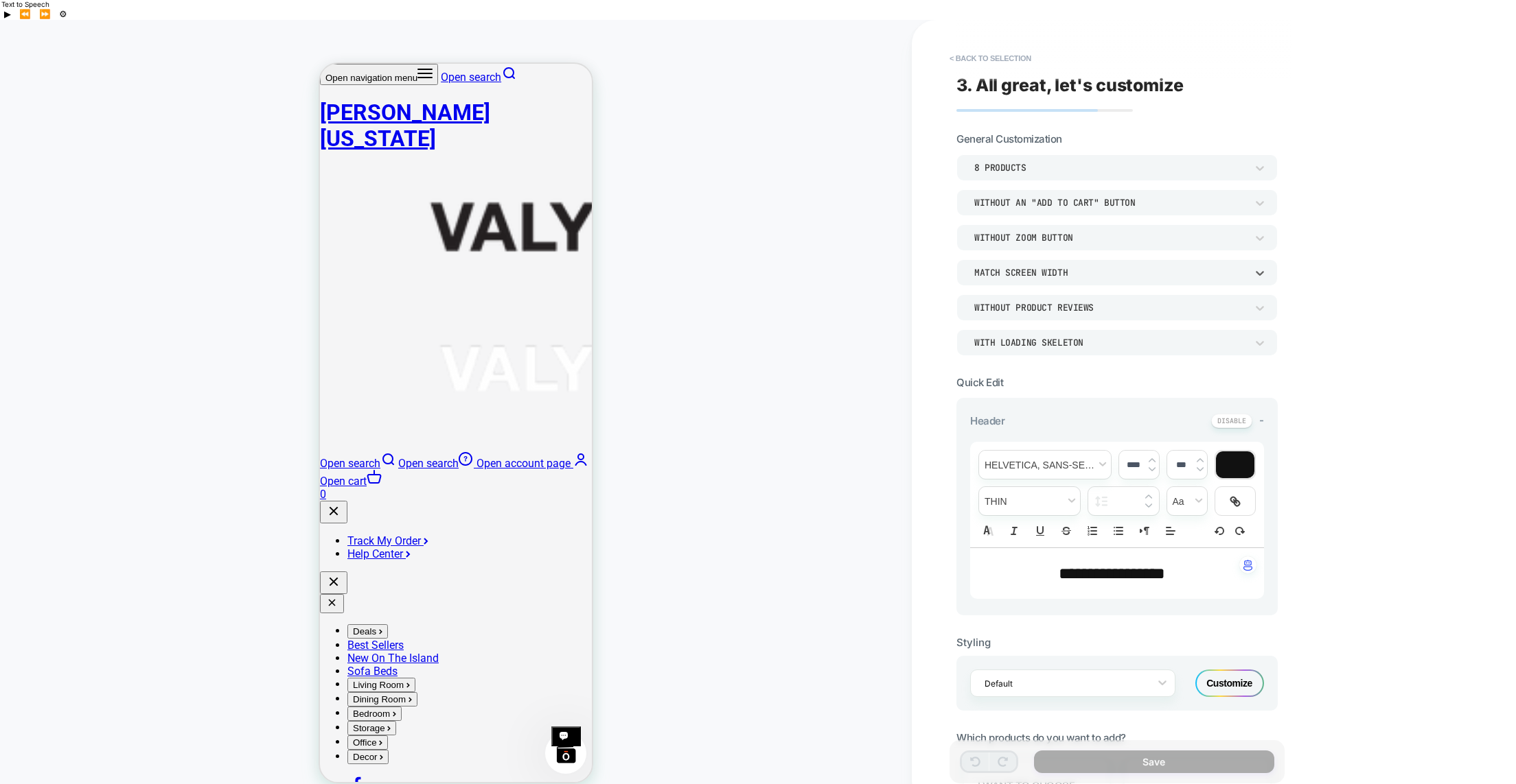
click at [0, 0] on div "Match Screen Width" at bounding box center [0, 0] width 0 height 0
click at [1039, 322] on div "Match Parent Width" at bounding box center [1117, 336] width 310 height 29
click at [0, 0] on div "WITH LOADING SKELETON" at bounding box center [0, 0] width 0 height 0
click at [1020, 287] on div at bounding box center [758, 392] width 1516 height 784
click at [0, 0] on div "Without Product Reviews" at bounding box center [0, 0] width 0 height 0
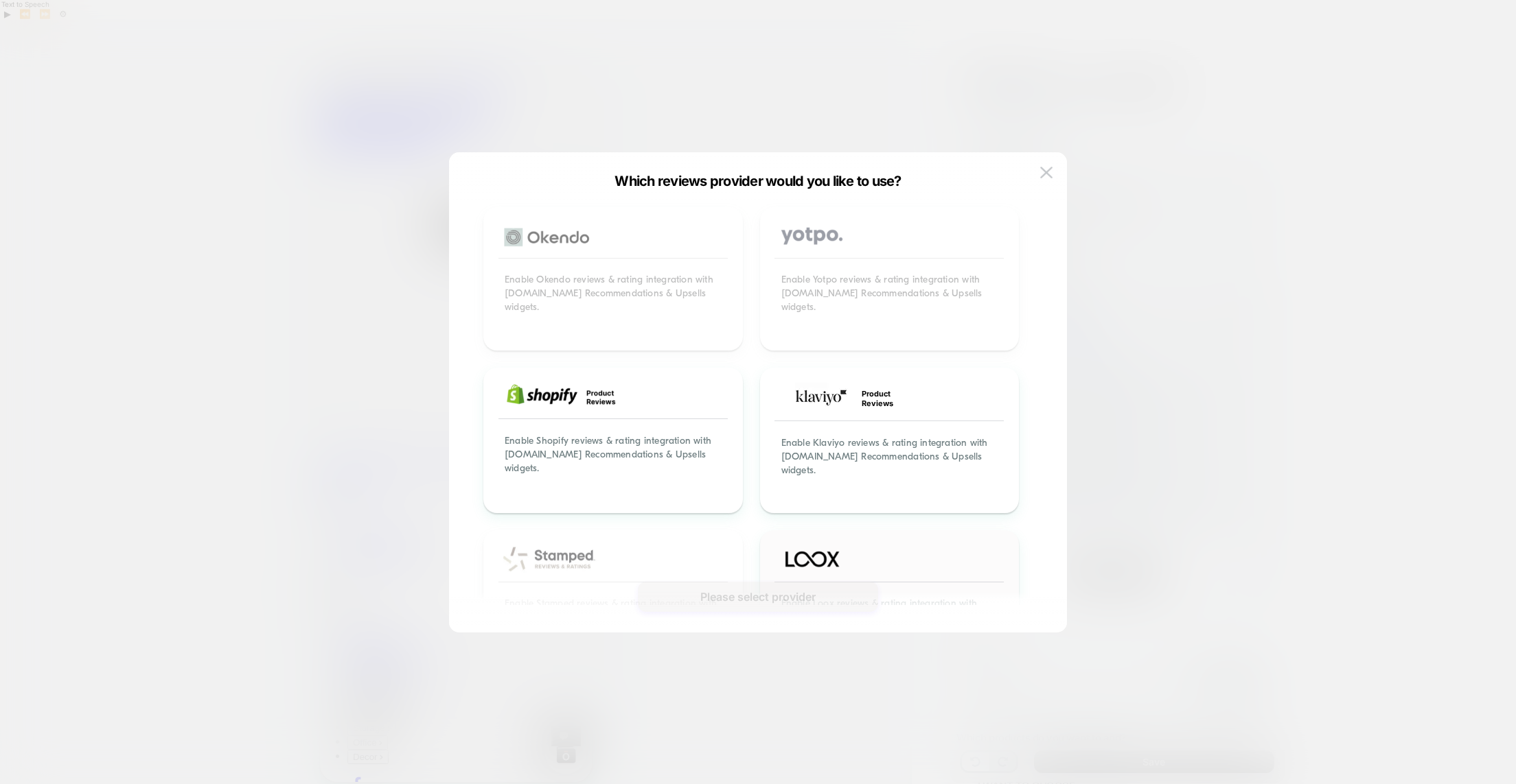
click at [0, 0] on img at bounding box center [0, 0] width 0 height 0
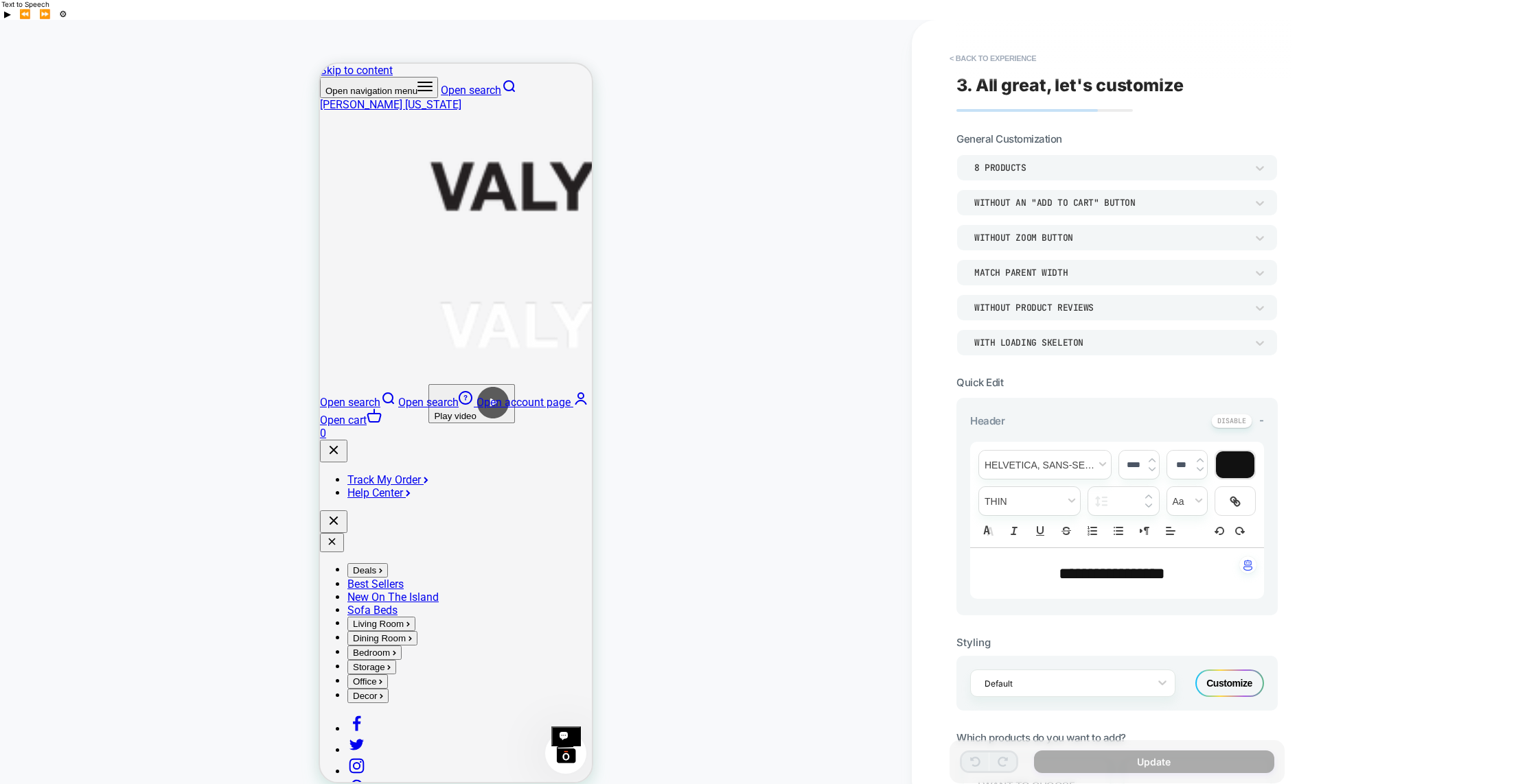
scroll to position [0, 0]
click at [1087, 566] on span "**********" at bounding box center [1112, 574] width 106 height 17
type input "****"
click at [452, 30] on div "CUSTOM" at bounding box center [455, 41] width 103 height 22
click at [1060, 566] on span "**********" at bounding box center [1112, 574] width 106 height 17
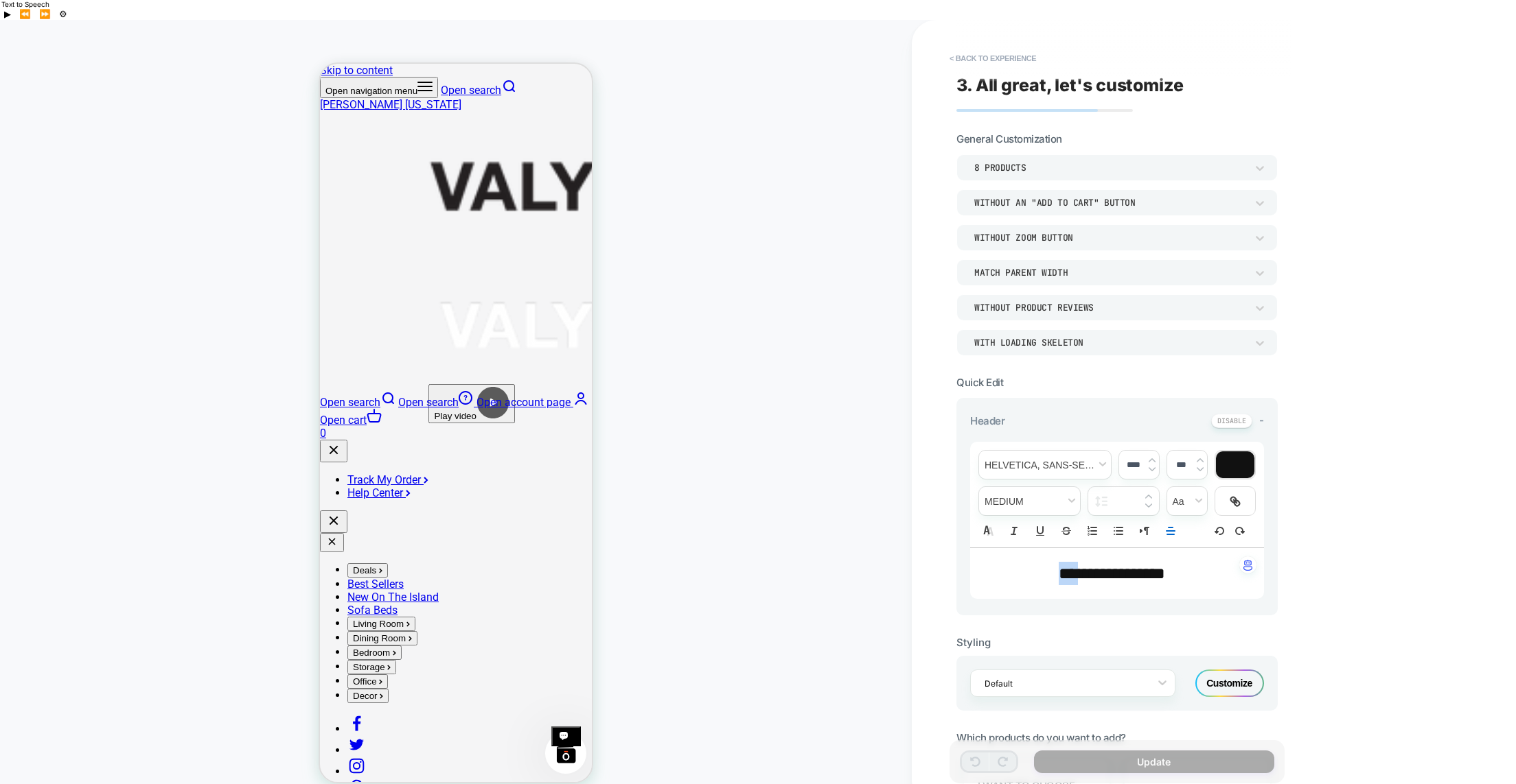
click at [1060, 566] on span "**********" at bounding box center [1112, 574] width 106 height 17
click at [1060, 566] on span "***" at bounding box center [1069, 574] width 19 height 17
click at [1028, 566] on span "**********" at bounding box center [1112, 574] width 168 height 17
drag, startPoint x: 1011, startPoint y: 547, endPoint x: 1214, endPoint y: 546, distance: 203.0
click at [1221, 562] on p "**********" at bounding box center [1112, 574] width 256 height 23
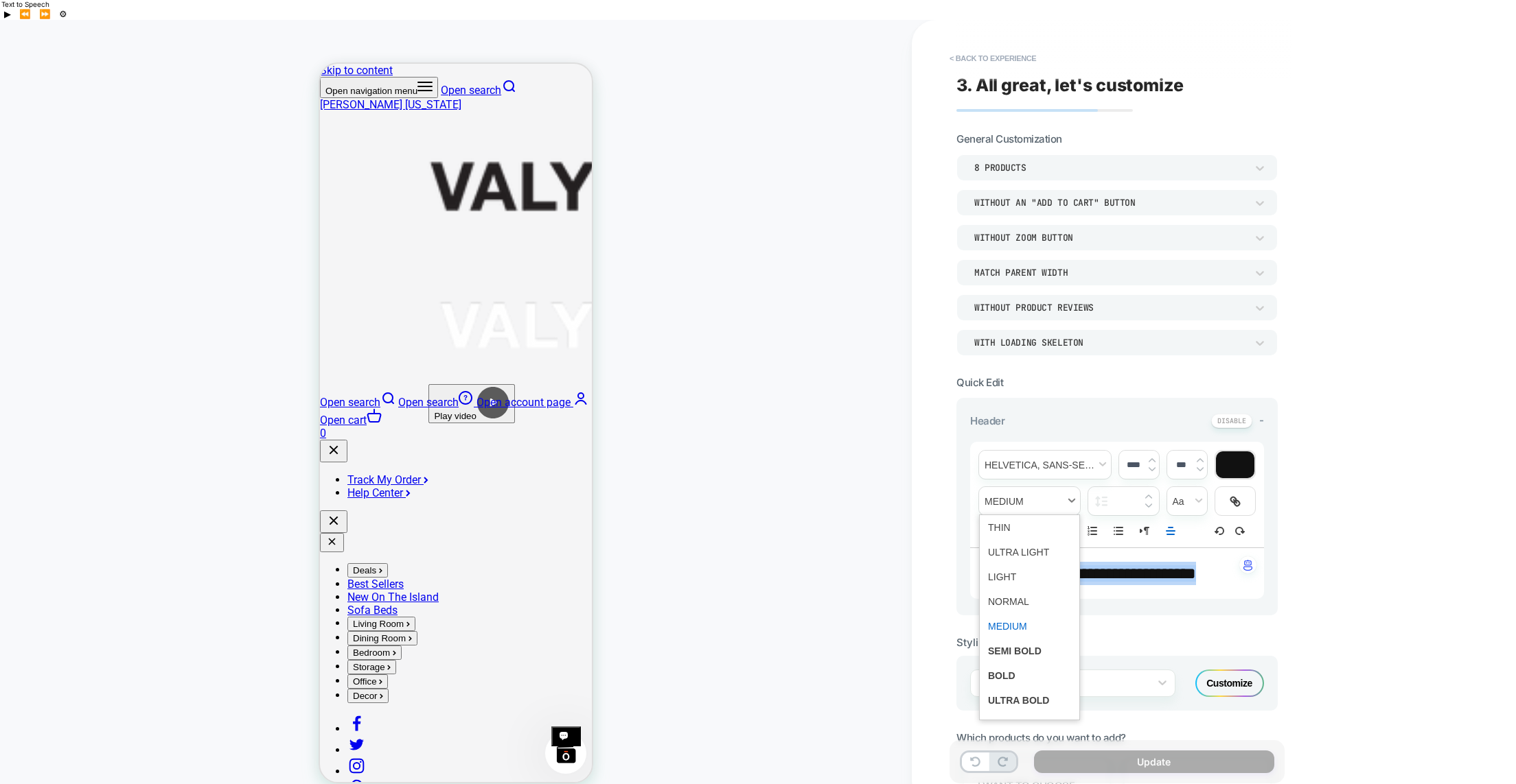
click at [1060, 487] on span "fontWeight" at bounding box center [1029, 501] width 101 height 28
click at [999, 663] on span "fontWeight" at bounding box center [1029, 675] width 83 height 25
click at [1151, 466] on img at bounding box center [1152, 469] width 7 height 6
type input "****"
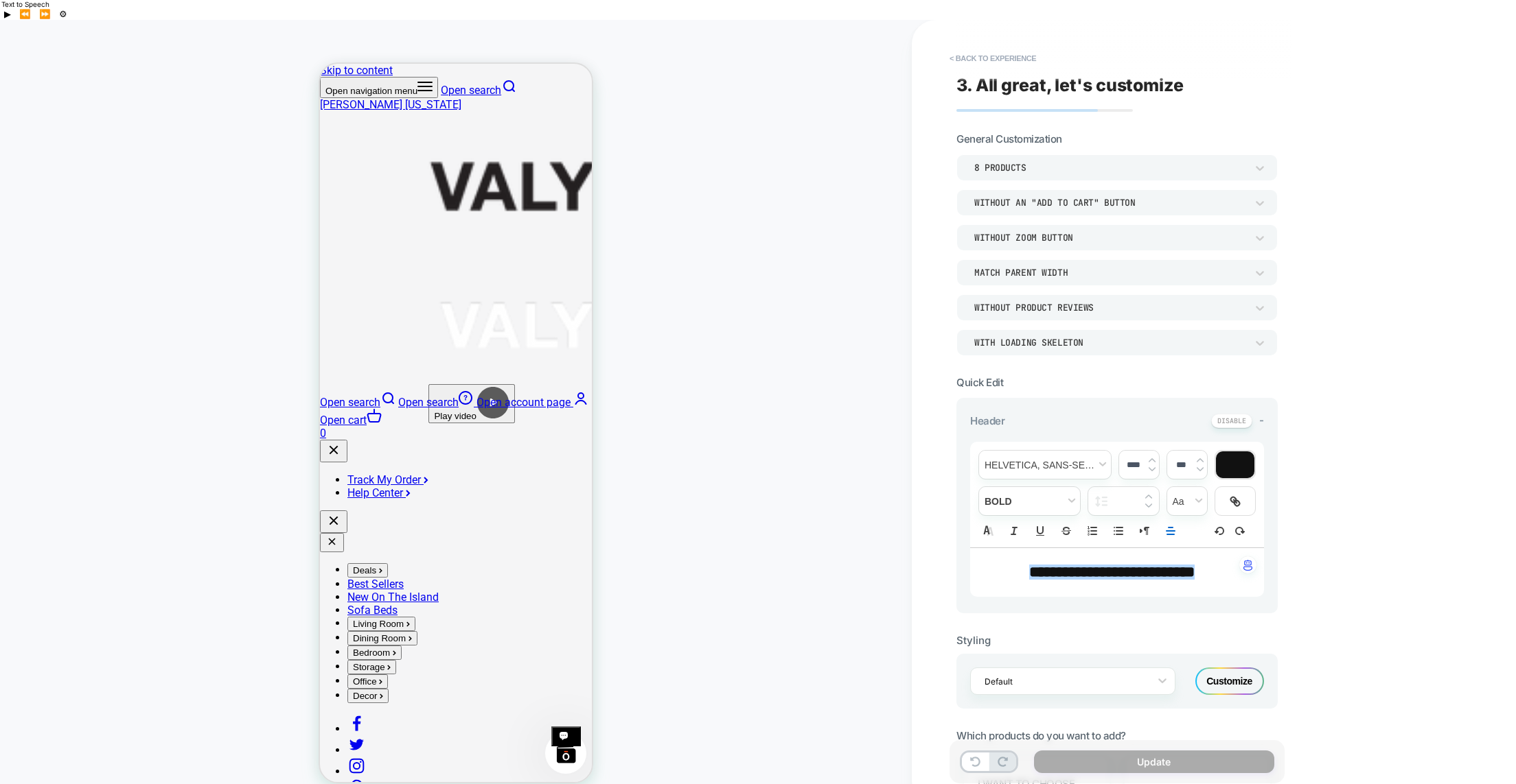
click at [1341, 621] on div "**********" at bounding box center [1213, 412] width 604 height 784
click at [1226, 668] on div "Customize" at bounding box center [1229, 682] width 69 height 27
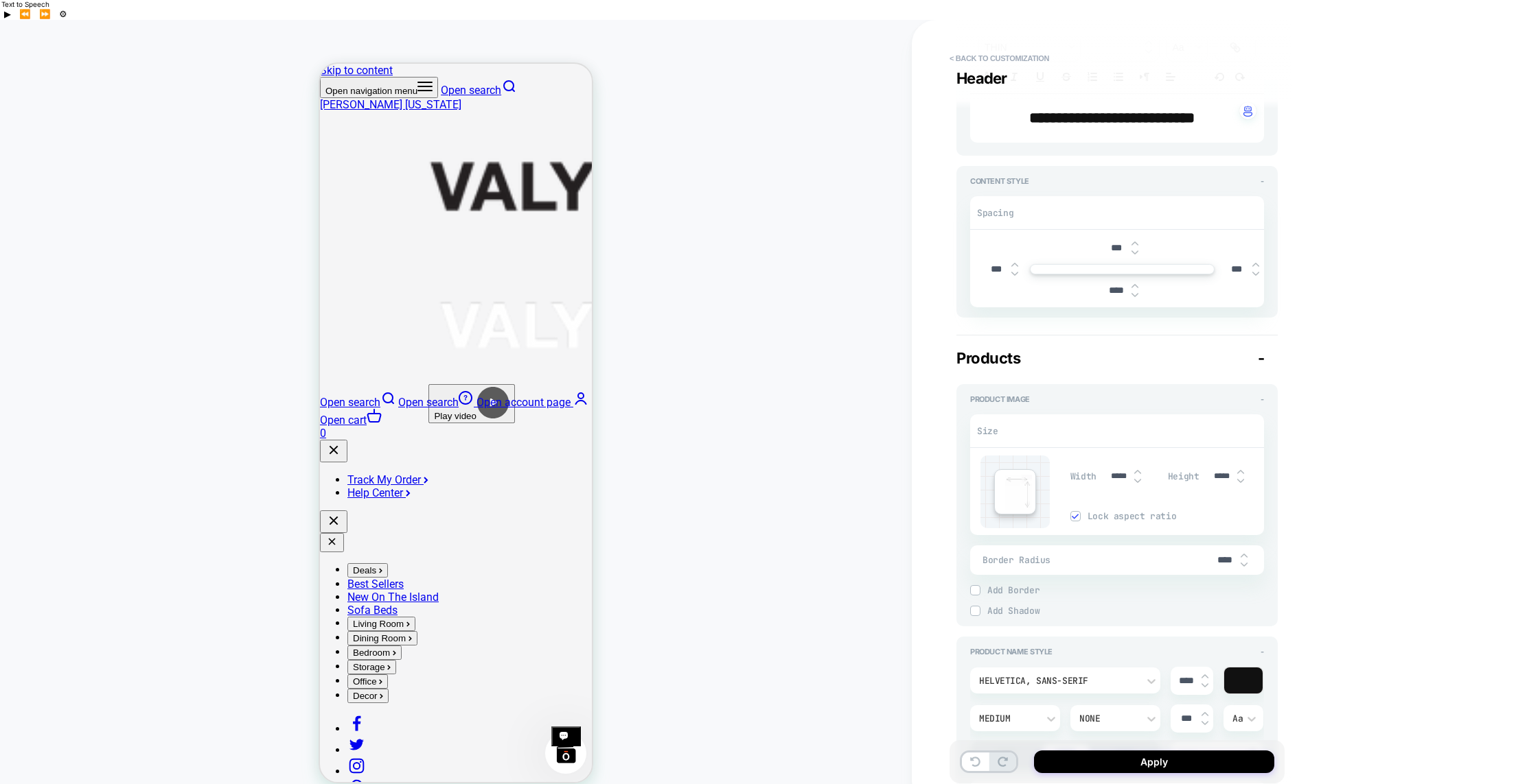
scroll to position [262, 0]
click at [988, 259] on input "***" at bounding box center [996, 265] width 31 height 12
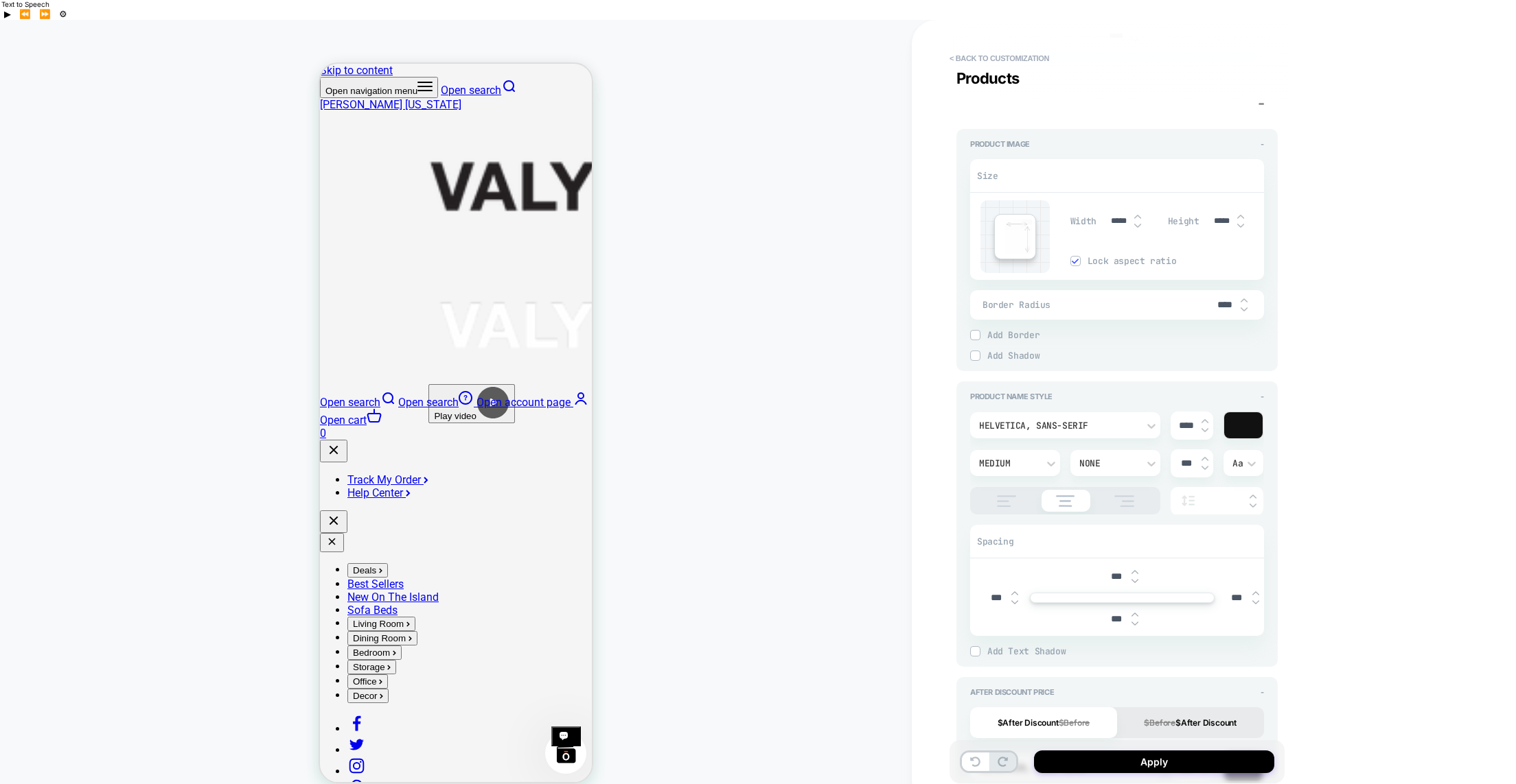
scroll to position [506, 0]
click at [1205, 426] on img at bounding box center [1205, 428] width 7 height 6
type textarea "*"
type input "****"
click at [1205, 426] on img at bounding box center [1205, 428] width 7 height 6
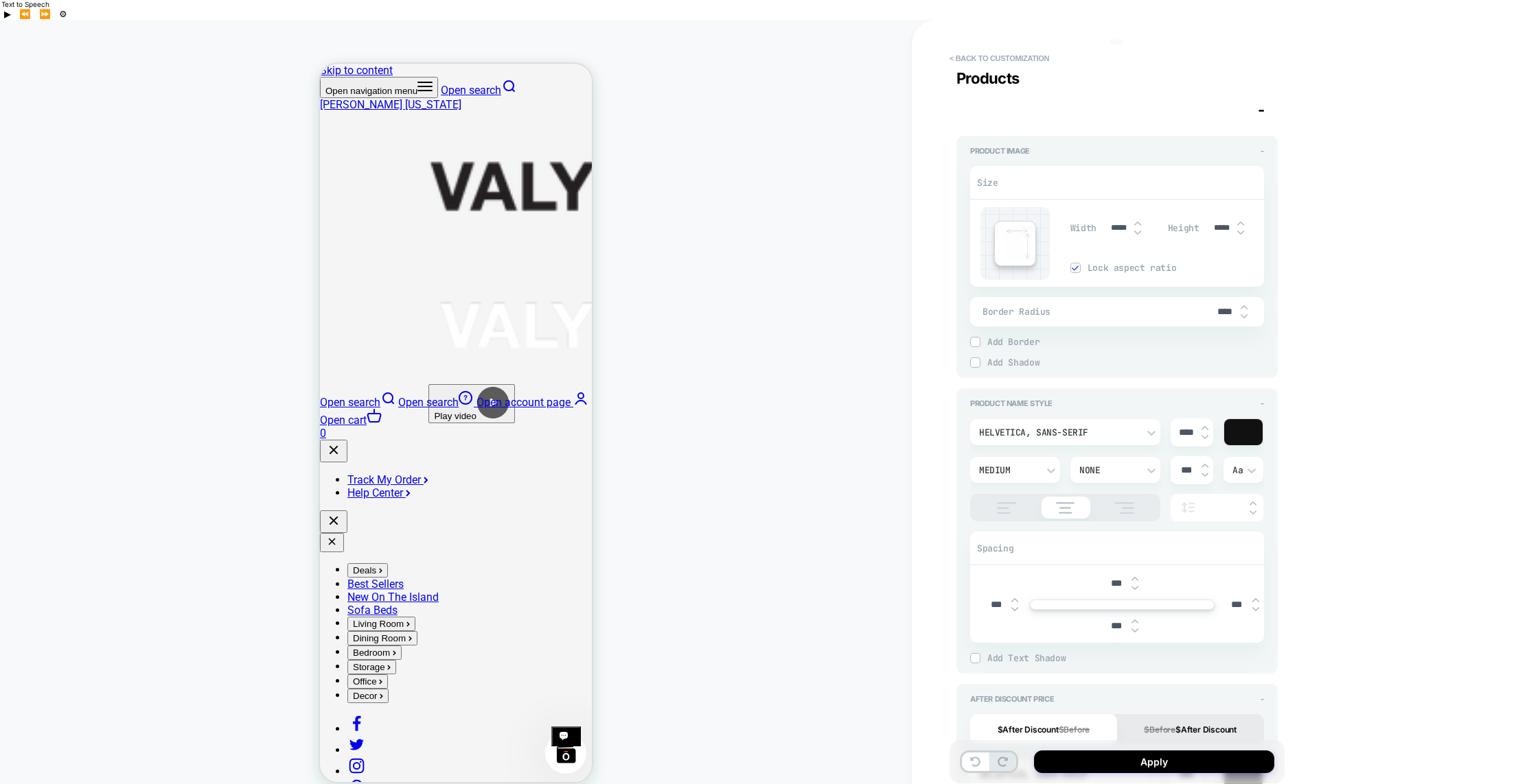
type textarea "*"
type input "****"
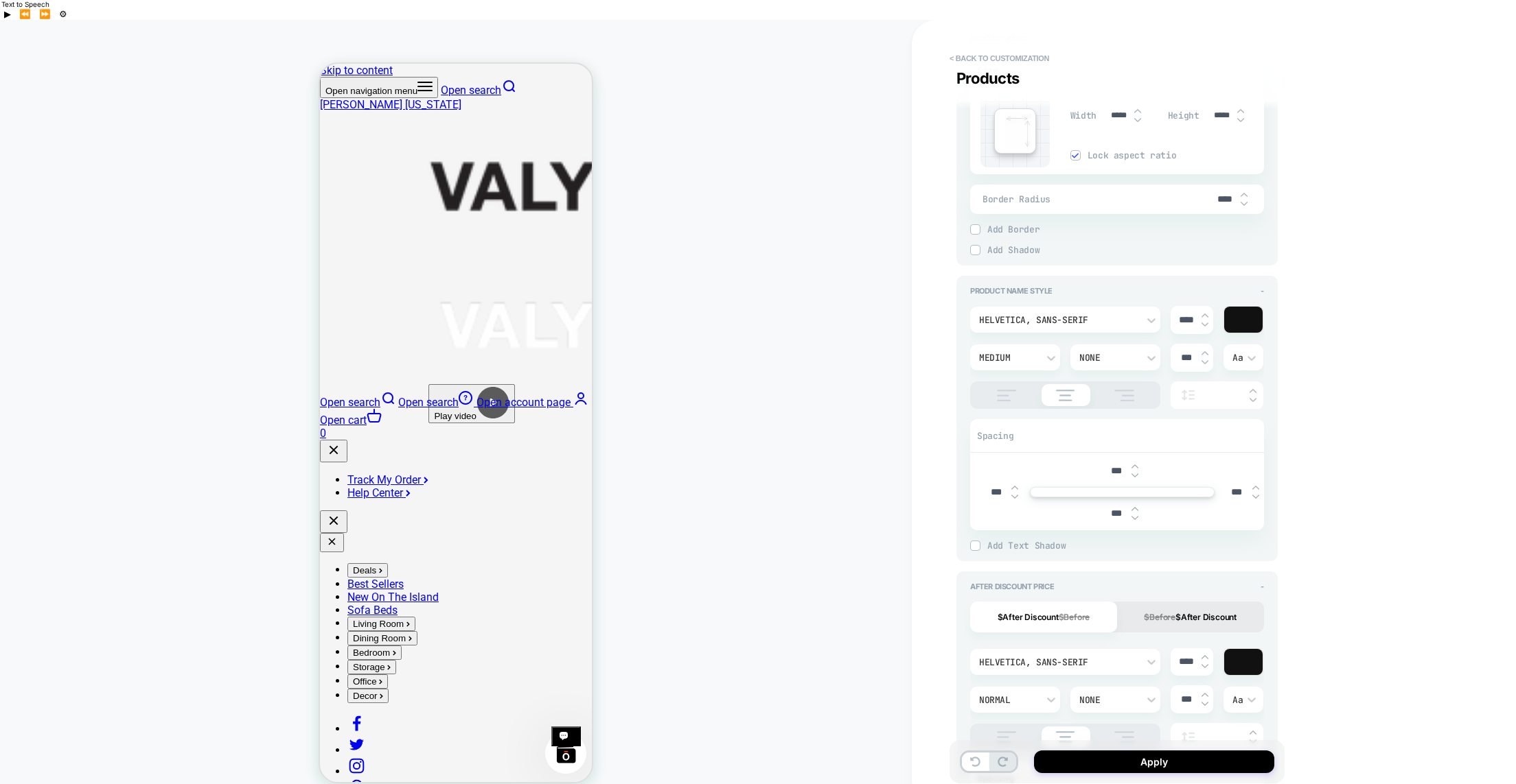
scroll to position [646, 0]
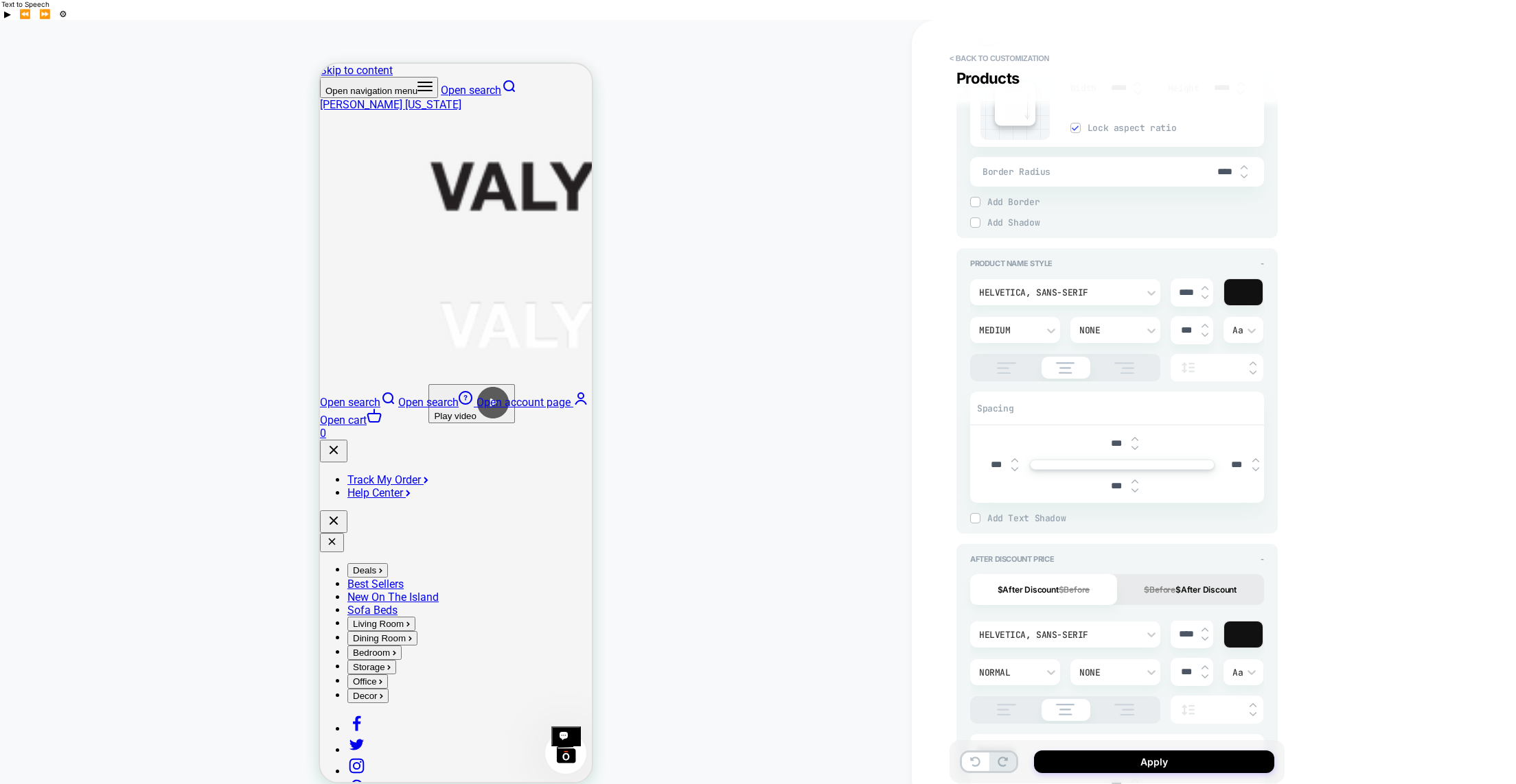
click at [1028, 325] on div "Medium" at bounding box center [1008, 330] width 58 height 12
click at [989, 524] on div "Bold" at bounding box center [1015, 538] width 79 height 29
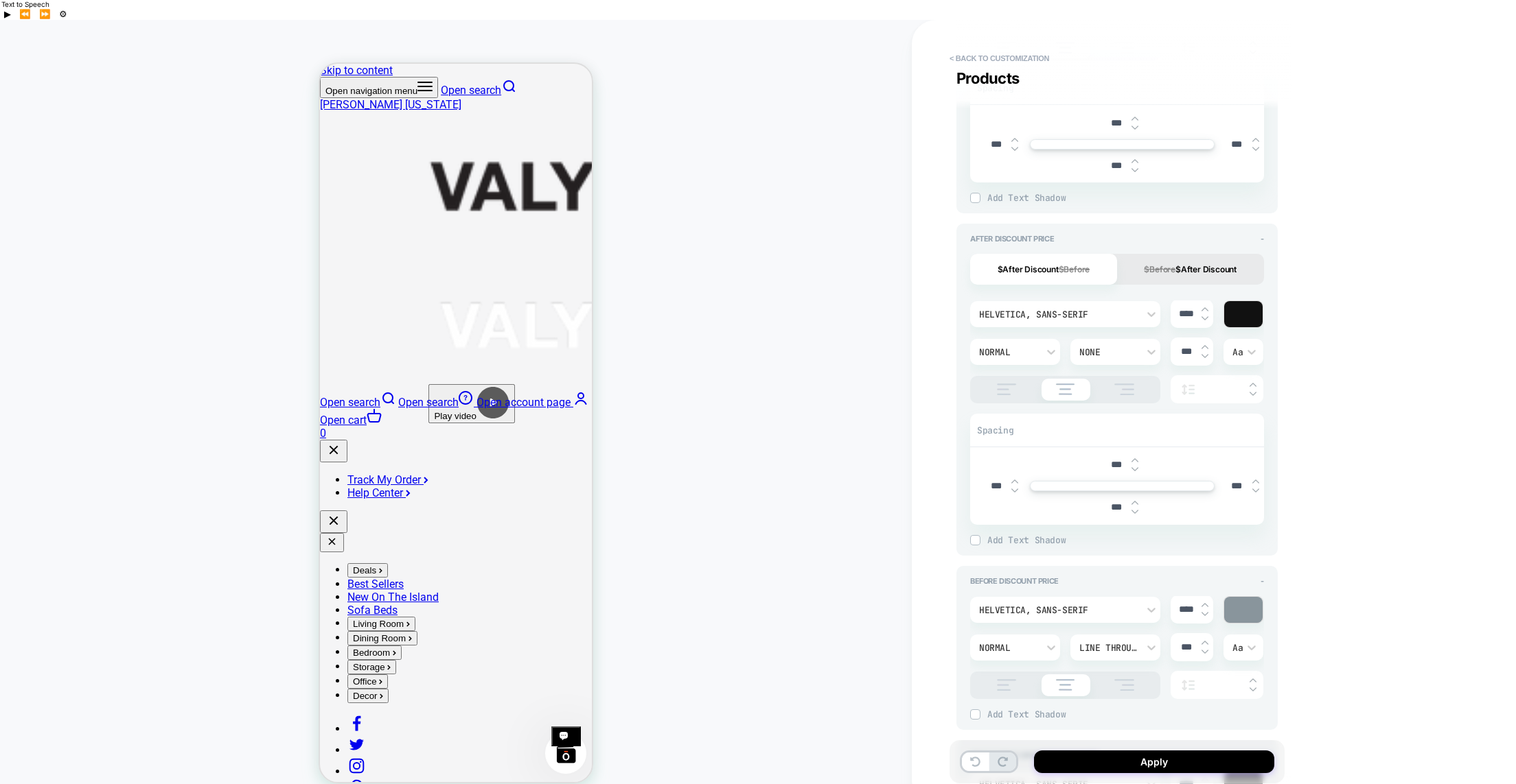
scroll to position [971, 0]
click at [1206, 302] on img at bounding box center [1205, 305] width 7 height 6
type textarea "*"
type input "****"
click at [1206, 302] on img at bounding box center [1205, 305] width 7 height 6
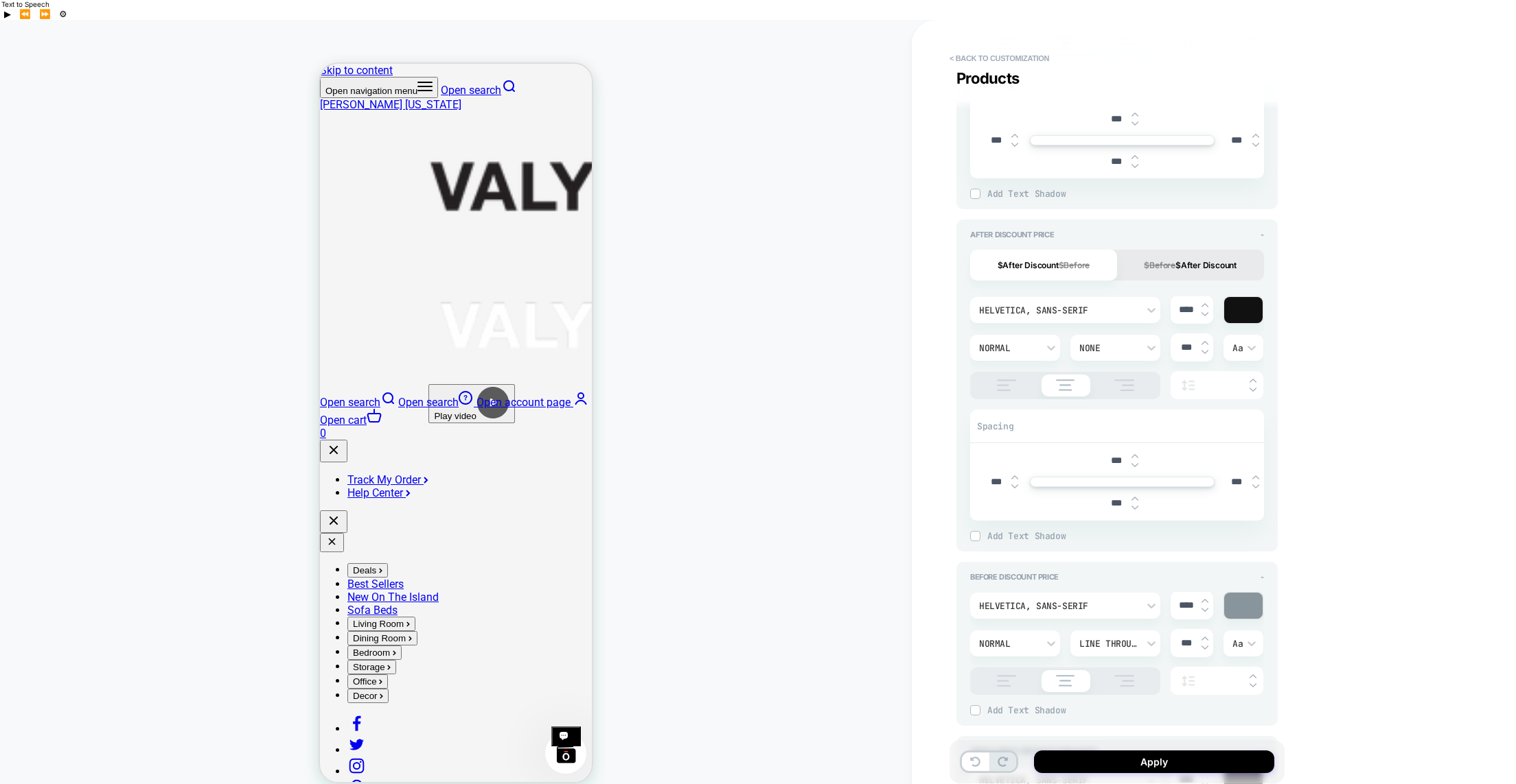
type textarea "*"
type input "****"
type textarea "*"
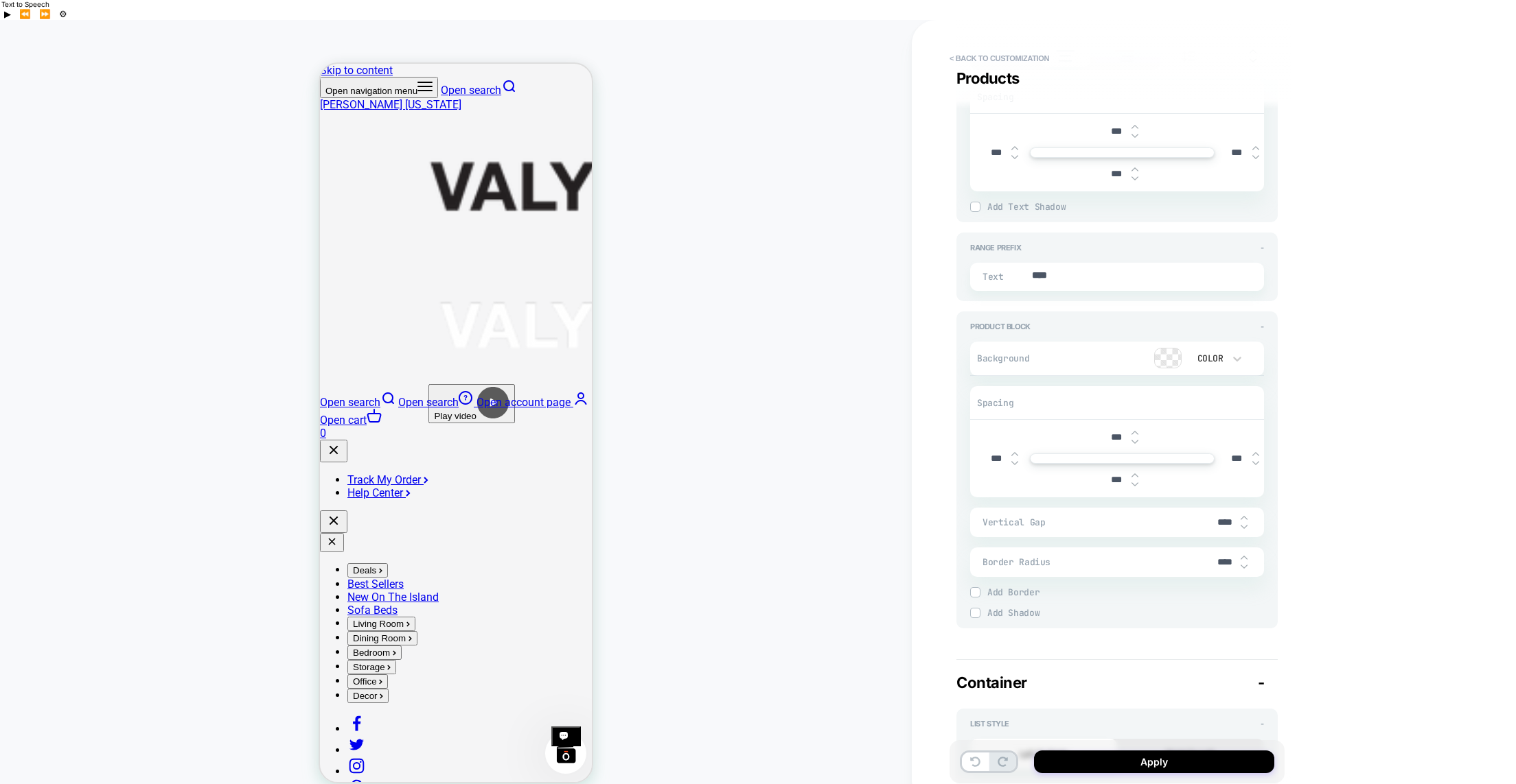
scroll to position [1775, 0]
click at [1112, 427] on input "***" at bounding box center [1116, 433] width 31 height 12
click at [1108, 427] on input "***" at bounding box center [1116, 433] width 31 height 12
type input "****"
type textarea "*"
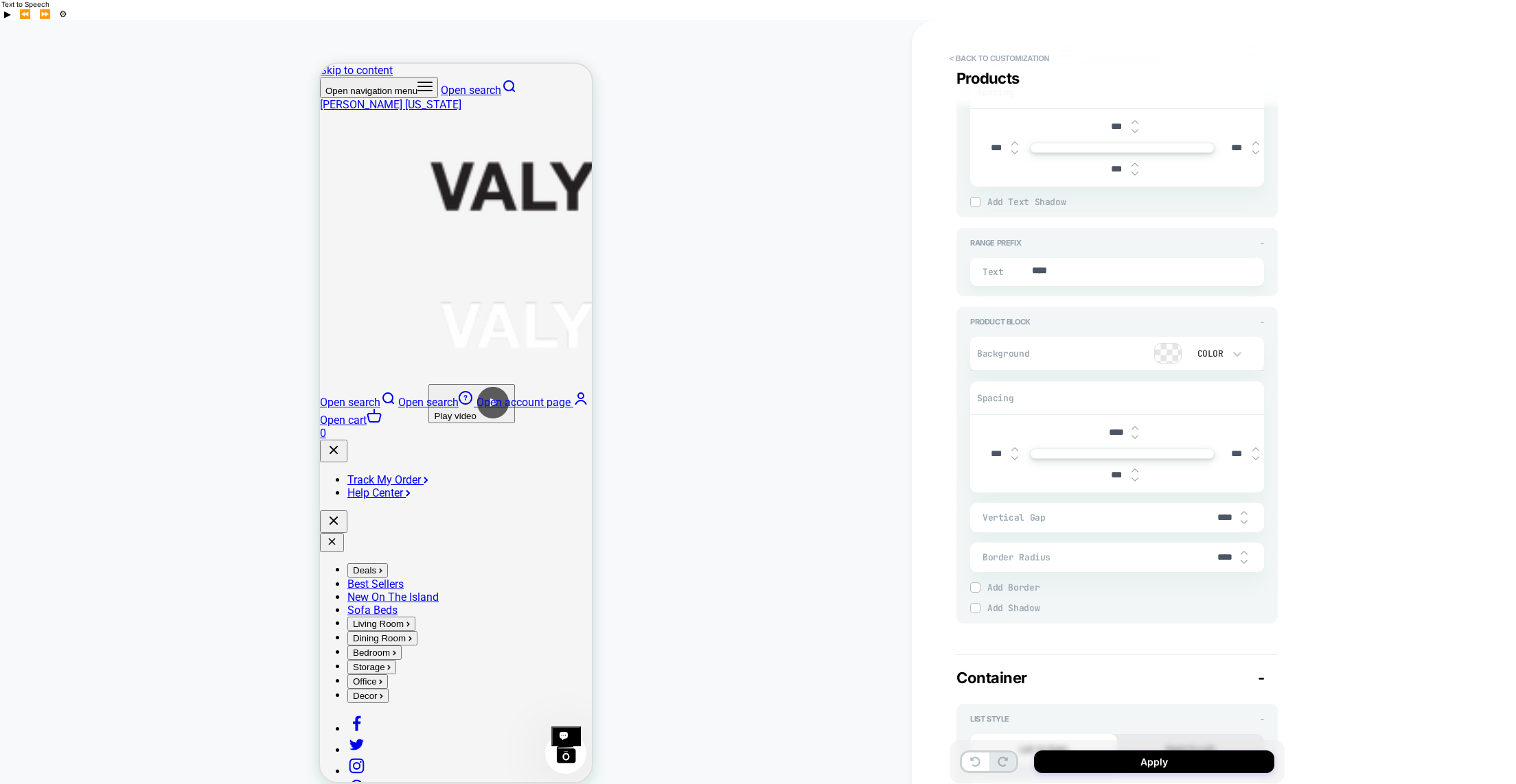
type input "****"
click at [1109, 470] on input "***" at bounding box center [1116, 475] width 31 height 12
type input "****"
type textarea "*"
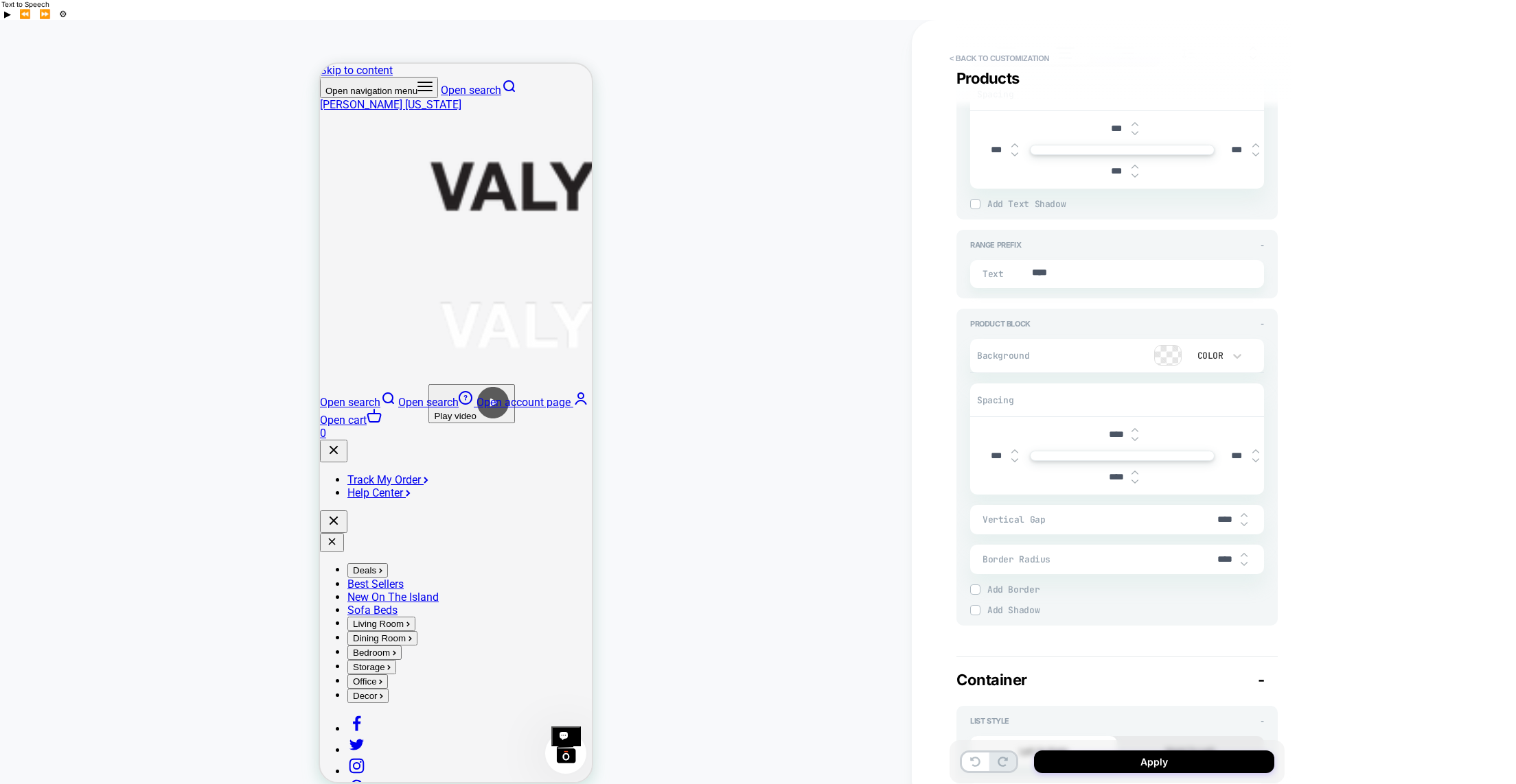
type input "****"
click at [987, 450] on input "***" at bounding box center [996, 456] width 31 height 12
type input "****"
type textarea "*"
type input "****"
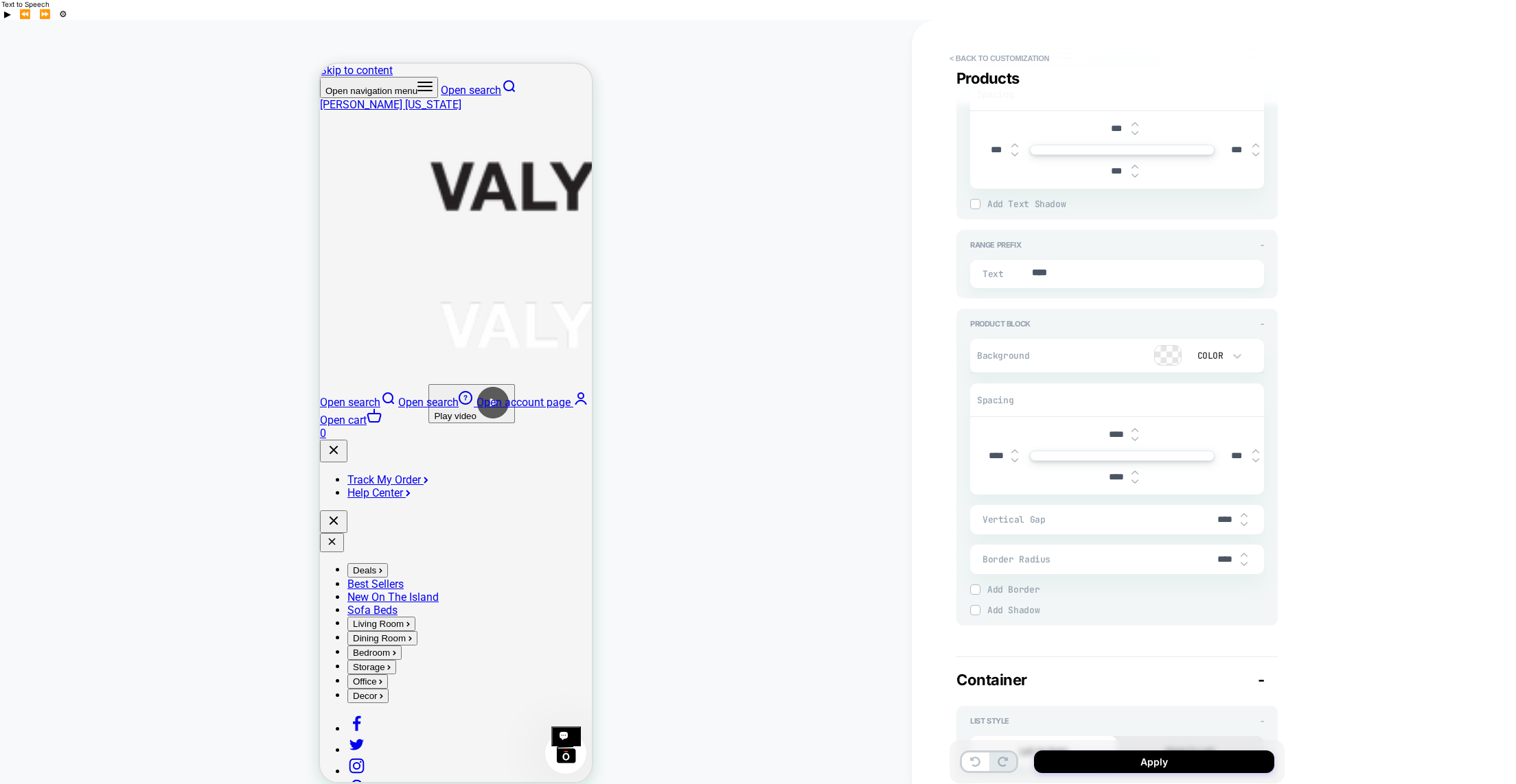
click at [1229, 450] on input "***" at bounding box center [1237, 456] width 31 height 12
type input "****"
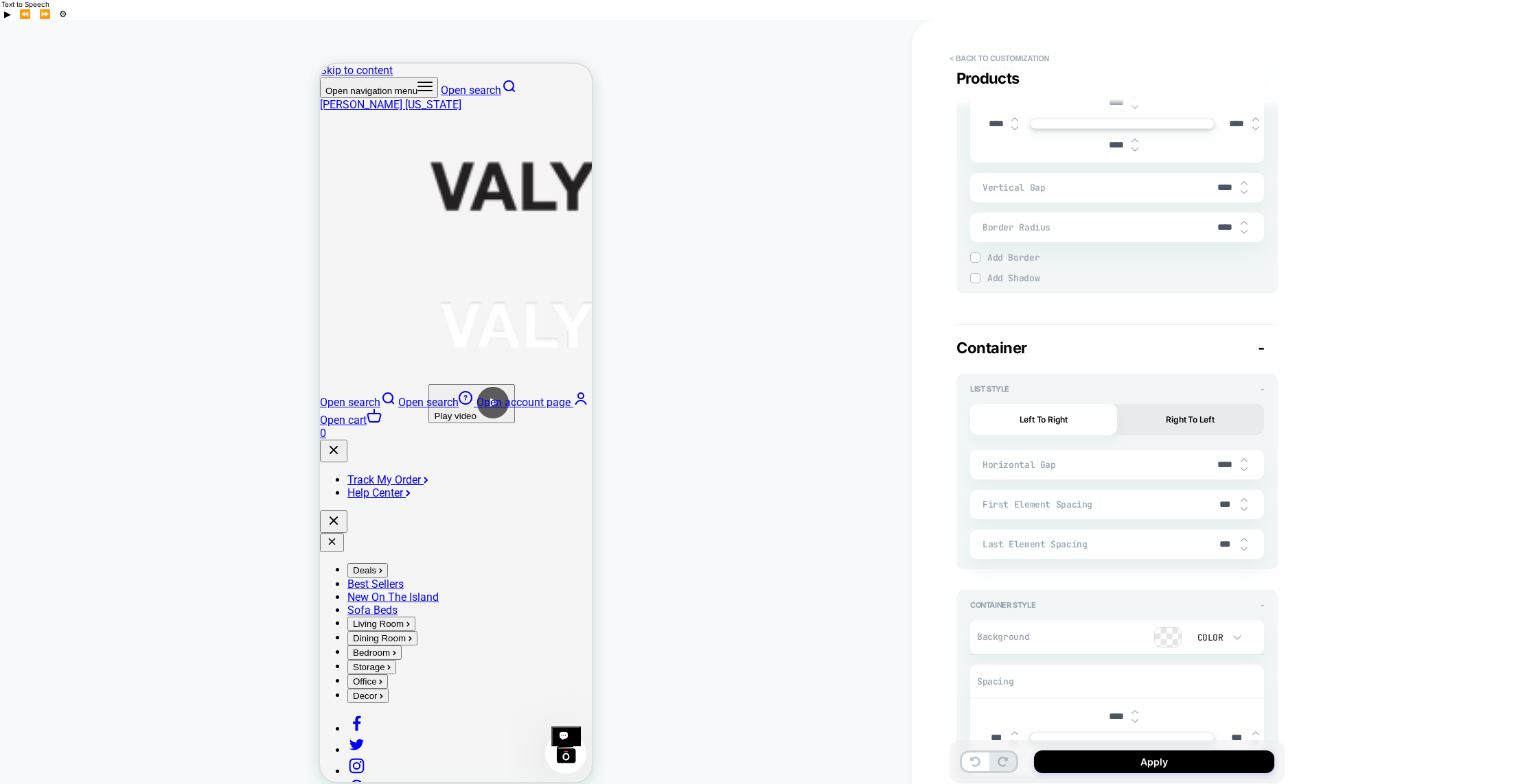
scroll to position [2116, 0]
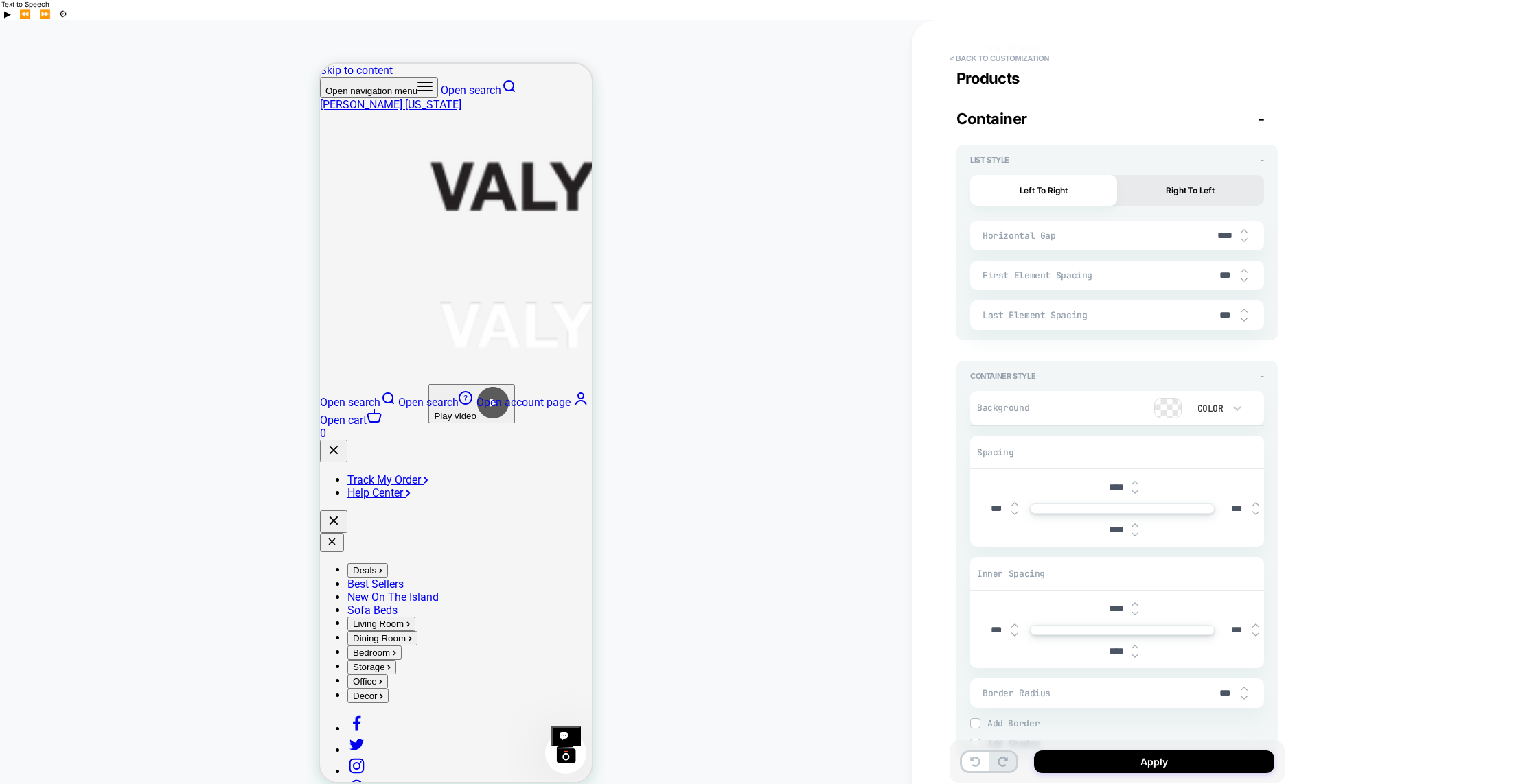
type textarea "*"
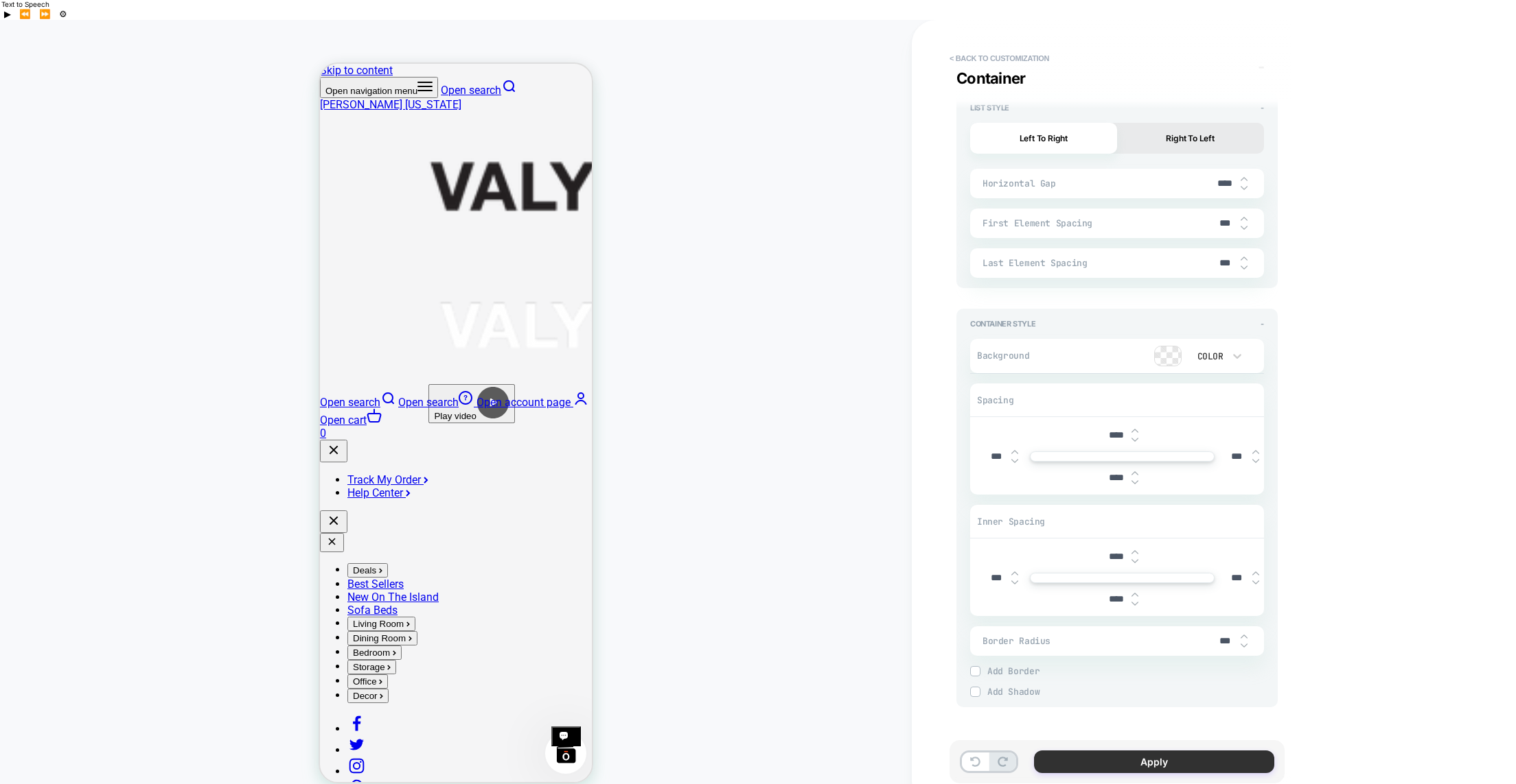
type input "****"
click at [1103, 750] on button "Apply" at bounding box center [1154, 762] width 240 height 22
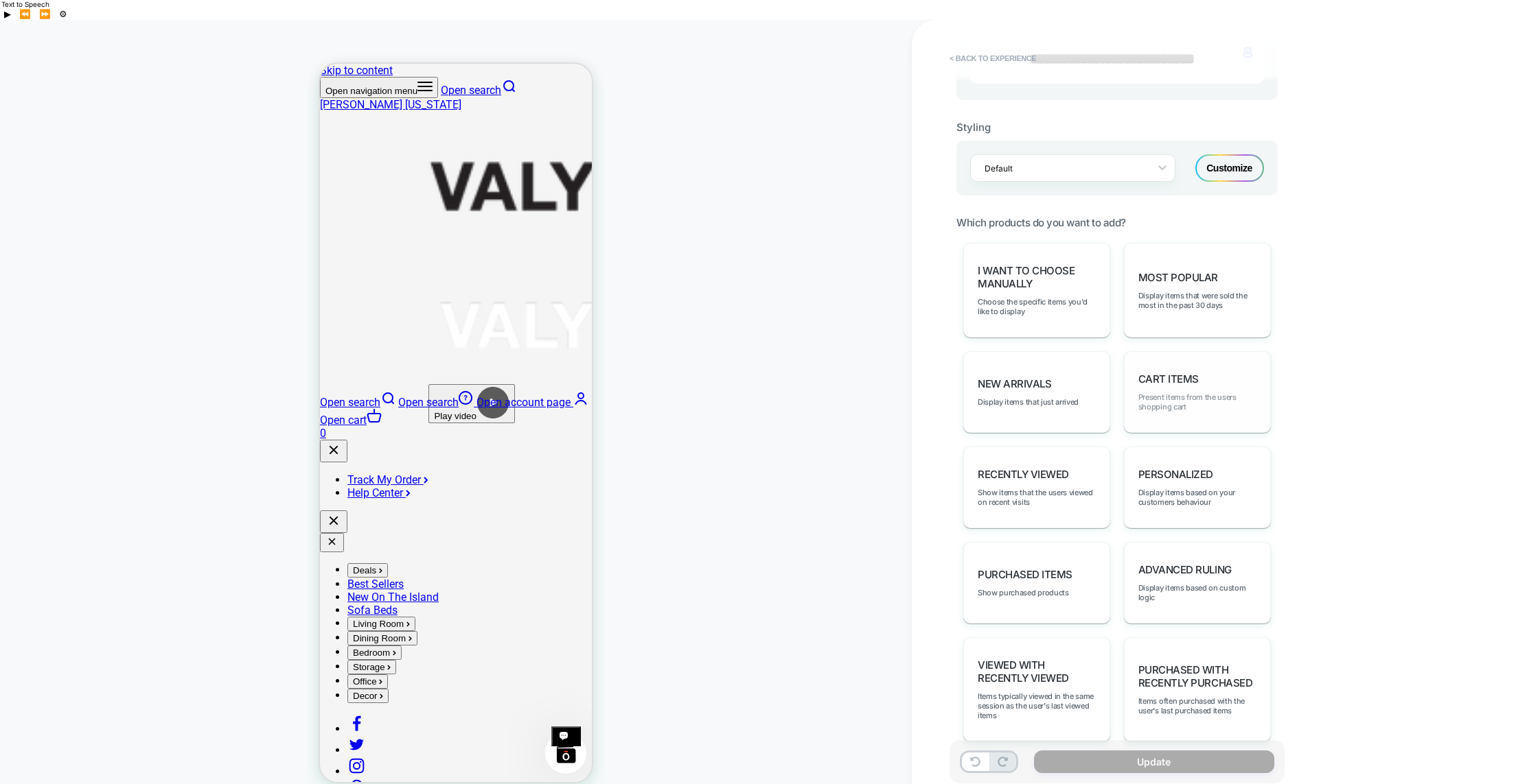
scroll to position [522, 0]
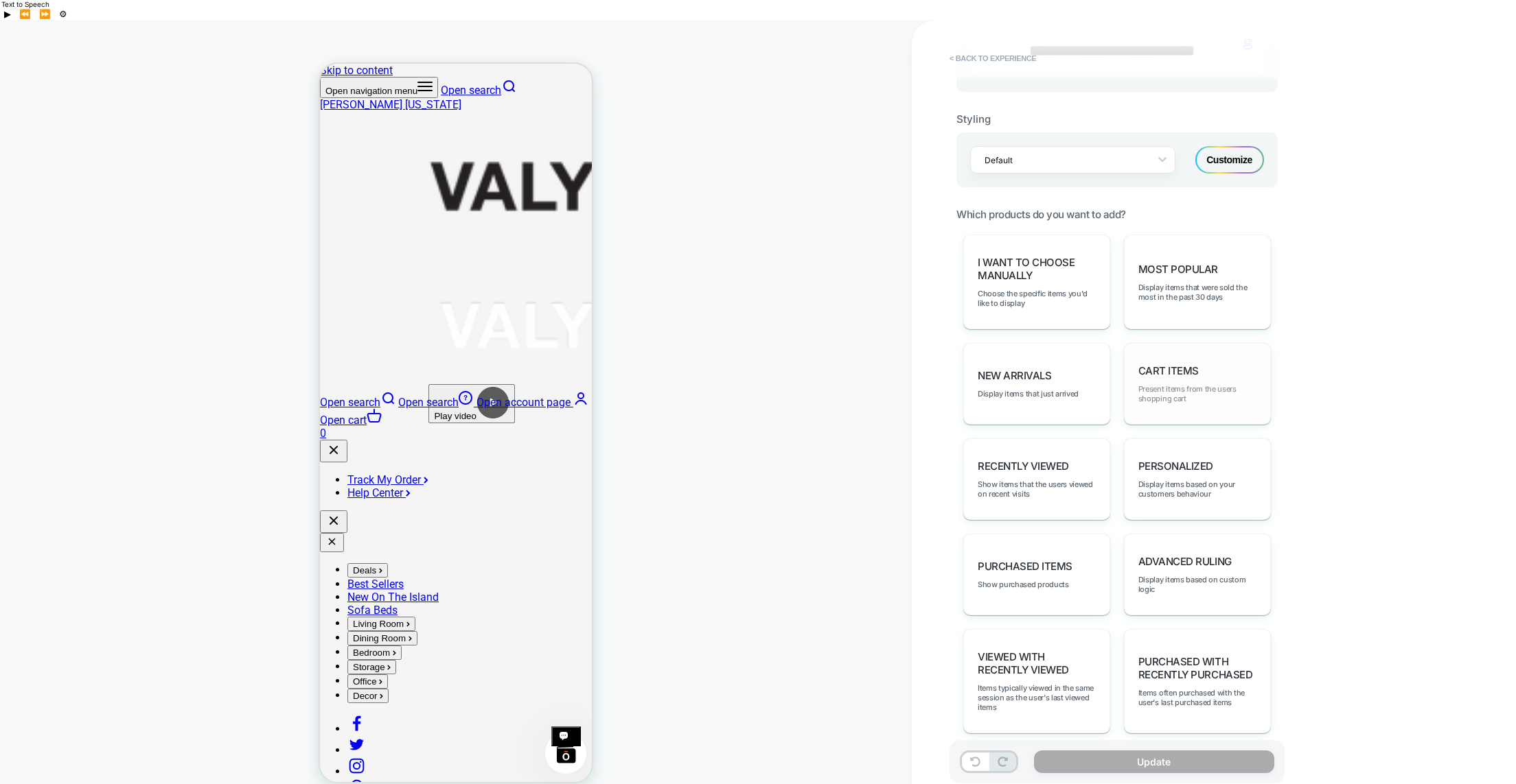
click at [1171, 384] on span "Present items from the users shopping cart" at bounding box center [1197, 394] width 118 height 19
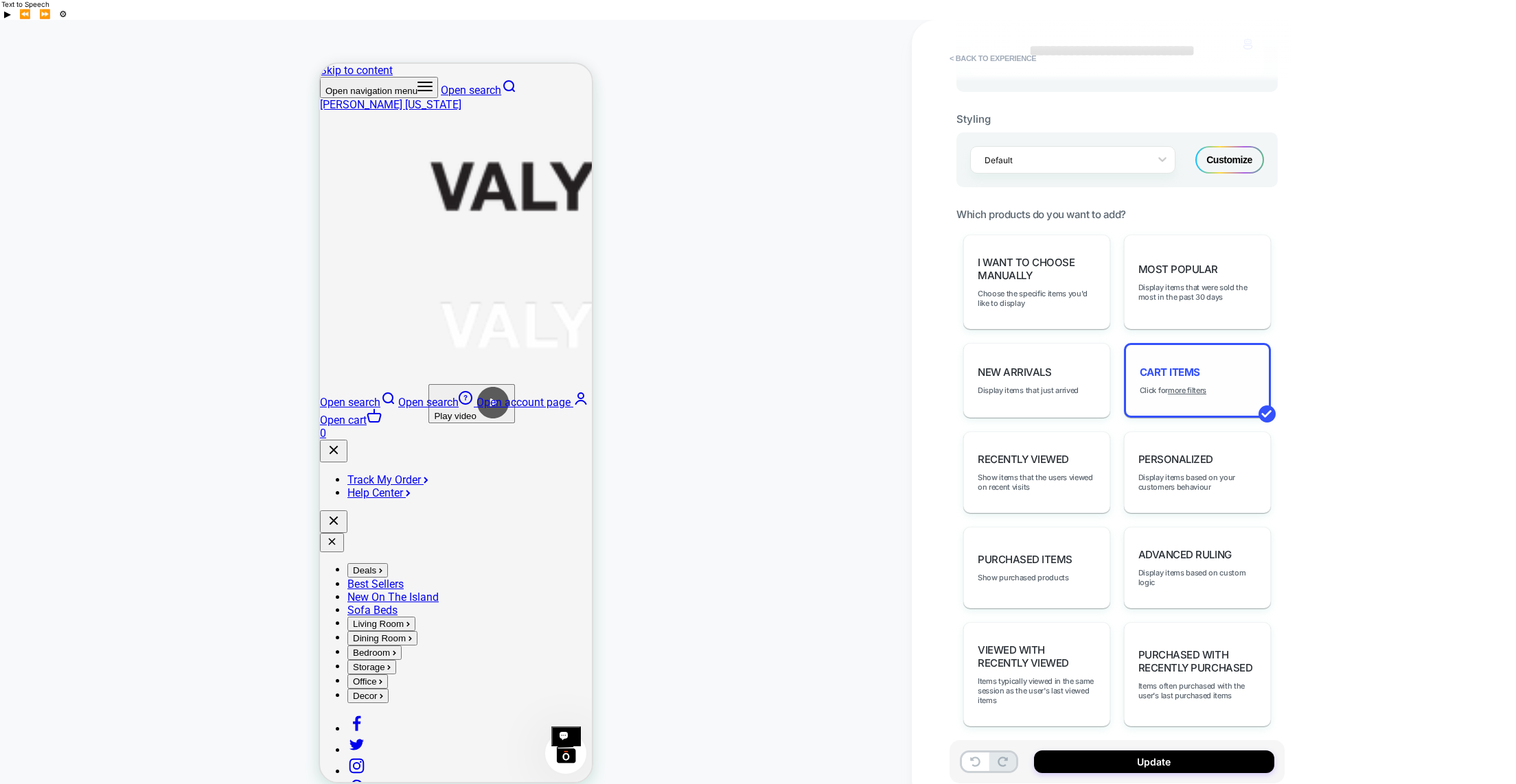
scroll to position [516, 0]
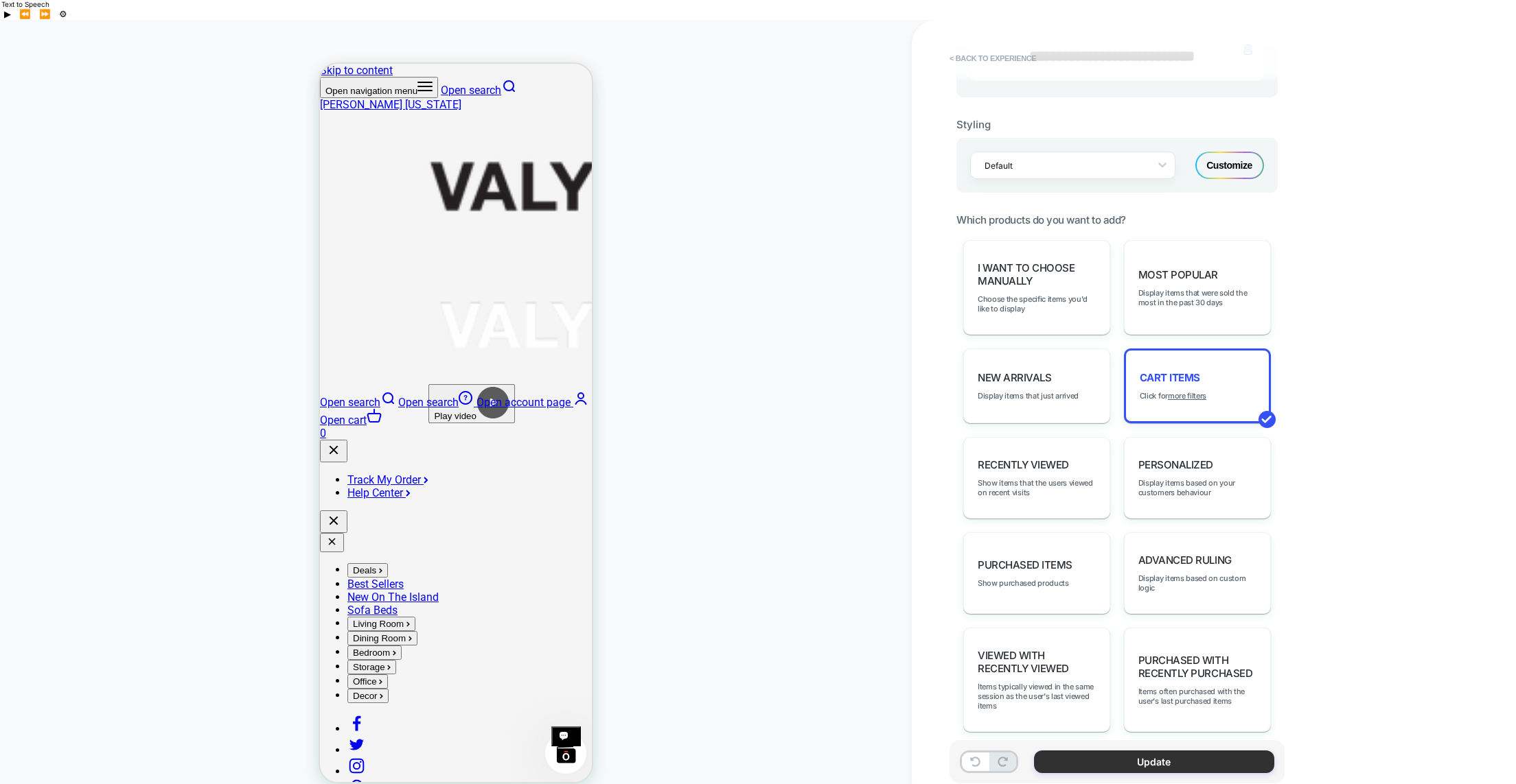
click at [1170, 750] on button "Update" at bounding box center [1154, 762] width 240 height 22
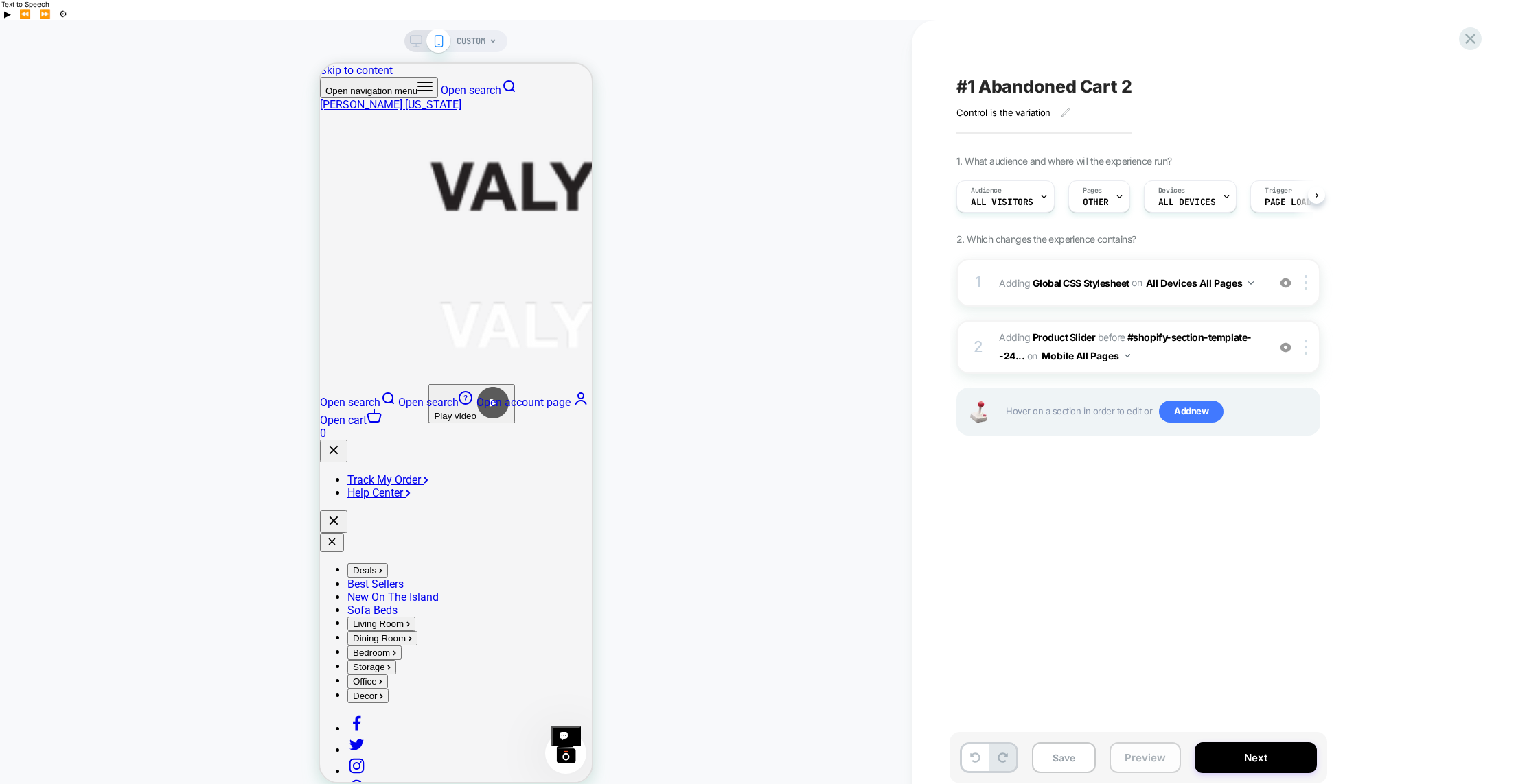
scroll to position [0, 1]
click at [1060, 743] on button "Save" at bounding box center [1064, 758] width 64 height 31
click at [494, 37] on icon at bounding box center [493, 41] width 8 height 8
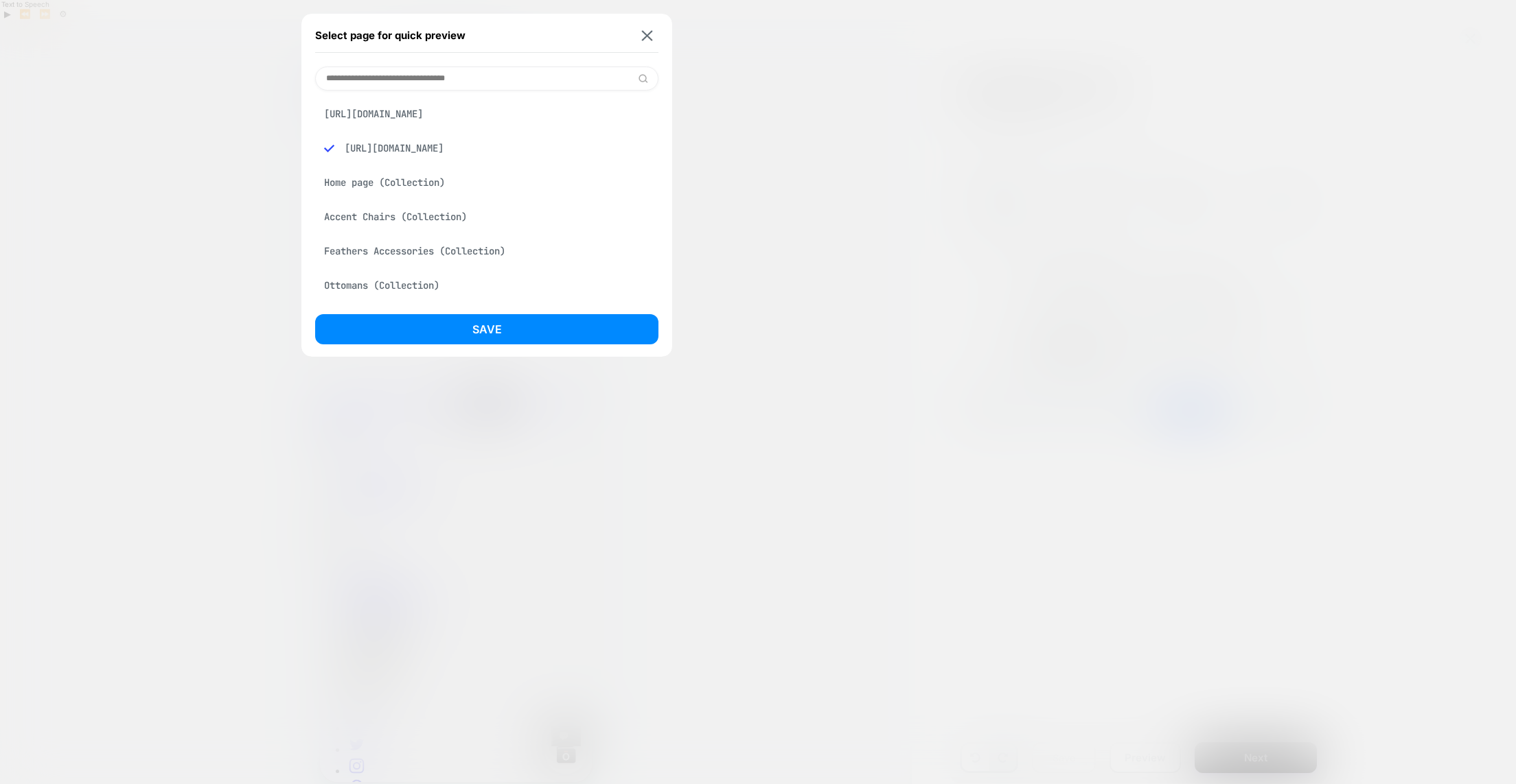
click at [451, 70] on input at bounding box center [487, 78] width 343 height 24
paste input "**********"
type input "**********"
click at [442, 188] on div "[URL][DOMAIN_NAME]" at bounding box center [487, 182] width 343 height 26
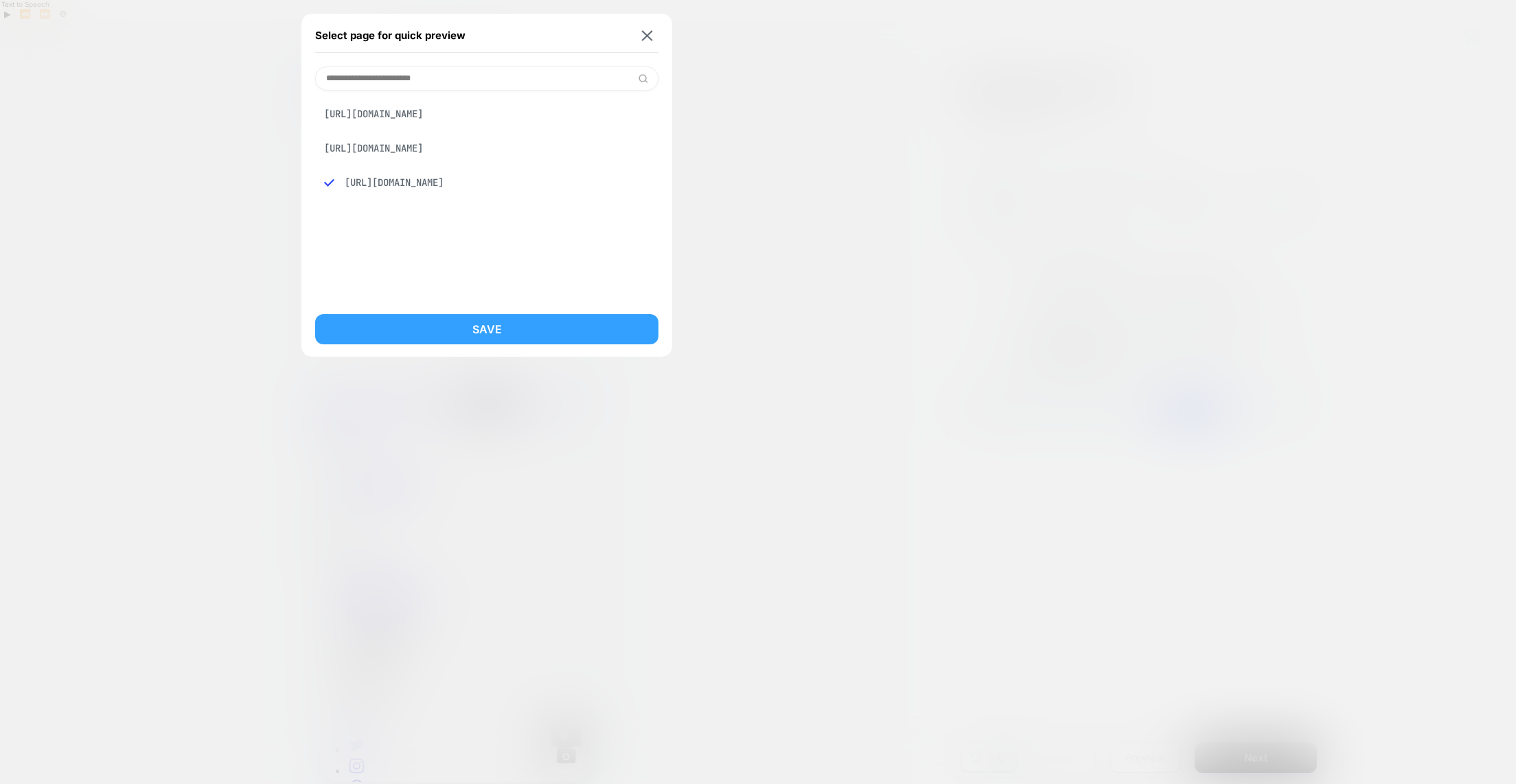
click at [501, 330] on button "Save" at bounding box center [487, 330] width 343 height 30
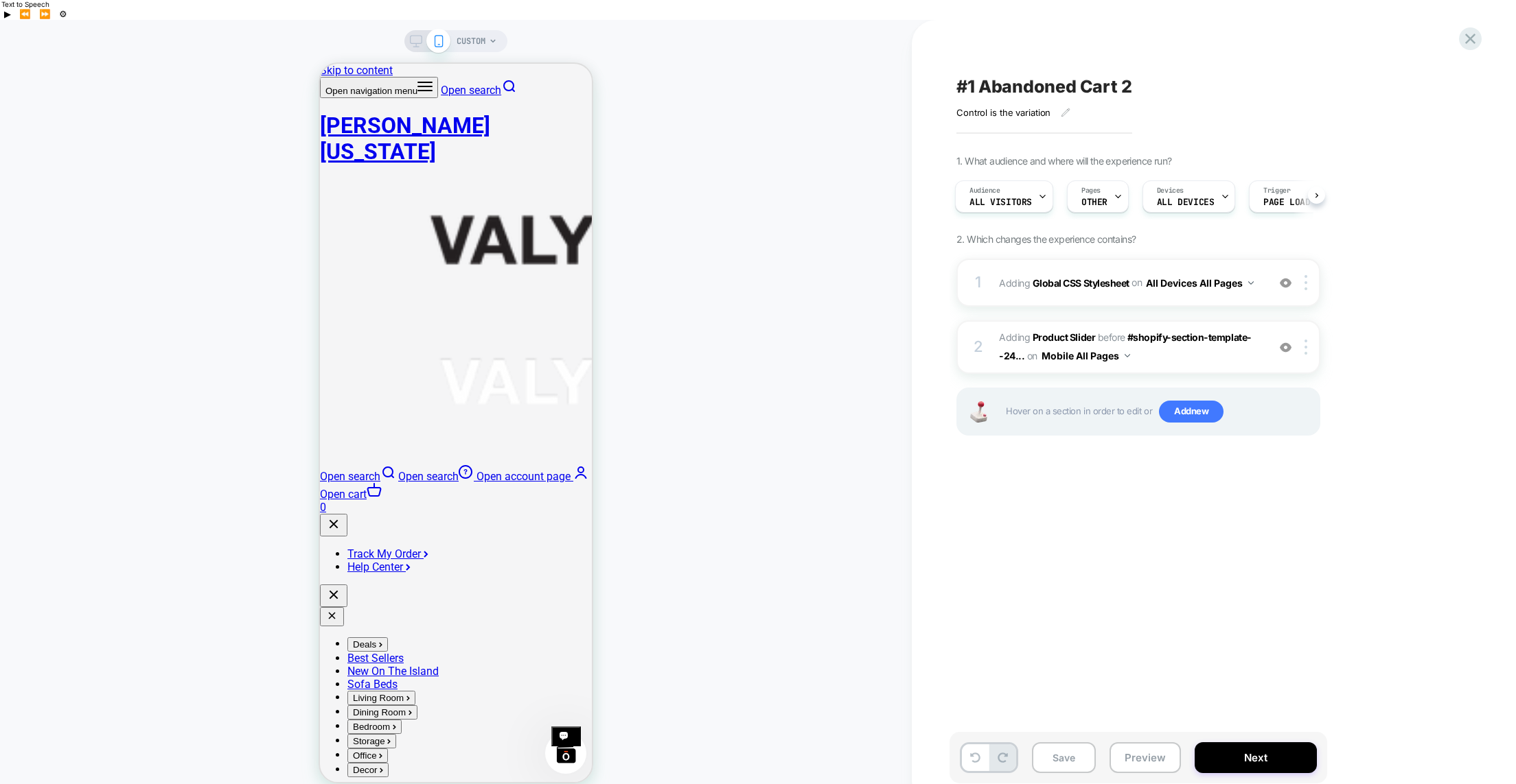
scroll to position [0, 2]
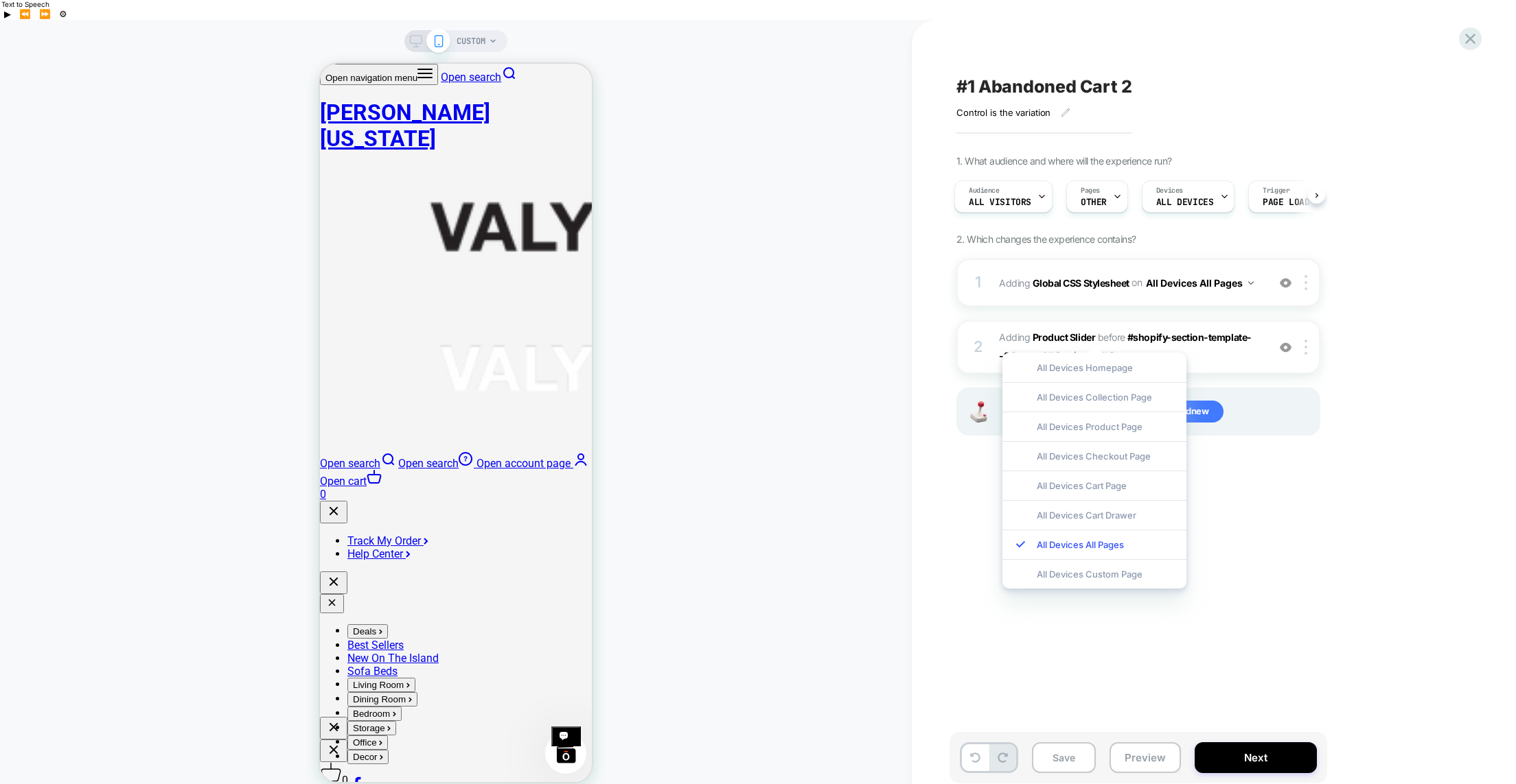
click at [272, 601] on div "#1 Abandoned Cart 2 Control is the variation Click to edit experience details C…" at bounding box center [149, 607] width 244 height 13
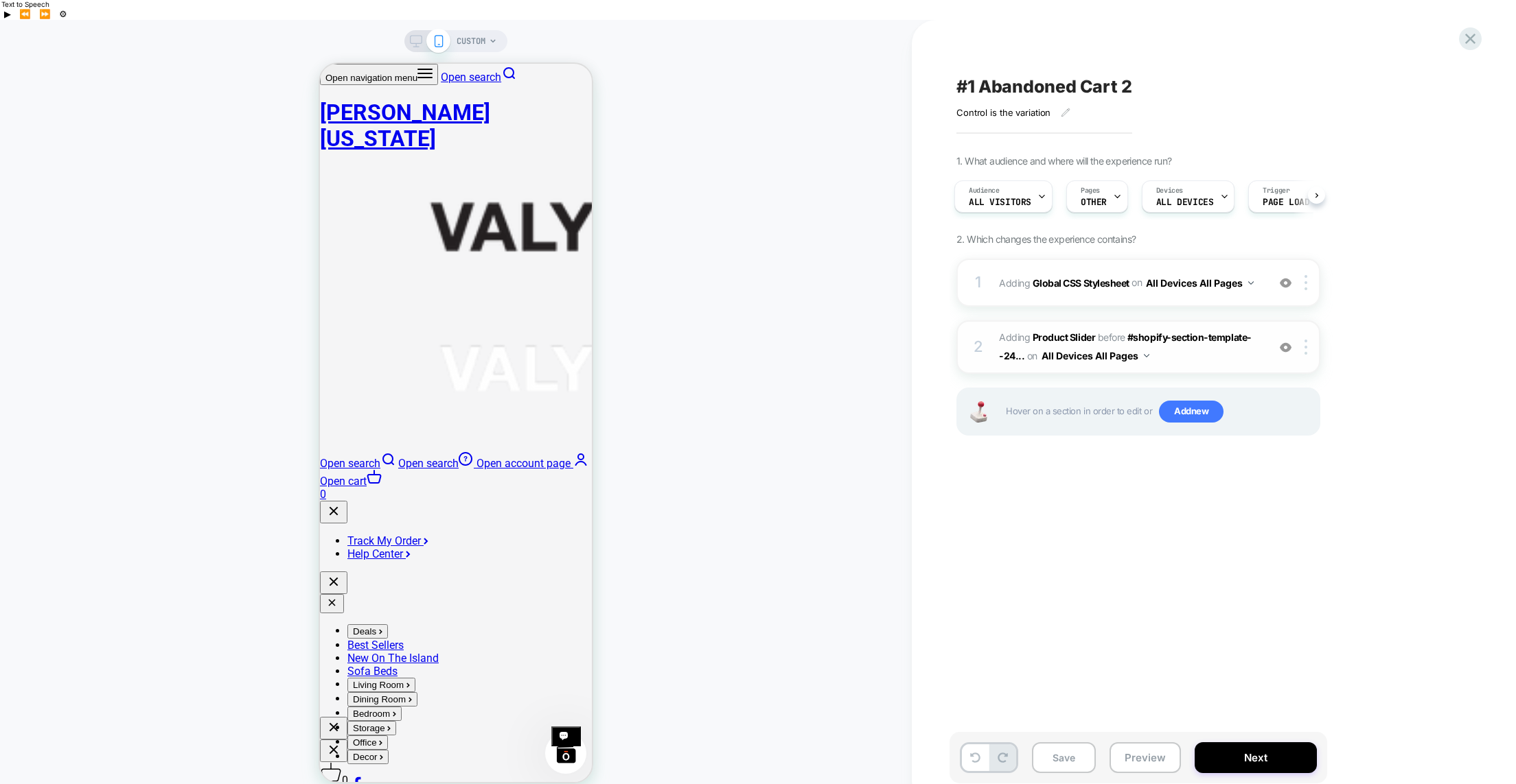
click at [0, 0] on img at bounding box center [0, 0] width 0 height 0
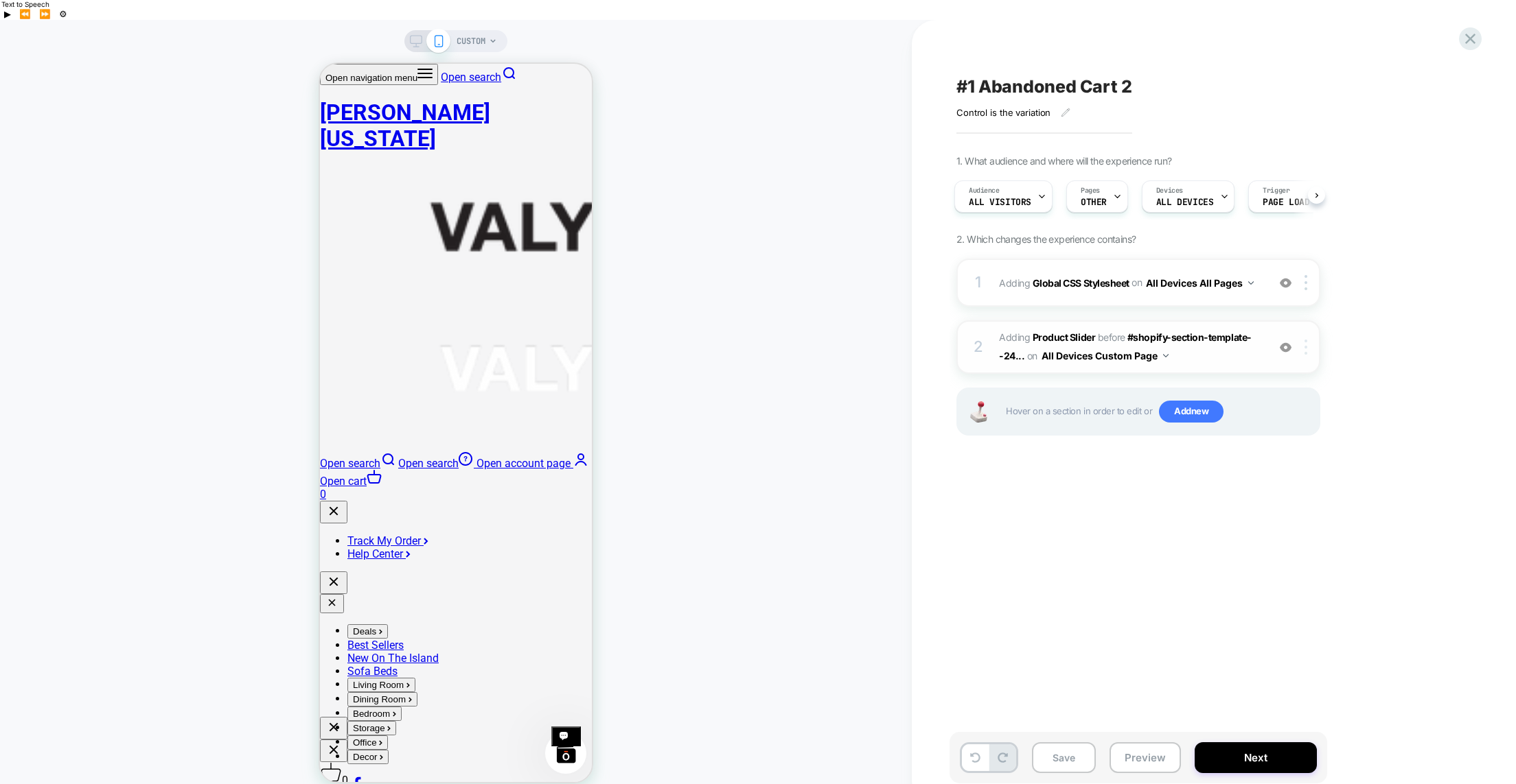
click at [1304, 340] on div at bounding box center [1308, 347] width 22 height 15
click at [1308, 340] on div at bounding box center [1308, 347] width 22 height 15
click at [1061, 742] on button "Save" at bounding box center [1064, 758] width 64 height 31
click at [0, 0] on button "Preview" at bounding box center [0, 0] width 0 height 0
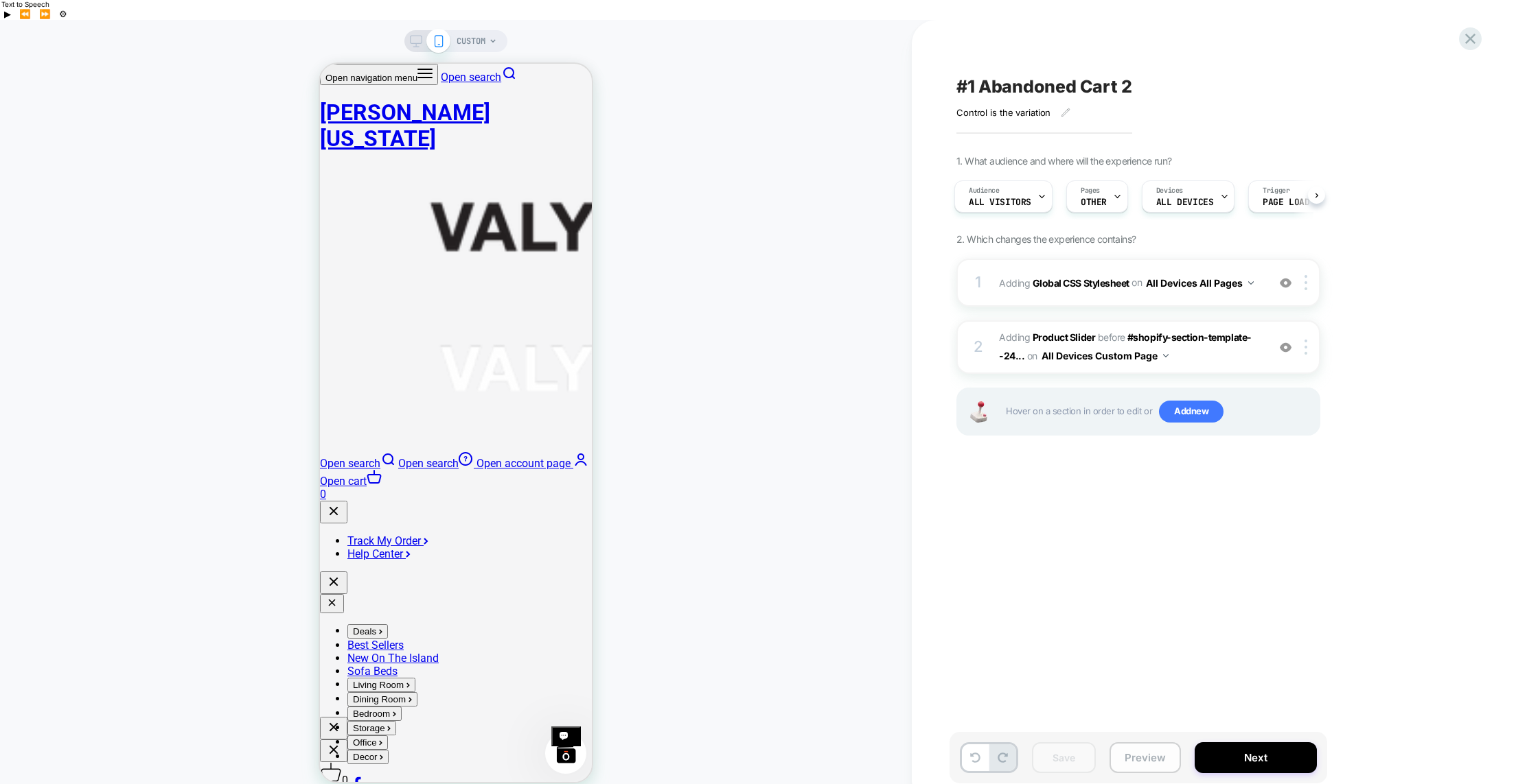
click at [0, 0] on button "Preview" at bounding box center [0, 0] width 0 height 0
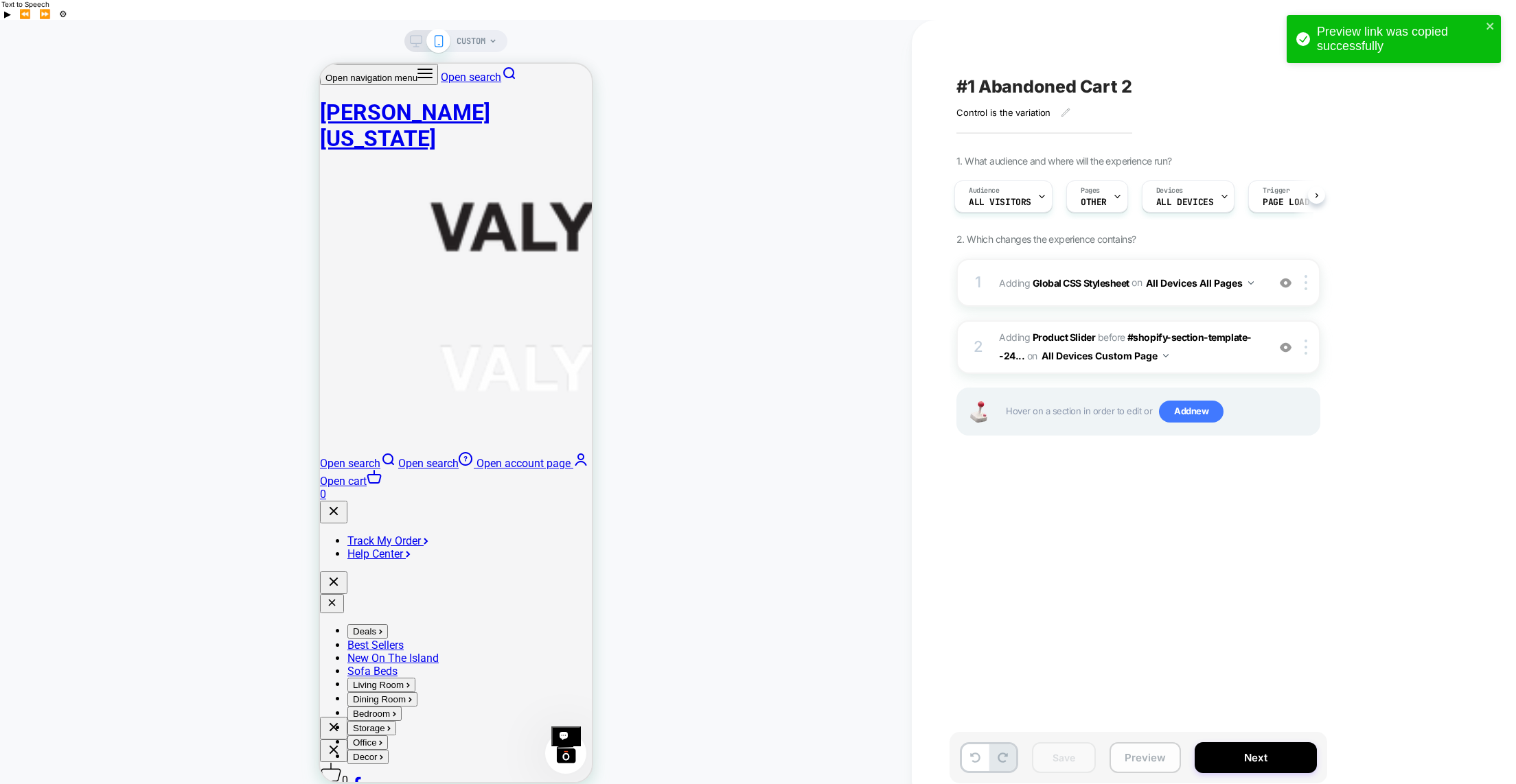
click at [0, 0] on button "Preview" at bounding box center [0, 0] width 0 height 0
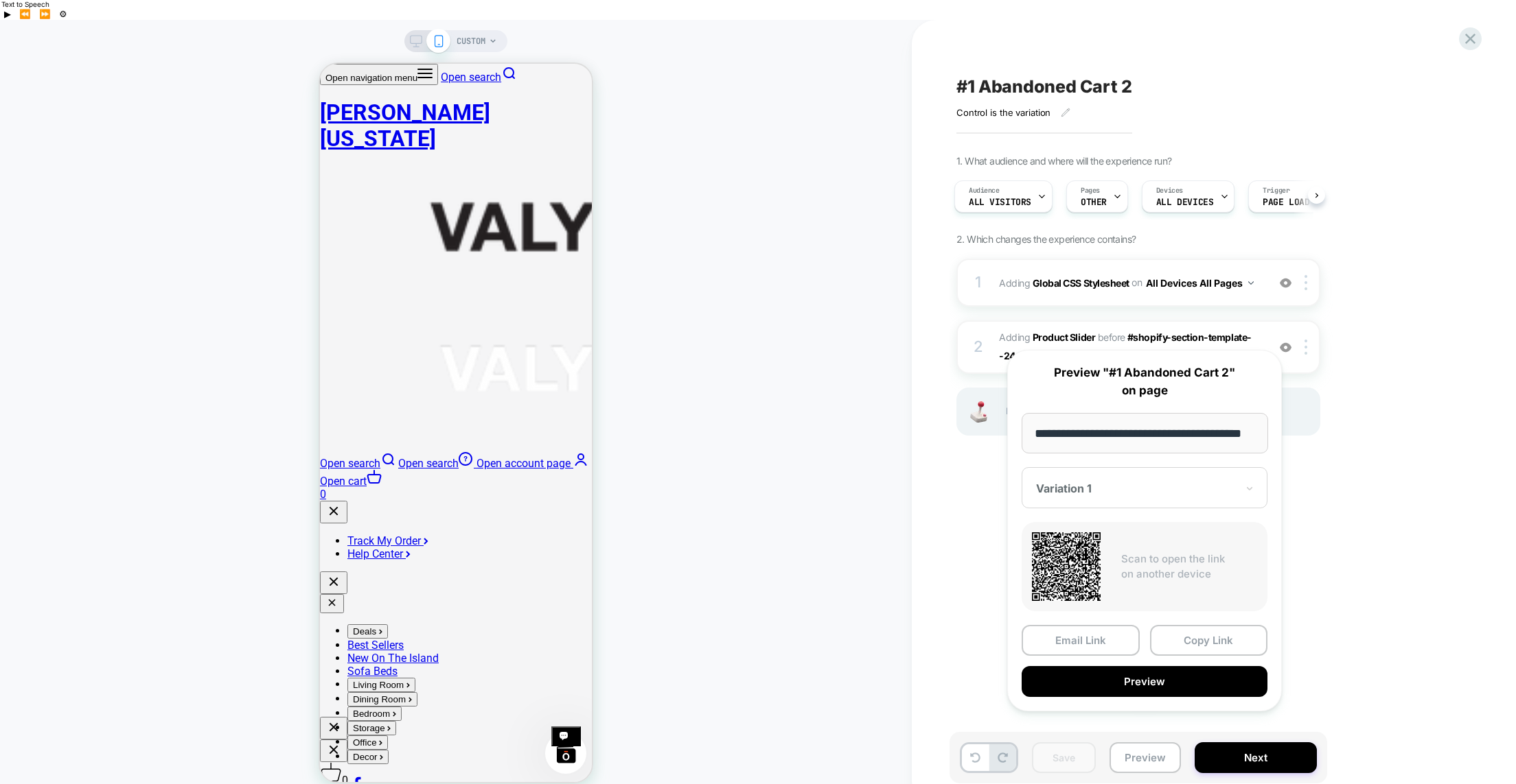
click at [0, 0] on input "**********" at bounding box center [0, 0] width 0 height 0
paste input "**********"
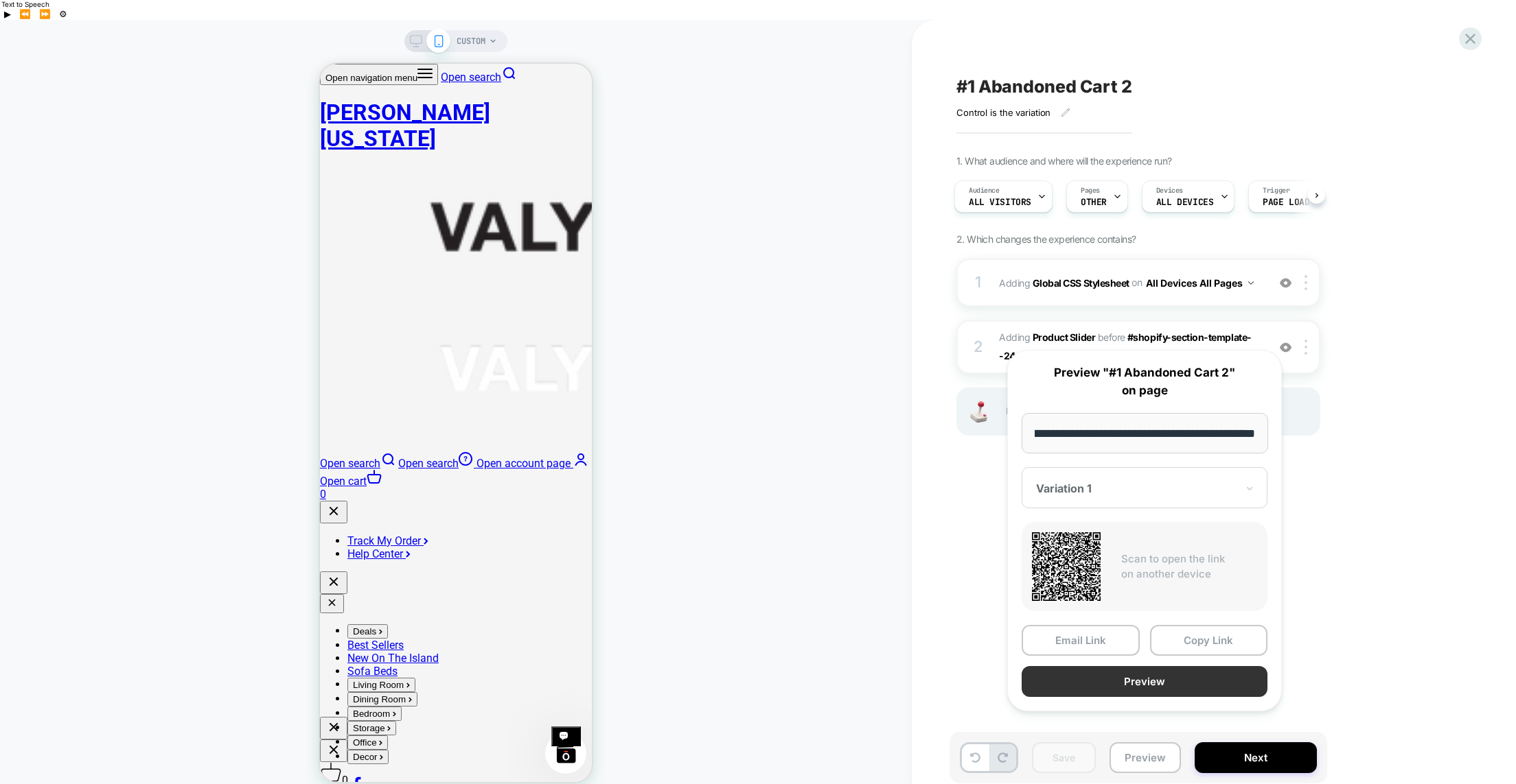
type input "**********"
click at [1154, 682] on button "Preview" at bounding box center [1144, 682] width 246 height 31
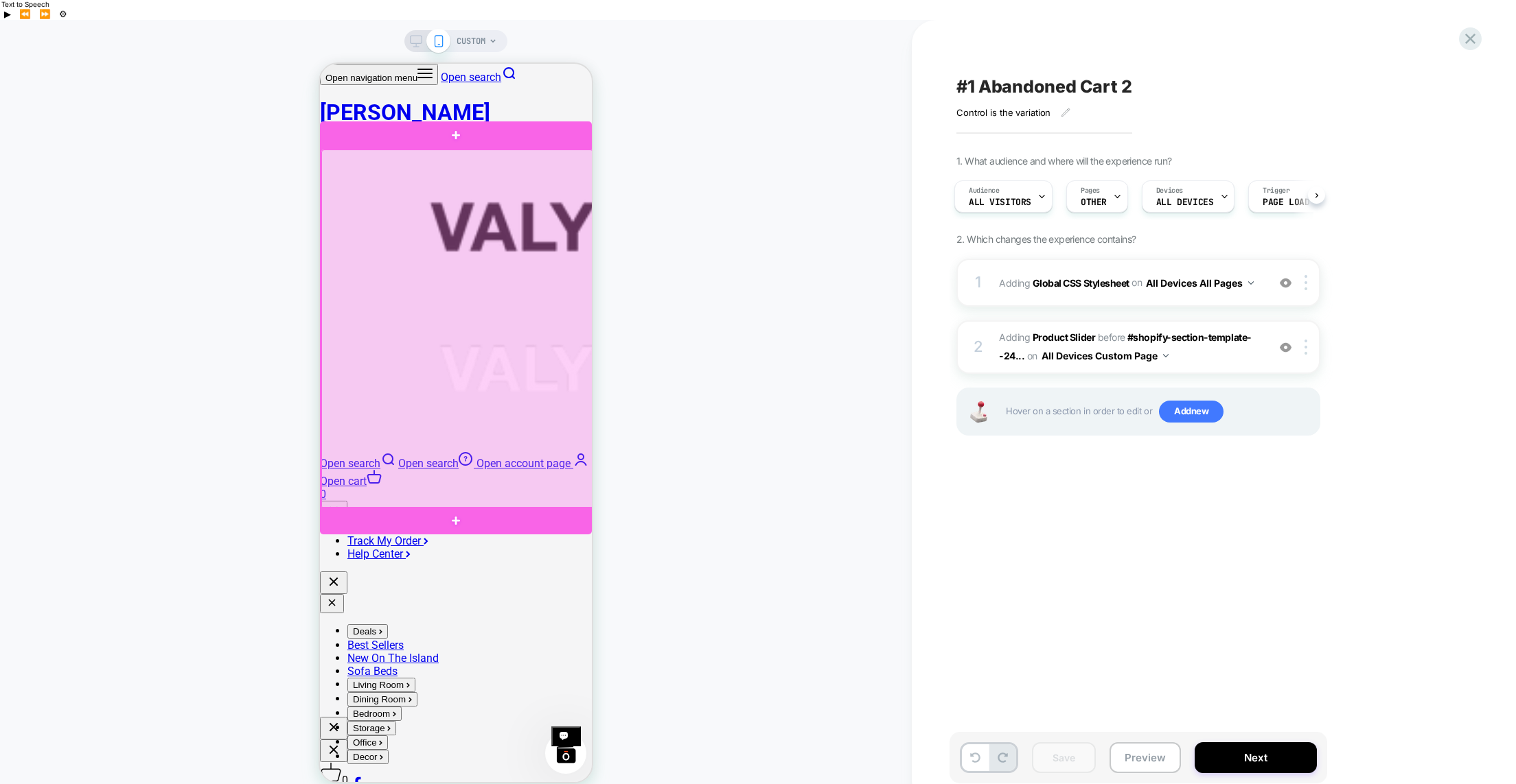
click at [438, 472] on div at bounding box center [457, 329] width 272 height 359
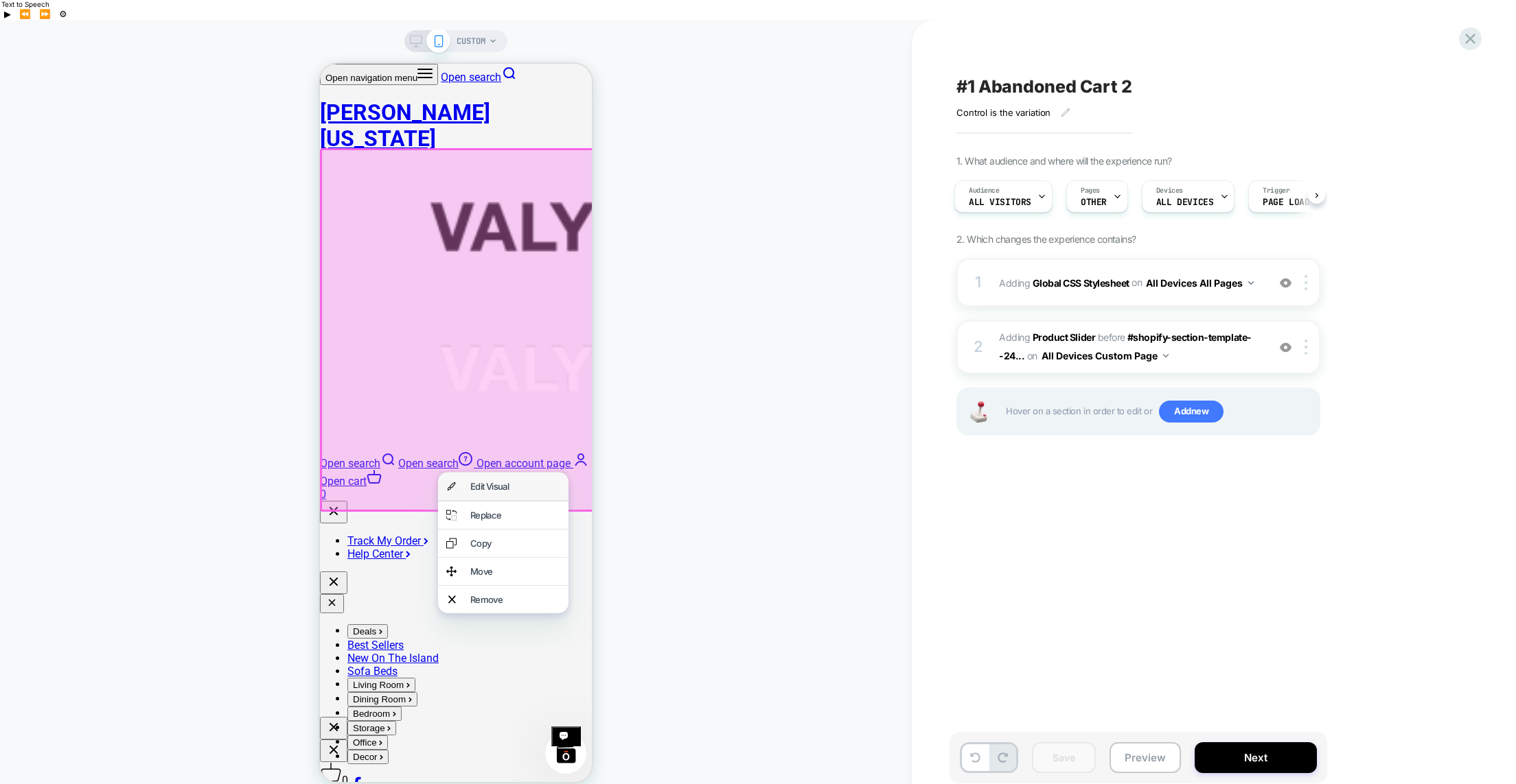
click at [461, 486] on div "Edit Visual" at bounding box center [503, 486] width 130 height 27
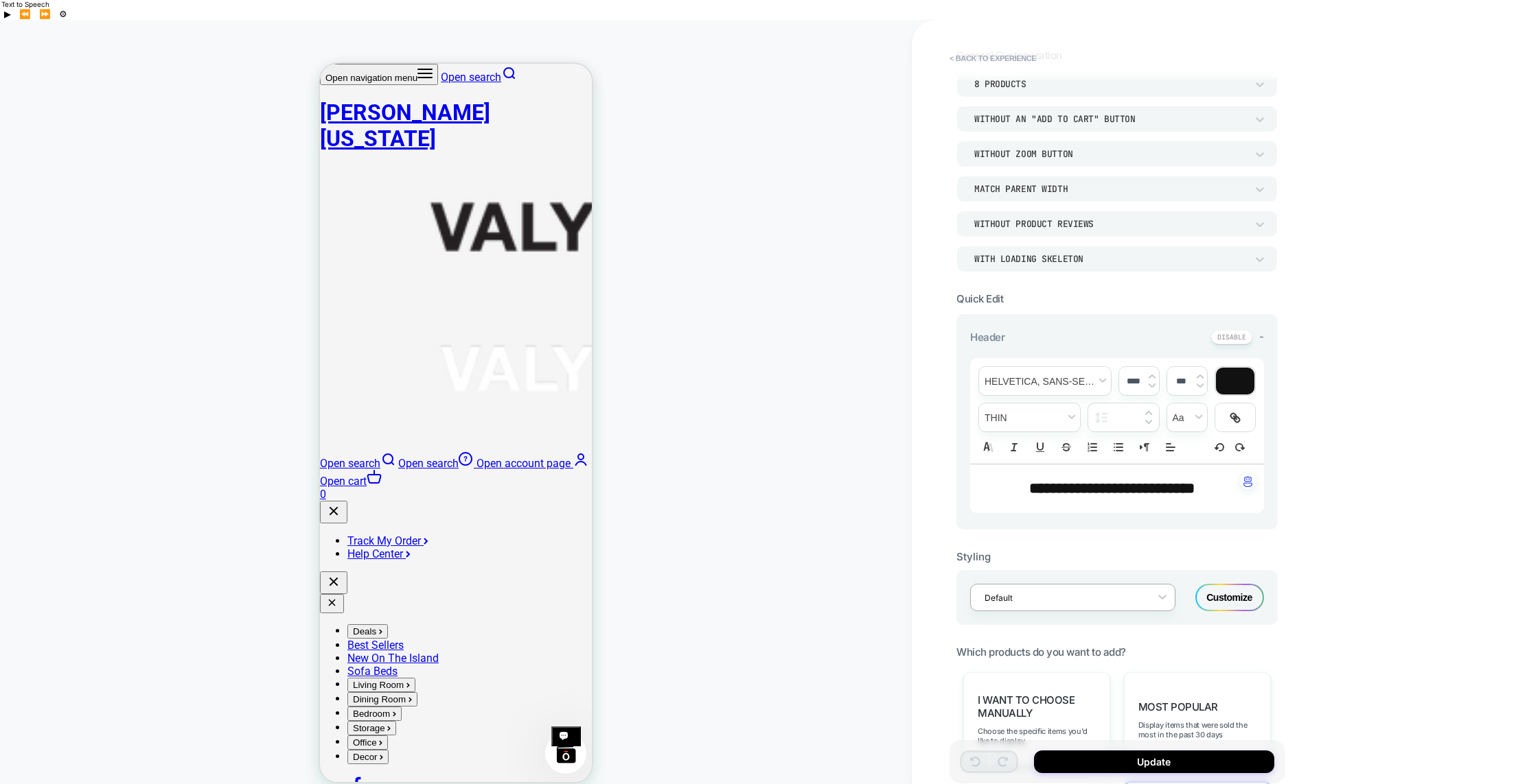
scroll to position [49, 0]
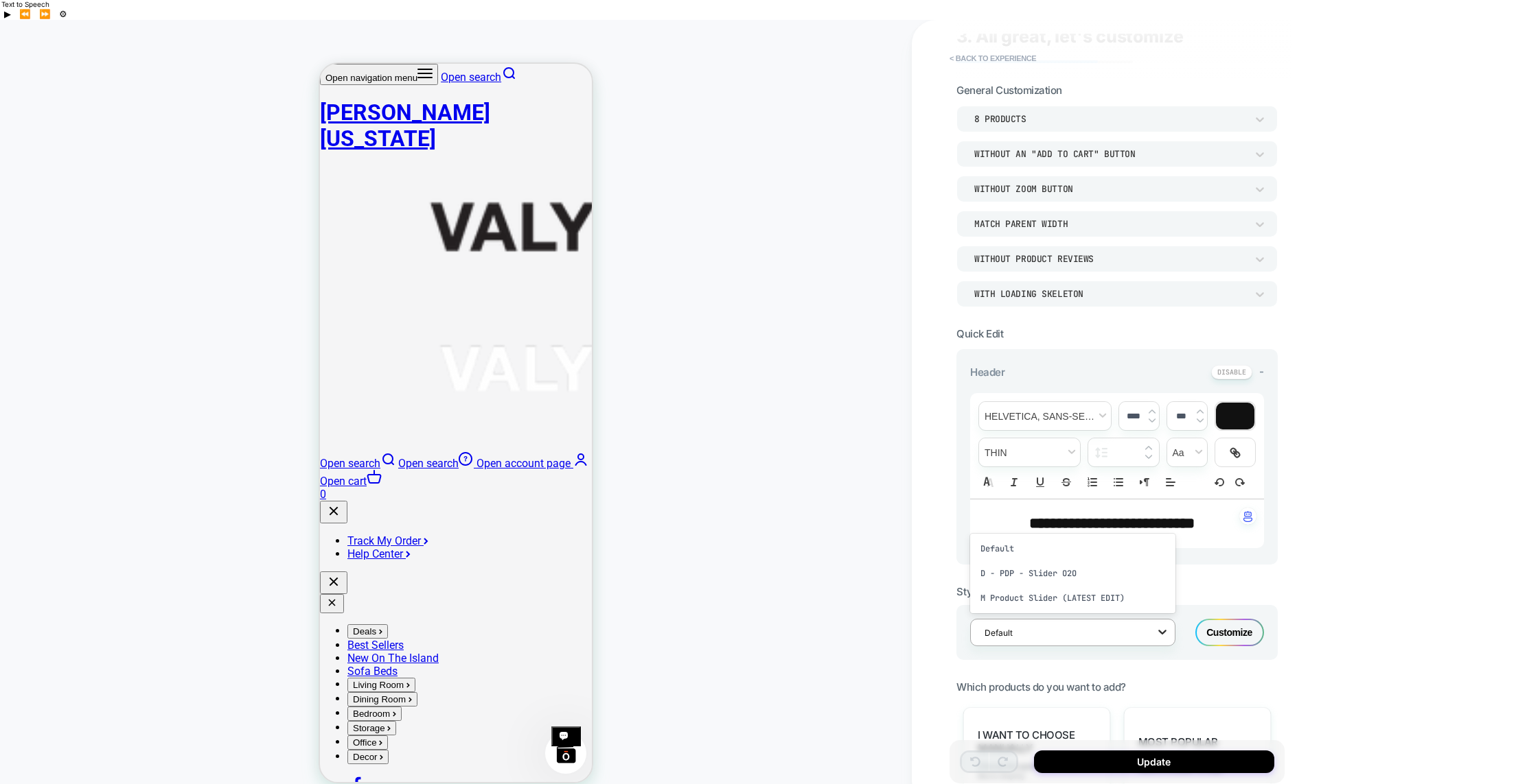
click at [0, 0] on icon at bounding box center [0, 0] width 0 height 0
click at [0, 0] on div "Customize" at bounding box center [0, 0] width 0 height 0
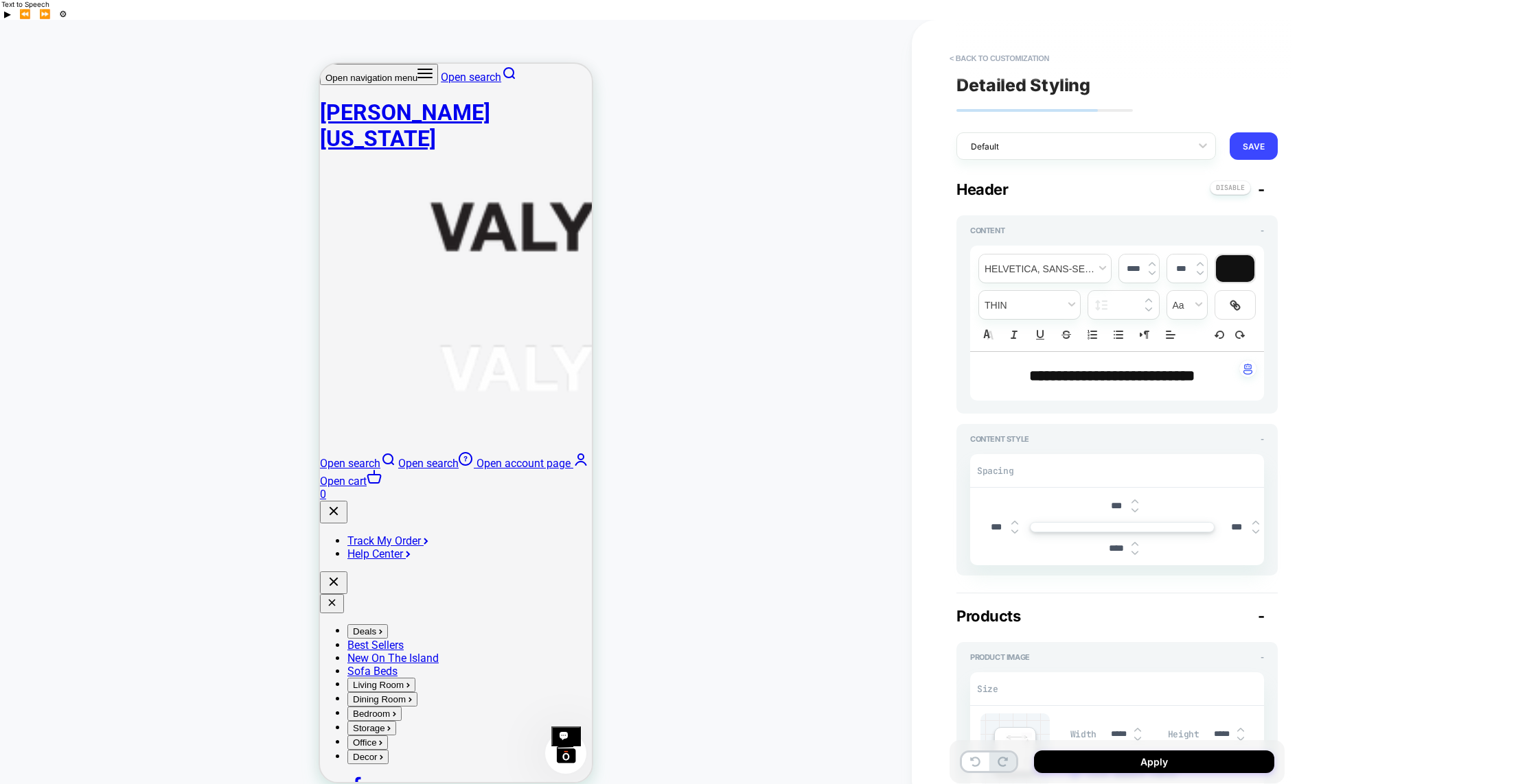
type textarea "*"
click at [1113, 542] on input "****" at bounding box center [1116, 548] width 31 height 12
type input "***"
type textarea "*"
type input "***"
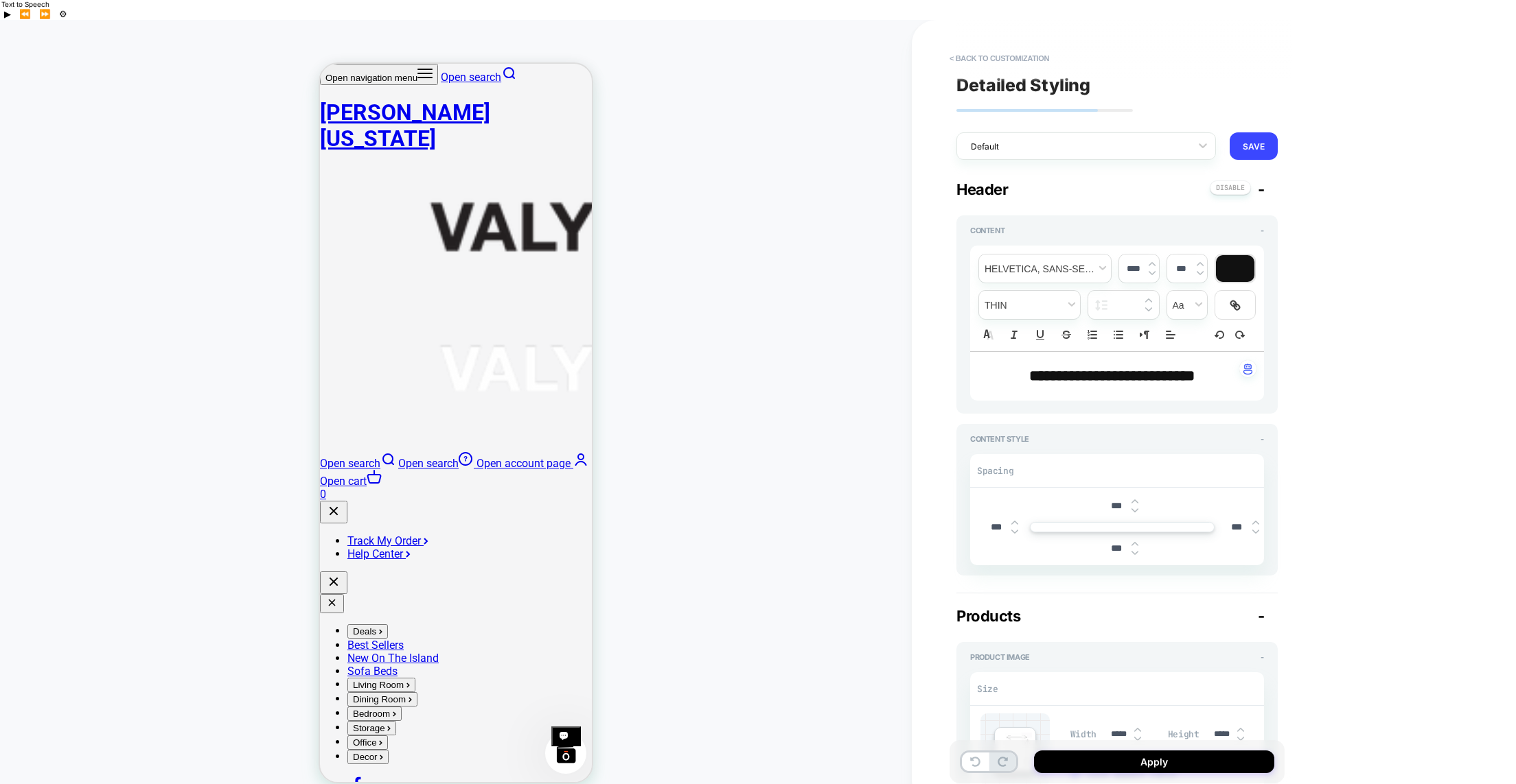
click at [84, 575] on div "**********" at bounding box center [55, 582] width 56 height 13
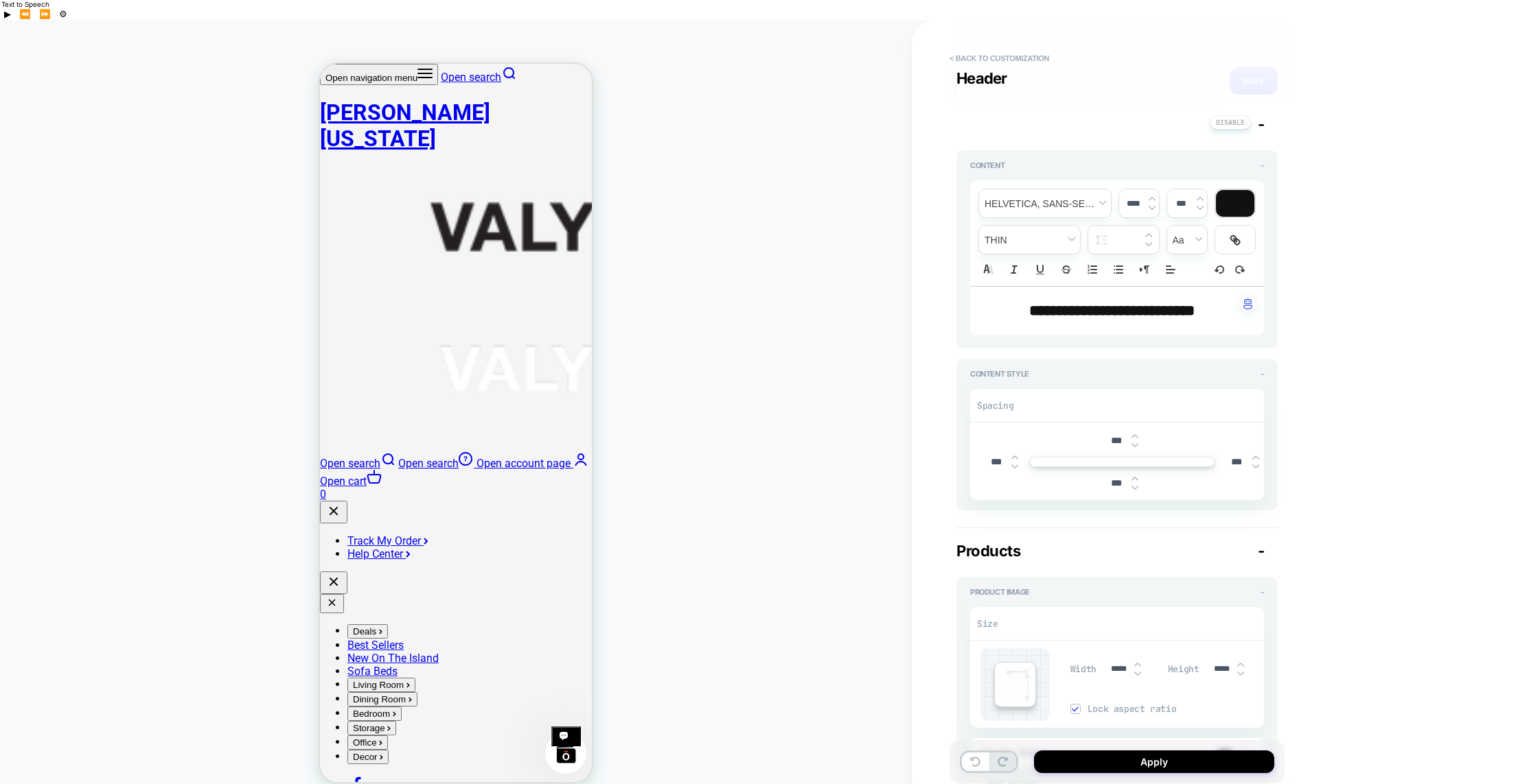
scroll to position [542, 0]
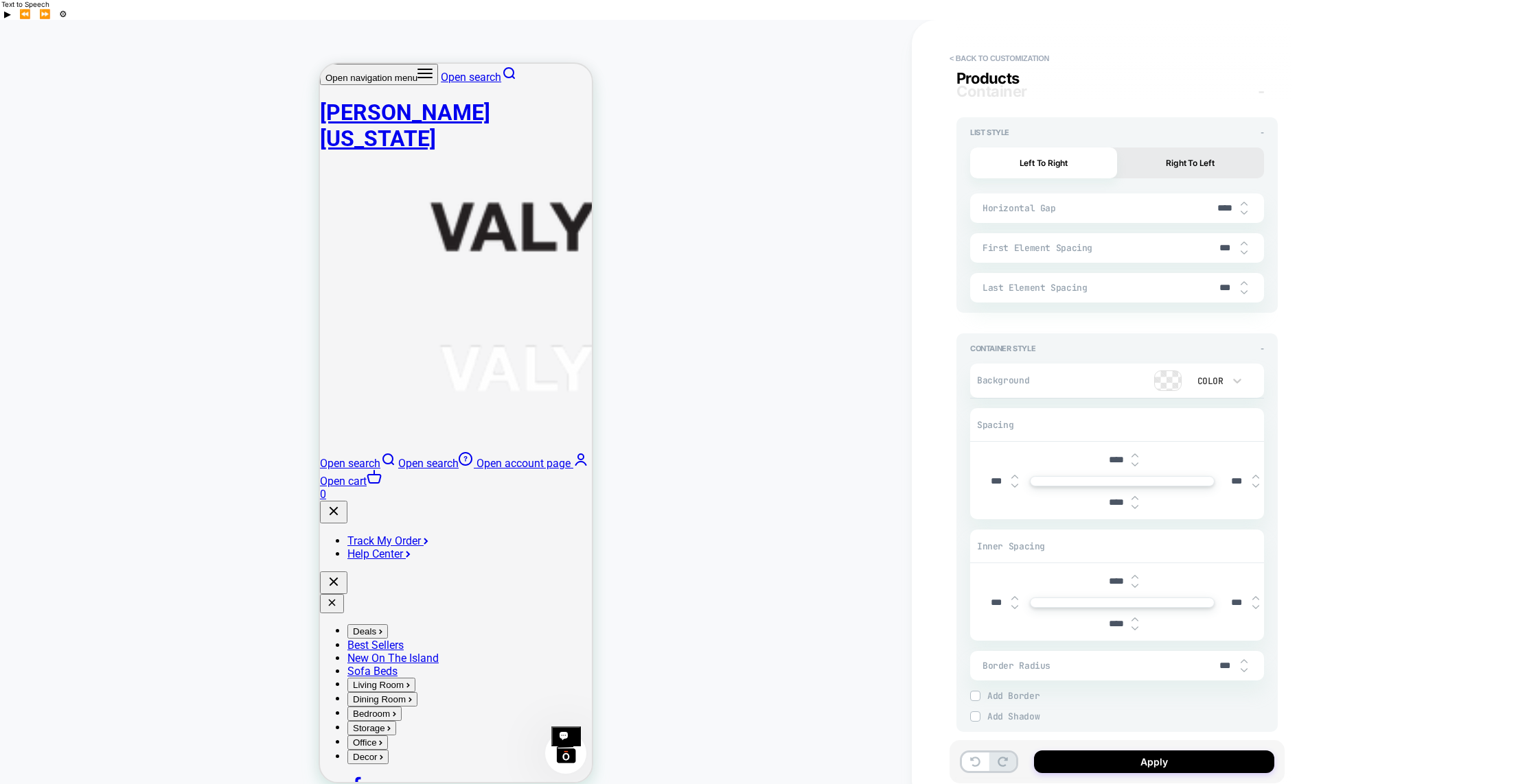
type textarea "*"
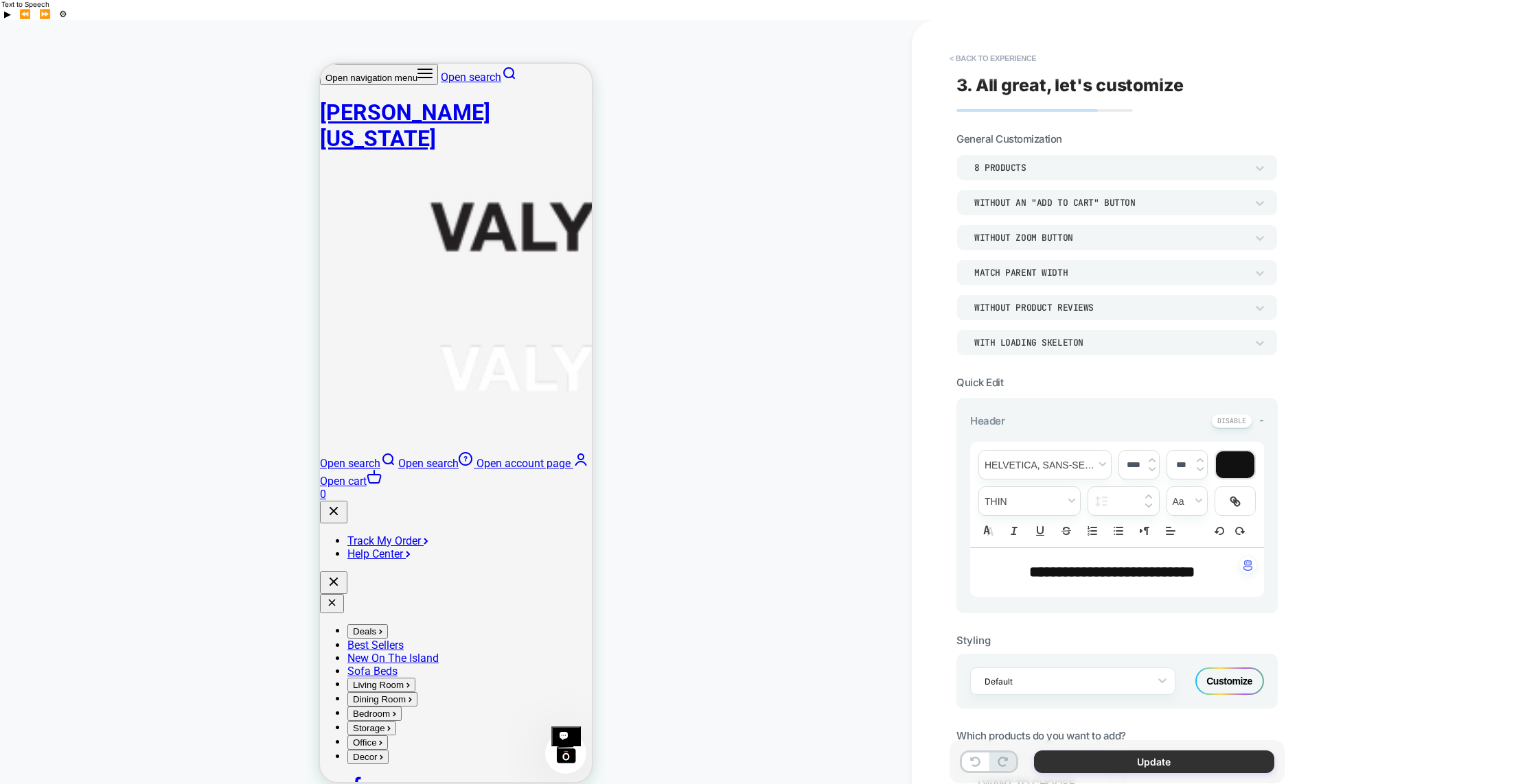
click at [0, 0] on button "Update" at bounding box center [0, 0] width 0 height 0
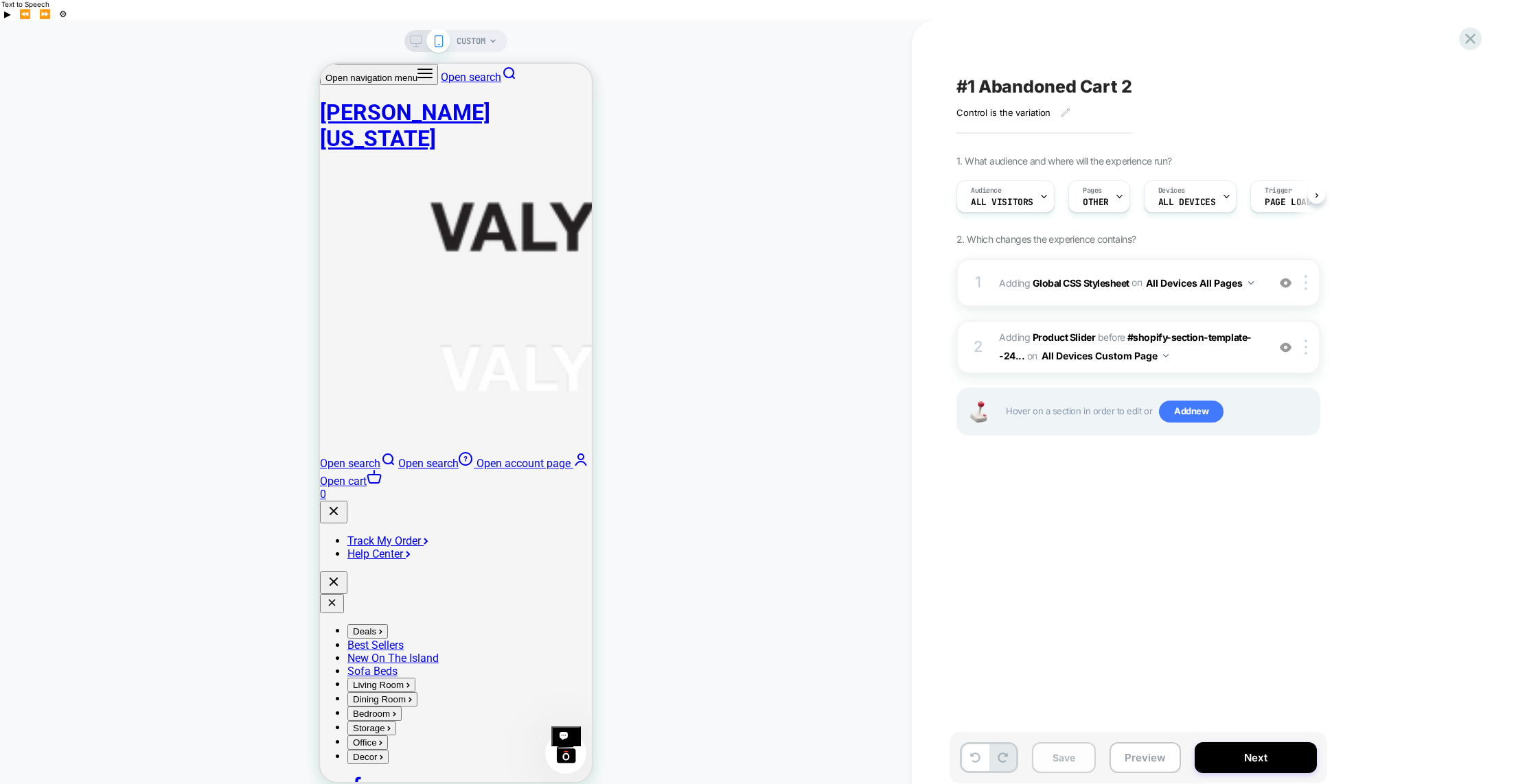
scroll to position [0, 1]
click at [1232, 742] on button "Next" at bounding box center [1256, 758] width 122 height 31
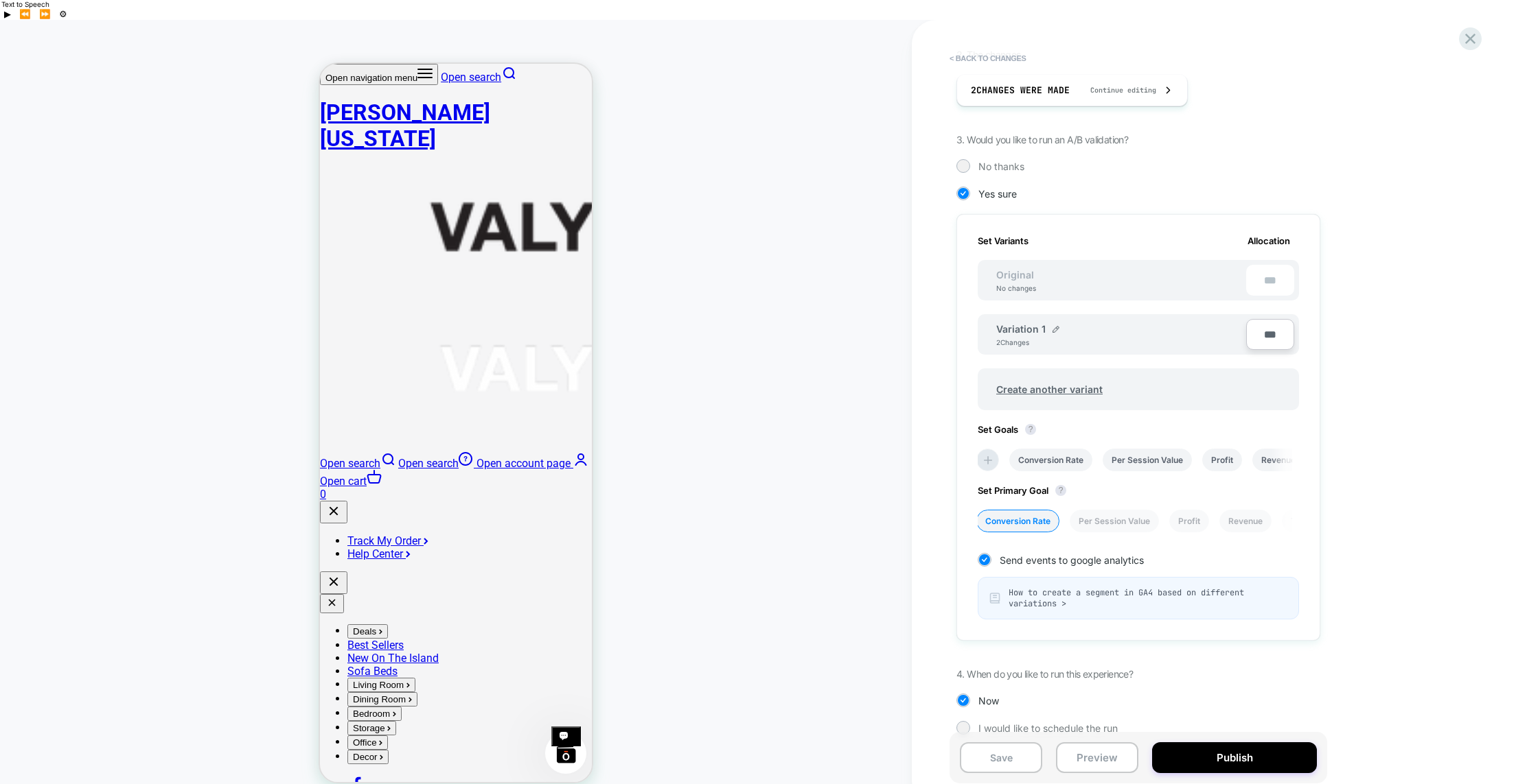
scroll to position [257, 0]
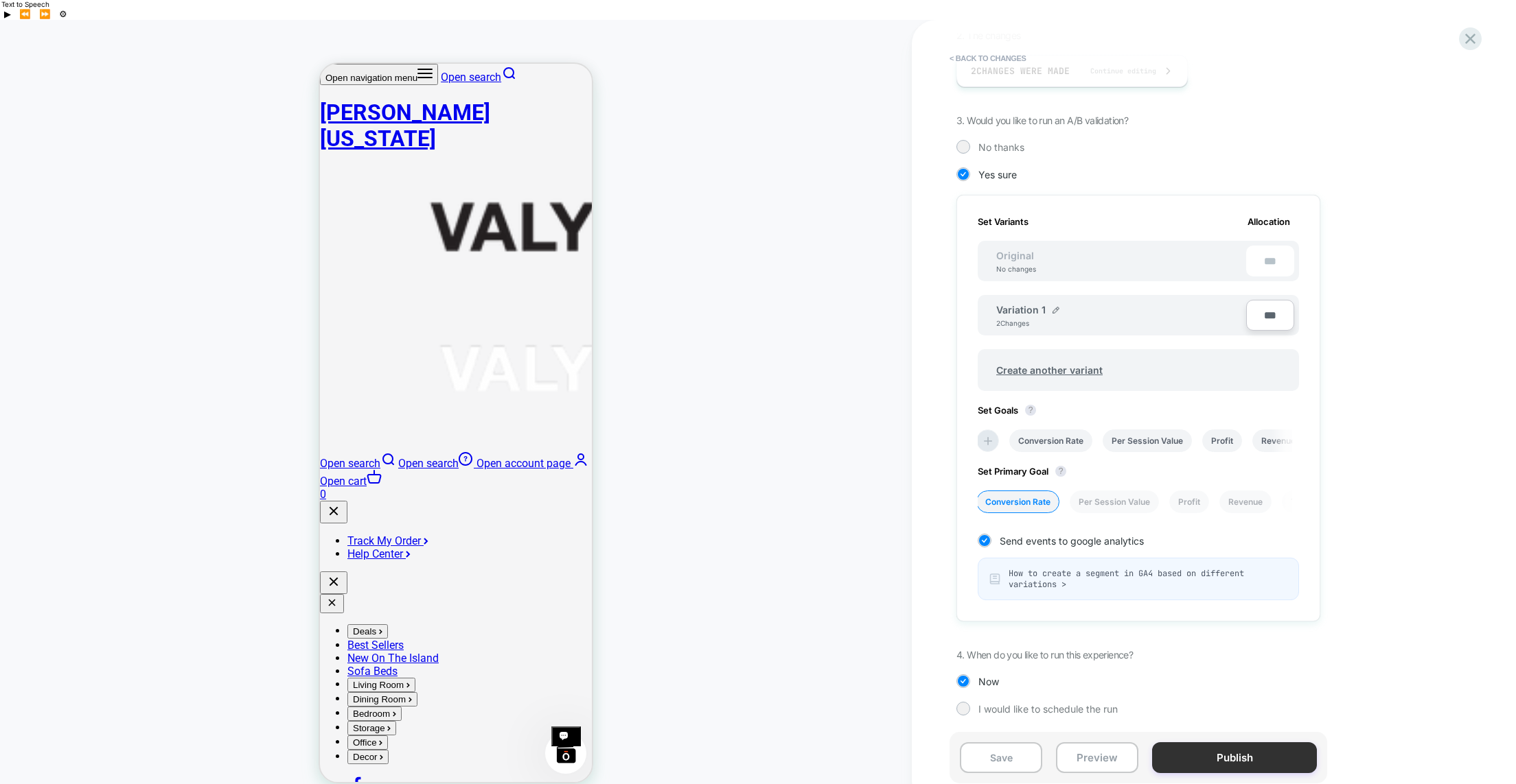
click at [1219, 742] on button "Publish" at bounding box center [1234, 758] width 165 height 31
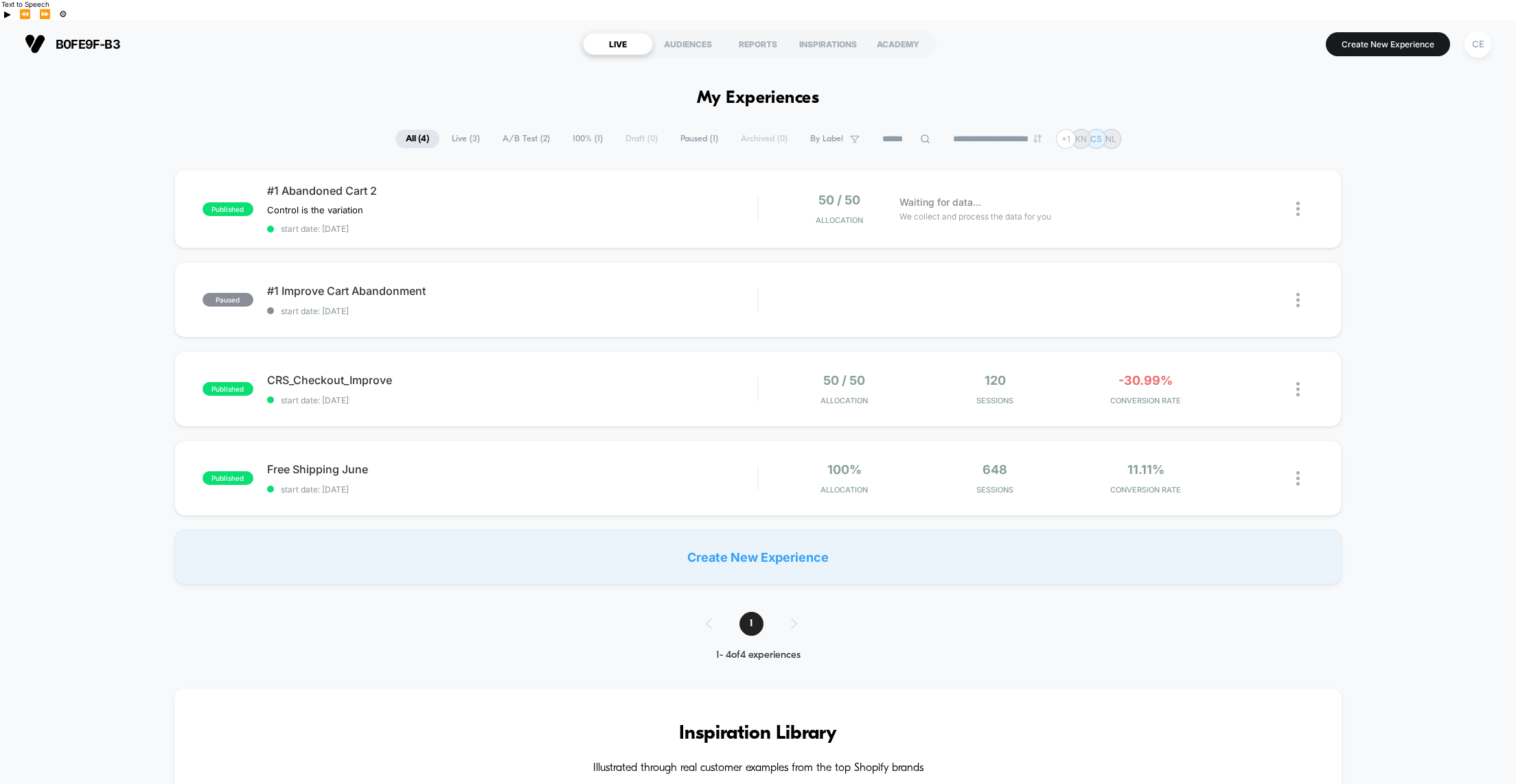
click at [1381, 351] on div "published #1 Abandoned Cart 2 Control is the variation Click to edit experience…" at bounding box center [758, 377] width 1516 height 415
click at [1380, 455] on div "published #1 Abandoned Cart 2 Control is the variation Click to edit experience…" at bounding box center [758, 377] width 1516 height 415
click at [1252, 205] on icon at bounding box center [1253, 209] width 8 height 8
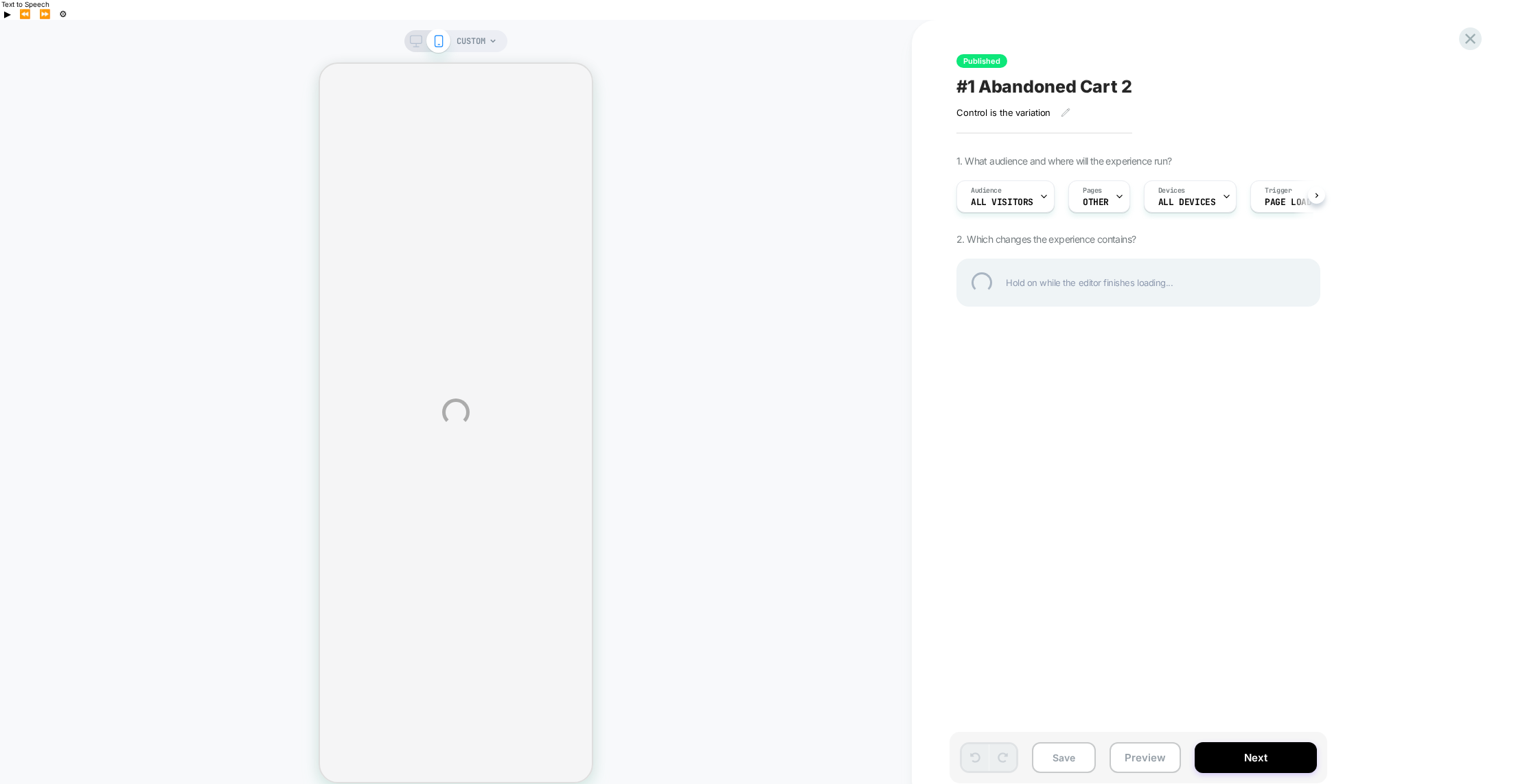
click at [1259, 740] on div "CUSTOM Published #1 Abandoned Cart 2 Control is the variation Click to edit exp…" at bounding box center [758, 412] width 1516 height 784
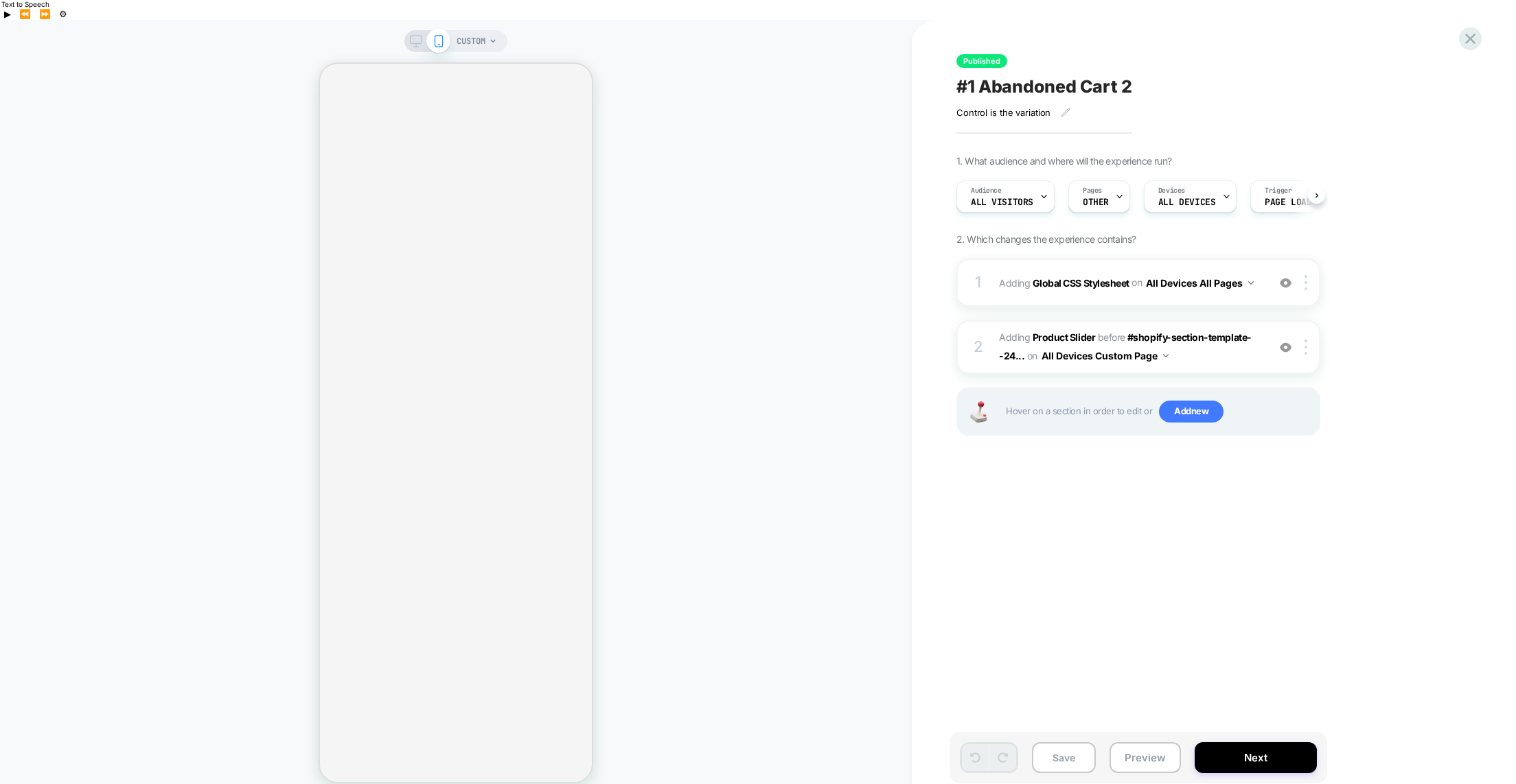
scroll to position [0, 1]
click at [1236, 742] on button "Next" at bounding box center [1256, 758] width 122 height 31
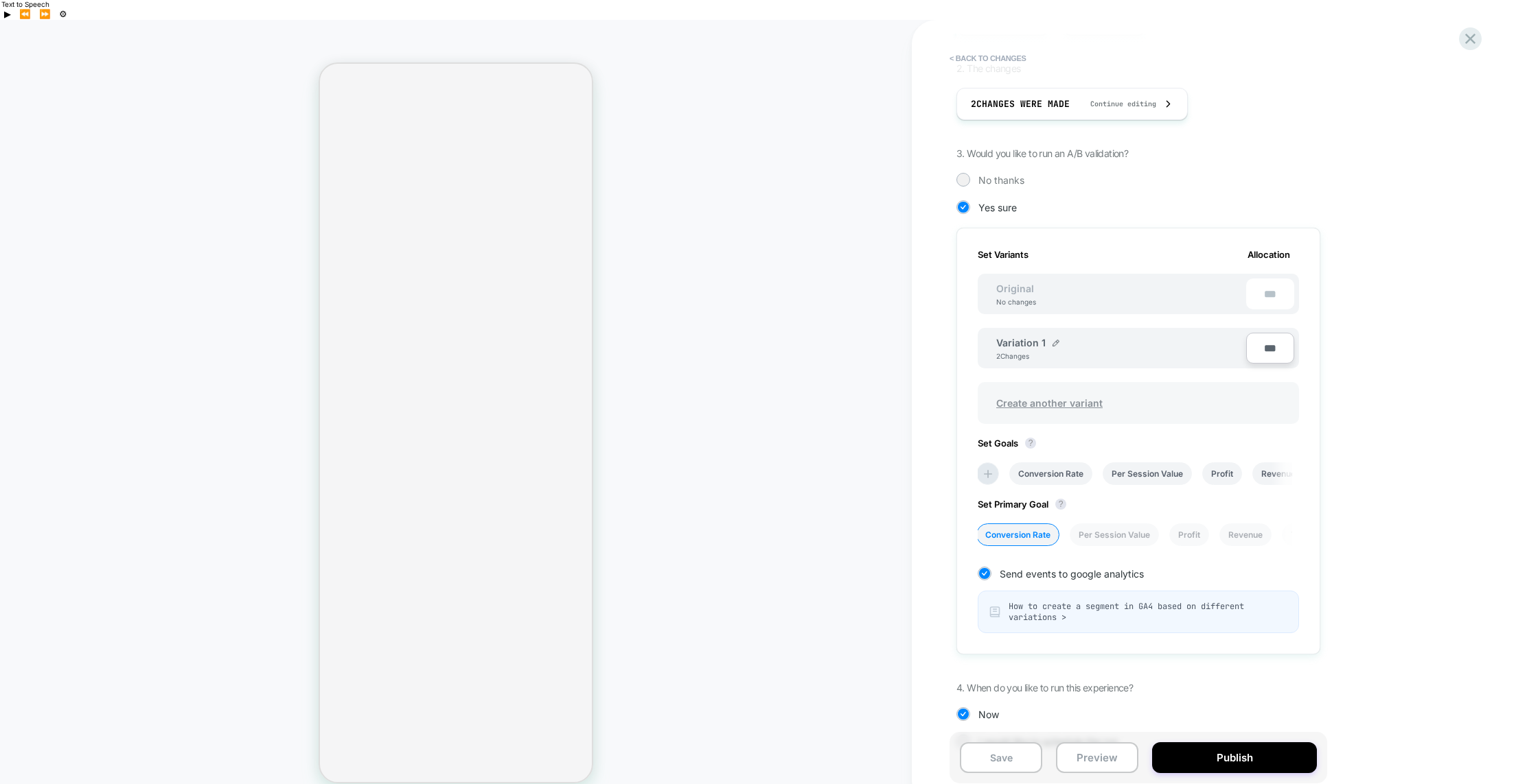
scroll to position [229, 0]
click at [1468, 42] on icon at bounding box center [1470, 38] width 18 height 18
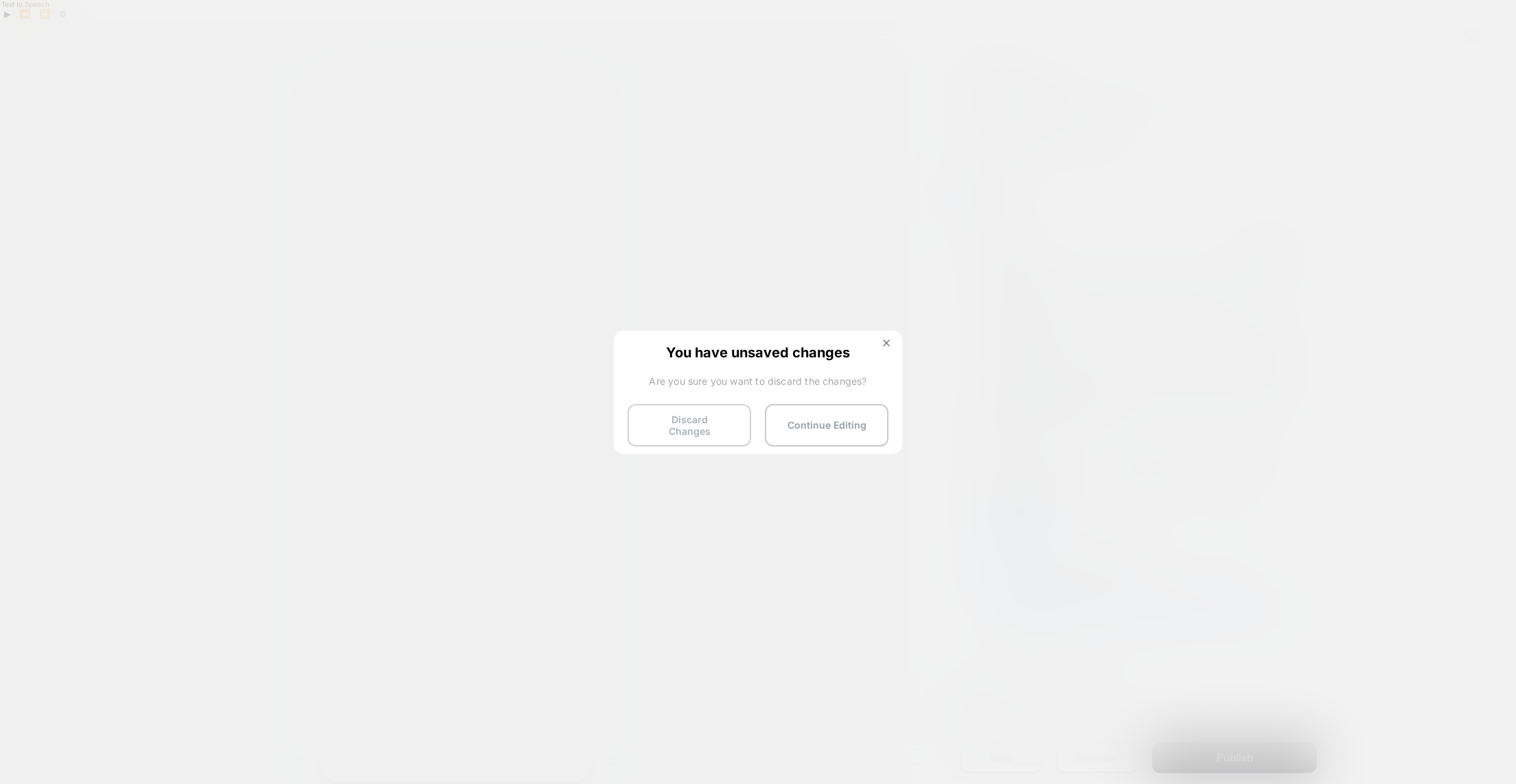
click at [708, 422] on button "Discard Changes" at bounding box center [689, 425] width 123 height 42
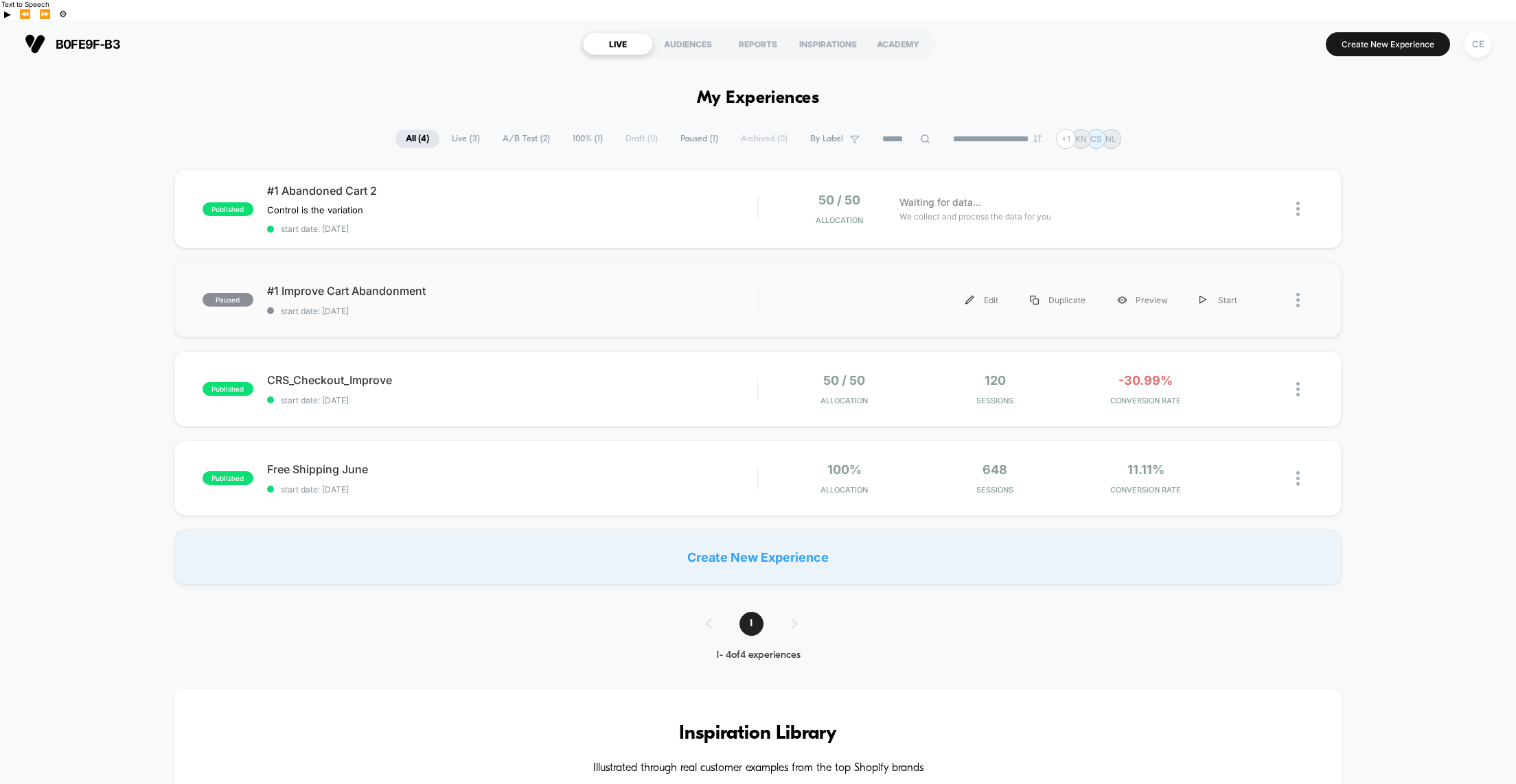
click at [563, 300] on div "paused #1 Improve Cart Abandonment start date: [DATE] Edit Duplicate Preview St…" at bounding box center [758, 300] width 1167 height 75
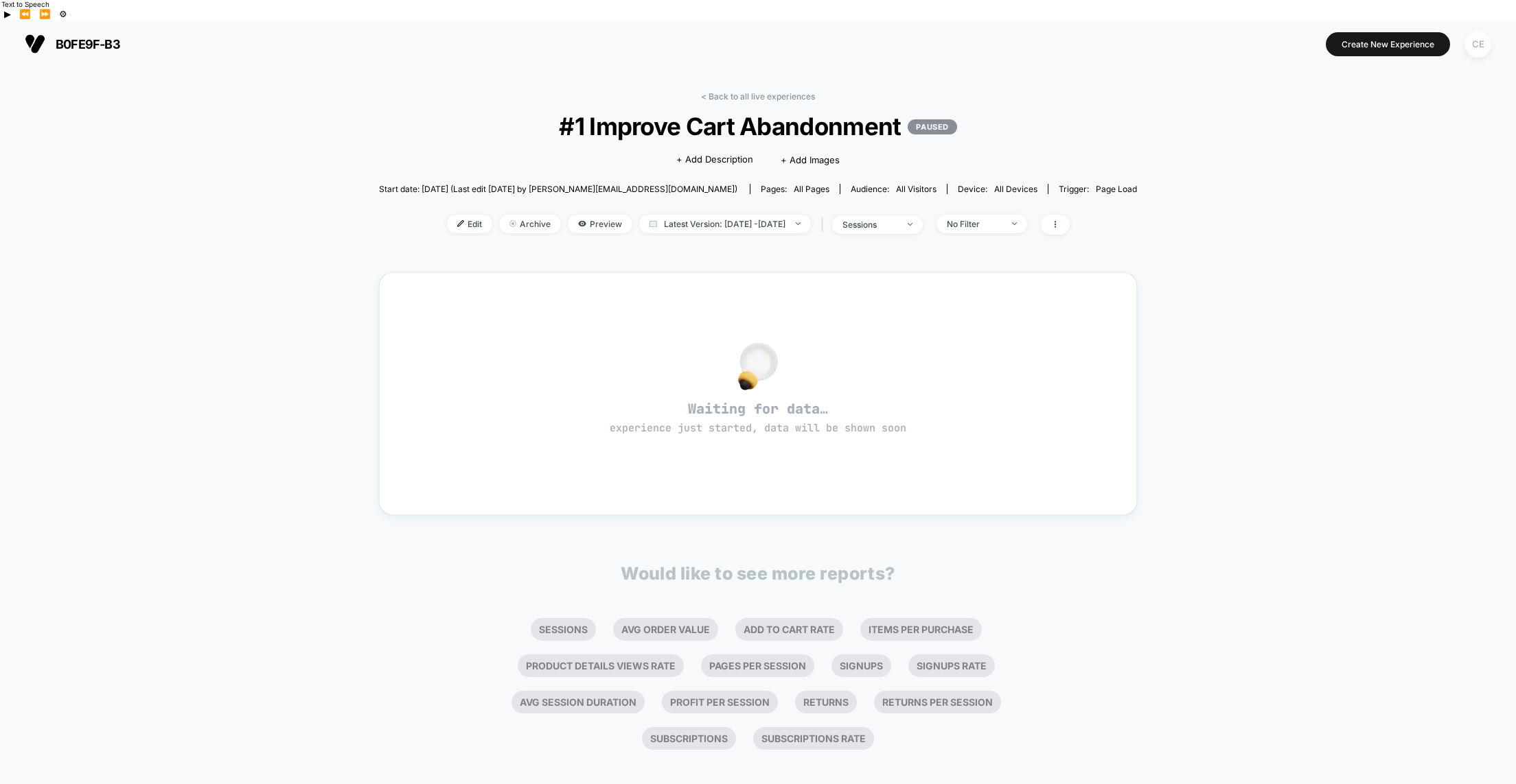
click at [1479, 31] on div "CE" at bounding box center [1478, 44] width 26 height 26
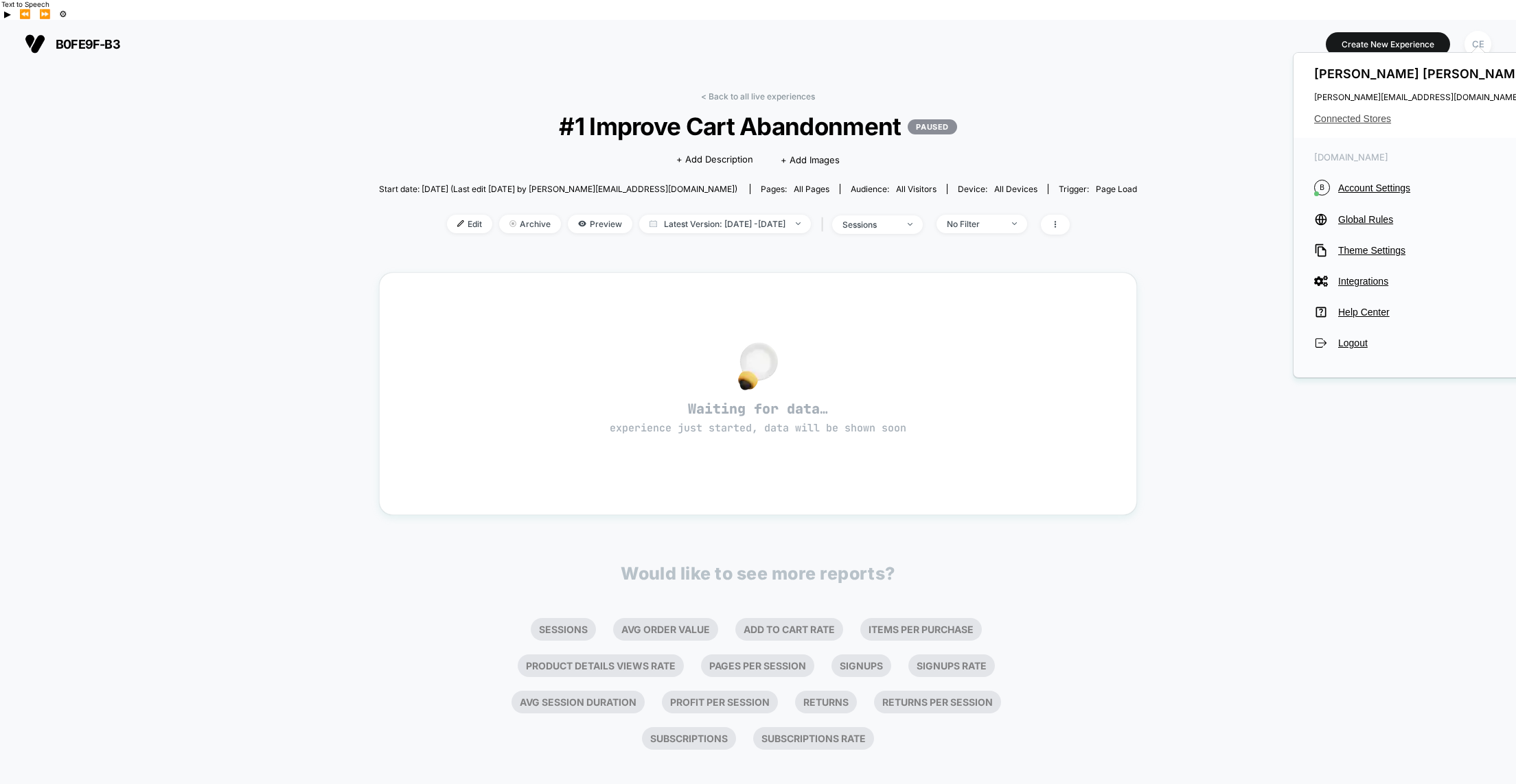
click at [1335, 118] on span "Connected Stores" at bounding box center [1422, 119] width 217 height 11
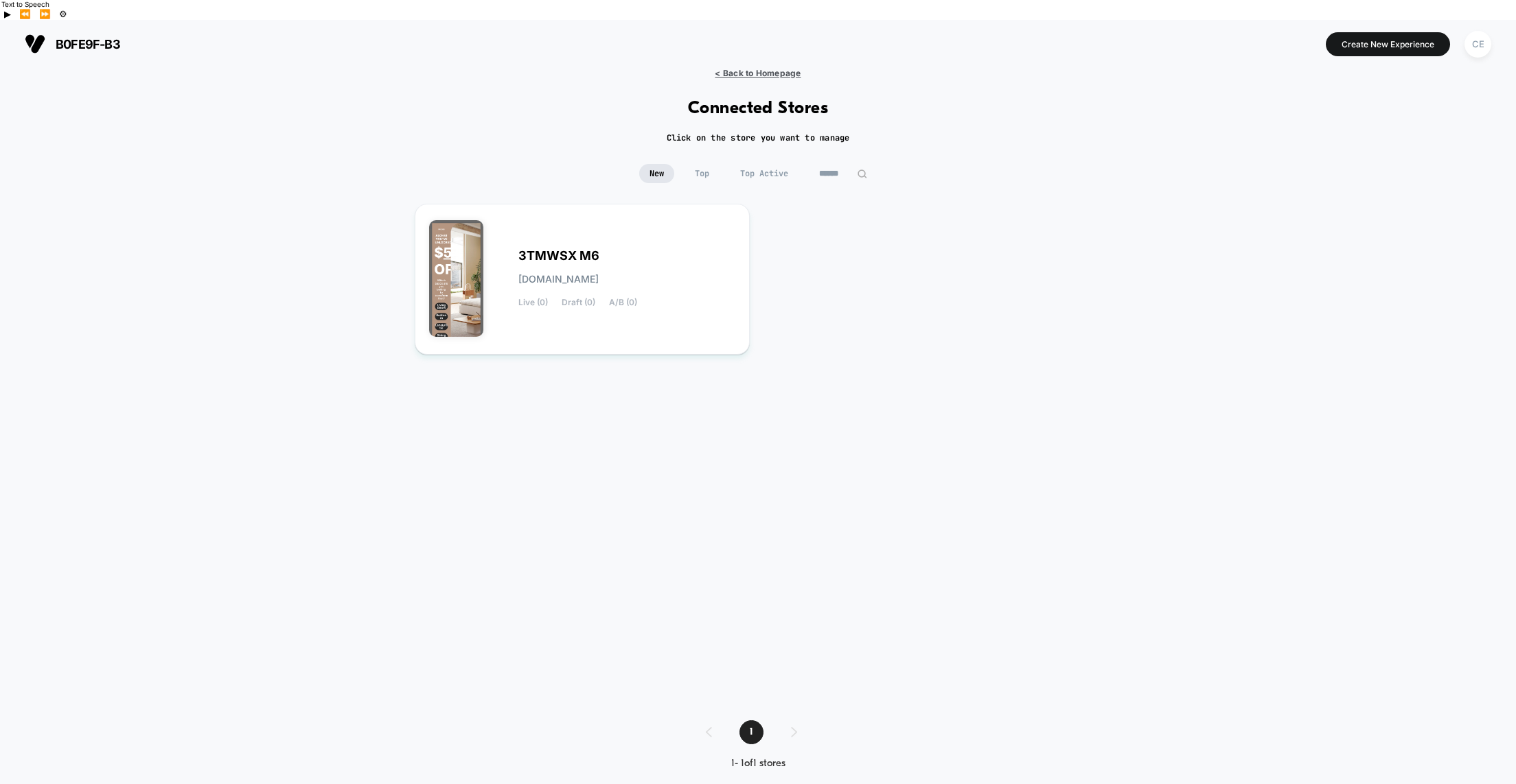
click at [718, 68] on span "< Back to Homepage" at bounding box center [757, 73] width 86 height 10
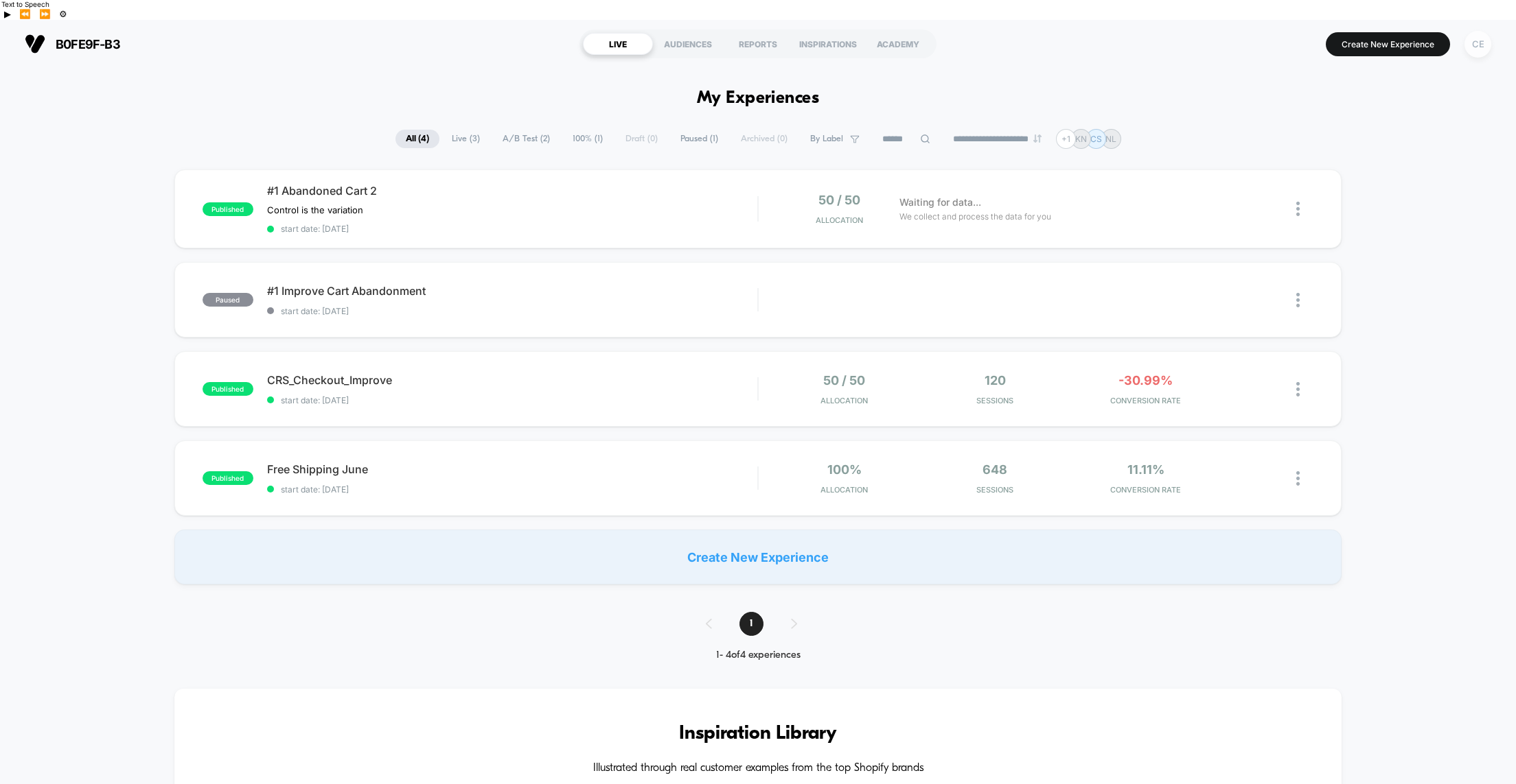
click at [1467, 32] on div "CE" at bounding box center [1478, 44] width 26 height 26
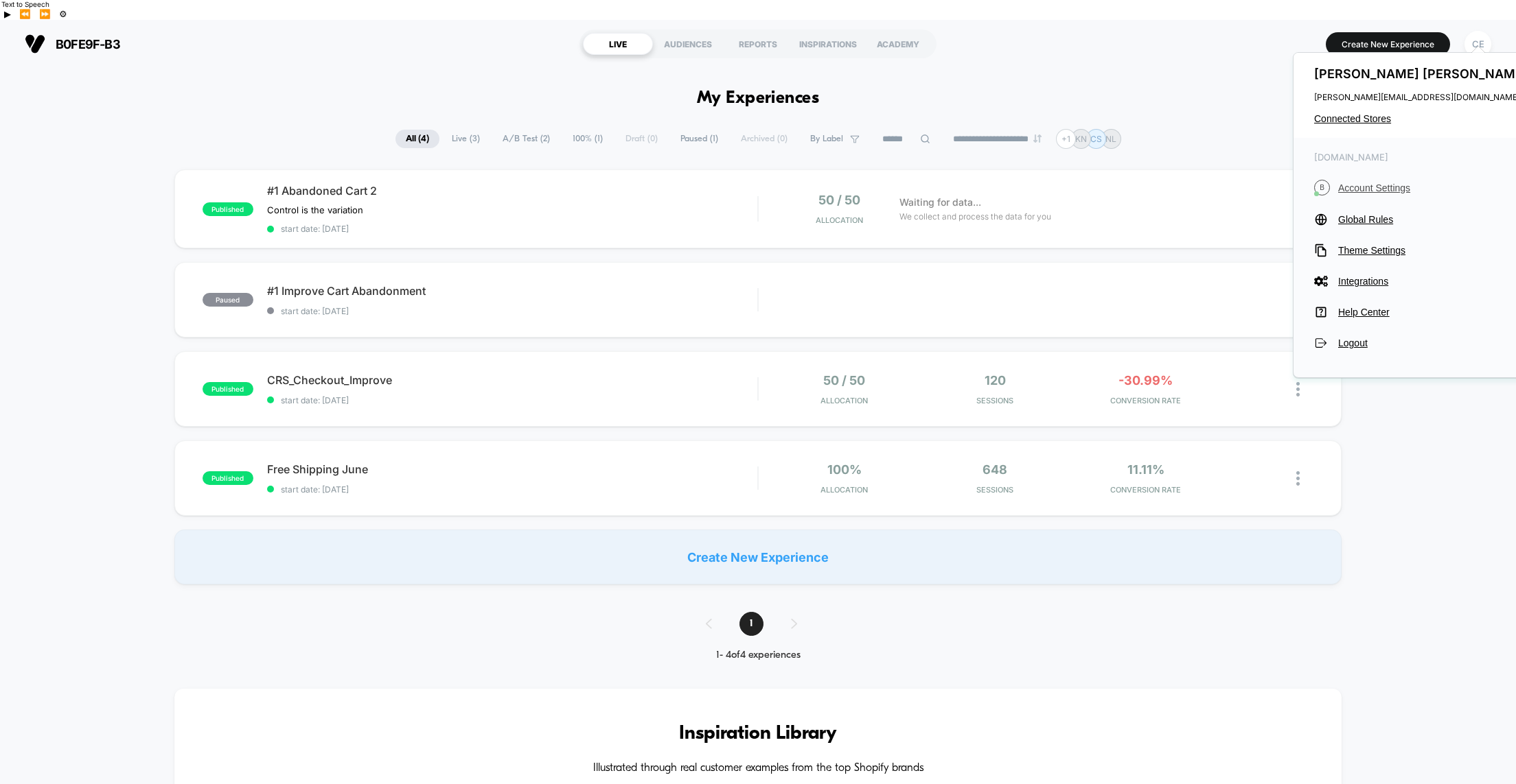
click at [1350, 186] on span "Account Settings" at bounding box center [1434, 188] width 193 height 11
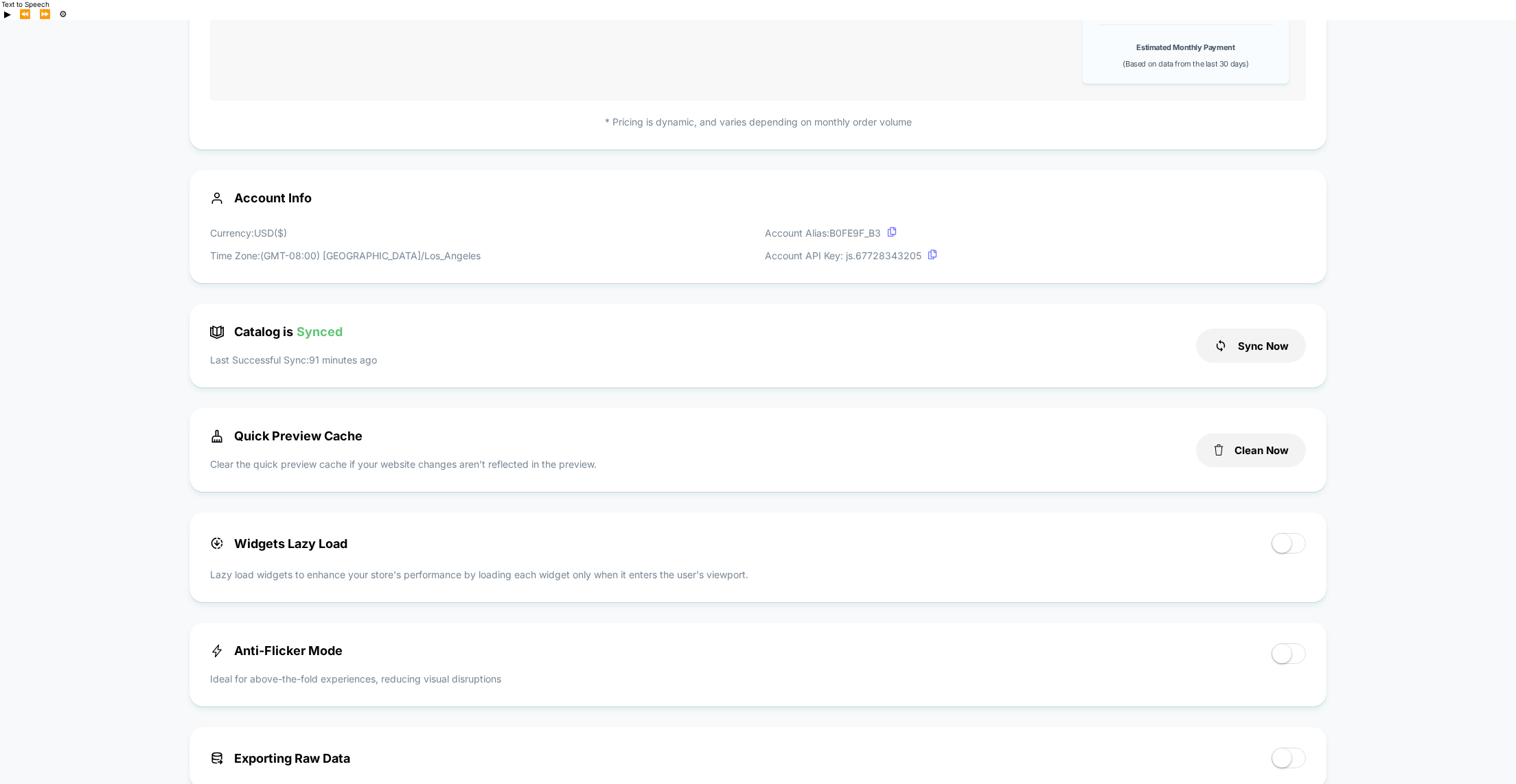
scroll to position [289, 0]
click at [1251, 432] on button "Clean Now" at bounding box center [1250, 449] width 110 height 34
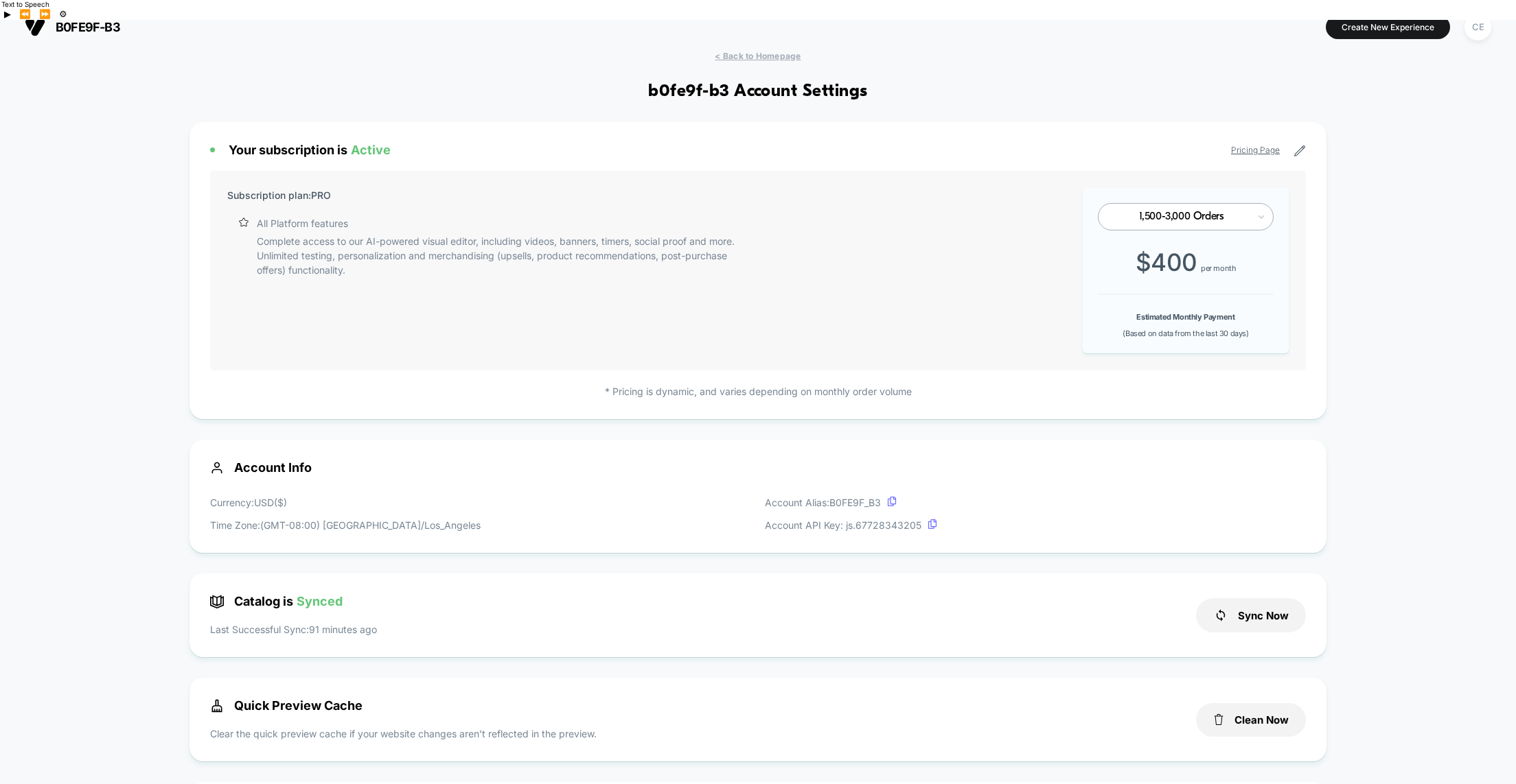
scroll to position [0, 0]
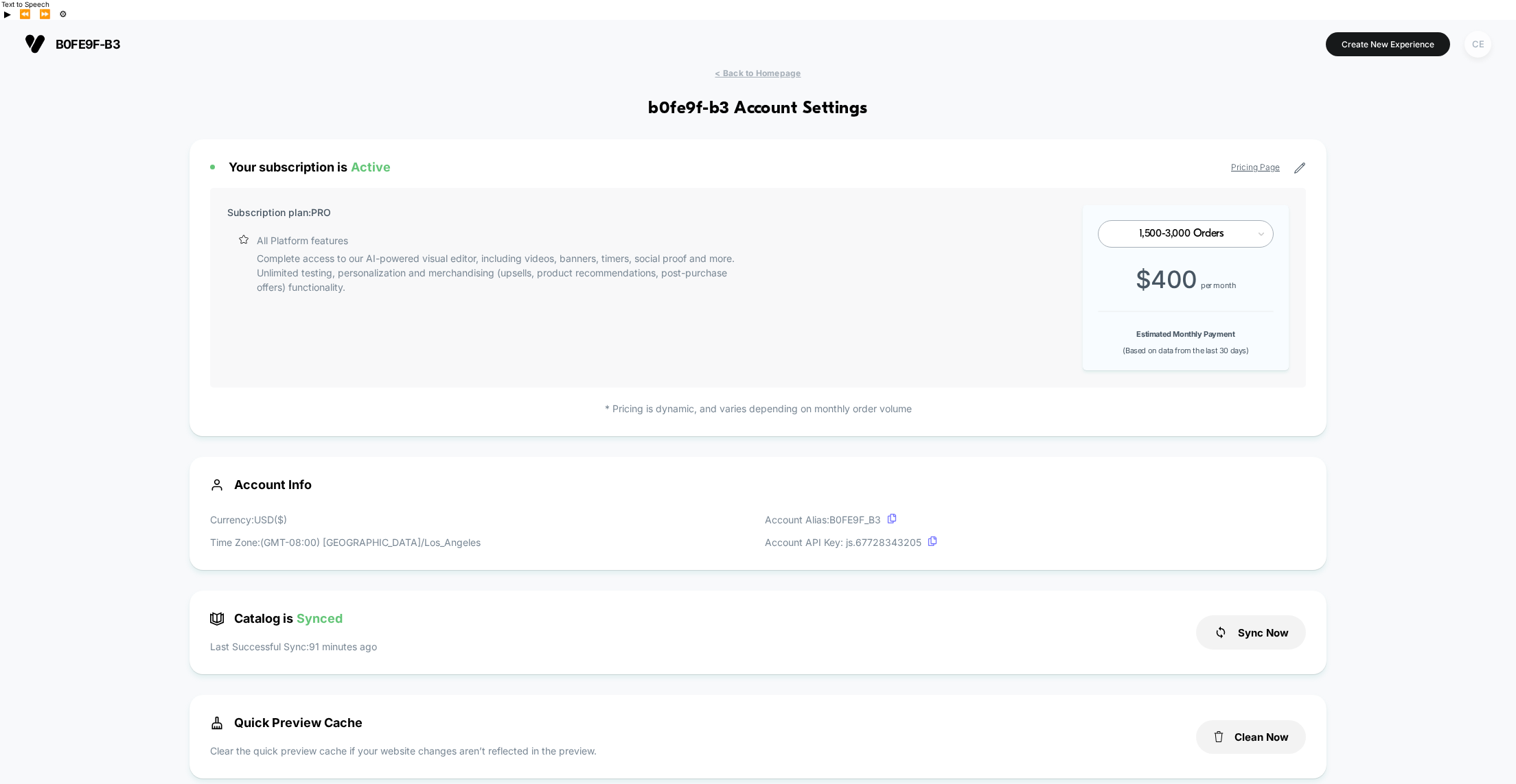
click at [1474, 31] on div "CE" at bounding box center [1478, 44] width 26 height 26
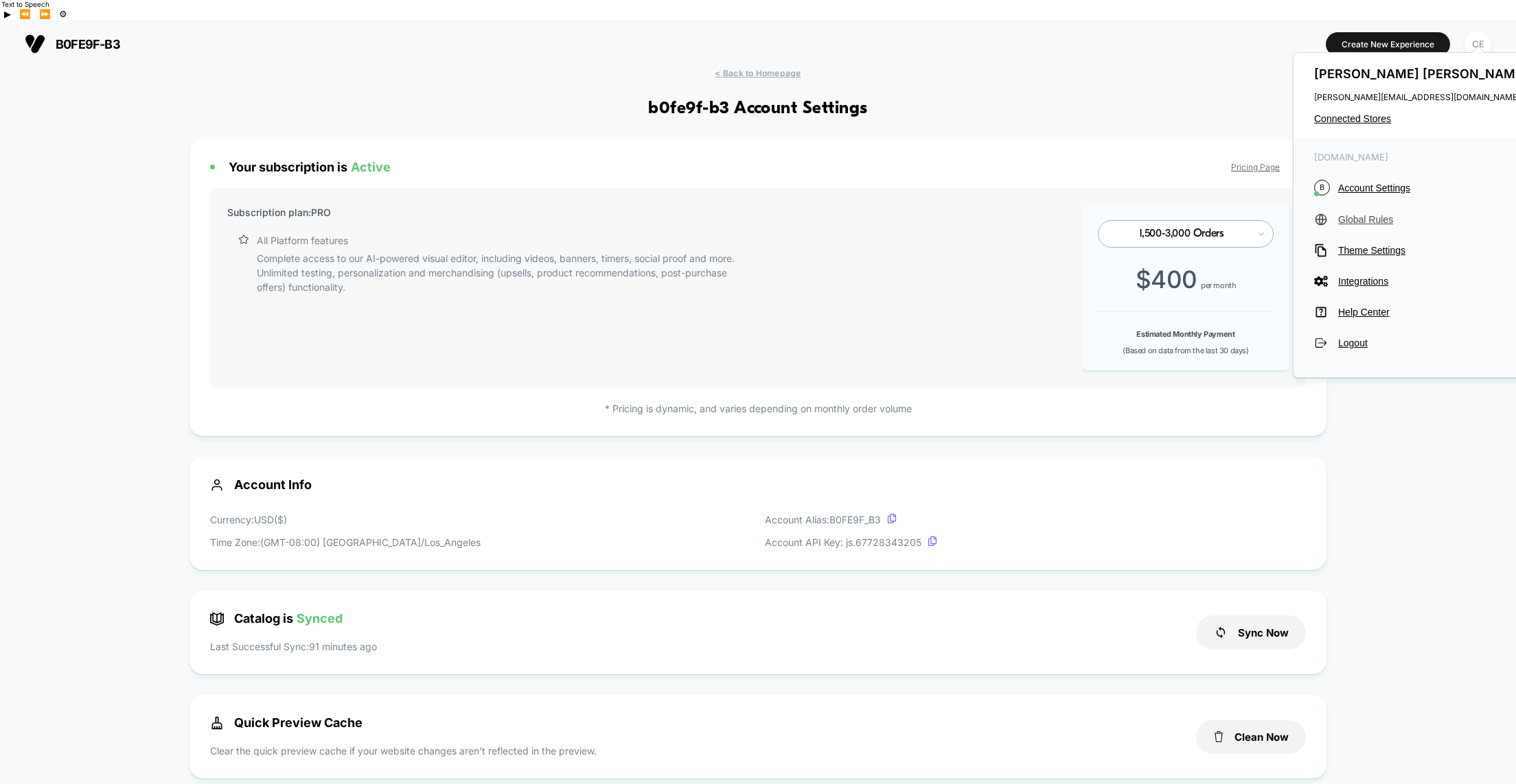
click at [1362, 219] on span "Global Rules" at bounding box center [1434, 220] width 193 height 11
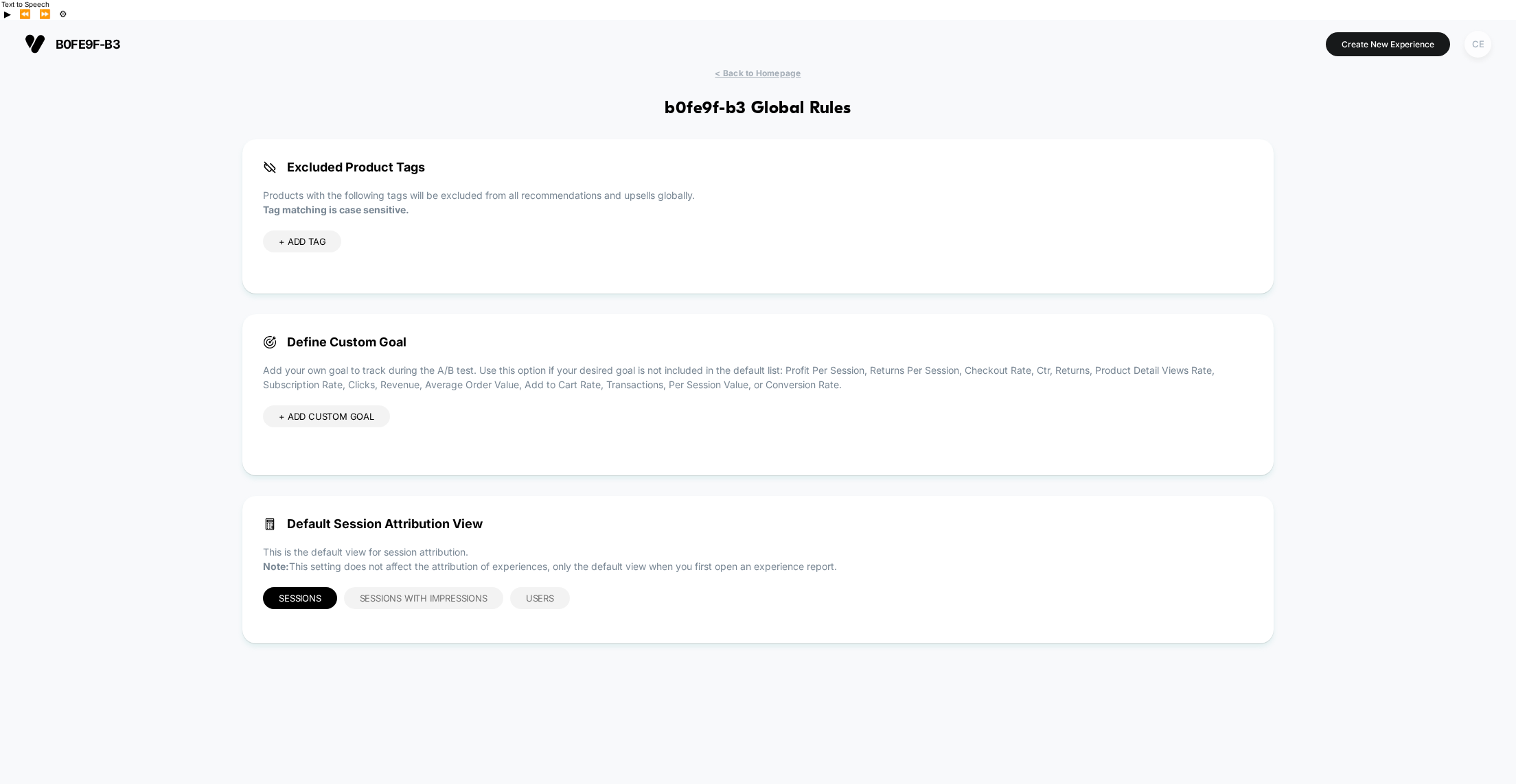
click at [1477, 31] on div "CE" at bounding box center [1478, 44] width 26 height 26
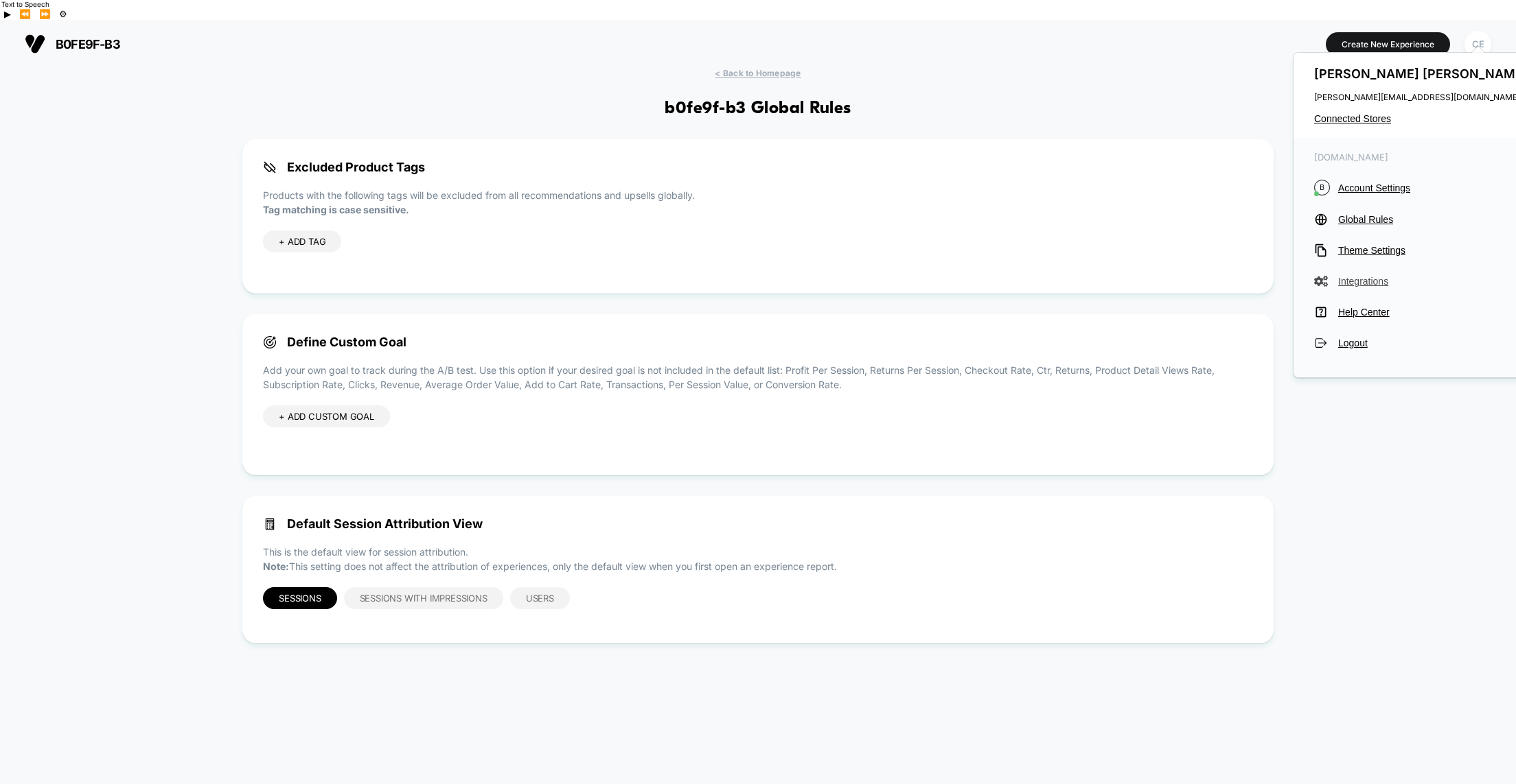
click at [1345, 282] on span "Integrations" at bounding box center [1434, 282] width 193 height 11
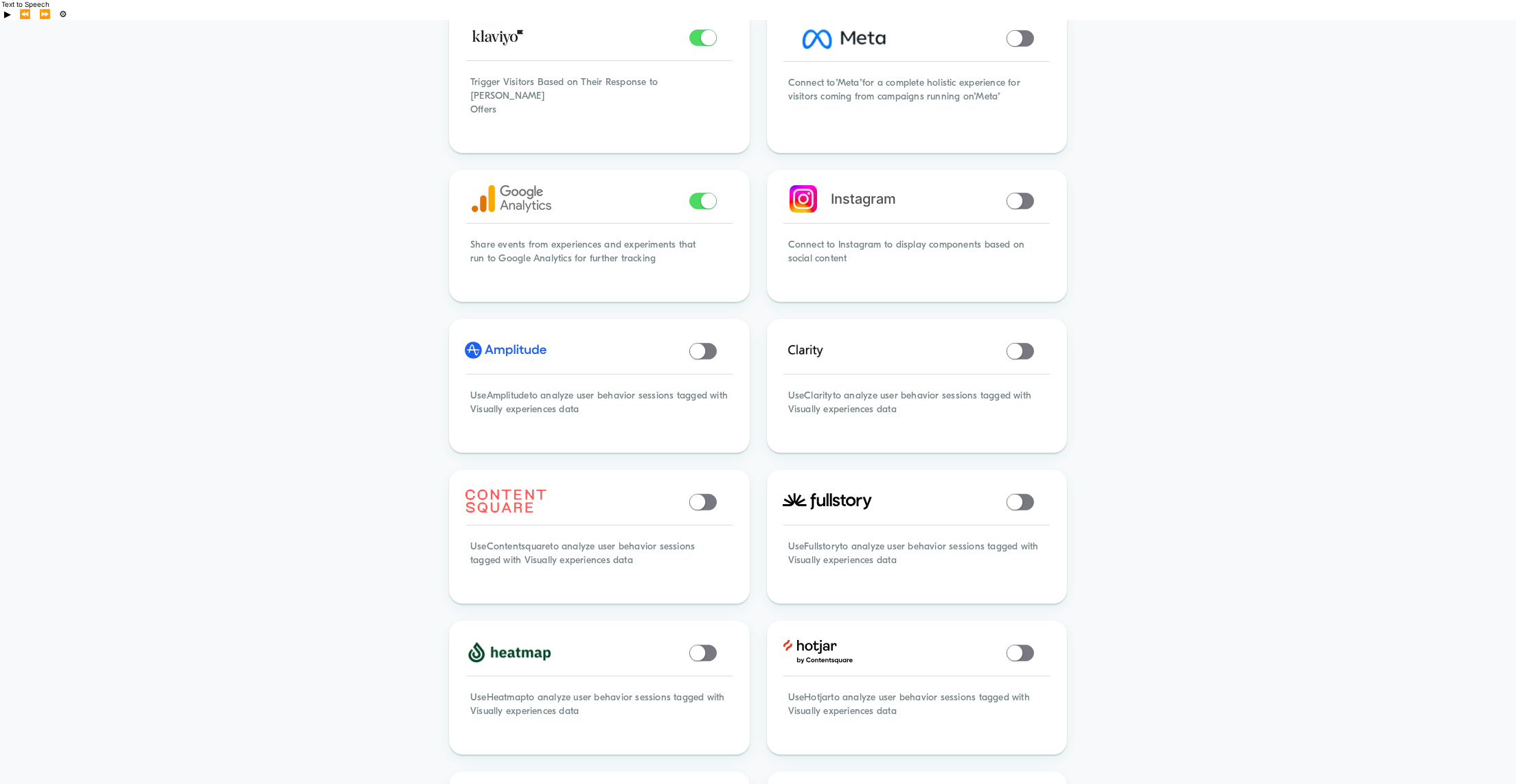
scroll to position [234, 0]
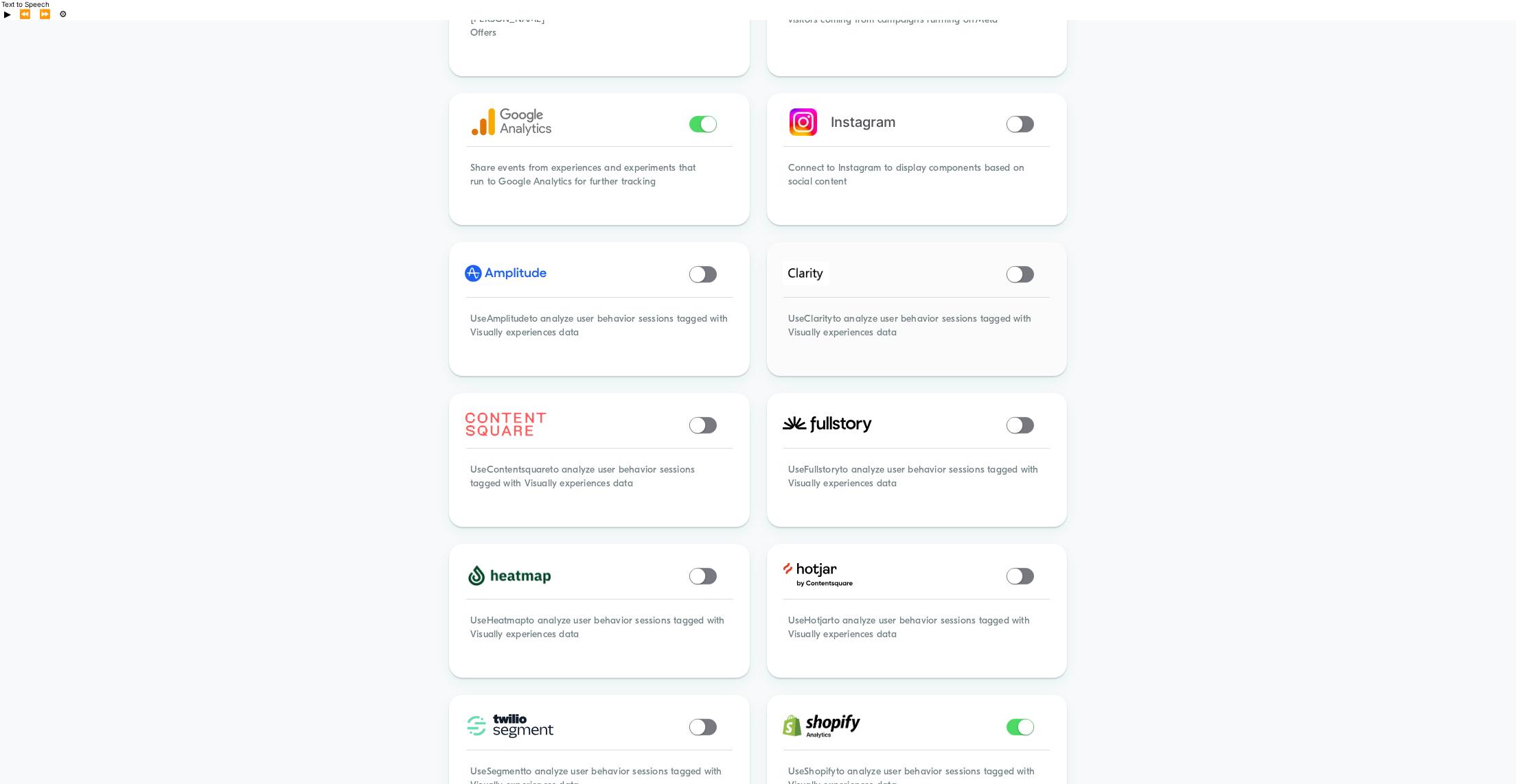
click at [1017, 266] on span at bounding box center [1014, 274] width 15 height 15
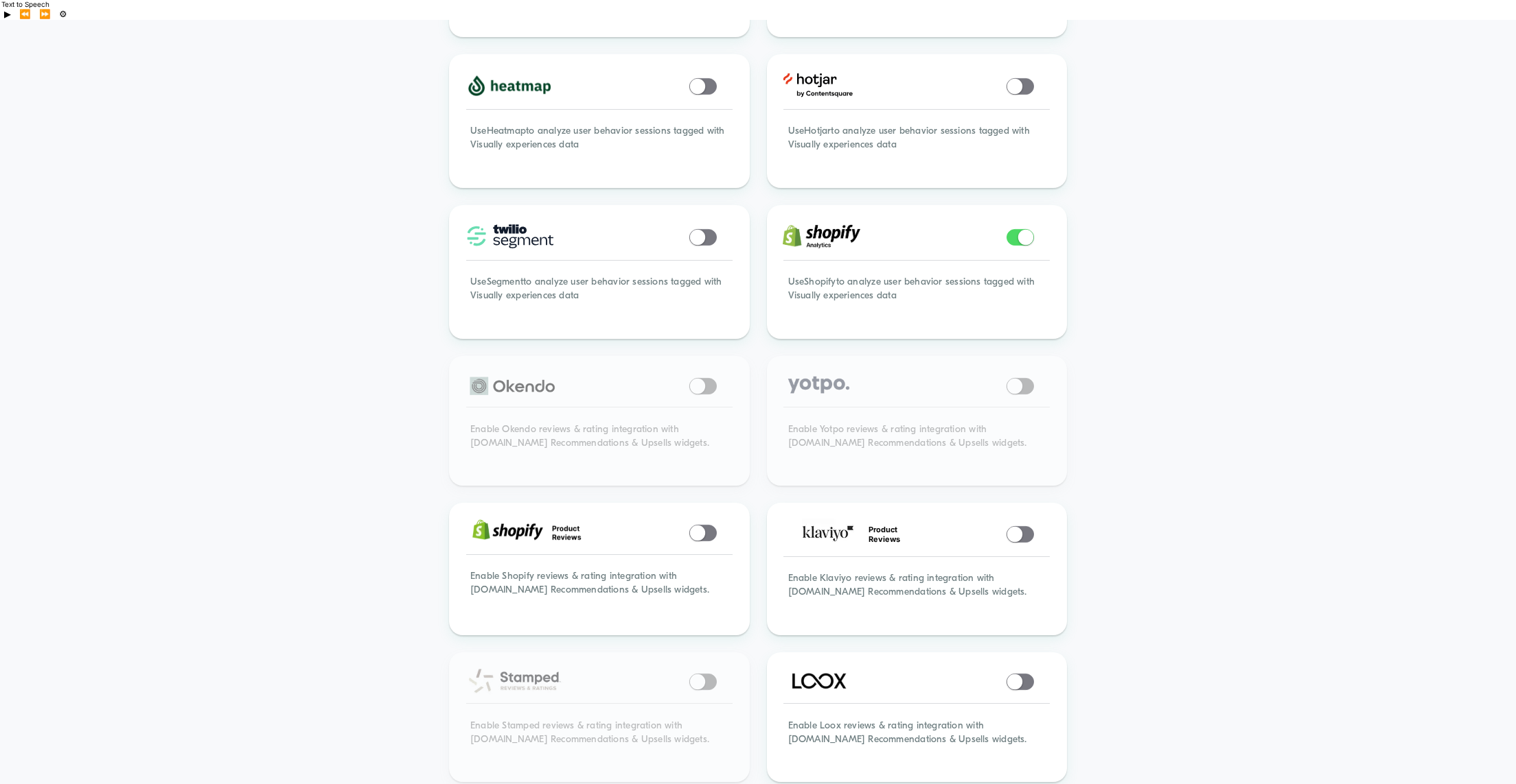
scroll to position [0, 0]
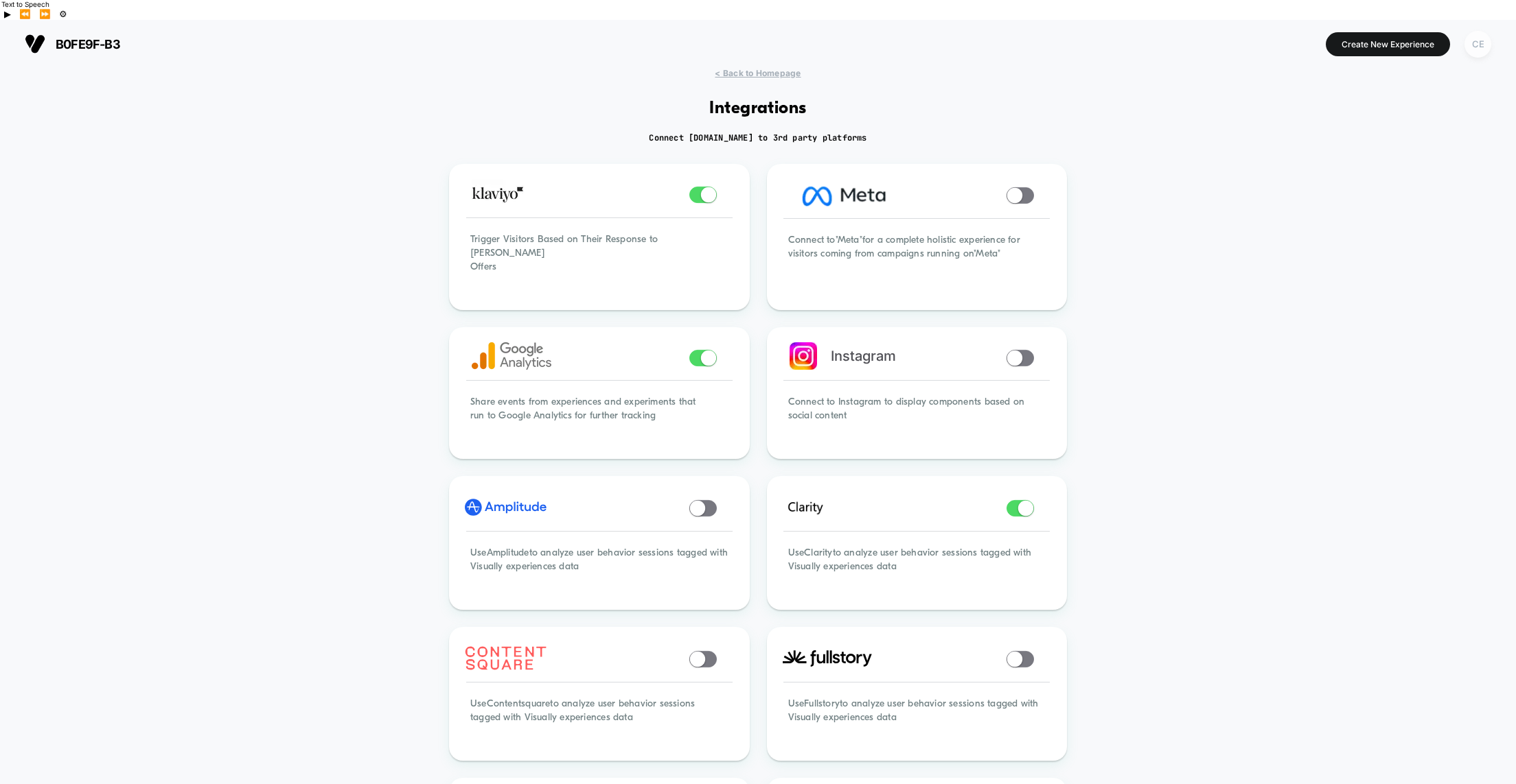
click at [1472, 34] on div "CE" at bounding box center [1478, 44] width 26 height 26
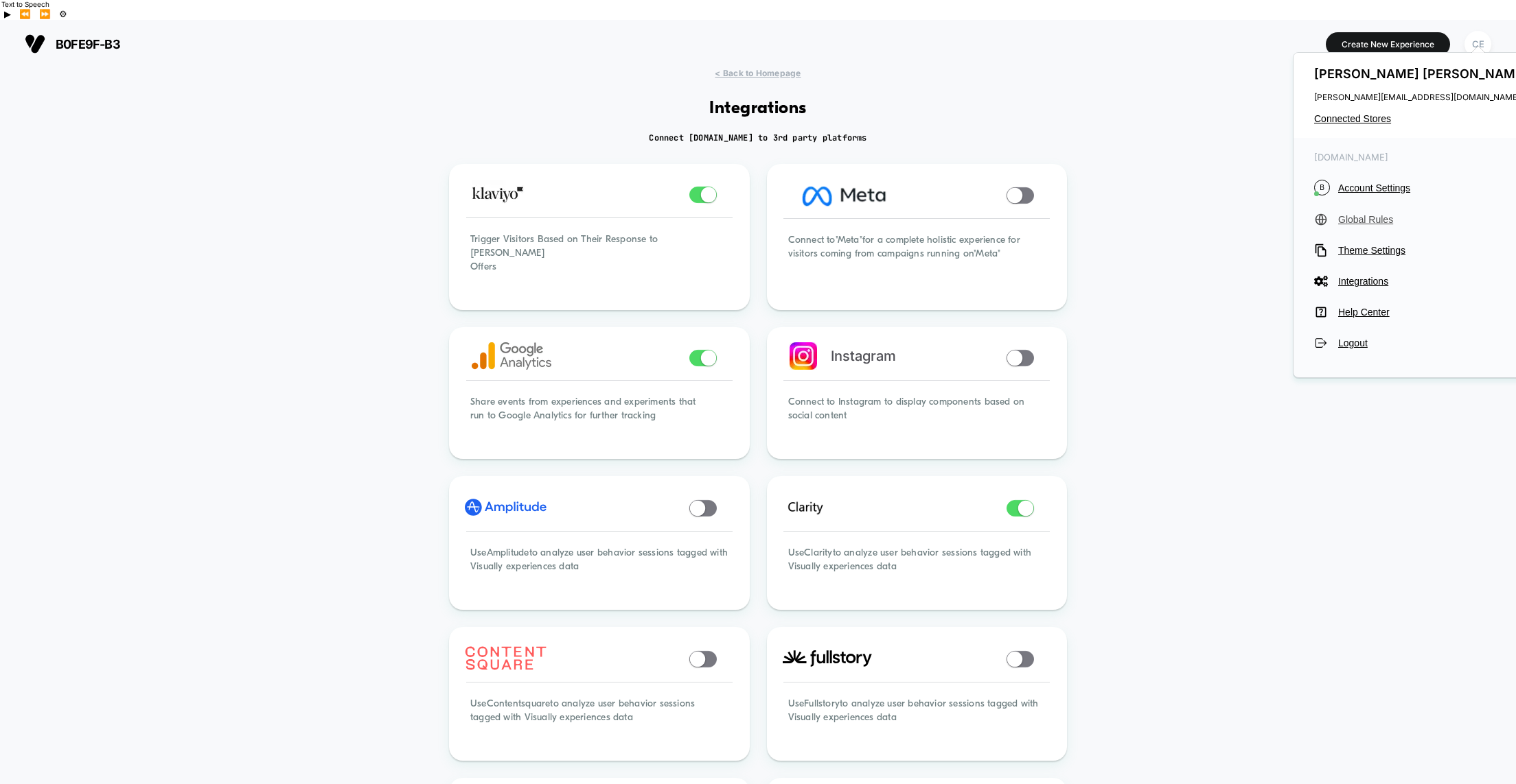
click at [1352, 219] on span "Global Rules" at bounding box center [1434, 220] width 193 height 11
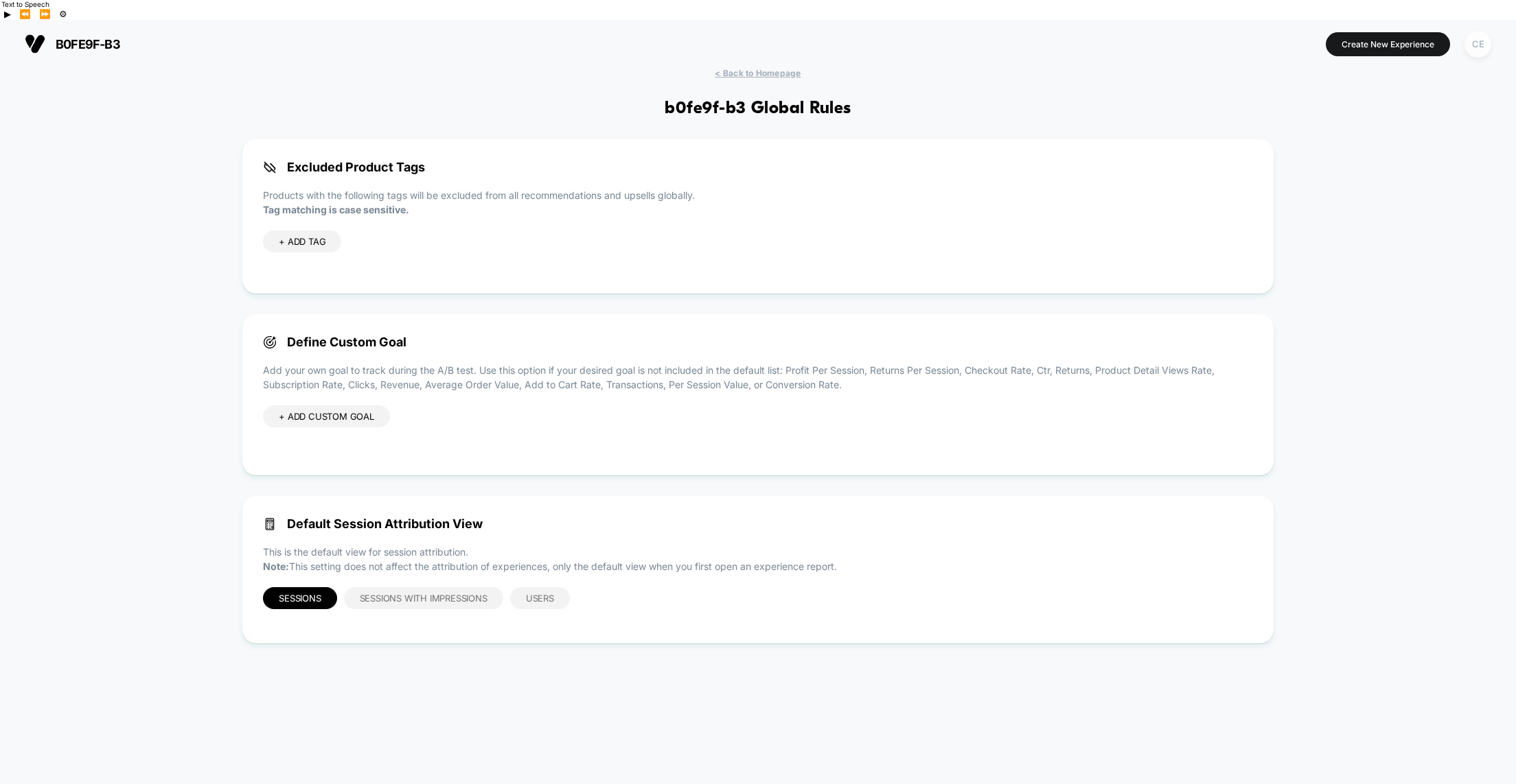
click at [1482, 31] on div "CE" at bounding box center [1478, 44] width 26 height 26
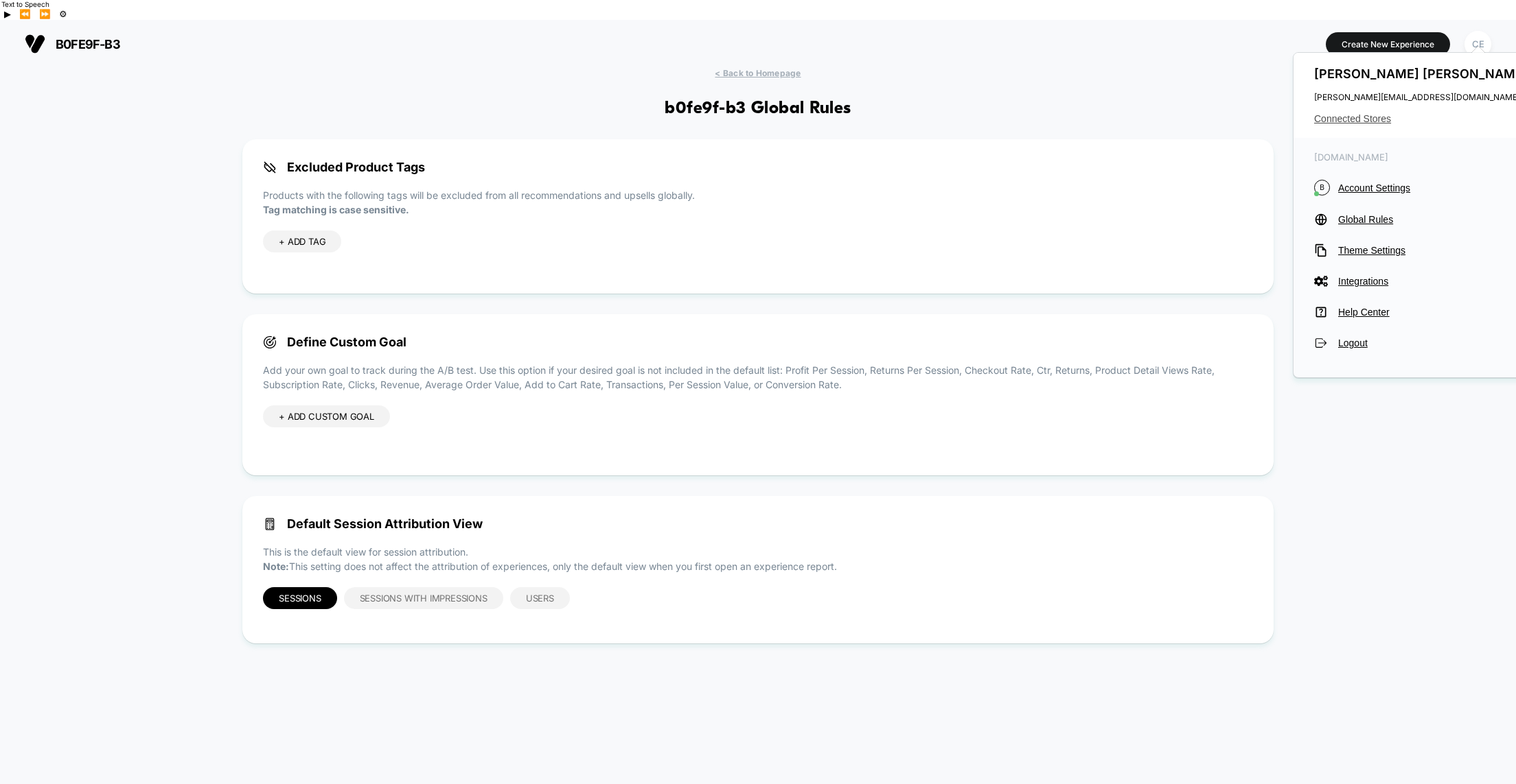
click at [1352, 118] on span "Connected Stores" at bounding box center [1422, 119] width 217 height 11
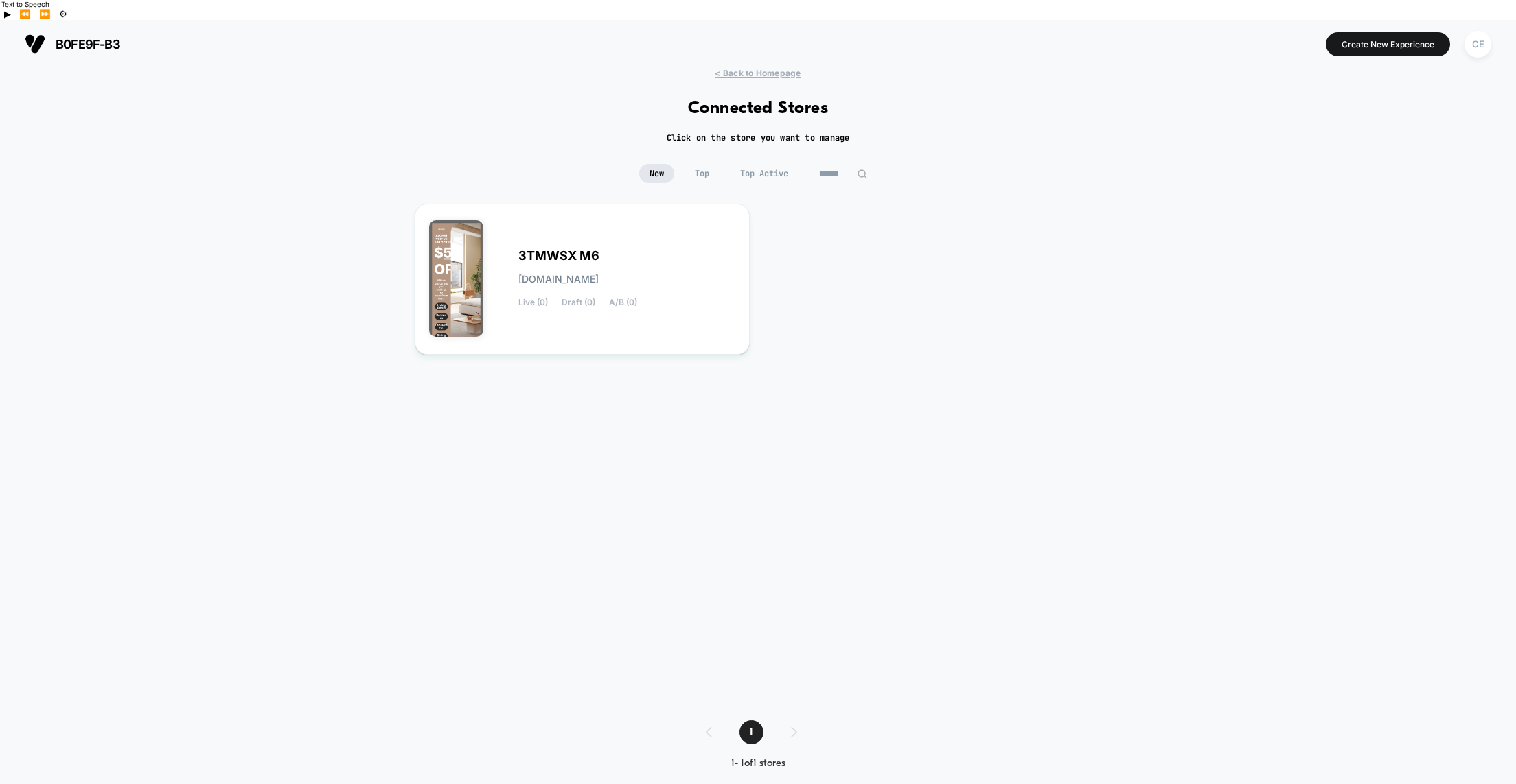
click at [657, 164] on span "New" at bounding box center [657, 174] width 35 height 19
click at [1375, 32] on button "Create New Experience" at bounding box center [1387, 44] width 124 height 24
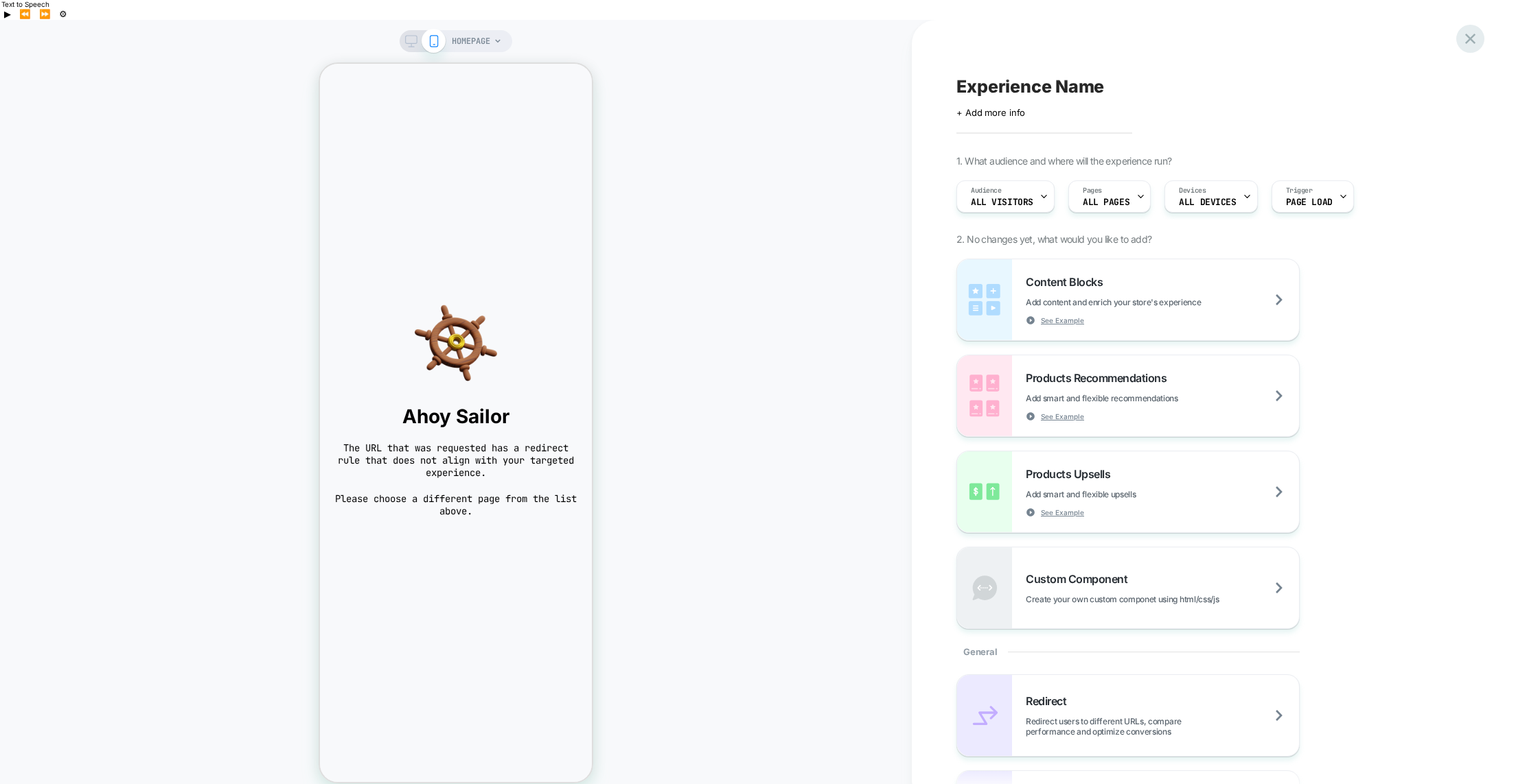
click at [1474, 42] on icon at bounding box center [1470, 38] width 10 height 10
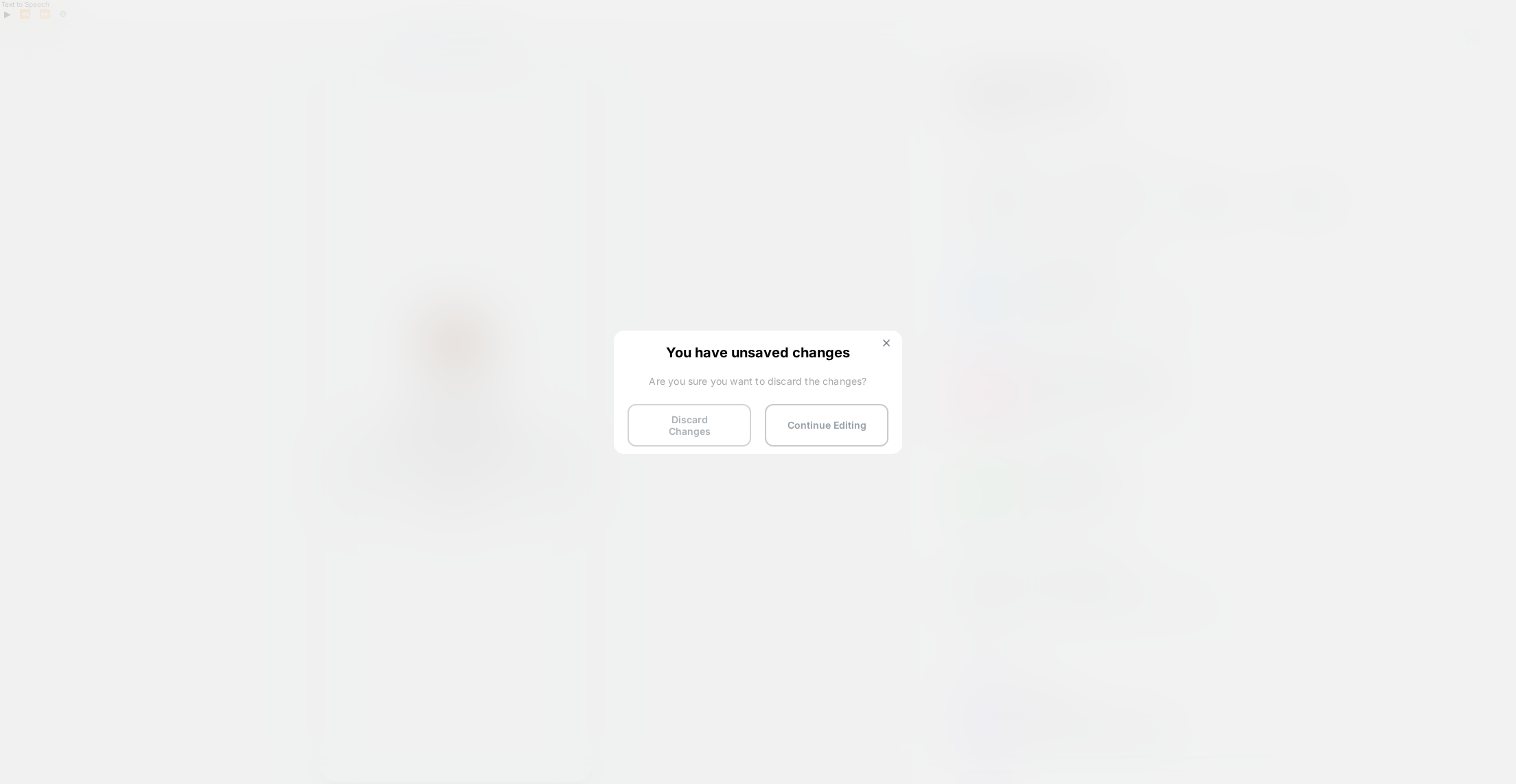
click at [678, 423] on button "Discard Changes" at bounding box center [689, 425] width 123 height 42
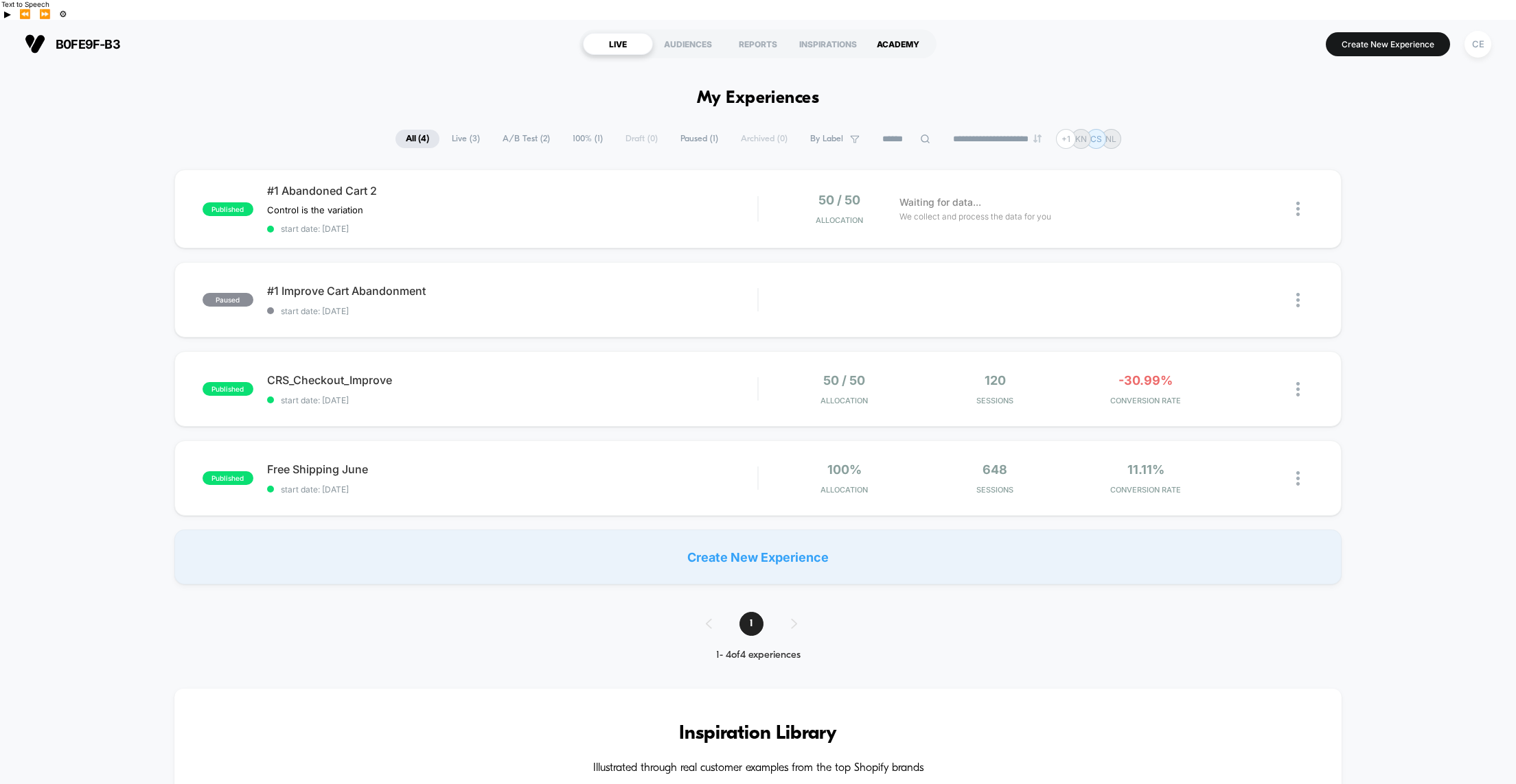
click at [910, 33] on div "ACADEMY" at bounding box center [897, 43] width 70 height 22
click at [1296, 202] on img at bounding box center [1297, 209] width 3 height 14
click at [1241, 203] on div "Preview Link" at bounding box center [1227, 205] width 123 height 31
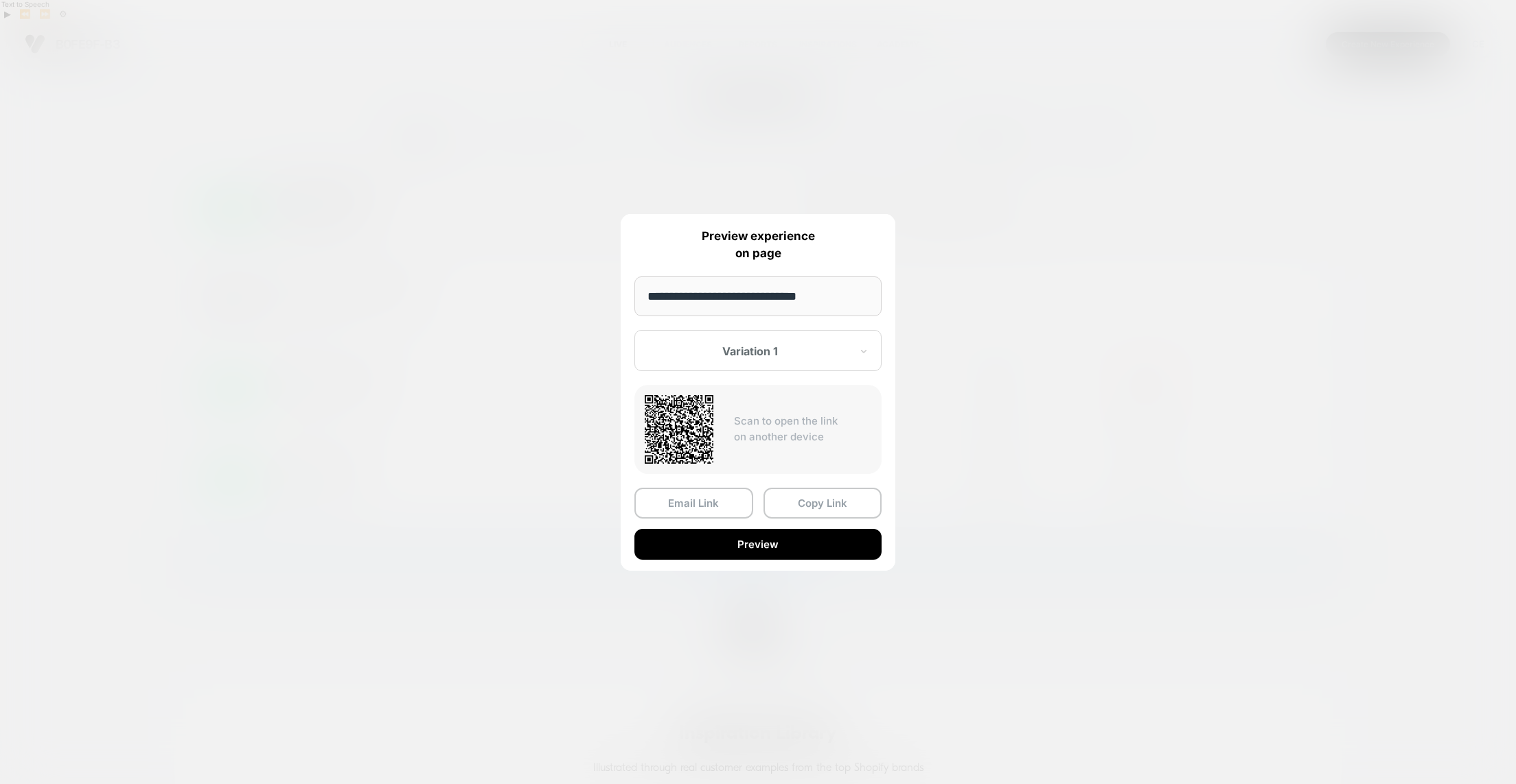
click at [839, 299] on input "**********" at bounding box center [758, 297] width 247 height 40
type input "**********"
click at [776, 542] on button "Preview" at bounding box center [758, 544] width 247 height 31
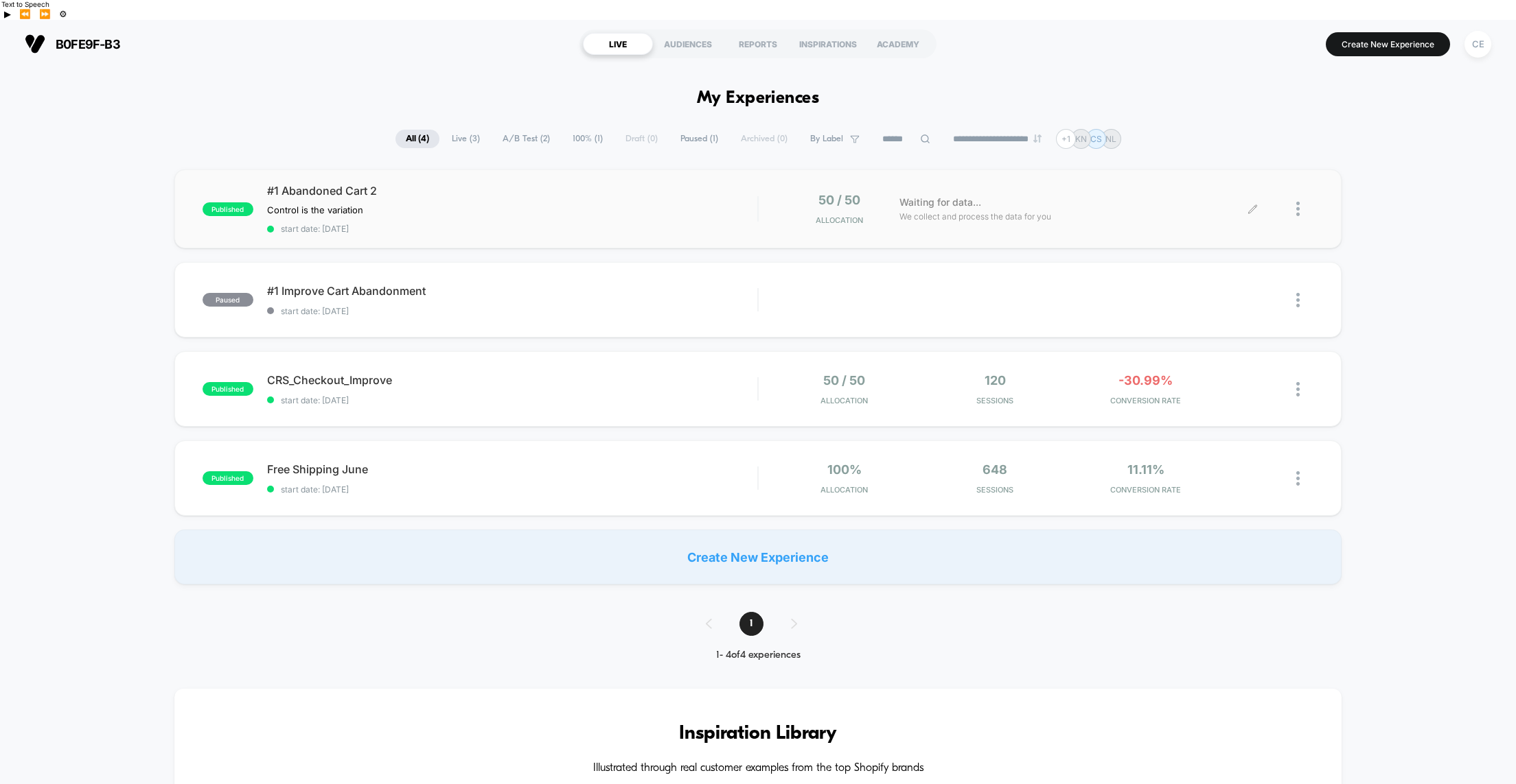
click at [1249, 204] on icon at bounding box center [1253, 209] width 10 height 10
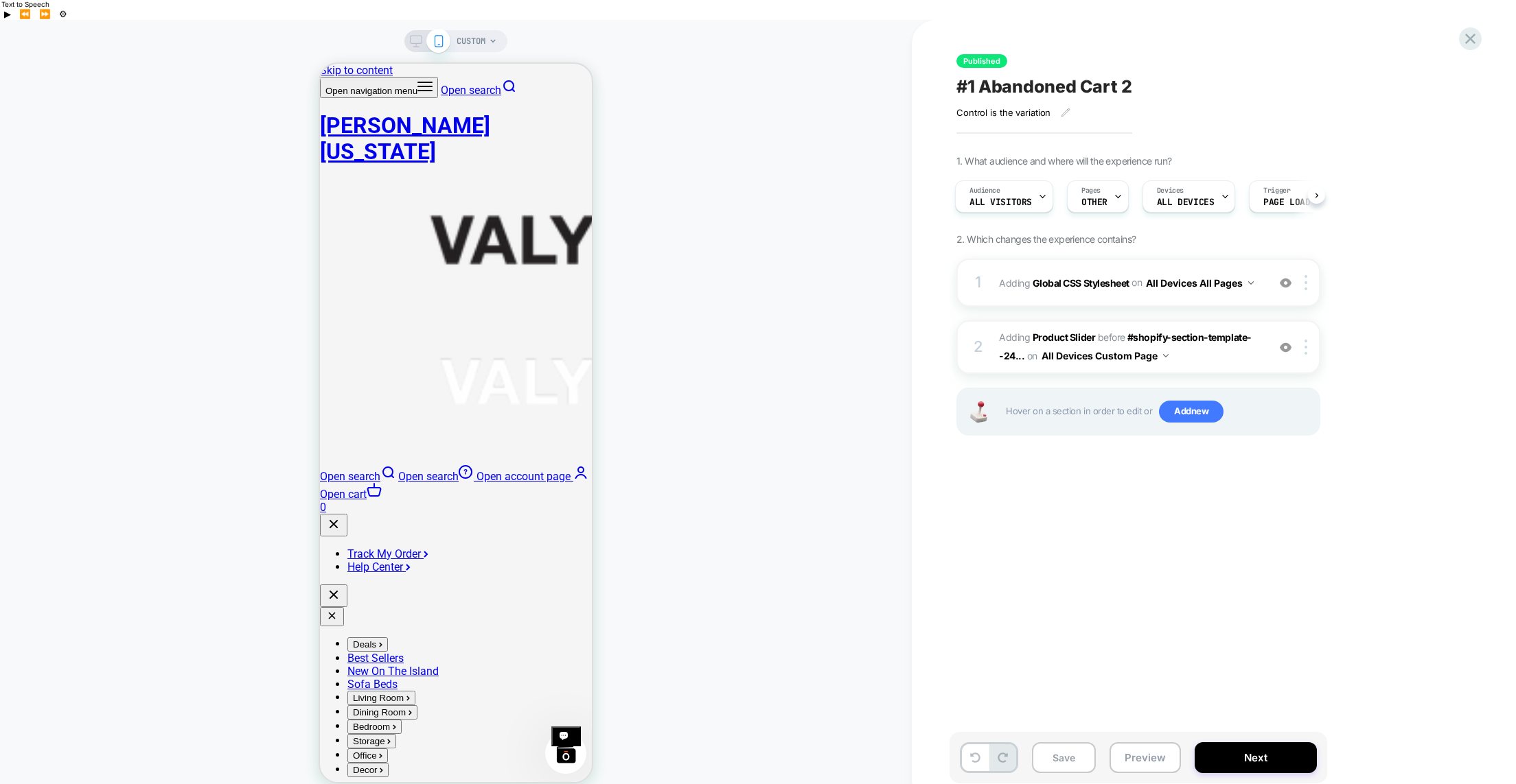
click at [492, 30] on div "CUSTOM" at bounding box center [476, 41] width 41 height 22
click at [484, 30] on span "CUSTOM" at bounding box center [471, 41] width 29 height 22
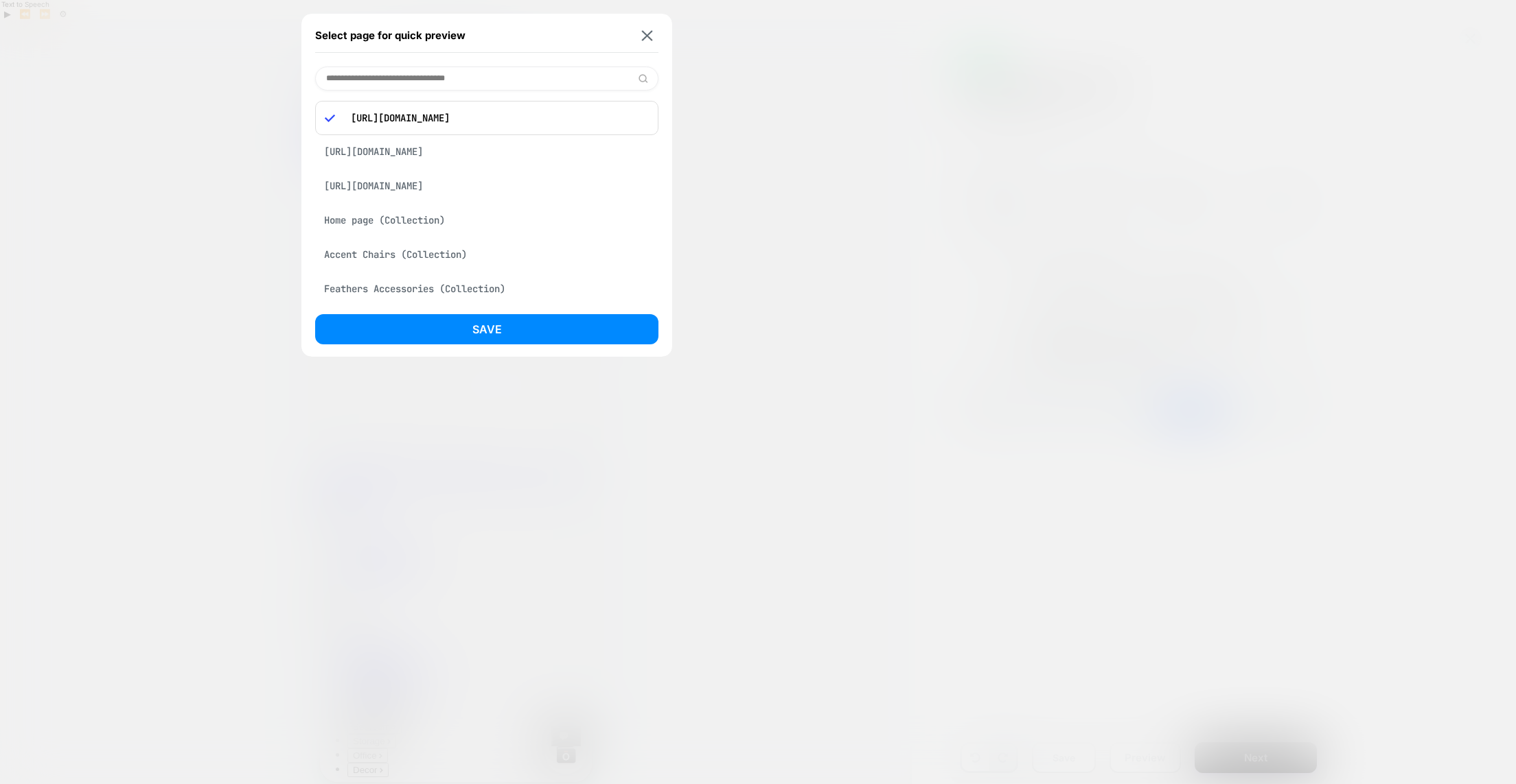
click at [475, 154] on div "[URL][DOMAIN_NAME]" at bounding box center [487, 151] width 343 height 26
click at [519, 330] on button "Save" at bounding box center [487, 330] width 343 height 30
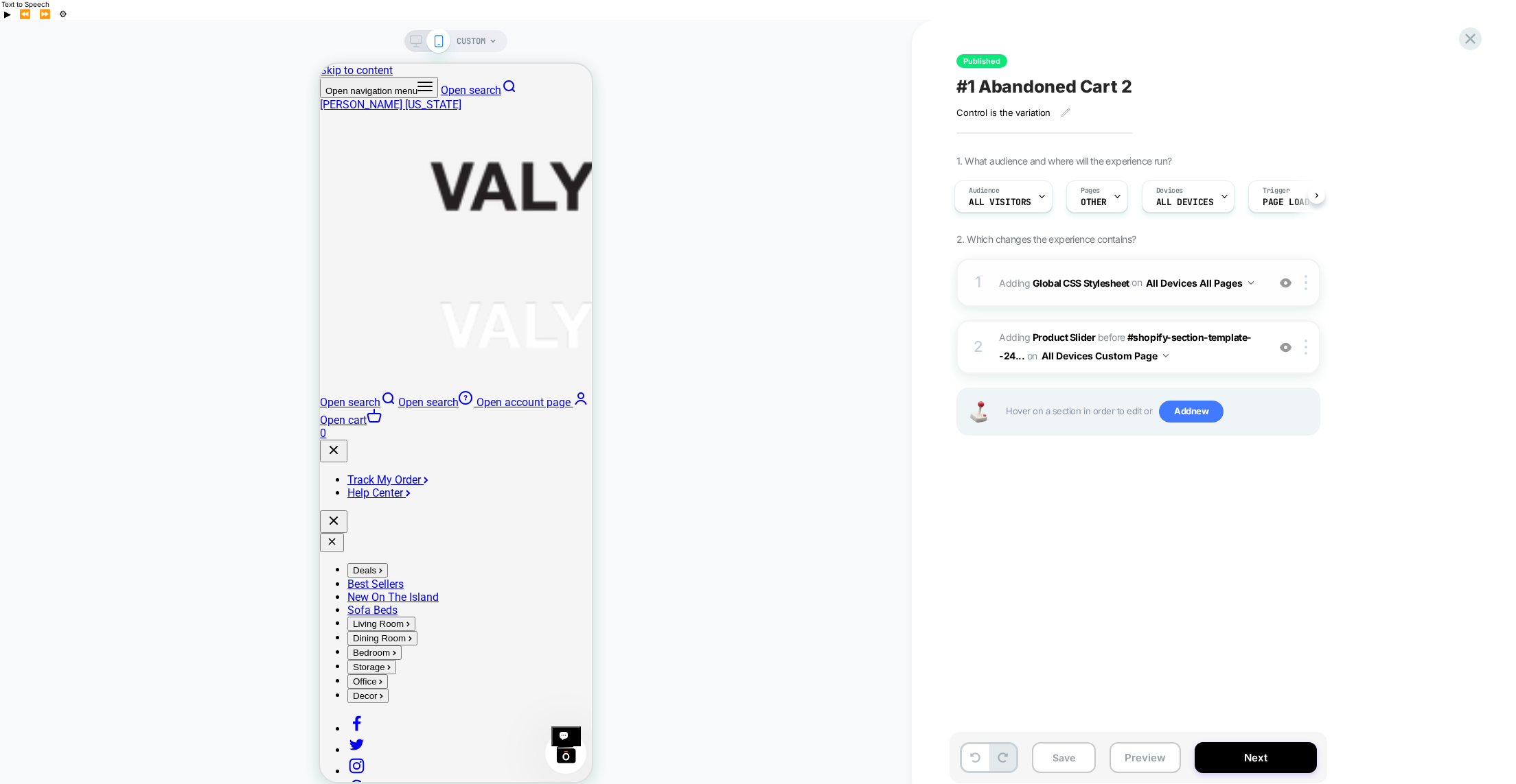
click at [1200, 273] on button "All Devices All Pages" at bounding box center [1200, 282] width 108 height 20
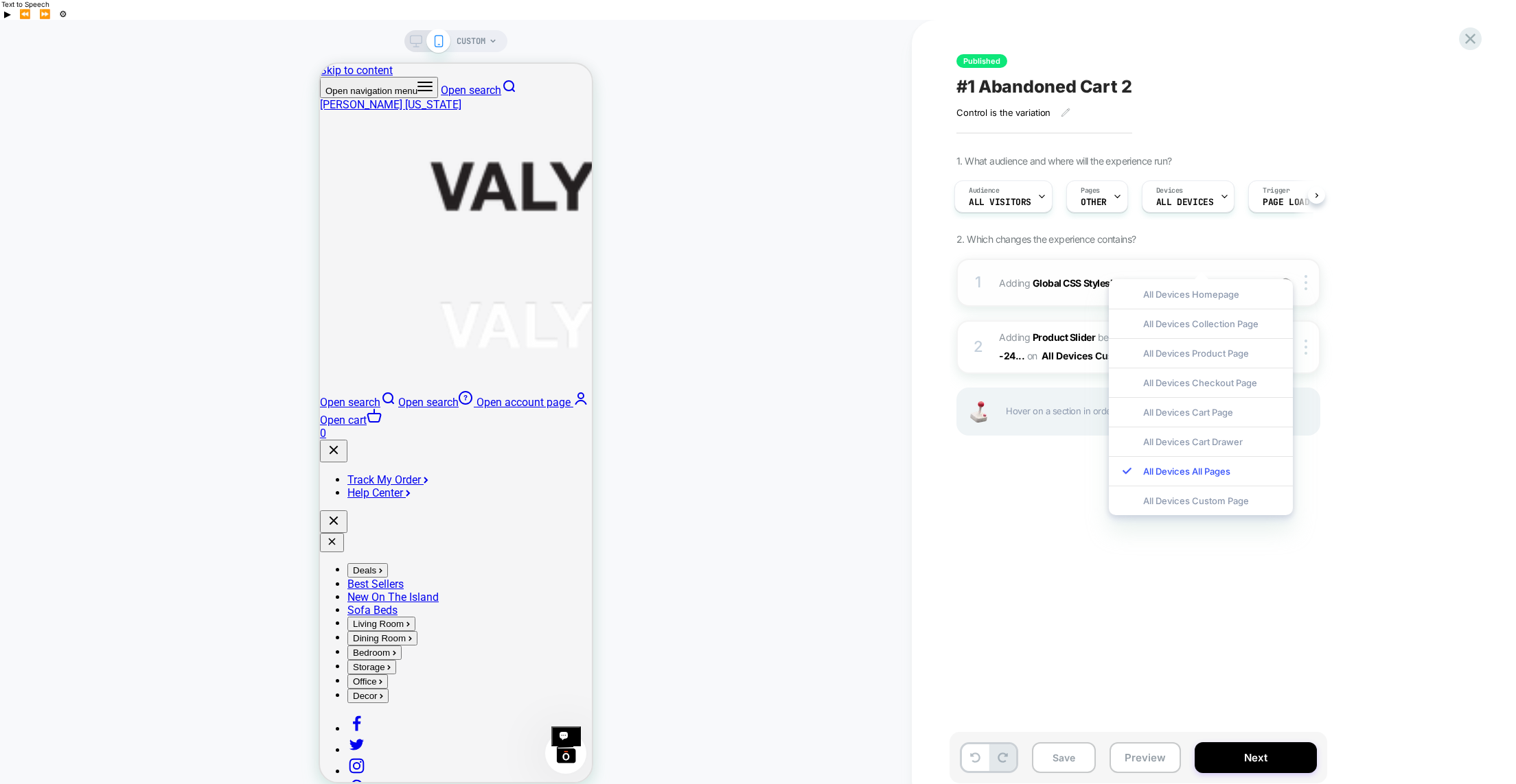
click at [1259, 273] on span "Adding Global CSS Stylesheet on All Devices All Pages" at bounding box center [1129, 282] width 262 height 20
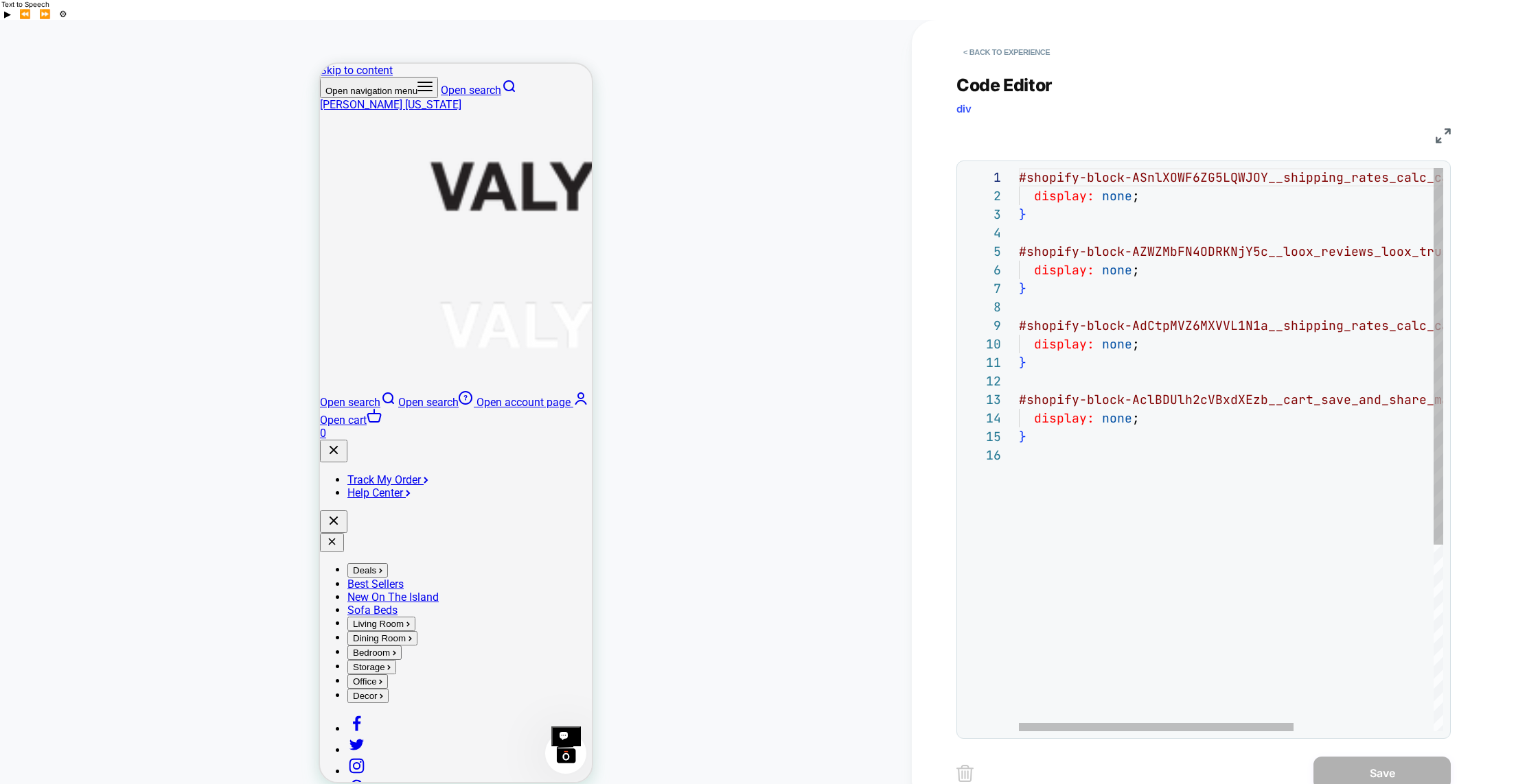
scroll to position [93, 0]
click at [1107, 431] on div "#shopify-block-ASnlXOWF6ZG5LQWJOY__shipping_rates_ calc_calculator_LHwrfi { dis…" at bounding box center [1338, 589] width 640 height 842
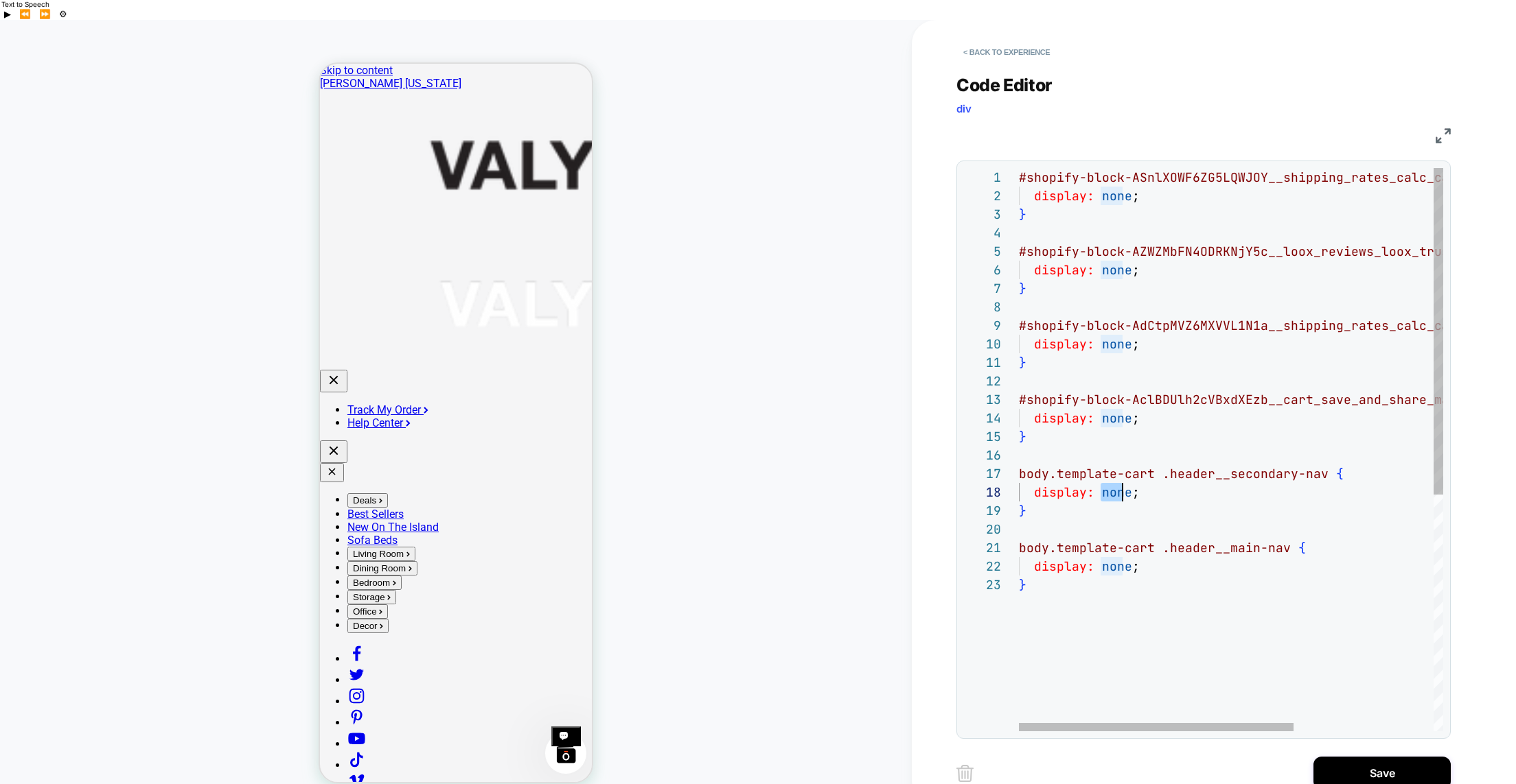
scroll to position [130, 111]
drag, startPoint x: 1102, startPoint y: 473, endPoint x: 1131, endPoint y: 475, distance: 29.1
click at [1131, 485] on span "display: none ;" at bounding box center [1079, 493] width 121 height 16
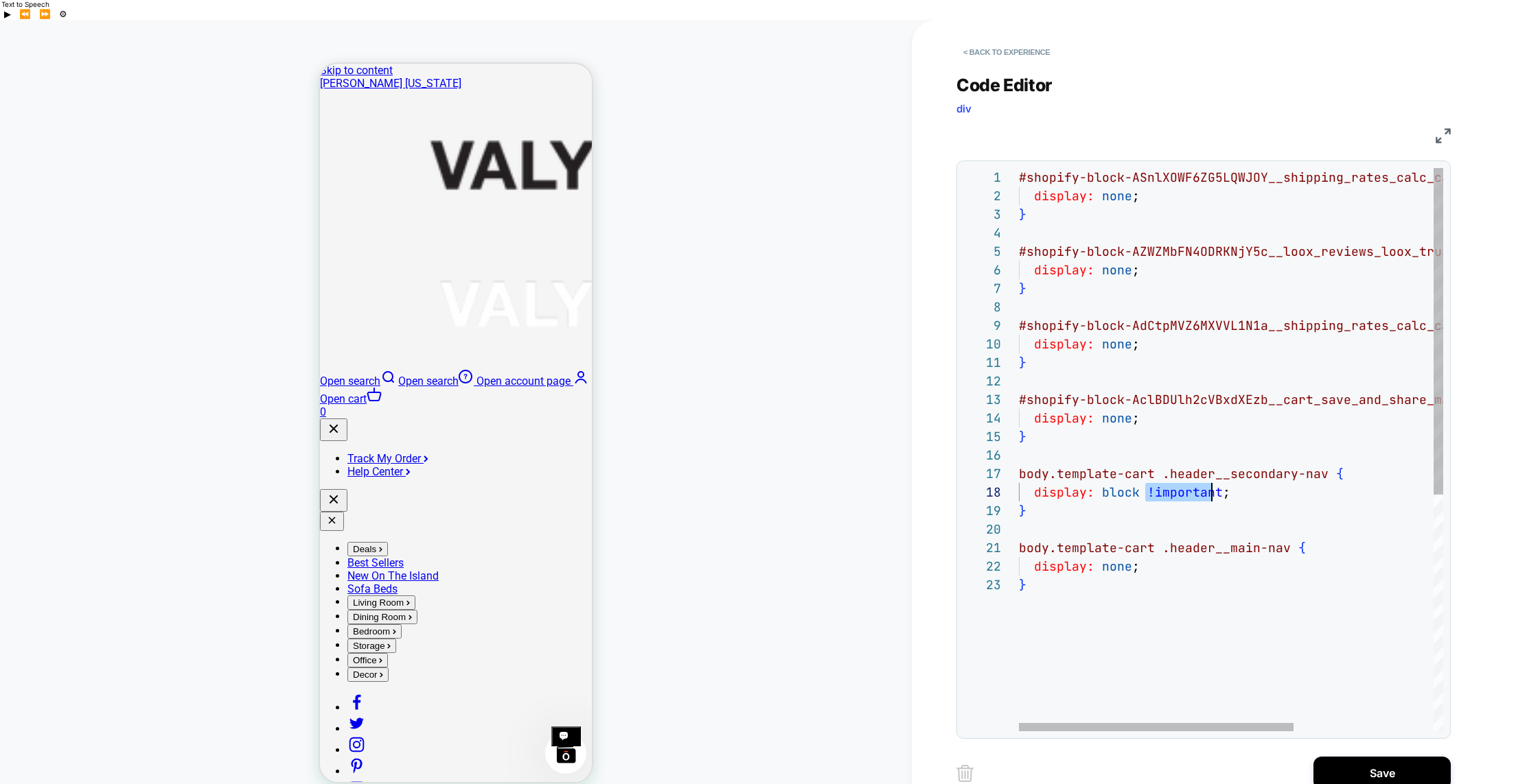
scroll to position [130, 200]
drag, startPoint x: 1145, startPoint y: 475, endPoint x: 1218, endPoint y: 480, distance: 73.2
click at [1218, 485] on span "!important" at bounding box center [1185, 493] width 75 height 16
drag, startPoint x: 1098, startPoint y: 474, endPoint x: 1218, endPoint y: 479, distance: 120.1
click at [1218, 479] on div "#shopify-block-ASnlXOWF6ZG5LQWJOY__shipping_rates_ calc_calculator_LHwrfi { dis…" at bounding box center [1338, 654] width 640 height 971
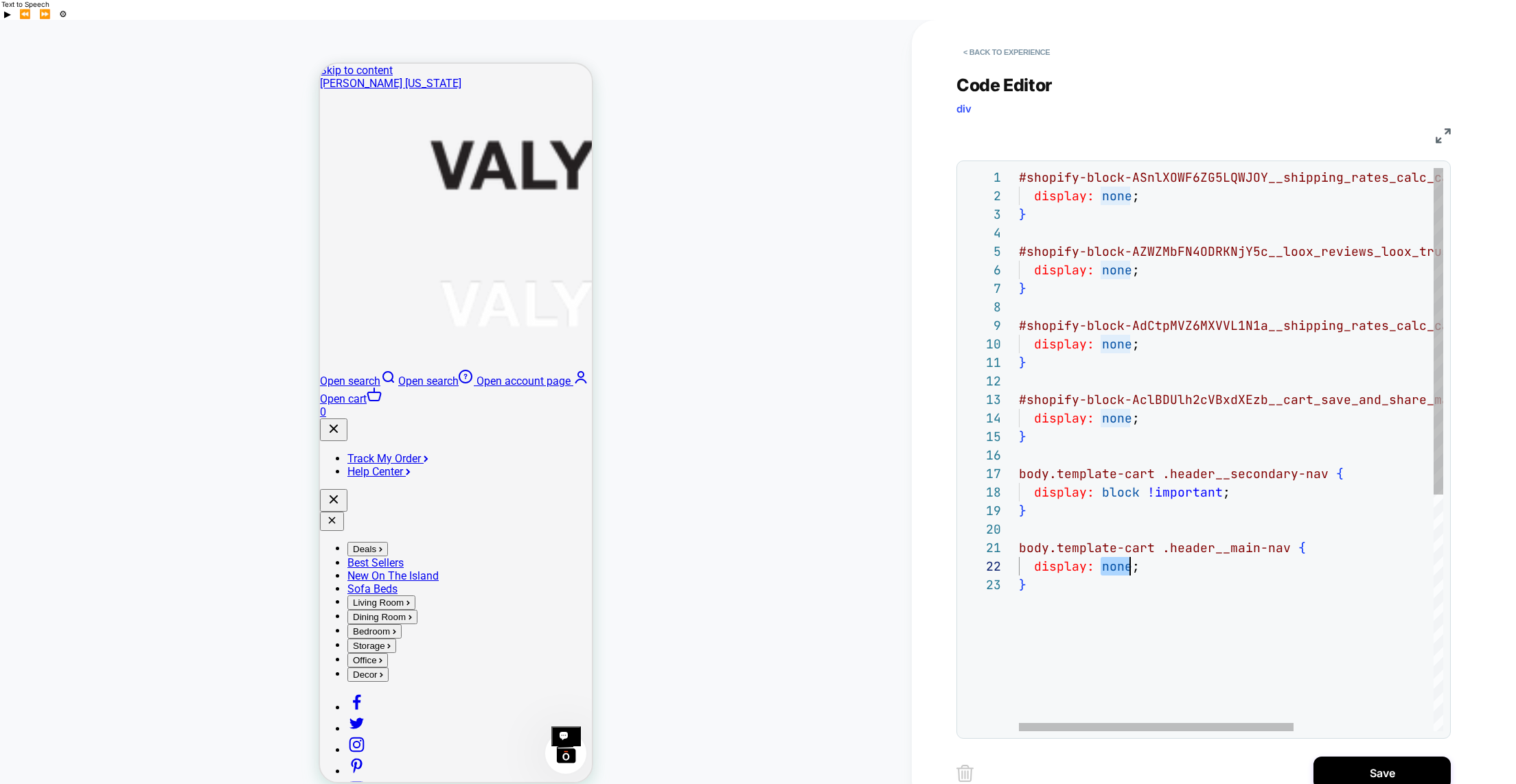
drag, startPoint x: 1099, startPoint y: 549, endPoint x: 1132, endPoint y: 549, distance: 33.0
click at [1132, 549] on div "#shopify-block-ASnlXOWF6ZG5LQWJOY__shipping_rates_ calc_calculator_LHwrfi { dis…" at bounding box center [1338, 654] width 640 height 971
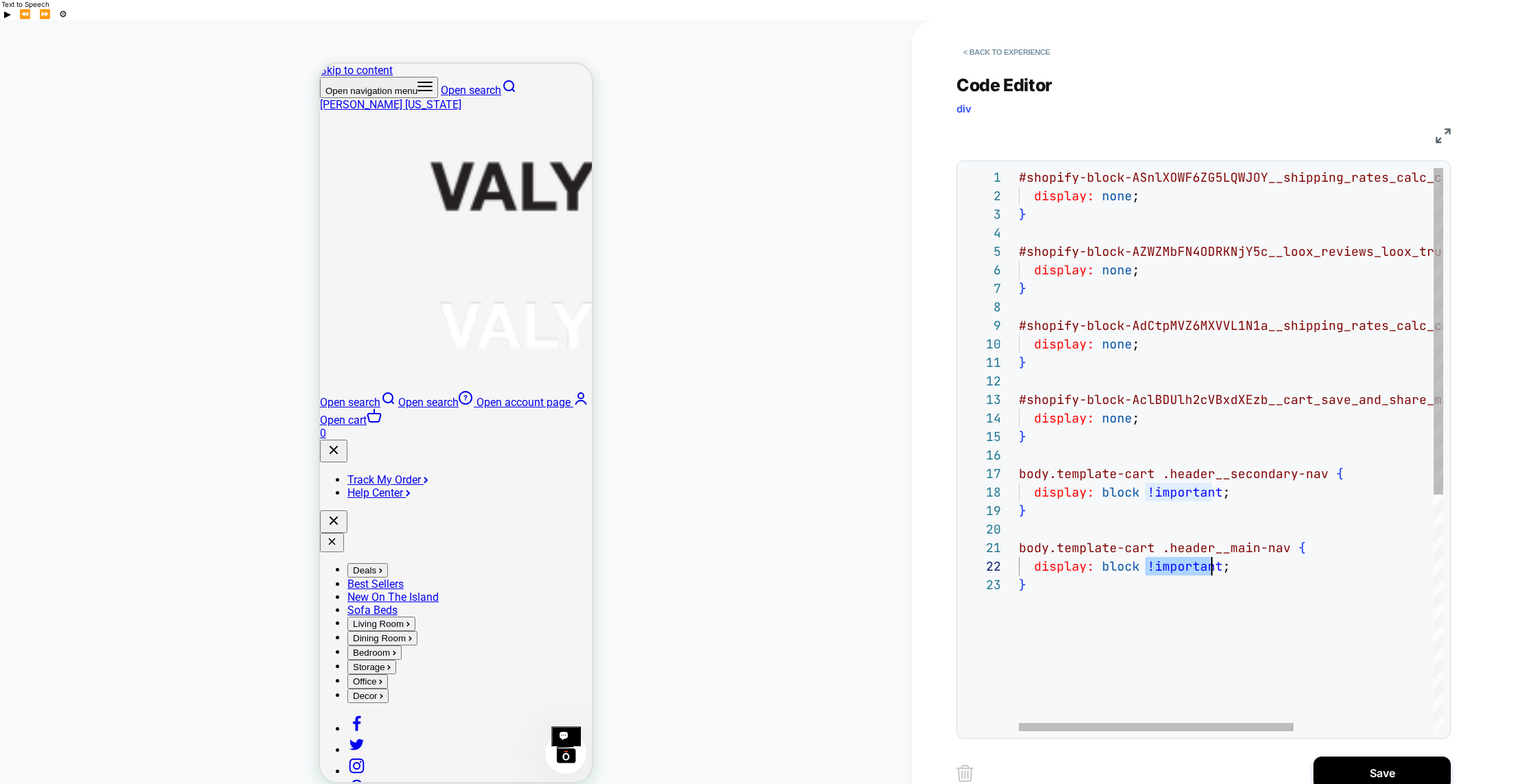
scroll to position [18, 200]
drag, startPoint x: 1146, startPoint y: 546, endPoint x: 1216, endPoint y: 550, distance: 70.1
click at [1216, 550] on div "#shopify-block-ASnlXOWF6ZG5LQWJOY__shipping_rates_ calc_calculator_LHwrfi { dis…" at bounding box center [1338, 654] width 640 height 971
click at [1130, 399] on div "#shopify-block-ASnlXOWF6ZG5LQWJOY__shipping_rates_ calc_calculator_LHwrfi { dis…" at bounding box center [1338, 654] width 640 height 971
click at [1130, 326] on div "#shopify-block-ASnlXOWF6ZG5LQWJOY__shipping_rates_ calc_calculator_LHwrfi { dis…" at bounding box center [1338, 654] width 640 height 971
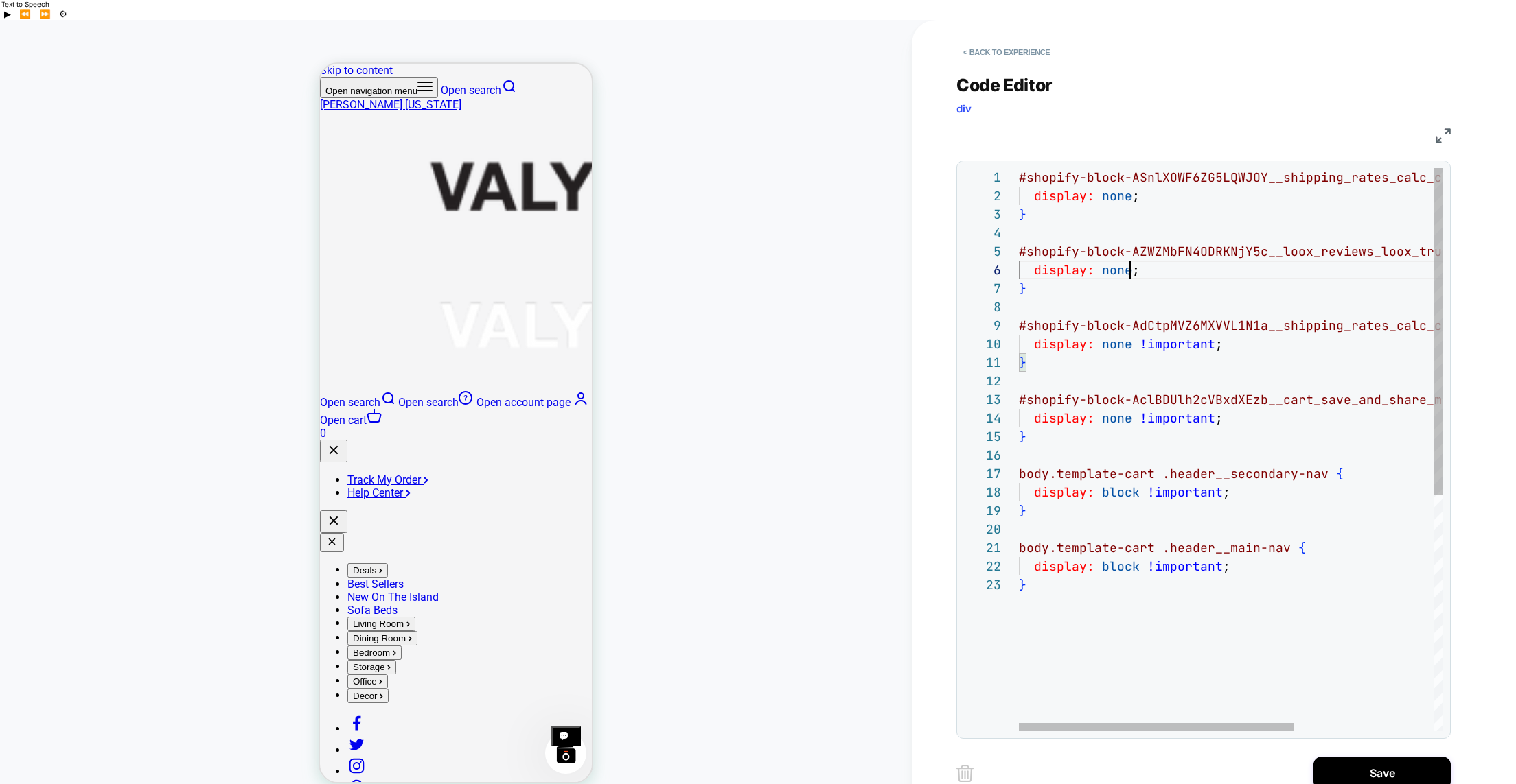
click at [1129, 250] on div "#shopify-block-ASnlXOWF6ZG5LQWJOY__shipping_rates_ calc_calculator_LHwrfi { dis…" at bounding box center [1338, 654] width 640 height 971
click at [1131, 176] on div "#shopify-block-ASnlXOWF6ZG5LQWJOY__shipping_rates_ calc_calculator_LHwrfi { dis…" at bounding box center [1338, 654] width 640 height 971
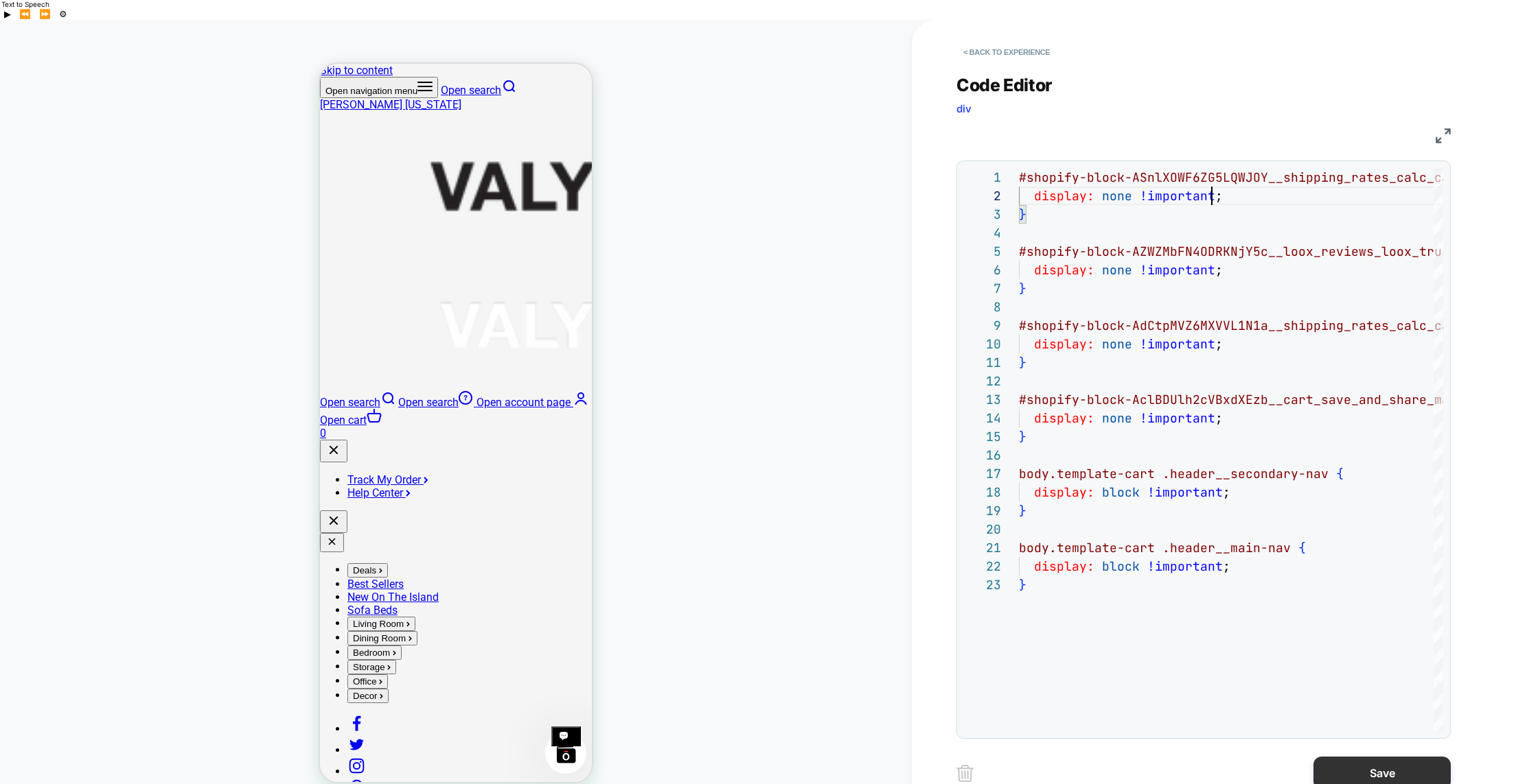
type textarea "**********"
click at [1345, 757] on button "Save" at bounding box center [1382, 773] width 138 height 33
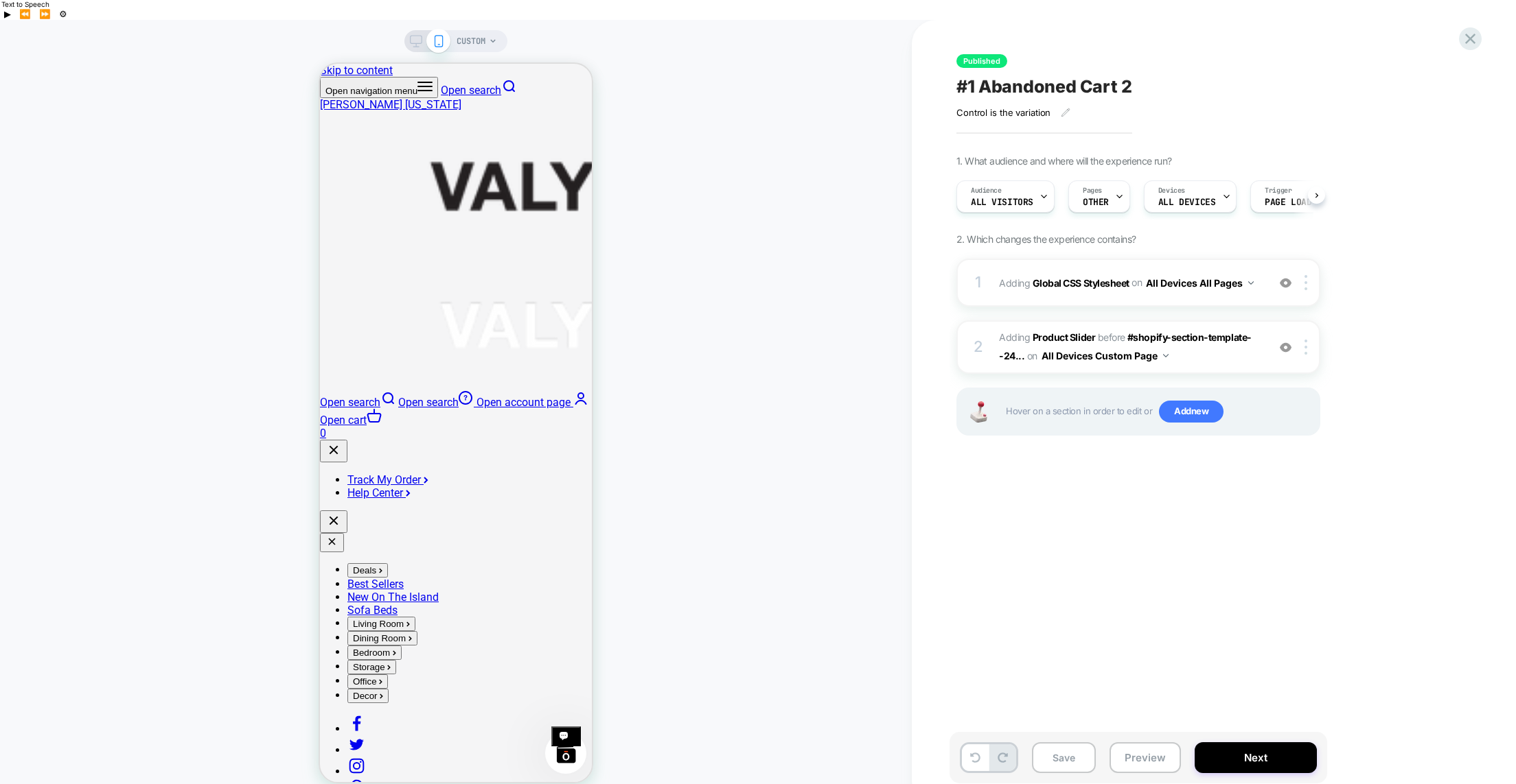
scroll to position [0, 1]
click at [1237, 742] on button "Next" at bounding box center [1256, 758] width 122 height 31
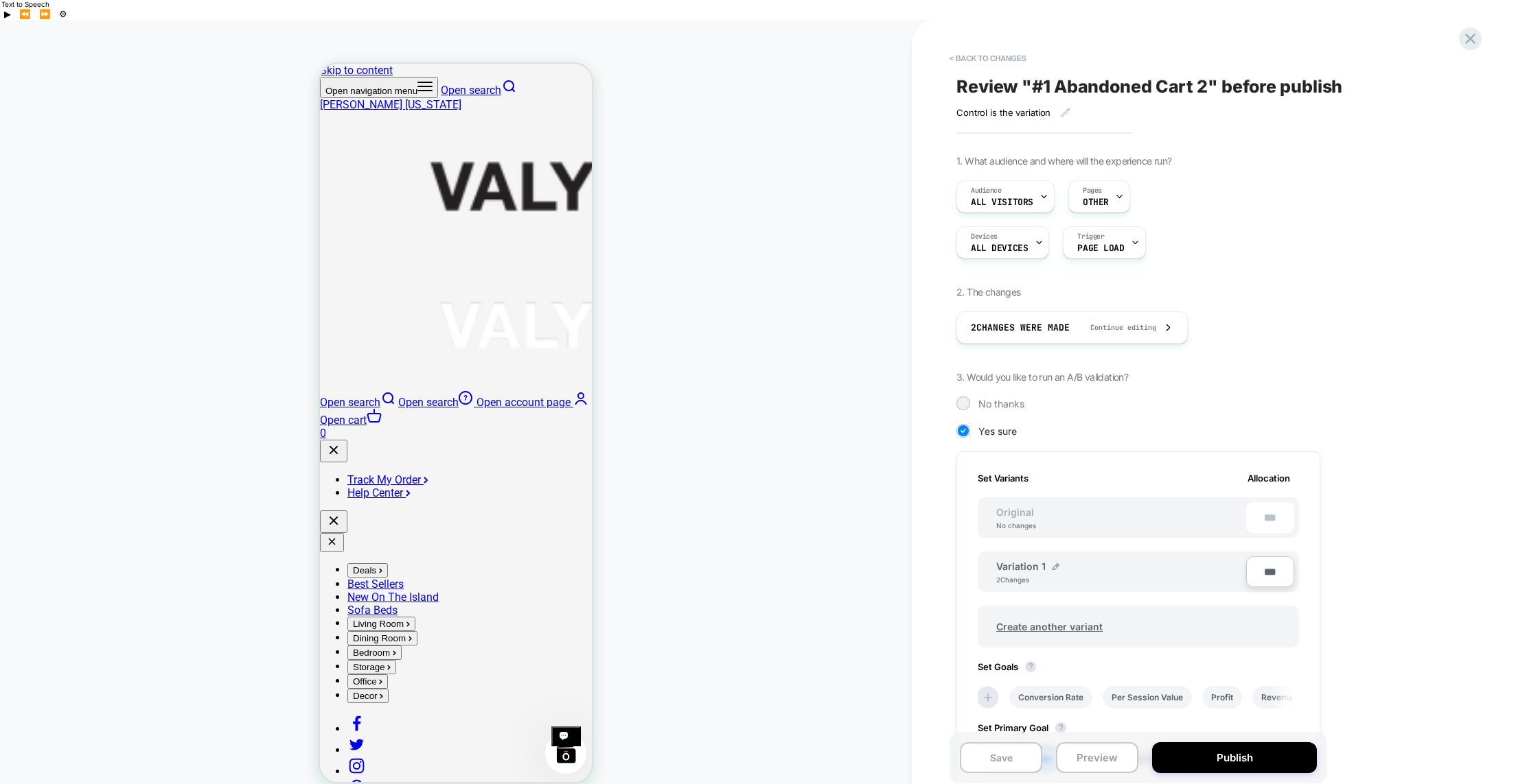
scroll to position [0, 2]
click at [1237, 742] on button "Publish" at bounding box center [1234, 758] width 165 height 31
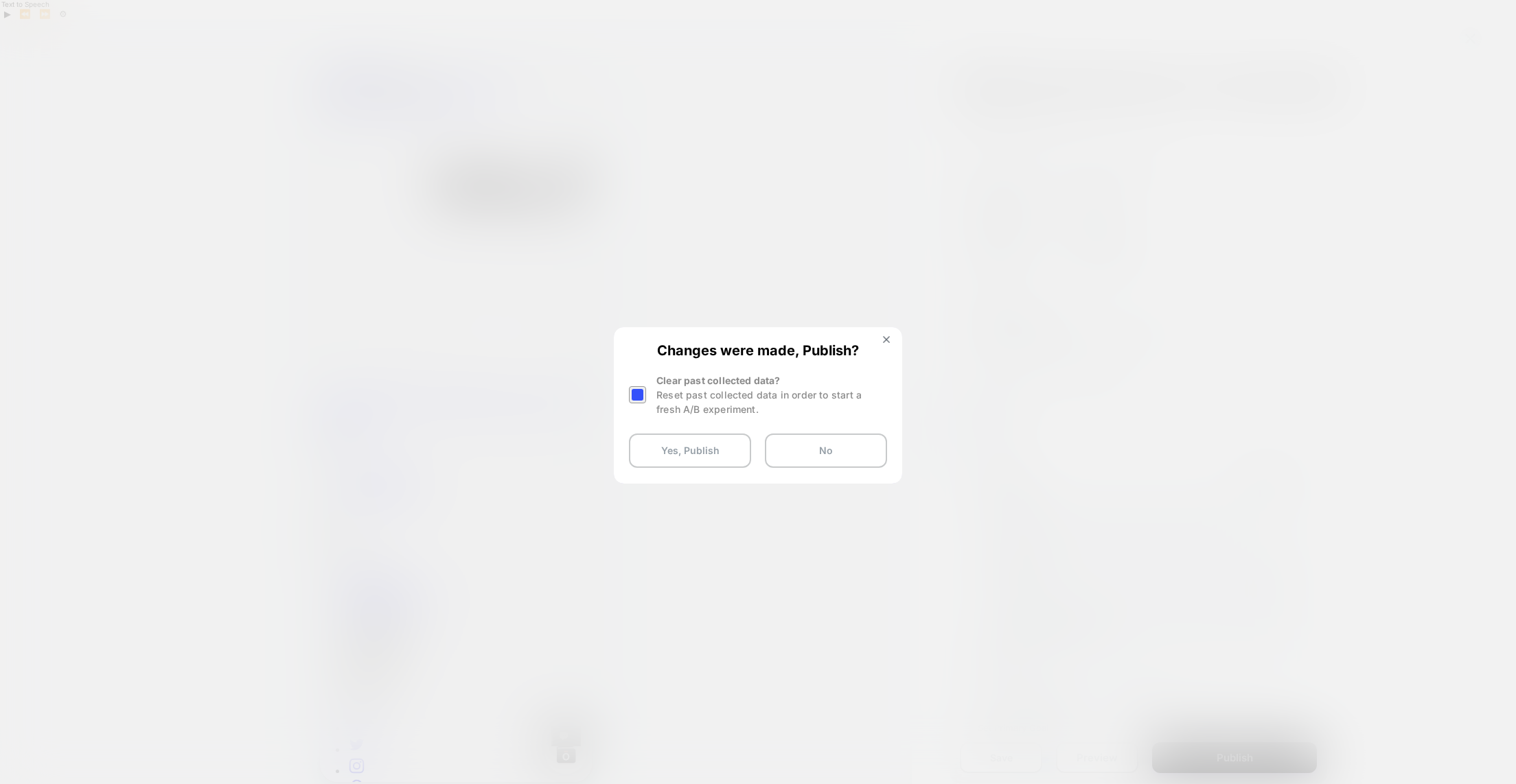
click at [636, 390] on div at bounding box center [637, 394] width 17 height 17
click at [691, 446] on button "Yes, Publish" at bounding box center [690, 450] width 122 height 34
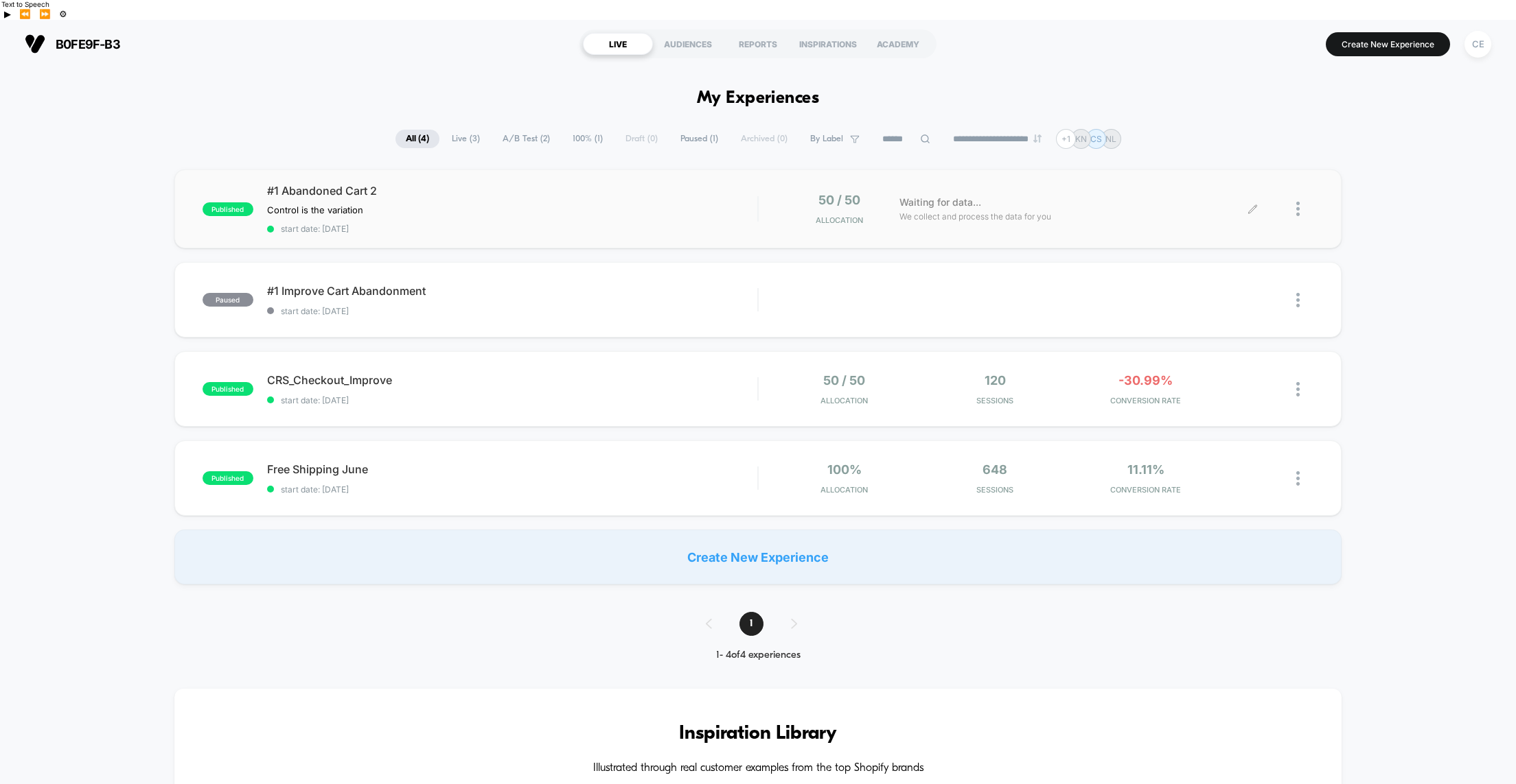
click at [1253, 204] on icon at bounding box center [1253, 209] width 10 height 10
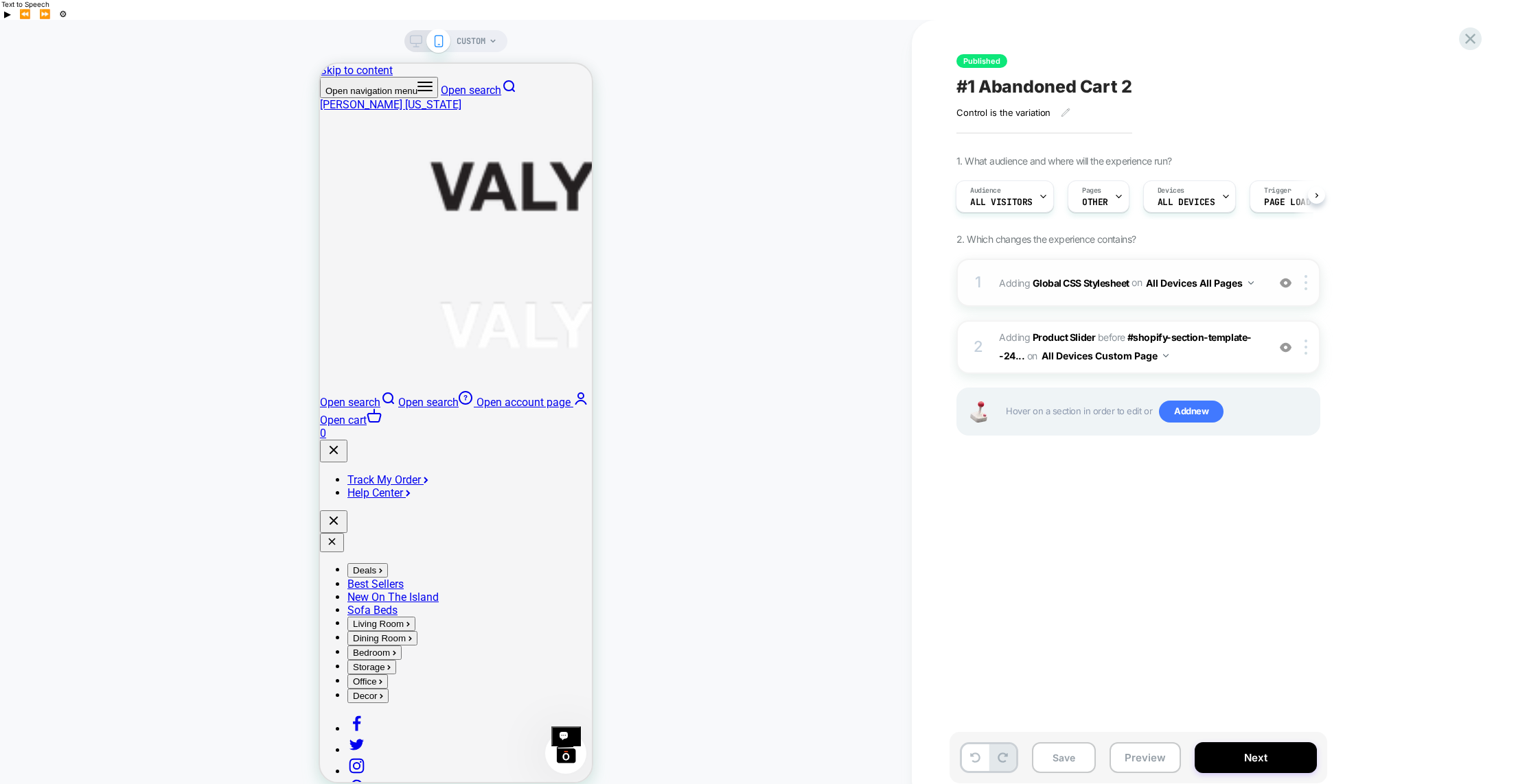
click at [1203, 273] on button "All Devices All Pages" at bounding box center [1200, 282] width 108 height 20
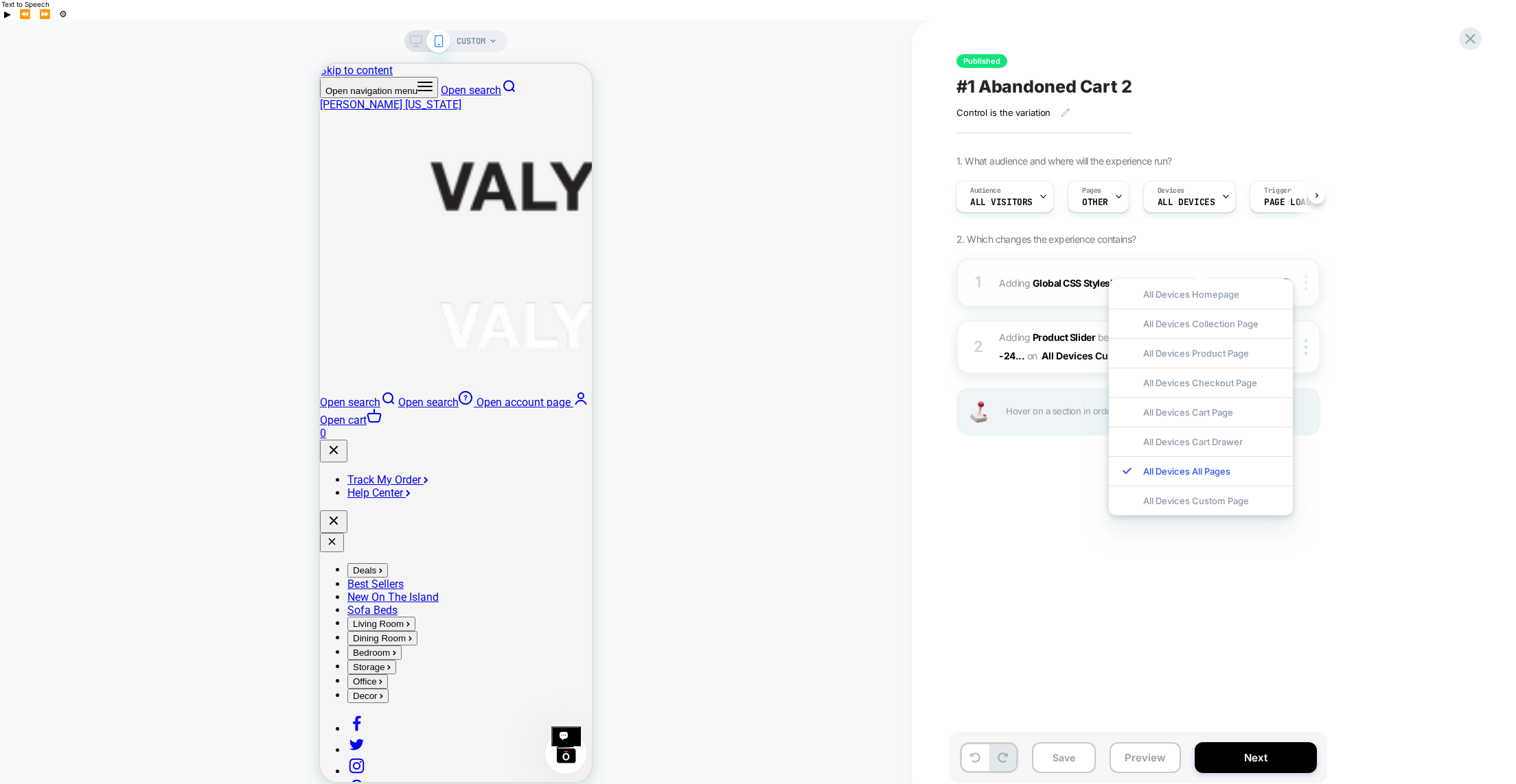
click at [1307, 275] on img at bounding box center [1305, 282] width 2 height 15
click at [1308, 275] on div at bounding box center [1308, 282] width 22 height 15
click at [1209, 273] on button "All Devices All Pages" at bounding box center [1200, 282] width 108 height 20
click at [1004, 523] on div "Published #1 Abandoned Cart 2 Control is the variation Click to edit experience…" at bounding box center [1206, 412] width 515 height 757
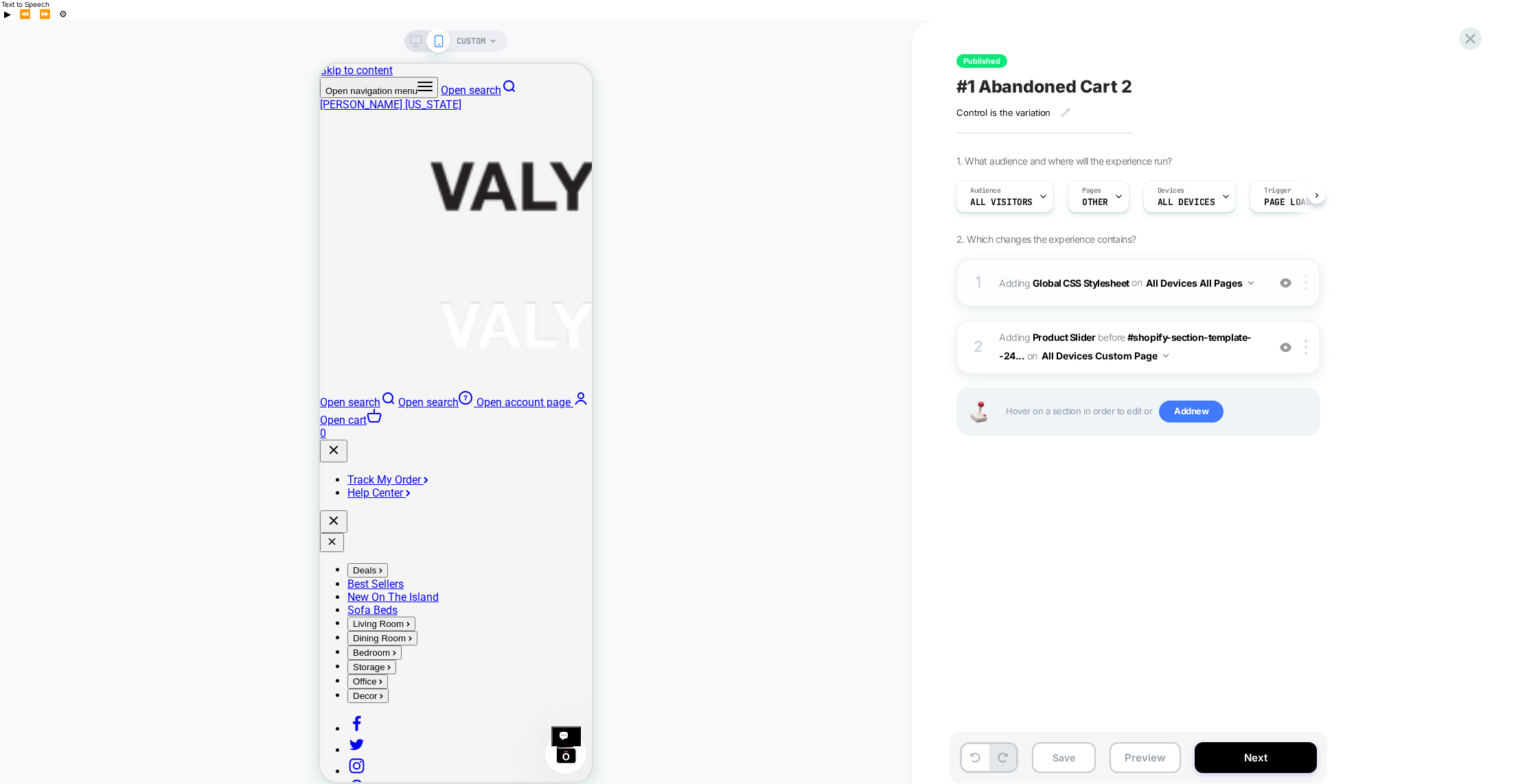
click at [1309, 275] on div at bounding box center [1308, 282] width 22 height 15
click at [1181, 461] on div "Published #1 Abandoned Cart 2 Control is the variation Click to edit experience…" at bounding box center [1206, 412] width 515 height 757
click at [1014, 273] on span "Adding Global CSS Stylesheet on All Devices All Pages" at bounding box center [1129, 282] width 262 height 20
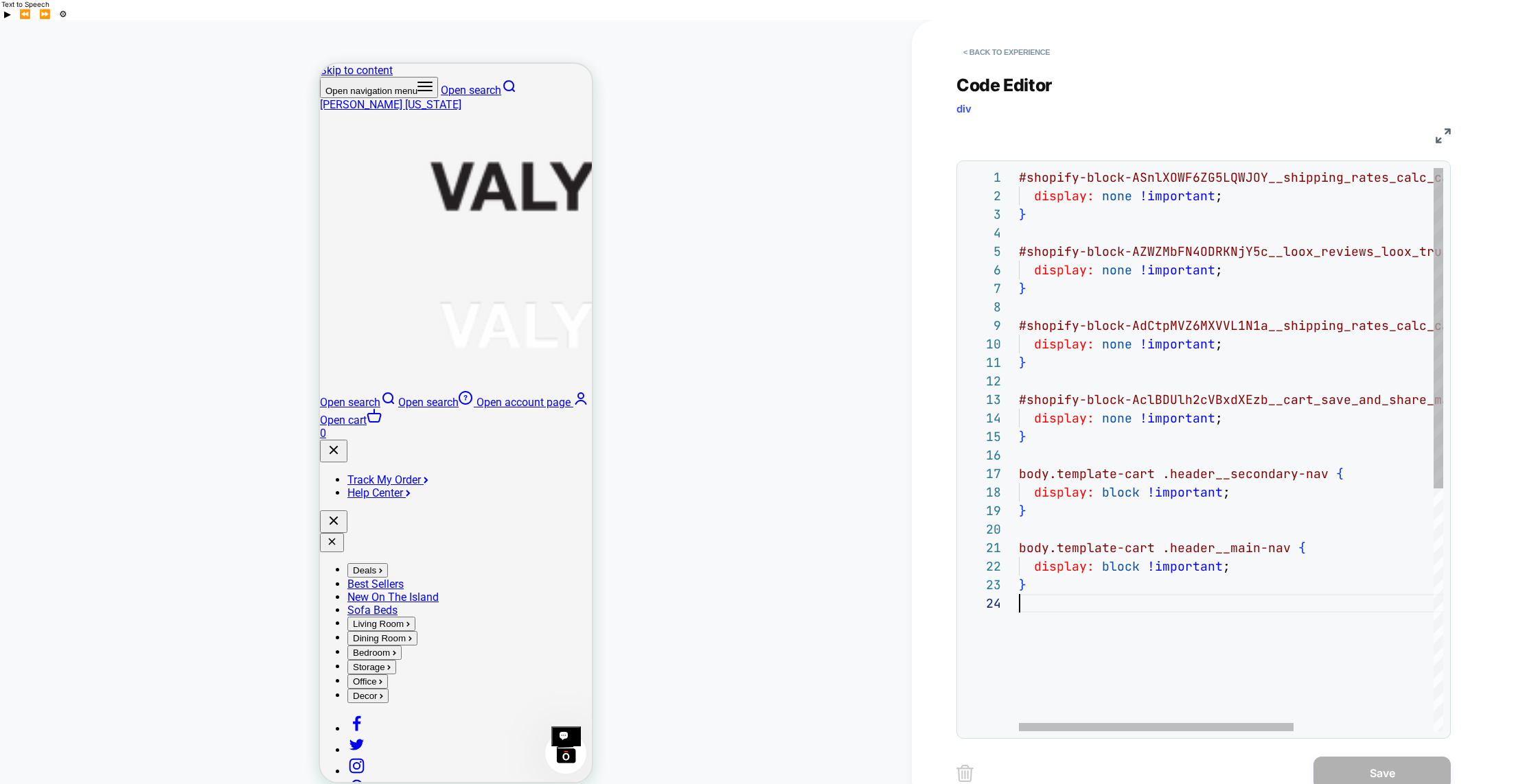
scroll to position [55, 0]
click at [1070, 574] on div "#shopify-block-ASnlXOWF6ZG5LQWJOY__shipping_rates_ calc_calculator_LHwrfi { dis…" at bounding box center [1338, 662] width 640 height 990
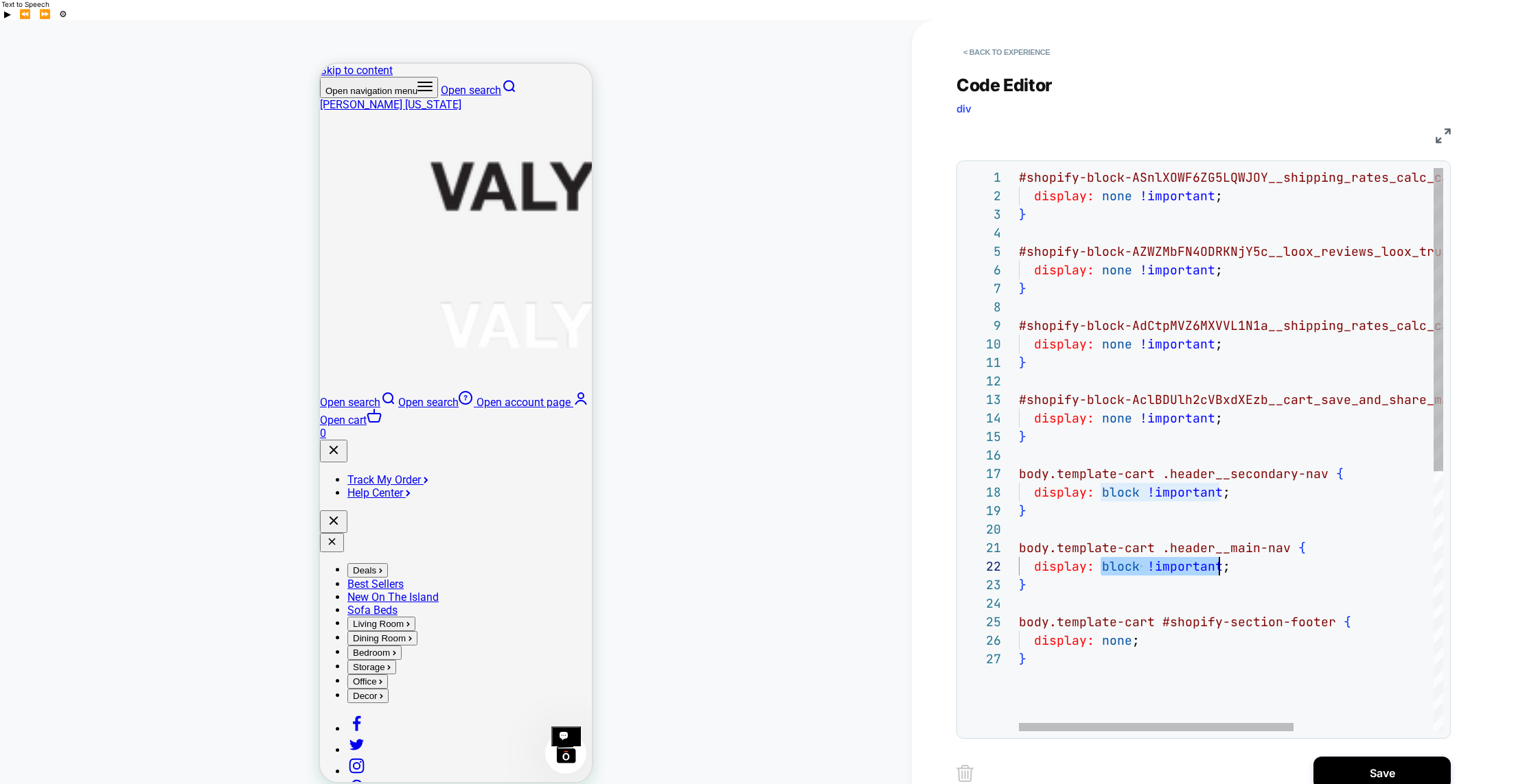
scroll to position [18, 207]
drag, startPoint x: 1139, startPoint y: 546, endPoint x: 1227, endPoint y: 551, distance: 88.1
click at [1227, 551] on div "#shopify-block-ASnlXOWF6ZG5LQWJOY__shipping_rates_ calc_calculator_LHwrfi { dis…" at bounding box center [1338, 690] width 640 height 1045
drag, startPoint x: 1102, startPoint y: 620, endPoint x: 1141, endPoint y: 621, distance: 39.0
click at [1141, 621] on div "#shopify-block-ASnlXOWF6ZG5LQWJOY__shipping_rates_ calc_calculator_LHwrfi { dis…" at bounding box center [1338, 690] width 640 height 1045
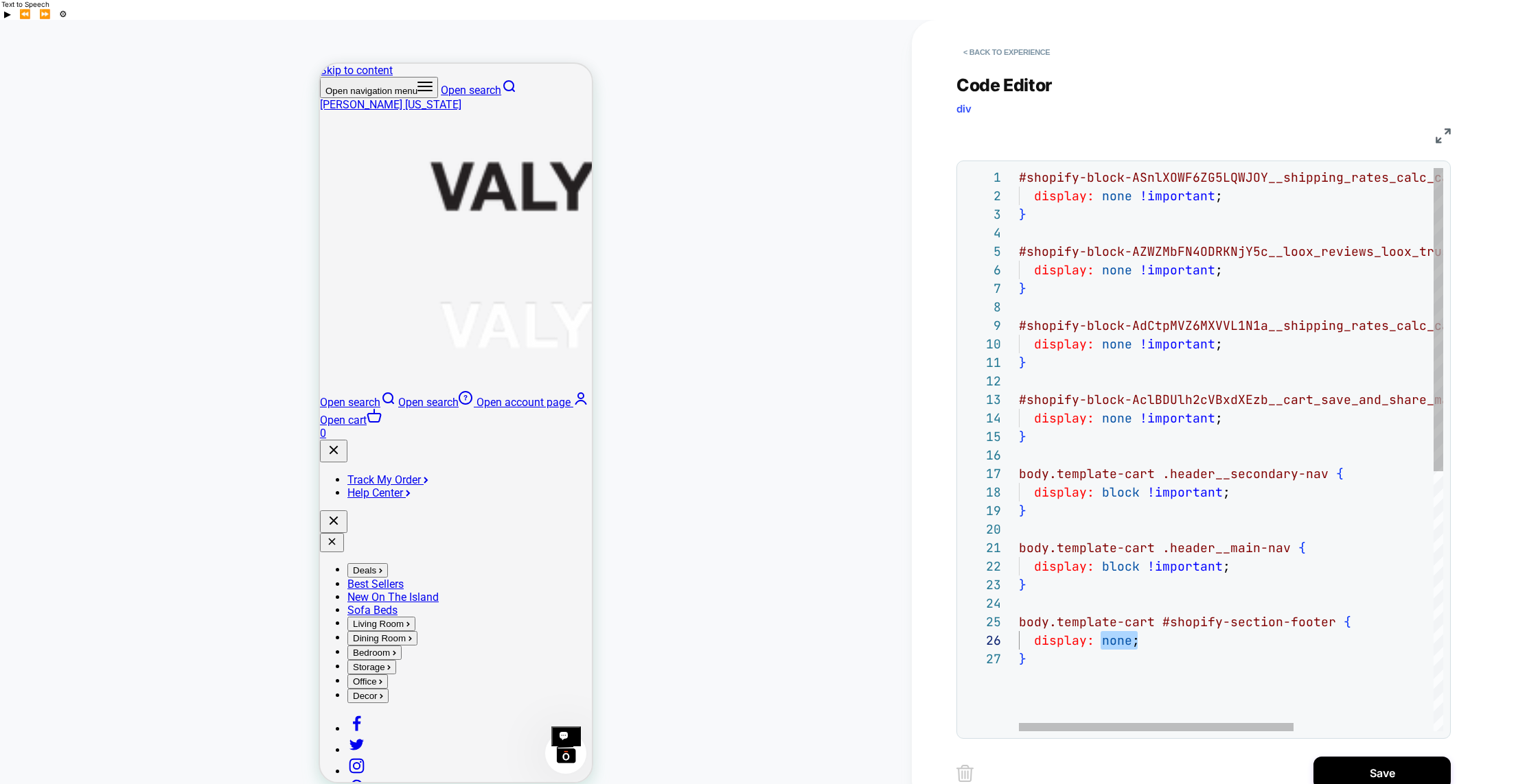
scroll to position [93, 207]
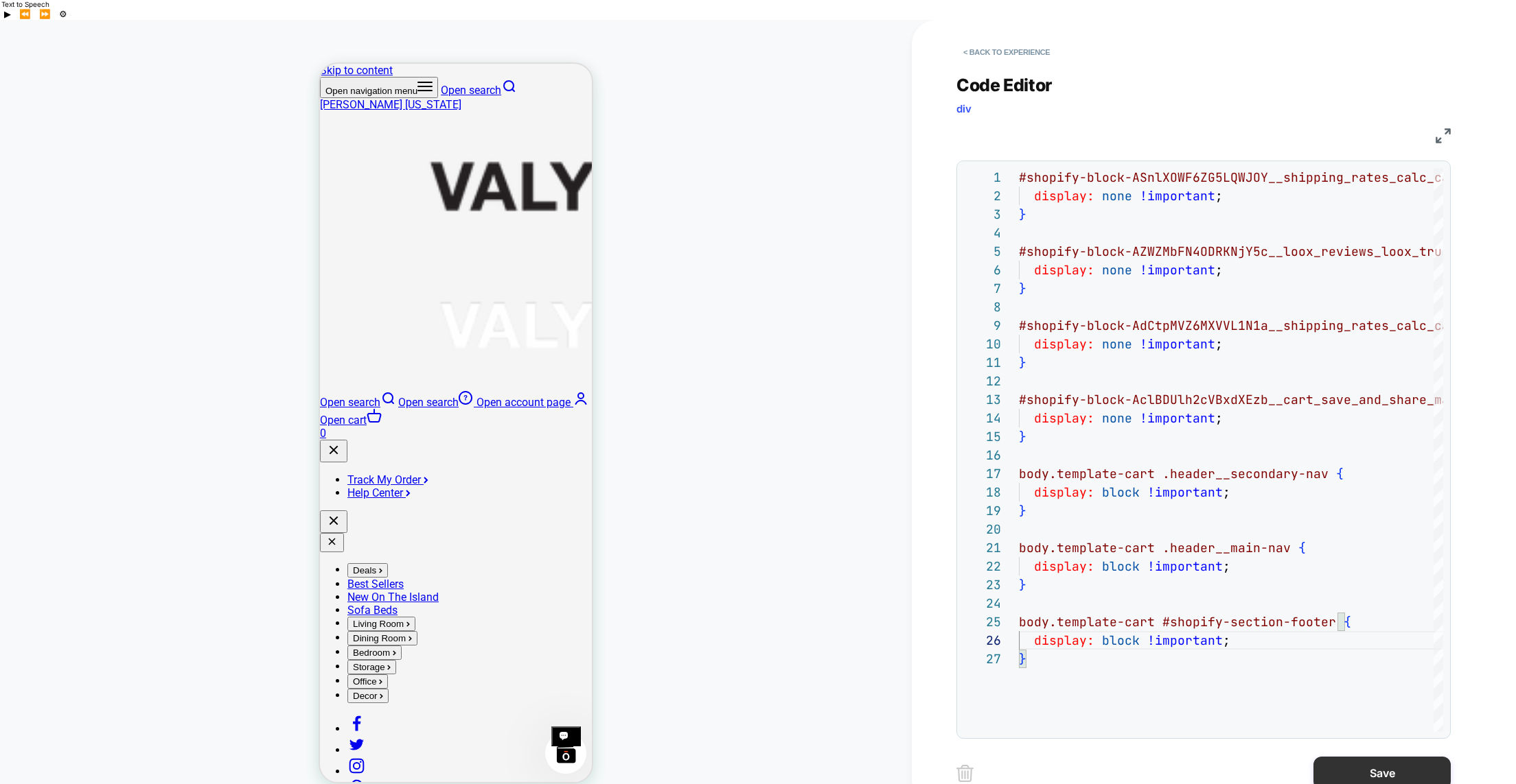
type textarea "**********"
click at [1362, 757] on button "Save" at bounding box center [1382, 773] width 138 height 33
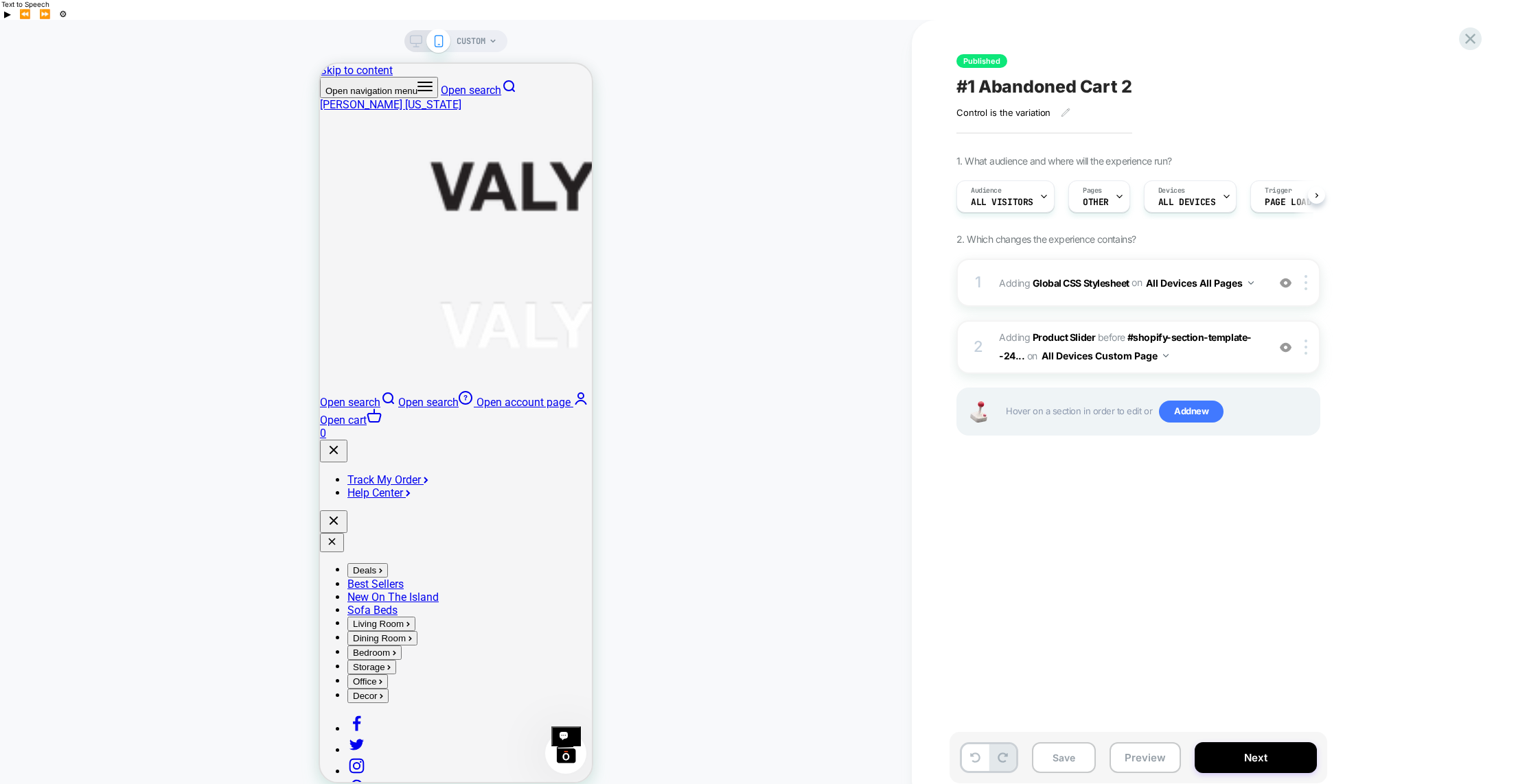
scroll to position [0, 1]
click at [1249, 742] on button "Next" at bounding box center [1256, 758] width 122 height 31
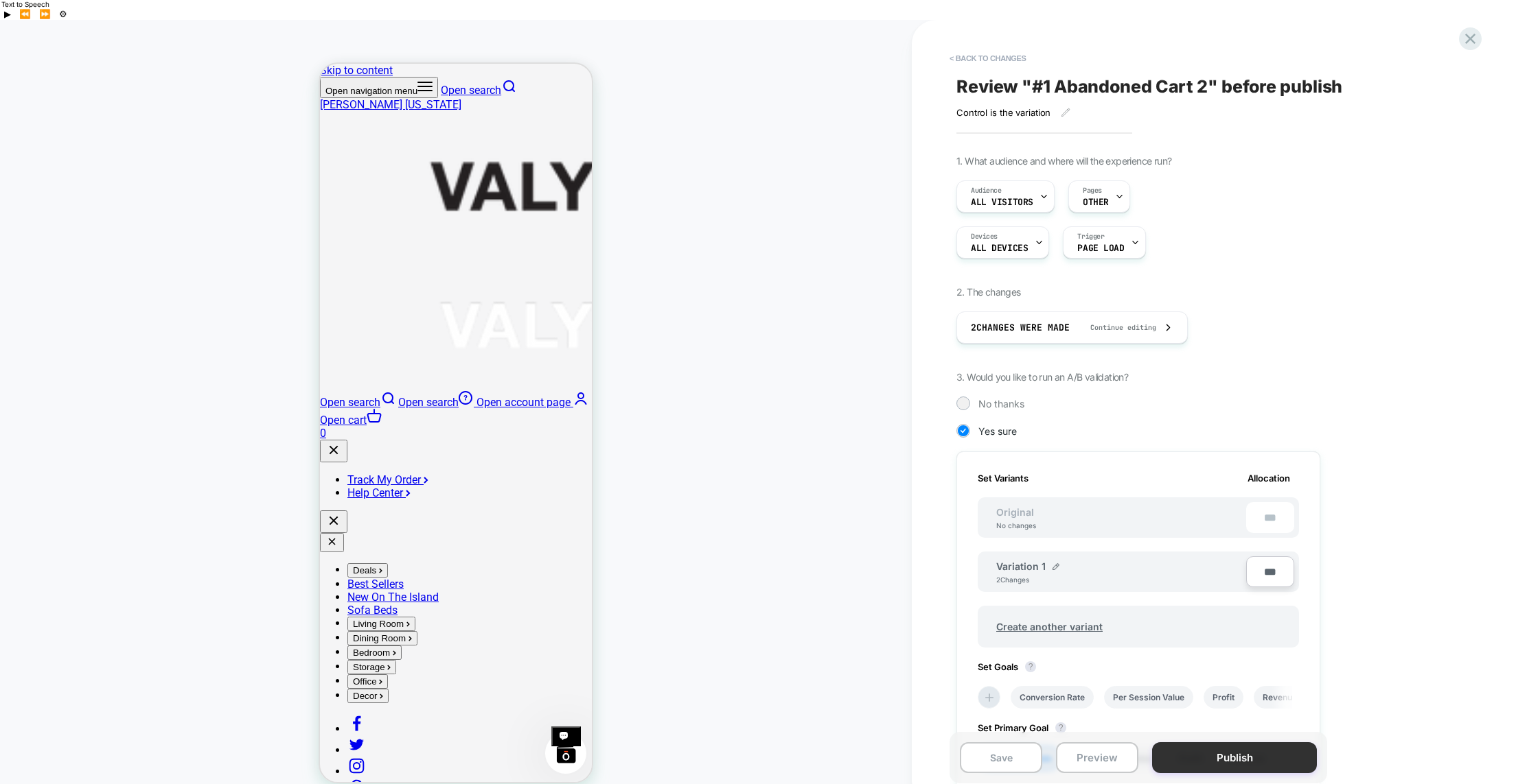
scroll to position [0, 2]
click at [1243, 742] on button "Publish" at bounding box center [1234, 758] width 165 height 31
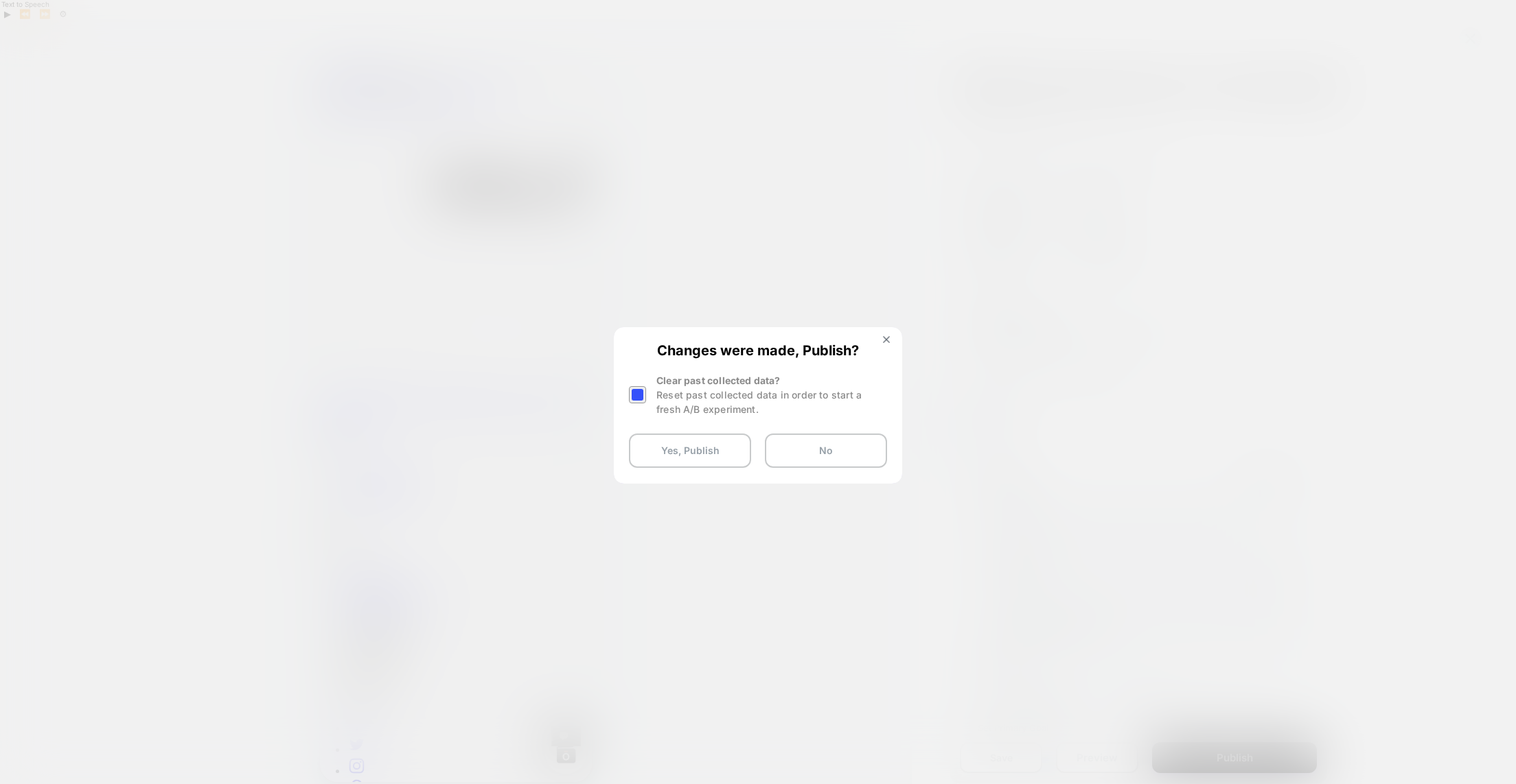
click at [638, 394] on div at bounding box center [637, 394] width 17 height 17
click at [715, 446] on button "Yes, Publish" at bounding box center [690, 450] width 122 height 34
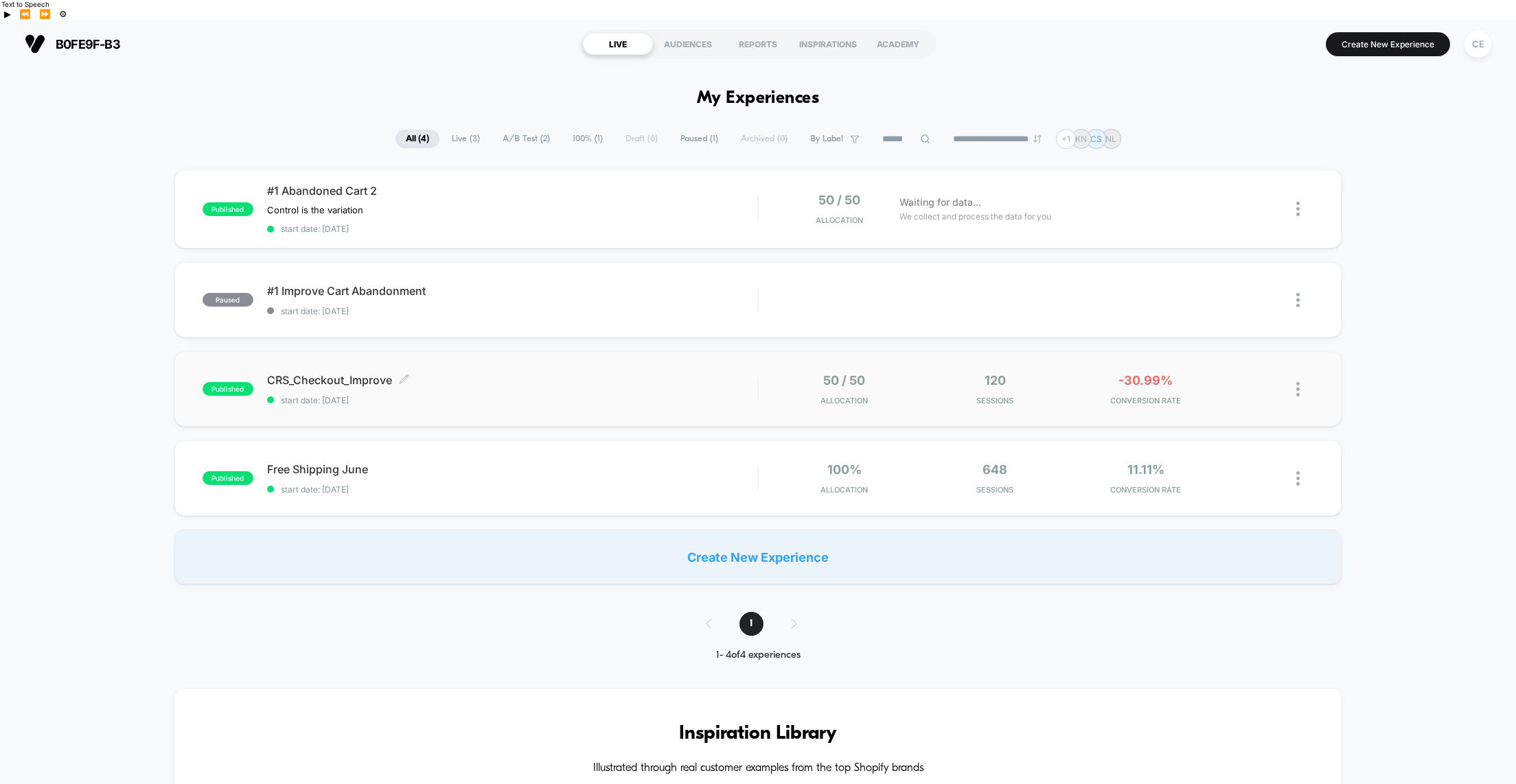
click at [580, 374] on span "CRS_Checkout_Improve Click to edit experience details" at bounding box center [512, 380] width 490 height 14
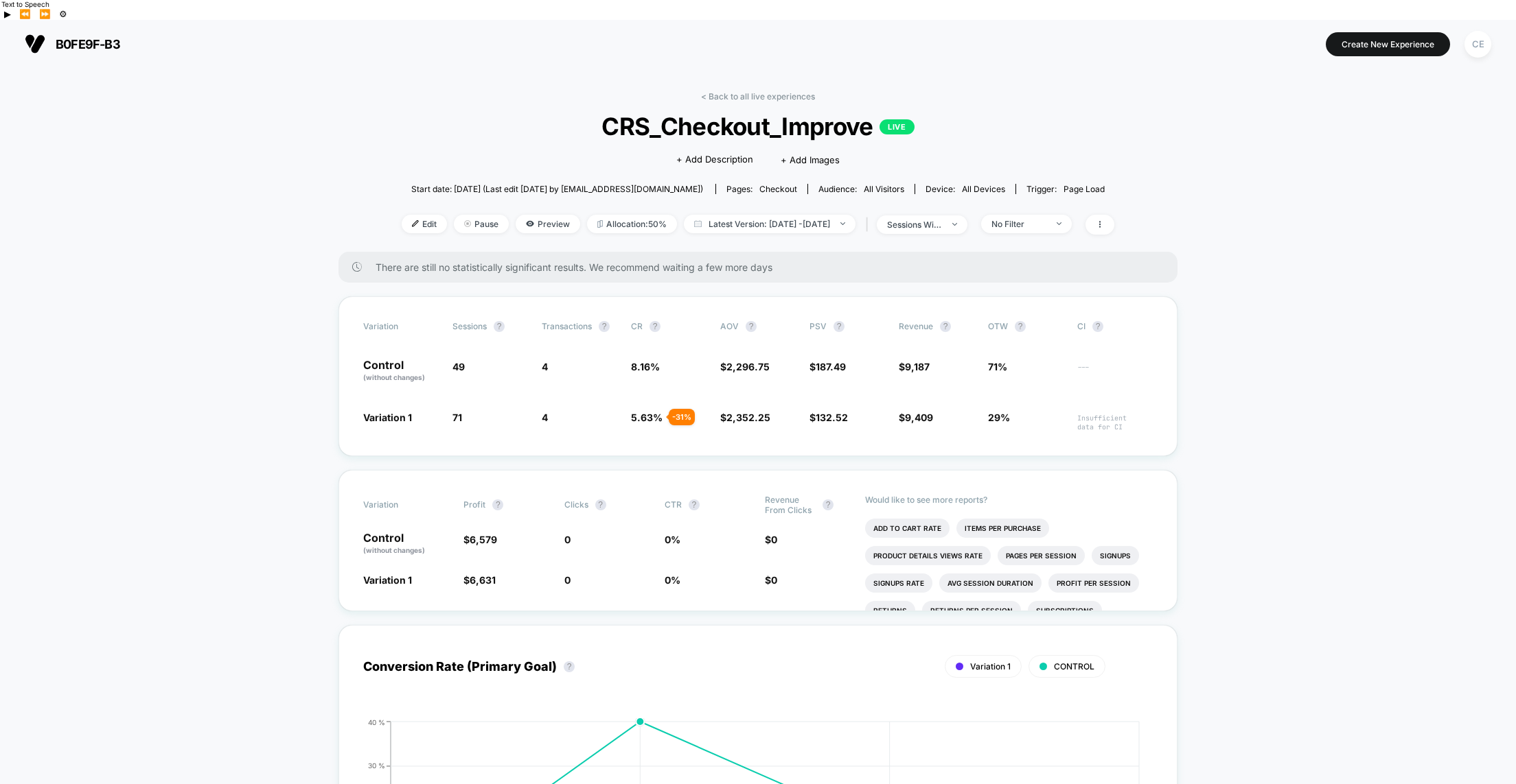
drag, startPoint x: 633, startPoint y: 168, endPoint x: 714, endPoint y: 170, distance: 81.0
click at [703, 184] on span "Start date: [DATE] (Last edit [DATE] by [EMAIL_ADDRESS][DOMAIN_NAME])" at bounding box center [557, 189] width 292 height 10
copy span "[DOMAIN_NAME])"
click at [515, 214] on span "Preview" at bounding box center [547, 223] width 65 height 18
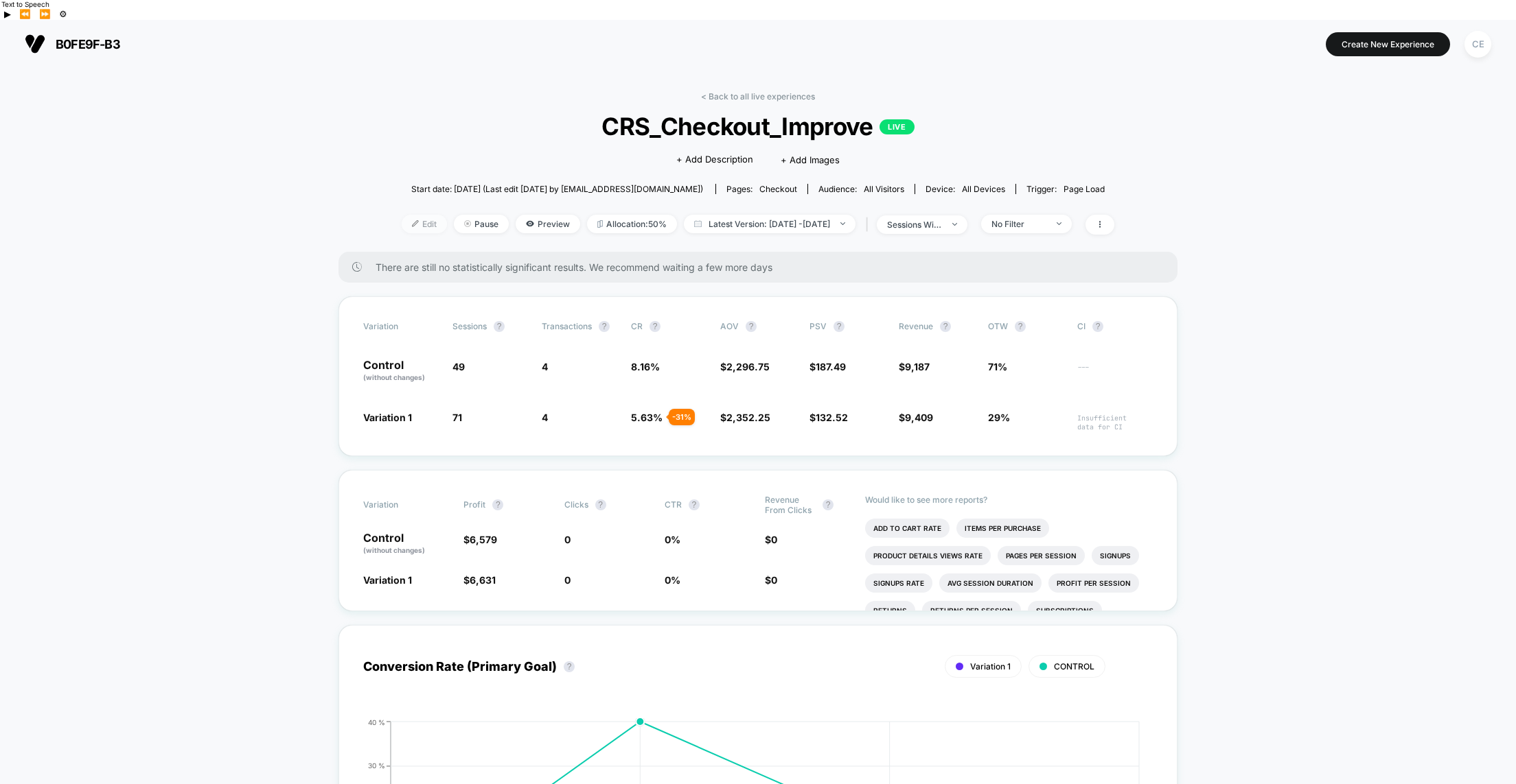
click at [402, 214] on span "Edit" at bounding box center [424, 223] width 46 height 18
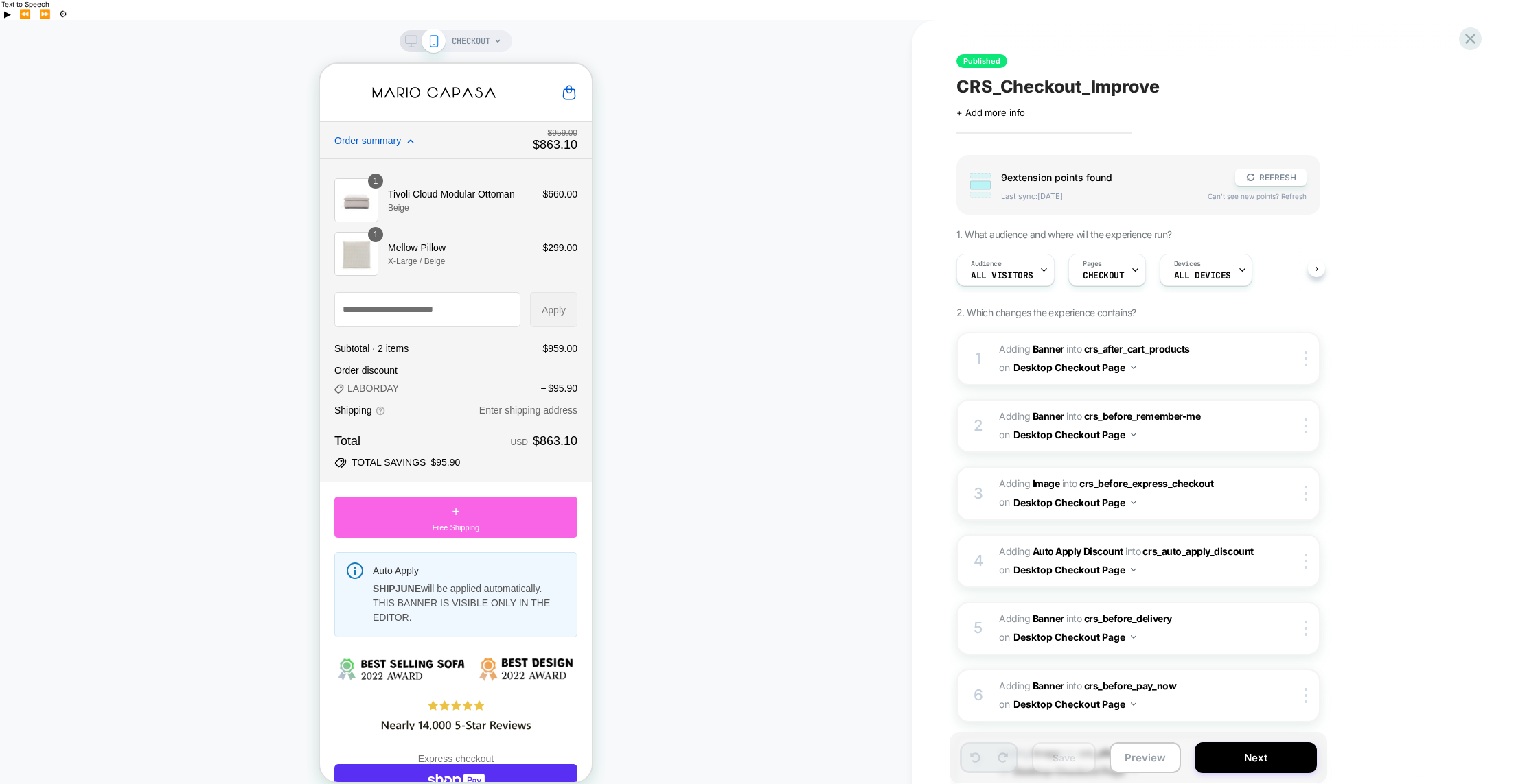
click at [690, 321] on div "CHECKOUT" at bounding box center [455, 412] width 912 height 757
click at [1469, 41] on icon at bounding box center [1470, 38] width 10 height 10
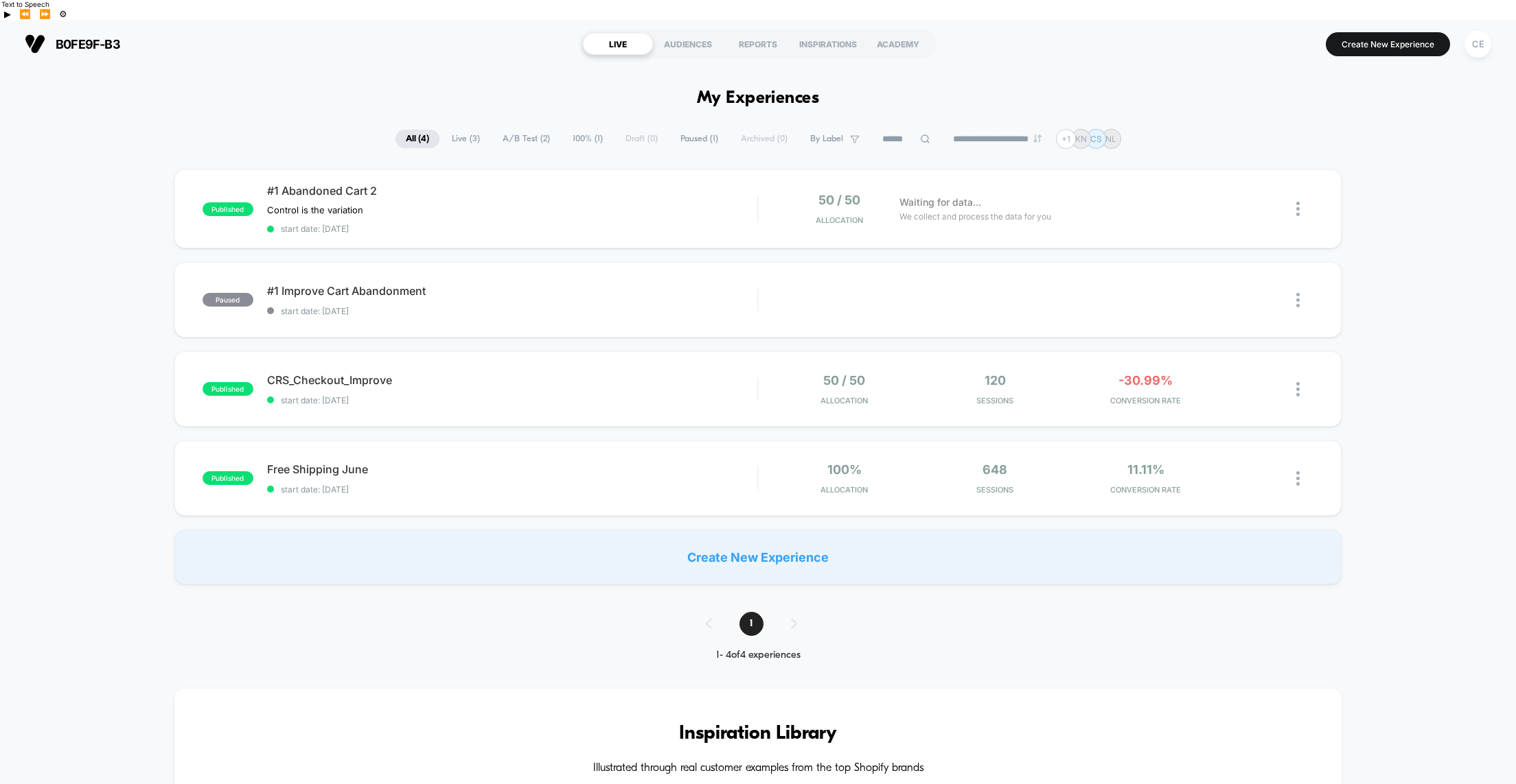
click at [88, 129] on div "**********" at bounding box center [758, 138] width 1516 height 20
click at [1473, 31] on div "CE" at bounding box center [1478, 44] width 26 height 26
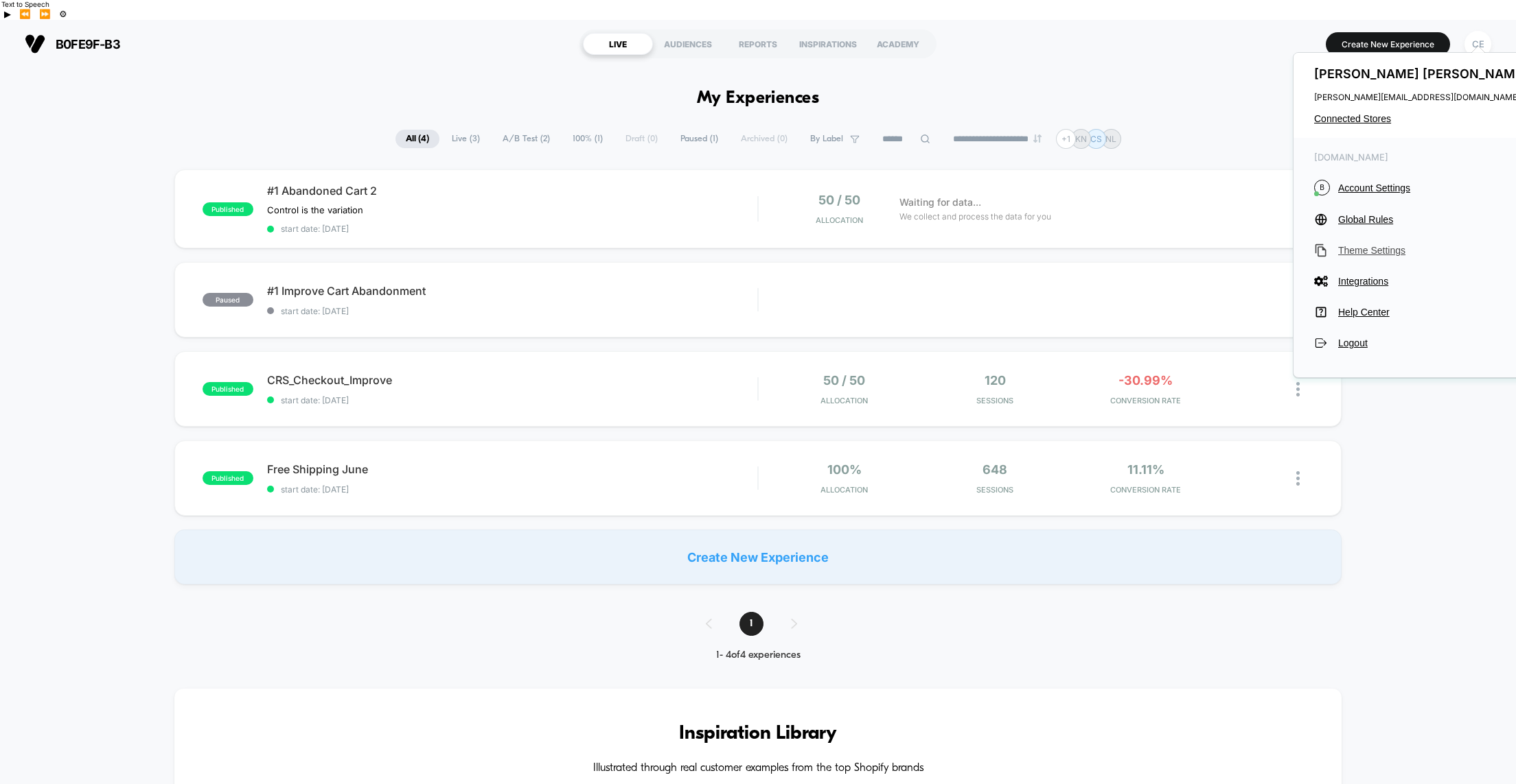
click at [1345, 251] on span "Theme Settings" at bounding box center [1434, 250] width 193 height 11
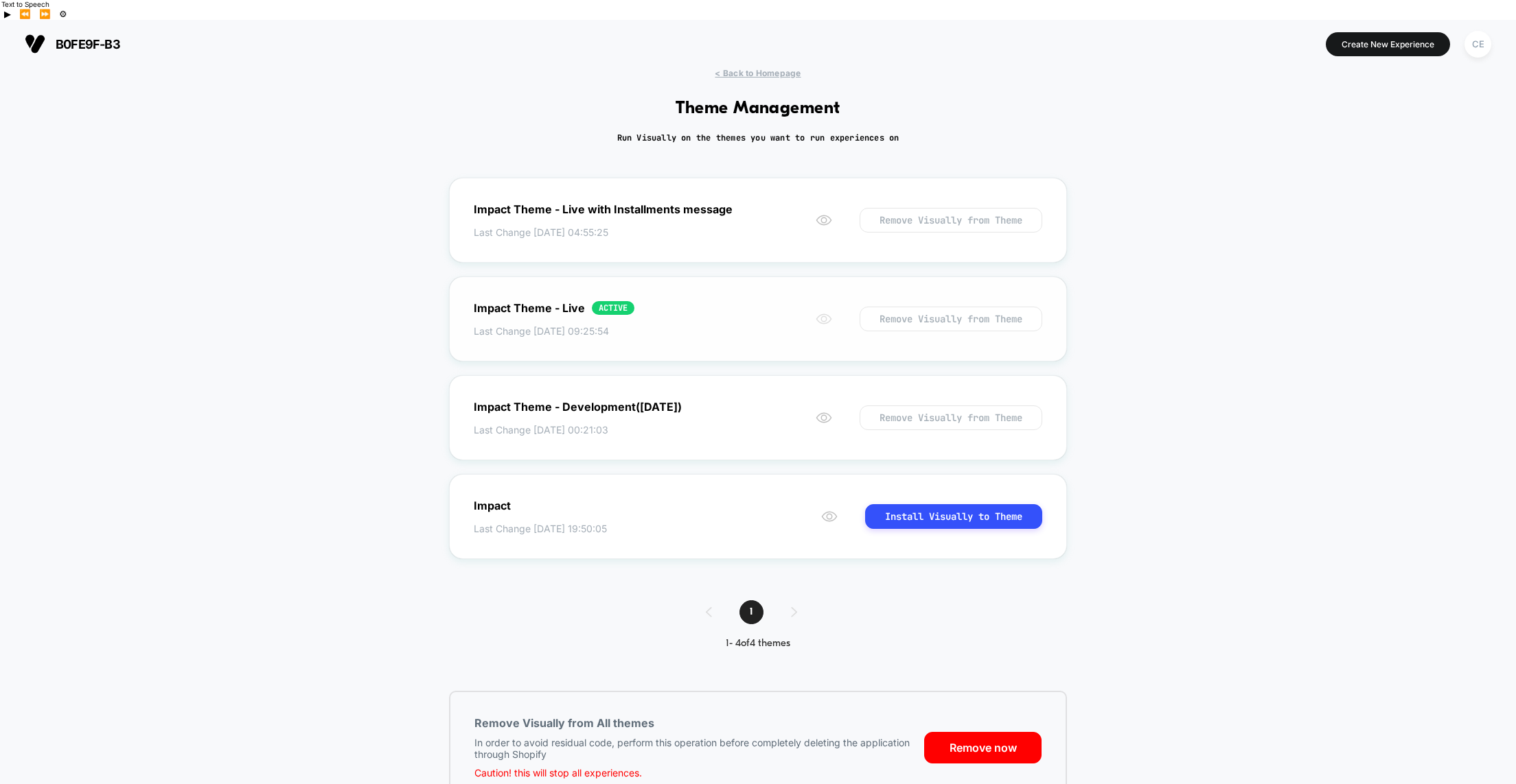
click at [816, 311] on icon at bounding box center [824, 319] width 17 height 17
click at [821, 218] on circle at bounding box center [824, 220] width 6 height 6
click at [1165, 158] on div "< Back to Homepage Theme Management Run Visually on the themes you want to run …" at bounding box center [758, 446] width 1516 height 757
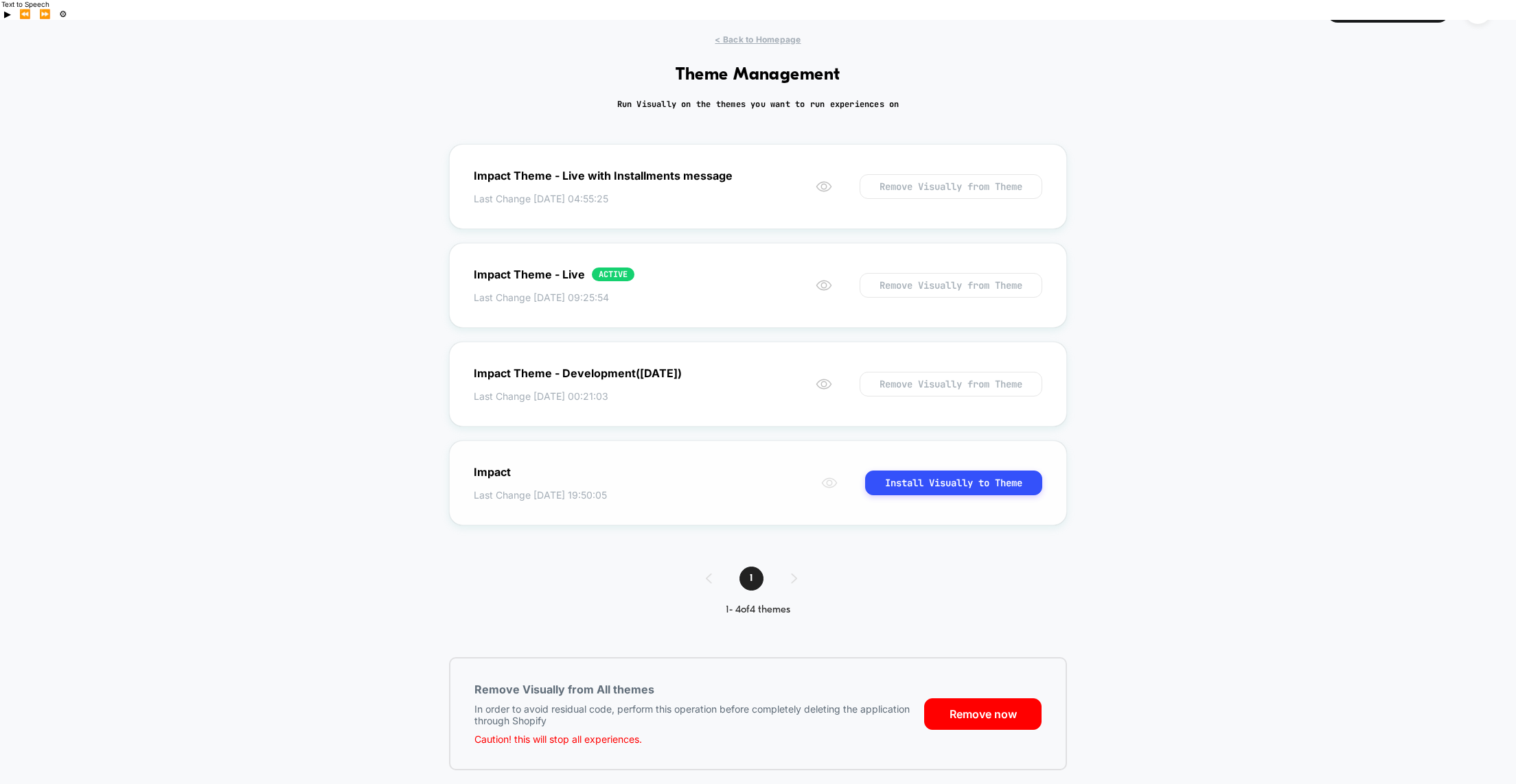
click at [825, 475] on icon at bounding box center [829, 483] width 17 height 17
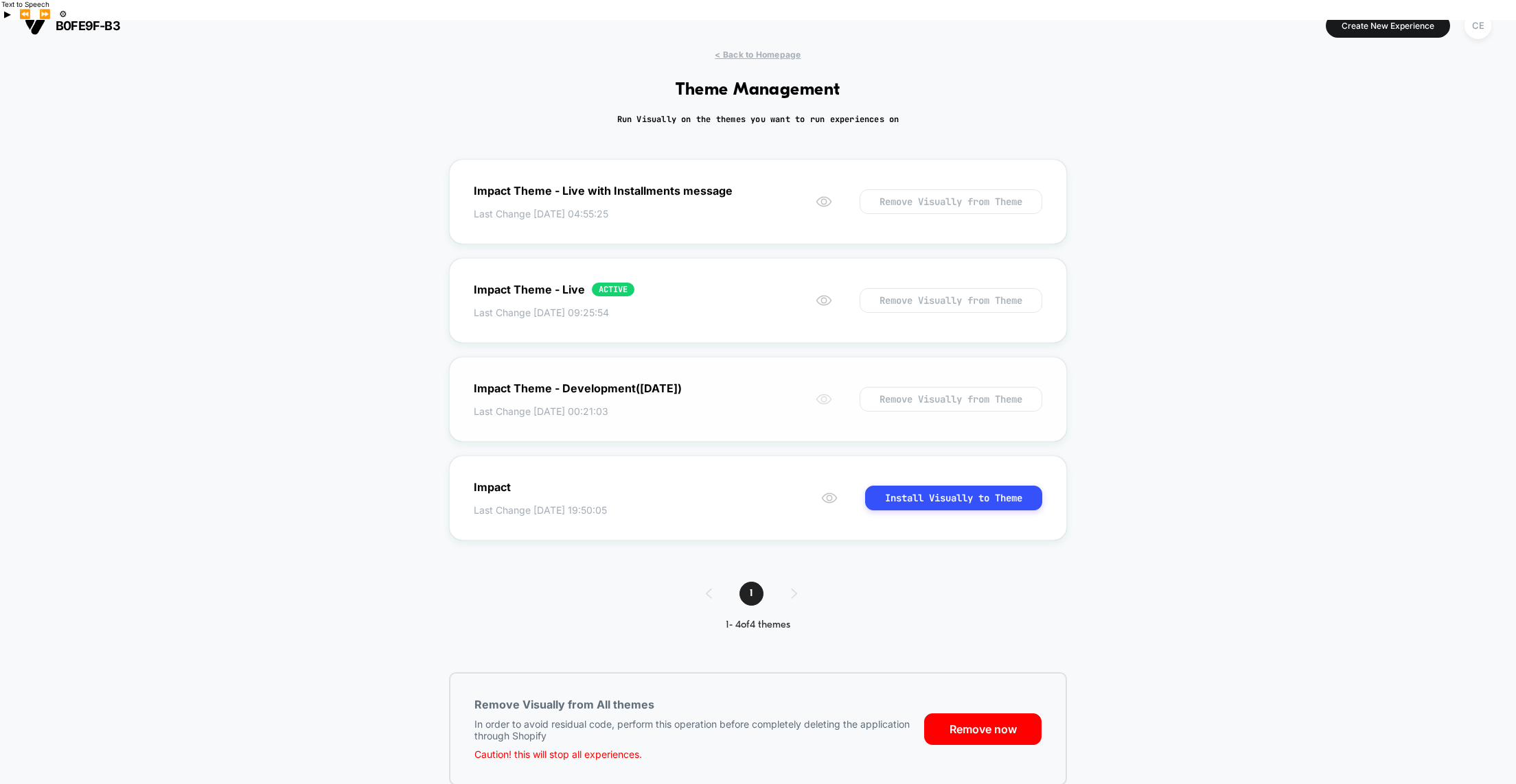
click at [816, 391] on icon at bounding box center [824, 399] width 17 height 17
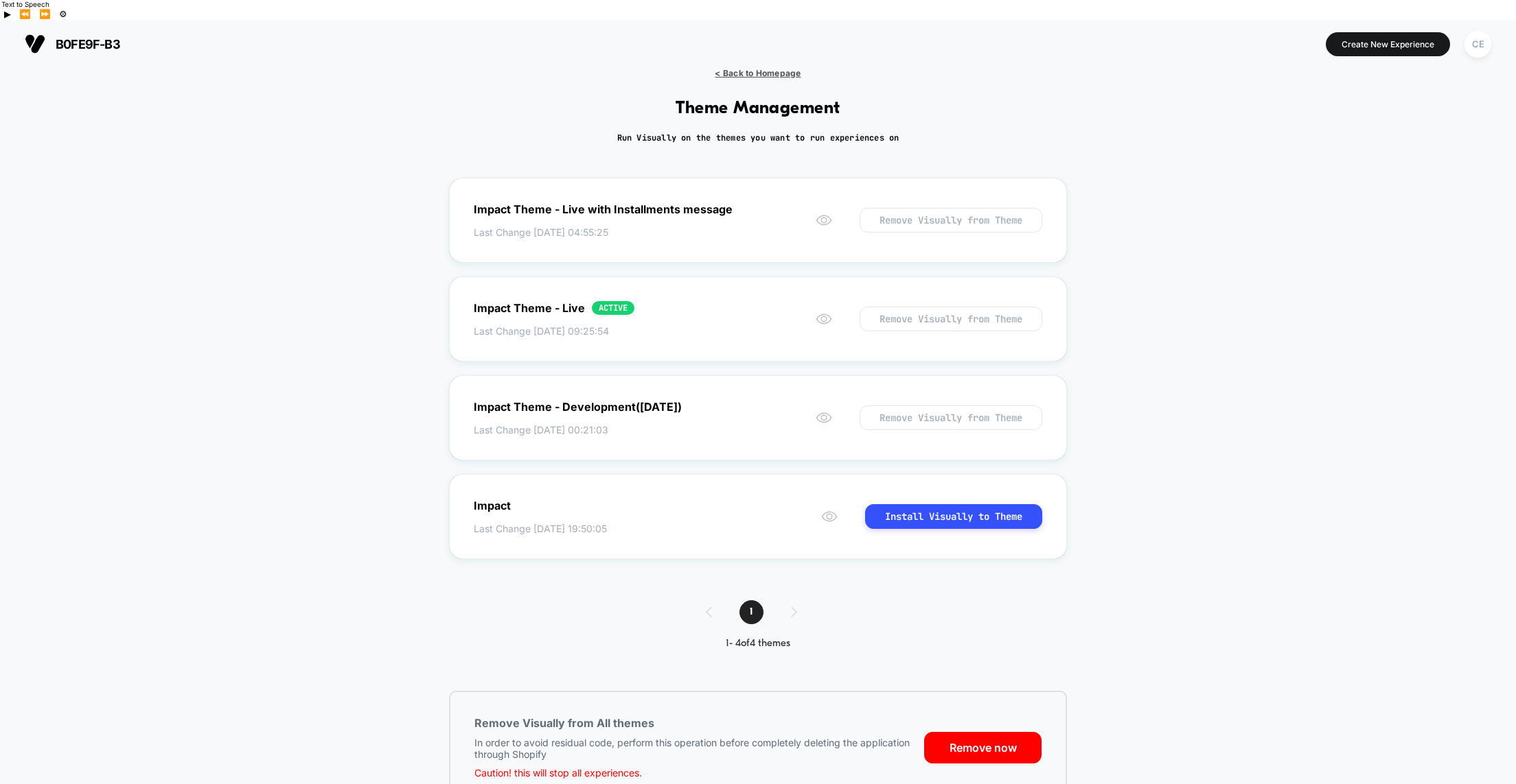
click at [745, 68] on span "< Back to Homepage" at bounding box center [757, 73] width 86 height 10
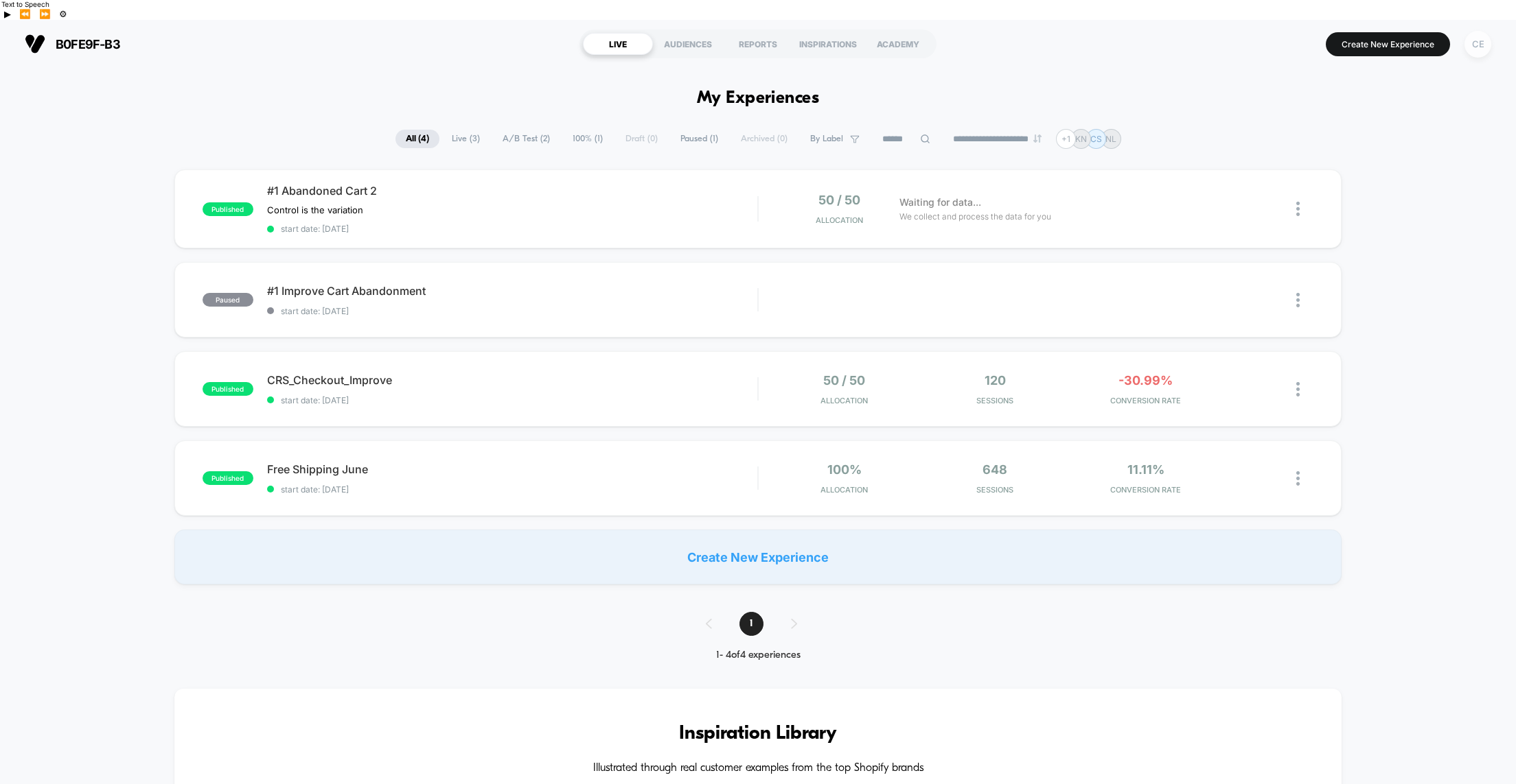
click at [1477, 31] on div "CE" at bounding box center [1478, 44] width 26 height 26
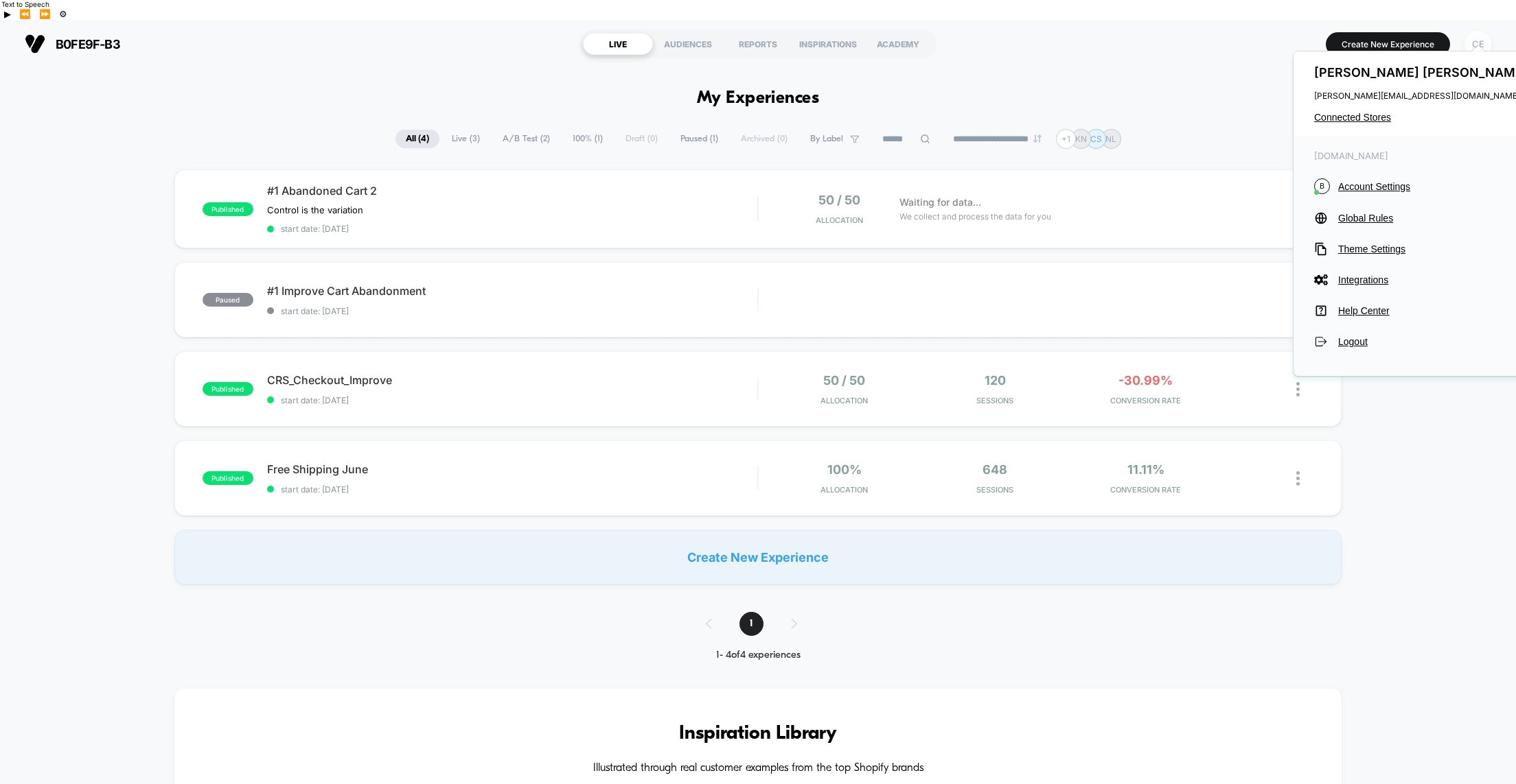
scroll to position [2, 0]
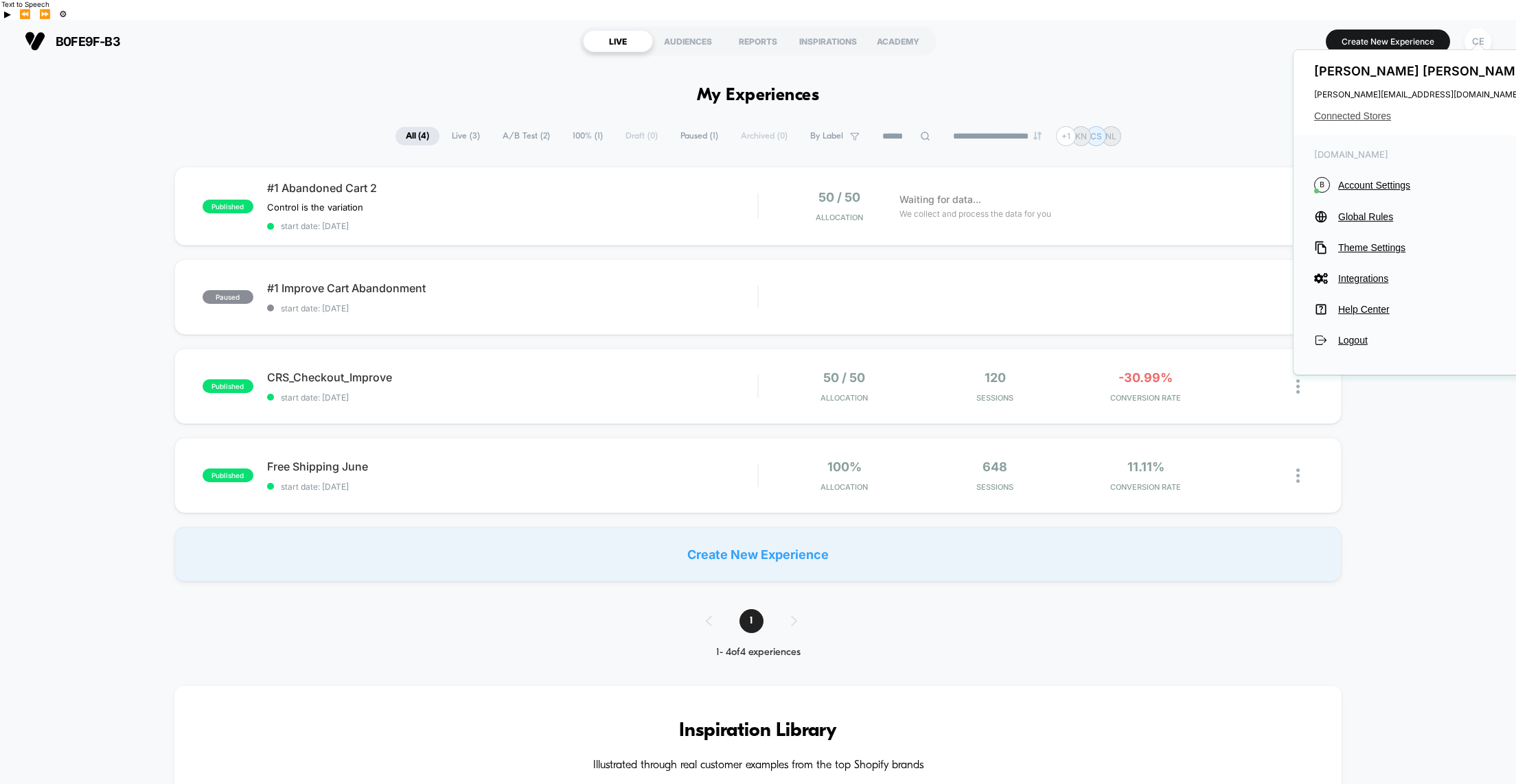
click at [1345, 115] on span "Connected Stores" at bounding box center [1422, 116] width 217 height 11
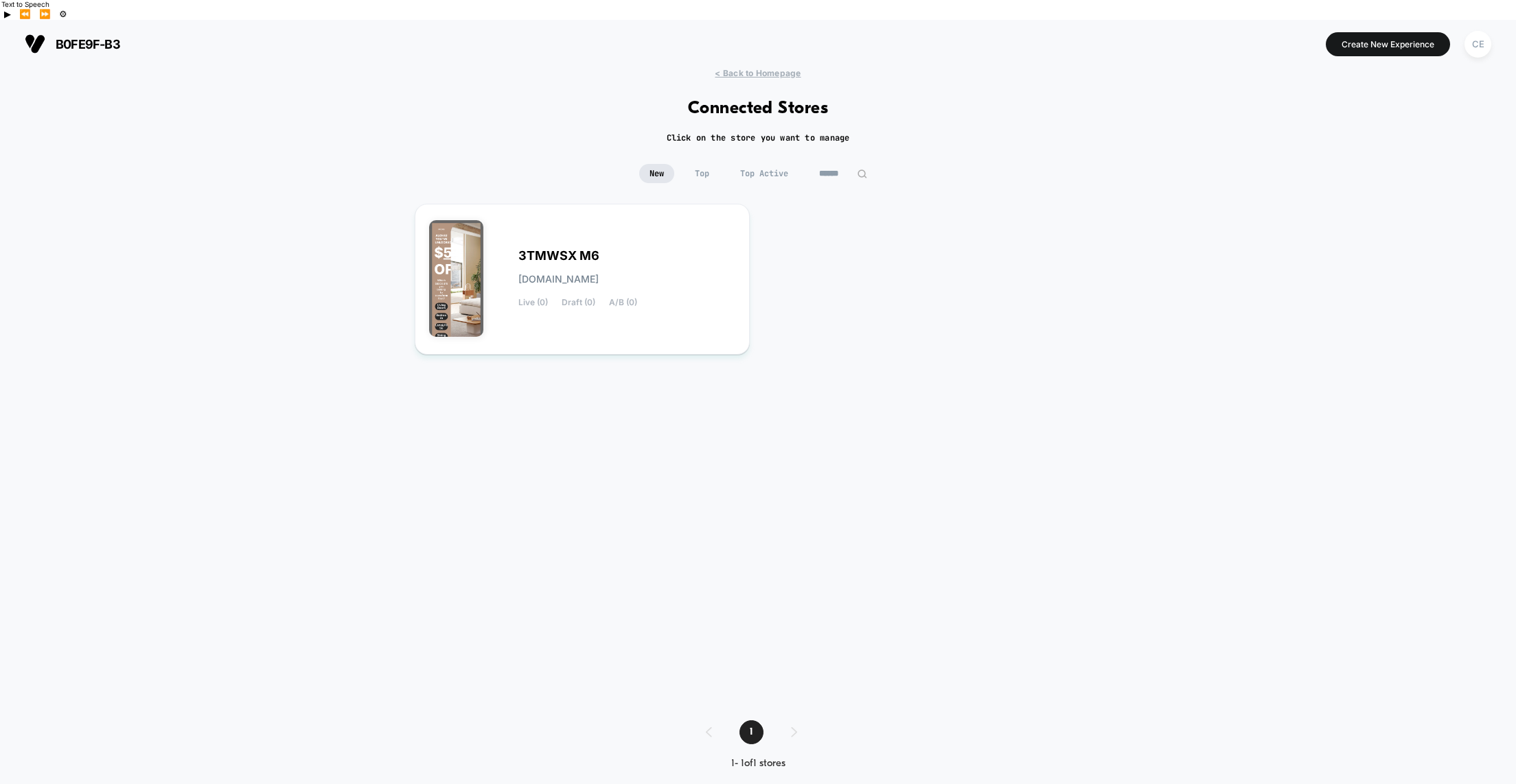
click at [842, 290] on div "3TMWSX M6 [DOMAIN_NAME] Live (0) Draft (0) A/B (0)" at bounding box center [758, 449] width 687 height 490
click at [1478, 31] on div "CE" at bounding box center [1478, 44] width 26 height 26
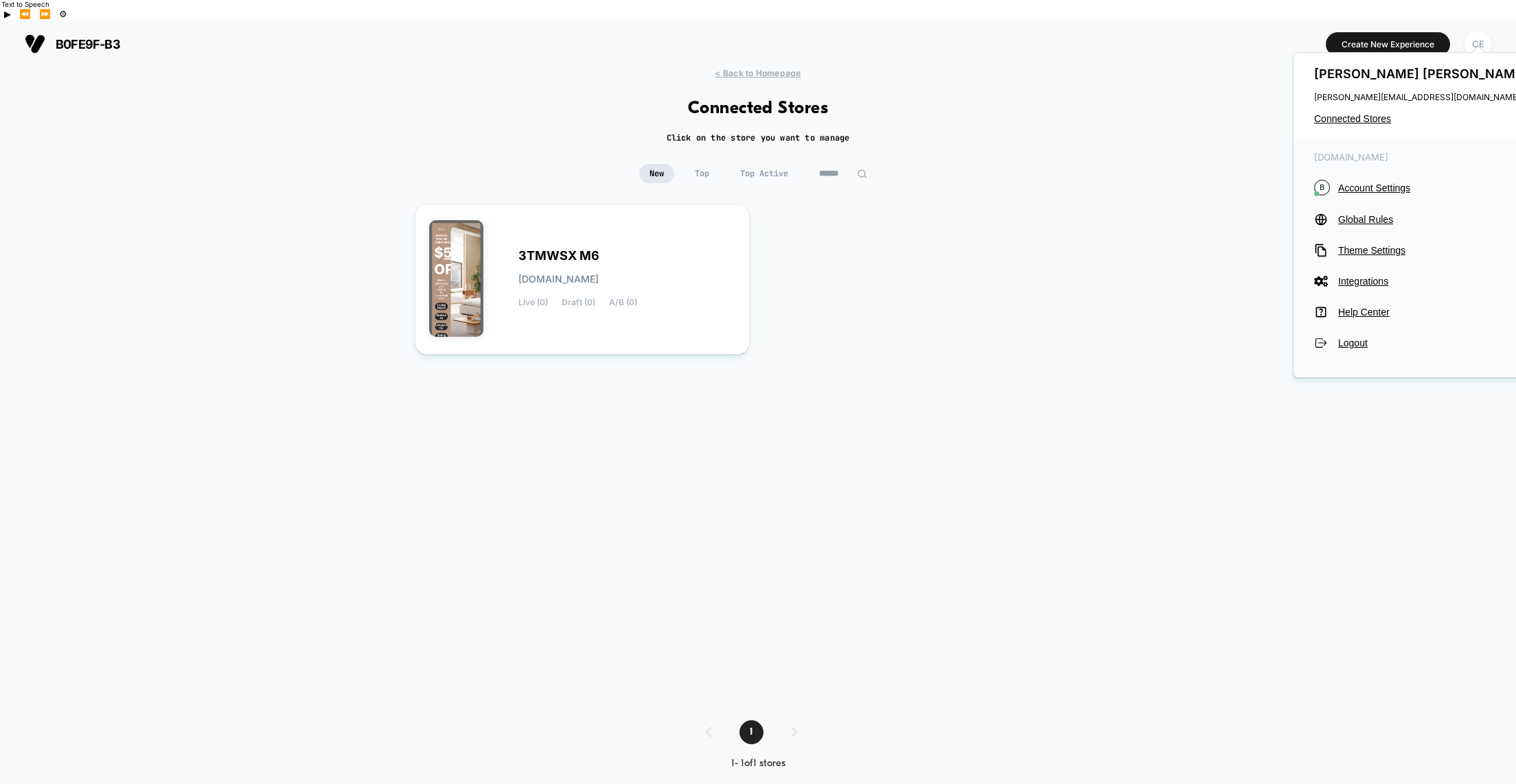
click at [1358, 159] on span "[DOMAIN_NAME]" at bounding box center [1422, 158] width 217 height 11
click at [1361, 186] on span "Account Settings" at bounding box center [1434, 188] width 193 height 11
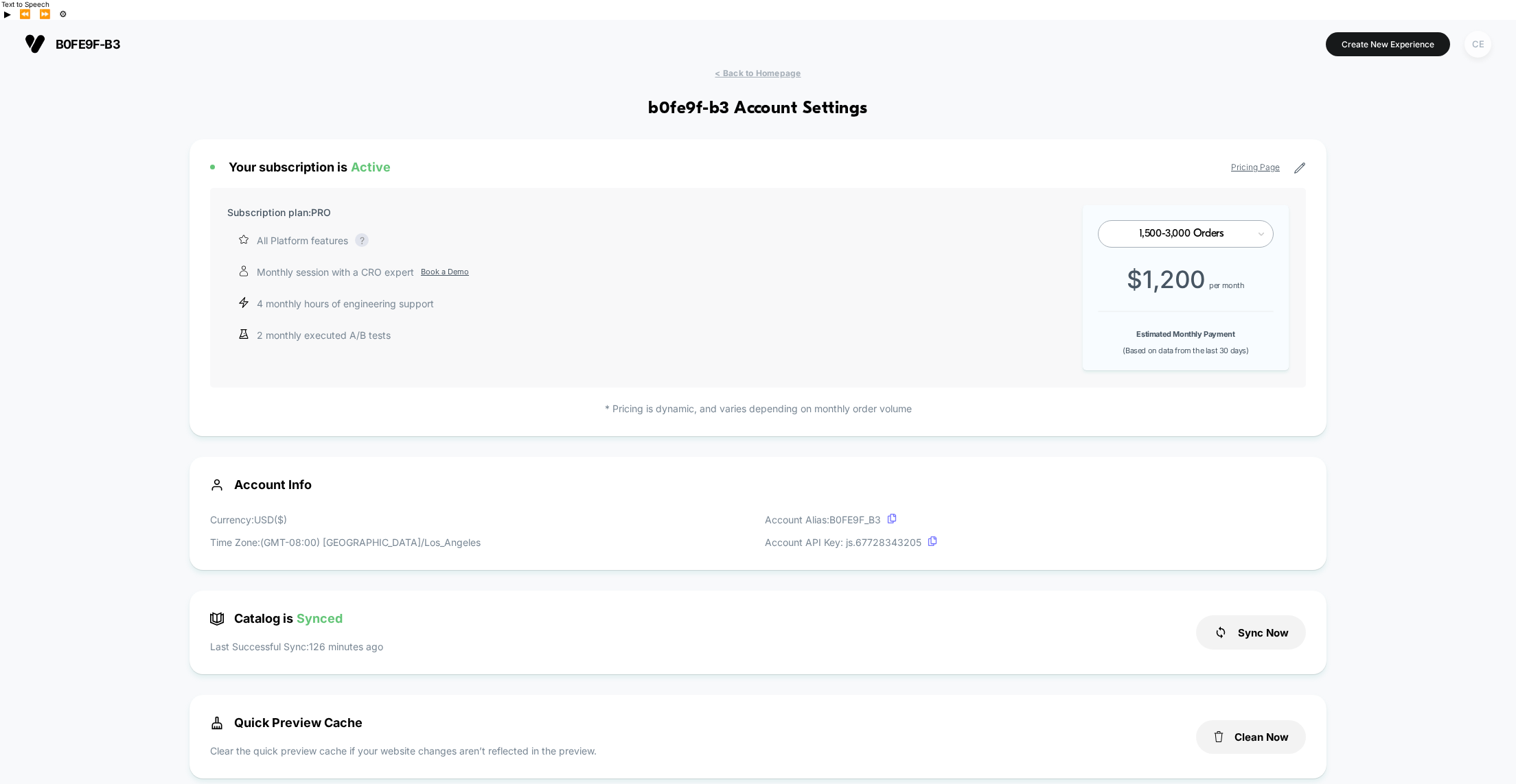
click at [1478, 31] on div "CE" at bounding box center [1478, 44] width 26 height 26
